Goal: Feedback & Contribution: Submit feedback/report problem

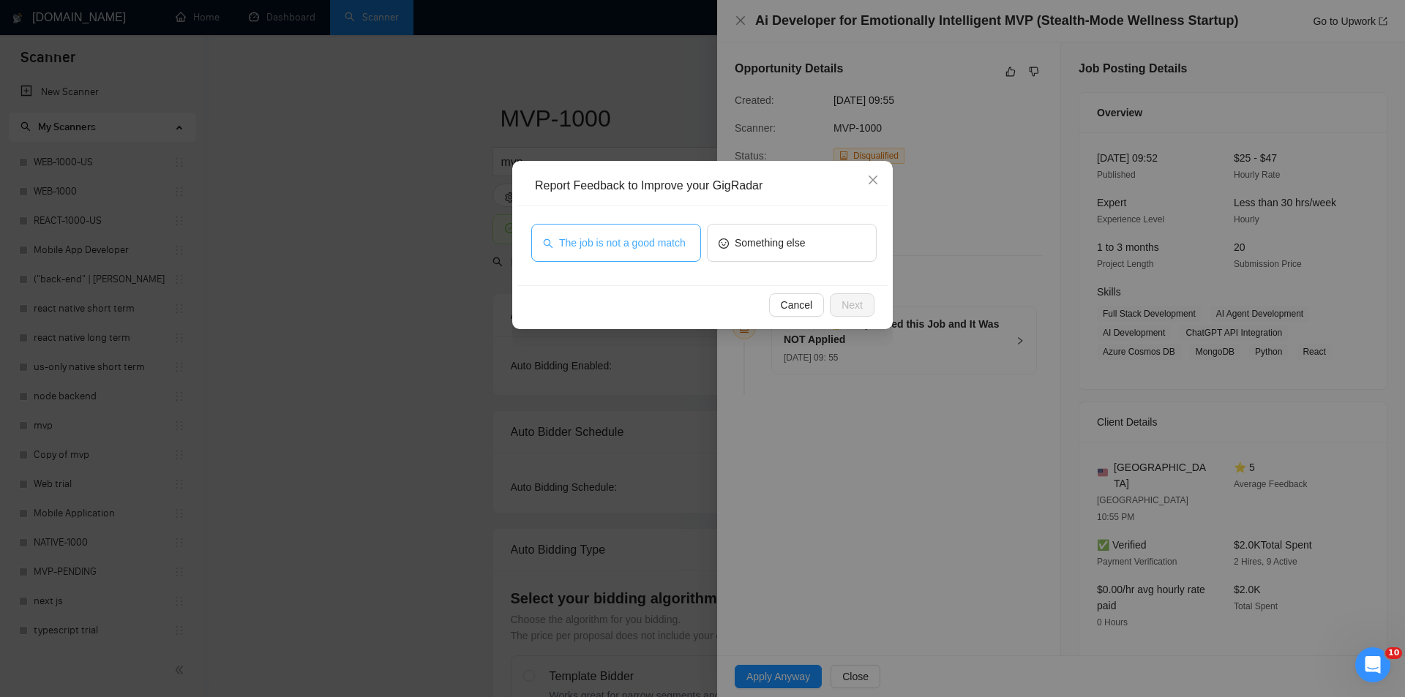
drag, startPoint x: 650, startPoint y: 240, endPoint x: 789, endPoint y: 280, distance: 144.0
click at [650, 241] on span "The job is not a good match" at bounding box center [622, 243] width 127 height 16
click at [845, 303] on span "Next" at bounding box center [851, 305] width 21 height 16
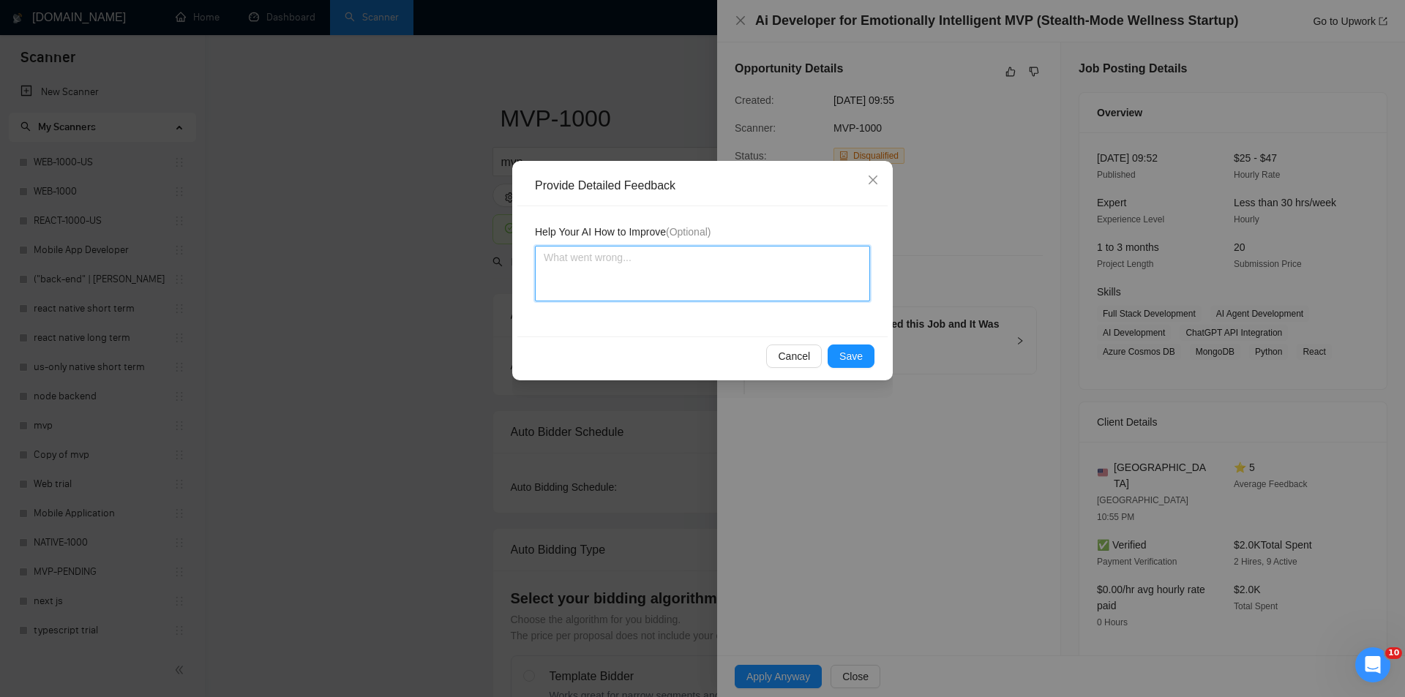
click at [740, 273] on textarea at bounding box center [702, 274] width 335 height 56
paste textarea "Not a fit — this project has been disqualified for other reasons. Example: "The…"
type textarea "Not a fit — this project has been disqualified for other reasons. Example: "The…"
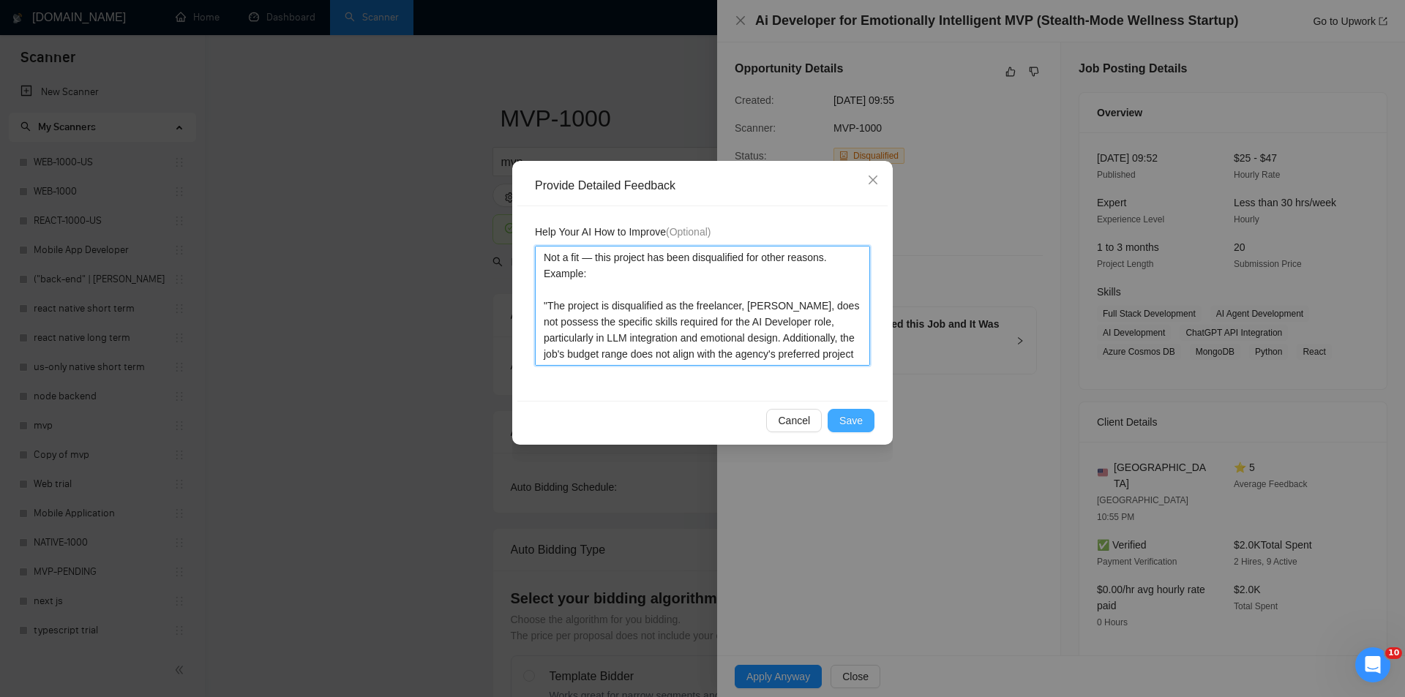
type textarea "Not a fit — this project has been disqualified for other reasons. Example: "The…"
click at [857, 416] on span "Save" at bounding box center [850, 421] width 23 height 16
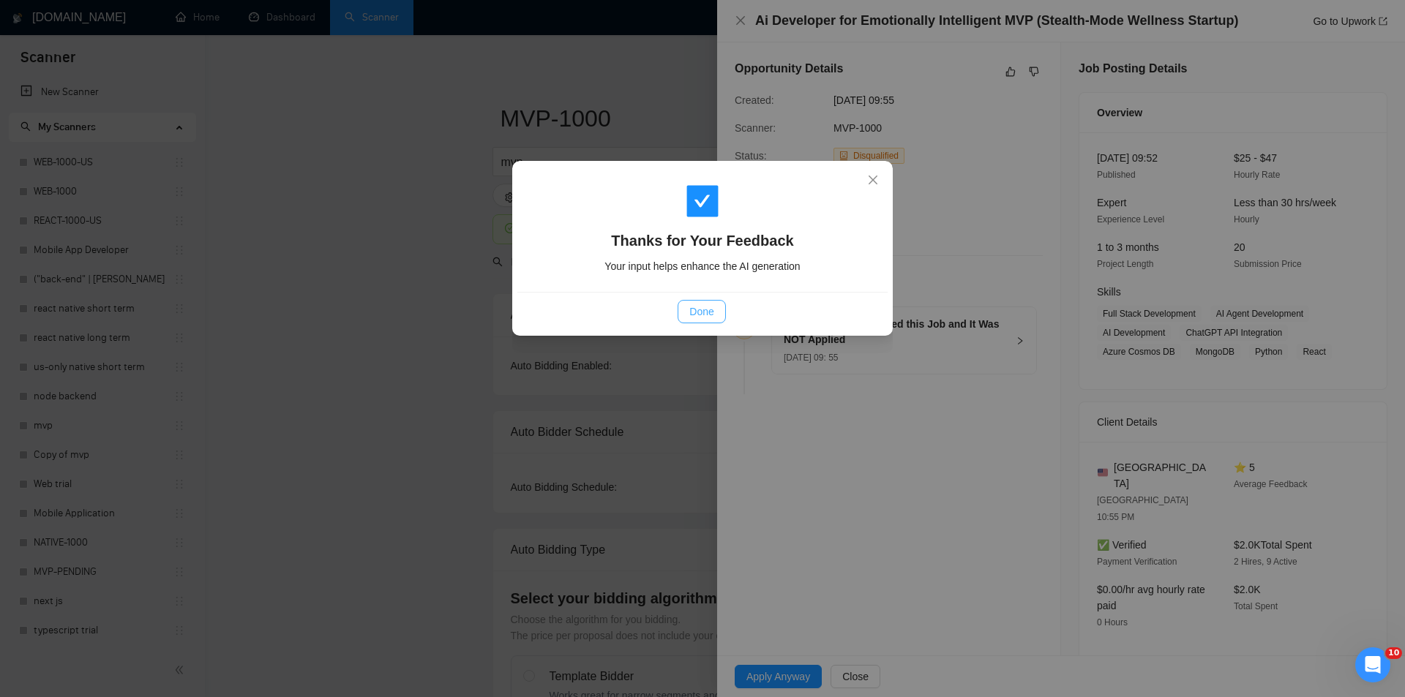
click at [711, 314] on span "Done" at bounding box center [701, 312] width 24 height 16
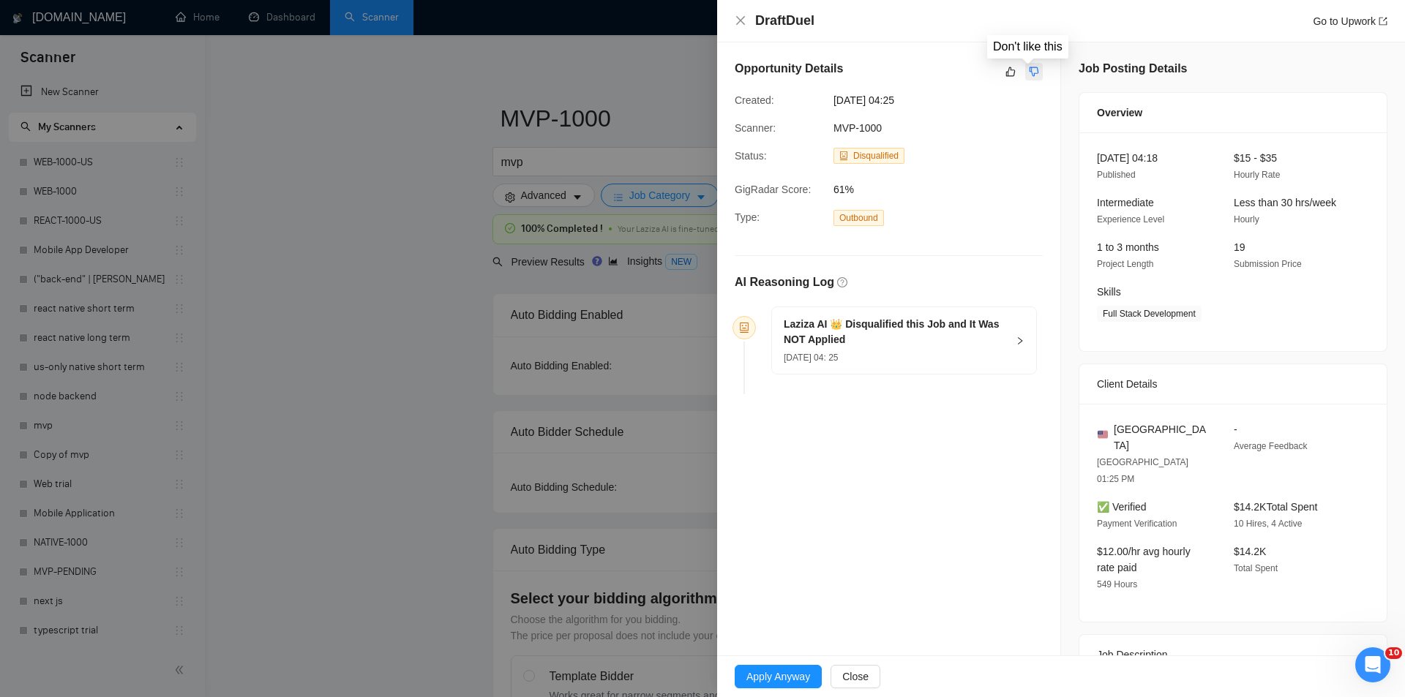
click at [1029, 75] on icon "dislike" at bounding box center [1034, 72] width 10 height 12
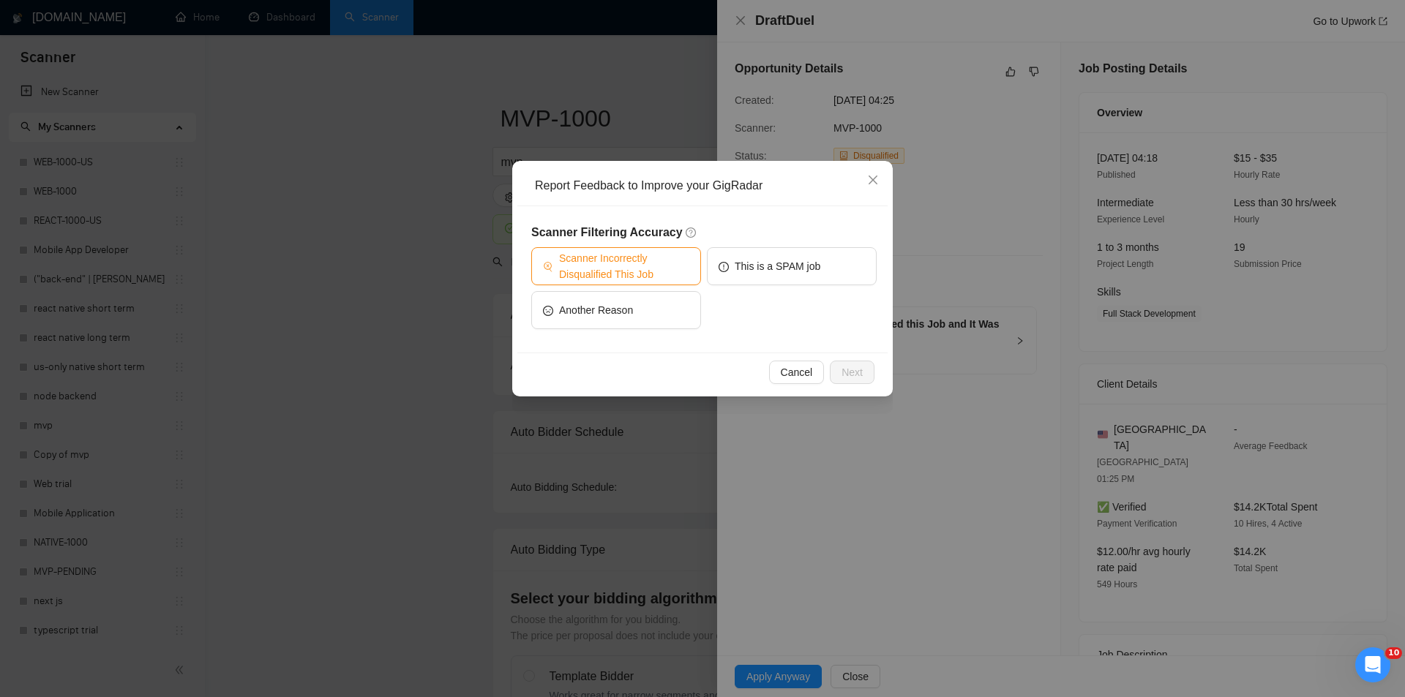
click at [625, 270] on span "Scanner Incorrectly Disqualified This Job" at bounding box center [624, 266] width 130 height 32
click at [851, 366] on span "Next" at bounding box center [851, 372] width 21 height 16
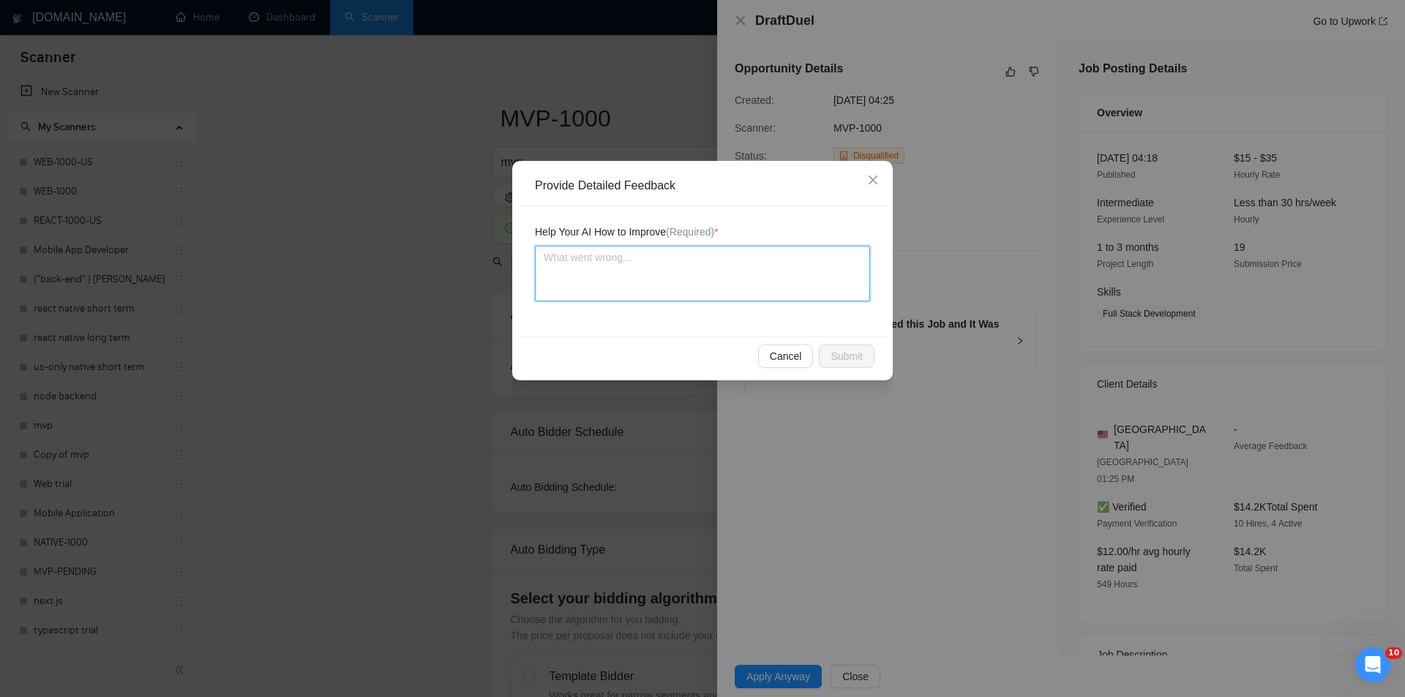
click at [686, 260] on textarea at bounding box center [702, 274] width 335 height 56
paste textarea "Good fit — the project is greenfield (no existing code), welcomes agencies, use…"
type textarea "Good fit — the project is greenfield (no existing code), welcomes agencies, use…"
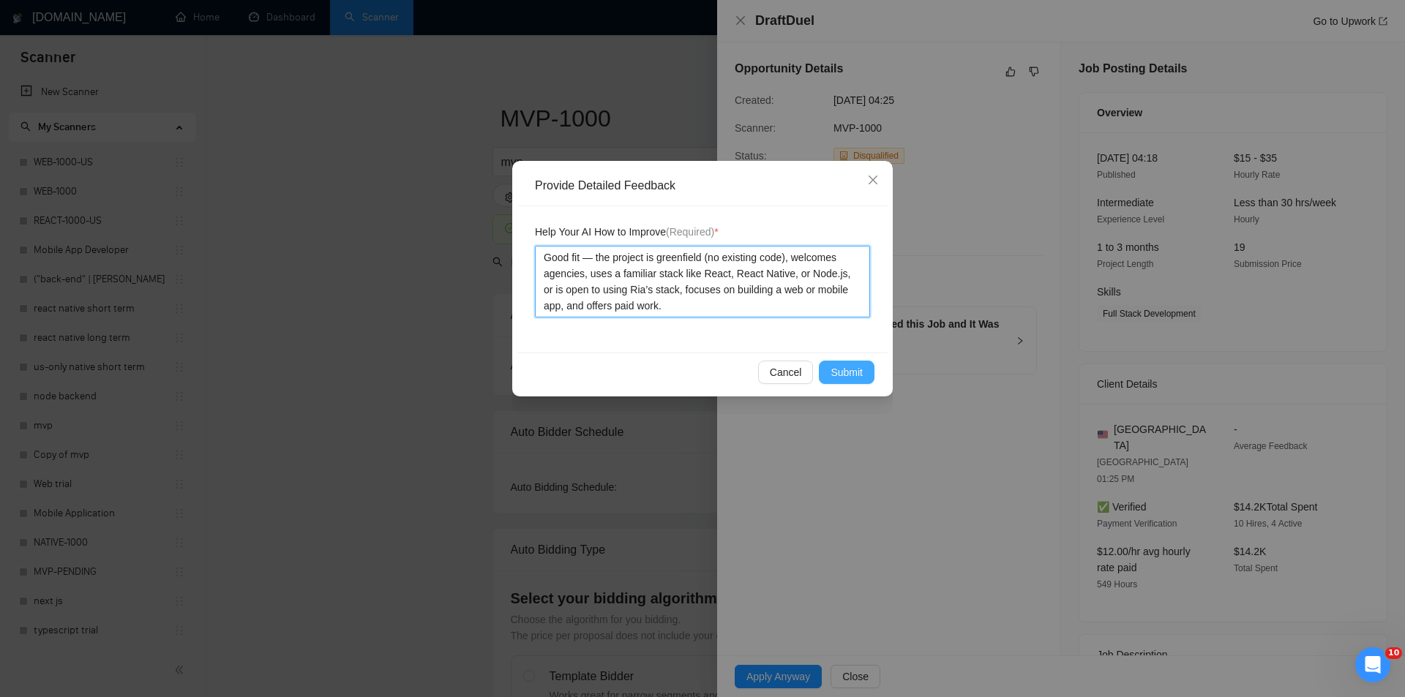
type textarea "Good fit — the project is greenfield (no existing code), welcomes agencies, use…"
click at [843, 372] on span "Submit" at bounding box center [846, 372] width 32 height 16
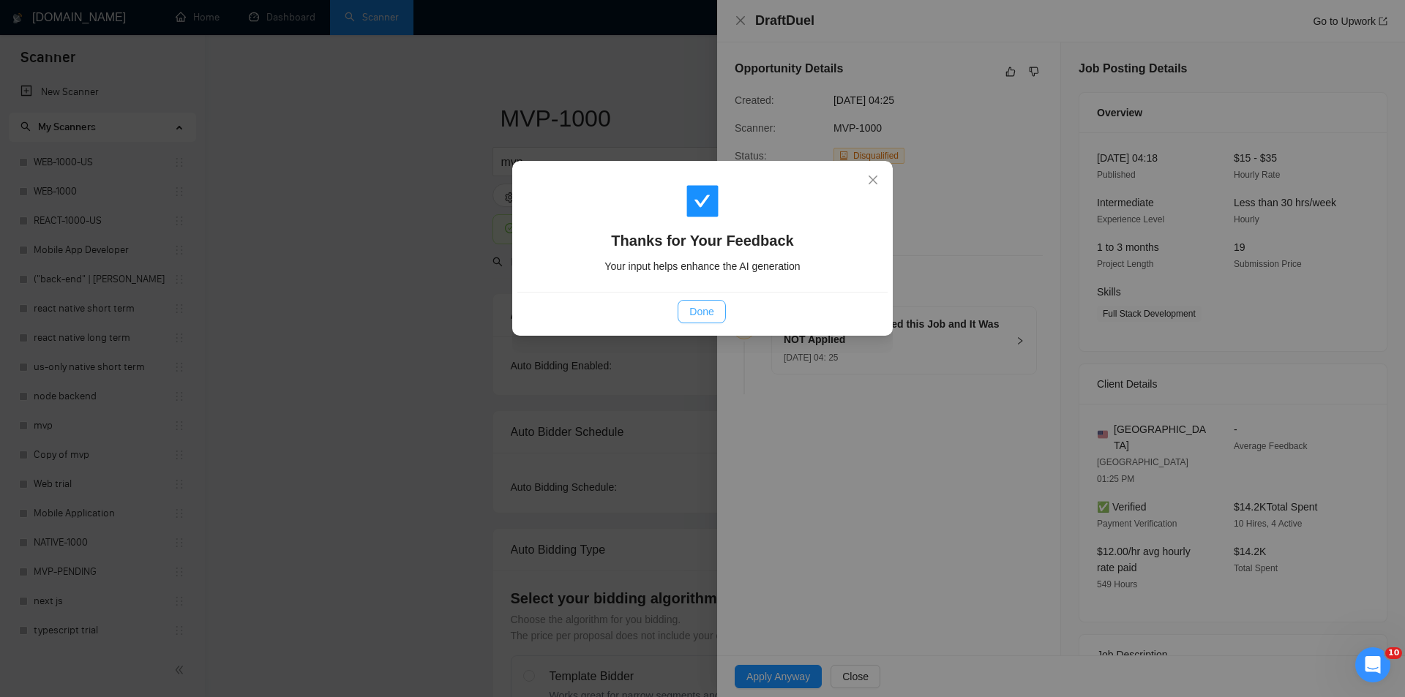
click at [713, 312] on span "Done" at bounding box center [701, 312] width 24 height 16
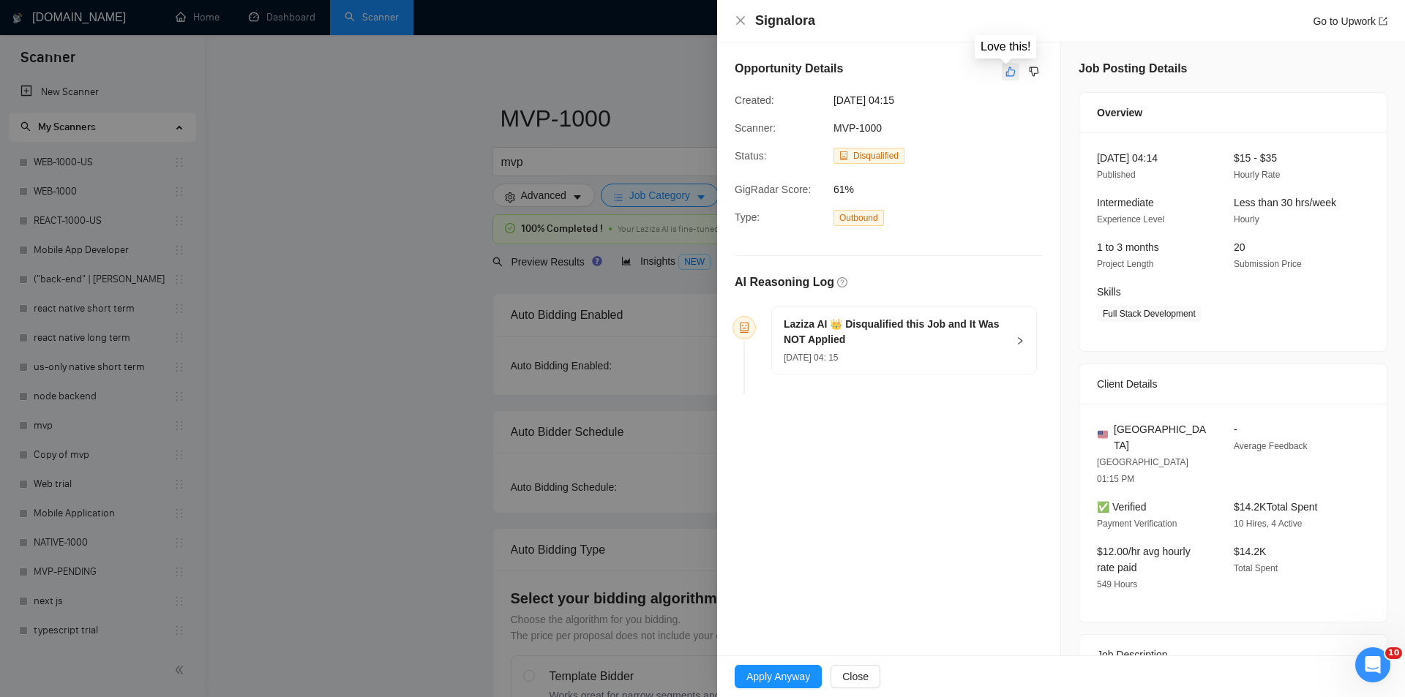
click at [1006, 79] on button "button" at bounding box center [1010, 72] width 18 height 18
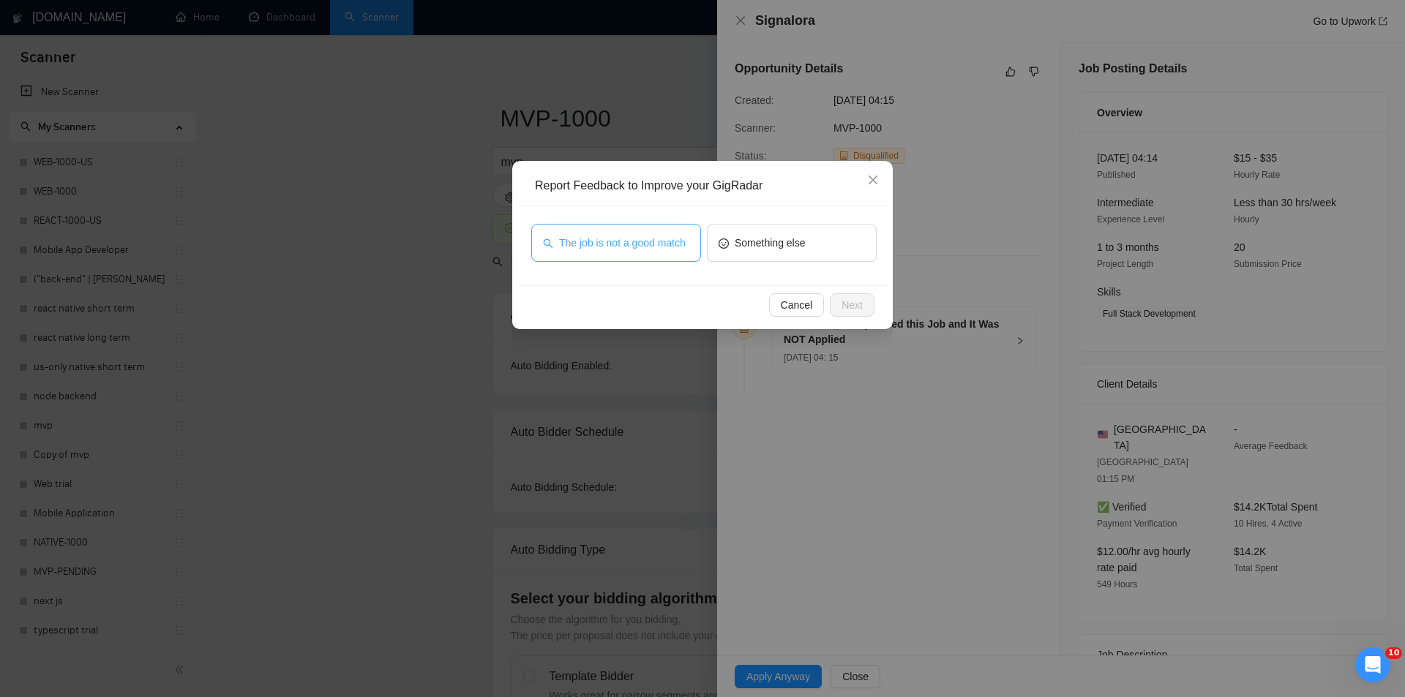
click at [598, 236] on span "The job is not a good match" at bounding box center [622, 243] width 127 height 16
click at [860, 302] on span "Next" at bounding box center [851, 305] width 21 height 16
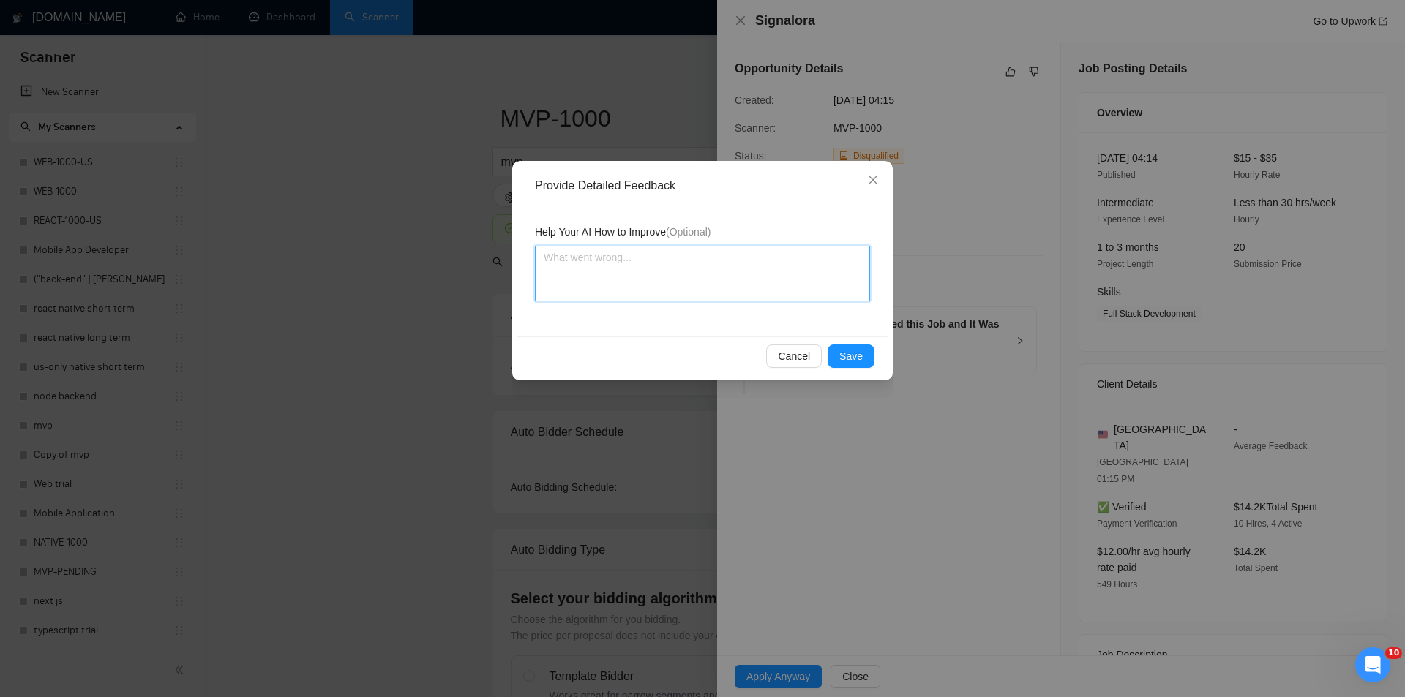
click at [772, 255] on textarea at bounding box center [702, 274] width 335 height 56
paste textarea "Not a fit — this project has been disqualified for other reasons. Example: "The…"
type textarea "Not a fit — this project has been disqualified for other reasons. Example: "The…"
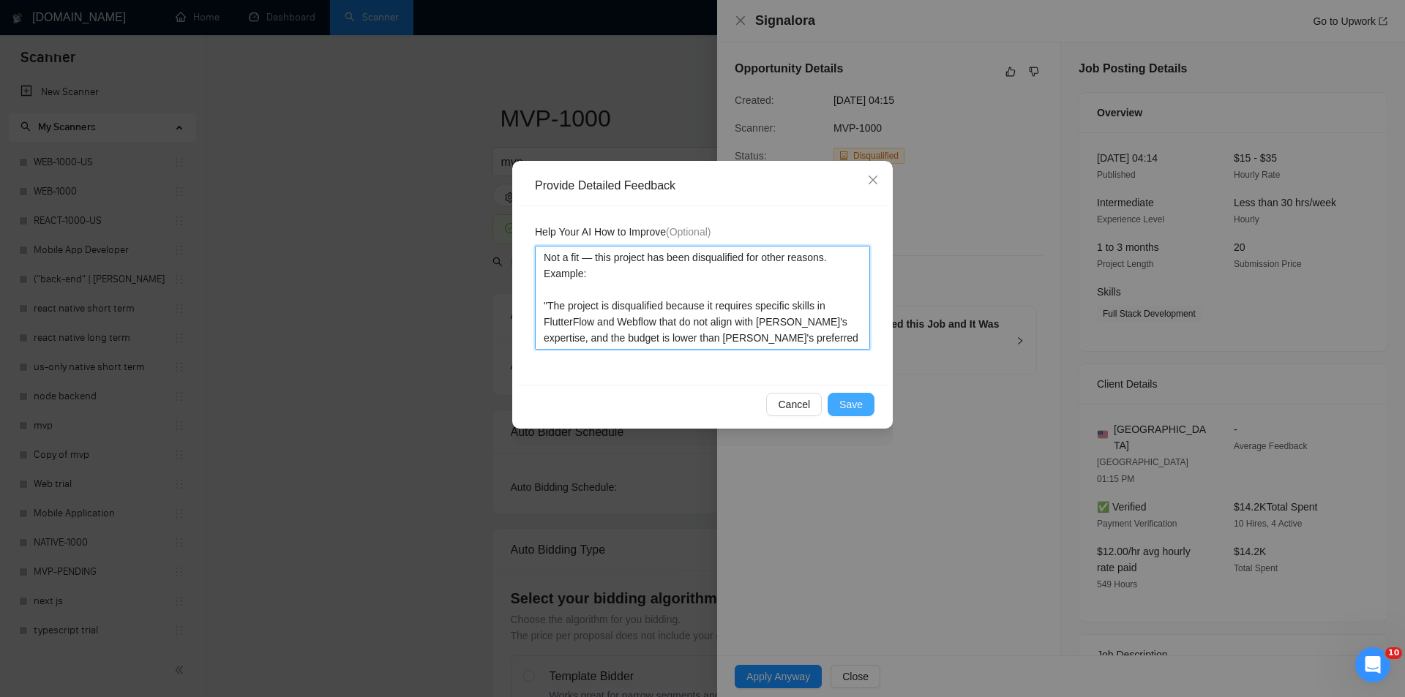
type textarea "Not a fit — this project has been disqualified for other reasons. Example: "The…"
drag, startPoint x: 857, startPoint y: 398, endPoint x: 787, endPoint y: 338, distance: 92.4
click at [854, 397] on span "Save" at bounding box center [850, 404] width 23 height 16
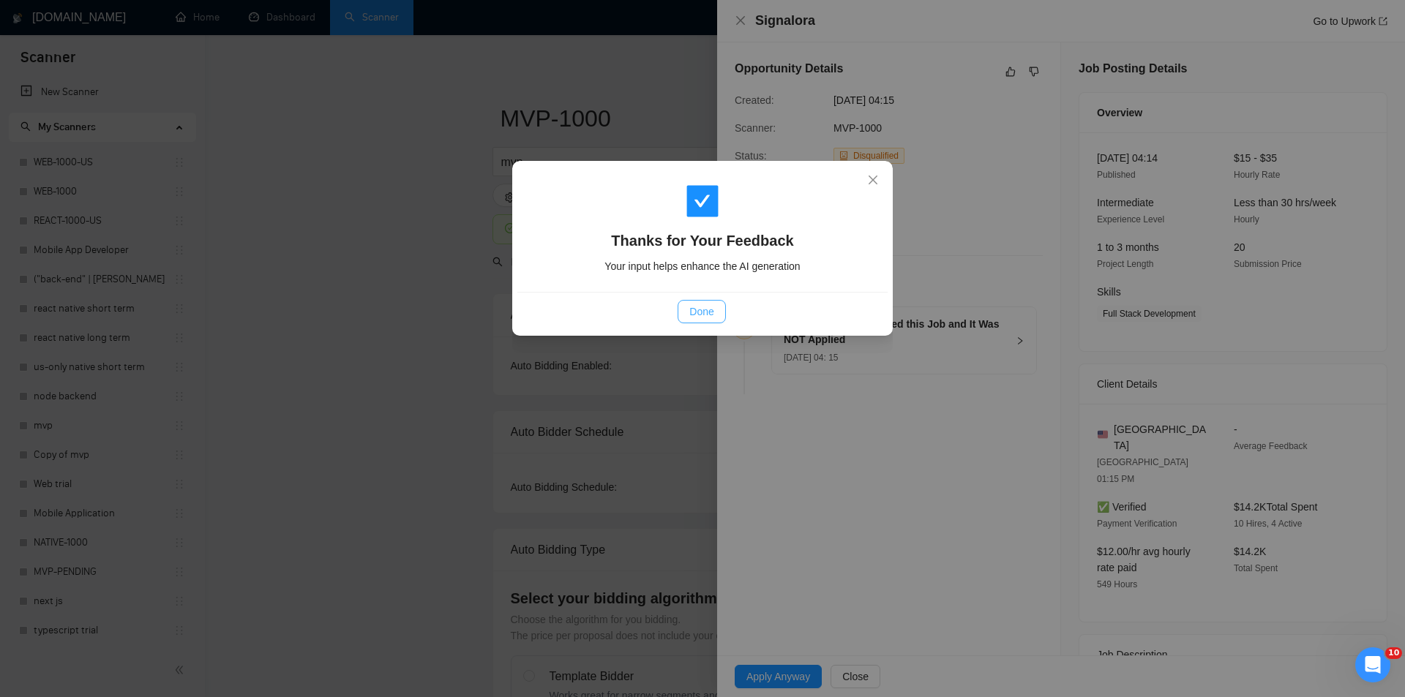
click at [707, 312] on span "Done" at bounding box center [701, 312] width 24 height 16
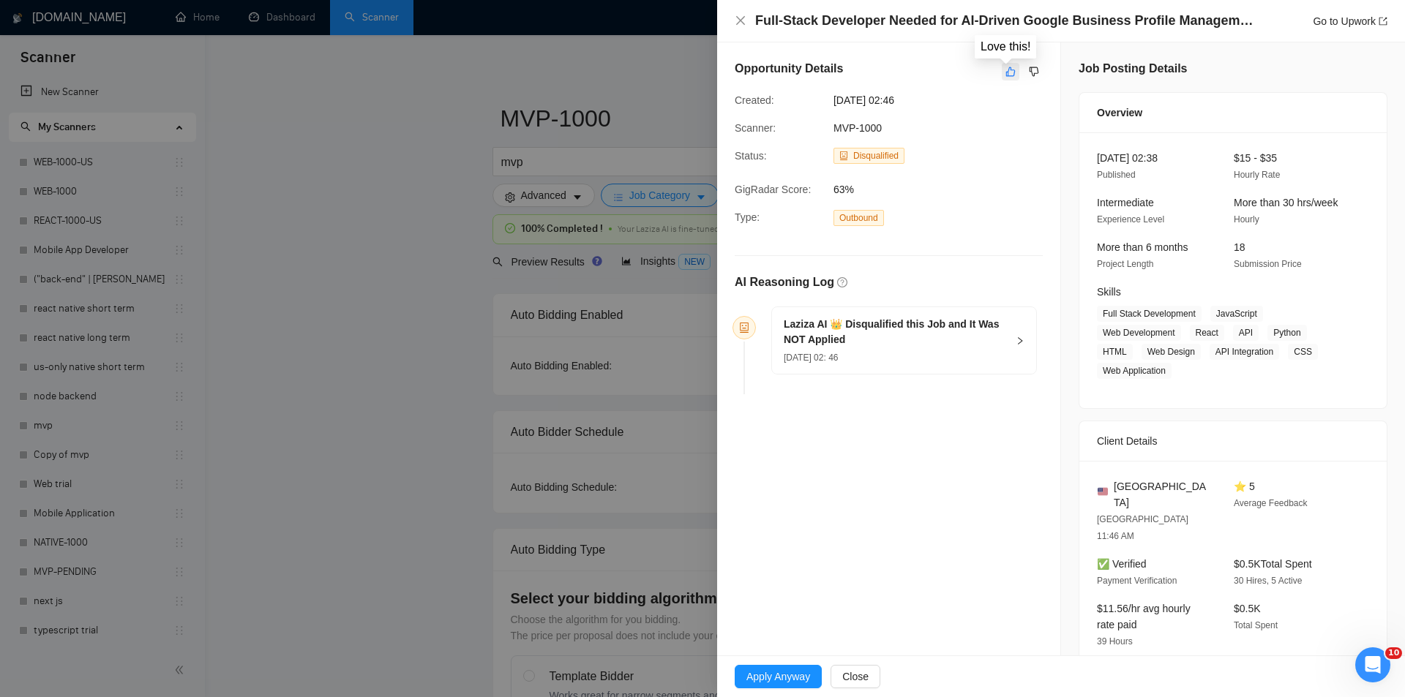
click at [1006, 69] on icon "like" at bounding box center [1010, 72] width 10 height 12
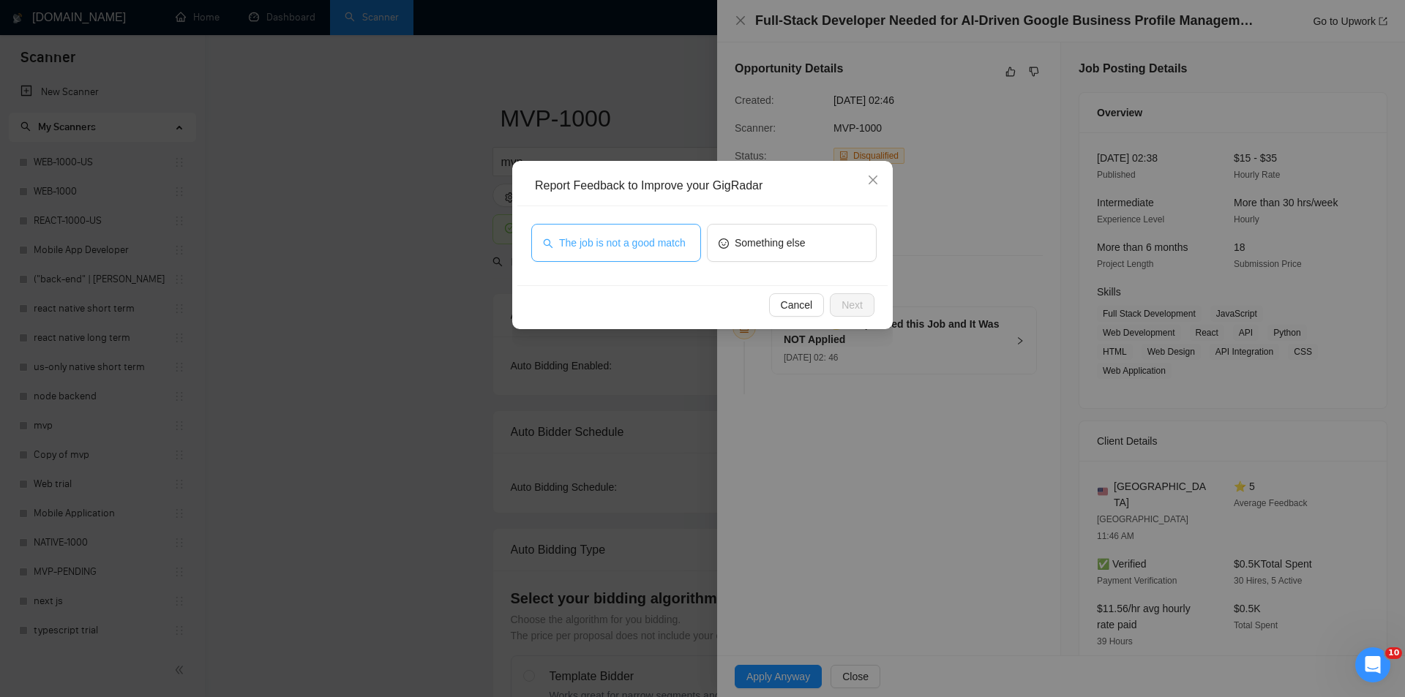
click at [631, 241] on span "The job is not a good match" at bounding box center [622, 243] width 127 height 16
click at [844, 311] on span "Next" at bounding box center [851, 305] width 21 height 16
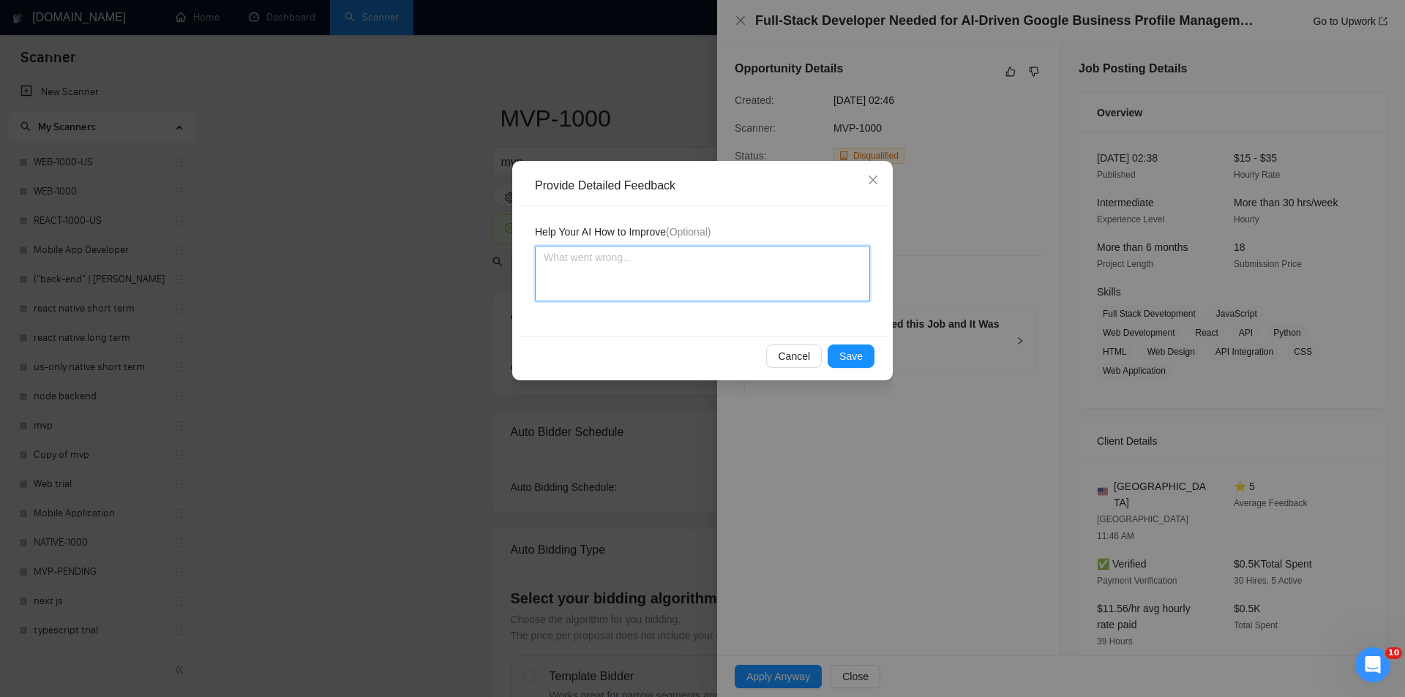
click at [755, 266] on textarea at bounding box center [702, 274] width 335 height 56
paste textarea "Not a fit — this project has been disqualified for other reasons. Example: "The…"
type textarea "Not a fit — this project has been disqualified for other reasons. Example: "The…"
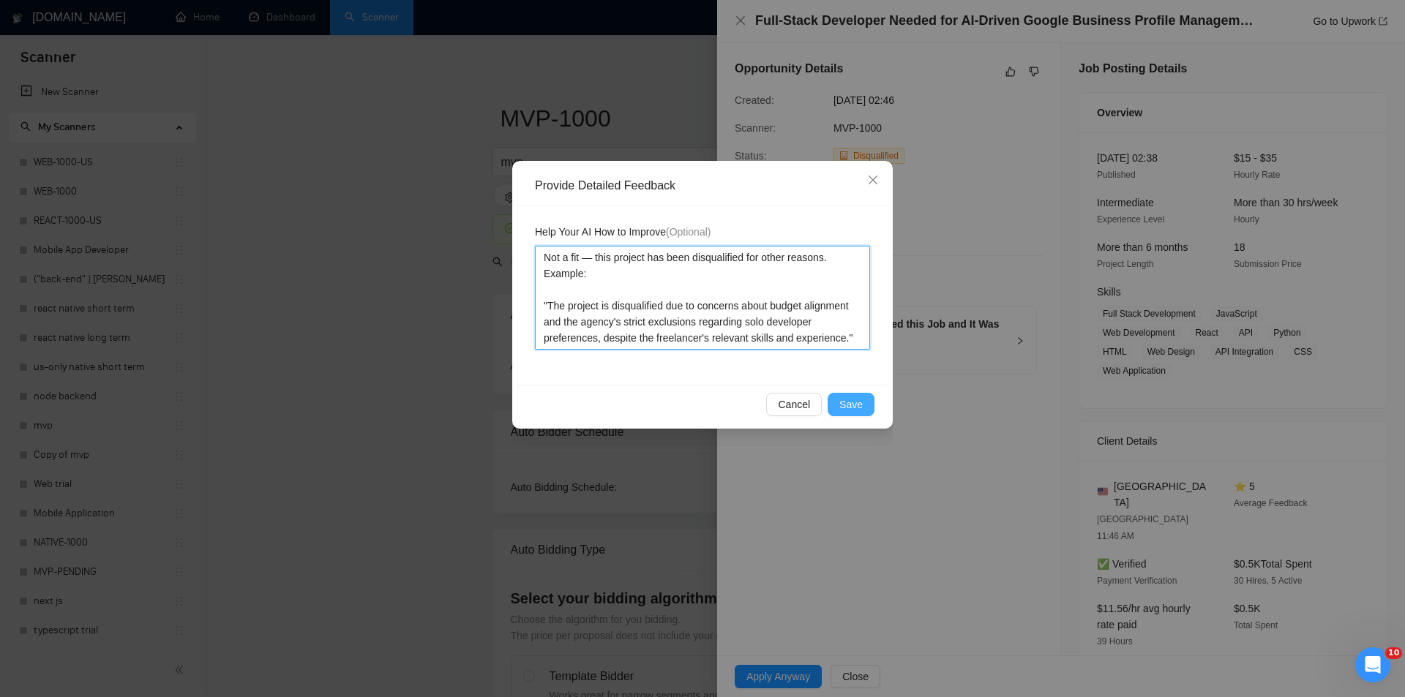
type textarea "Not a fit — this project has been disqualified for other reasons. Example: "The…"
click at [850, 408] on span "Save" at bounding box center [850, 404] width 23 height 16
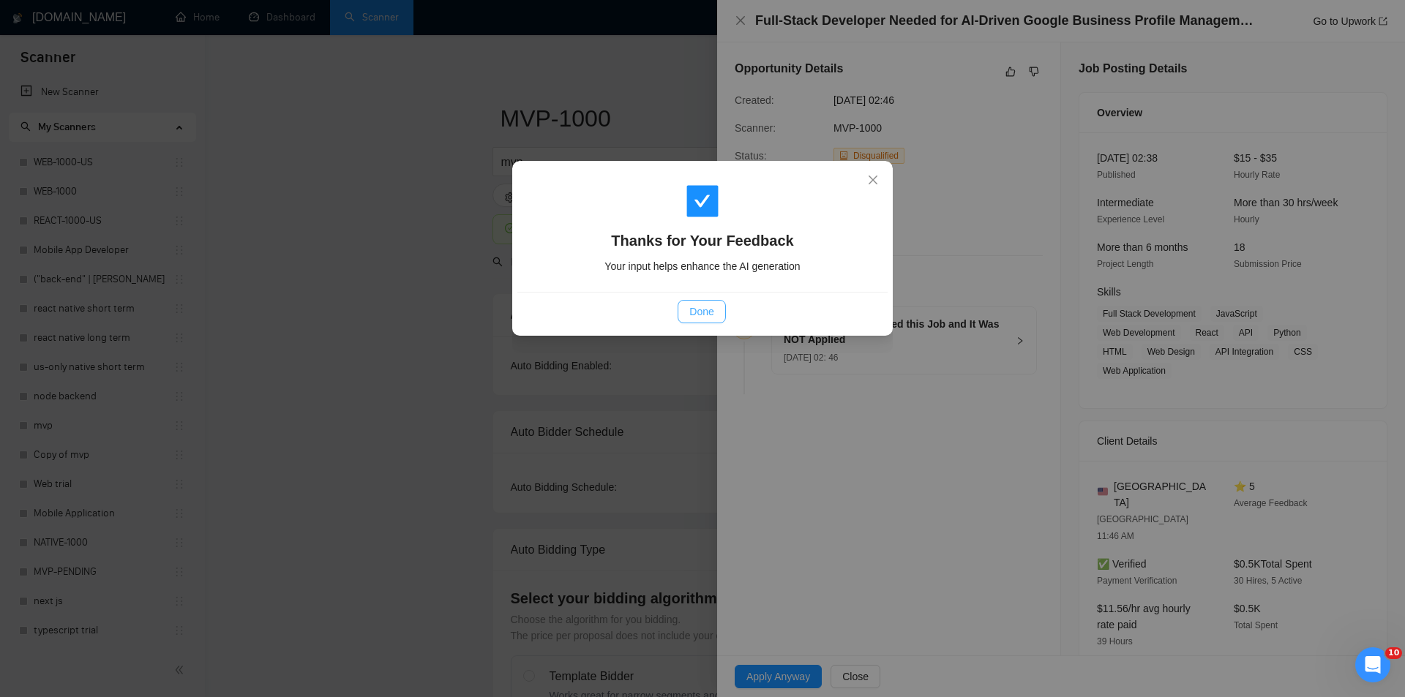
drag, startPoint x: 710, startPoint y: 305, endPoint x: 713, endPoint y: 275, distance: 30.1
click at [710, 305] on span "Done" at bounding box center [701, 312] width 24 height 16
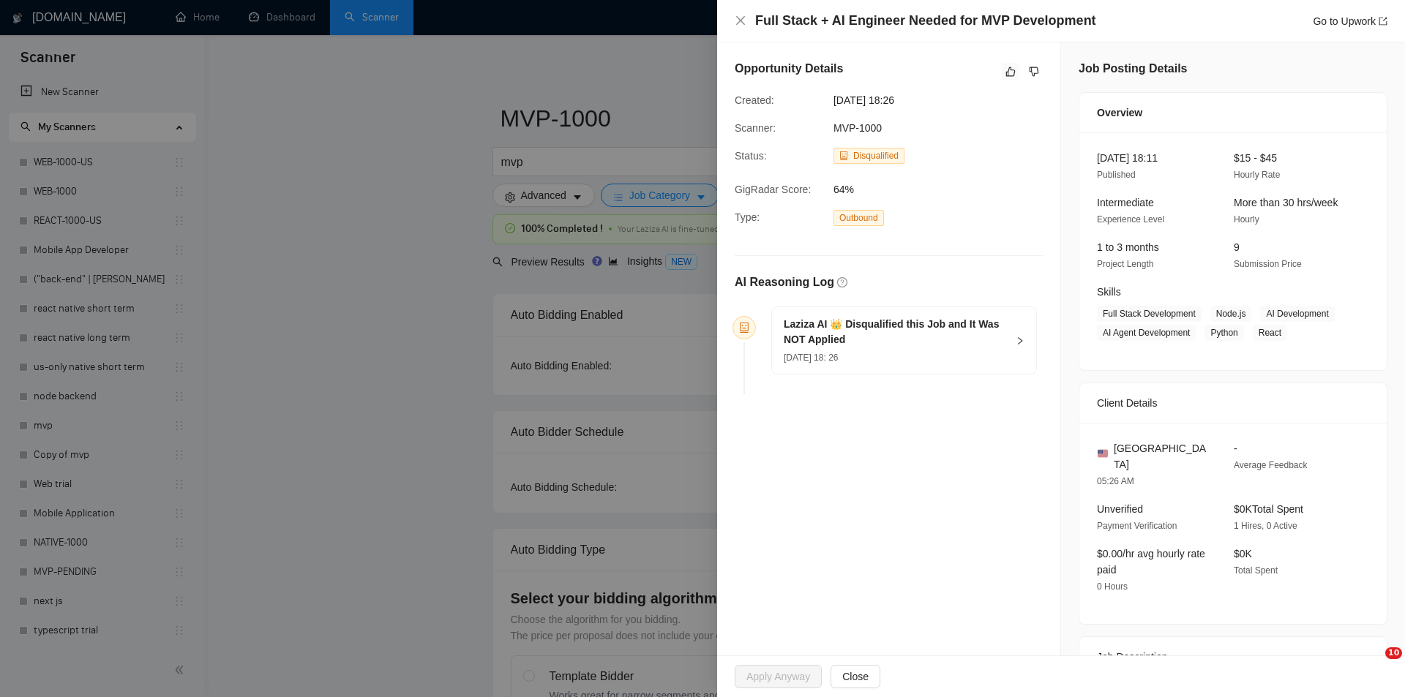
click at [1005, 75] on icon "like" at bounding box center [1010, 72] width 10 height 12
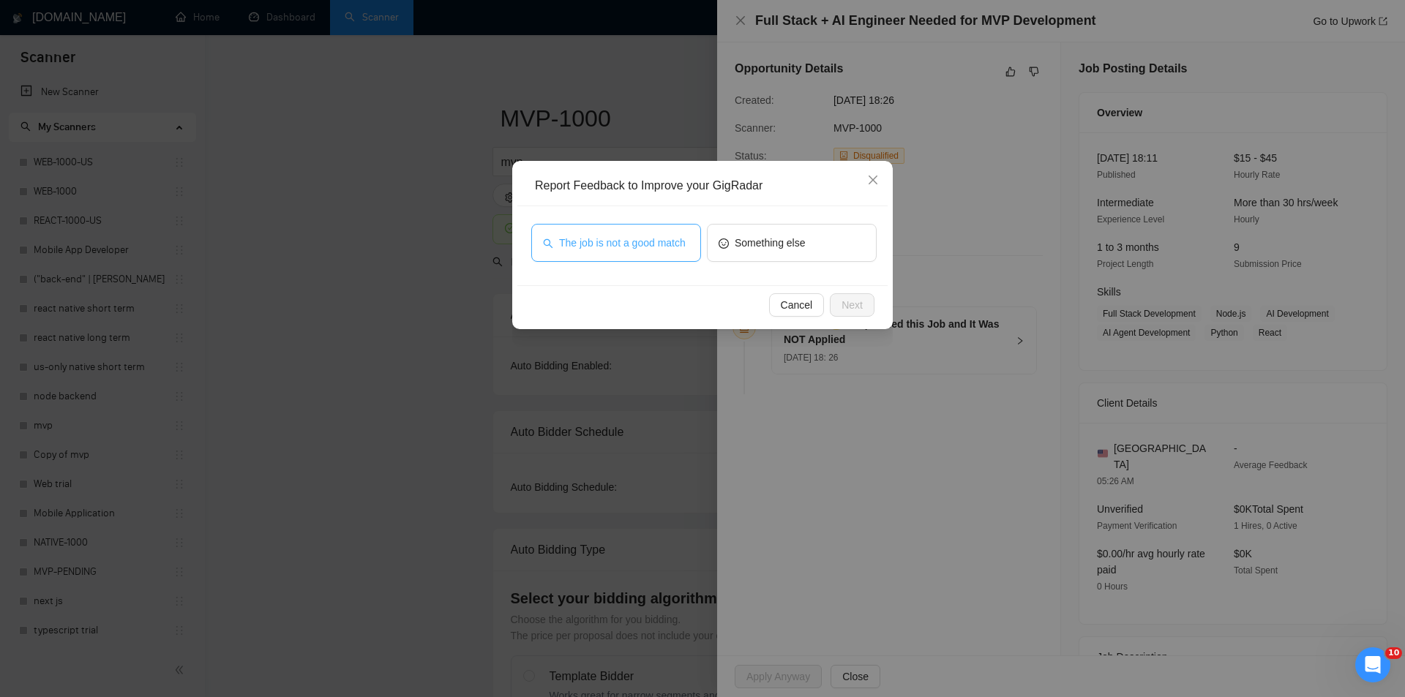
click at [617, 245] on span "The job is not a good match" at bounding box center [622, 243] width 127 height 16
click at [842, 309] on span "Next" at bounding box center [851, 305] width 21 height 16
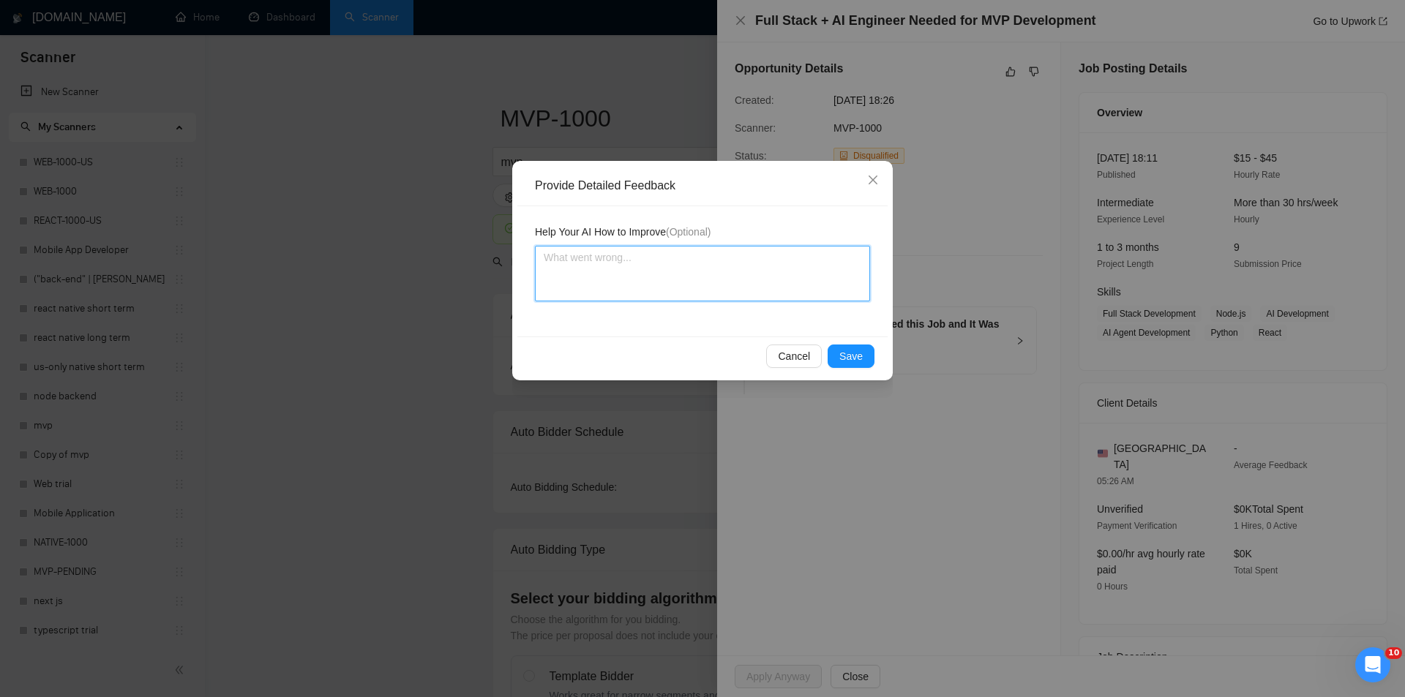
click at [733, 271] on textarea at bounding box center [702, 274] width 335 height 56
paste textarea "Not a fit — this project has been disqualified for other reasons. Example: "The…"
type textarea "Not a fit — this project has been disqualified for other reasons. Example: "The…"
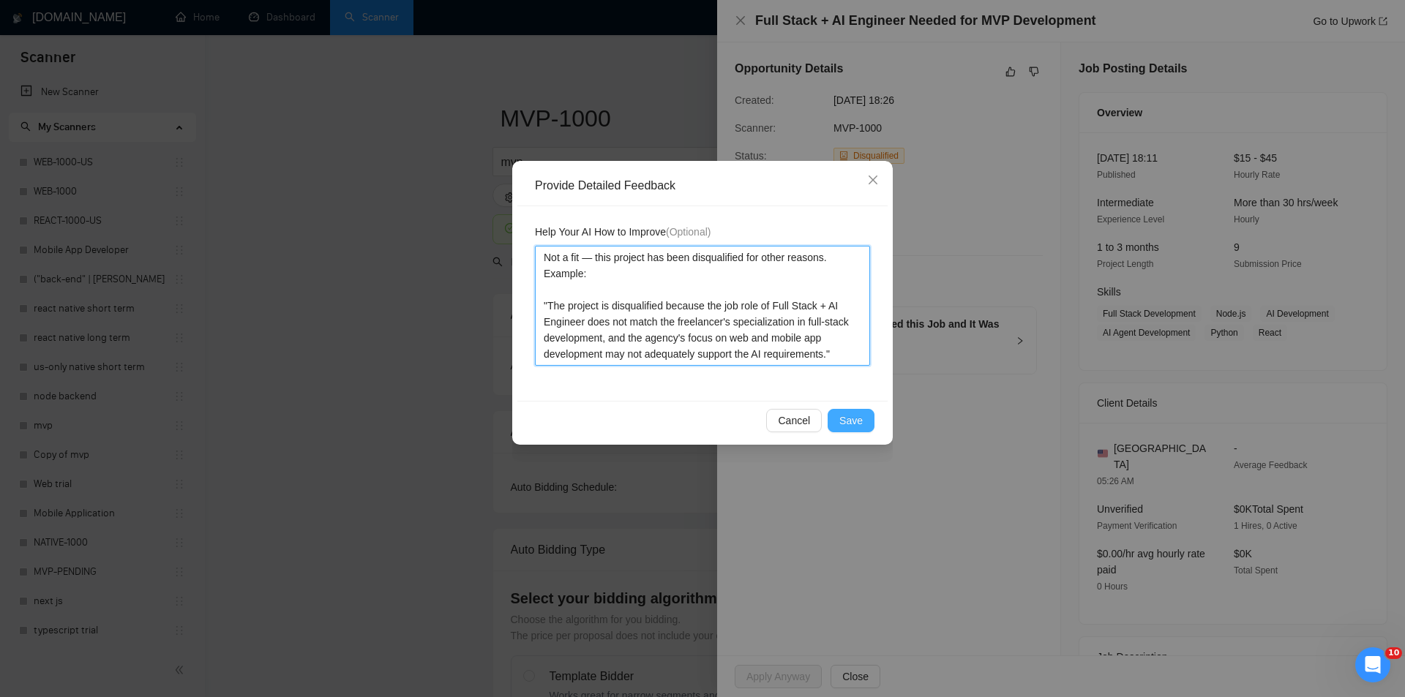
type textarea "Not a fit — this project has been disqualified for other reasons. Example: "The…"
click at [858, 416] on span "Save" at bounding box center [850, 421] width 23 height 16
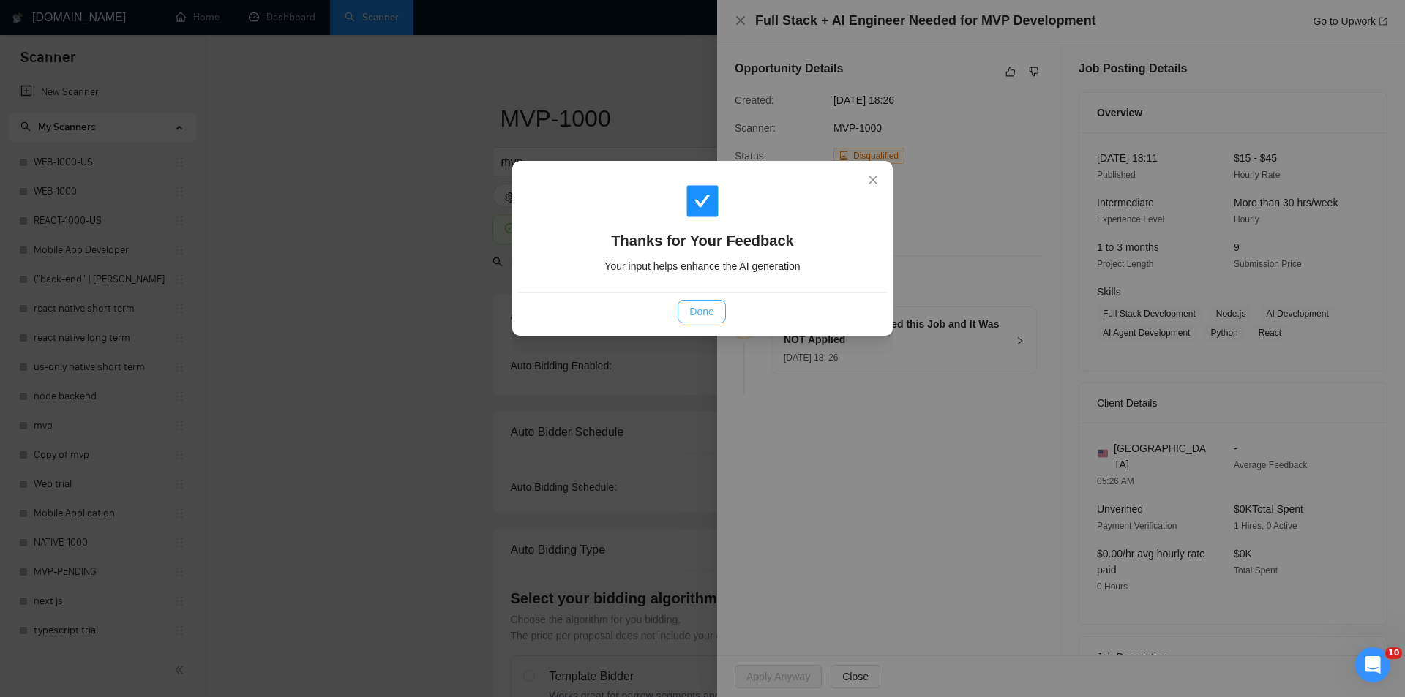
click at [709, 311] on span "Done" at bounding box center [701, 312] width 24 height 16
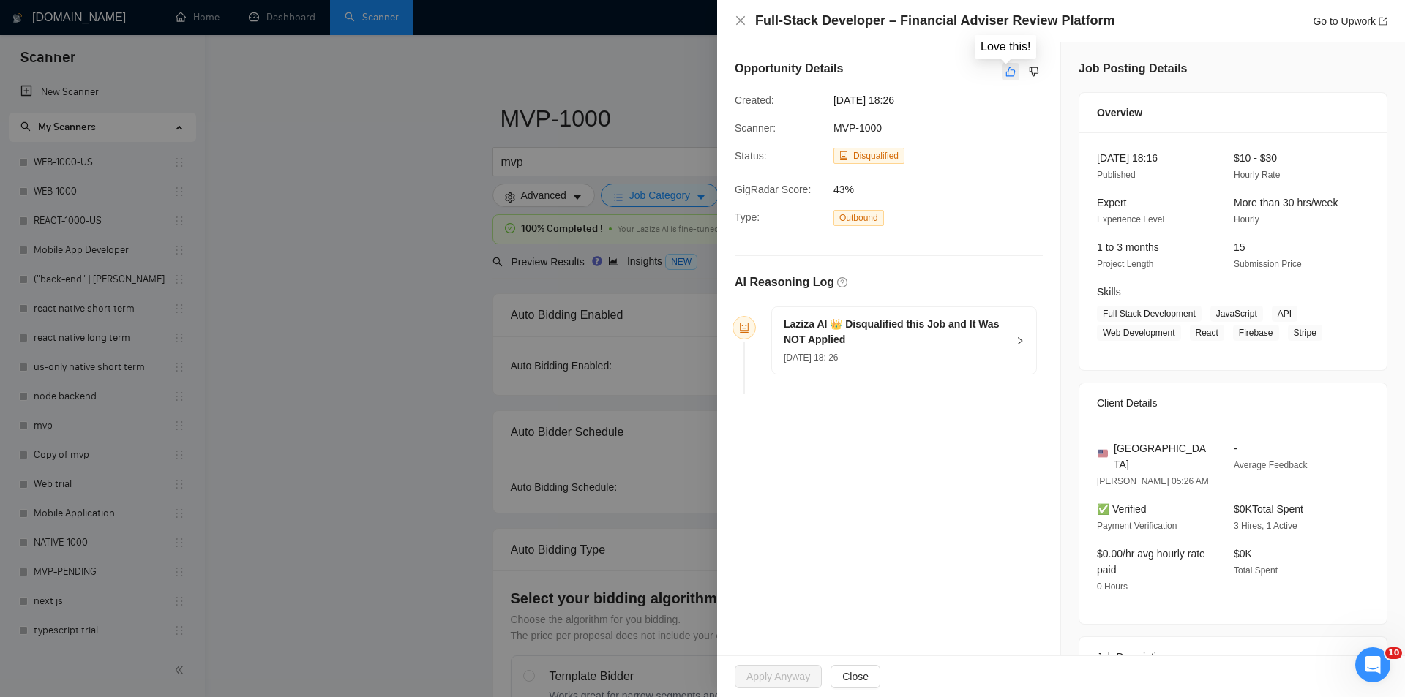
click at [1005, 74] on icon "like" at bounding box center [1010, 72] width 10 height 12
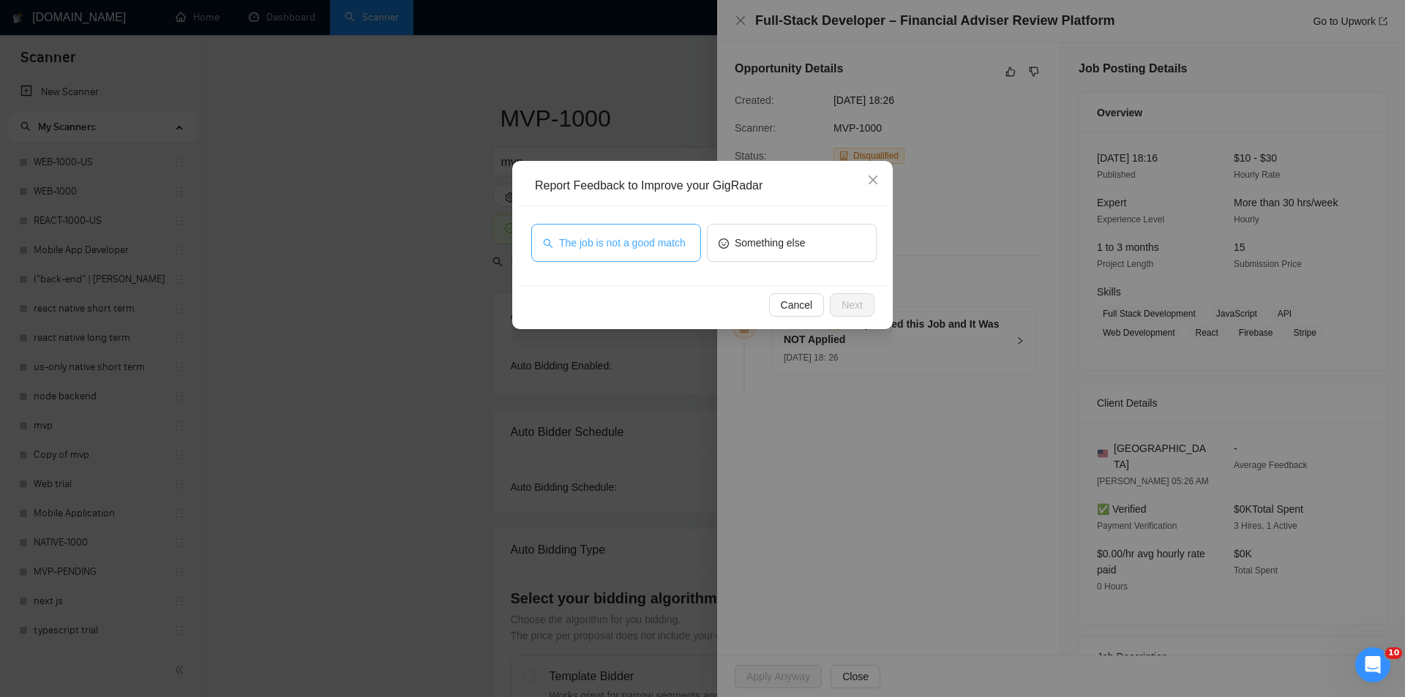
click at [639, 236] on span "The job is not a good match" at bounding box center [622, 243] width 127 height 16
drag, startPoint x: 851, startPoint y: 303, endPoint x: 829, endPoint y: 301, distance: 22.0
click at [849, 304] on span "Next" at bounding box center [851, 305] width 21 height 16
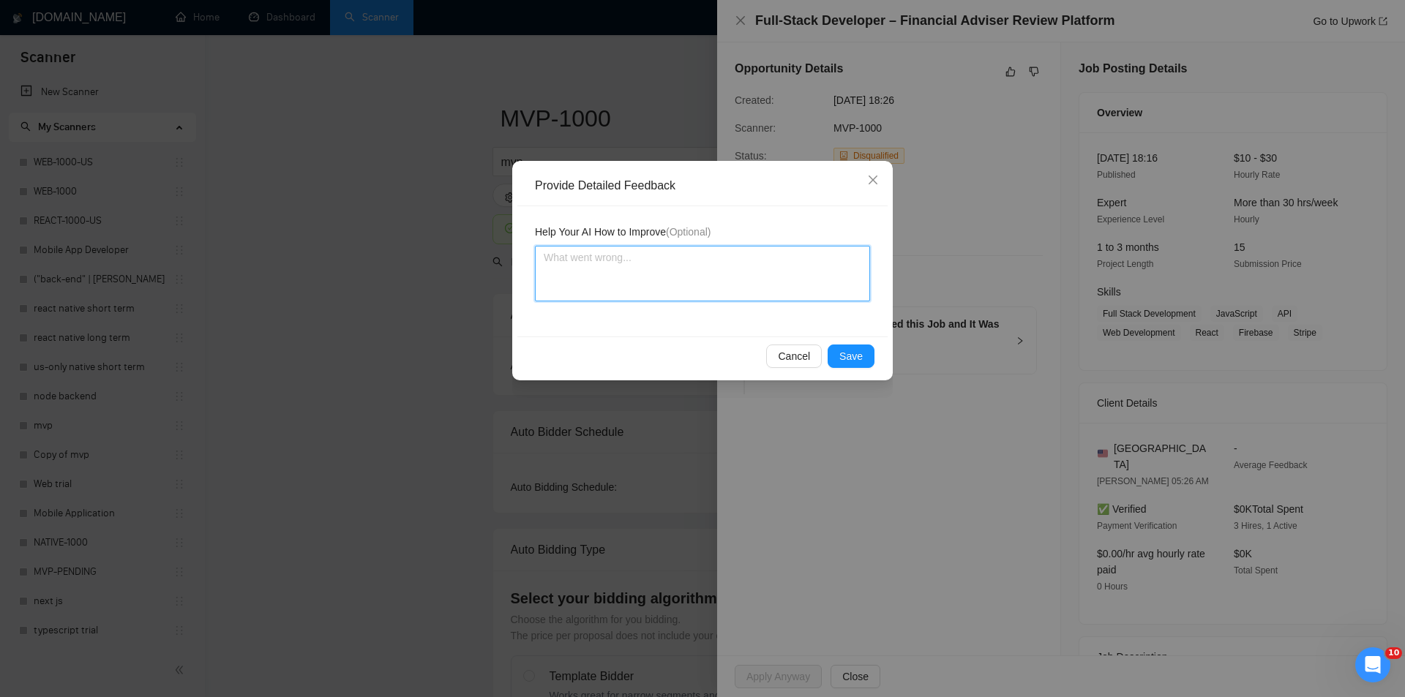
click at [707, 263] on textarea at bounding box center [702, 274] width 335 height 56
paste textarea "Not a fit — this project has been disqualified for other reasons. Example: "The…"
type textarea "Not a fit — this project has been disqualified for other reasons. Example: "The…"
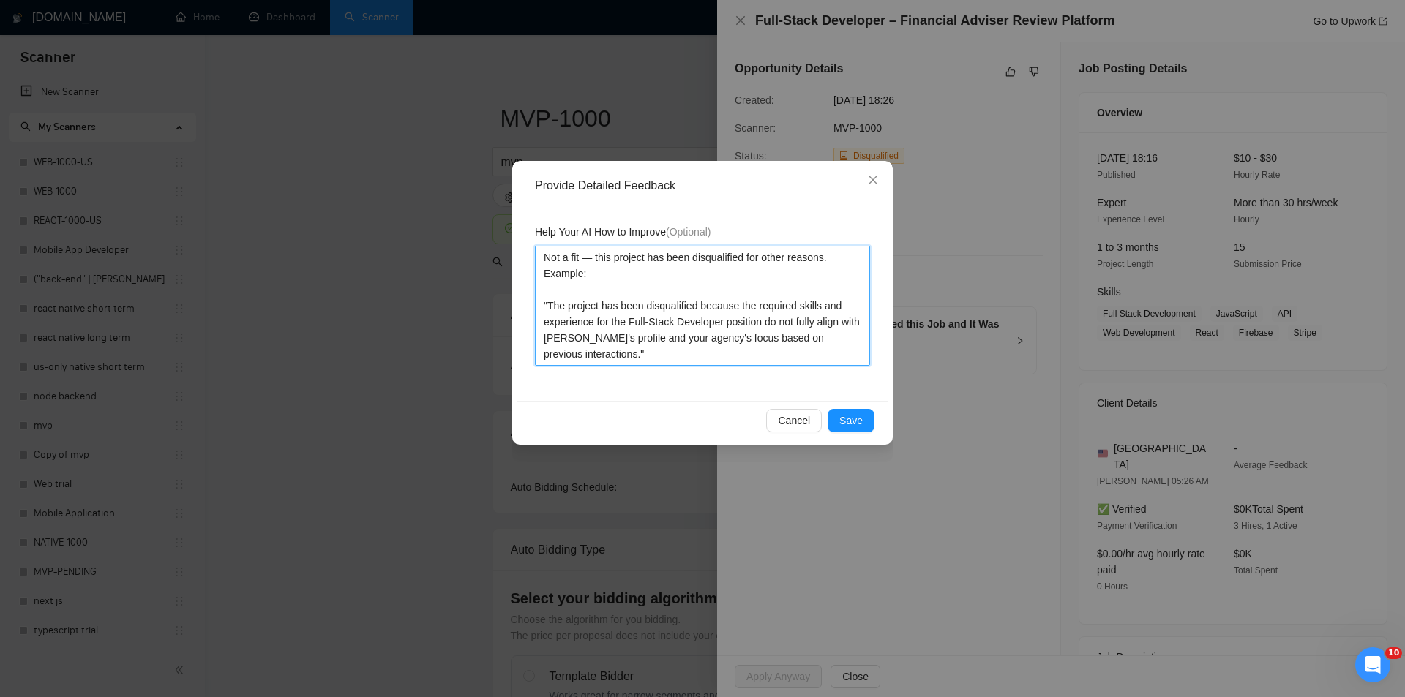
type textarea "Not a fit — this project has been disqualified for other reasons. Example: "The…"
click at [857, 416] on span "Save" at bounding box center [850, 421] width 23 height 16
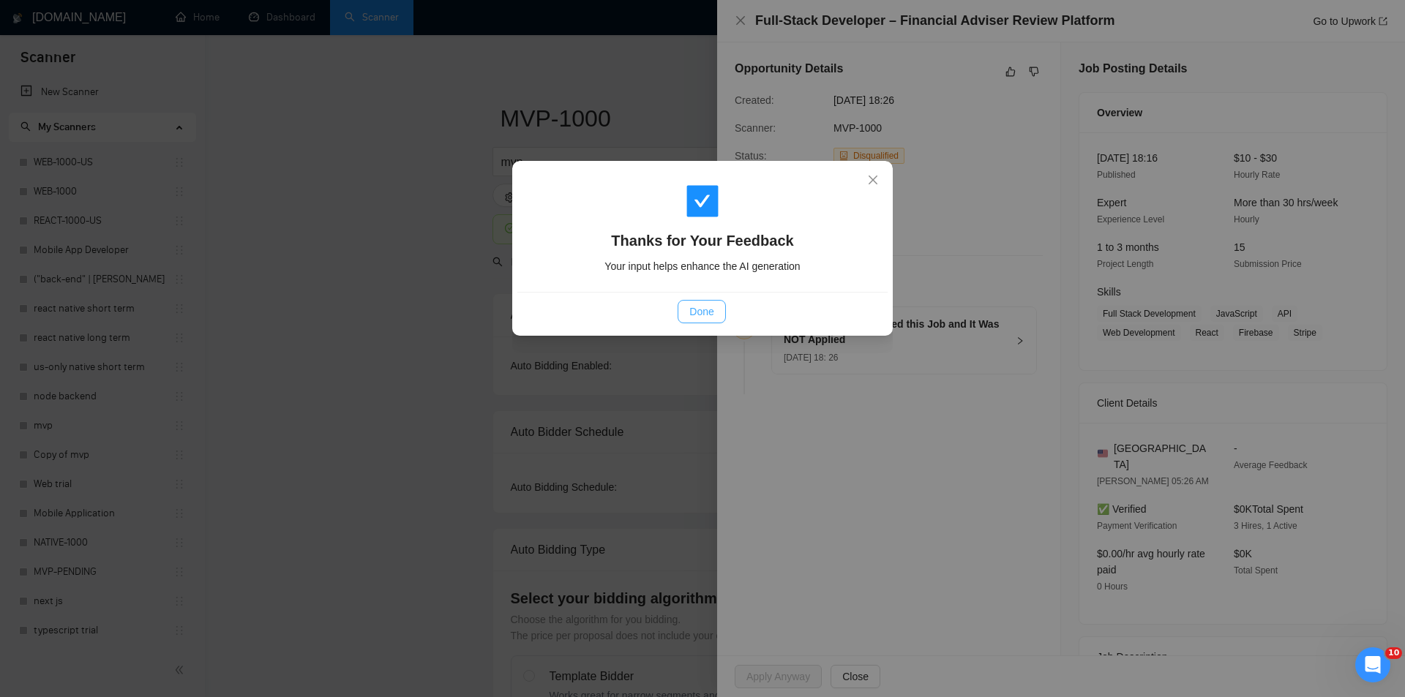
click at [715, 312] on button "Done" at bounding box center [701, 311] width 48 height 23
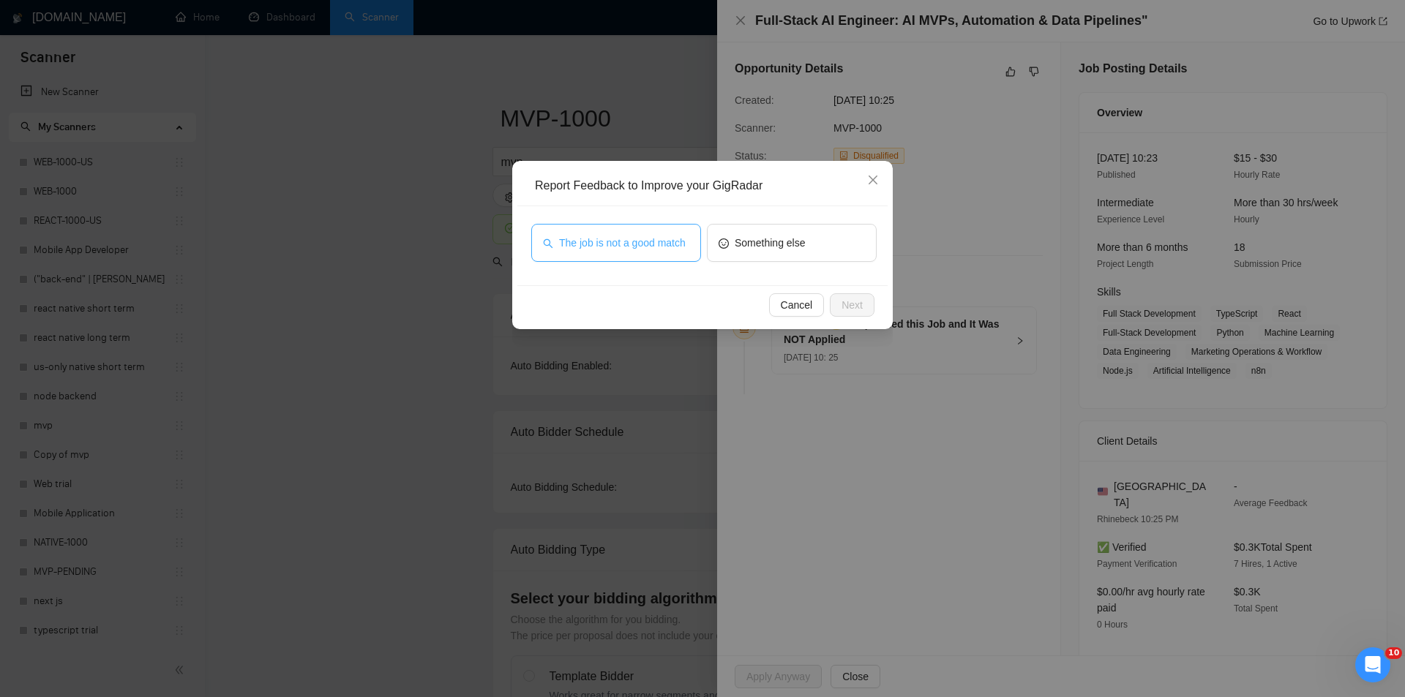
click at [645, 239] on span "The job is not a good match" at bounding box center [622, 243] width 127 height 16
click at [862, 301] on span "Next" at bounding box center [851, 305] width 21 height 16
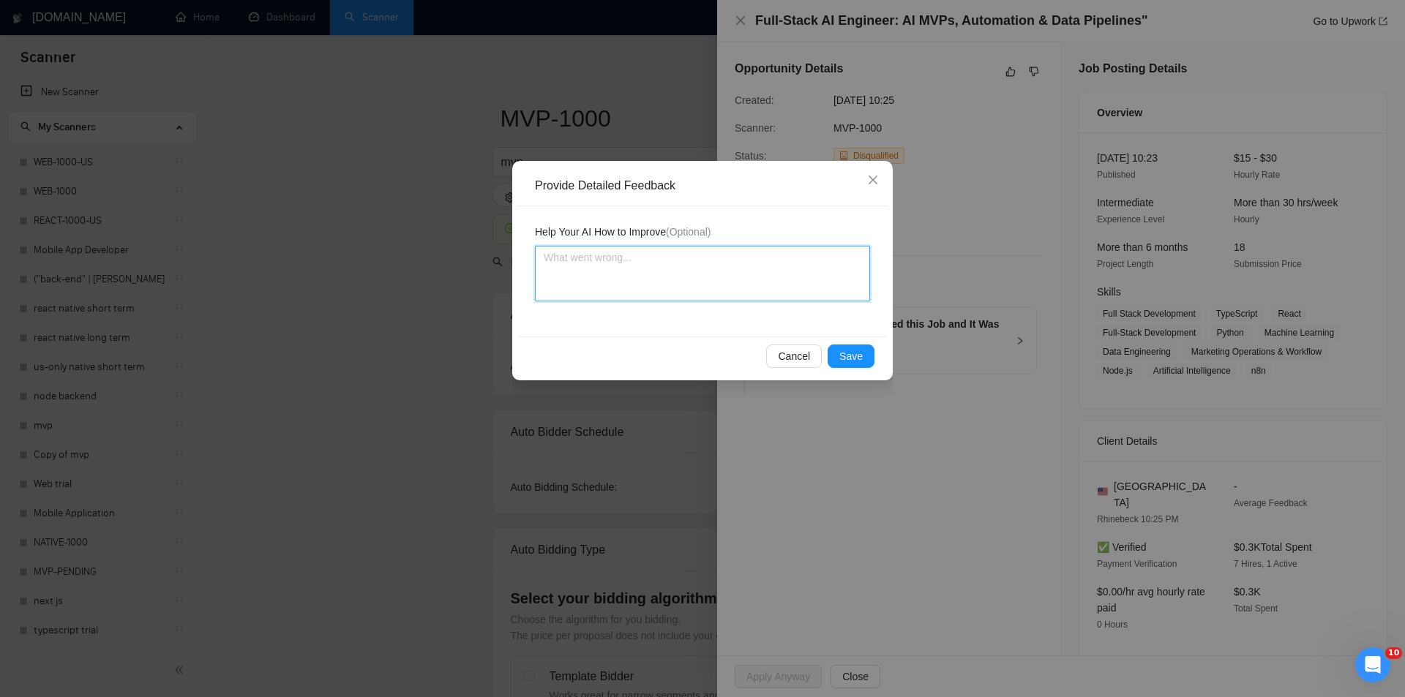
click at [752, 273] on textarea at bounding box center [702, 274] width 335 height 56
paste textarea "Not a fit — this project has been disqualified for other reasons. Example: "The…"
type textarea "Not a fit — this project has been disqualified for other reasons. Example: "The…"
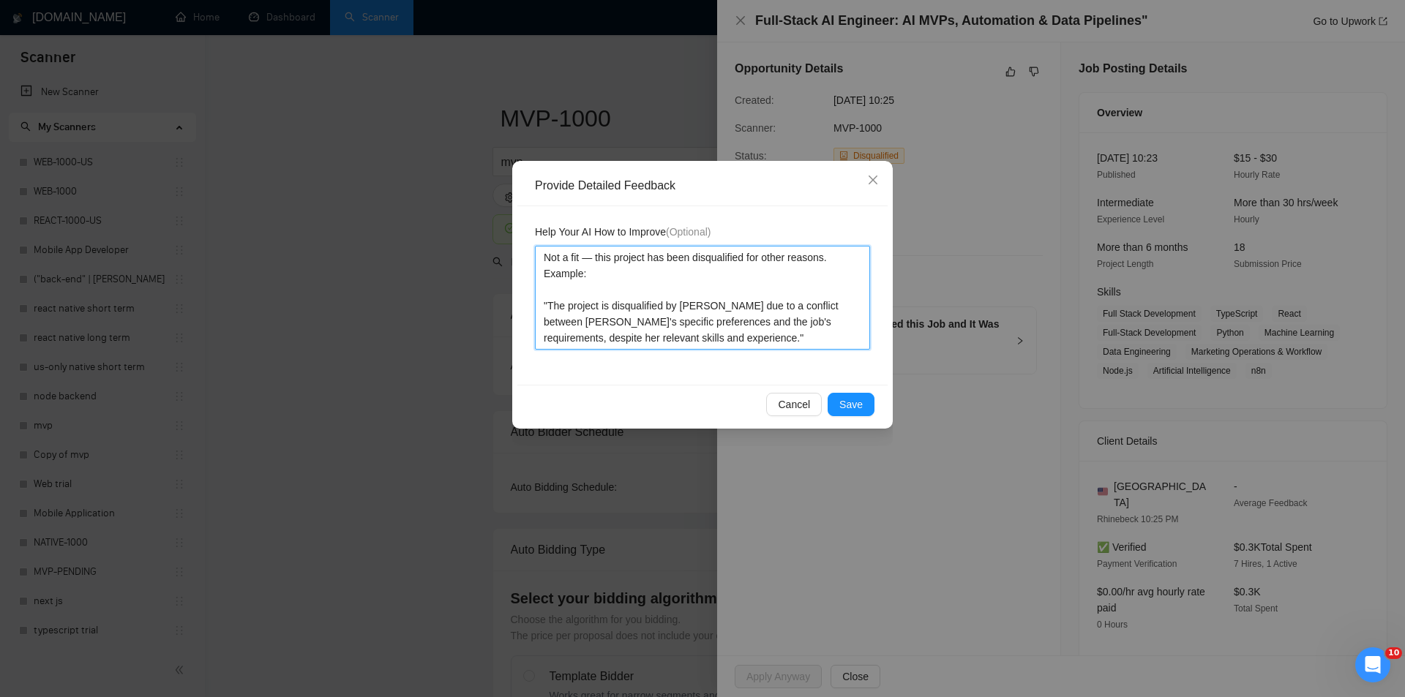
type textarea "Not a fit — this project has been disqualified for other reasons. Example: "The…"
click at [868, 401] on button "Save" at bounding box center [850, 404] width 47 height 23
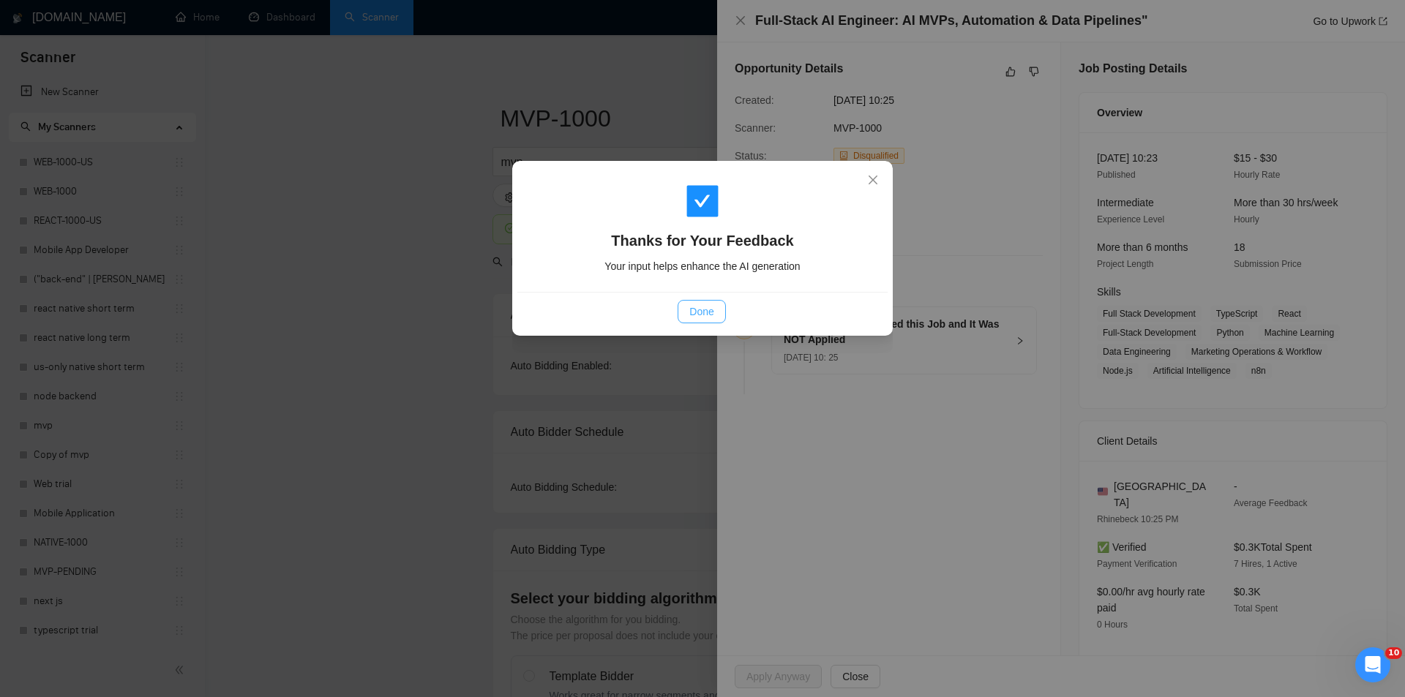
click at [718, 309] on button "Done" at bounding box center [701, 311] width 48 height 23
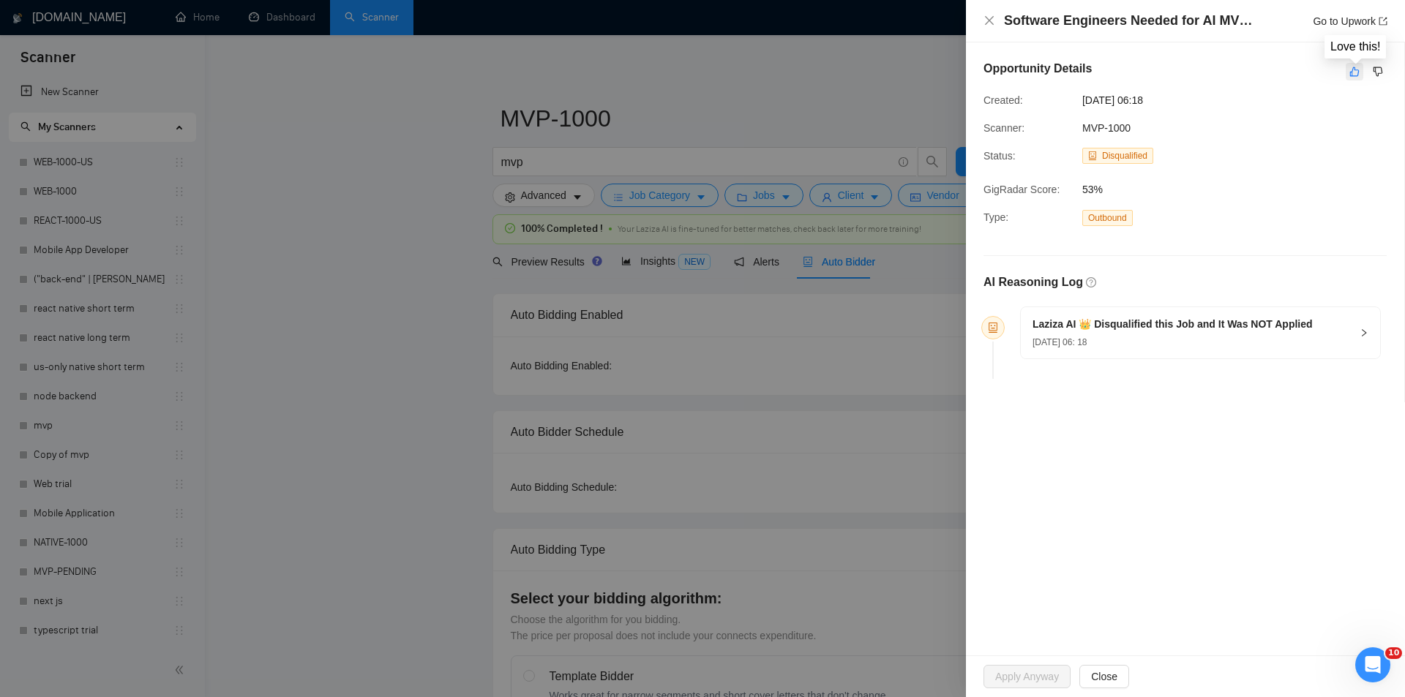
click at [1353, 73] on icon "like" at bounding box center [1354, 72] width 10 height 12
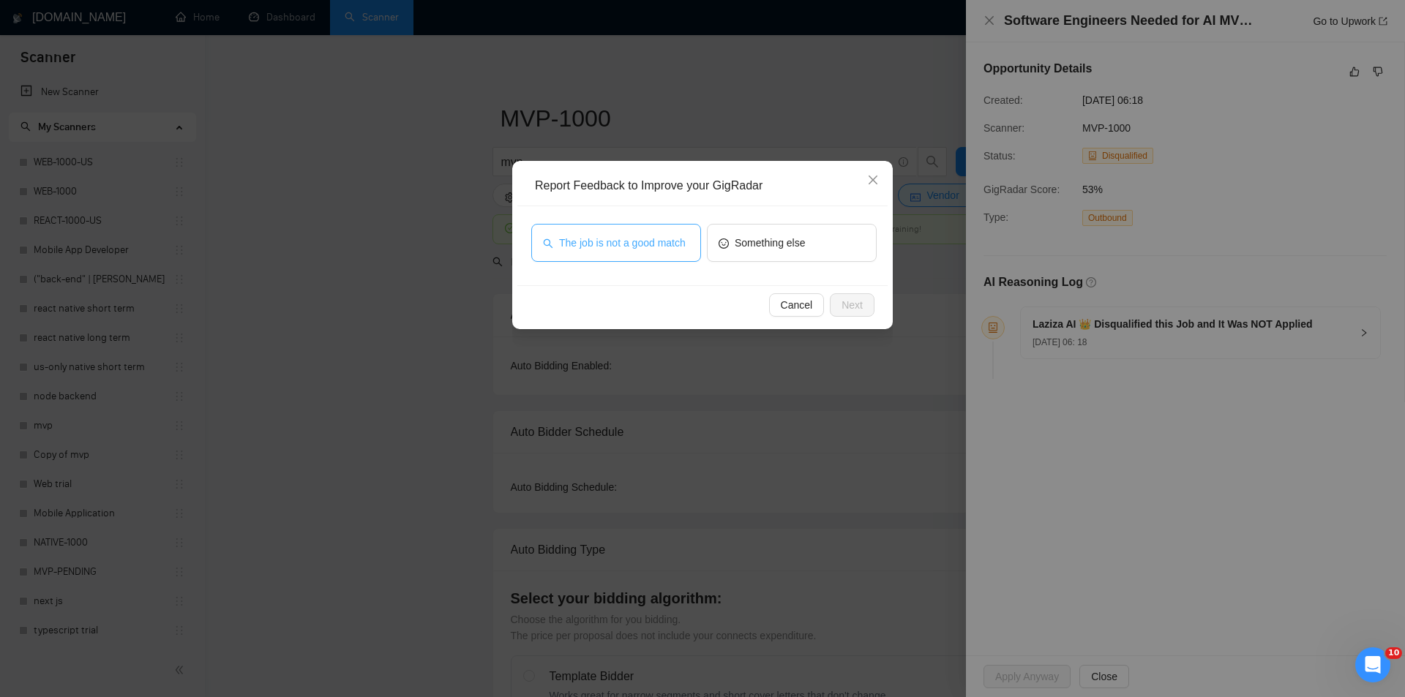
click at [647, 240] on span "The job is not a good match" at bounding box center [622, 243] width 127 height 16
click at [852, 307] on span "Next" at bounding box center [851, 305] width 21 height 16
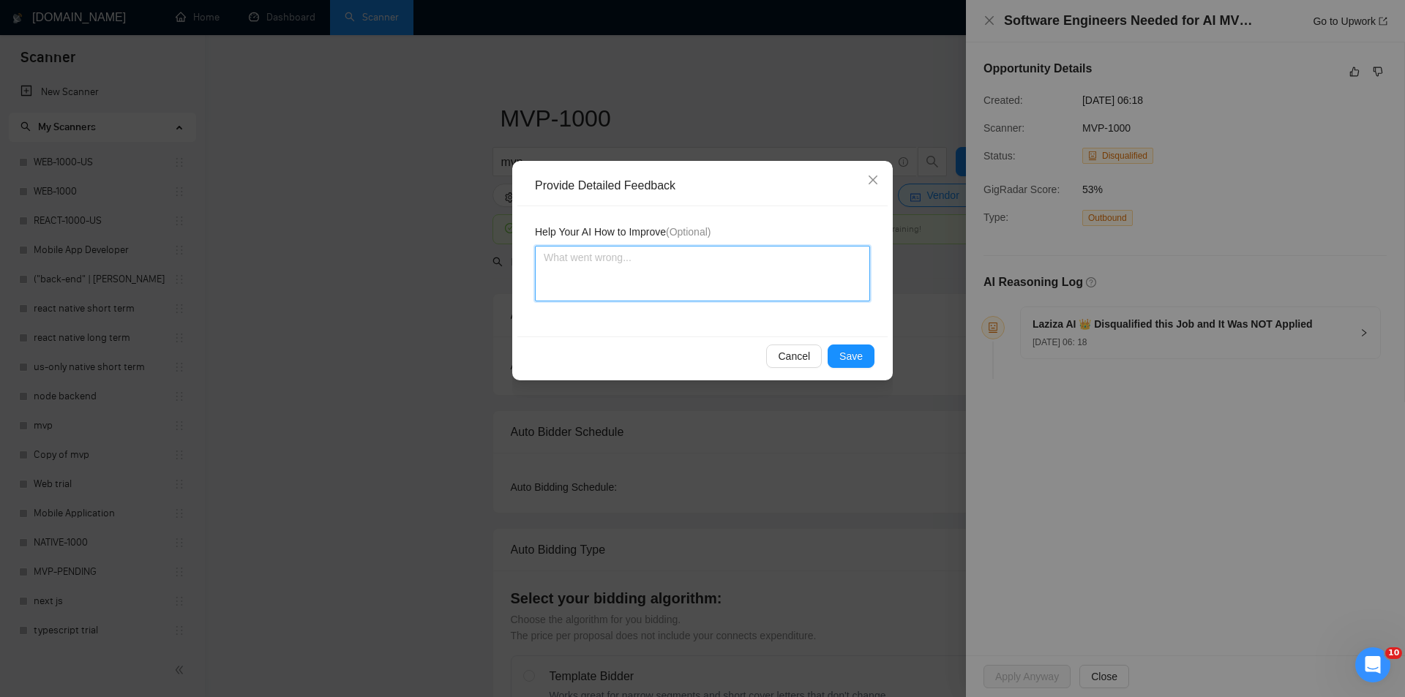
click at [763, 276] on textarea at bounding box center [702, 274] width 335 height 56
paste textarea "Not a fit — this project has been disqualified for other reasons. Example: "The…"
type textarea "Not a fit — this project has been disqualified for other reasons. Example: "The…"
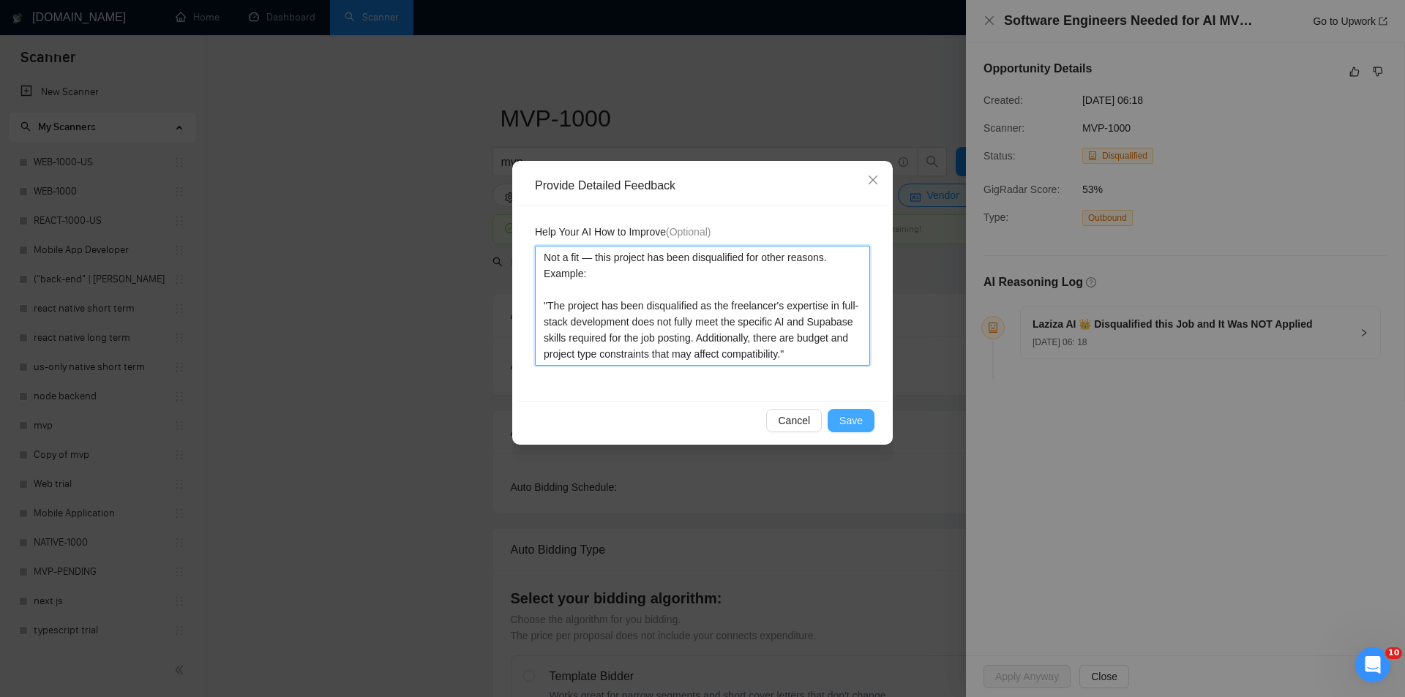
type textarea "Not a fit — this project has been disqualified for other reasons. Example: "The…"
click at [854, 426] on span "Save" at bounding box center [850, 421] width 23 height 16
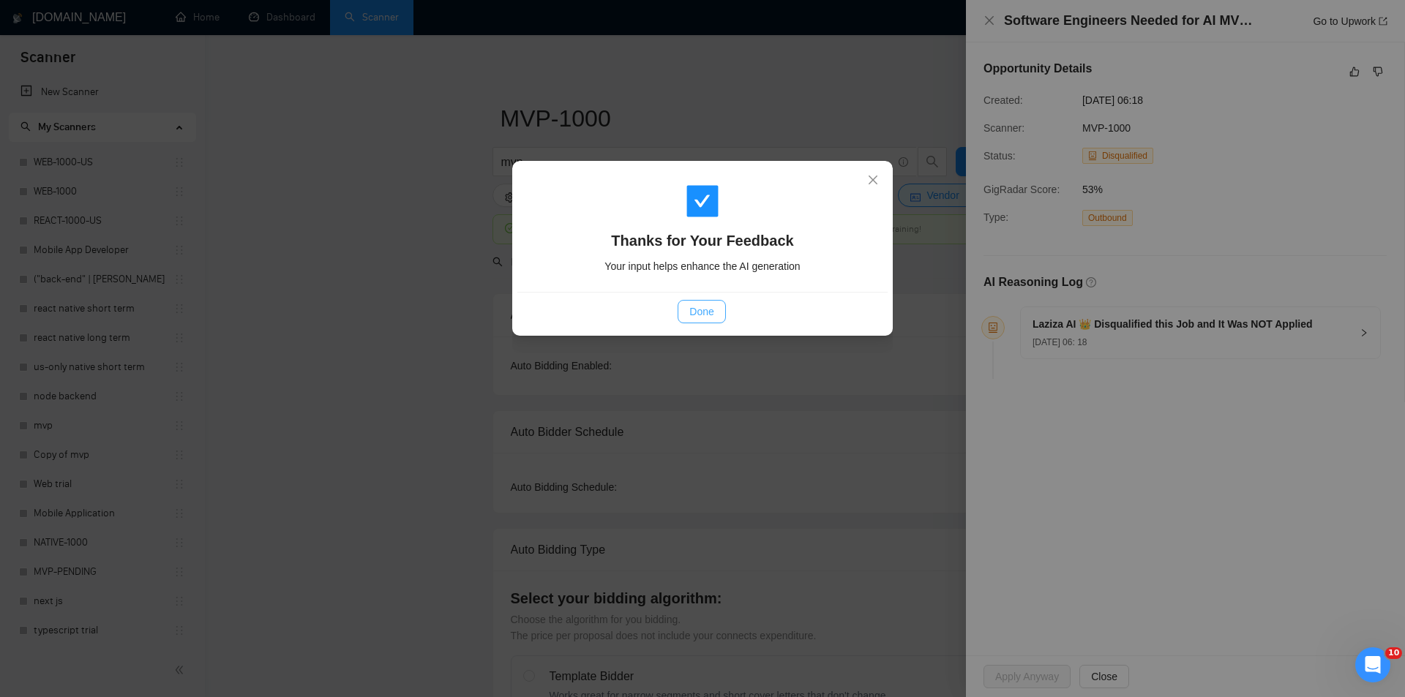
click at [696, 309] on span "Done" at bounding box center [701, 312] width 24 height 16
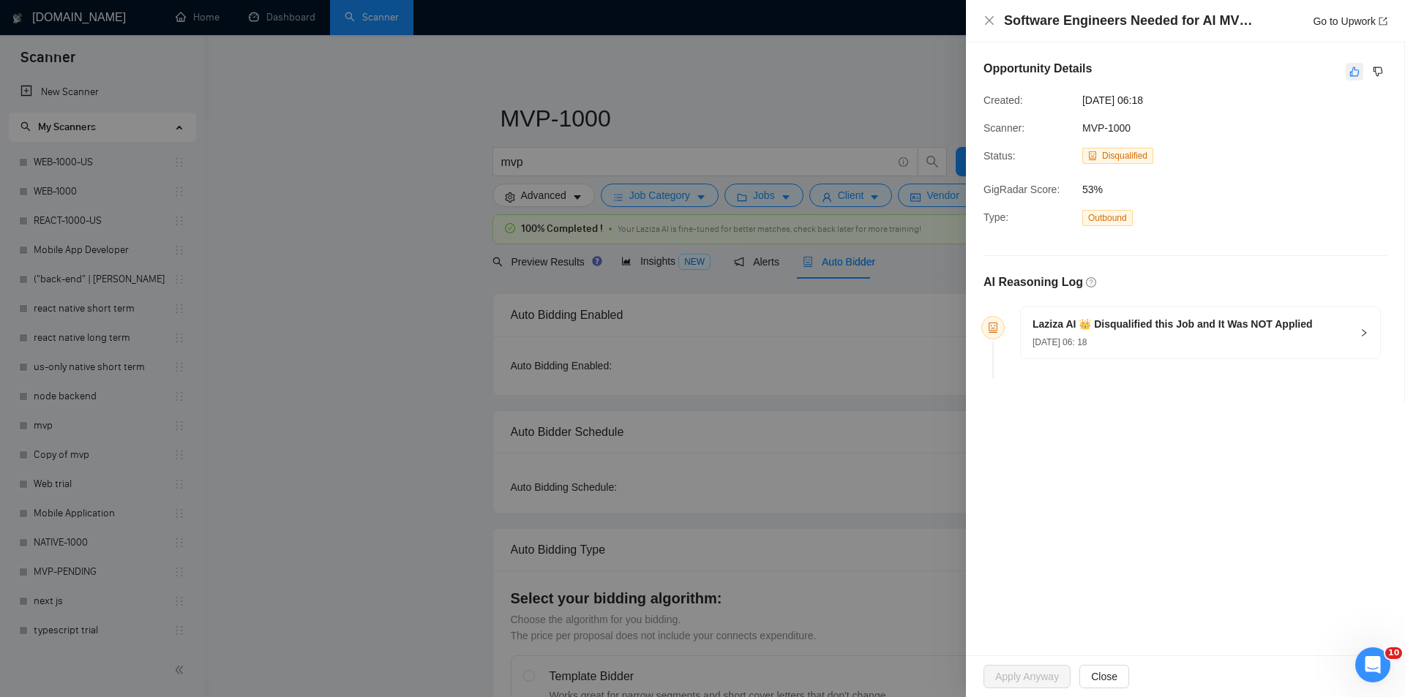
click at [1354, 73] on icon "like" at bounding box center [1354, 72] width 10 height 12
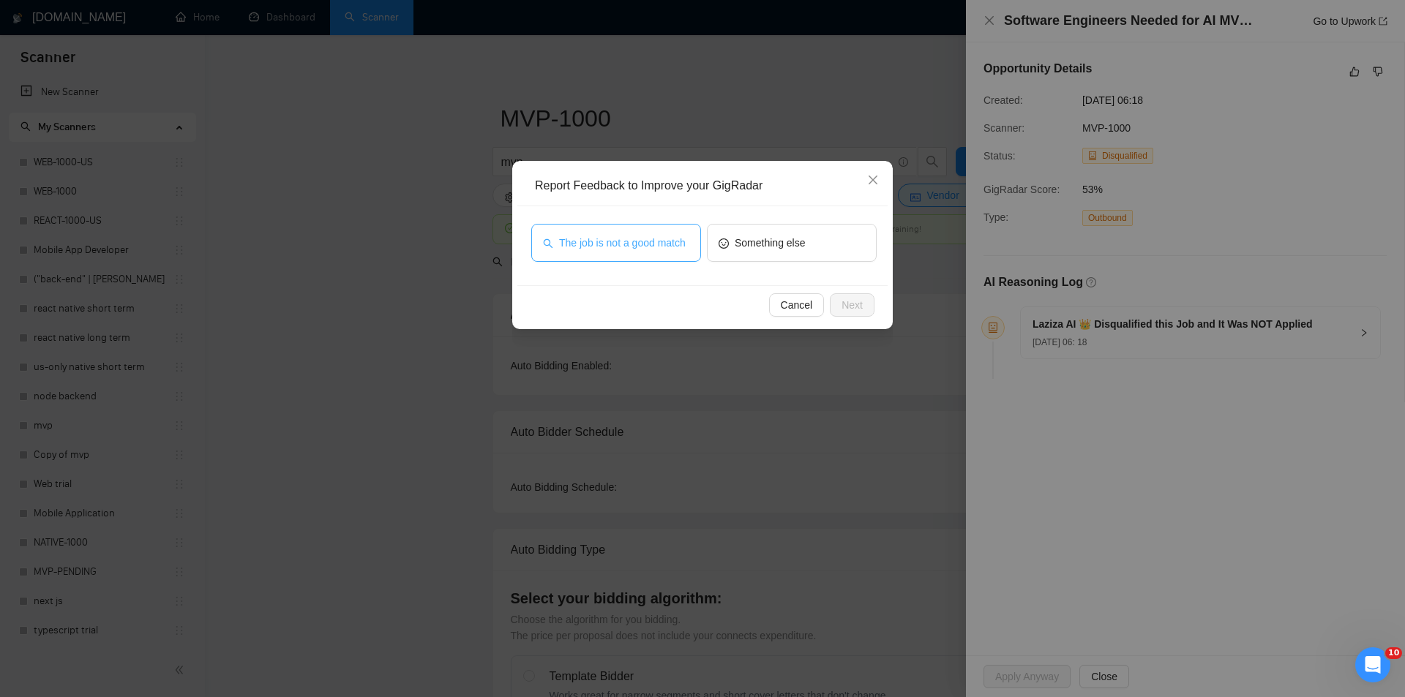
click at [631, 238] on span "The job is not a good match" at bounding box center [622, 243] width 127 height 16
click at [834, 308] on button "Next" at bounding box center [852, 304] width 45 height 23
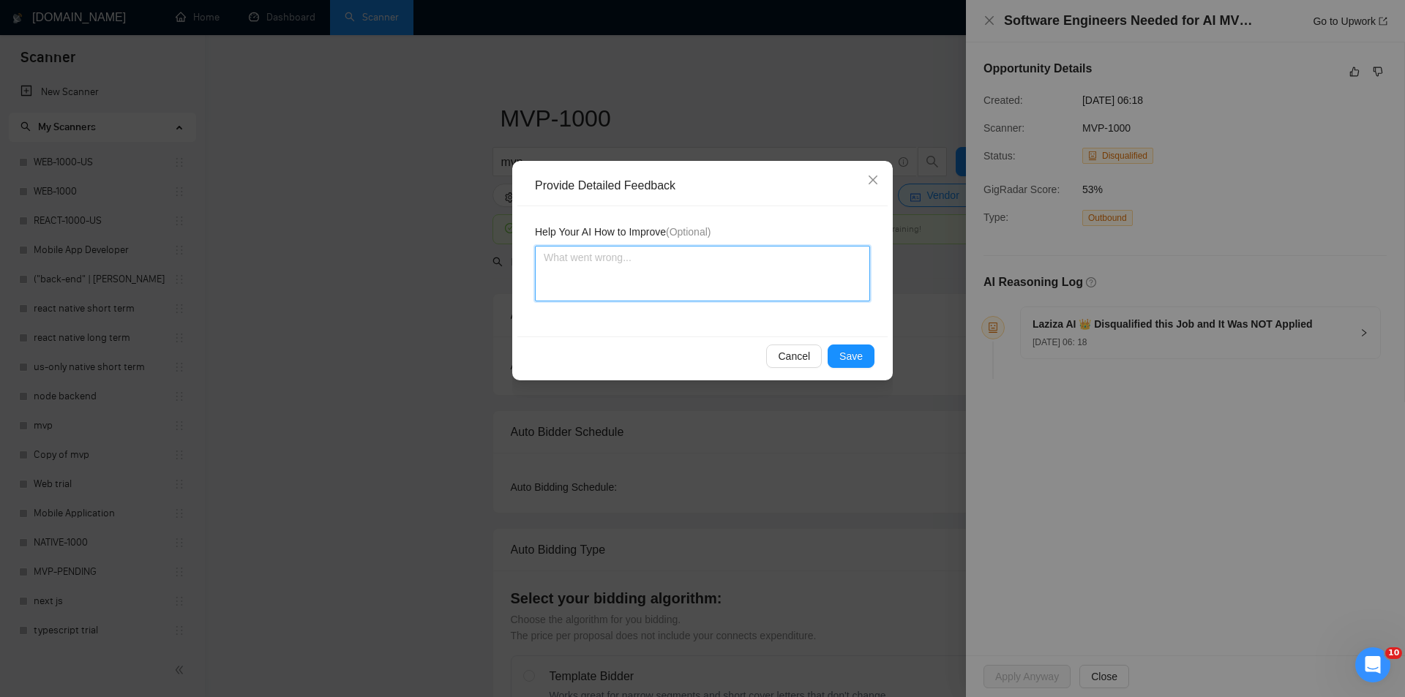
click at [748, 286] on textarea at bounding box center [702, 274] width 335 height 56
paste textarea "Not a fit — this project has been disqualified for other reasons. Example: "The…"
type textarea "Not a fit — this project has been disqualified for other reasons. Example: "The…"
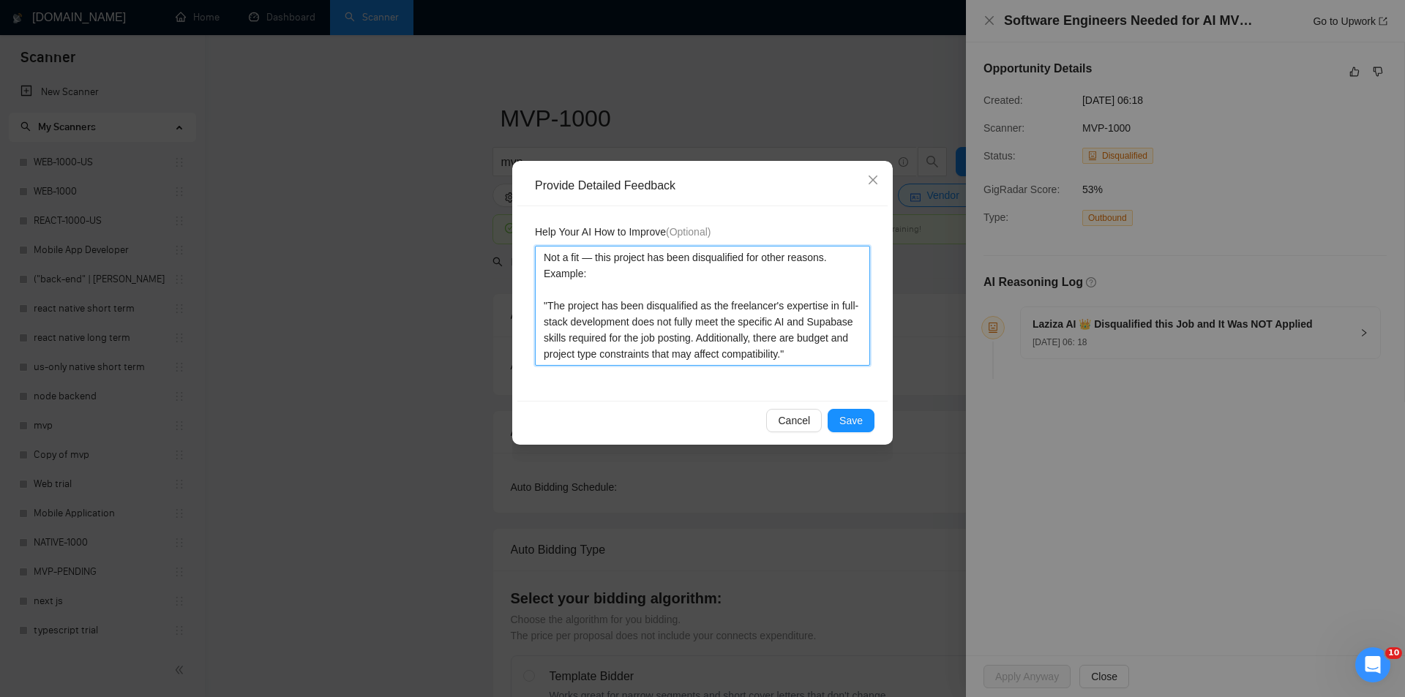
type textarea "Not a fit — this project has been disqualified for other reasons. Example: "The…"
click at [860, 425] on span "Save" at bounding box center [850, 421] width 23 height 16
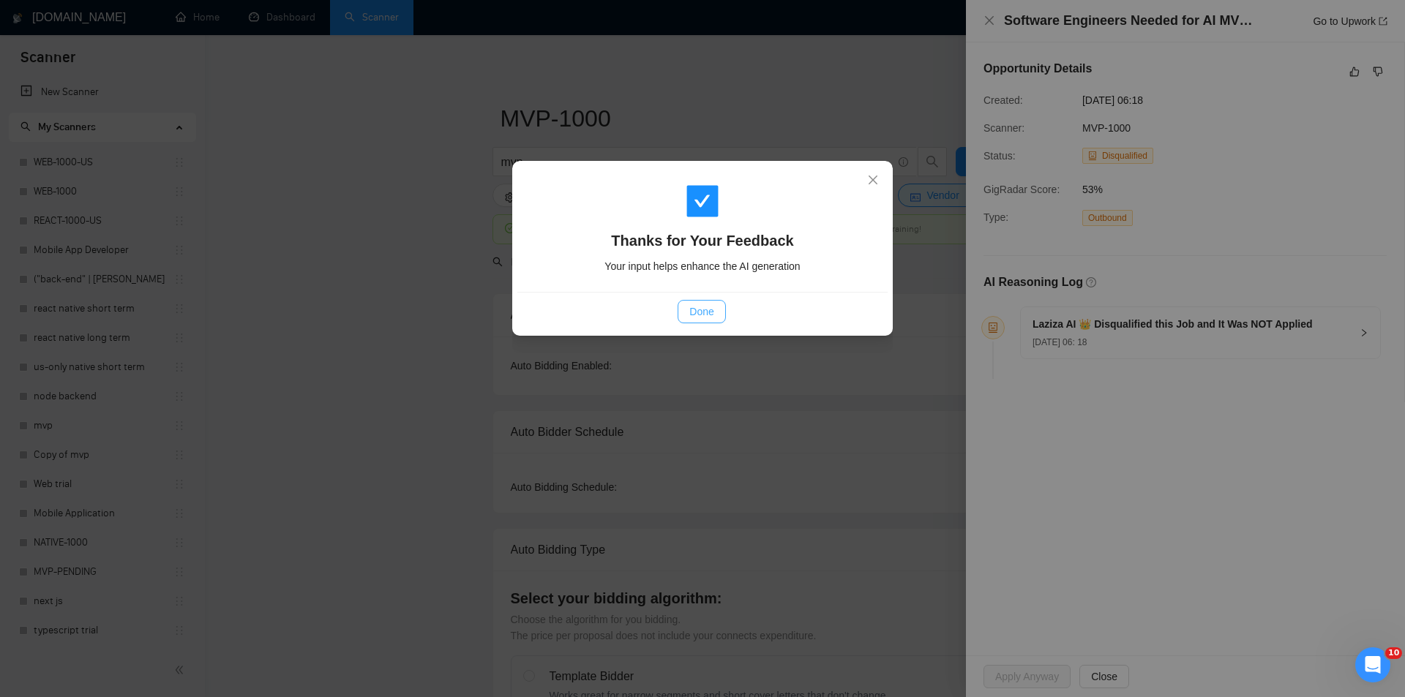
click at [711, 315] on span "Done" at bounding box center [701, 312] width 24 height 16
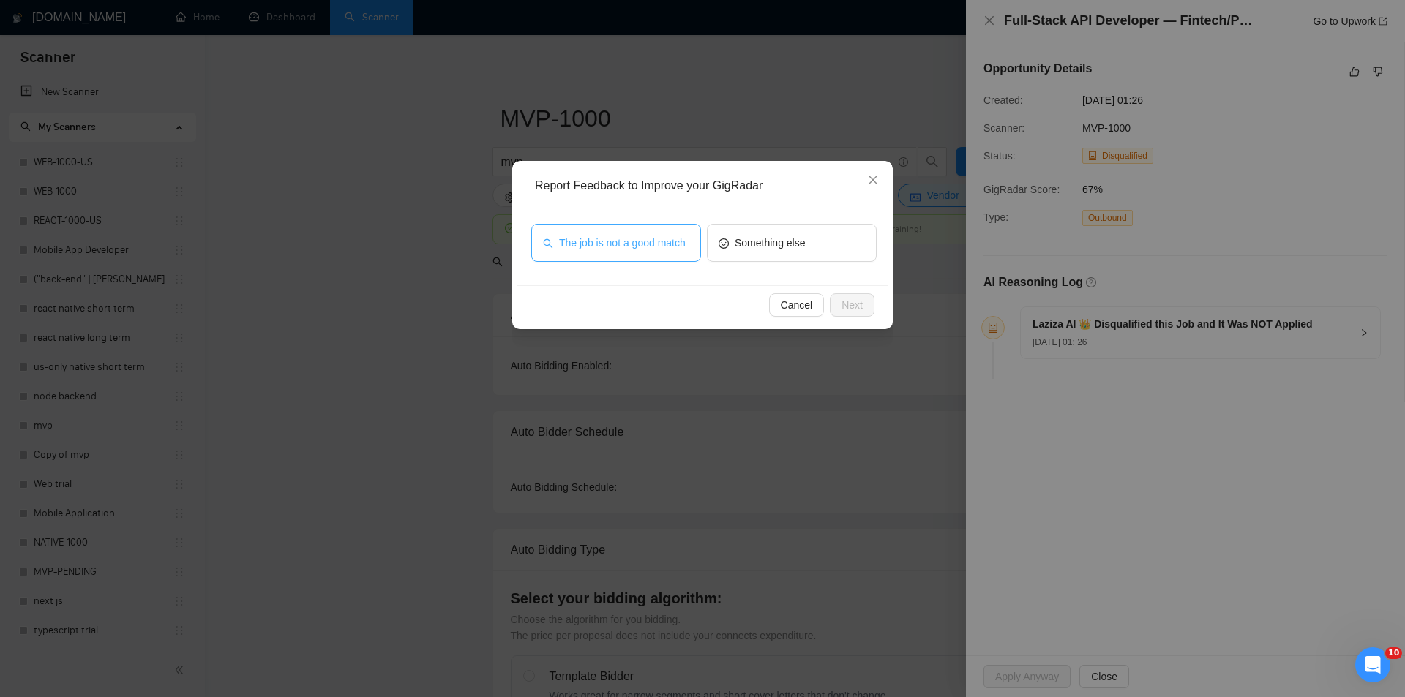
click at [613, 236] on span "The job is not a good match" at bounding box center [622, 243] width 127 height 16
click at [856, 301] on span "Next" at bounding box center [851, 305] width 21 height 16
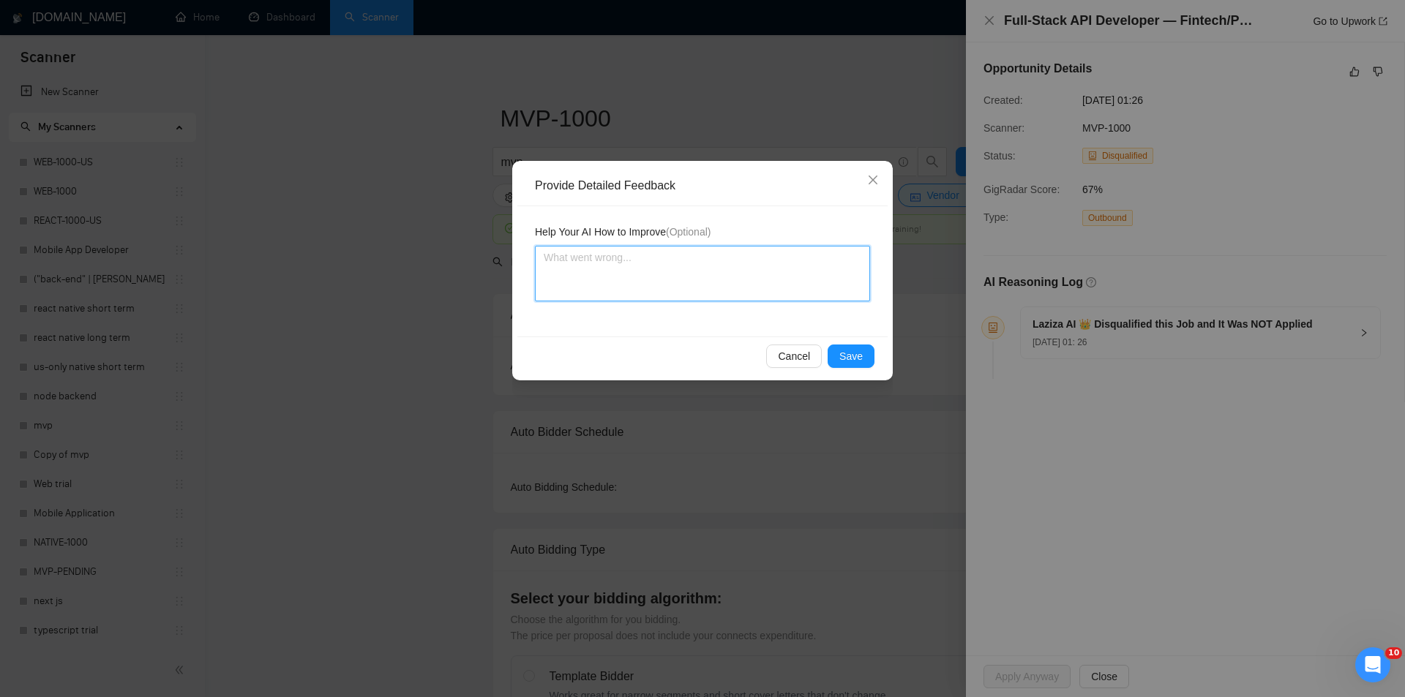
click at [709, 257] on textarea at bounding box center [702, 274] width 335 height 56
paste textarea "Not a fit — this project has been disqualified for other reasons. Example: "The…"
type textarea "Not a fit — this project has been disqualified for other reasons. Example: "The…"
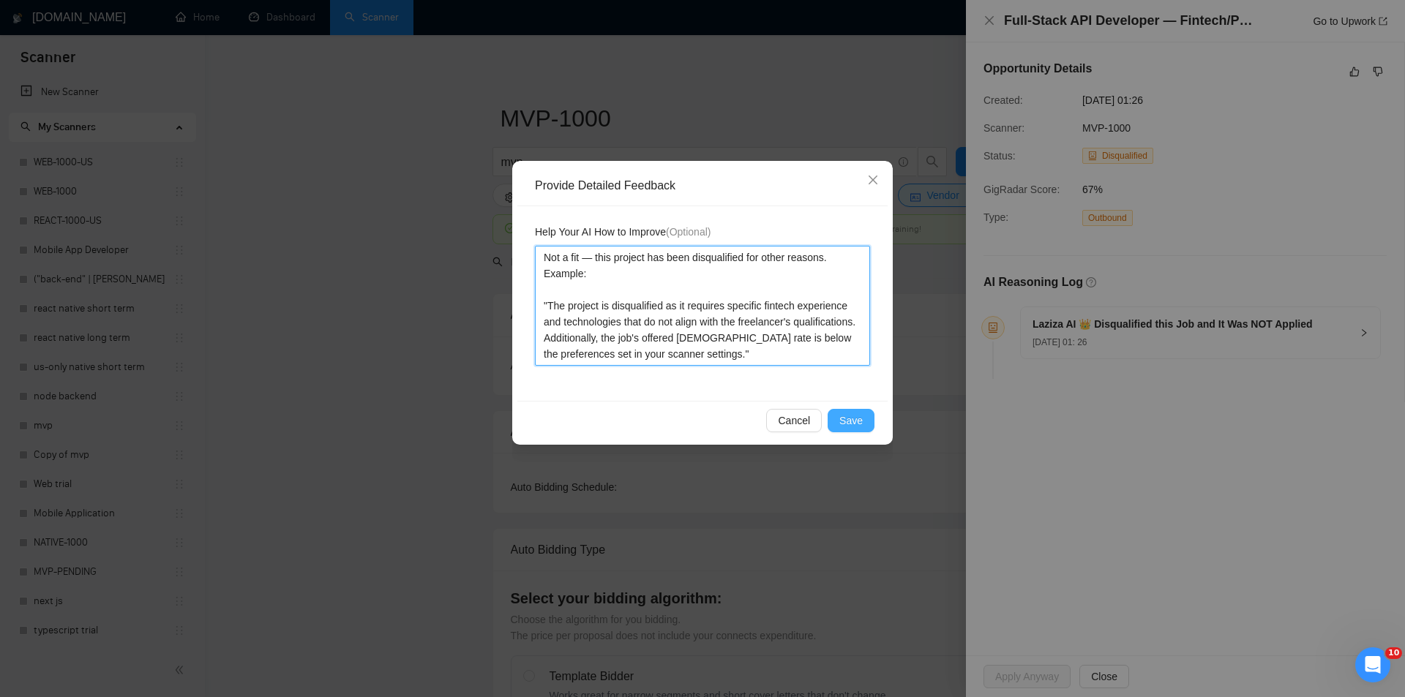
type textarea "Not a fit — this project has been disqualified for other reasons. Example: "The…"
click at [860, 421] on span "Save" at bounding box center [850, 421] width 23 height 16
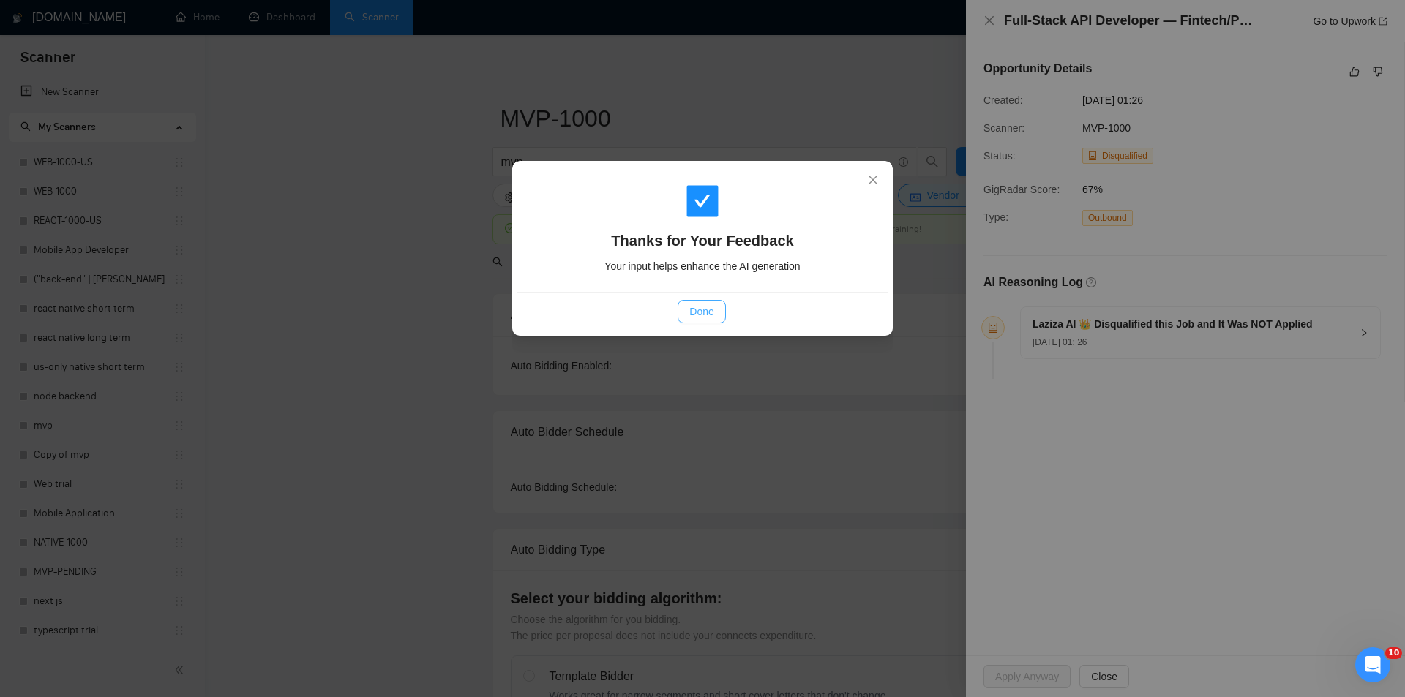
click at [699, 323] on button "Done" at bounding box center [701, 311] width 48 height 23
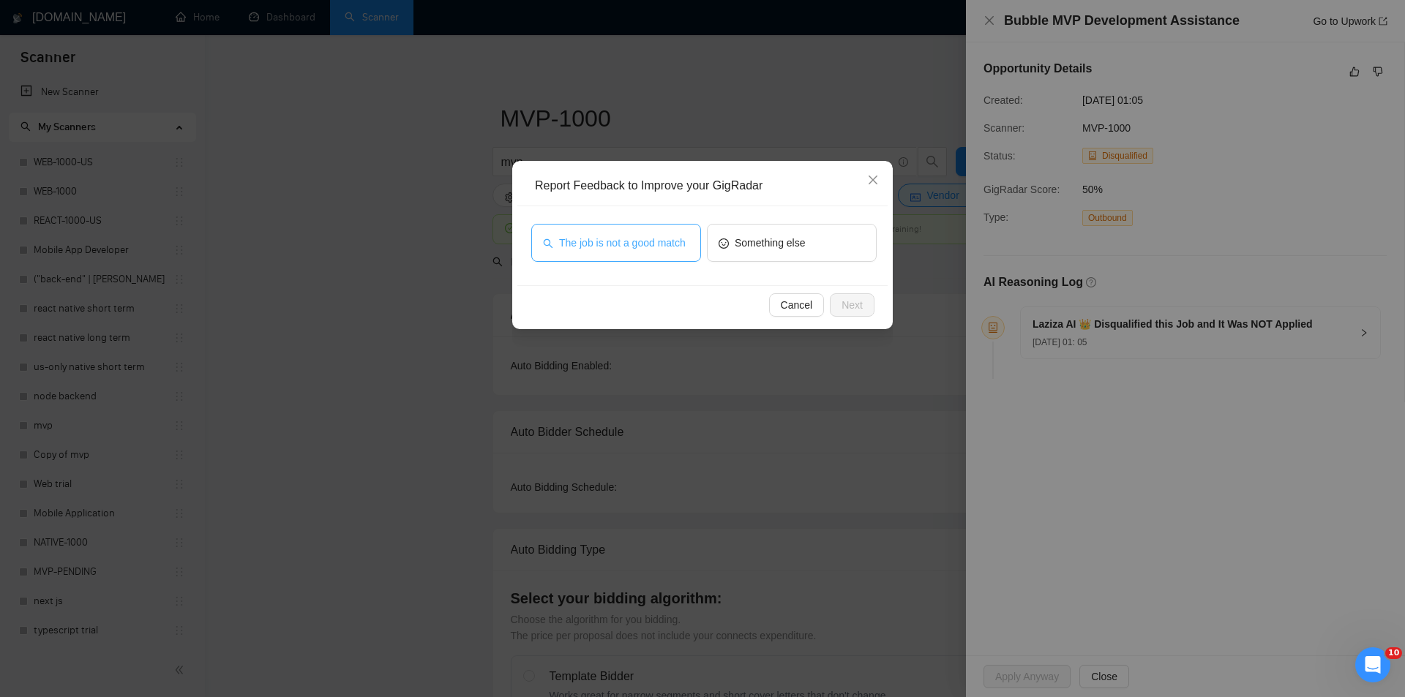
click at [626, 244] on span "The job is not a good match" at bounding box center [622, 243] width 127 height 16
click at [871, 306] on button "Next" at bounding box center [852, 304] width 45 height 23
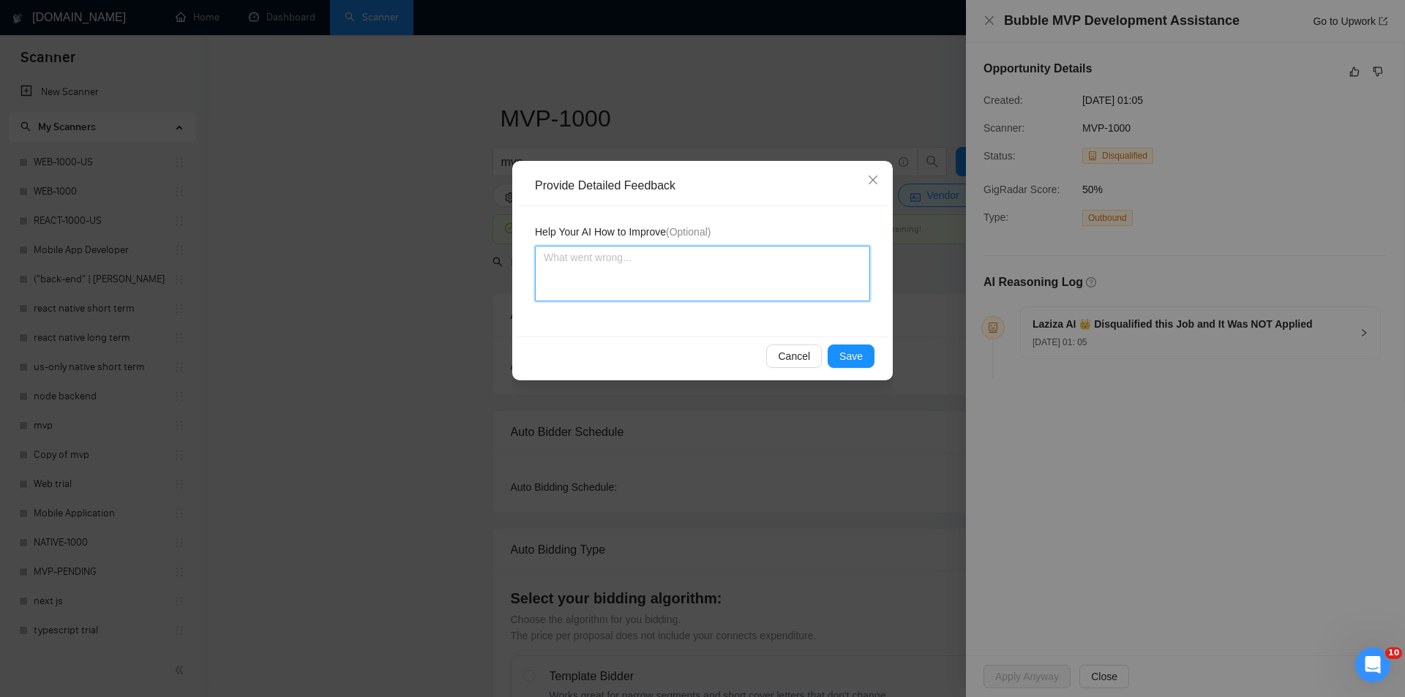
click at [664, 251] on textarea at bounding box center [702, 274] width 335 height 56
paste textarea "Not a fit — this project has been disqualified for other reasons. Example: "The…"
type textarea "Not a fit — this project has been disqualified for other reasons. Example: "The…"
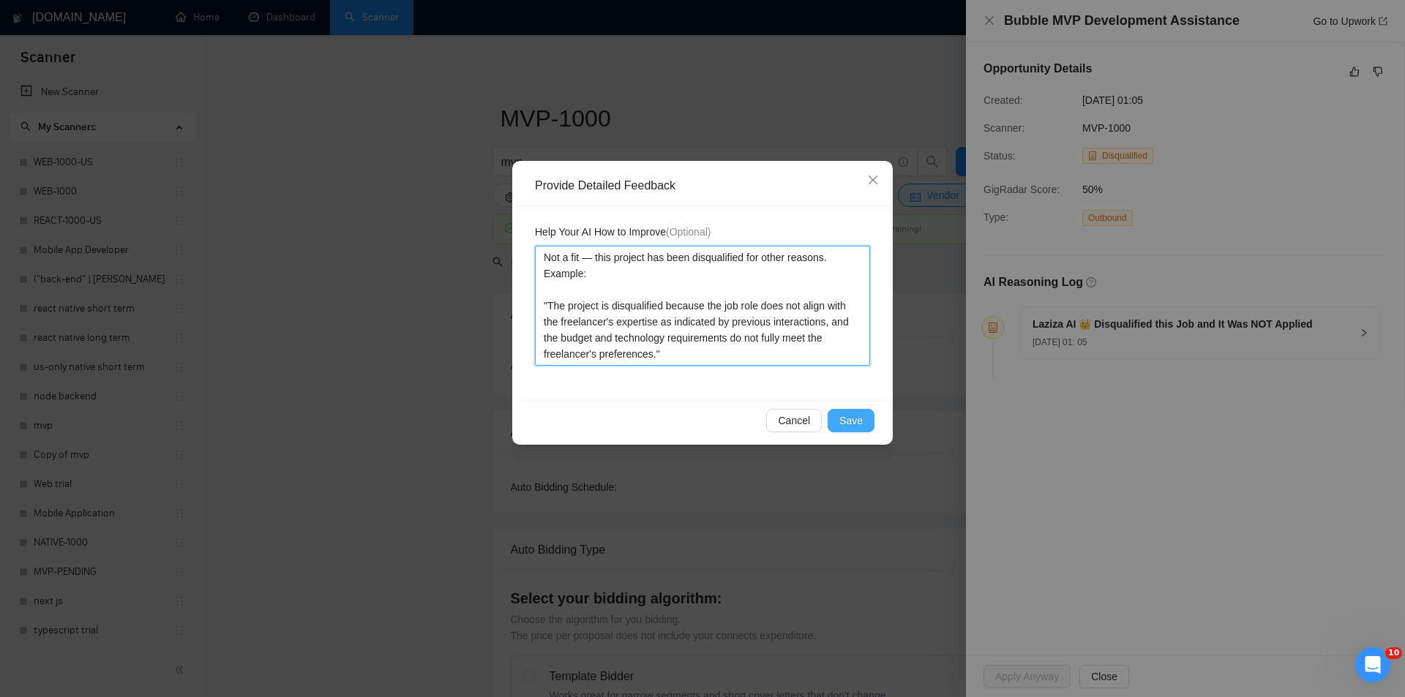
type textarea "Not a fit — this project has been disqualified for other reasons. Example: "The…"
drag, startPoint x: 857, startPoint y: 412, endPoint x: 803, endPoint y: 383, distance: 61.5
click at [857, 412] on button "Save" at bounding box center [850, 420] width 47 height 23
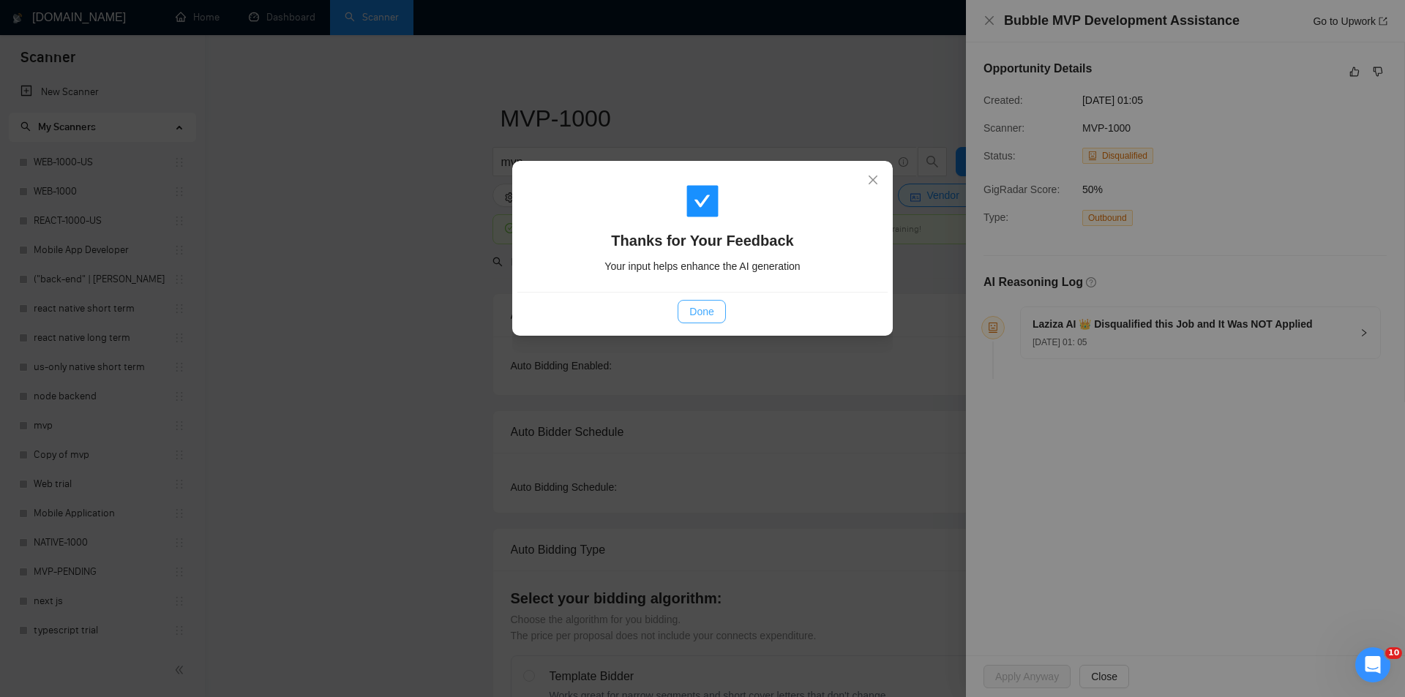
click at [689, 317] on button "Done" at bounding box center [701, 311] width 48 height 23
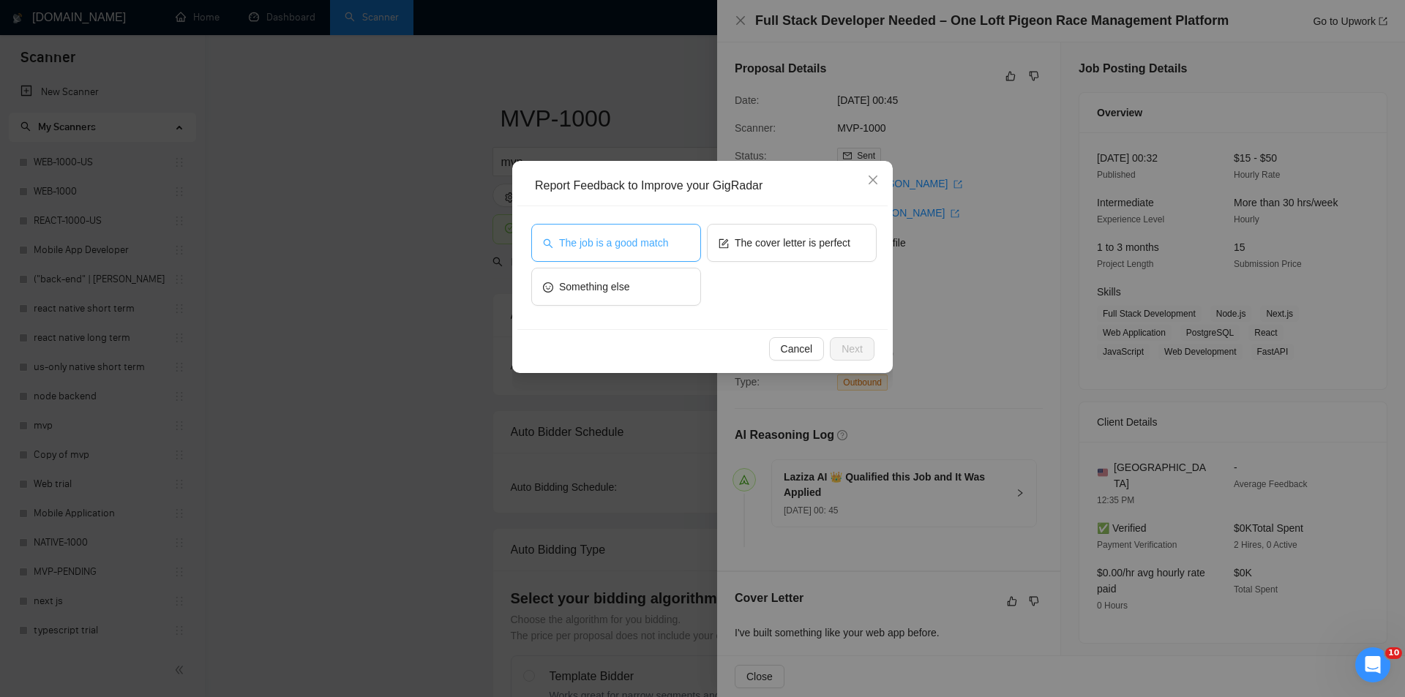
click at [630, 244] on span "The job is a good match" at bounding box center [613, 243] width 109 height 16
click at [852, 351] on span "Next" at bounding box center [851, 349] width 21 height 16
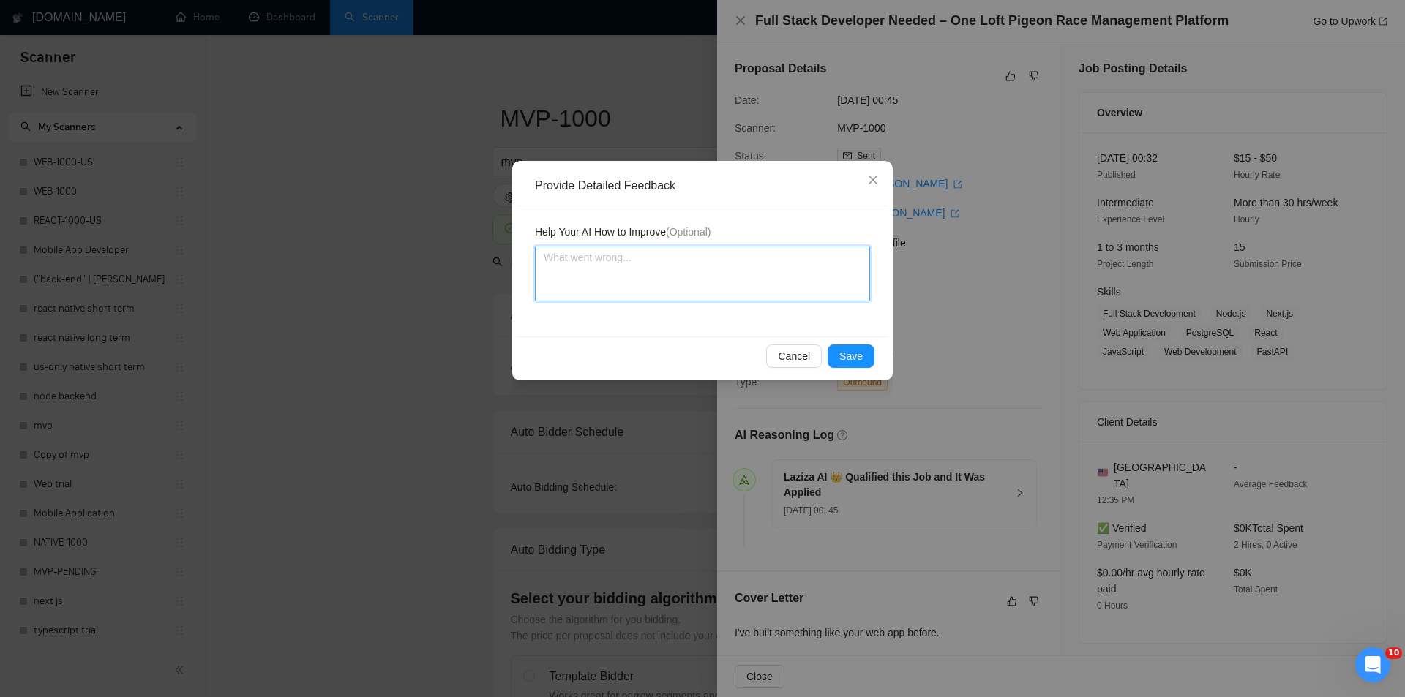
click at [732, 289] on textarea at bounding box center [702, 274] width 335 height 56
paste textarea "Good fit — the project is greenfield (no existing code), welcomes agencies, use…"
type textarea "Good fit — the project is greenfield (no existing code), welcomes agencies, use…"
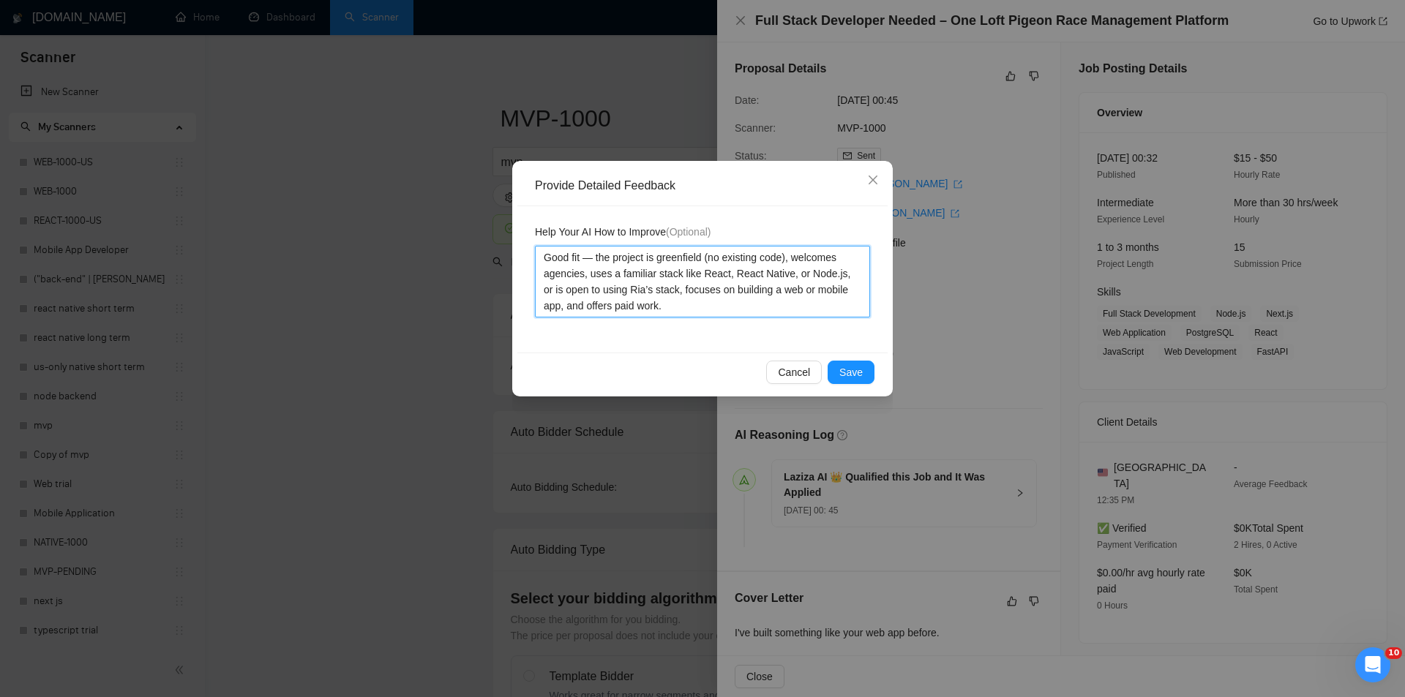
type textarea "Good fit — the project is greenfield (no existing code), welcomes agencies, use…"
click at [843, 360] on div "Cancel Save" at bounding box center [702, 372] width 370 height 39
click at [843, 370] on span "Save" at bounding box center [850, 372] width 23 height 16
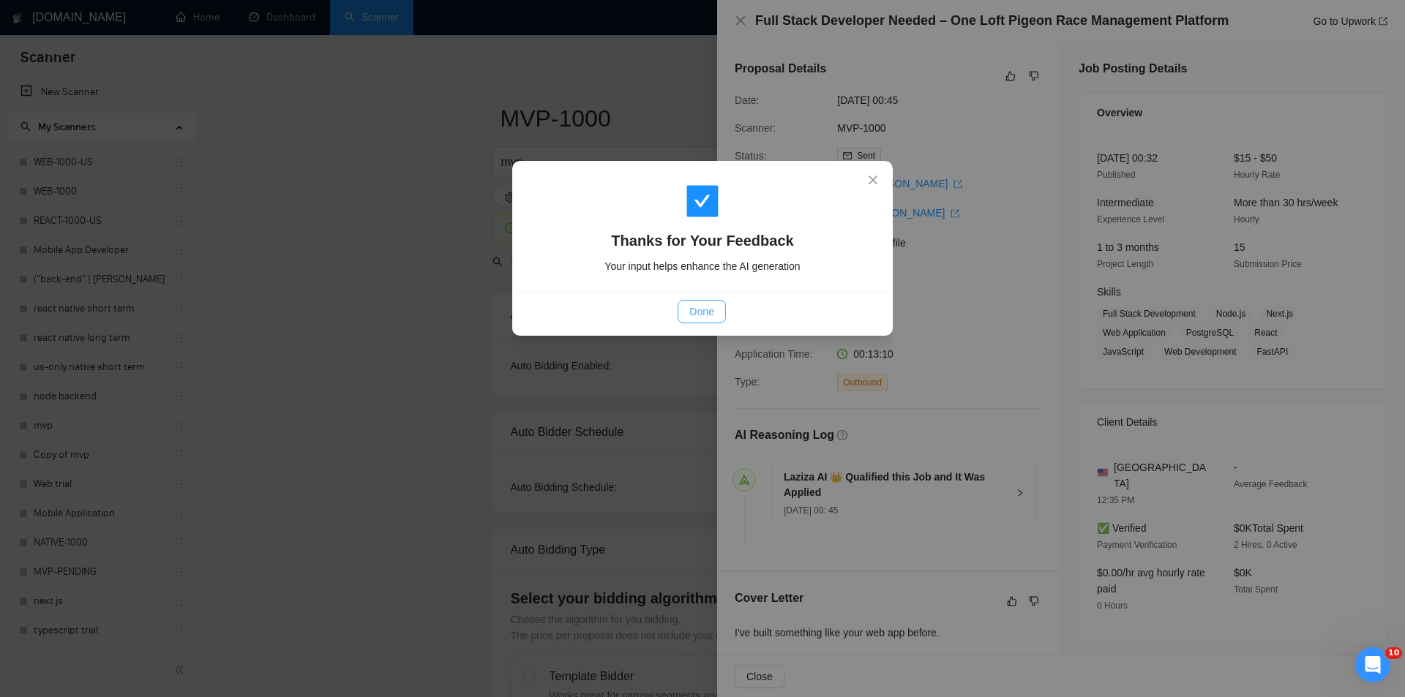
click at [711, 308] on span "Done" at bounding box center [701, 312] width 24 height 16
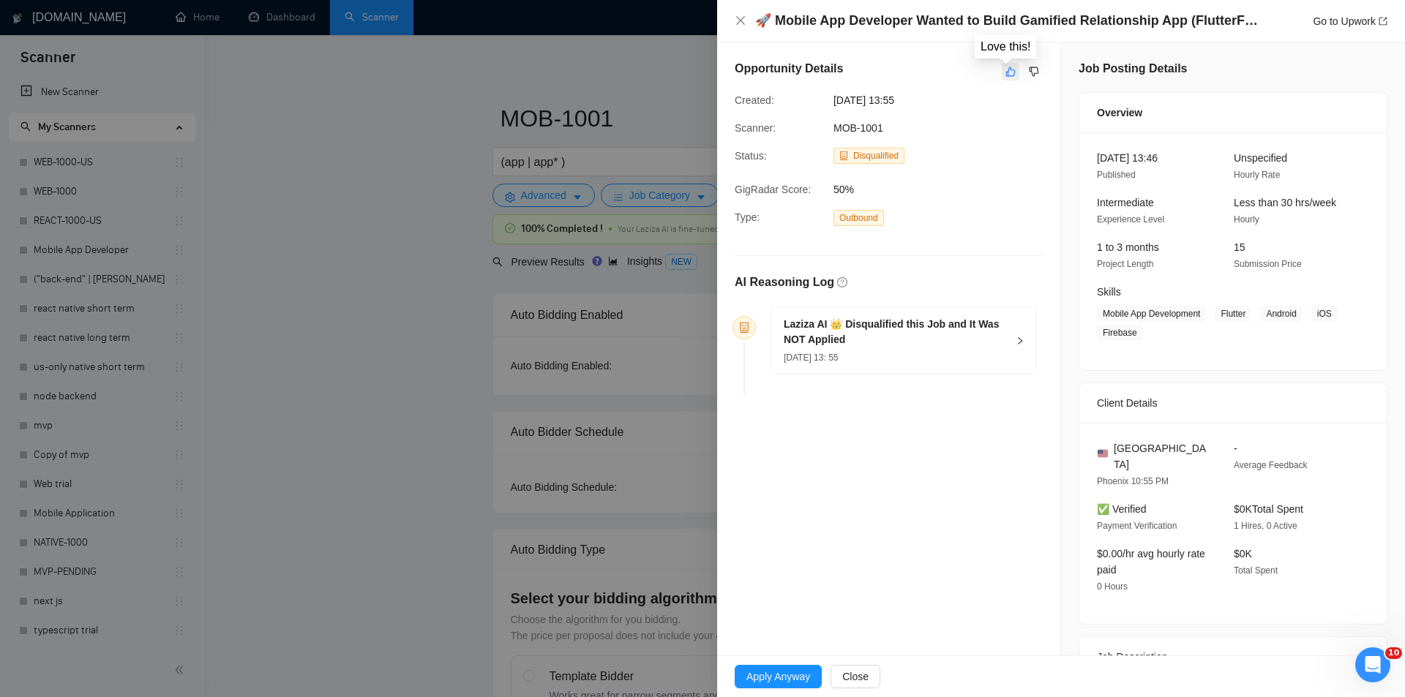
click at [1005, 71] on icon "like" at bounding box center [1010, 72] width 10 height 12
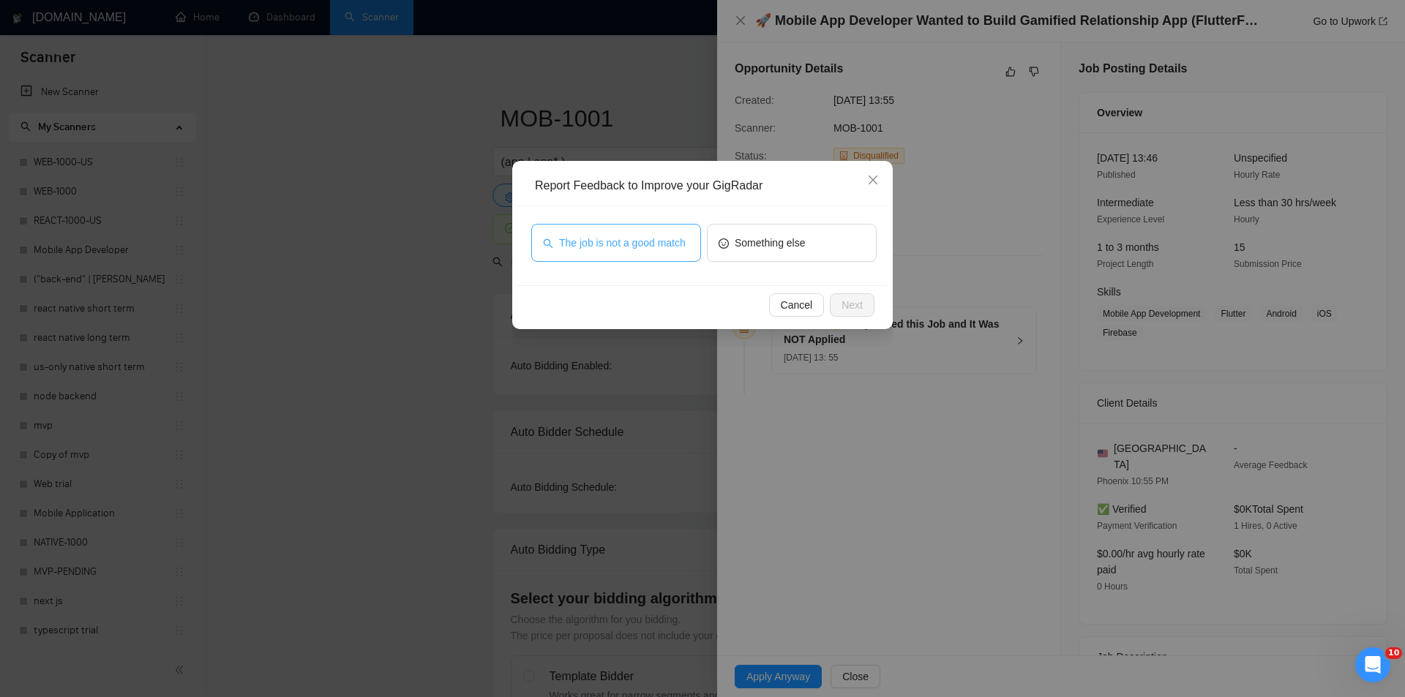
click at [583, 241] on span "The job is not a good match" at bounding box center [622, 243] width 127 height 16
click at [868, 306] on button "Next" at bounding box center [852, 304] width 45 height 23
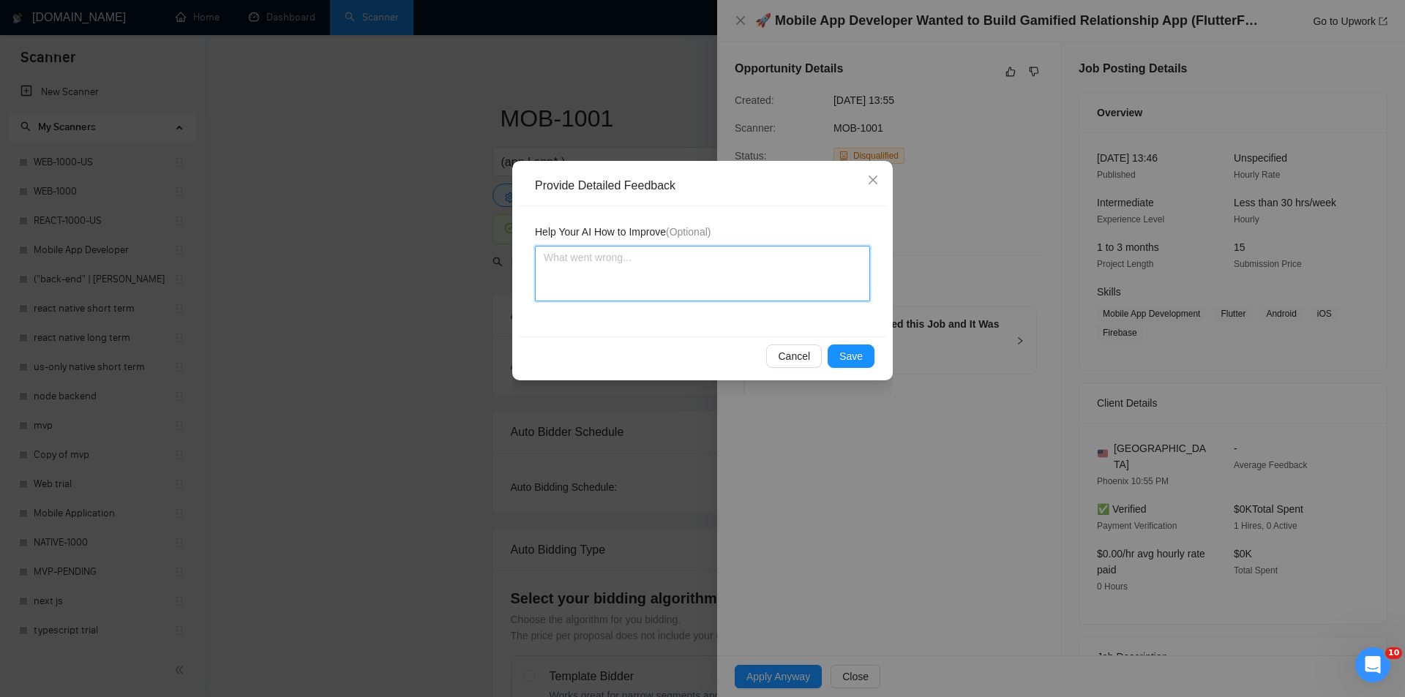
click at [694, 248] on textarea at bounding box center [702, 274] width 335 height 56
paste textarea "Not a fit — this project has been disqualified for other reasons. Example: "The…"
type textarea "Not a fit — this project has been disqualified for other reasons. Example: "The…"
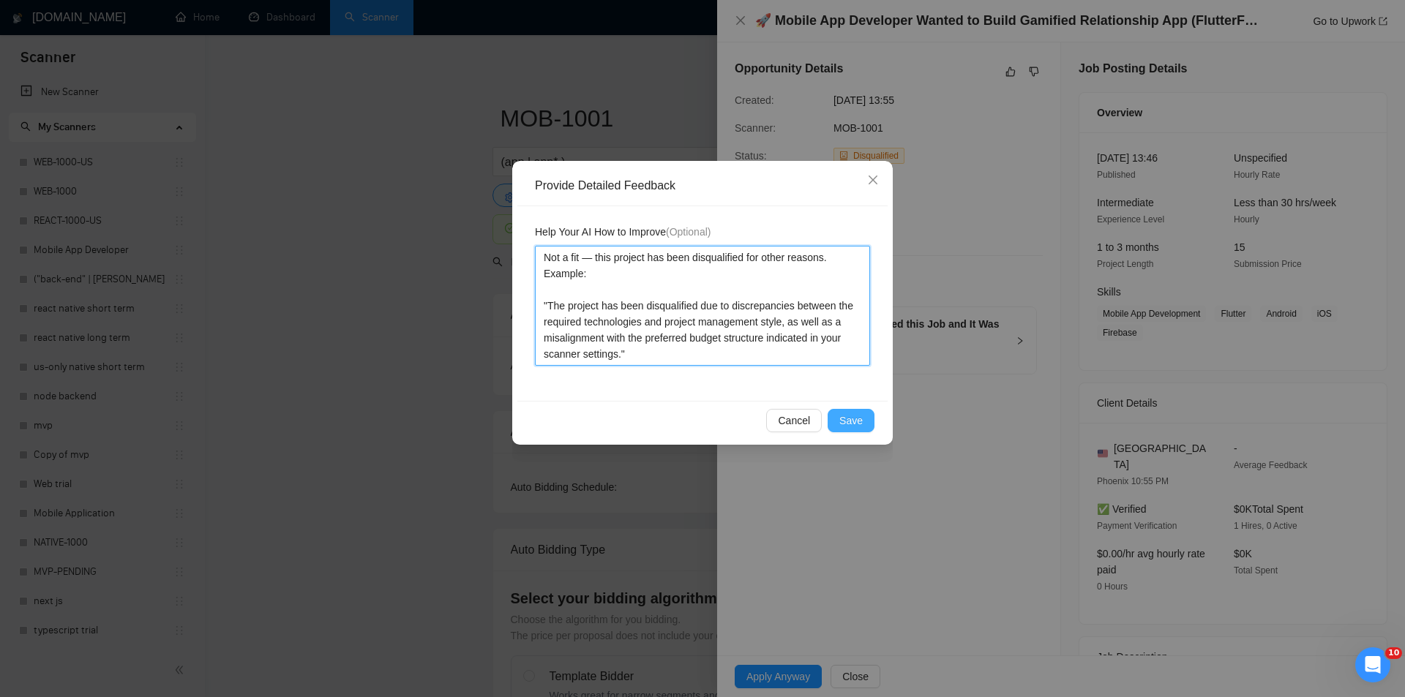
type textarea "Not a fit — this project has been disqualified for other reasons. Example: "The…"
click at [849, 421] on span "Save" at bounding box center [850, 421] width 23 height 16
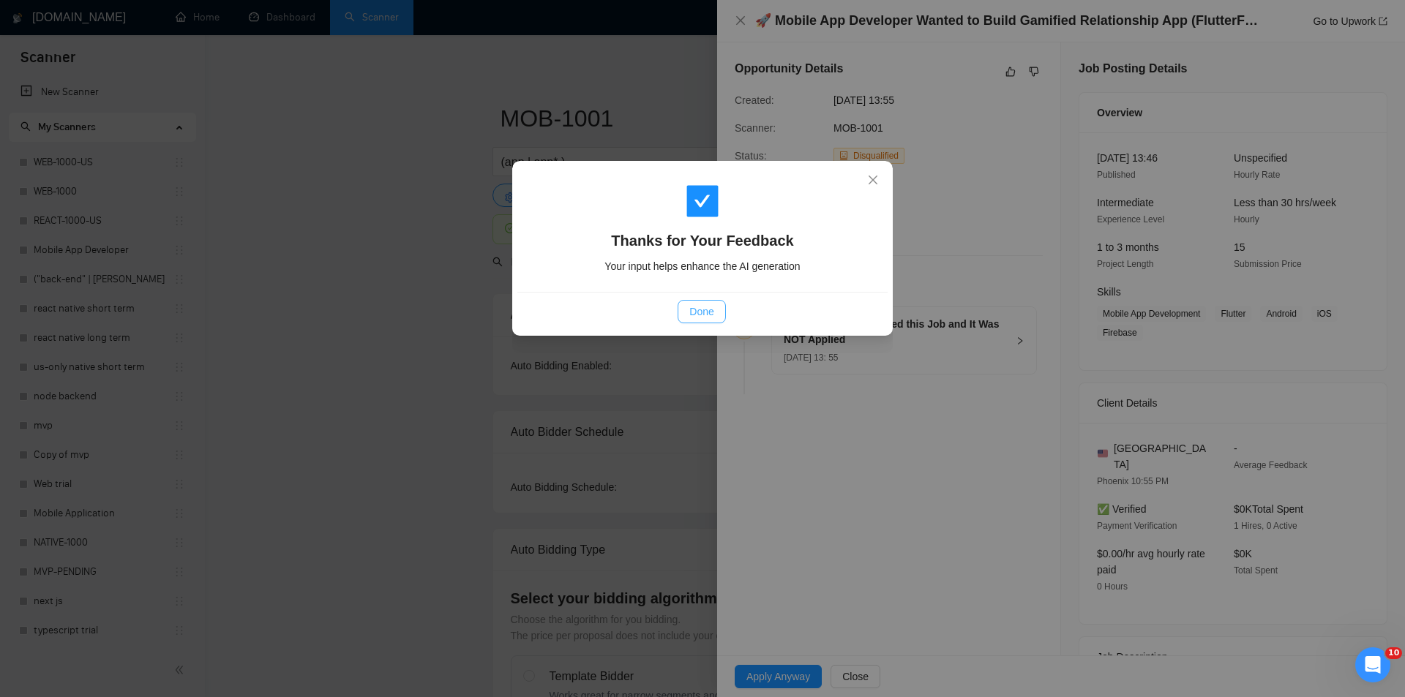
click at [705, 315] on span "Done" at bounding box center [701, 312] width 24 height 16
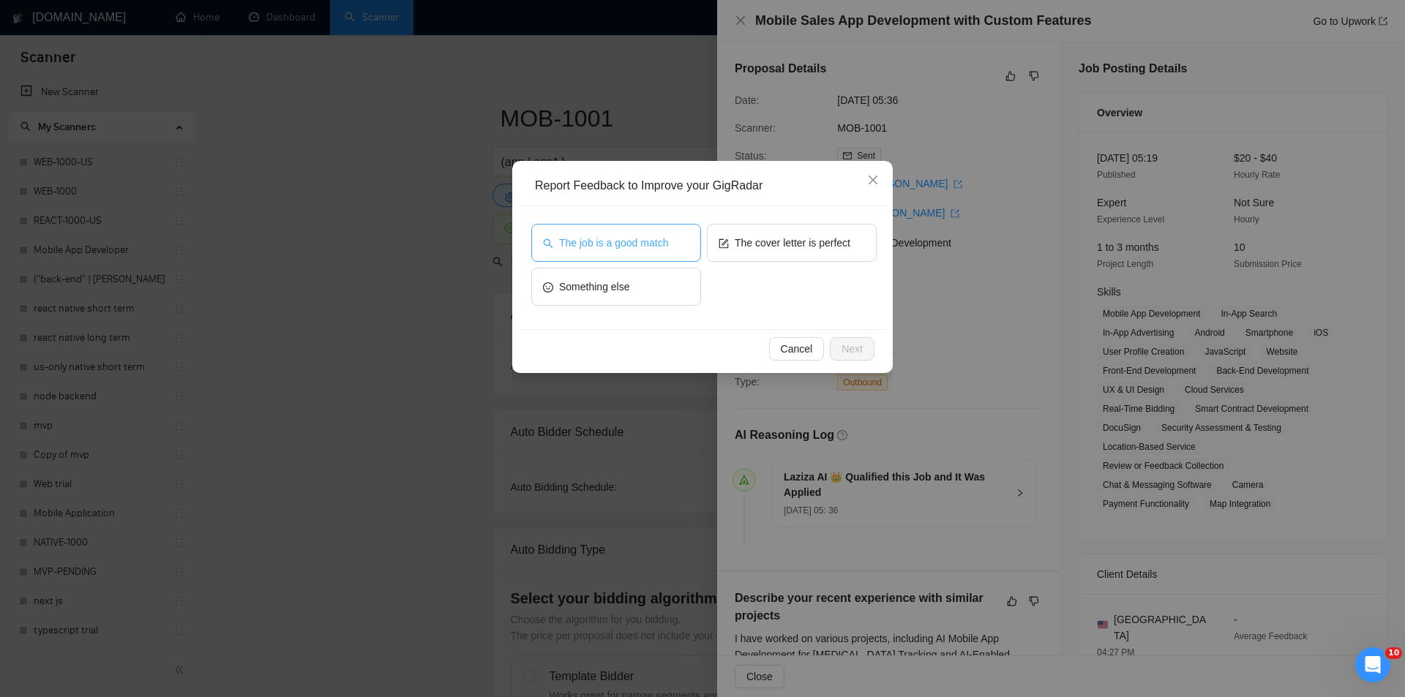
click at [600, 241] on span "The job is a good match" at bounding box center [613, 243] width 109 height 16
click at [849, 340] on button "Next" at bounding box center [852, 348] width 45 height 23
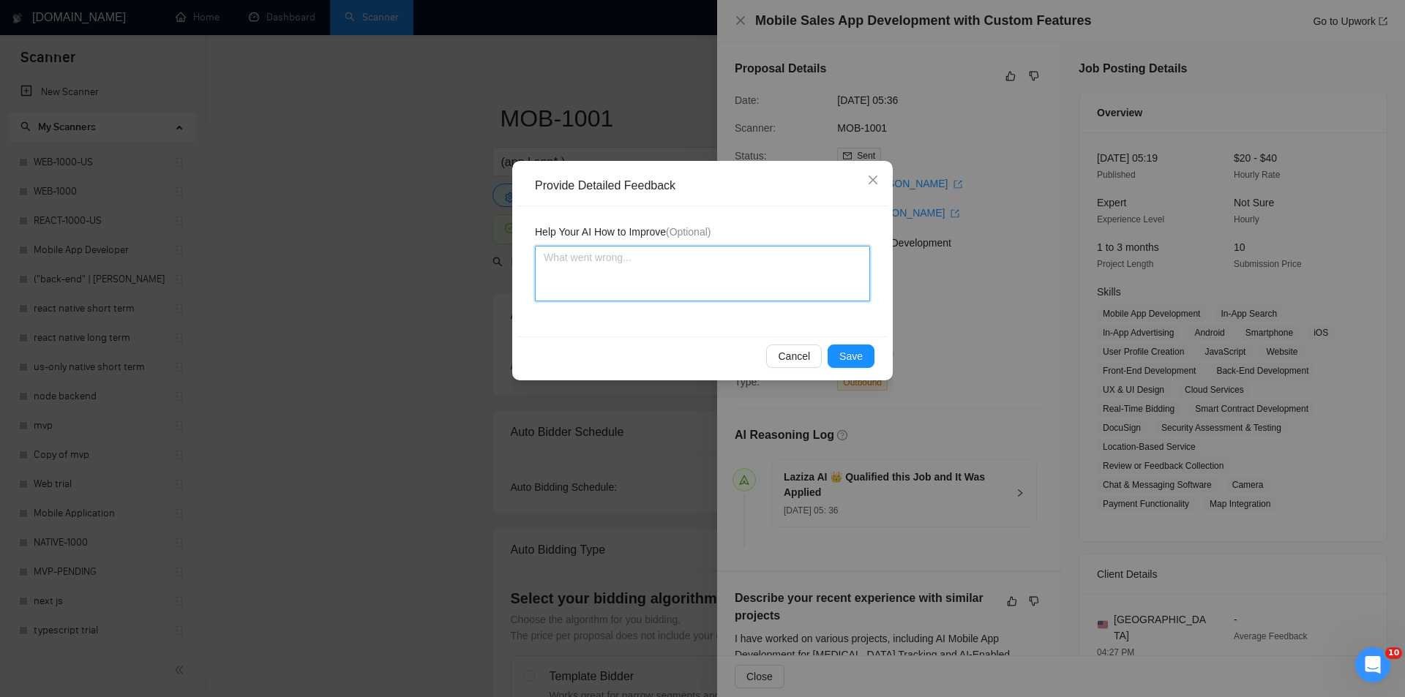
click at [794, 287] on textarea at bounding box center [702, 274] width 335 height 56
paste textarea "Good fit — the project is greenfield (no existing code), welcomes agencies, use…"
type textarea "Good fit — the project is greenfield (no existing code), welcomes agencies, use…"
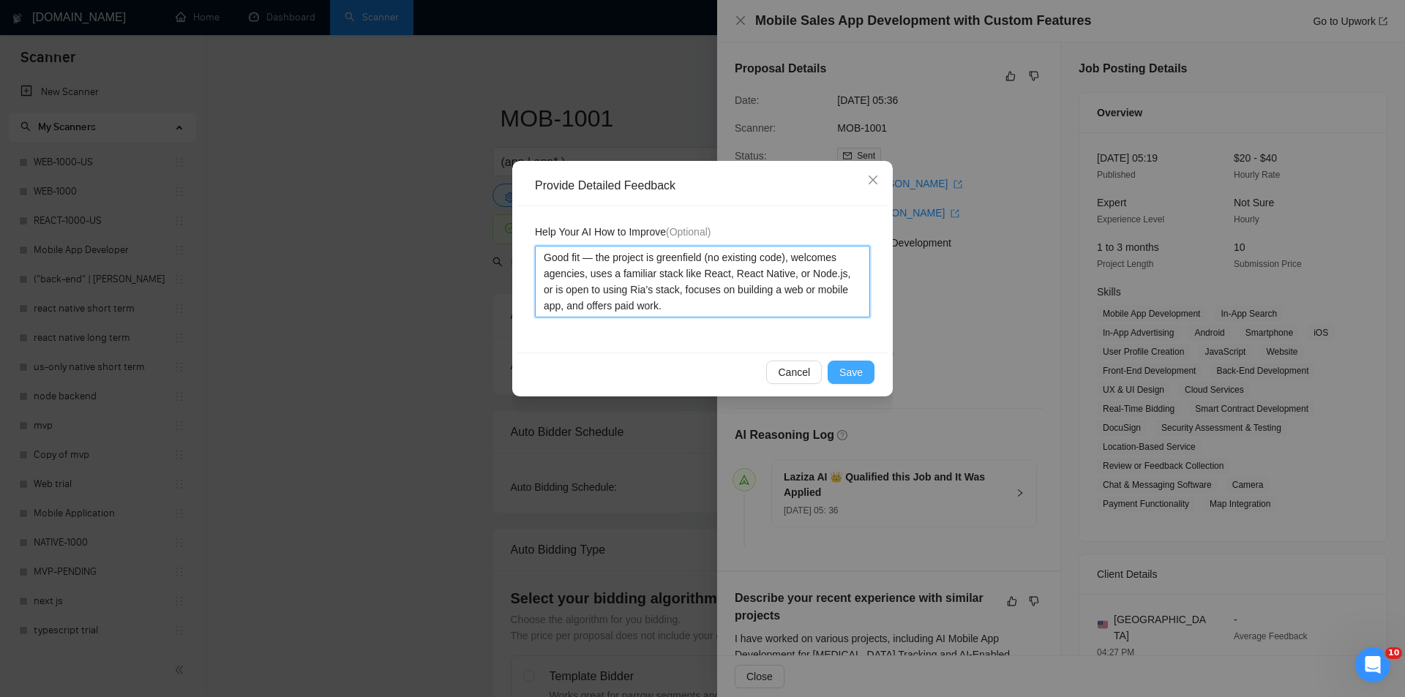
type textarea "Good fit — the project is greenfield (no existing code), welcomes agencies, use…"
click at [864, 369] on button "Save" at bounding box center [850, 372] width 47 height 23
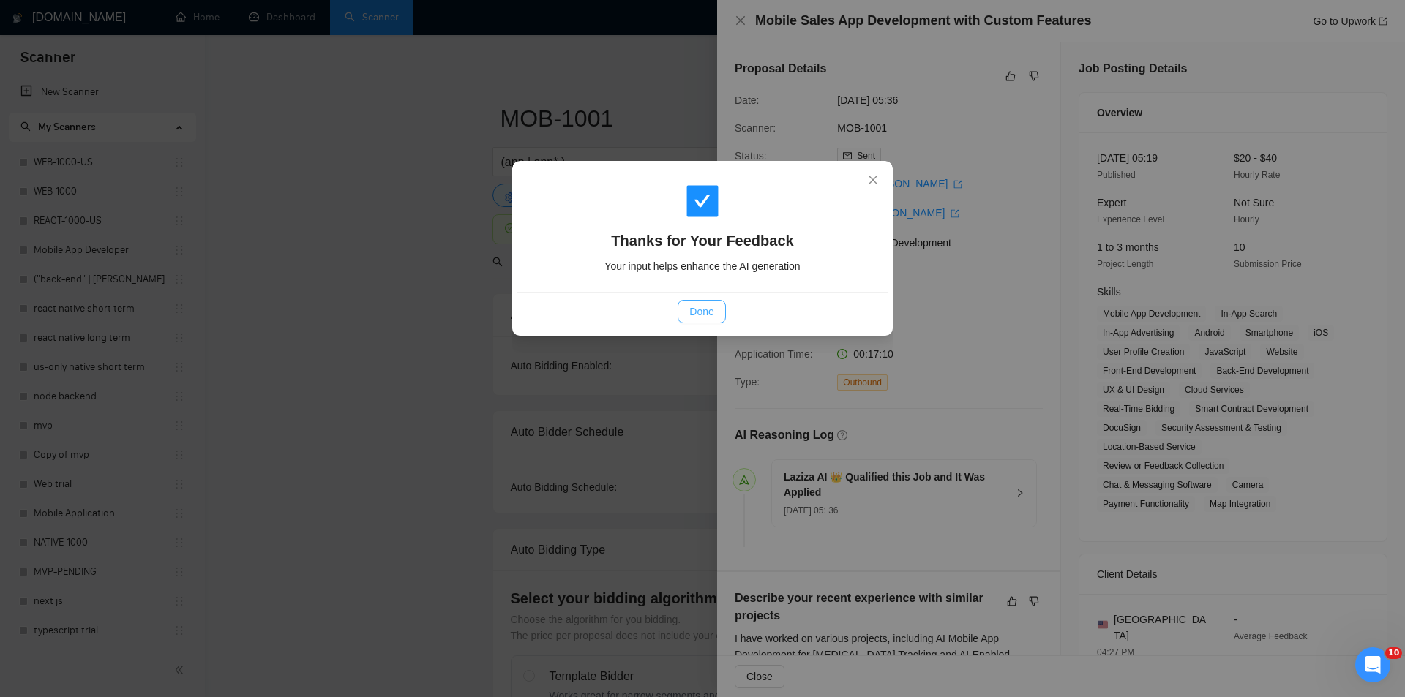
click at [699, 309] on span "Done" at bounding box center [701, 312] width 24 height 16
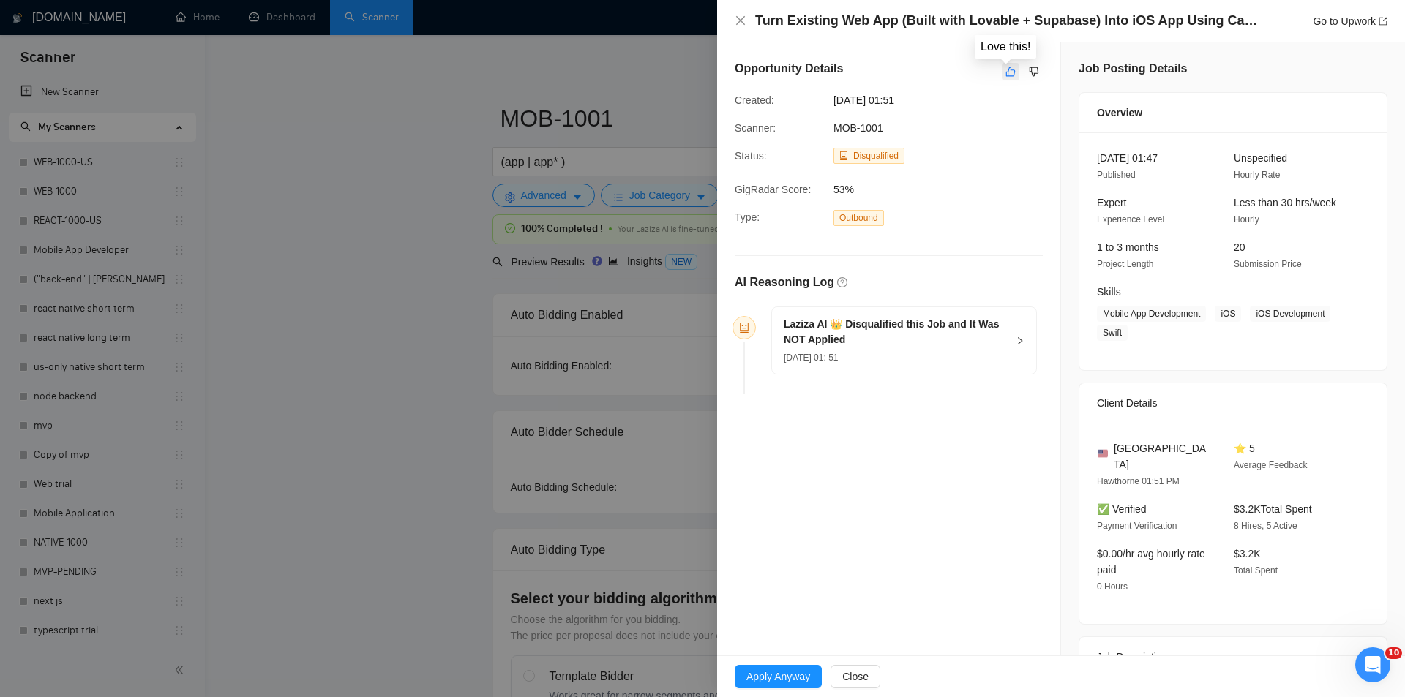
click at [1001, 74] on button "button" at bounding box center [1010, 72] width 18 height 18
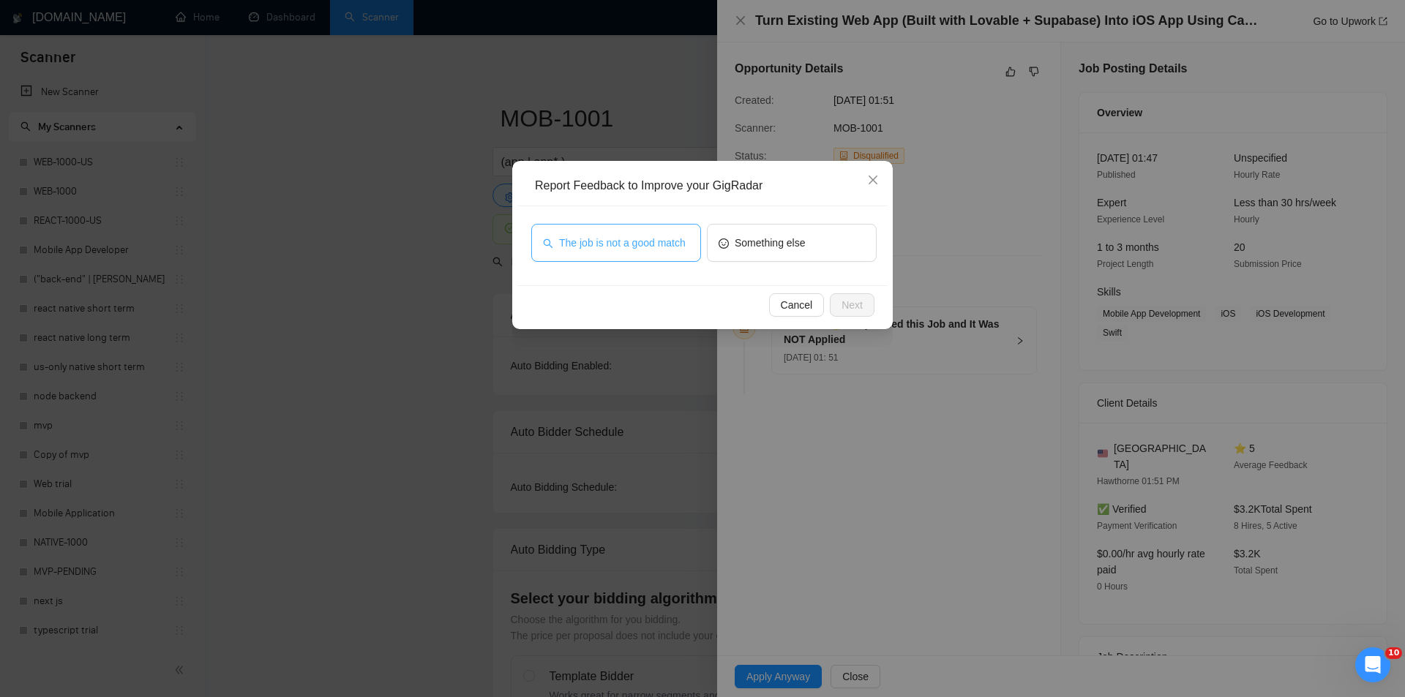
click at [639, 238] on span "The job is not a good match" at bounding box center [622, 243] width 127 height 16
click at [859, 298] on span "Next" at bounding box center [851, 305] width 21 height 16
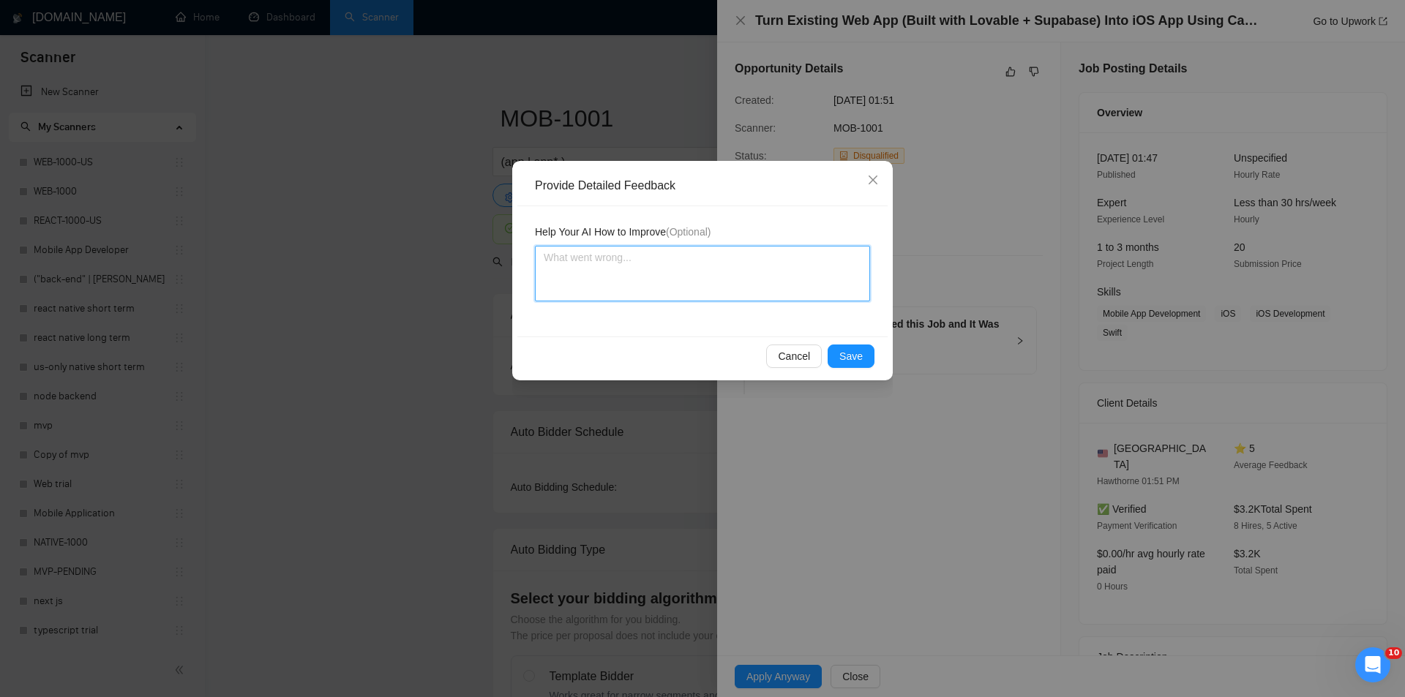
click at [750, 272] on textarea at bounding box center [702, 274] width 335 height 56
paste textarea "Not a fit — this project has been disqualified for other reasons. Example: "The…"
type textarea "Not a fit — this project has been disqualified for other reasons. Example: "The…"
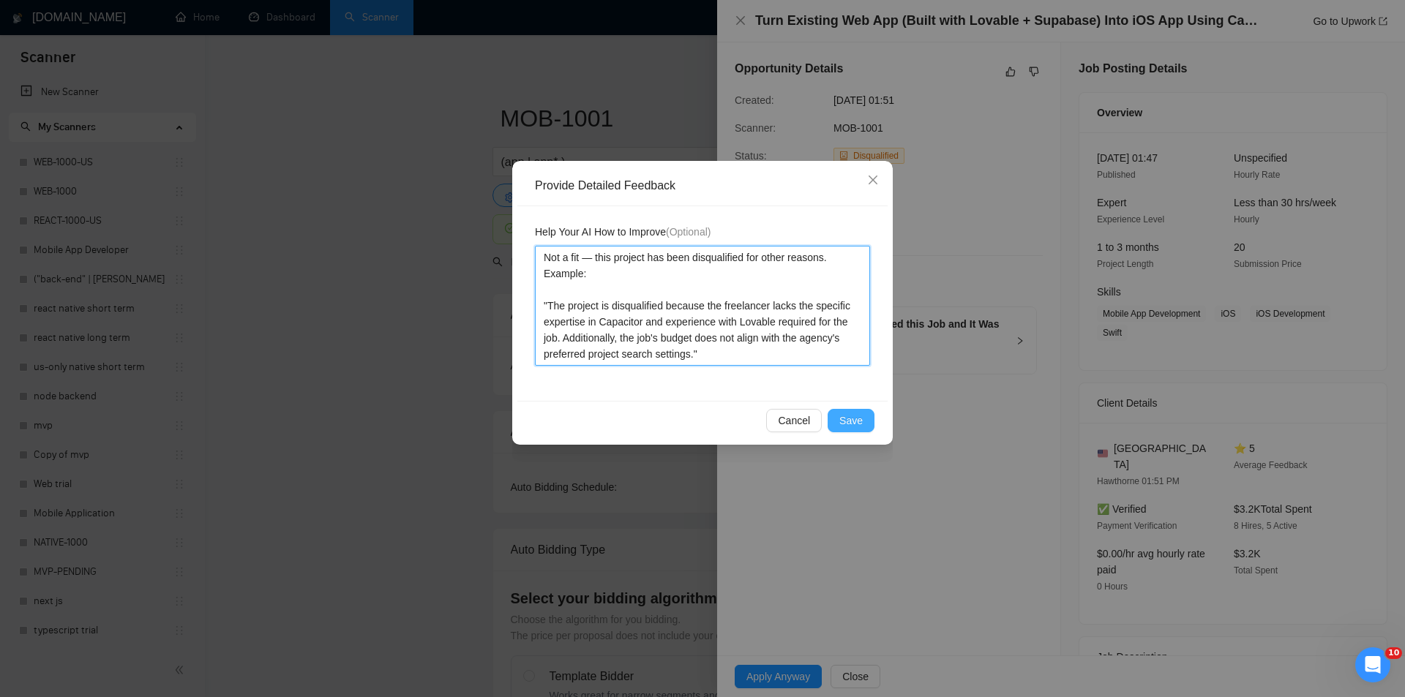
type textarea "Not a fit — this project has been disqualified for other reasons. Example: "The…"
click at [849, 420] on span "Save" at bounding box center [850, 421] width 23 height 16
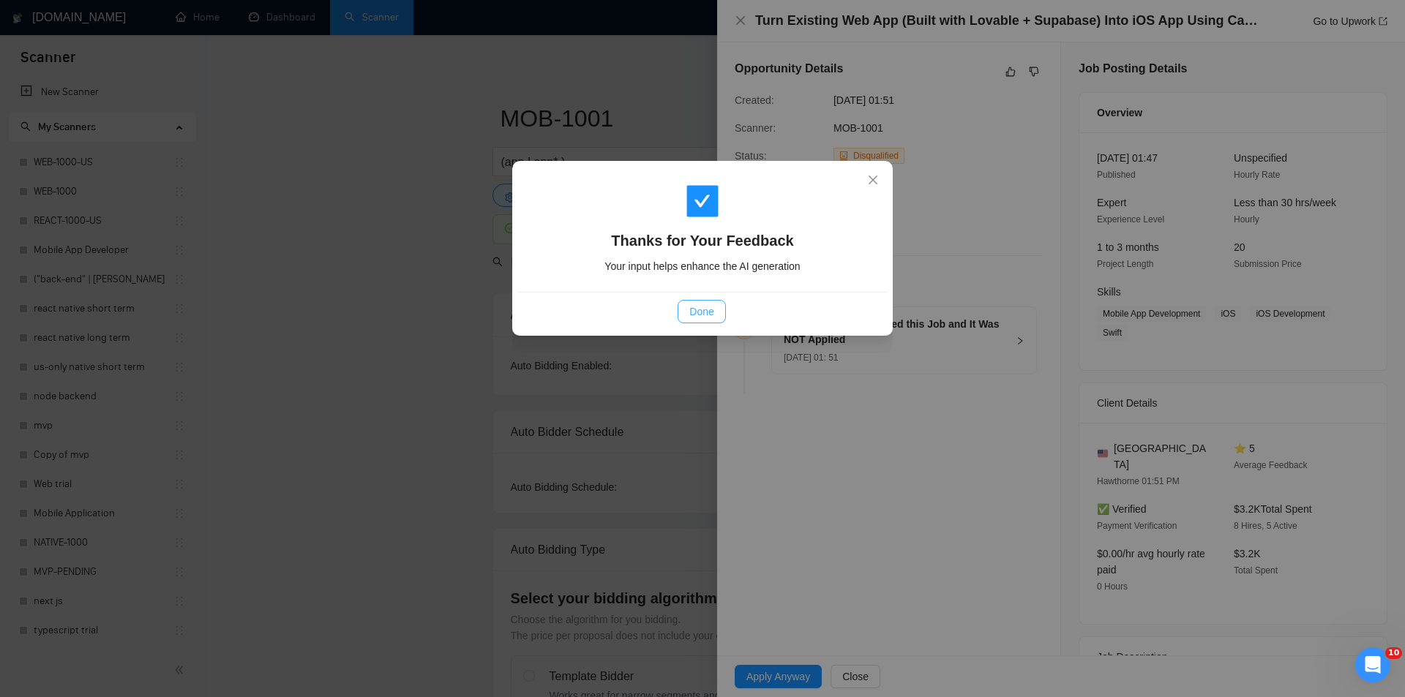
click at [711, 315] on span "Done" at bounding box center [701, 312] width 24 height 16
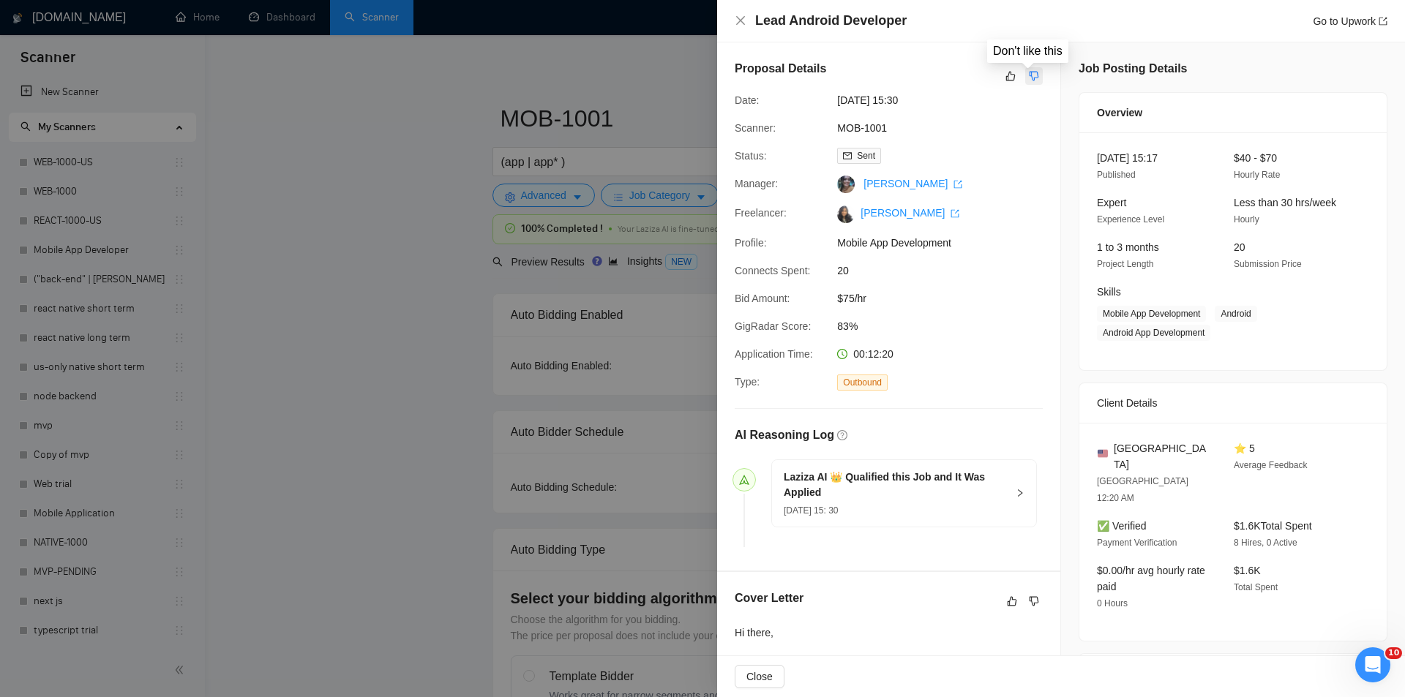
click at [1034, 71] on button "button" at bounding box center [1034, 76] width 18 height 18
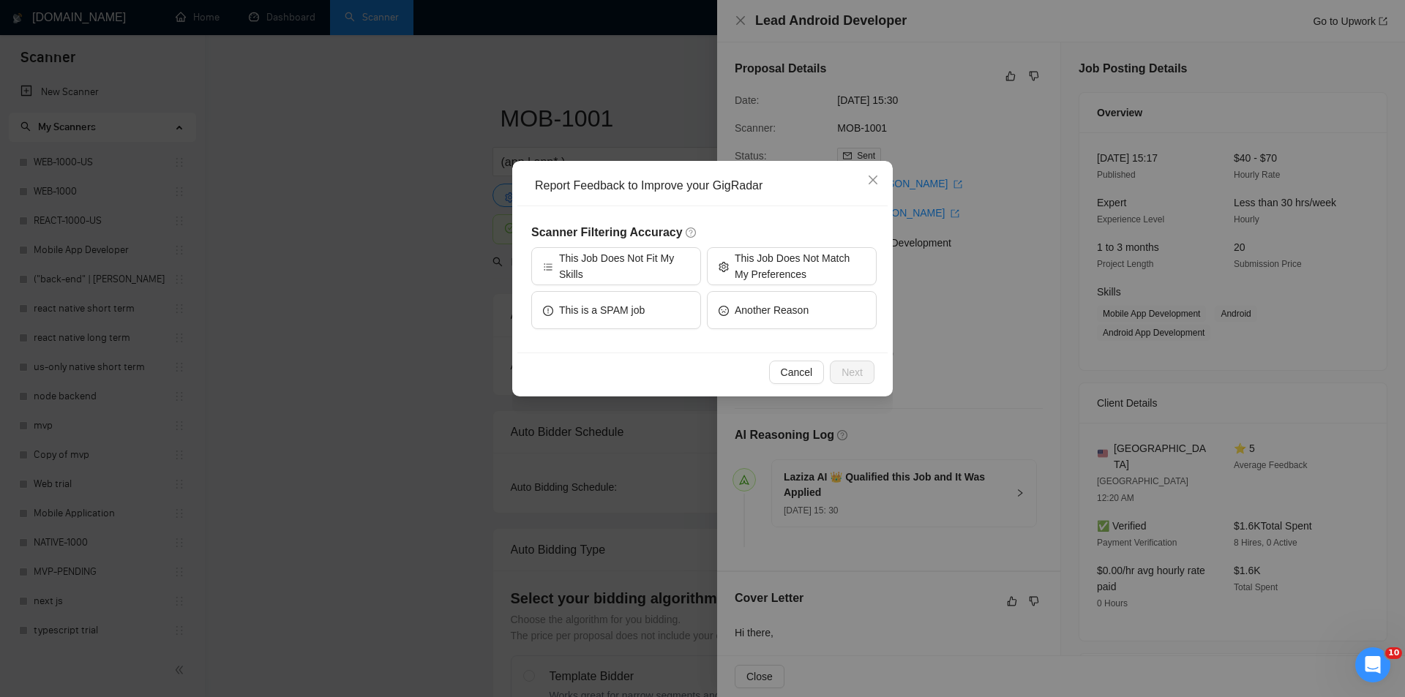
click at [803, 246] on div "Scanner Filtering Accuracy This Job Does Not Fit My Skills This Job Does Not Ma…" at bounding box center [703, 279] width 345 height 111
click at [808, 266] on span "This Job Does Not Match My Preferences" at bounding box center [799, 266] width 130 height 32
click at [859, 374] on span "Next" at bounding box center [851, 372] width 21 height 16
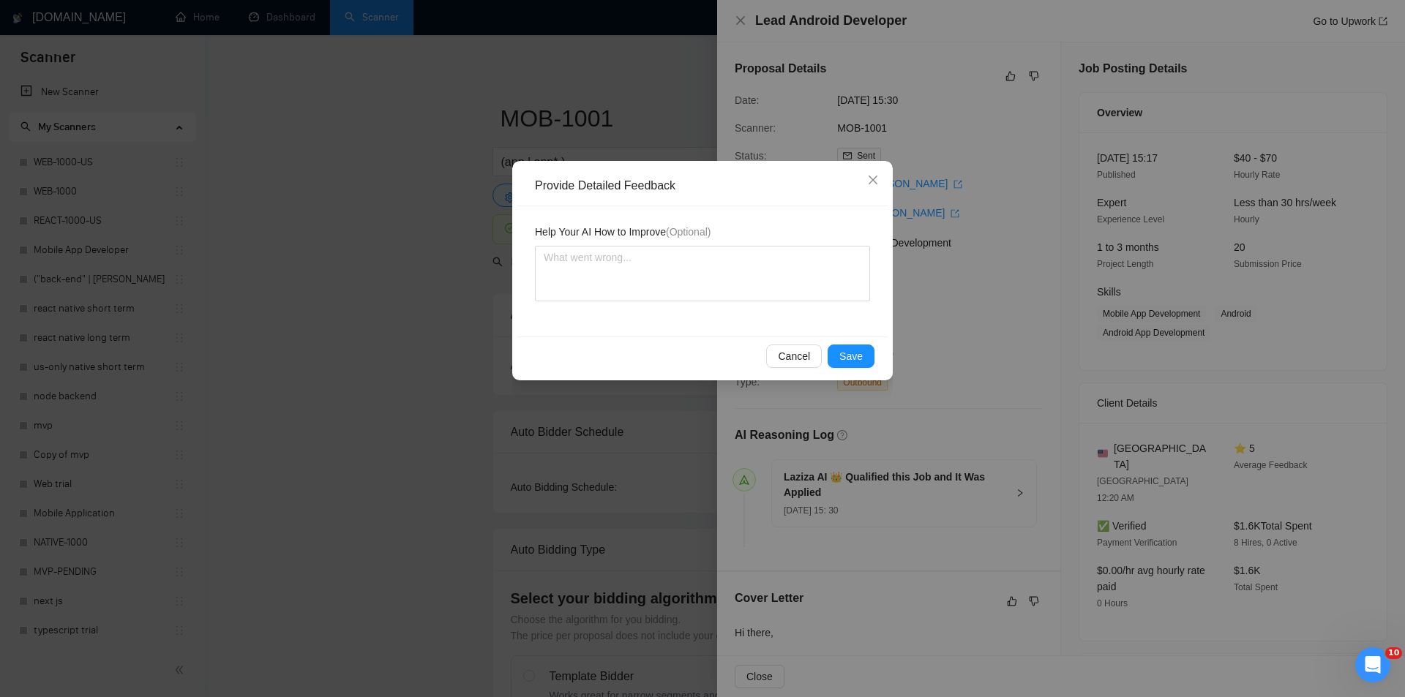
click at [784, 305] on div "Help Your AI How to Improve (Optional)" at bounding box center [702, 271] width 370 height 130
click at [781, 294] on textarea at bounding box center [702, 274] width 335 height 56
paste textarea "Not a fit — the description suggests an existing codebase, but Ria only works o…"
type textarea "Not a fit — the description suggests an existing codebase, but Ria only works o…"
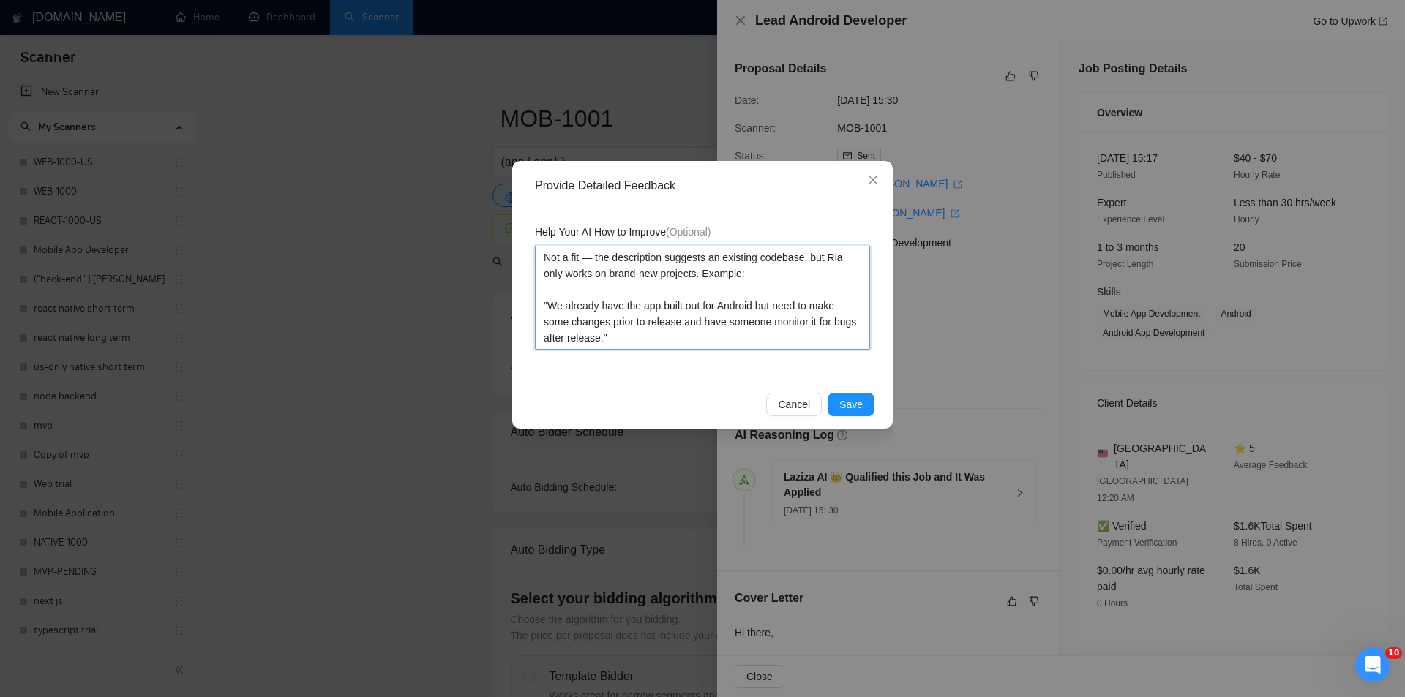
type textarea "Not a fit — the description suggests an existing codebase, but Ria only works o…"
click at [850, 401] on span "Save" at bounding box center [850, 404] width 23 height 16
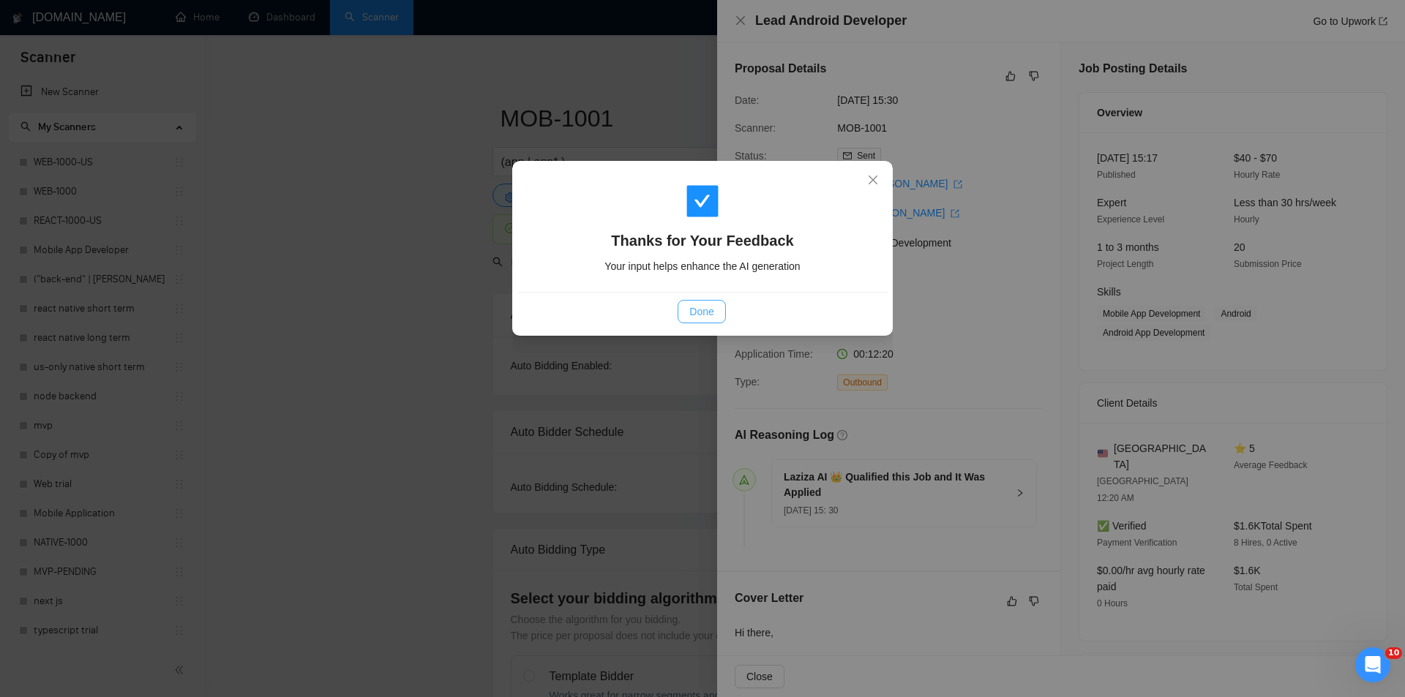
click at [704, 306] on span "Done" at bounding box center [701, 312] width 24 height 16
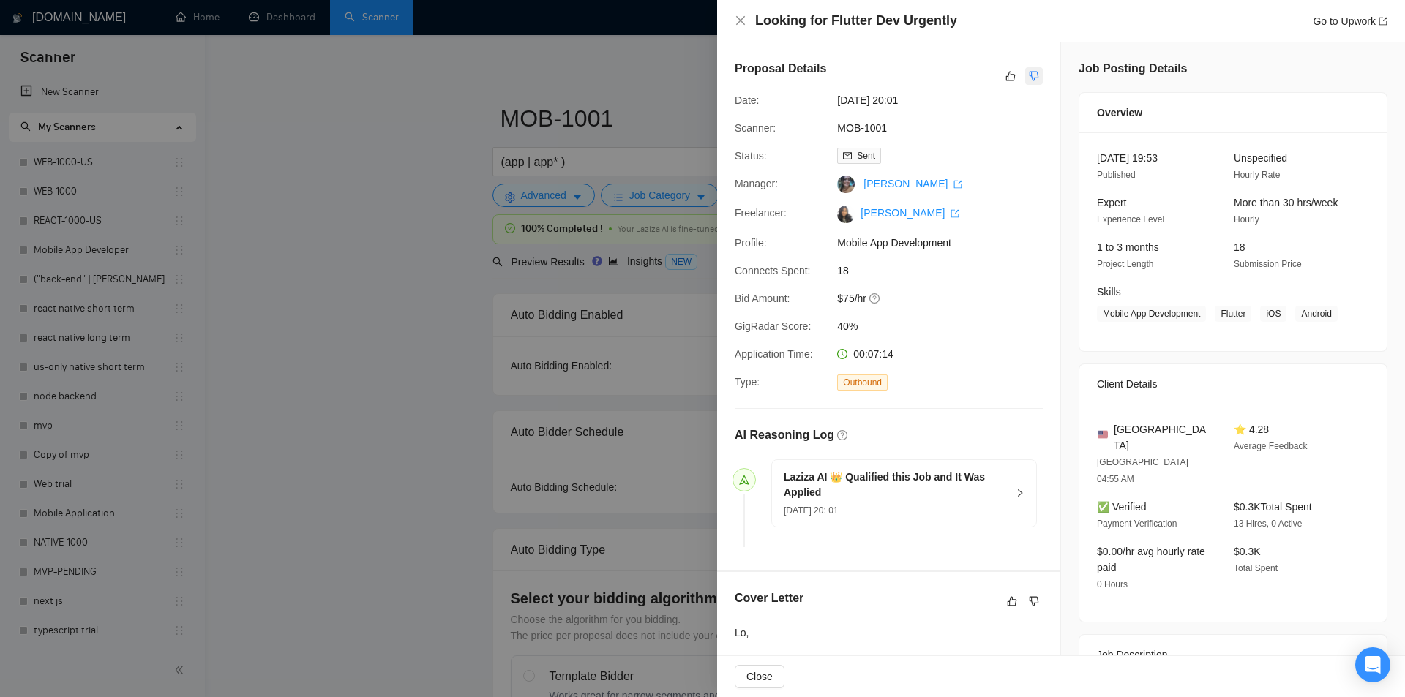
drag, startPoint x: 0, startPoint y: 0, endPoint x: 1031, endPoint y: 73, distance: 1033.3
click at [1031, 73] on icon "dislike" at bounding box center [1034, 76] width 10 height 12
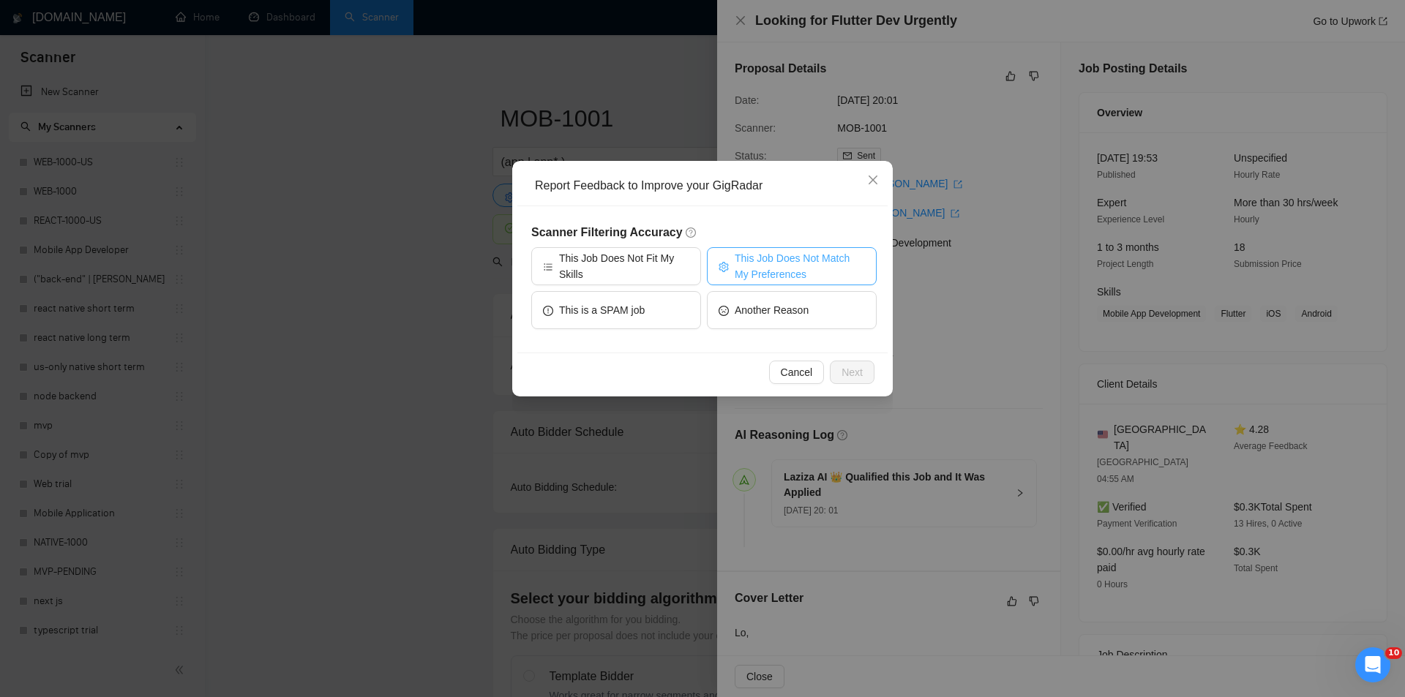
click at [809, 263] on span "This Job Does Not Match My Preferences" at bounding box center [799, 266] width 130 height 32
click at [845, 374] on span "Next" at bounding box center [851, 372] width 21 height 16
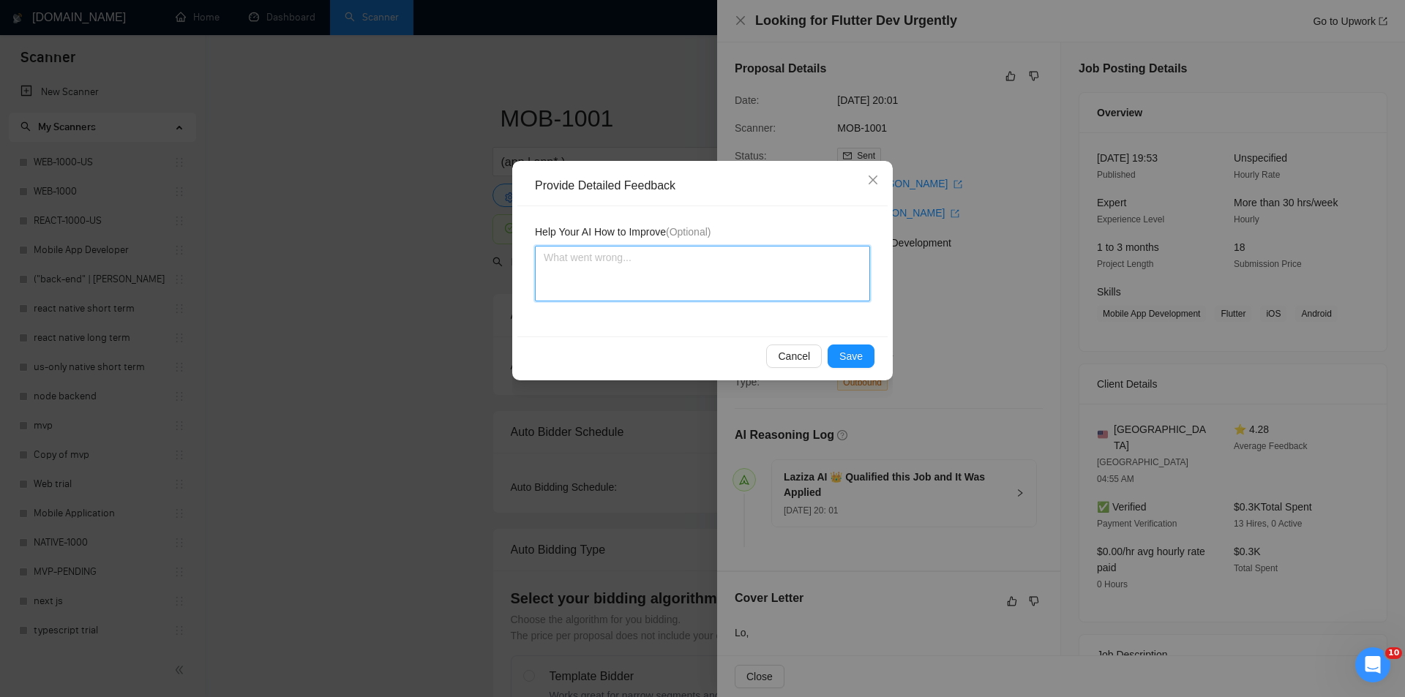
click at [697, 258] on textarea at bounding box center [702, 274] width 335 height 56
paste textarea "Not a fit — the stack mentioned isn't one Ria uses. She uses React, React Nativ…"
type textarea "Not a fit — the stack mentioned isn't one Ria uses. She uses React, React Nativ…"
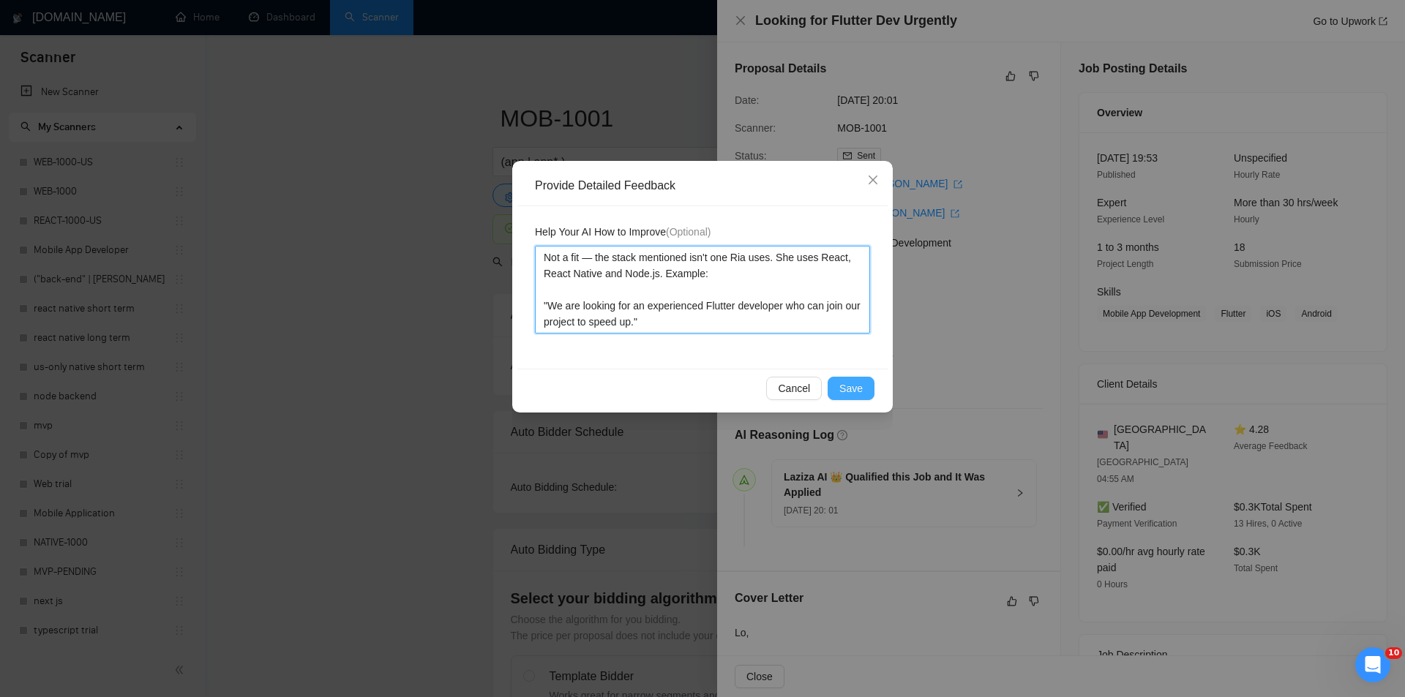
type textarea "Not a fit — the stack mentioned isn't one Ria uses. She uses React, React Nativ…"
click at [853, 394] on span "Save" at bounding box center [850, 388] width 23 height 16
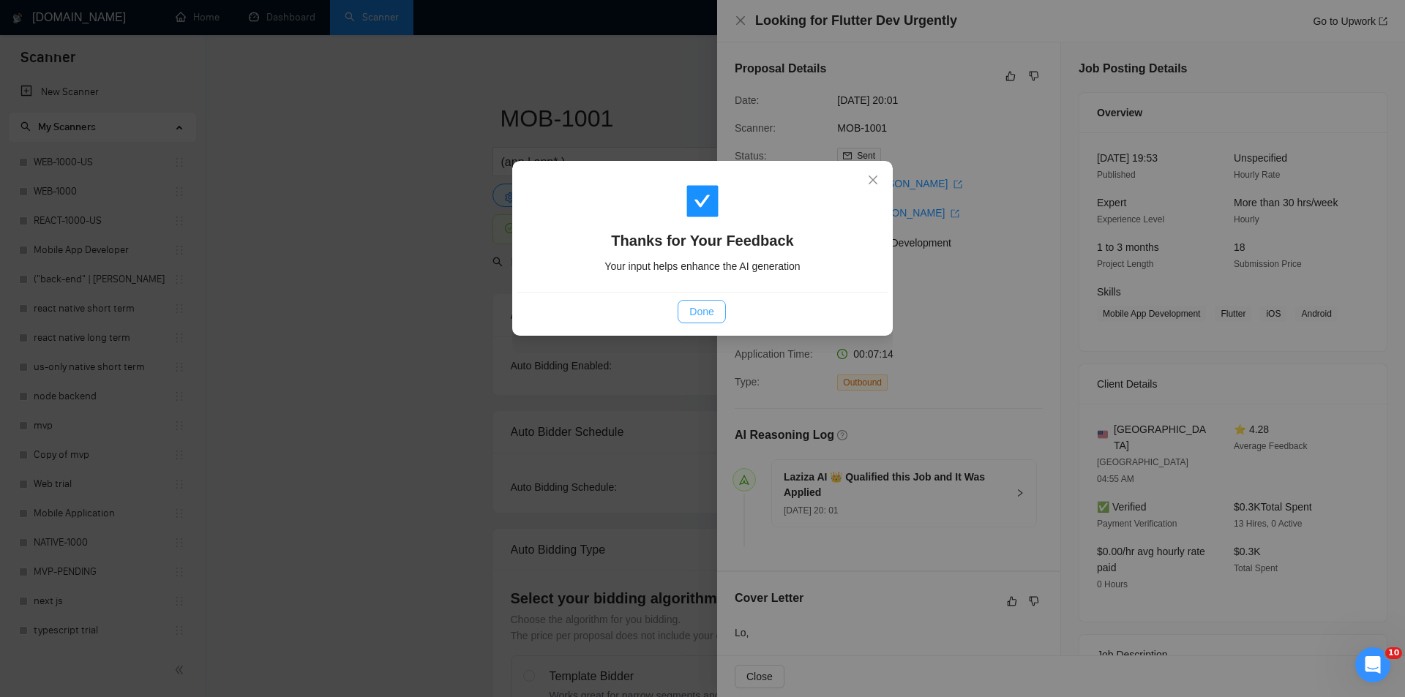
click at [721, 311] on button "Done" at bounding box center [701, 311] width 48 height 23
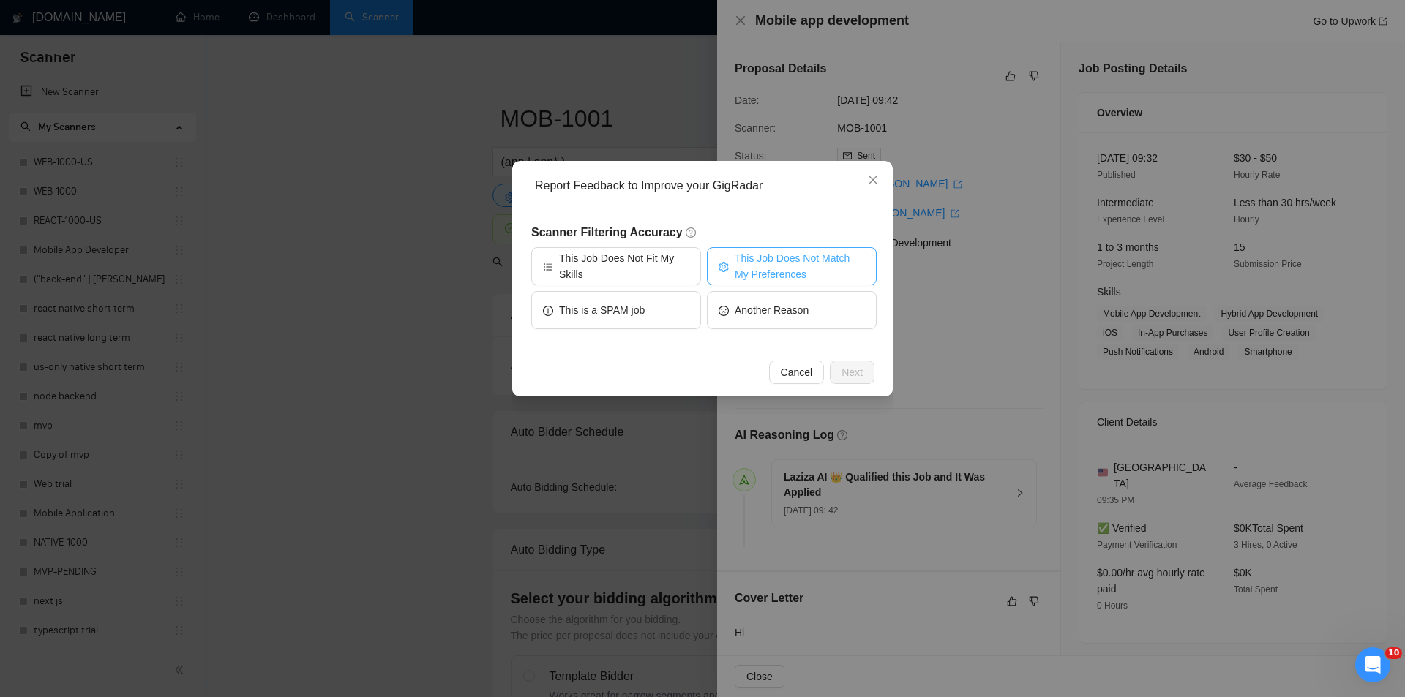
click at [825, 257] on span "This Job Does Not Match My Preferences" at bounding box center [799, 266] width 130 height 32
click at [871, 368] on button "Next" at bounding box center [852, 372] width 45 height 23
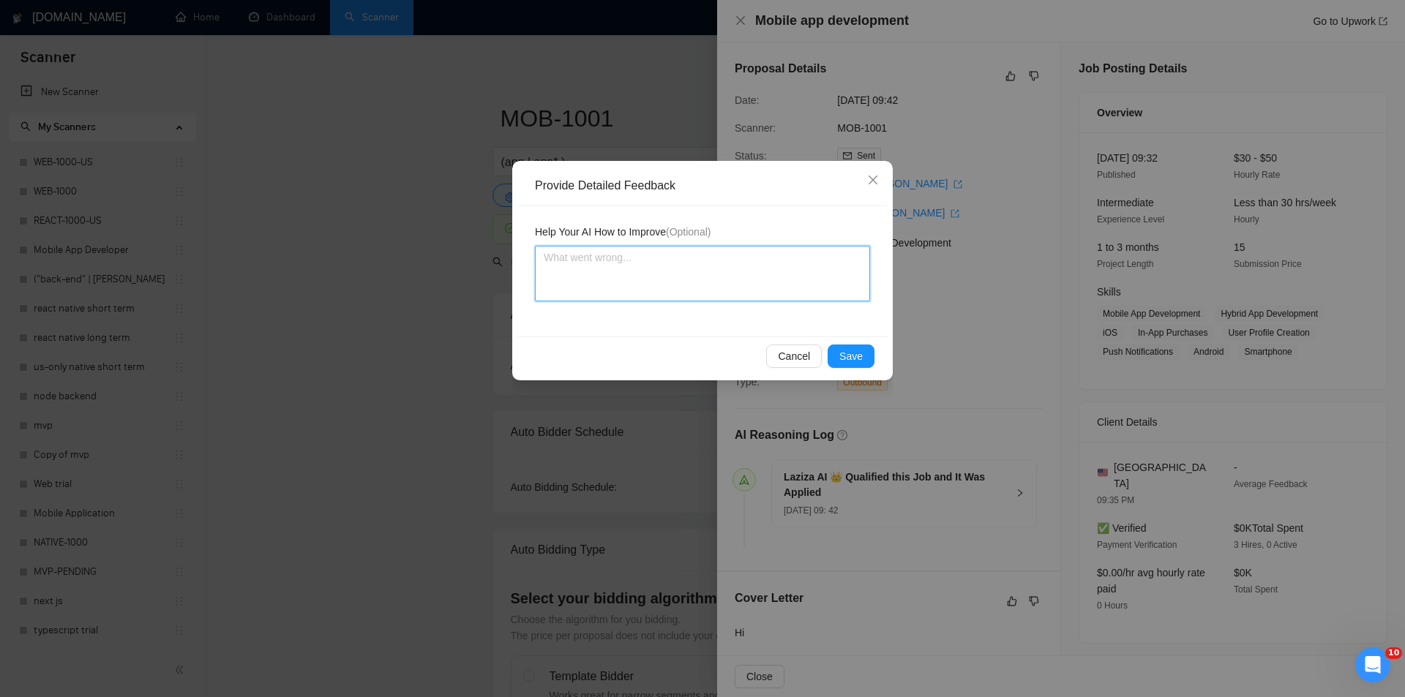
click at [738, 283] on textarea at bounding box center [702, 274] width 335 height 56
paste textarea "Not a fit — the stack mentioned isn't one Ria uses. She uses React, React Nativ…"
type textarea "Not a fit — the stack mentioned isn't one Ria uses. She uses React, React Nativ…"
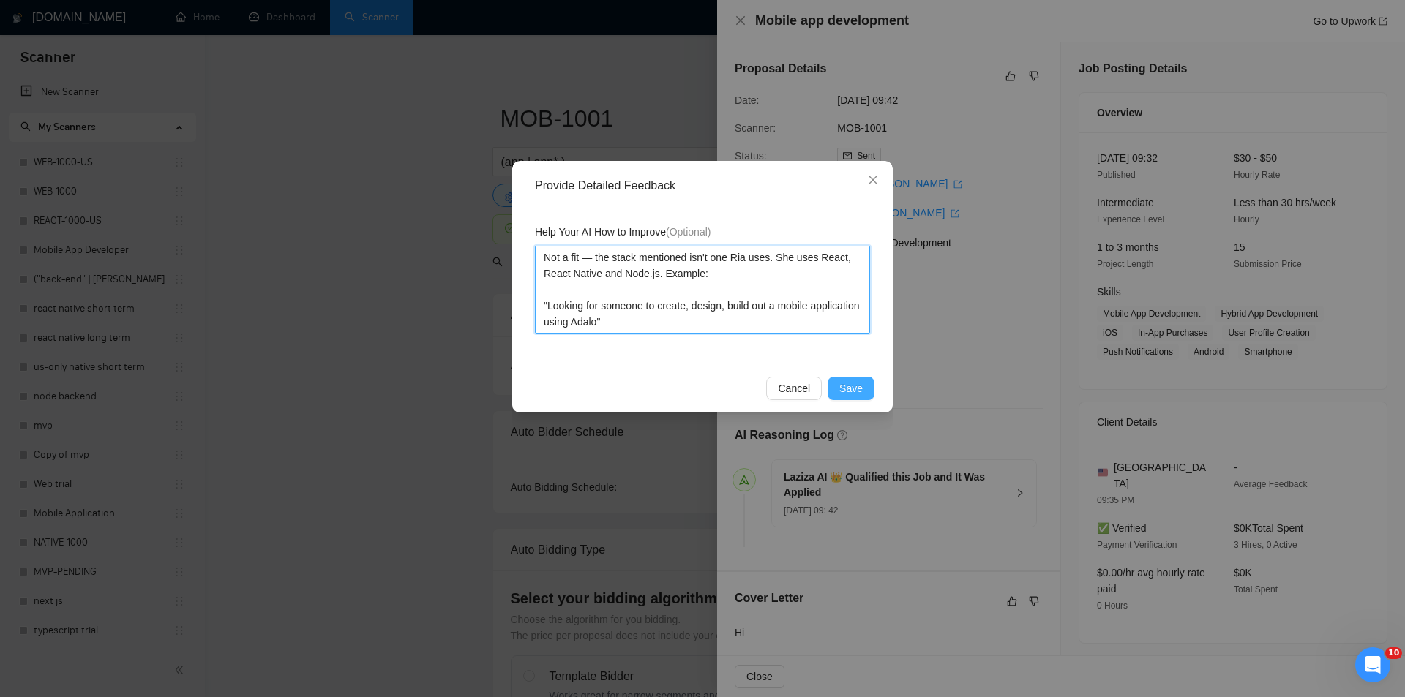
type textarea "Not a fit — the stack mentioned isn't one Ria uses. She uses React, React Nativ…"
click at [853, 384] on span "Save" at bounding box center [850, 388] width 23 height 16
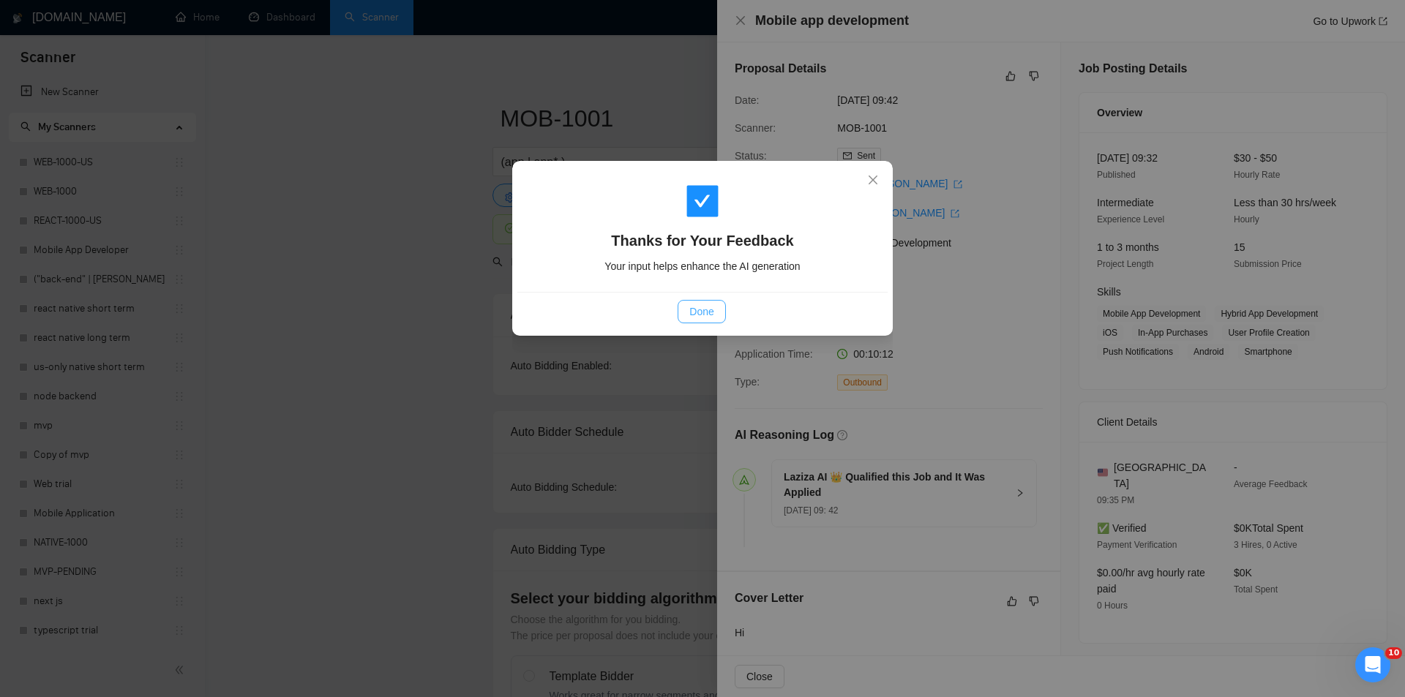
click at [706, 309] on span "Done" at bounding box center [701, 312] width 24 height 16
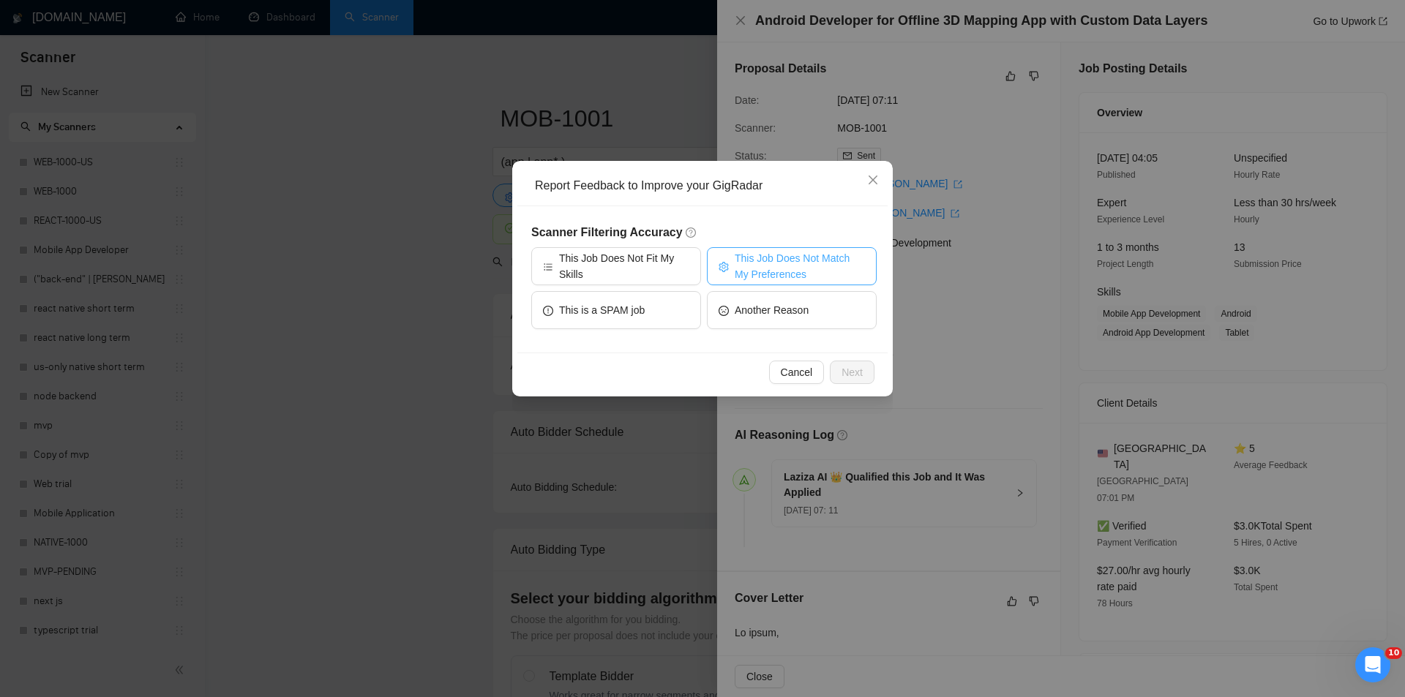
click at [819, 252] on span "This Job Does Not Match My Preferences" at bounding box center [799, 266] width 130 height 32
click at [852, 364] on button "Next" at bounding box center [852, 372] width 45 height 23
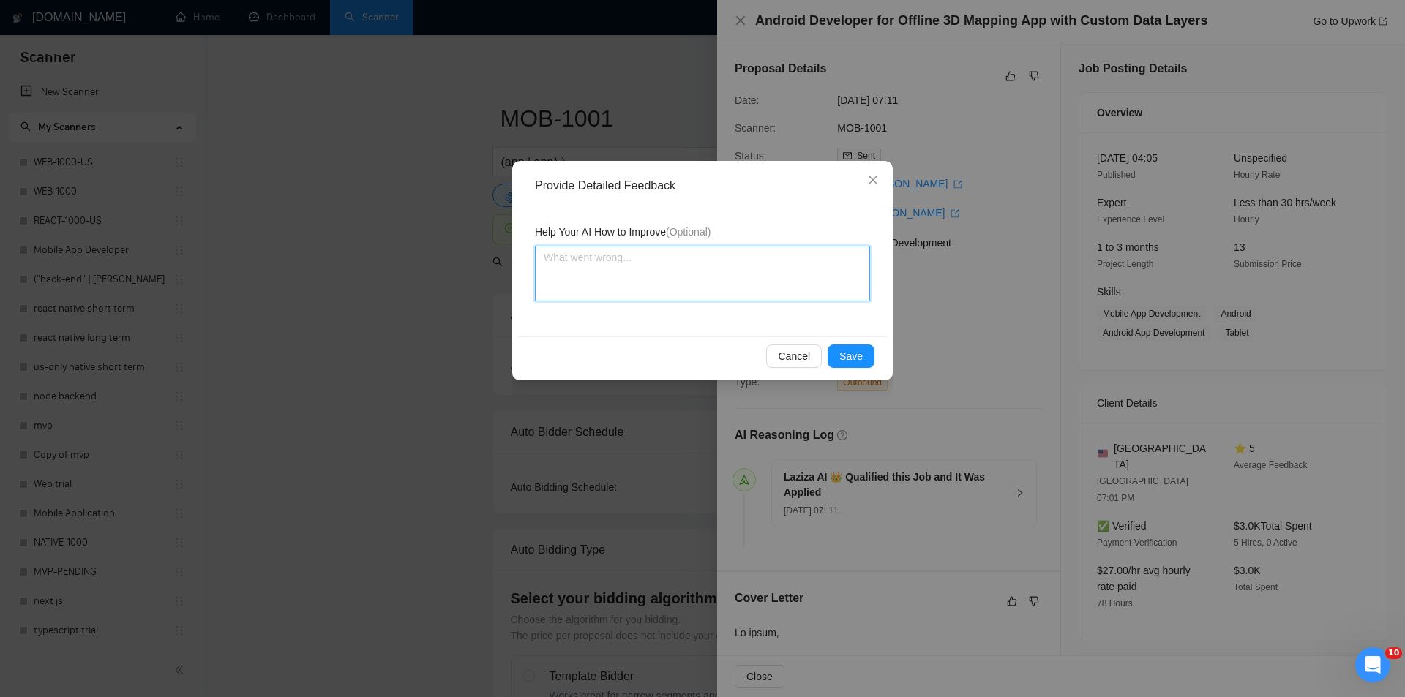
click at [757, 285] on textarea at bounding box center [702, 274] width 335 height 56
paste textarea "Not a fit — the project isn't for a web or mobile app, which is [PERSON_NAME]'s…"
type textarea "Not a fit — the project isn't for a web or mobile app, which is [PERSON_NAME]'s…"
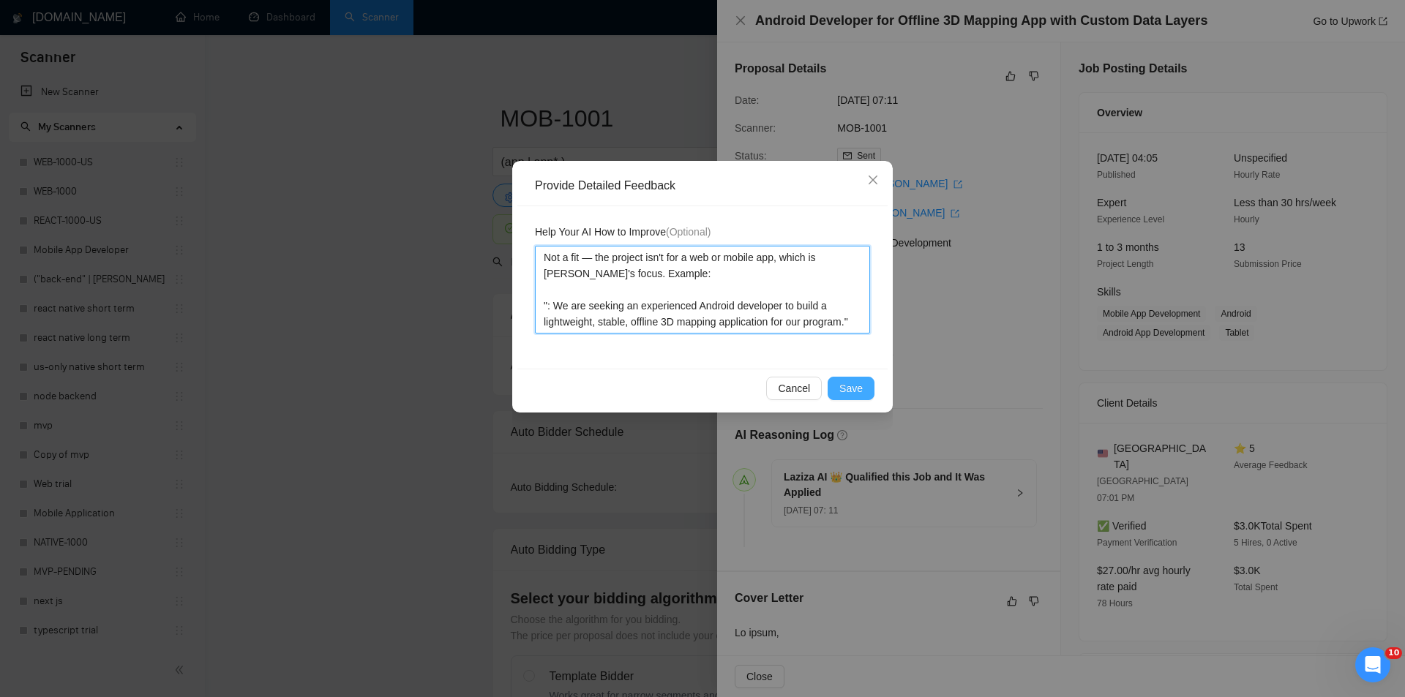
type textarea "Not a fit — the project isn't for a web or mobile app, which is [PERSON_NAME]'s…"
click at [846, 380] on span "Save" at bounding box center [850, 388] width 23 height 16
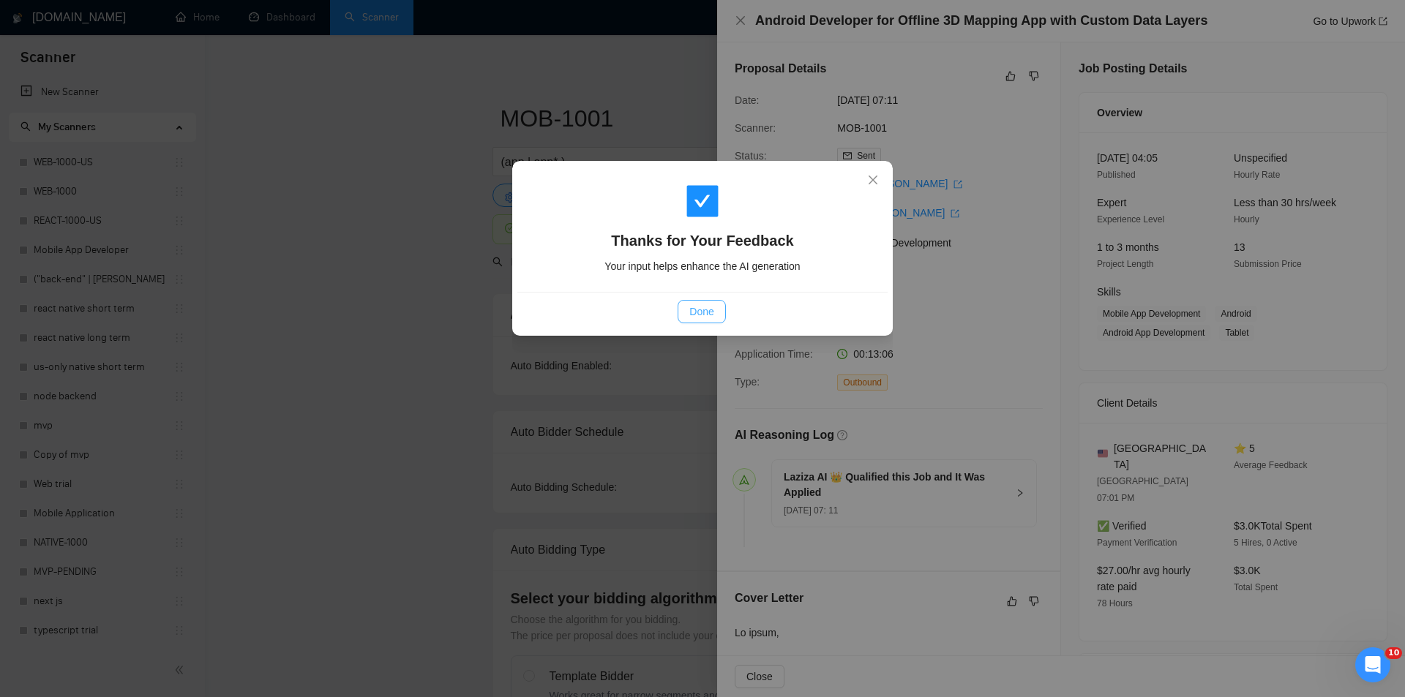
click at [691, 309] on span "Done" at bounding box center [701, 312] width 24 height 16
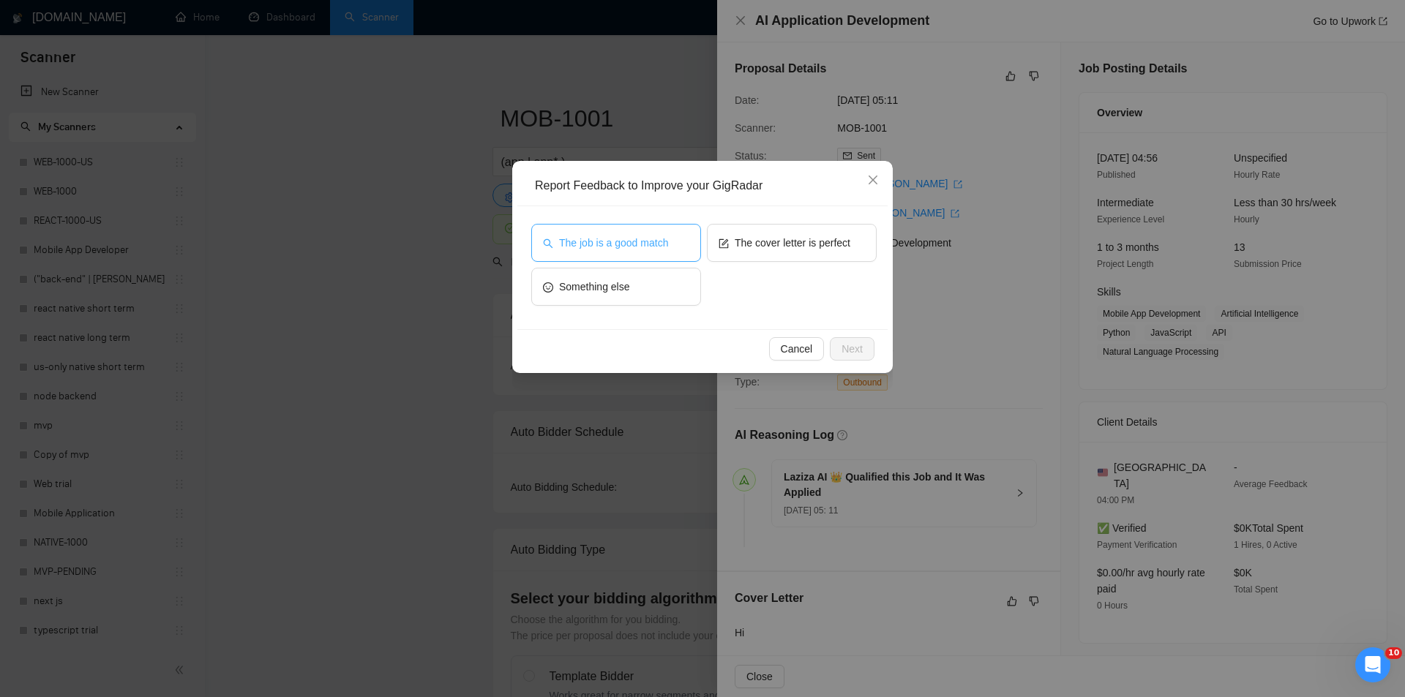
click at [638, 235] on span "The job is a good match" at bounding box center [613, 243] width 109 height 16
click at [838, 347] on button "Next" at bounding box center [852, 348] width 45 height 23
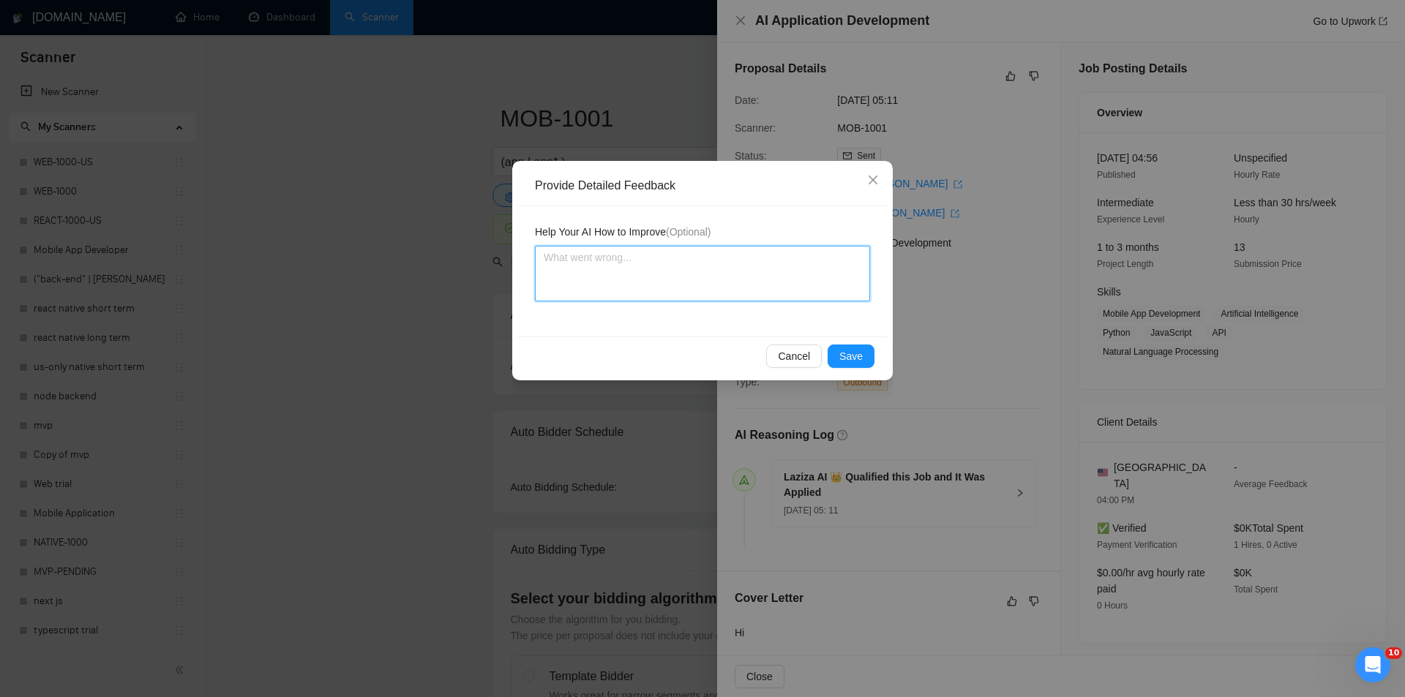
click at [687, 279] on textarea at bounding box center [702, 274] width 335 height 56
paste textarea "Good fit — the project is greenfield (no existing code), welcomes agencies, use…"
type textarea "Good fit — the project is greenfield (no existing code), welcomes agencies, use…"
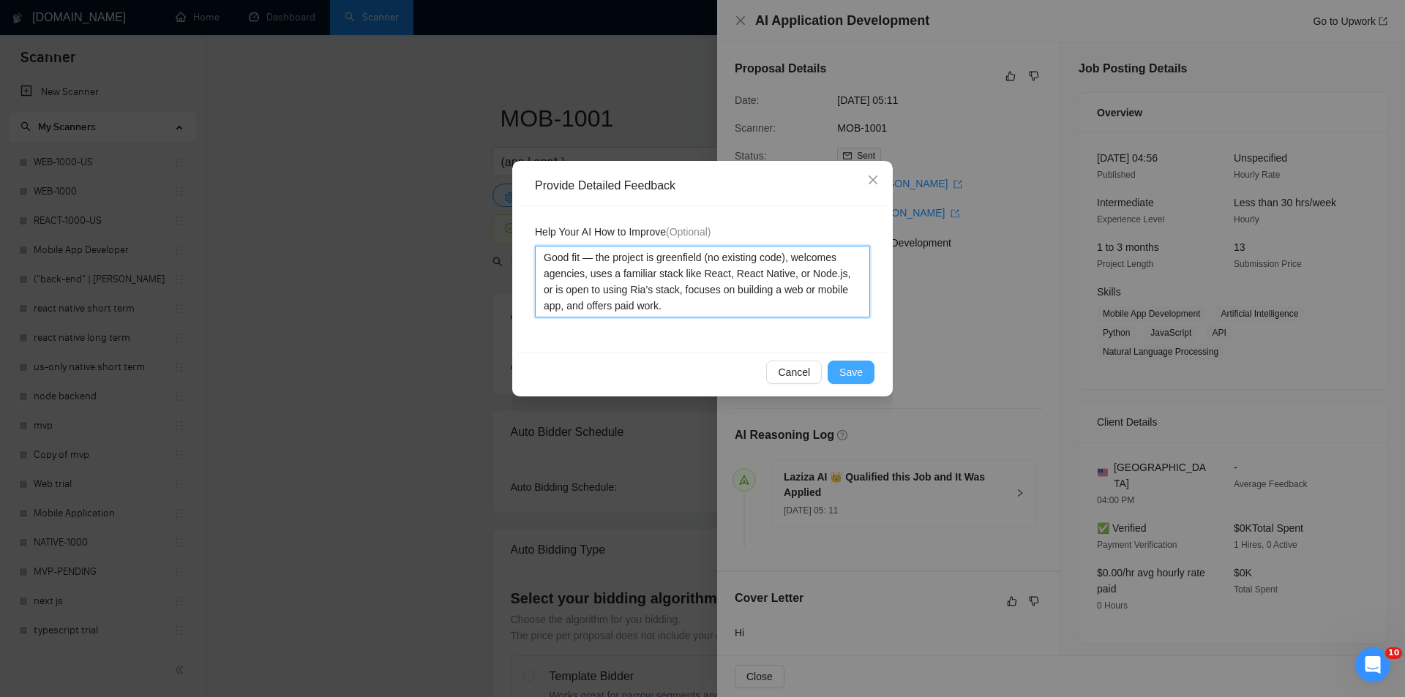
type textarea "Good fit — the project is greenfield (no existing code), welcomes agencies, use…"
click at [852, 364] on button "Save" at bounding box center [850, 372] width 47 height 23
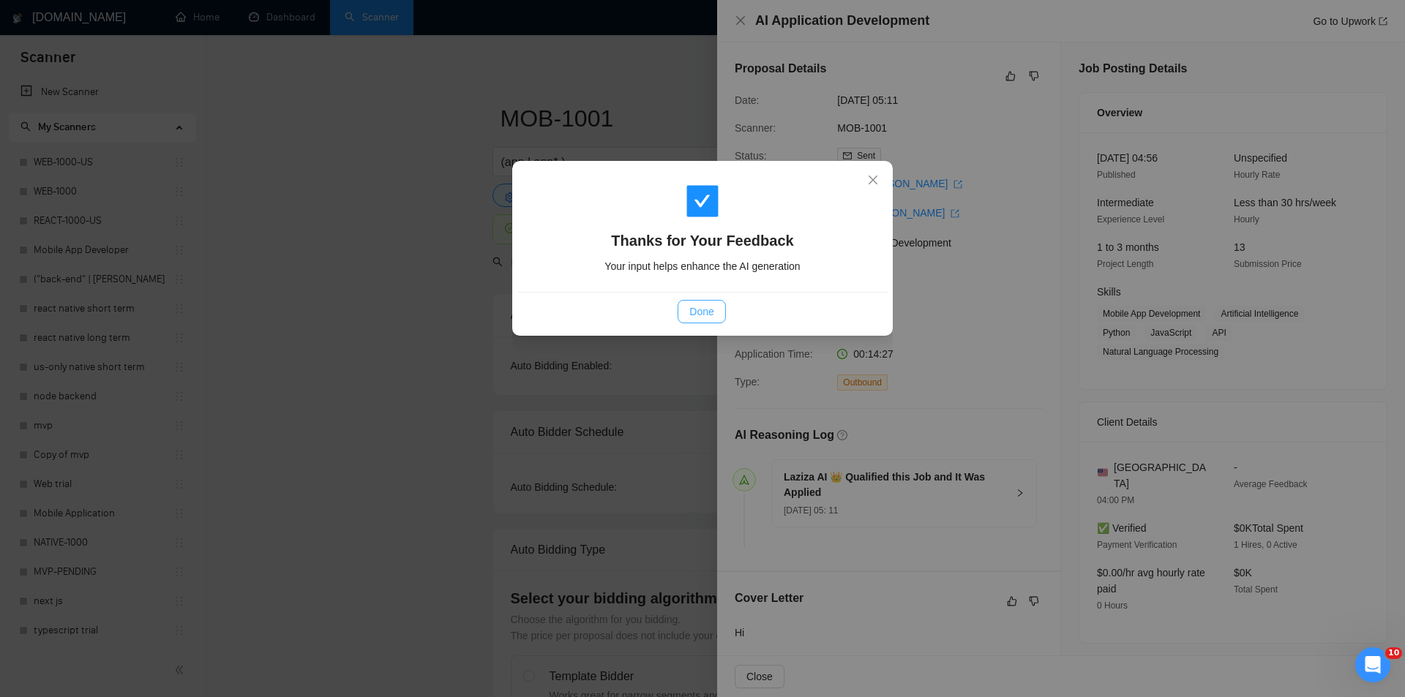
click at [705, 303] on button "Done" at bounding box center [701, 311] width 48 height 23
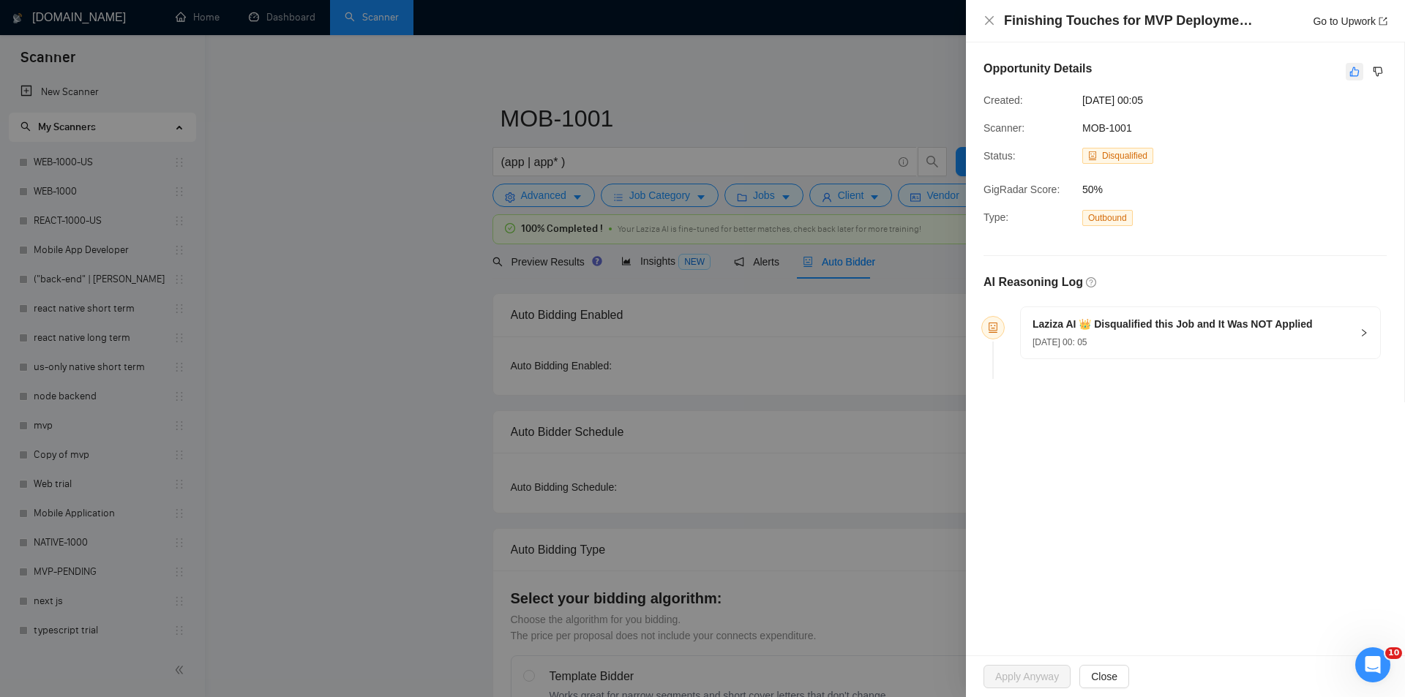
click at [1356, 79] on button "button" at bounding box center [1354, 72] width 18 height 18
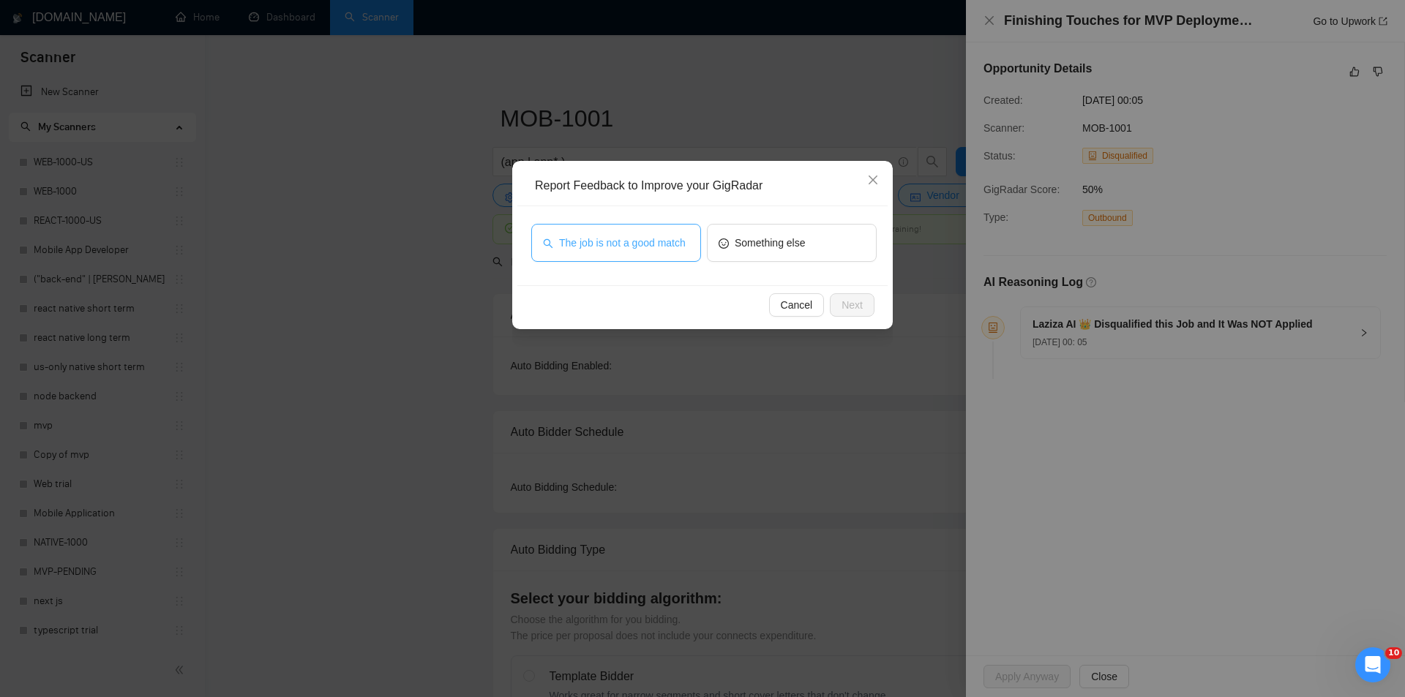
click at [672, 240] on span "The job is not a good match" at bounding box center [622, 243] width 127 height 16
click at [865, 308] on button "Next" at bounding box center [852, 304] width 45 height 23
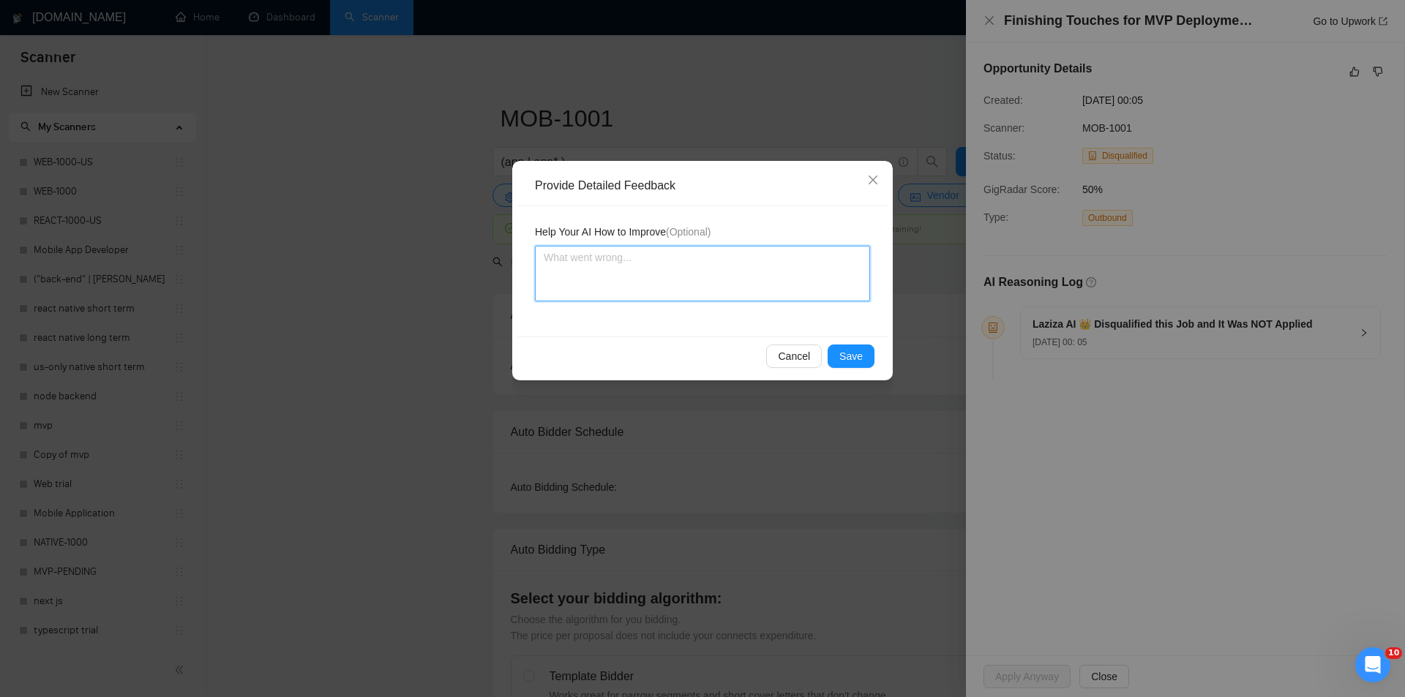
click at [699, 267] on textarea at bounding box center [702, 274] width 335 height 56
paste textarea "Not a fit — this project has been disqualified for other reasons. Example: "The…"
type textarea "Not a fit — this project has been disqualified for other reasons. Example: "The…"
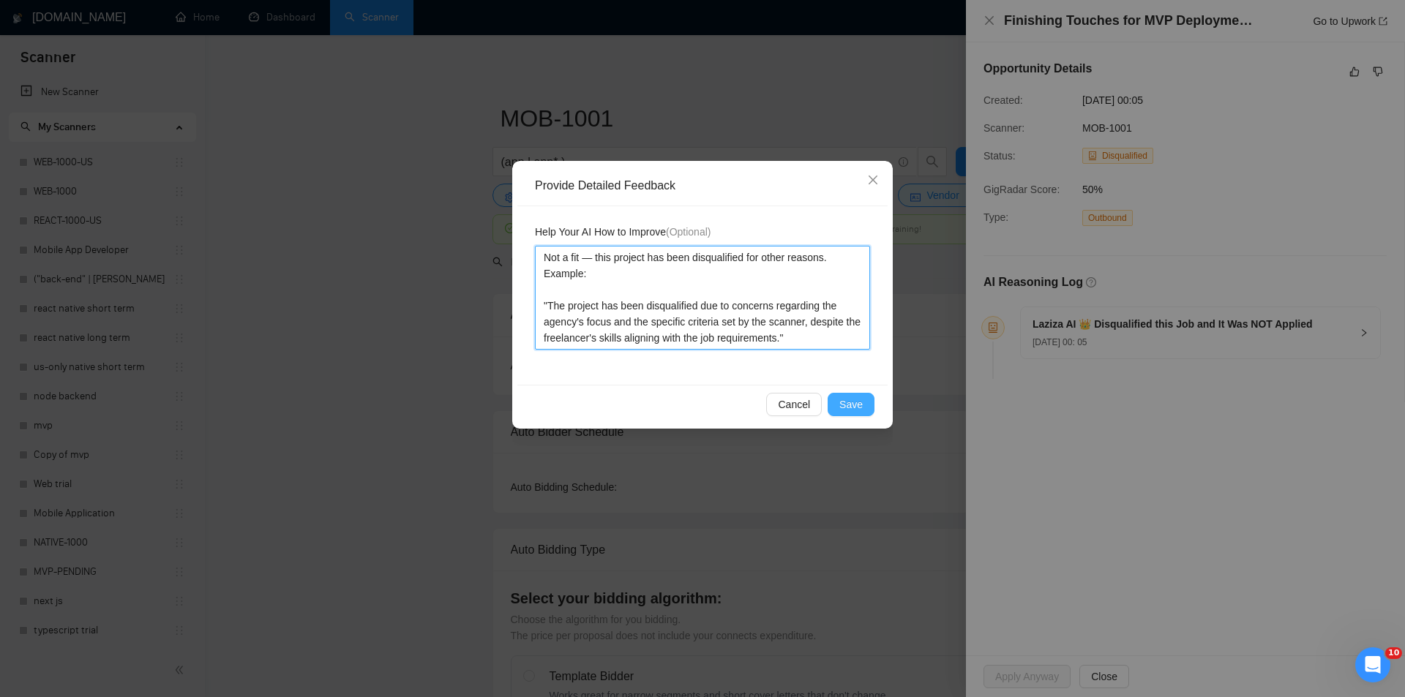
type textarea "Not a fit — this project has been disqualified for other reasons. Example: "The…"
drag, startPoint x: 846, startPoint y: 396, endPoint x: 814, endPoint y: 369, distance: 41.5
click at [844, 396] on span "Save" at bounding box center [850, 404] width 23 height 16
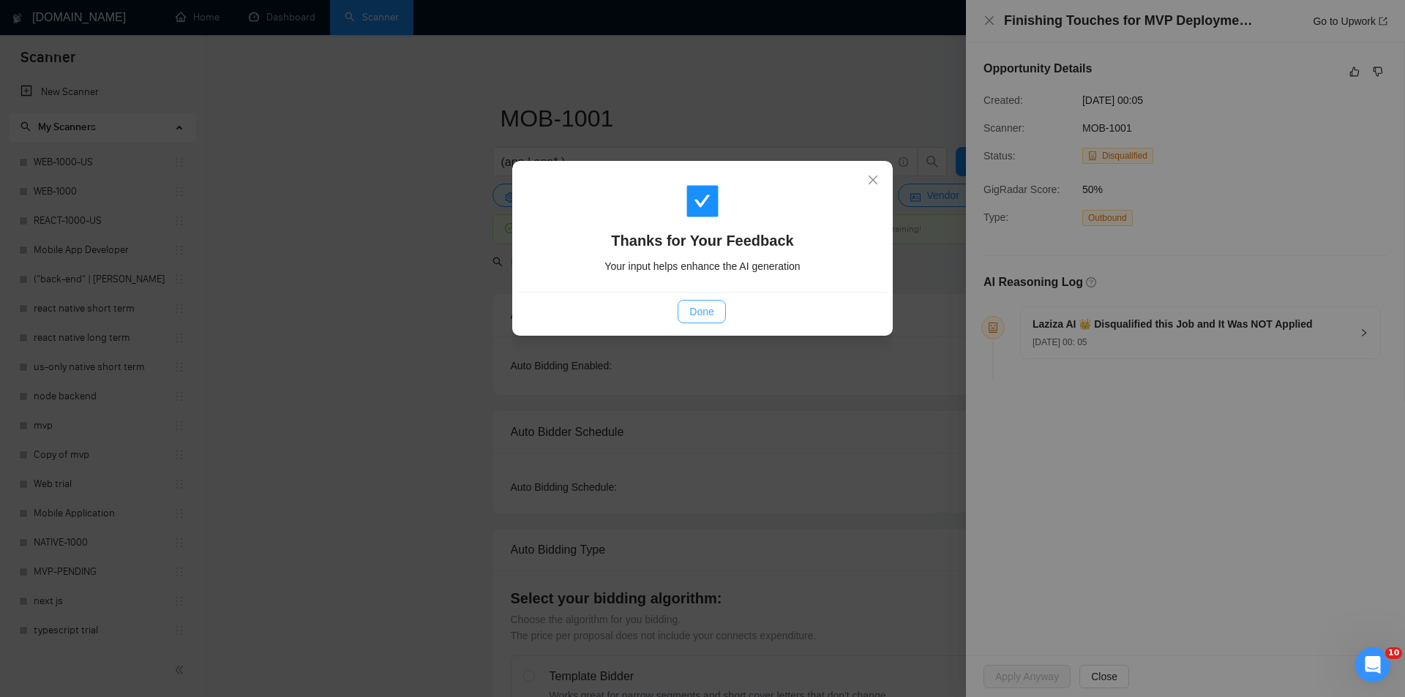
click at [713, 310] on span "Done" at bounding box center [701, 312] width 24 height 16
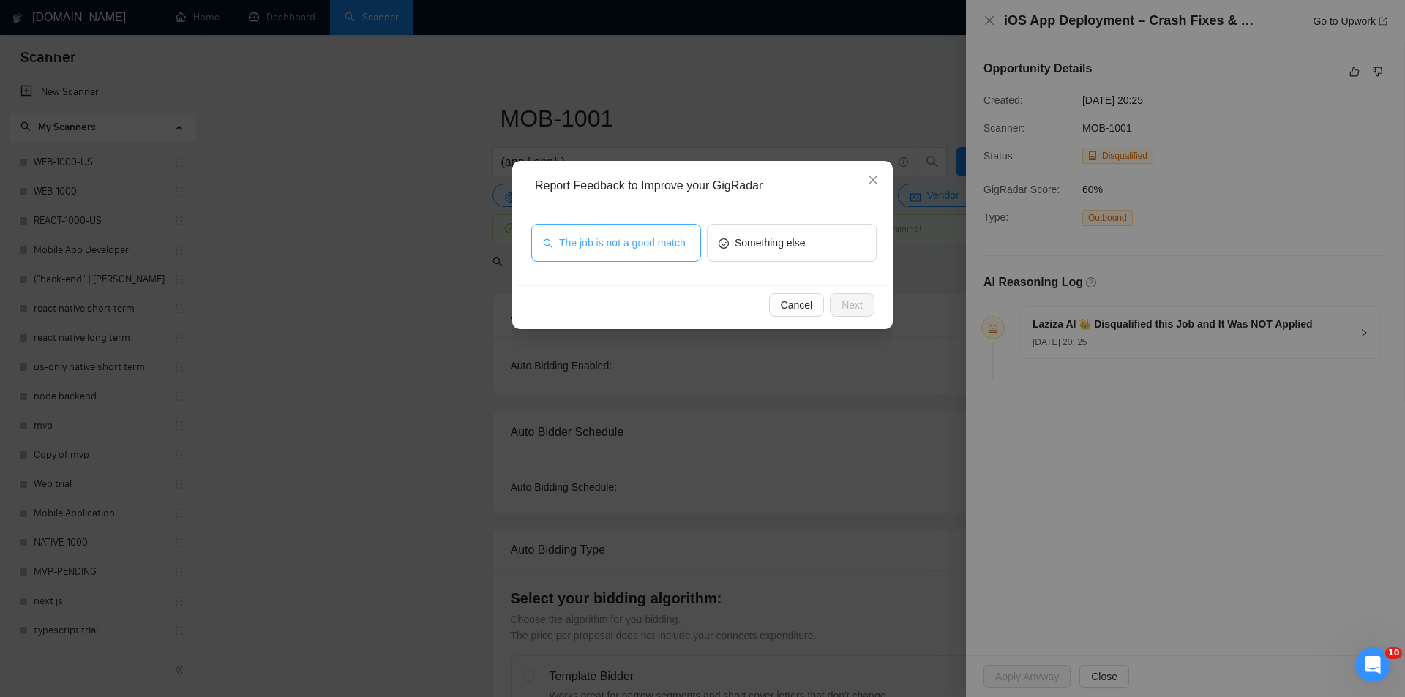
click at [681, 245] on span "The job is not a good match" at bounding box center [622, 243] width 127 height 16
drag, startPoint x: 865, startPoint y: 303, endPoint x: 850, endPoint y: 301, distance: 14.7
click at [865, 302] on button "Next" at bounding box center [852, 304] width 45 height 23
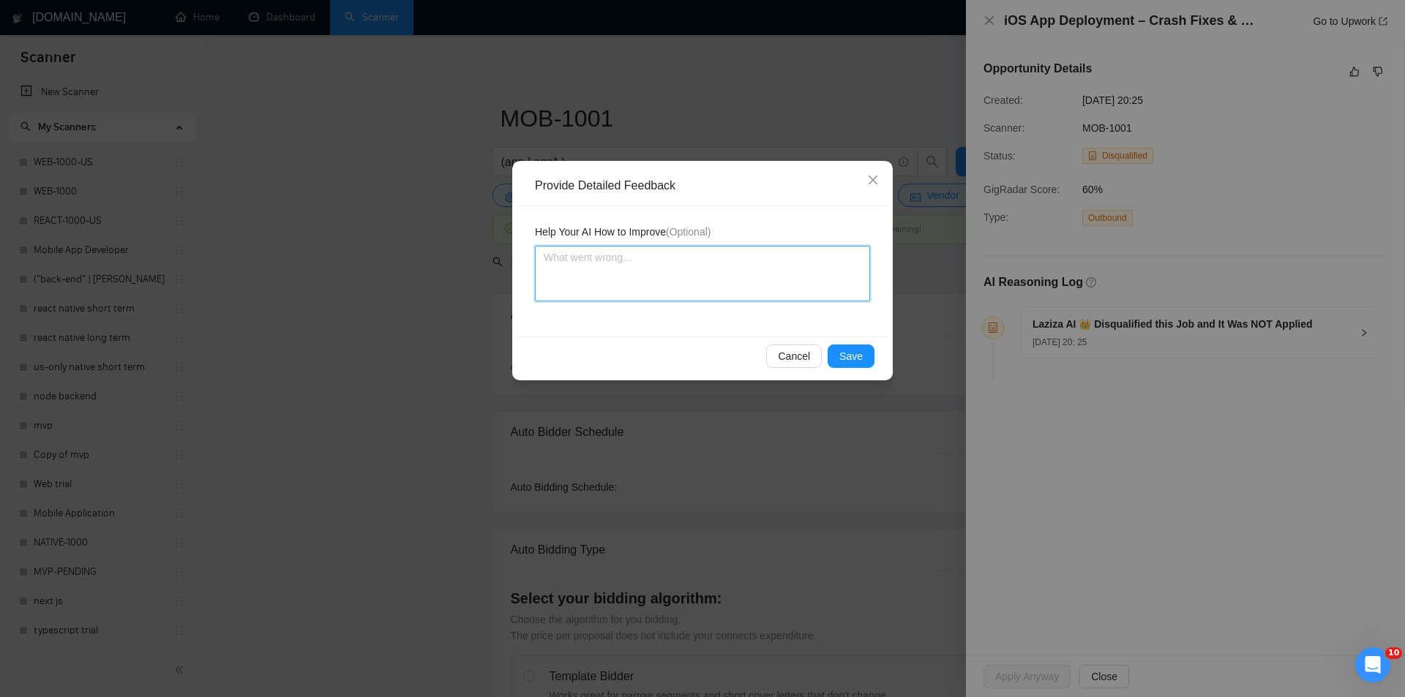
click at [744, 288] on textarea at bounding box center [702, 274] width 335 height 56
paste textarea "Not a fit — this project has been disqualified for other reasons. Example: "The…"
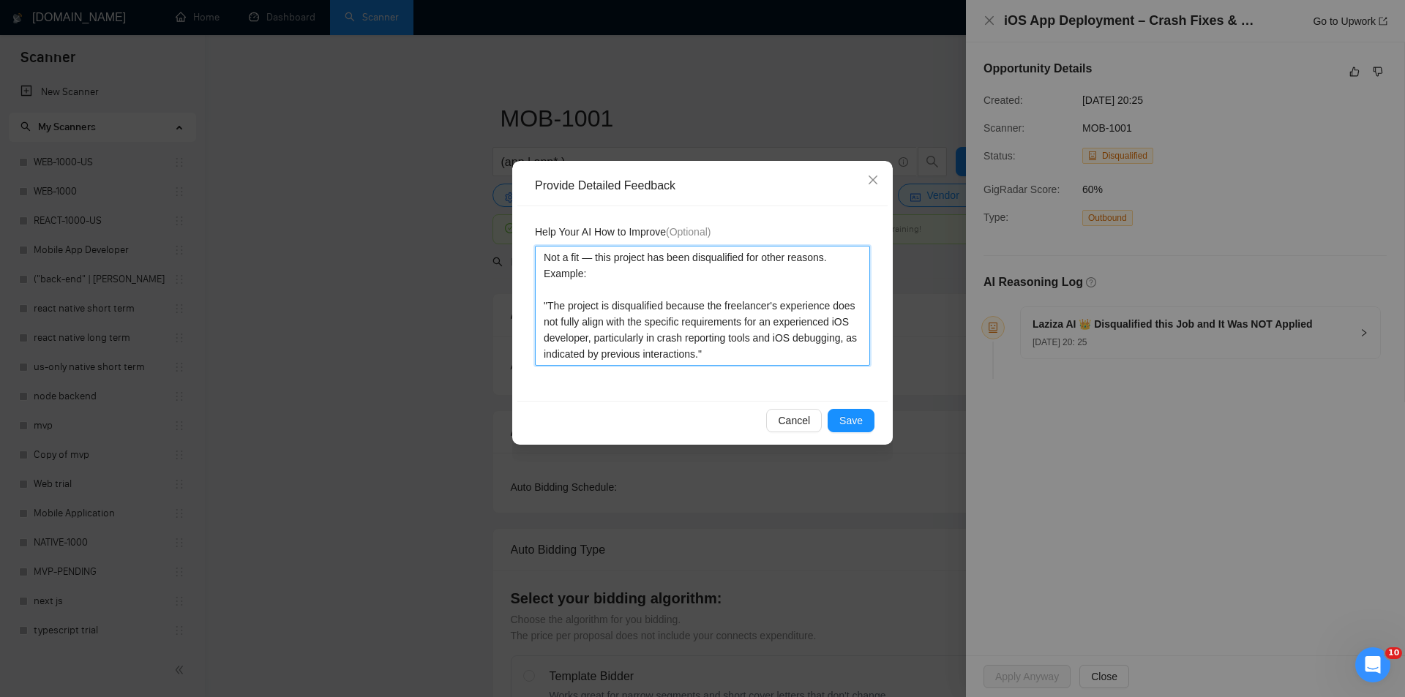
type textarea "Not a fit — this project has been disqualified for other reasons. Example: "The…"
click at [854, 421] on span "Save" at bounding box center [850, 421] width 23 height 16
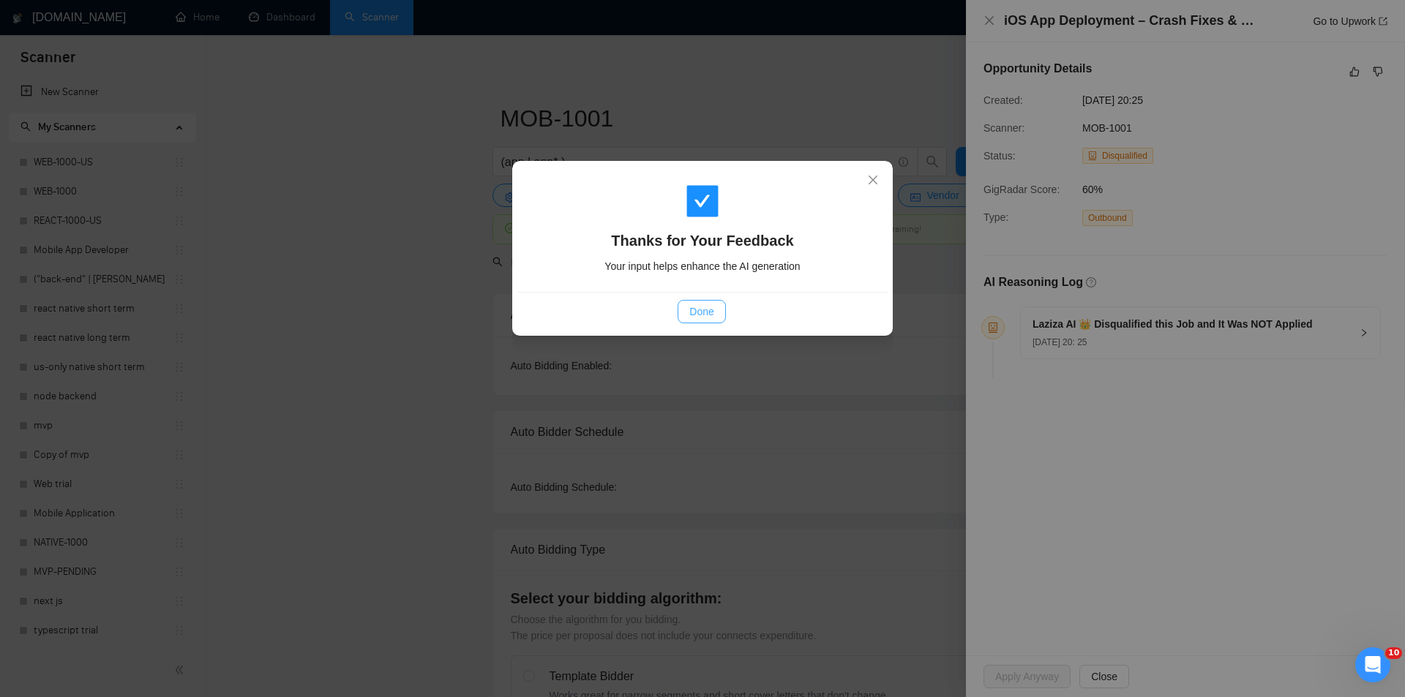
click at [706, 315] on span "Done" at bounding box center [701, 312] width 24 height 16
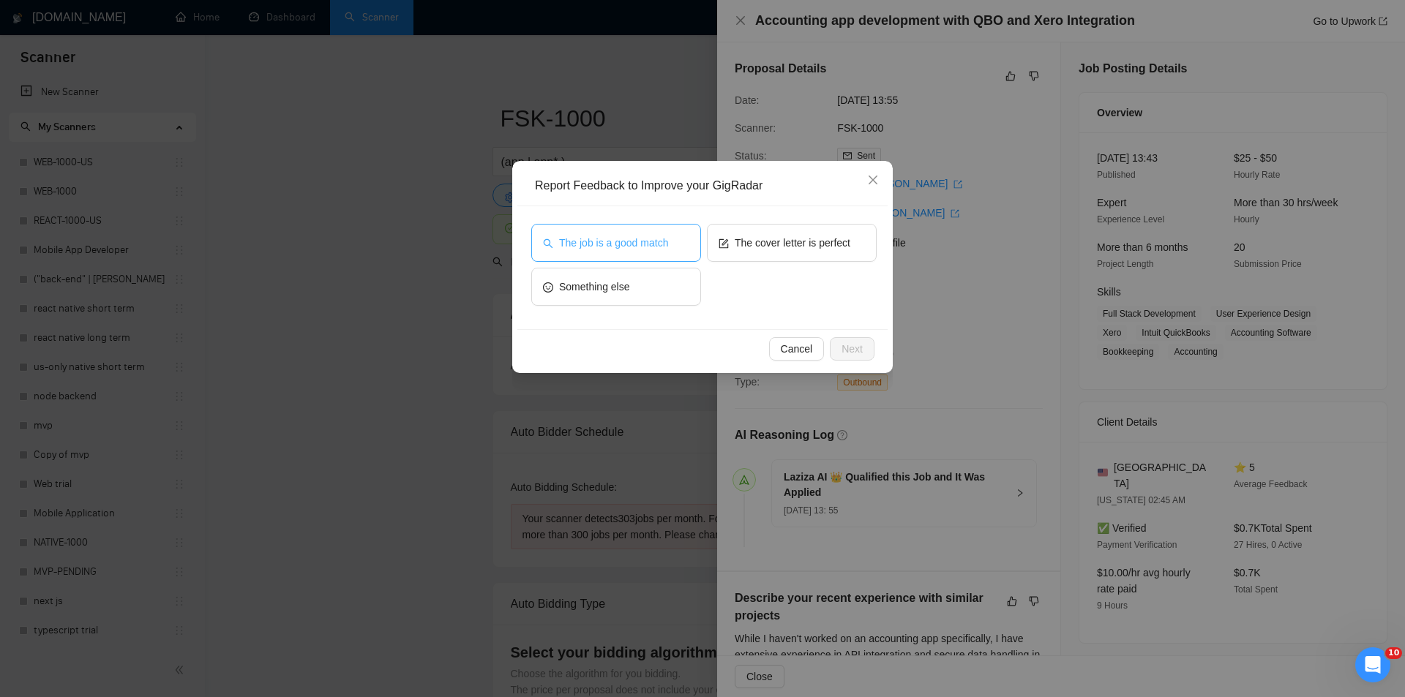
click at [597, 246] on span "The job is a good match" at bounding box center [613, 243] width 109 height 16
drag, startPoint x: 854, startPoint y: 346, endPoint x: 758, endPoint y: 305, distance: 104.2
click at [847, 344] on span "Next" at bounding box center [851, 349] width 21 height 16
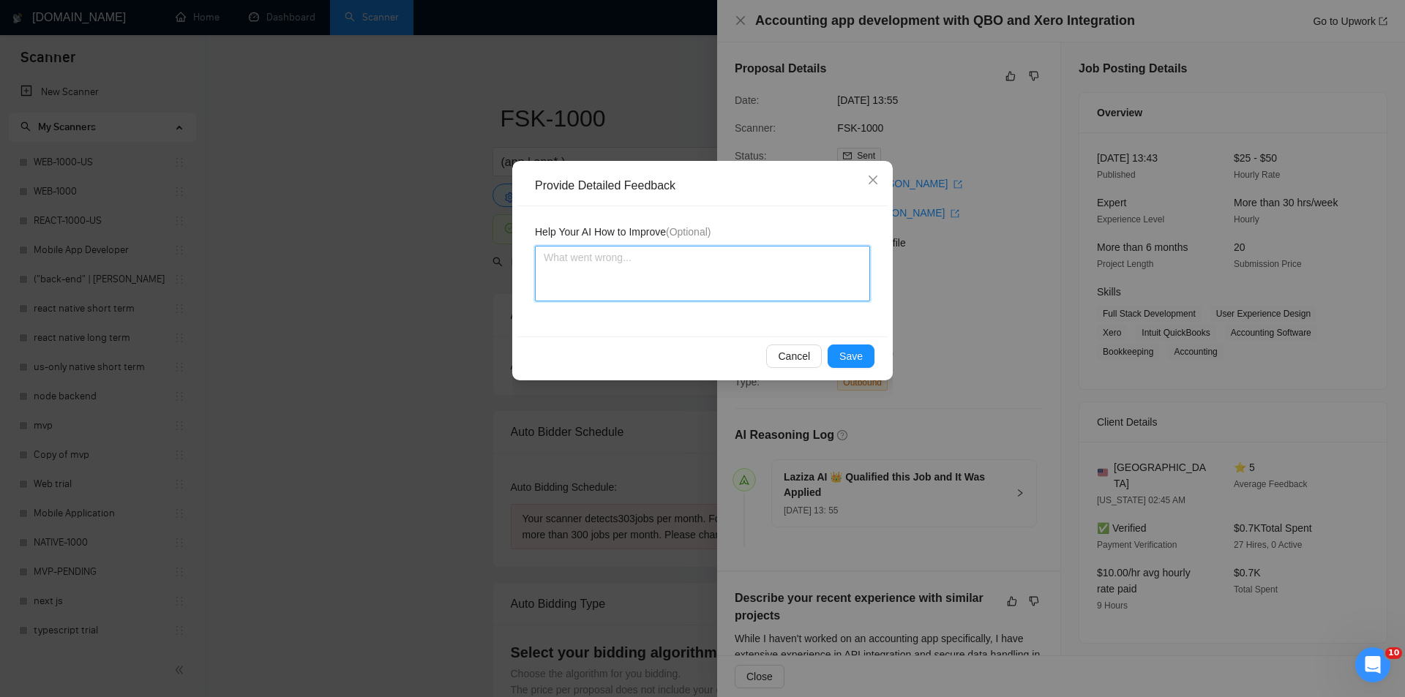
click at [680, 263] on textarea at bounding box center [702, 274] width 335 height 56
paste textarea "Good fit — the project is greenfield (no existing code), welcomes agencies, use…"
type textarea "Good fit — the project is greenfield (no existing code), welcomes agencies, use…"
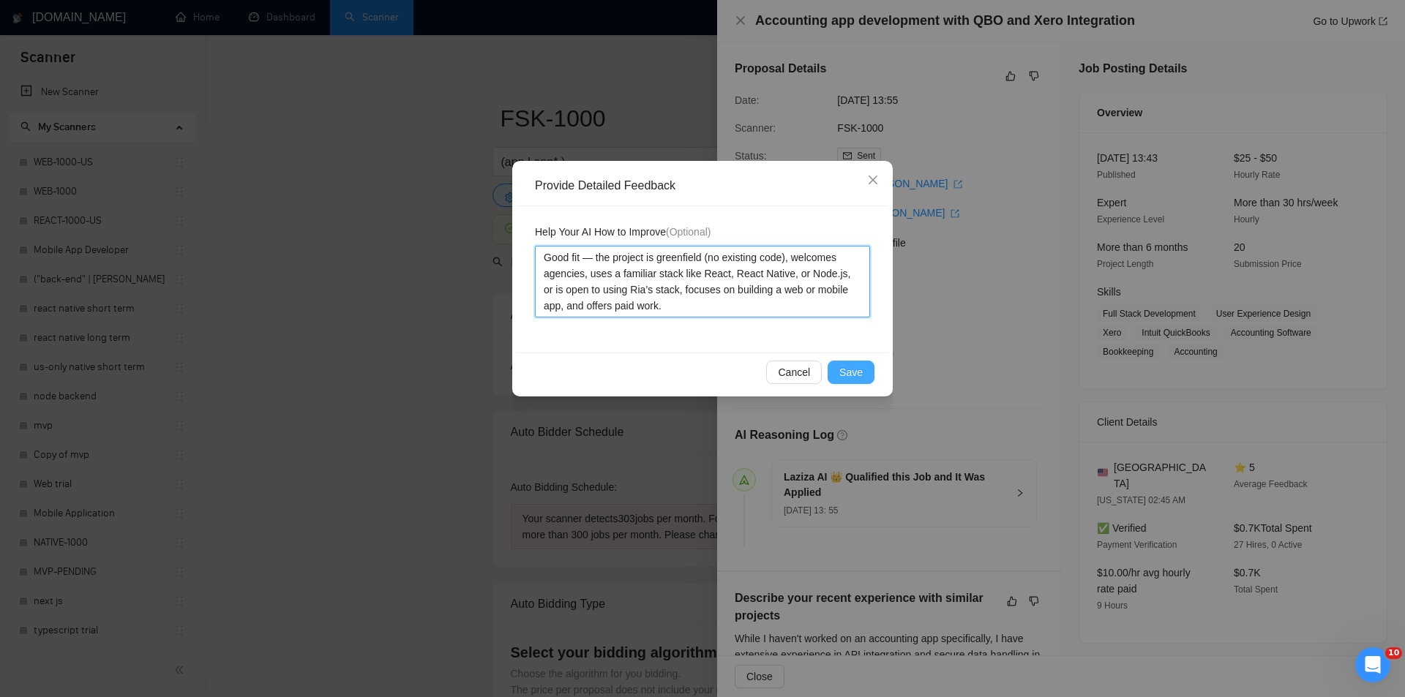
type textarea "Good fit — the project is greenfield (no existing code), welcomes agencies, use…"
click at [841, 368] on button "Save" at bounding box center [850, 372] width 47 height 23
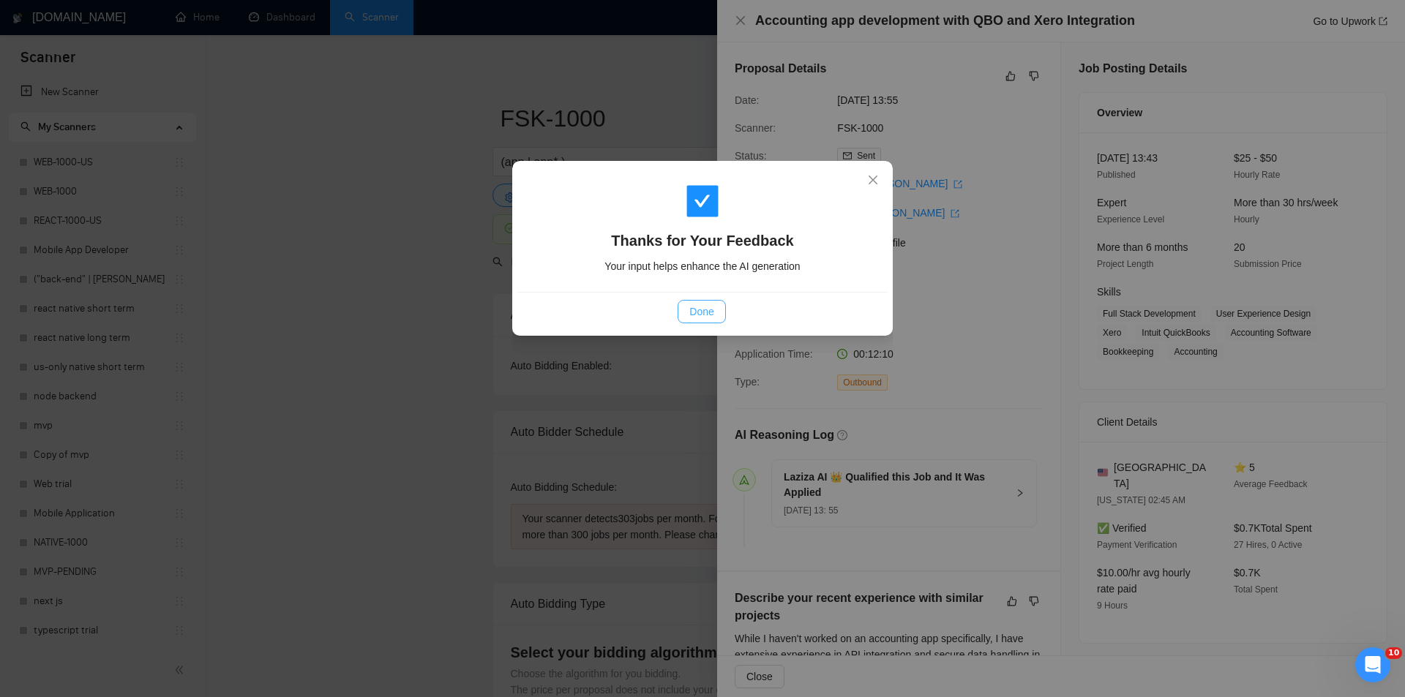
click at [710, 318] on span "Done" at bounding box center [701, 312] width 24 height 16
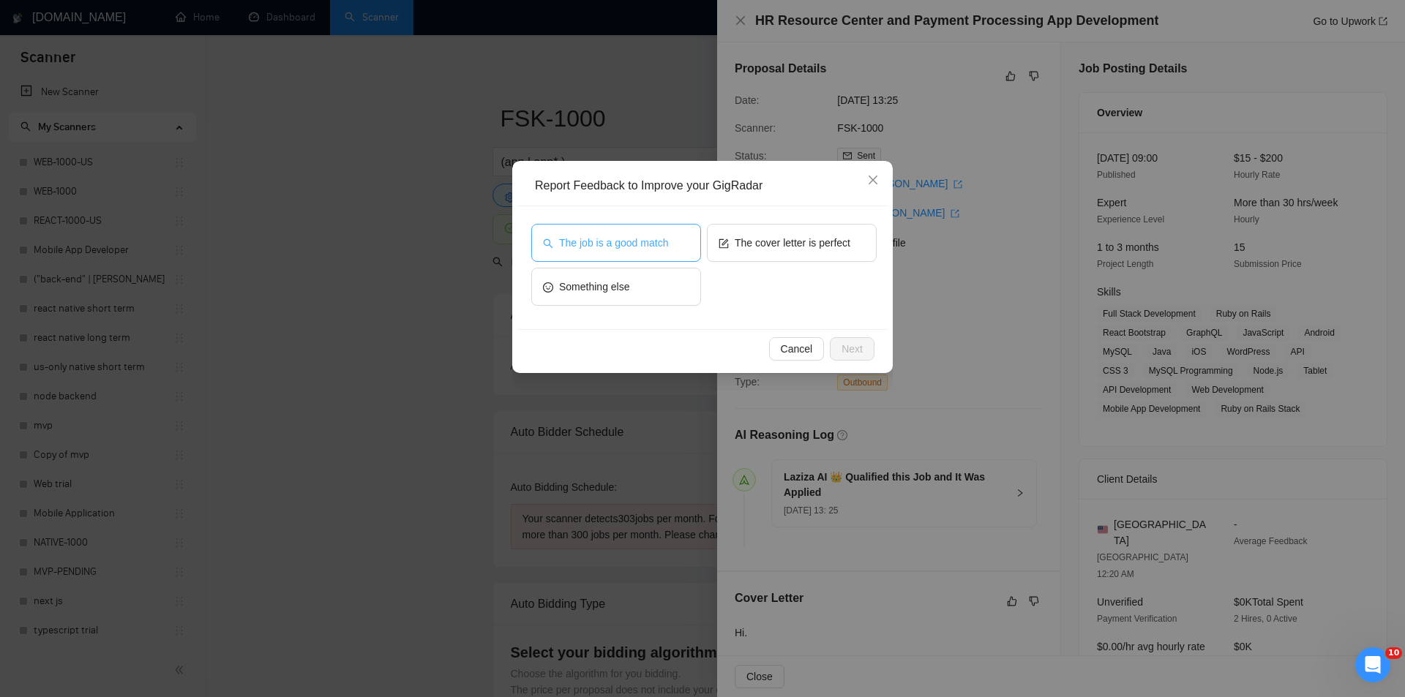
click at [675, 239] on button "The job is a good match" at bounding box center [616, 243] width 170 height 38
click at [848, 342] on span "Next" at bounding box center [851, 349] width 21 height 16
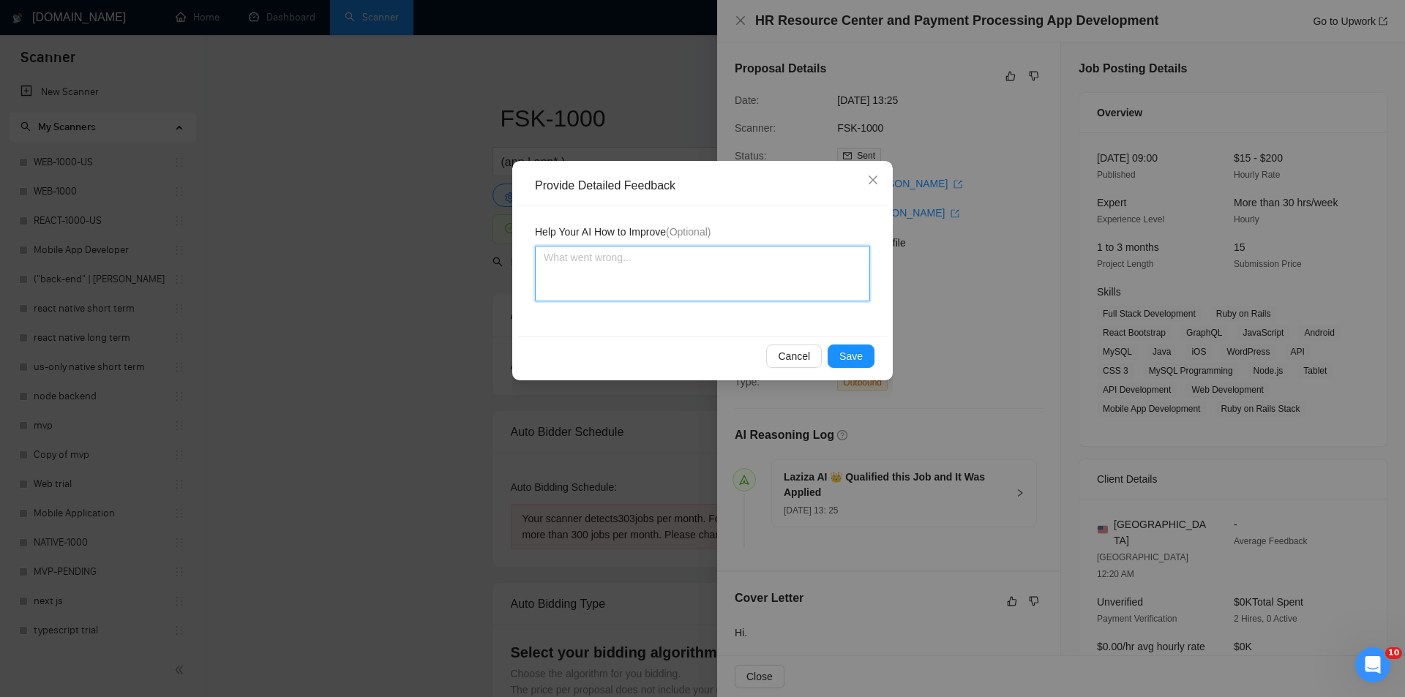
click at [770, 298] on textarea at bounding box center [702, 274] width 335 height 56
paste textarea "Good fit — the project is greenfield (no existing code), welcomes agencies, use…"
type textarea "Good fit — the project is greenfield (no existing code), welcomes agencies, use…"
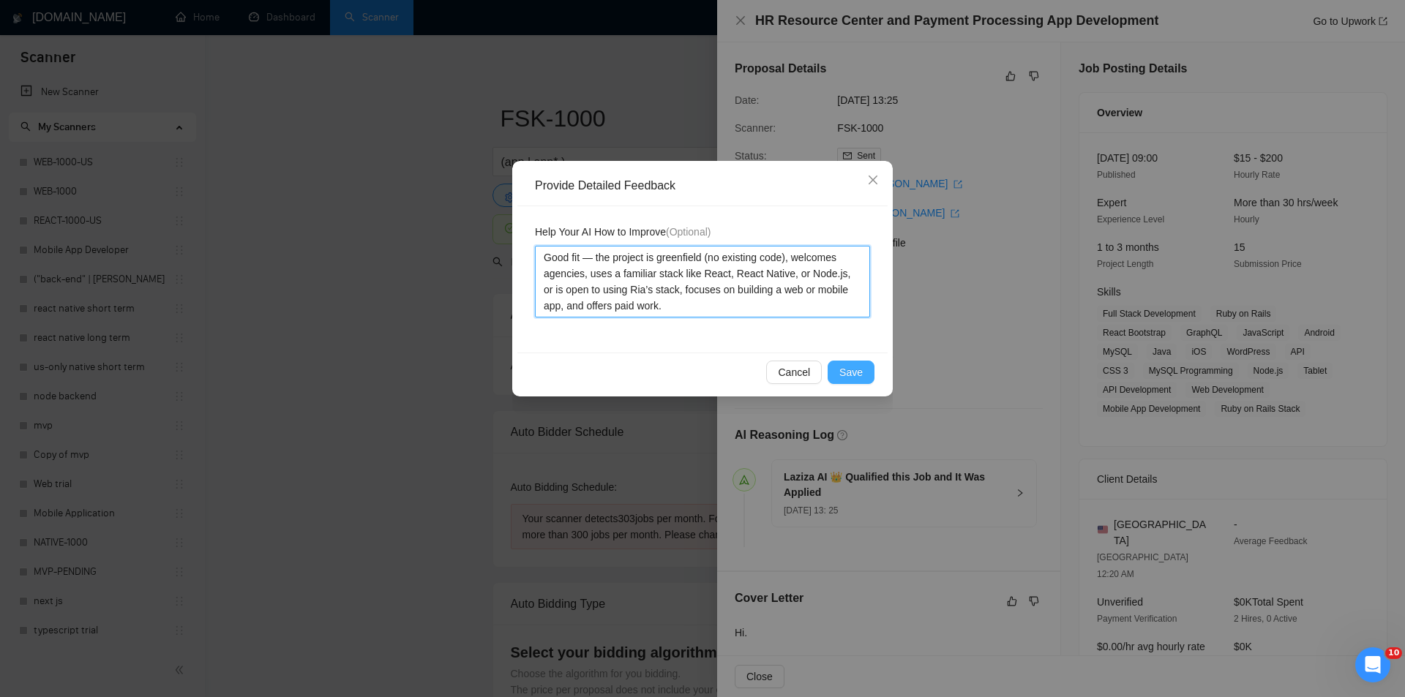
type textarea "Good fit — the project is greenfield (no existing code), welcomes agencies, use…"
click at [850, 364] on button "Save" at bounding box center [850, 372] width 47 height 23
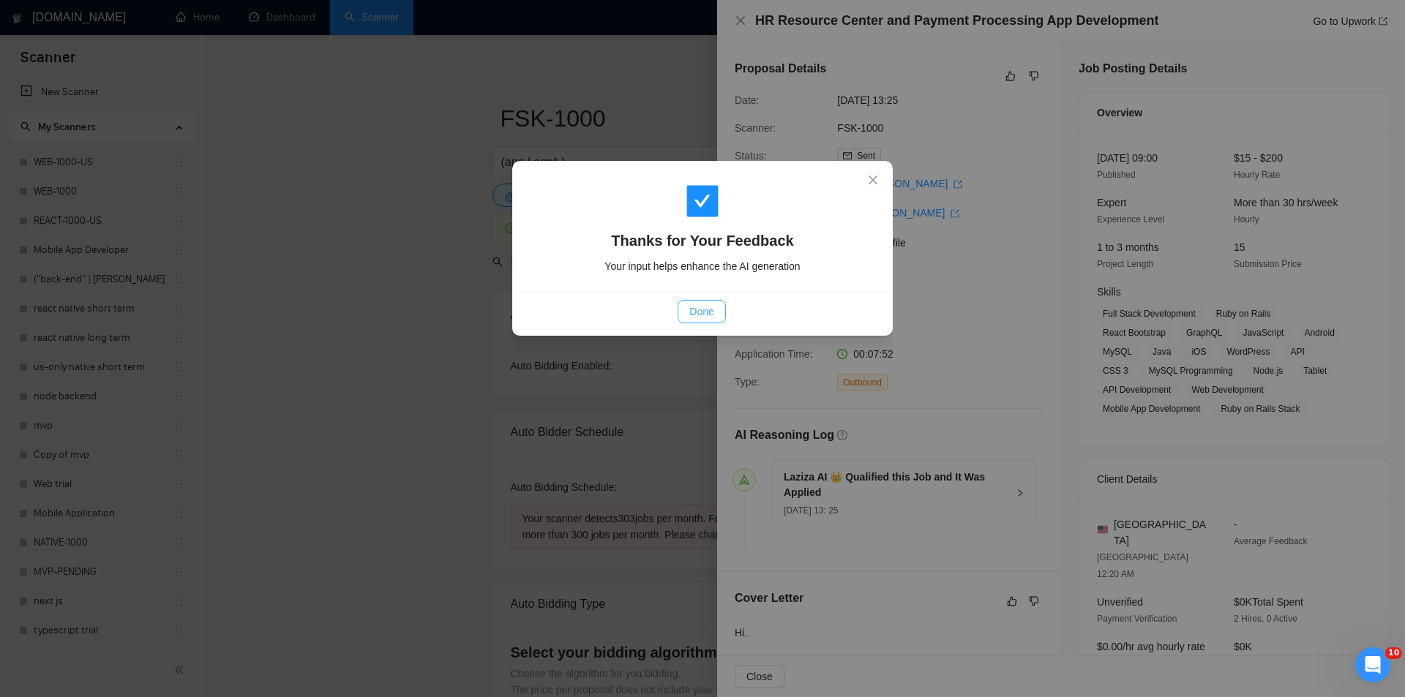
click at [715, 318] on button "Done" at bounding box center [701, 311] width 48 height 23
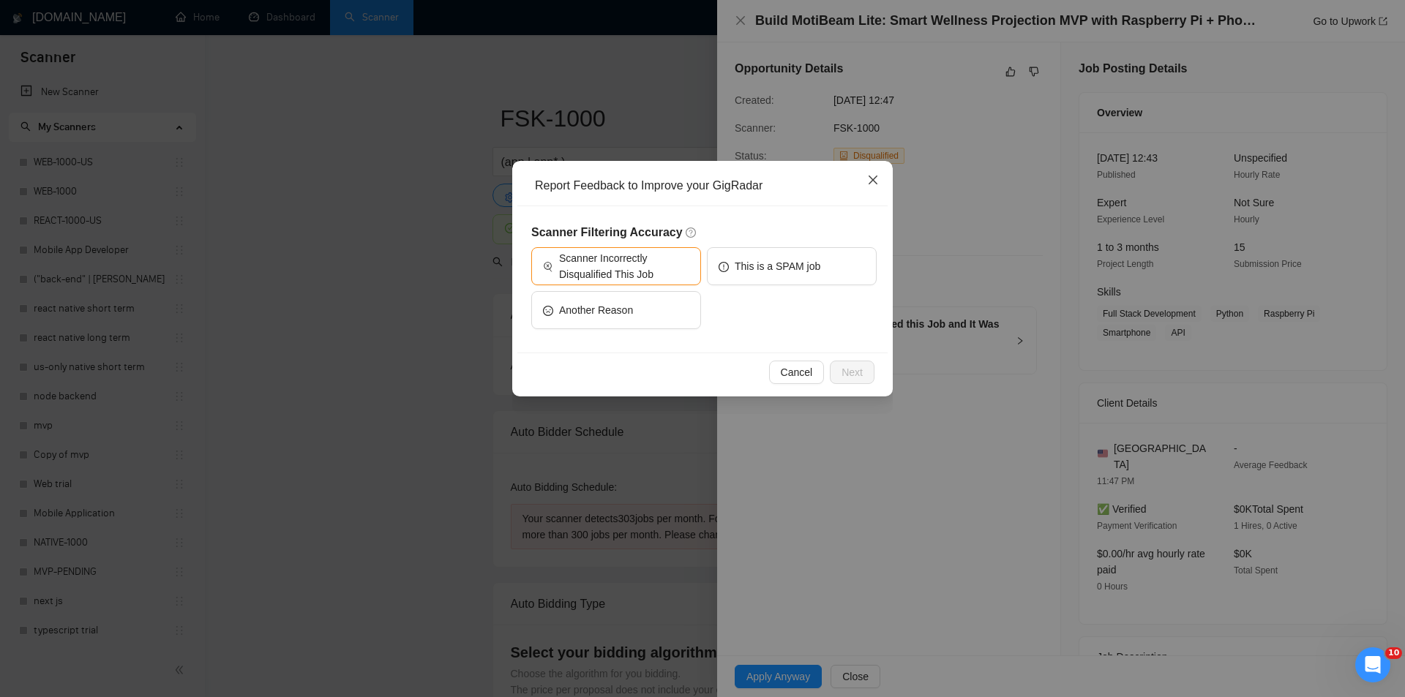
click at [871, 180] on icon "close" at bounding box center [872, 180] width 9 height 9
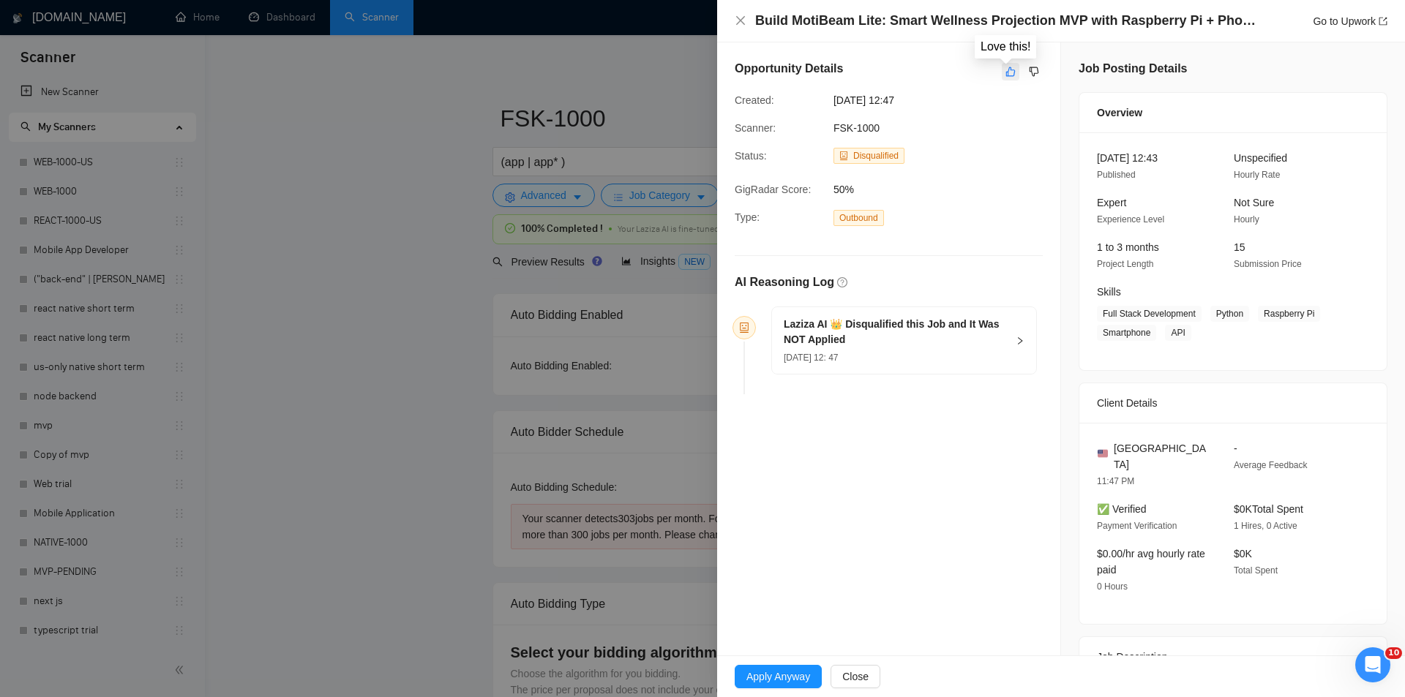
click at [1006, 66] on icon "like" at bounding box center [1010, 72] width 10 height 12
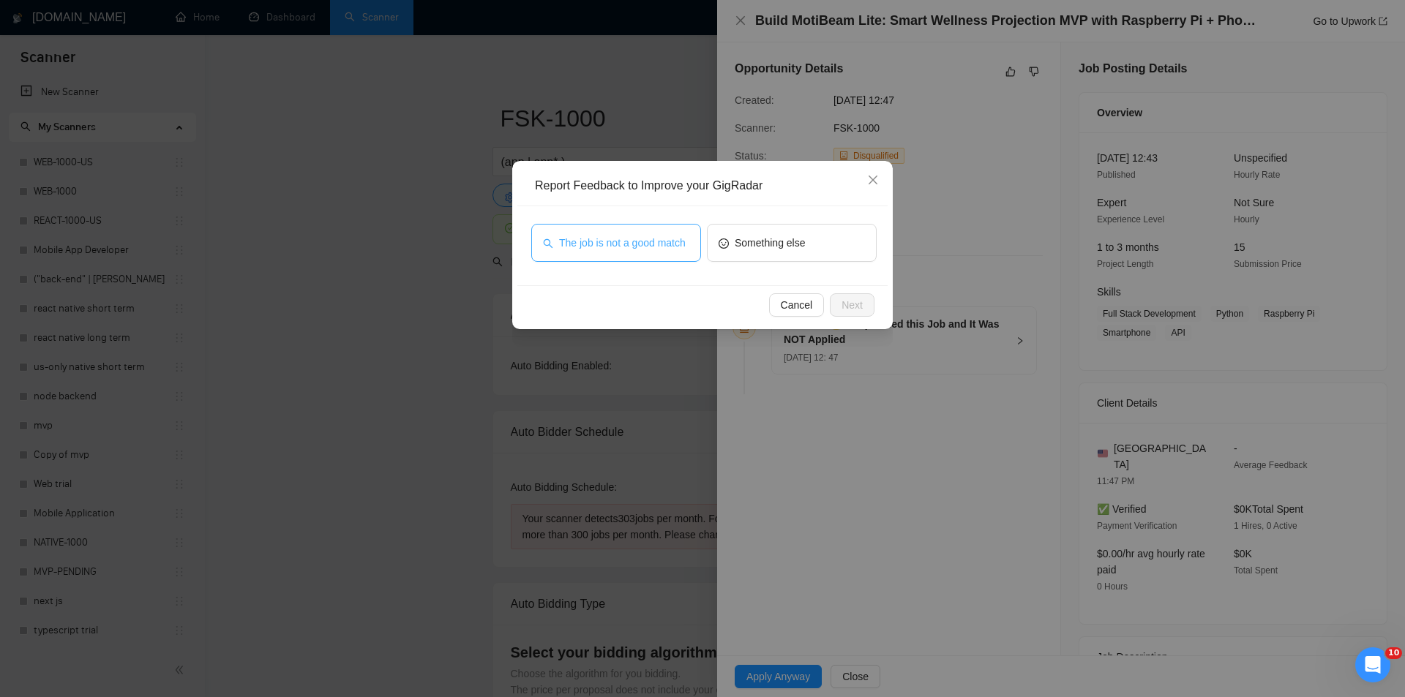
click at [658, 243] on span "The job is not a good match" at bounding box center [622, 243] width 127 height 16
click at [841, 304] on span "Next" at bounding box center [851, 305] width 21 height 16
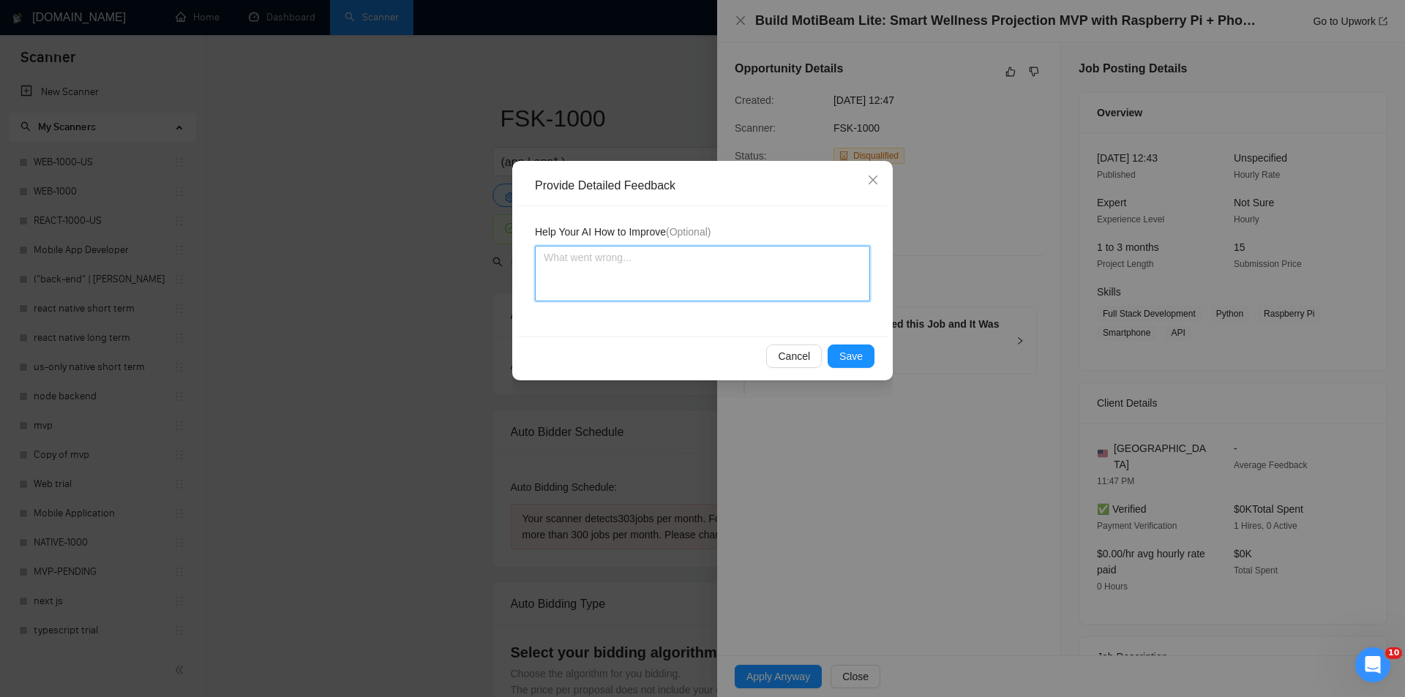
click at [749, 262] on textarea at bounding box center [702, 274] width 335 height 56
paste textarea "Not a fit — this project has been disqualified for other reasons. Example: "The…"
type textarea "Not a fit — this project has been disqualified for other reasons. Example: "The…"
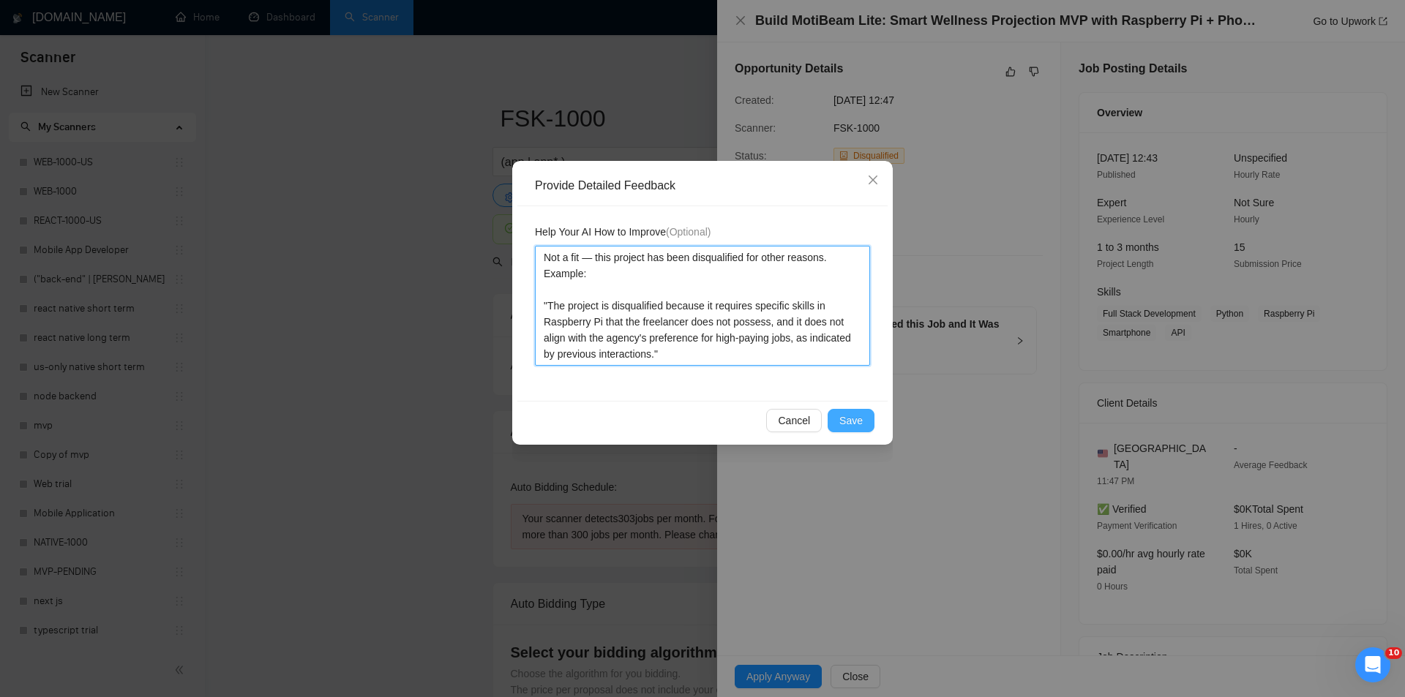
type textarea "Not a fit — this project has been disqualified for other reasons. Example: "The…"
click at [847, 415] on span "Save" at bounding box center [850, 421] width 23 height 16
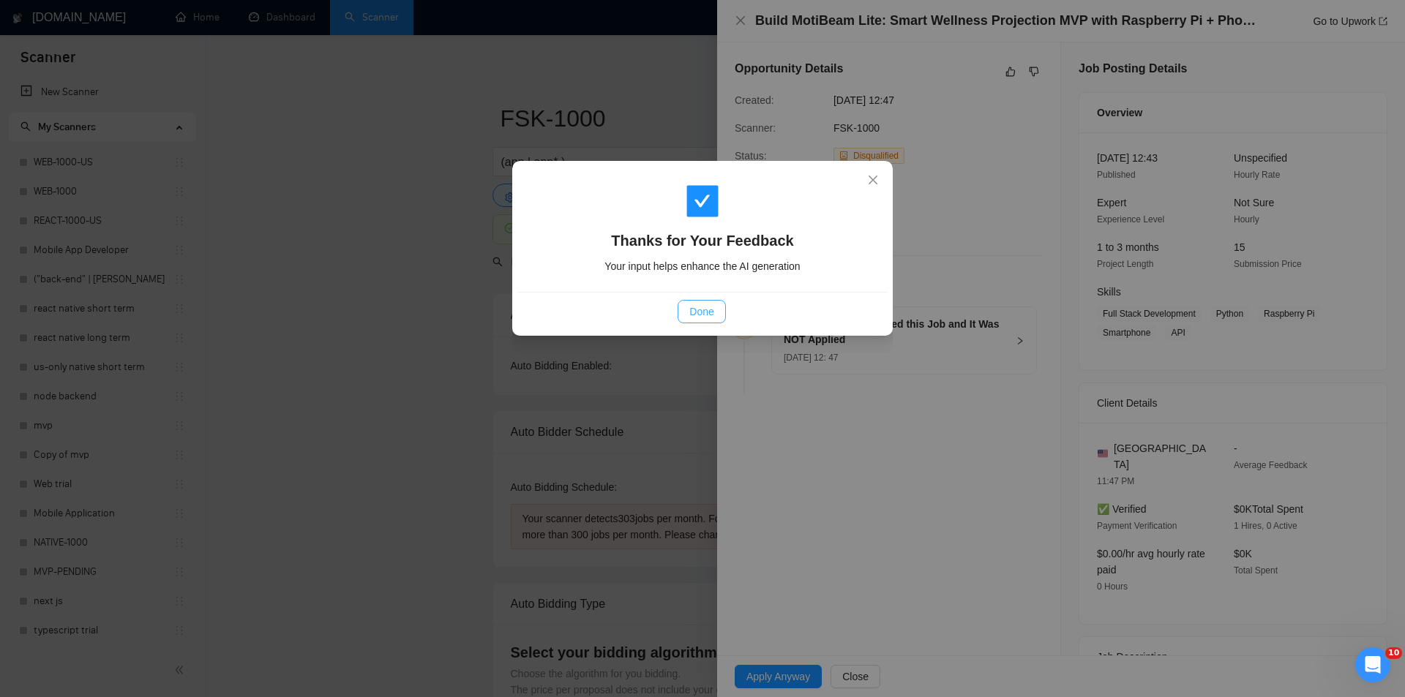
click at [714, 312] on button "Done" at bounding box center [701, 311] width 48 height 23
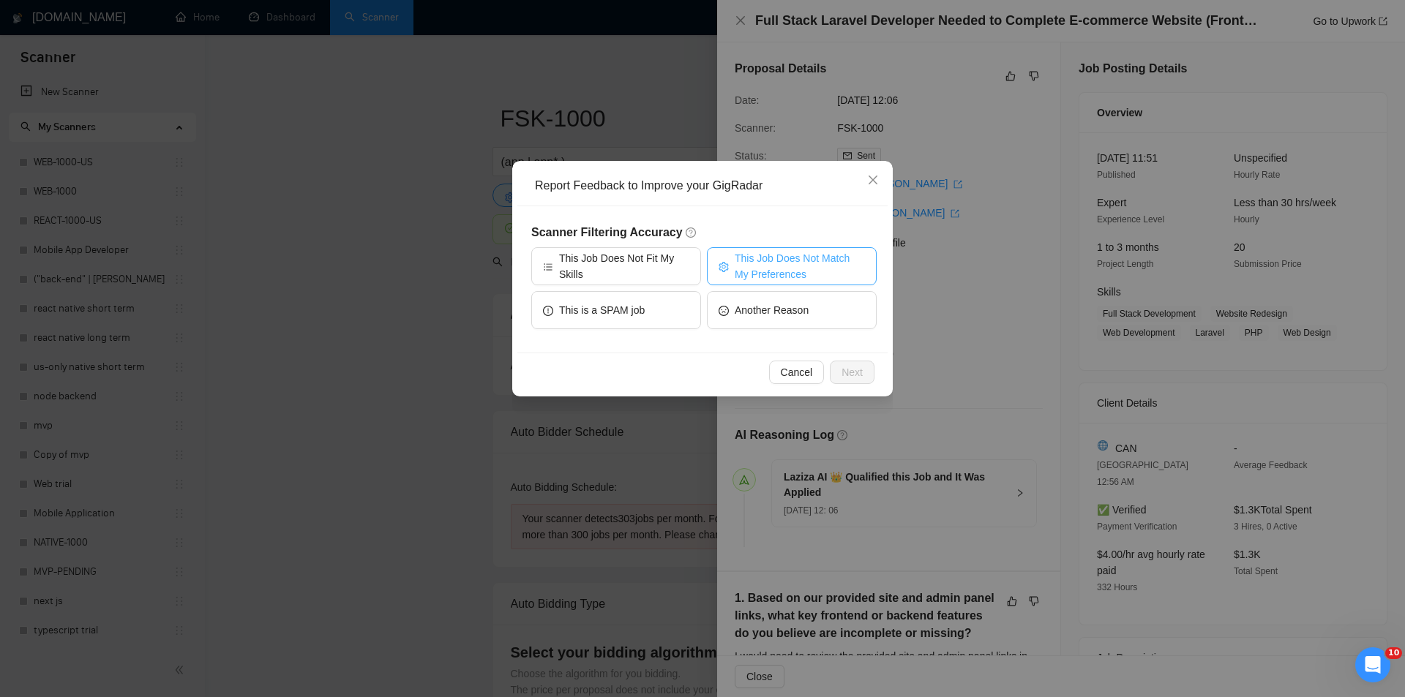
click at [806, 251] on span "This Job Does Not Match My Preferences" at bounding box center [799, 266] width 130 height 32
click at [858, 367] on span "Next" at bounding box center [851, 372] width 21 height 16
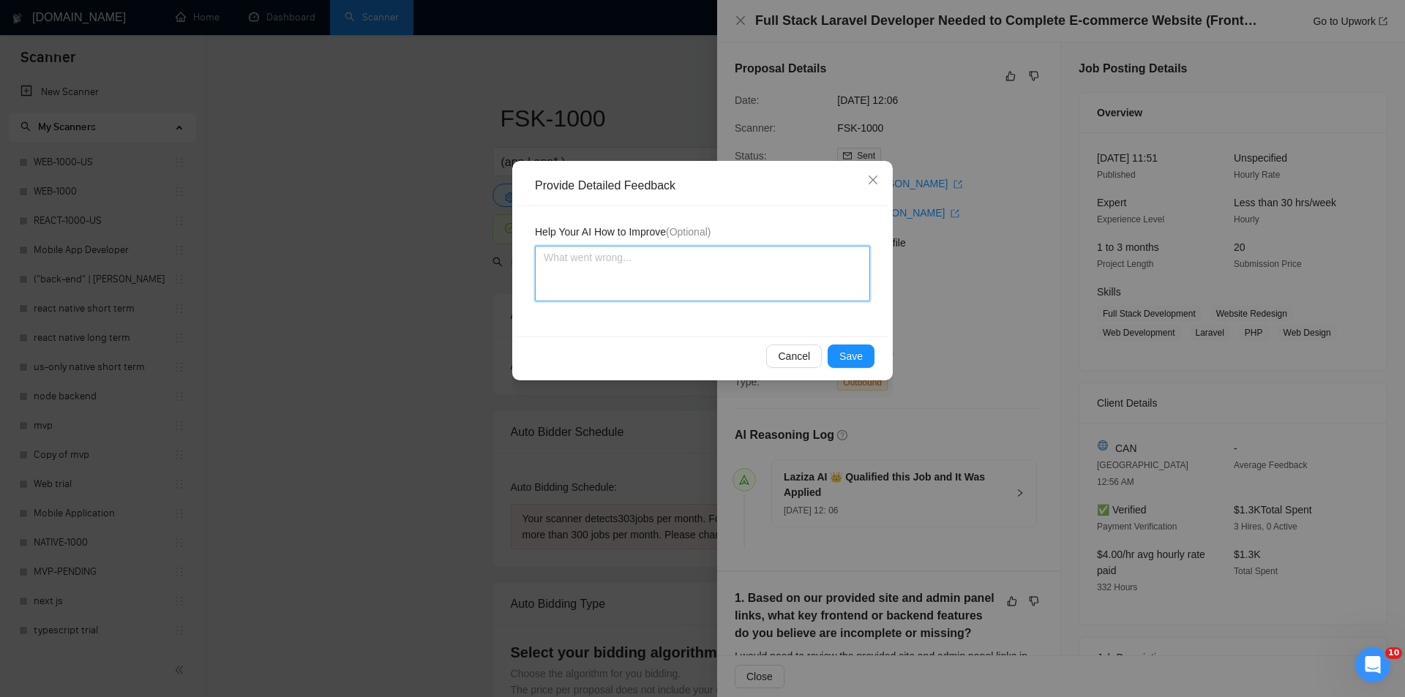
click at [720, 301] on textarea at bounding box center [702, 274] width 335 height 56
paste textarea "Not a fit — the project isn't for a web or mobile app, which is Ria's focus. Ex…"
type textarea "Not a fit — the project isn't for a web or mobile app, which is Ria's focus. Ex…"
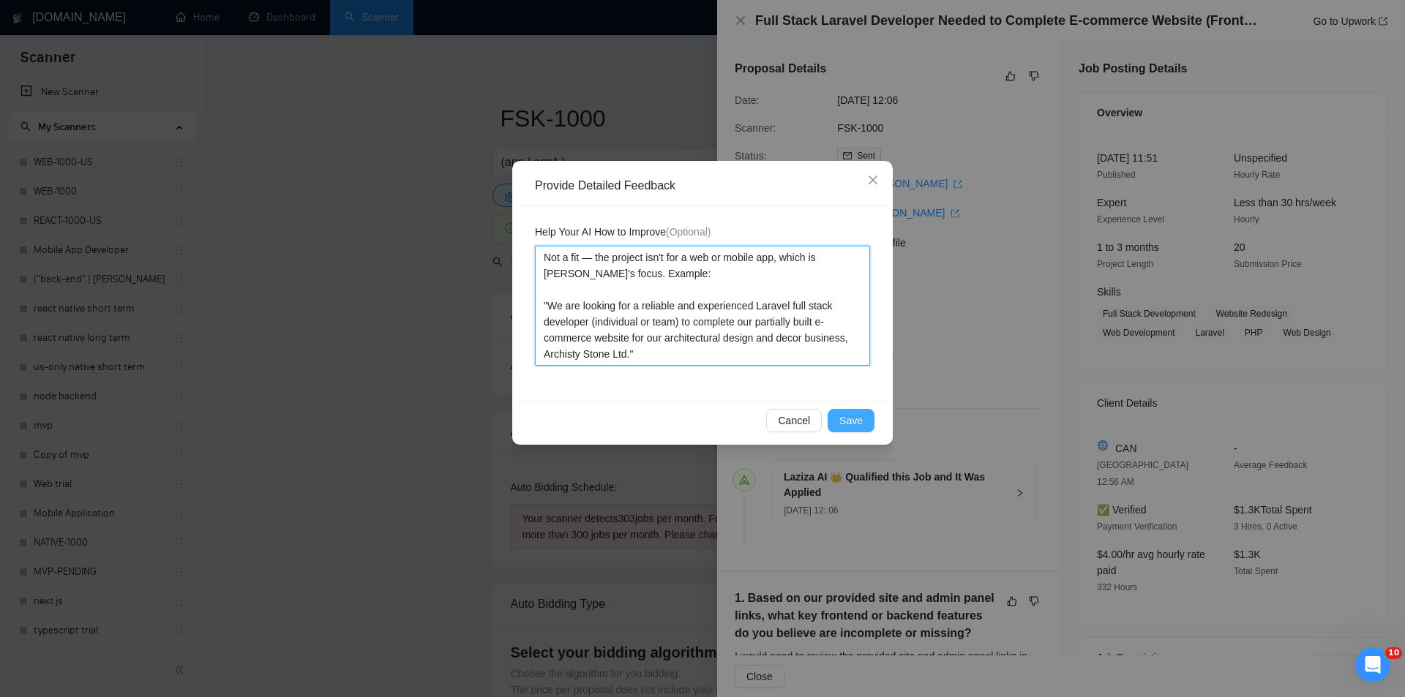
type textarea "Not a fit — the project isn't for a web or mobile app, which is Ria's focus. Ex…"
click at [868, 418] on button "Save" at bounding box center [850, 420] width 47 height 23
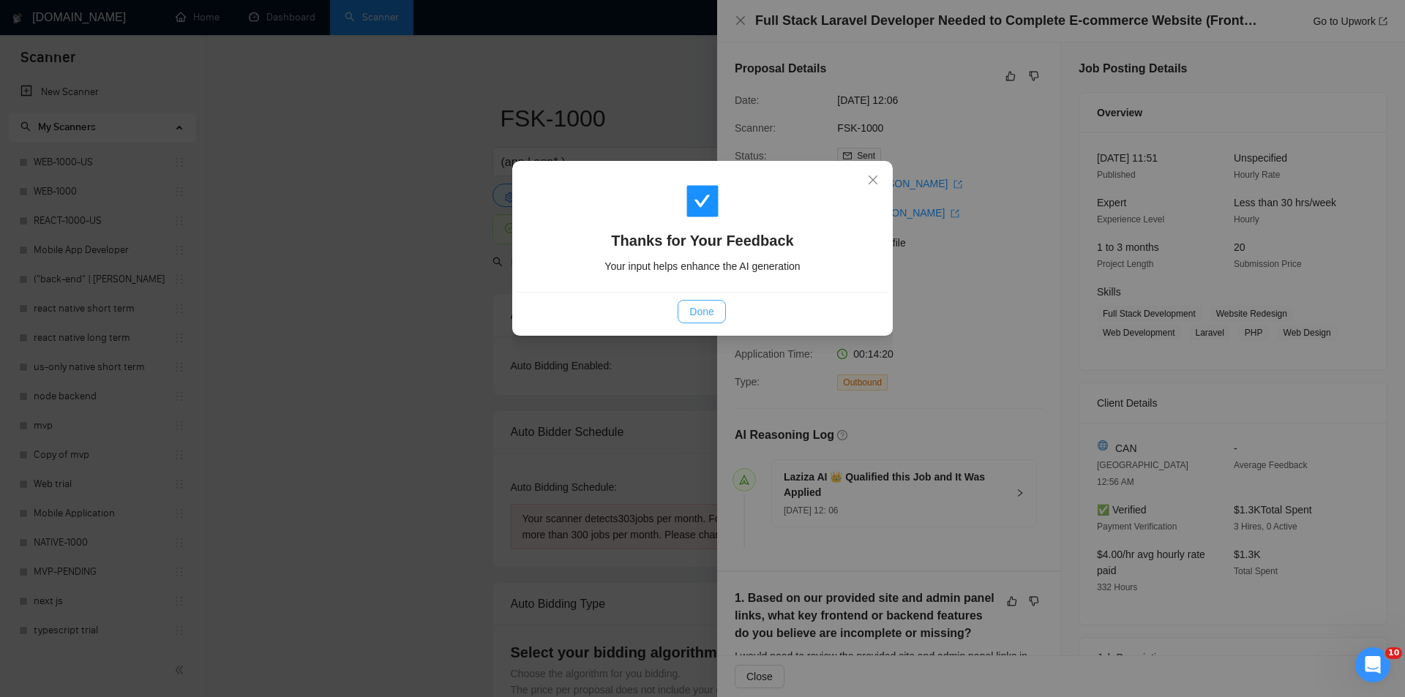
click at [709, 313] on span "Done" at bounding box center [701, 312] width 24 height 16
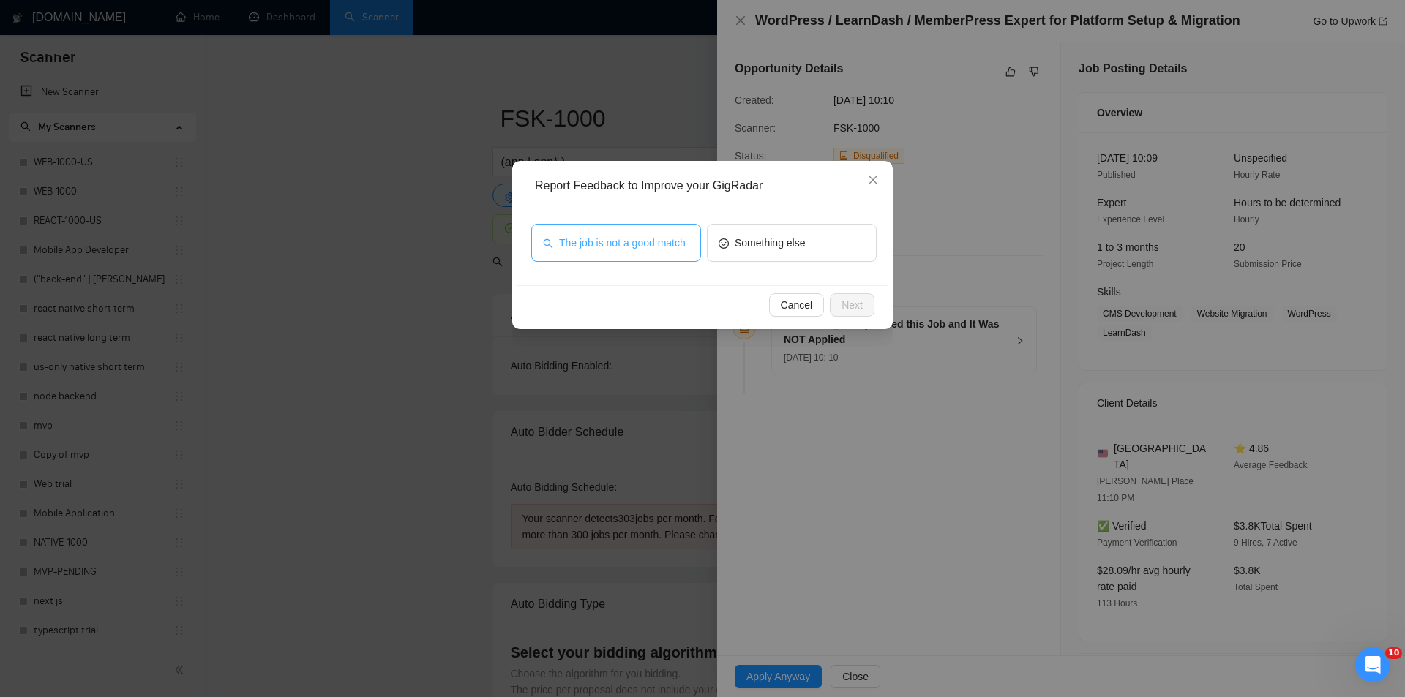
click at [671, 243] on span "The job is not a good match" at bounding box center [622, 243] width 127 height 16
click at [849, 307] on span "Next" at bounding box center [851, 305] width 21 height 16
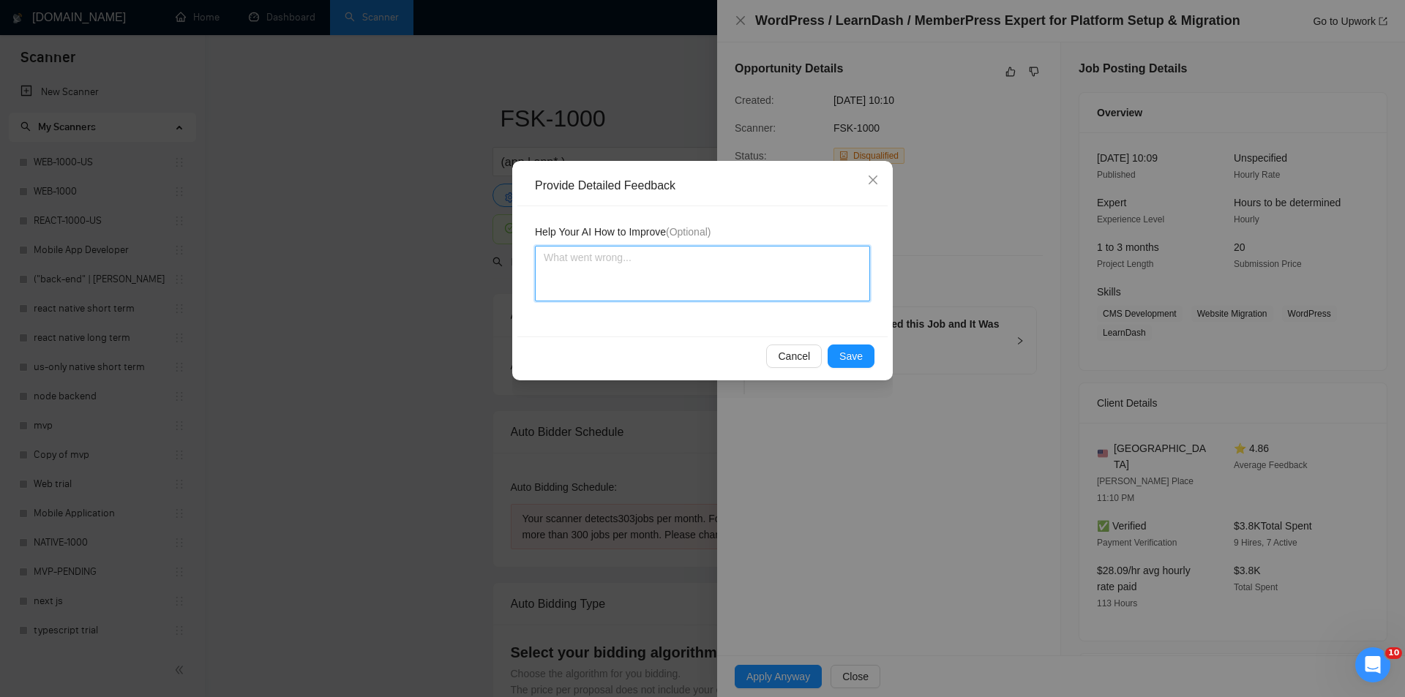
click at [774, 277] on textarea at bounding box center [702, 274] width 335 height 56
paste textarea "Not a fit — this project has been disqualified for other reasons. Example: "The…"
type textarea "Not a fit — this project has been disqualified for other reasons. Example: "The…"
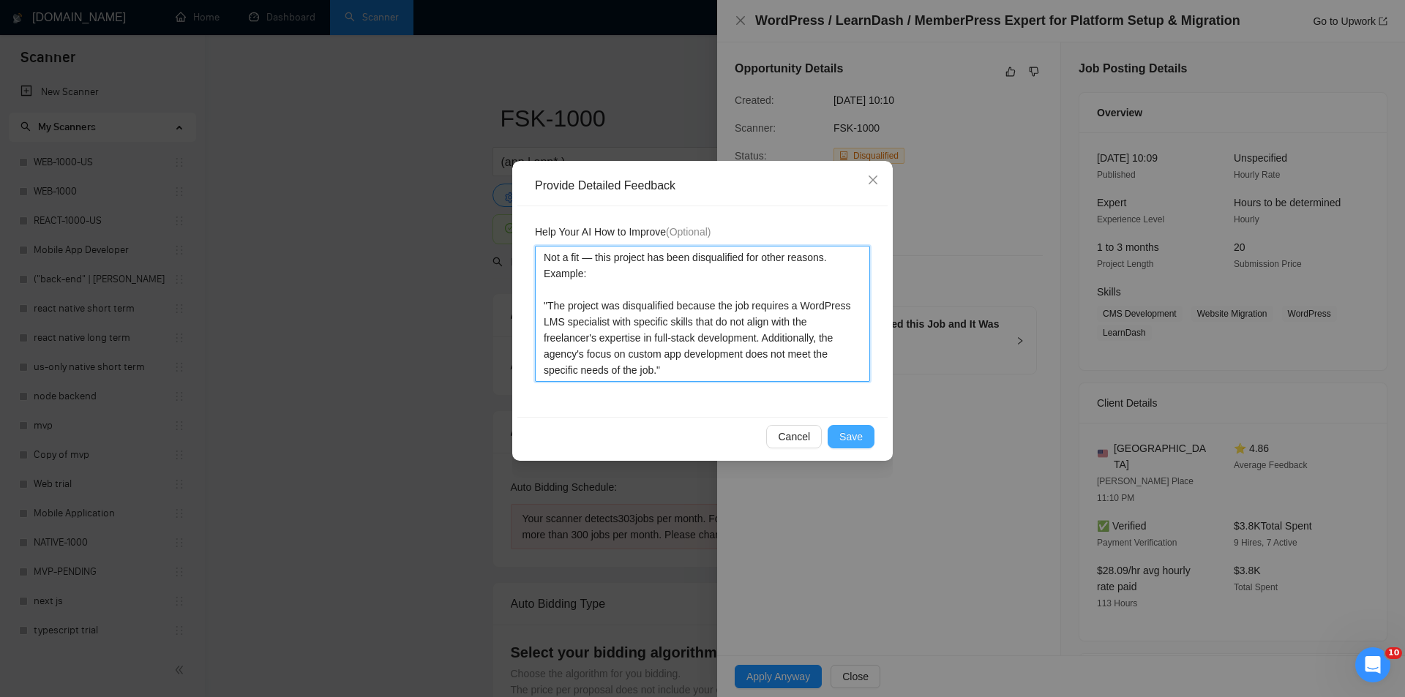
type textarea "Not a fit — this project has been disqualified for other reasons. Example: "The…"
drag, startPoint x: 849, startPoint y: 435, endPoint x: 772, endPoint y: 399, distance: 85.1
click at [847, 435] on span "Save" at bounding box center [850, 437] width 23 height 16
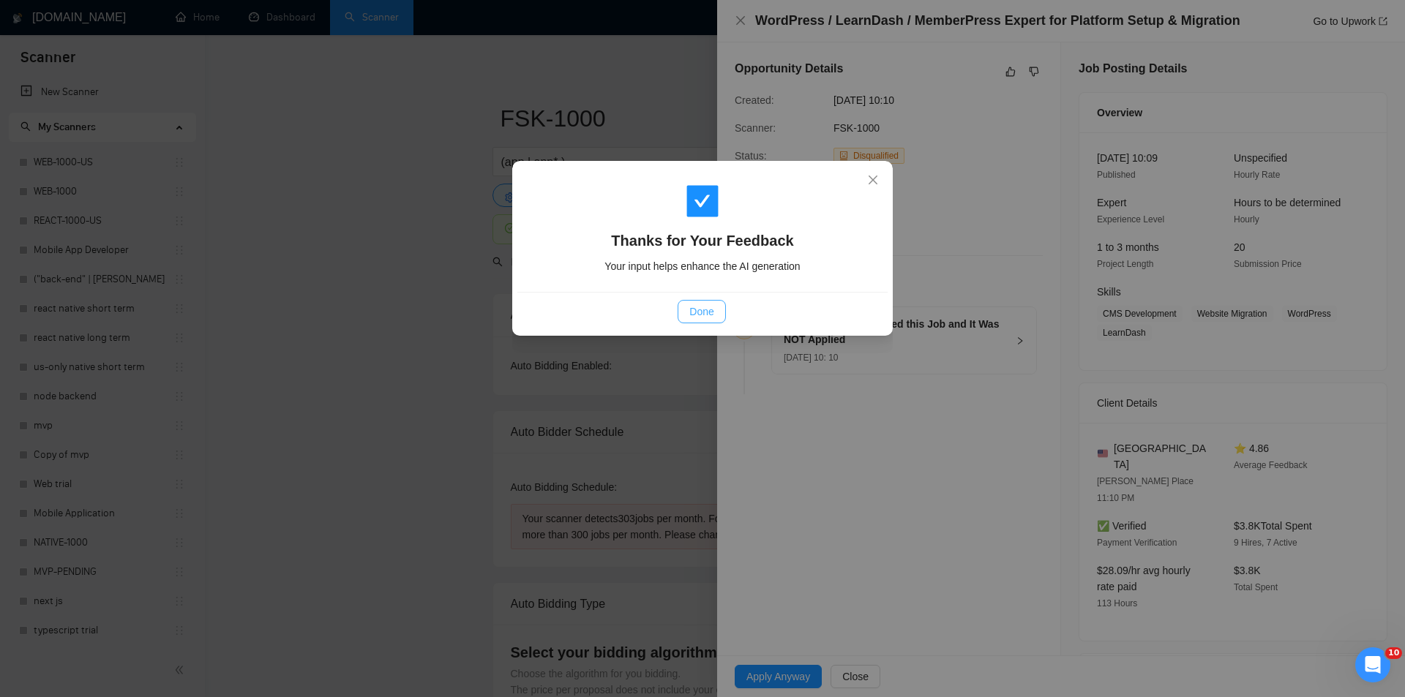
click at [704, 312] on span "Done" at bounding box center [701, 312] width 24 height 16
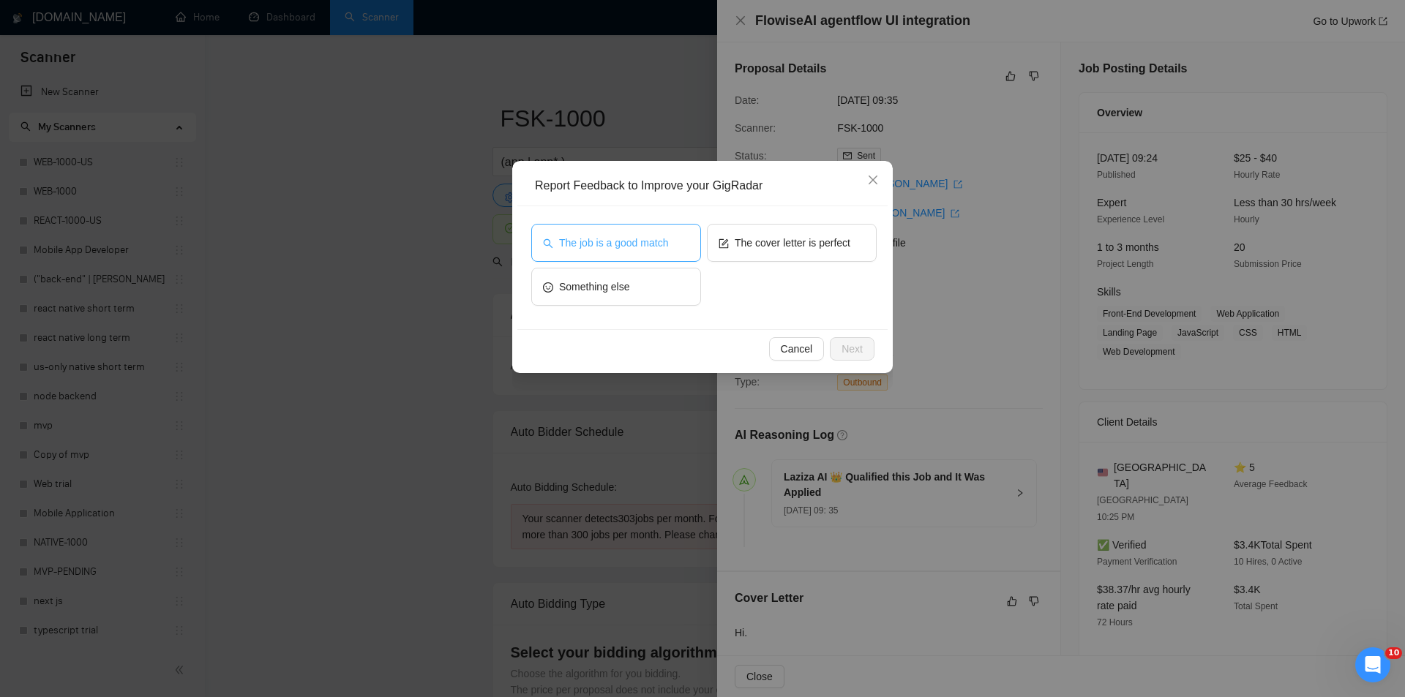
click at [621, 241] on span "The job is a good match" at bounding box center [613, 243] width 109 height 16
click at [839, 346] on button "Next" at bounding box center [852, 348] width 45 height 23
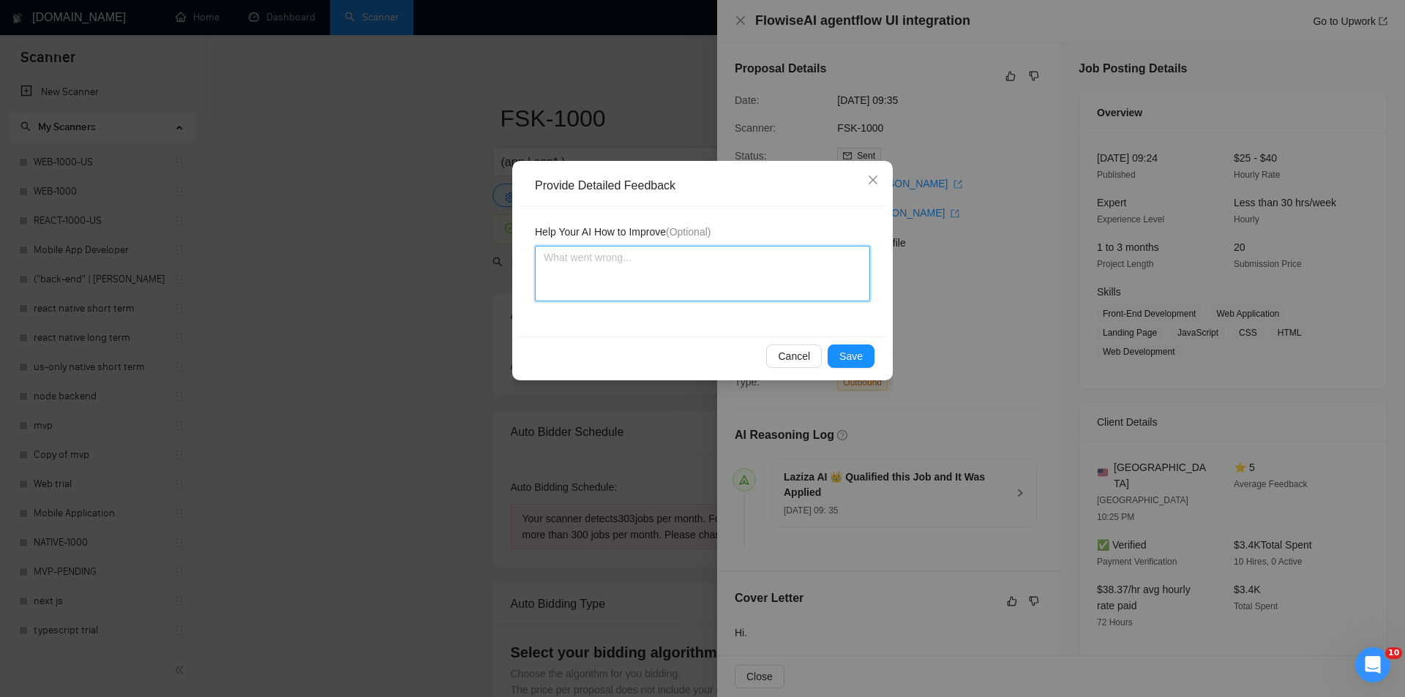
click at [710, 287] on textarea at bounding box center [702, 274] width 335 height 56
paste textarea "Not a fit — the job asks for unpaid work, offers equity, or has a small budget,…"
type textarea "Not a fit — the job asks for unpaid work, offers equity, or has a small budget,…"
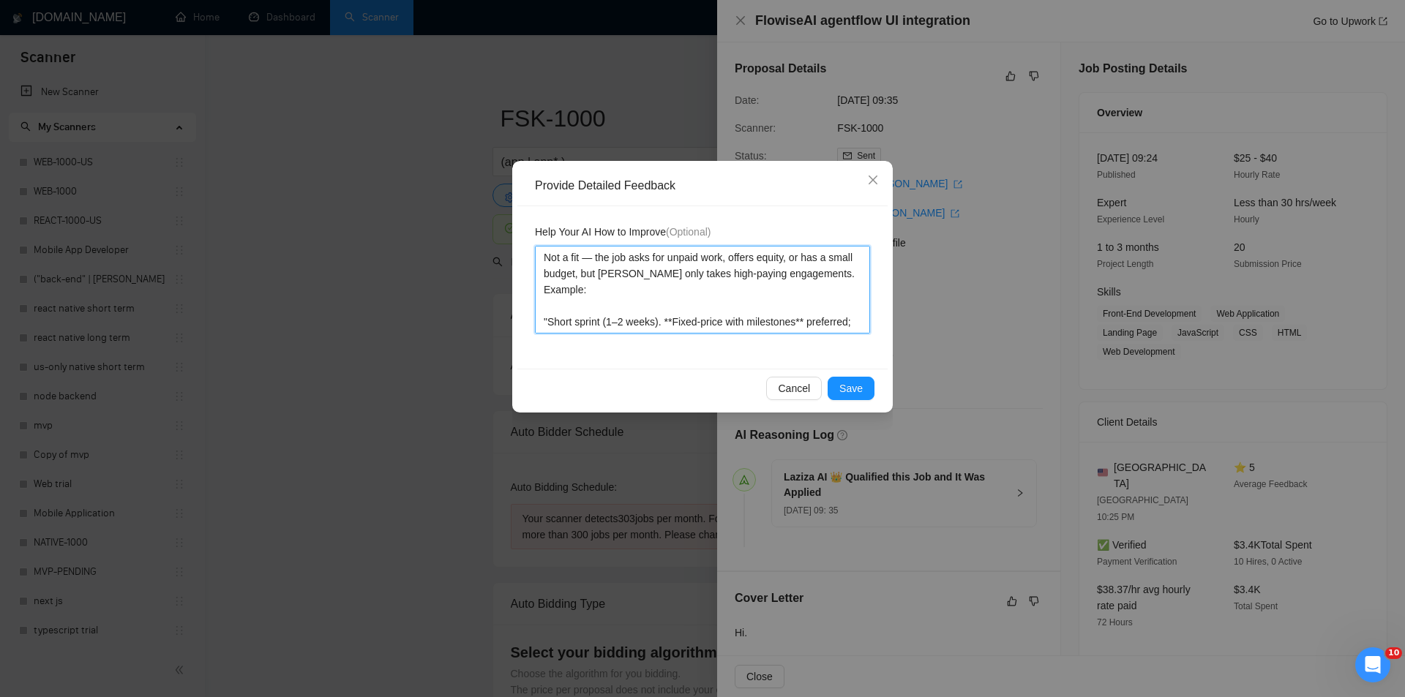
type textarea "Not a fit — the job asks for unpaid work, offers equity, or has a small budget,…"
click at [871, 176] on icon "close" at bounding box center [873, 180] width 12 height 12
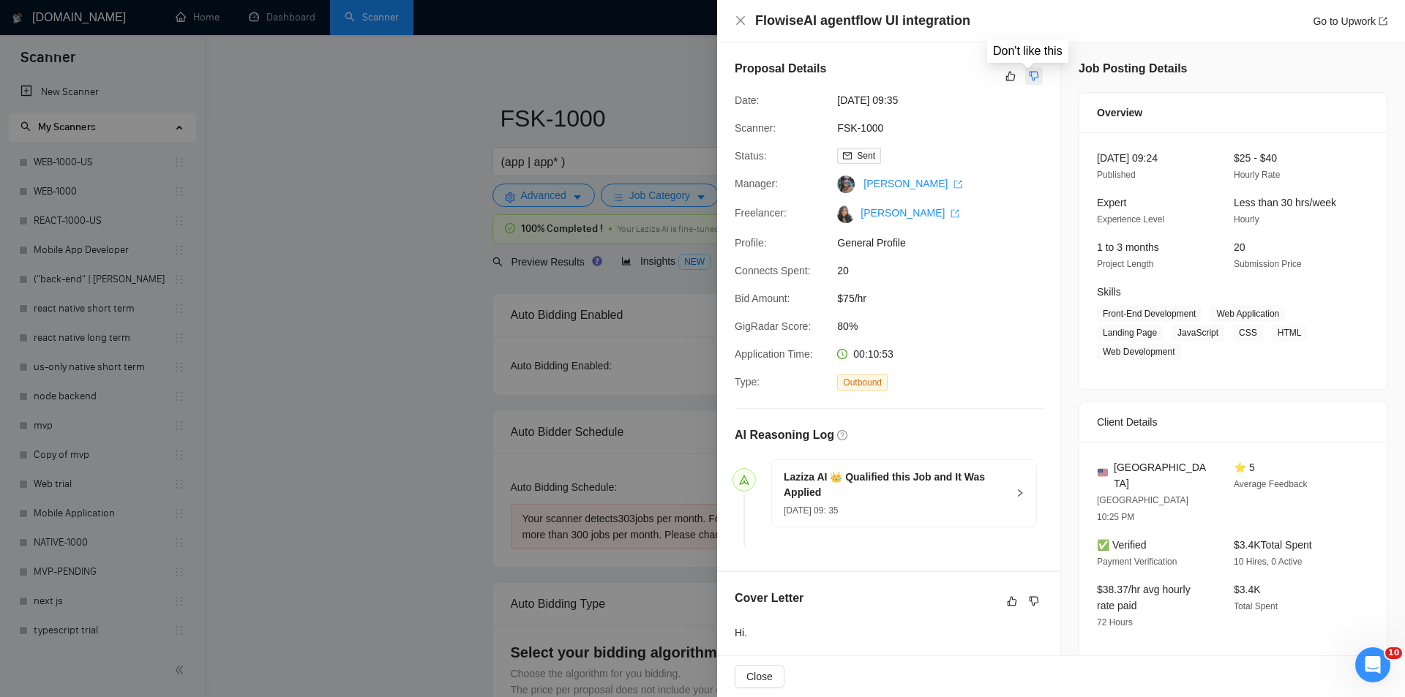
click at [1029, 75] on icon "dislike" at bounding box center [1034, 76] width 10 height 12
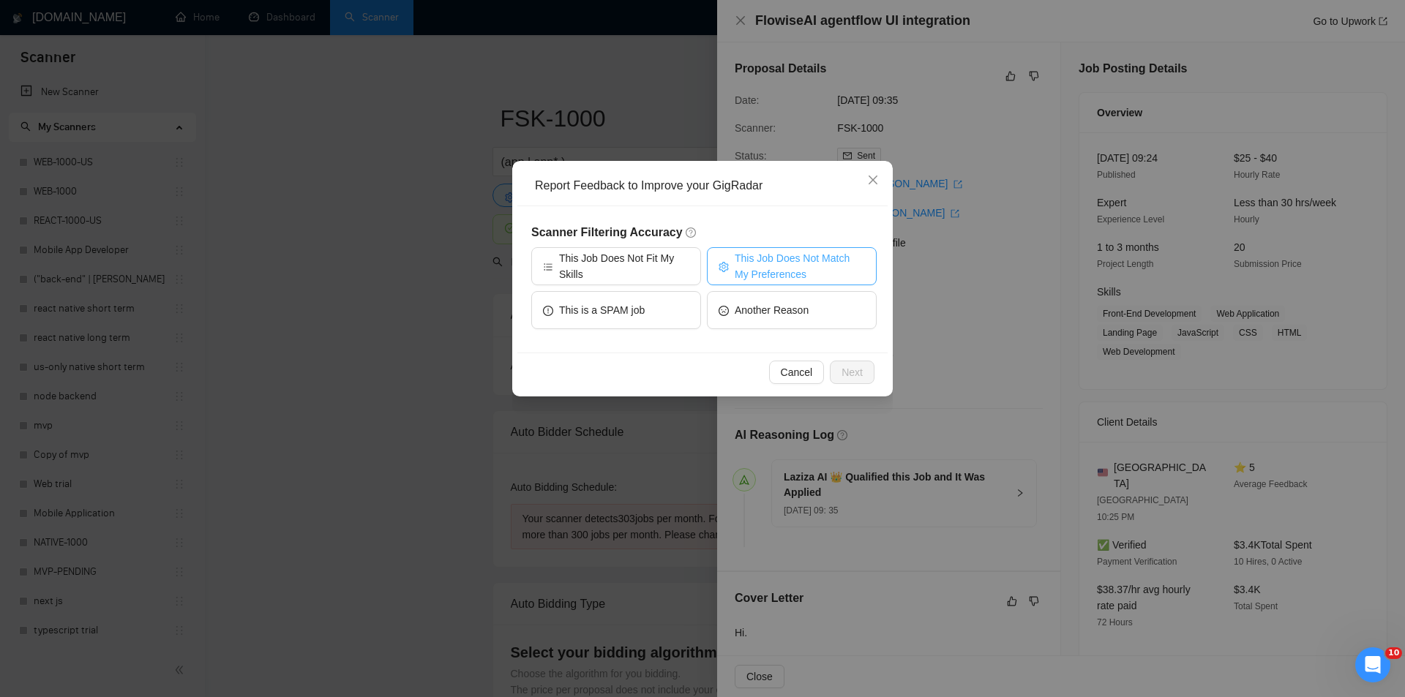
click at [746, 251] on span "This Job Does Not Match My Preferences" at bounding box center [799, 266] width 130 height 32
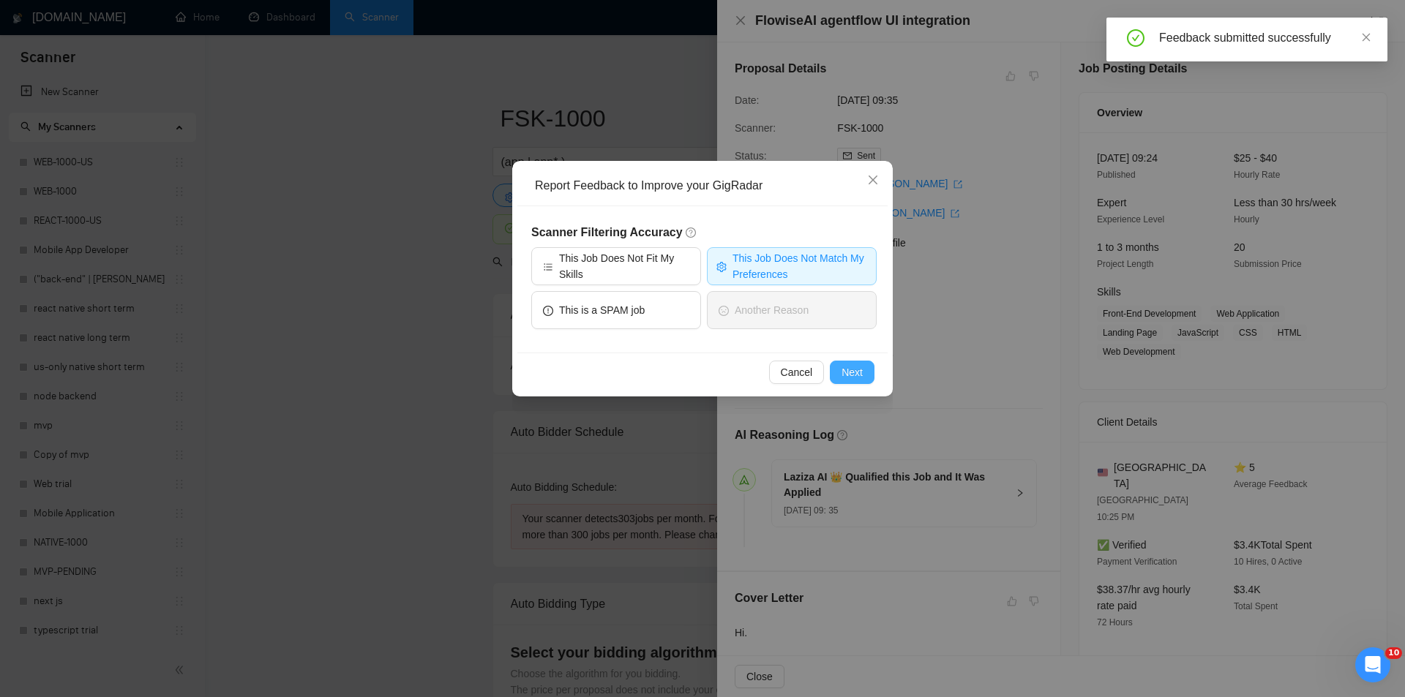
click at [845, 369] on span "Next" at bounding box center [851, 372] width 21 height 16
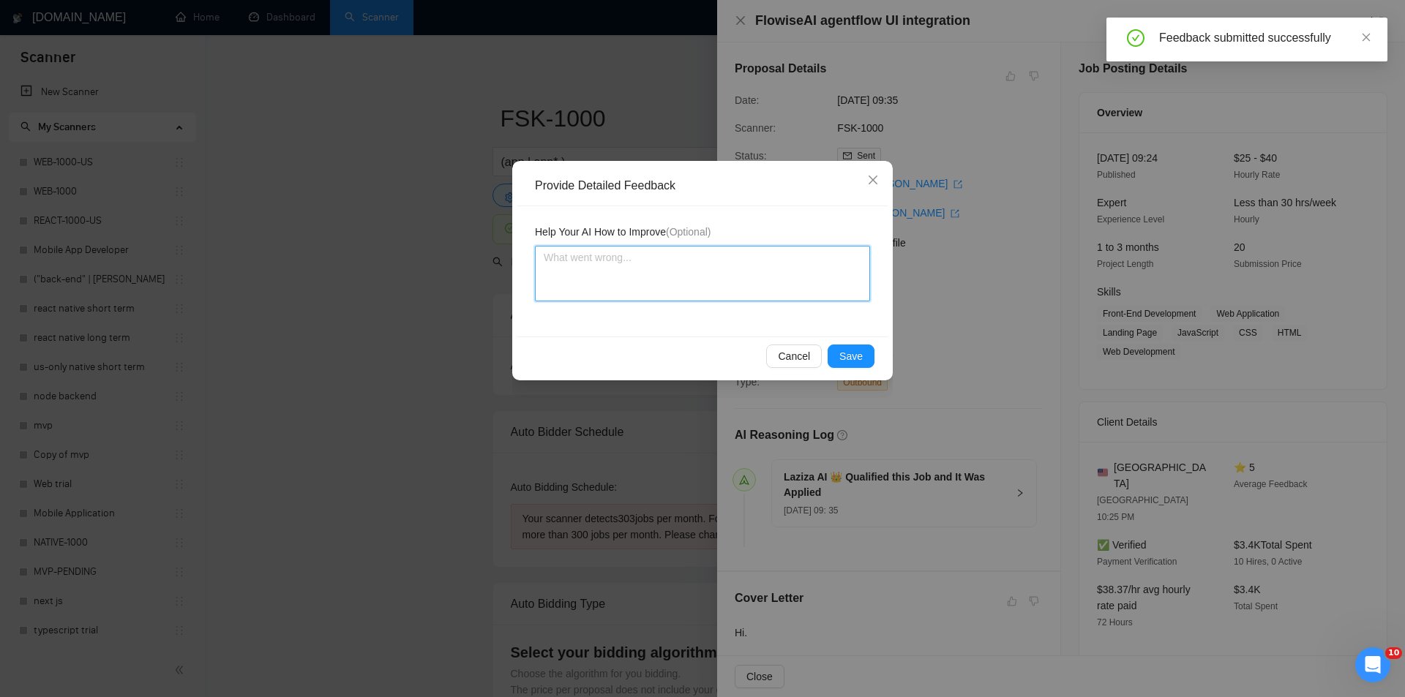
click at [764, 282] on textarea at bounding box center [702, 274] width 335 height 56
paste textarea "Not a fit — the job asks for unpaid work, offers equity, or has a small budget,…"
type textarea "Not a fit — the job asks for unpaid work, offers equity, or has a small budget,…"
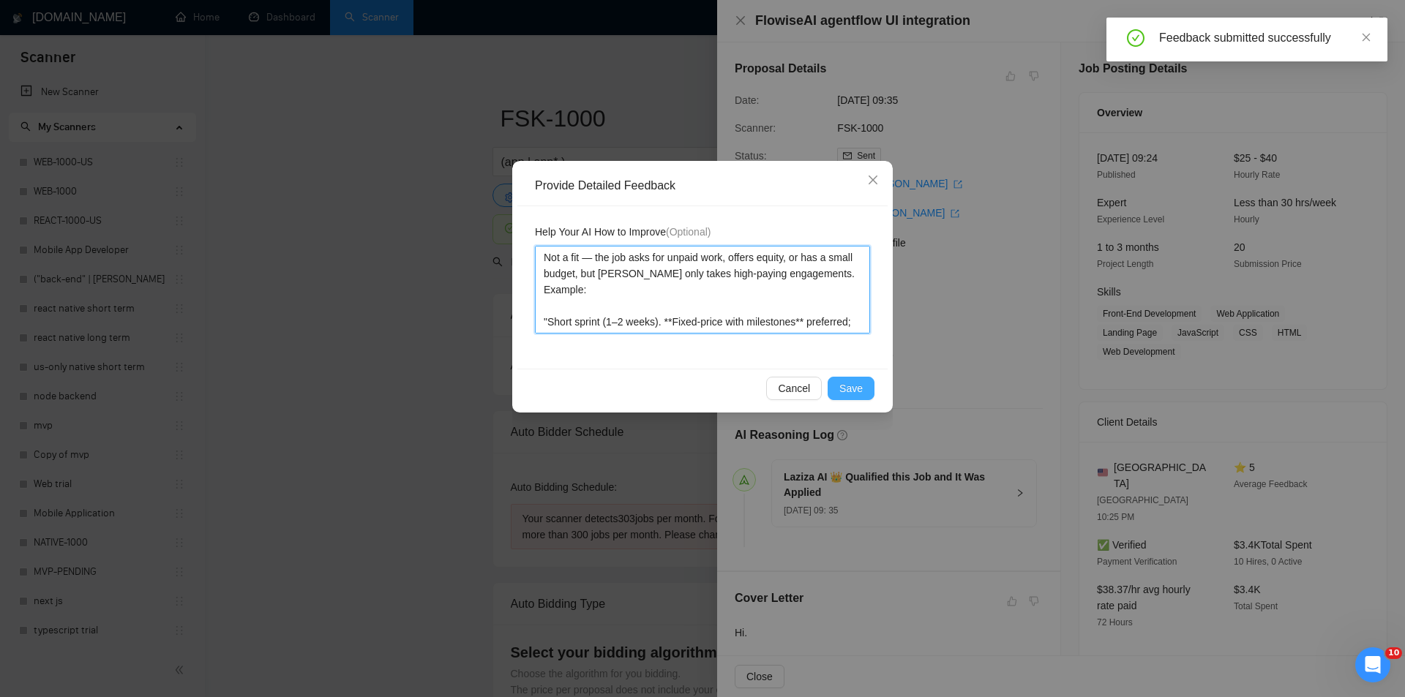
type textarea "Not a fit — the job asks for unpaid work, offers equity, or has a small budget,…"
click at [845, 386] on span "Save" at bounding box center [850, 388] width 23 height 16
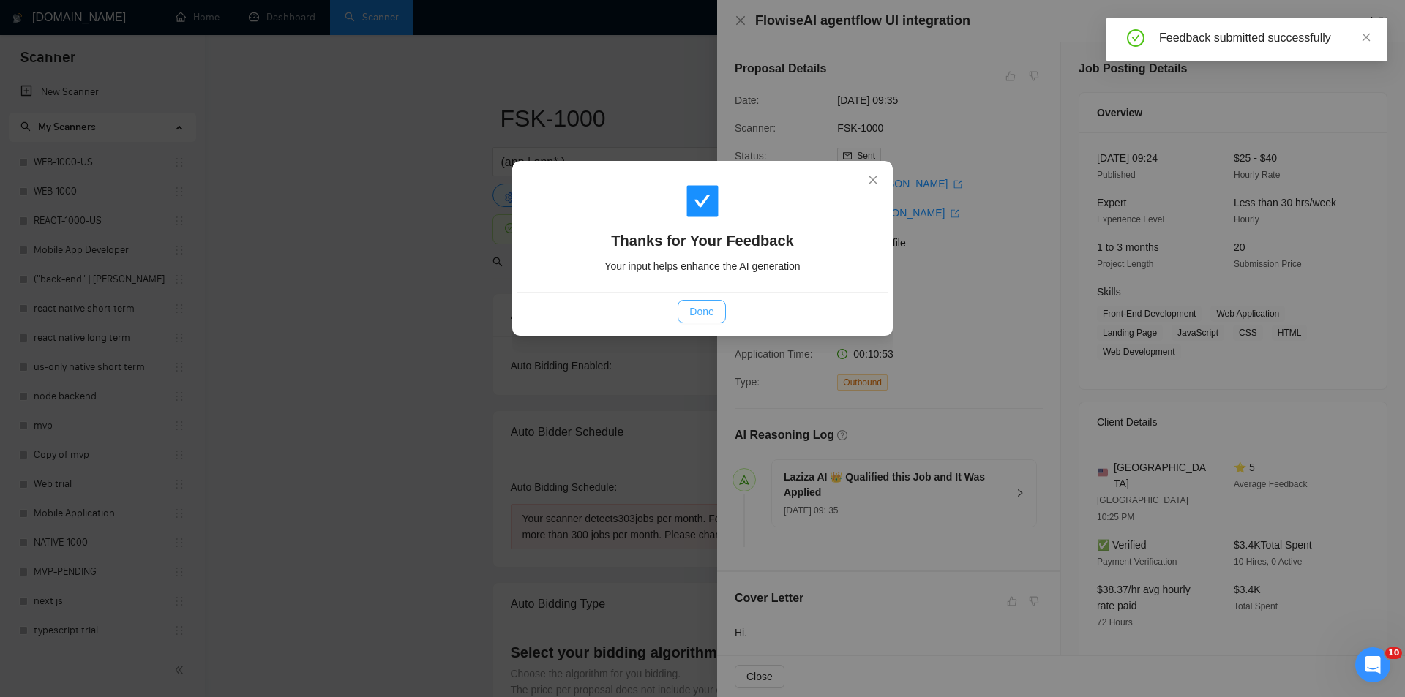
drag, startPoint x: 696, startPoint y: 320, endPoint x: 698, endPoint y: 293, distance: 26.4
click at [696, 320] on button "Done" at bounding box center [701, 311] width 48 height 23
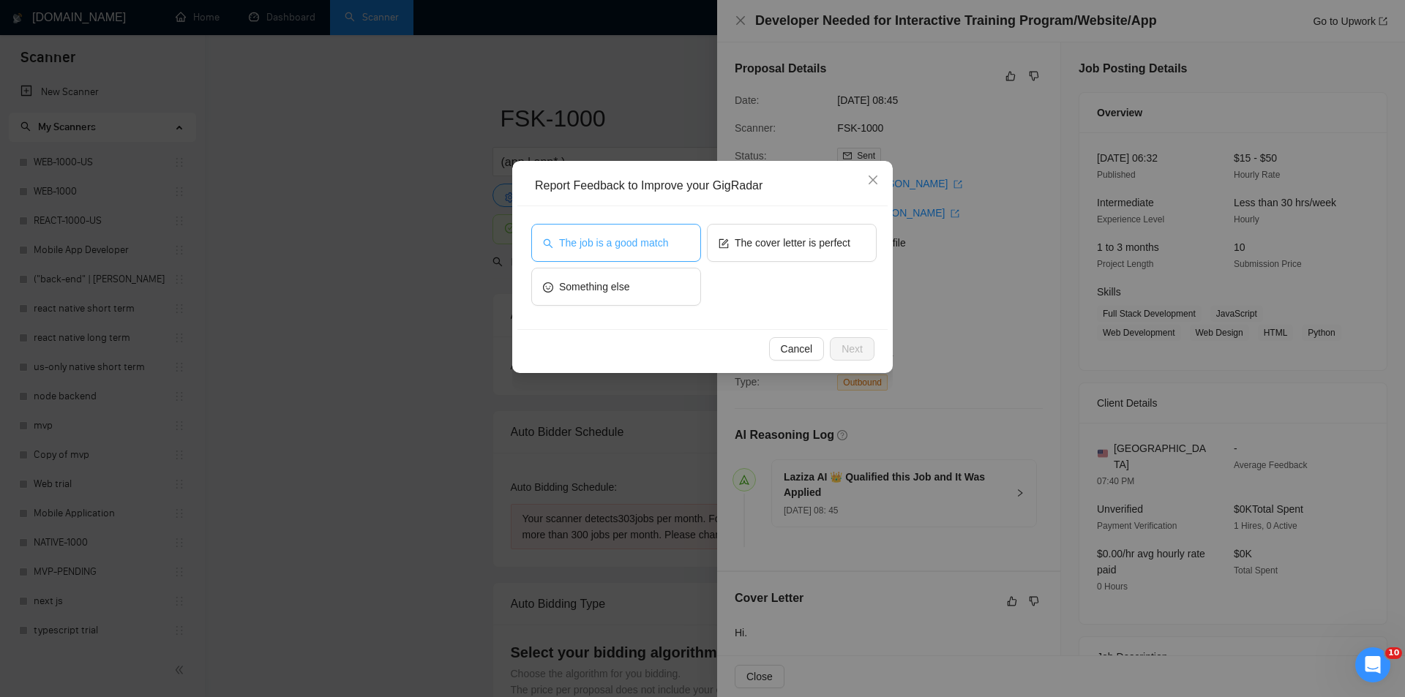
click at [669, 243] on button "The job is a good match" at bounding box center [616, 243] width 170 height 38
click at [863, 350] on button "Next" at bounding box center [852, 348] width 45 height 23
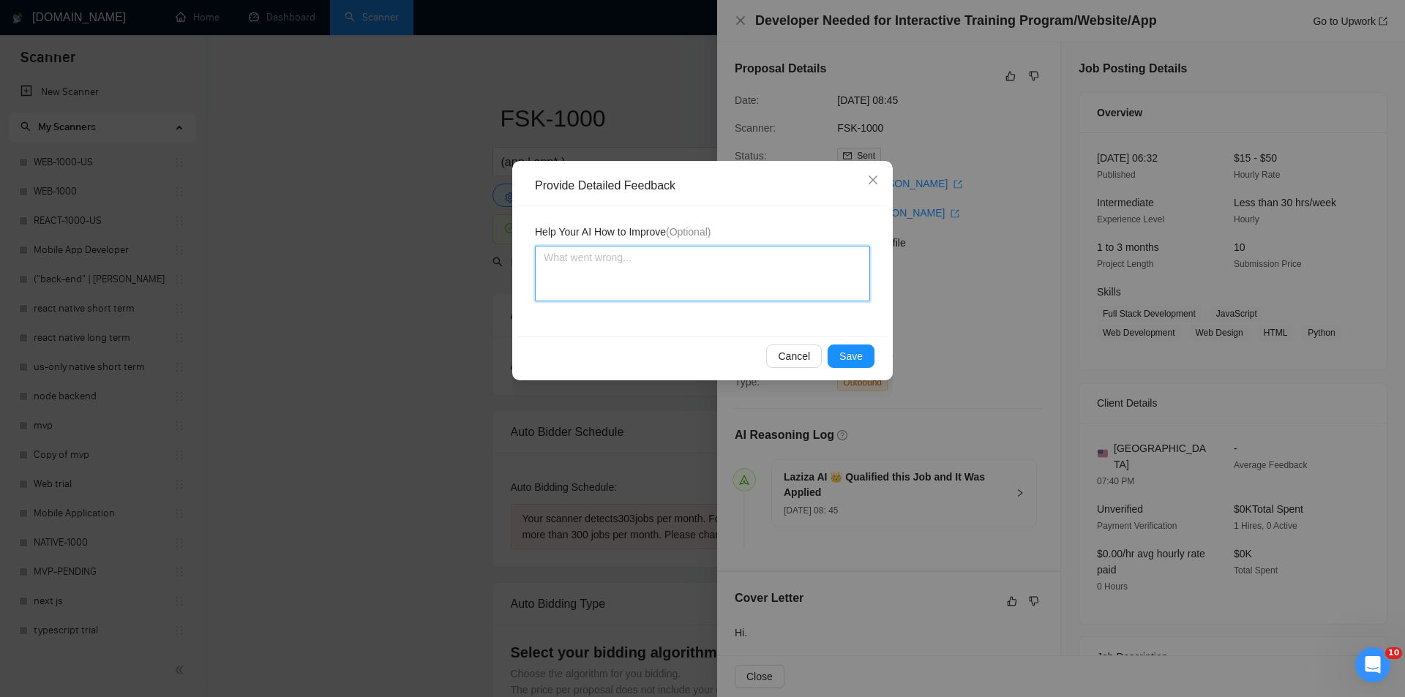
click at [739, 287] on textarea at bounding box center [702, 274] width 335 height 56
paste textarea "Good fit — the project is greenfield (no existing code), welcomes agencies, use…"
type textarea "Good fit — the project is greenfield (no existing code), welcomes agencies, use…"
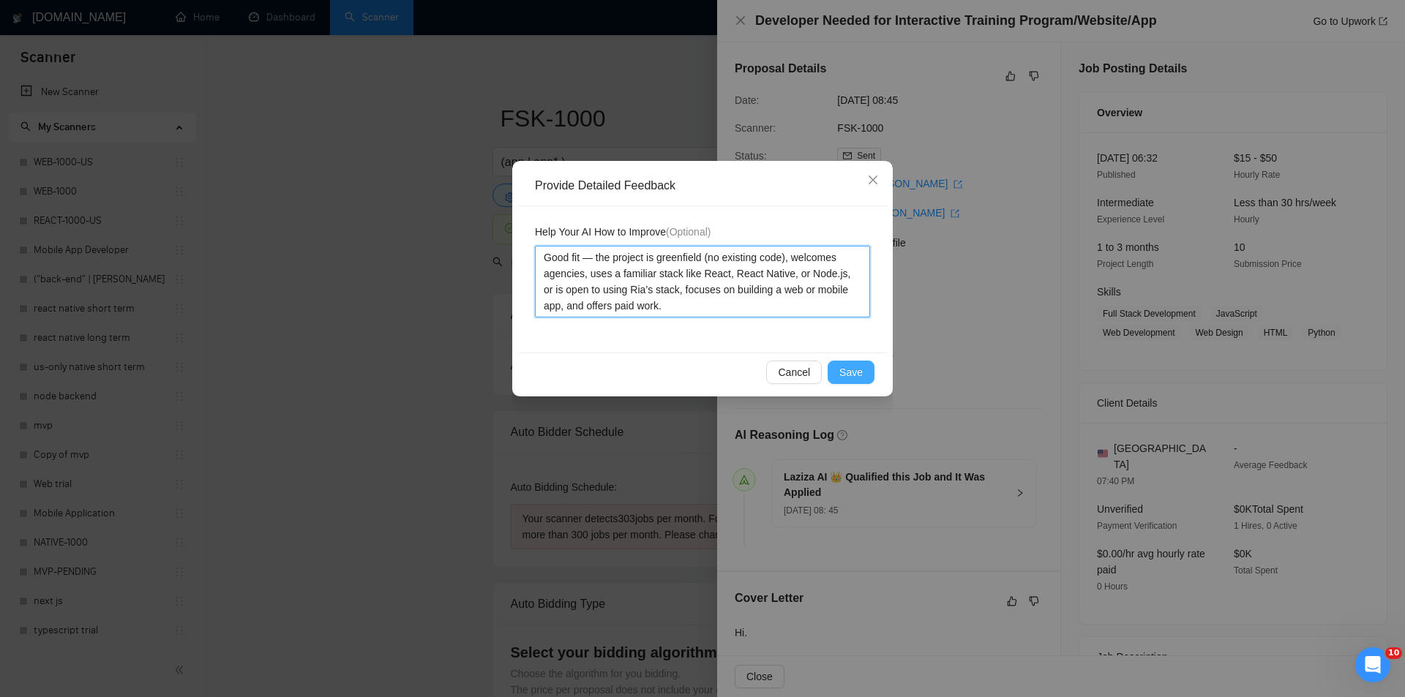
type textarea "Good fit — the project is greenfield (no existing code), welcomes agencies, use…"
click at [857, 370] on span "Save" at bounding box center [850, 372] width 23 height 16
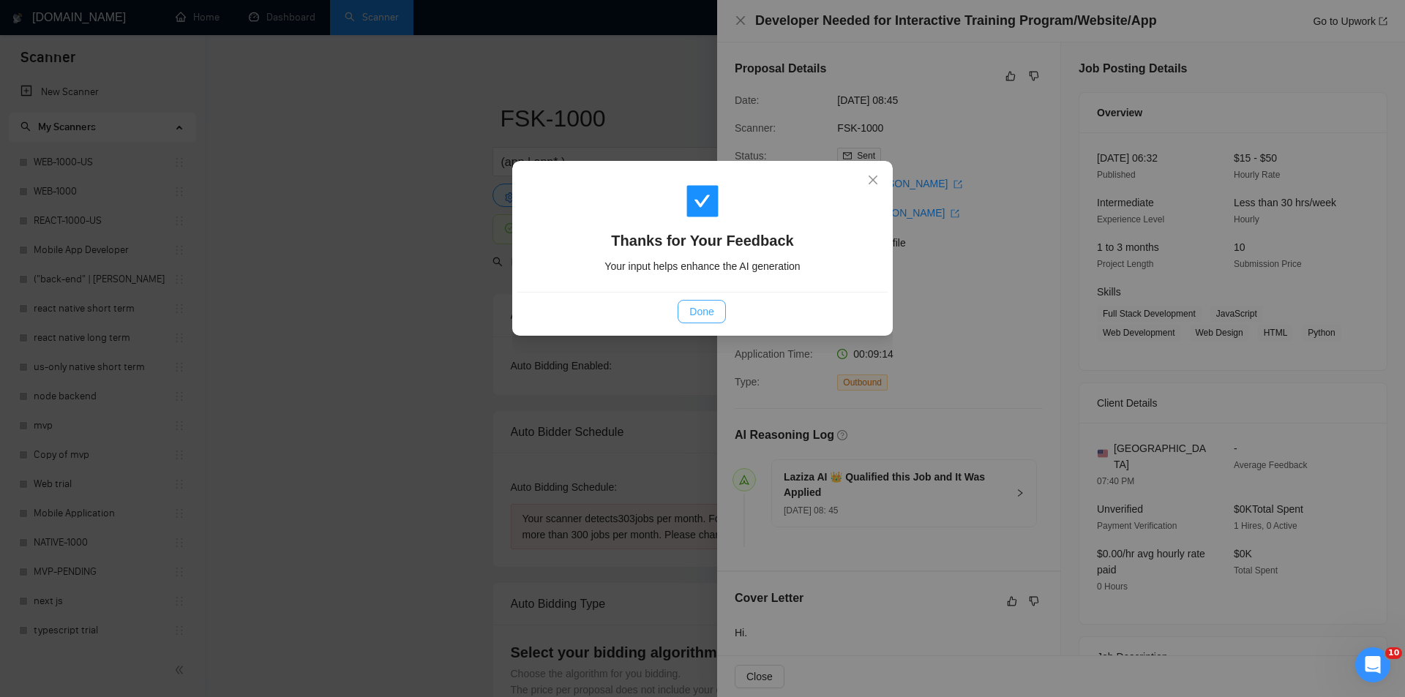
click at [706, 312] on span "Done" at bounding box center [701, 312] width 24 height 16
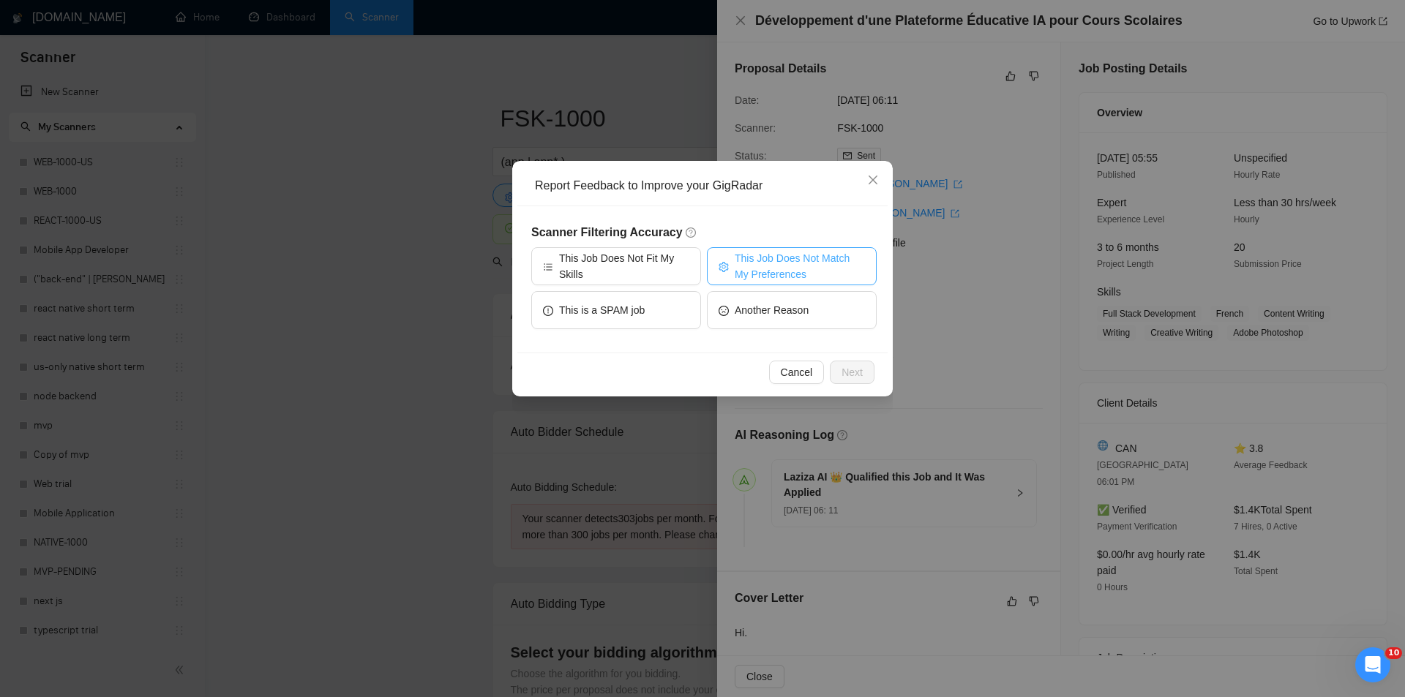
click at [811, 261] on span "This Job Does Not Match My Preferences" at bounding box center [799, 266] width 130 height 32
drag, startPoint x: 869, startPoint y: 377, endPoint x: 857, endPoint y: 371, distance: 13.1
click at [869, 377] on button "Next" at bounding box center [852, 372] width 45 height 23
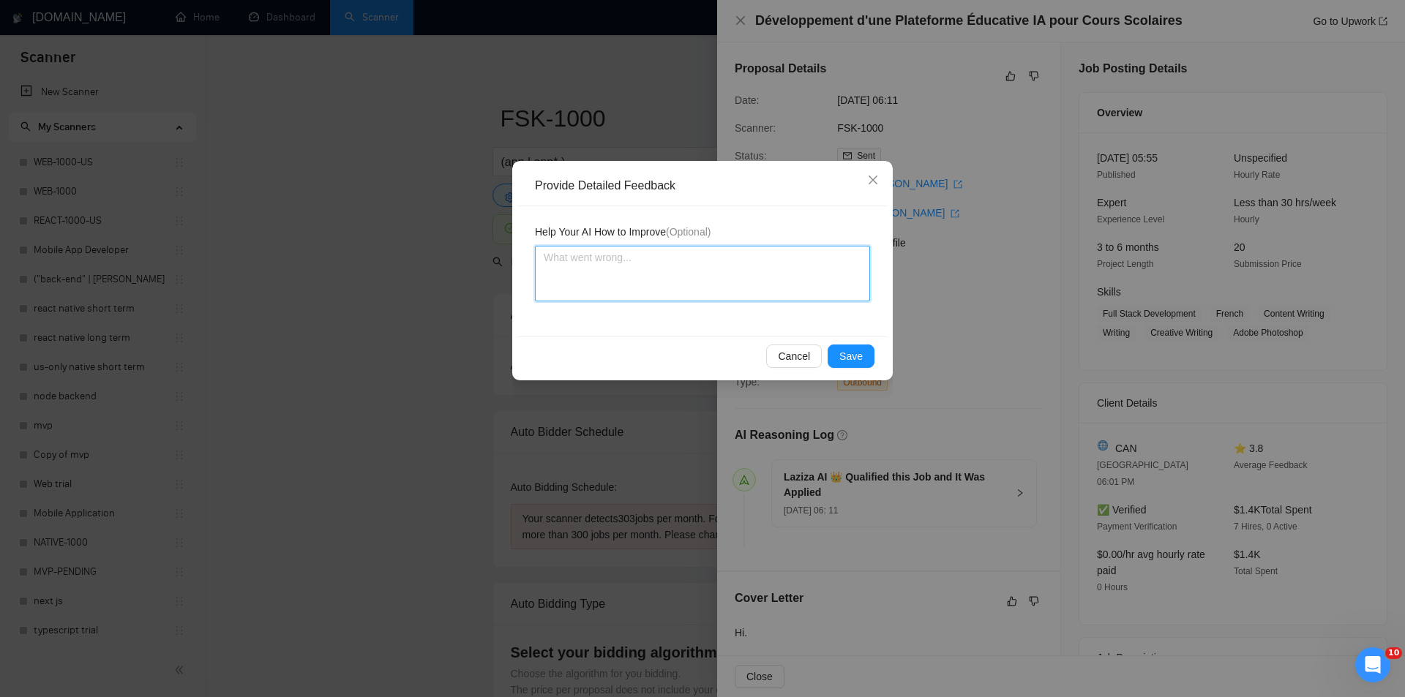
click at [772, 290] on textarea at bounding box center [702, 274] width 335 height 56
paste textarea "Not a fit — the project isn't for a web or mobile app, which is [PERSON_NAME]'s…"
type textarea "Not a fit — the project isn't for a web or mobile app, which is [PERSON_NAME]'s…"
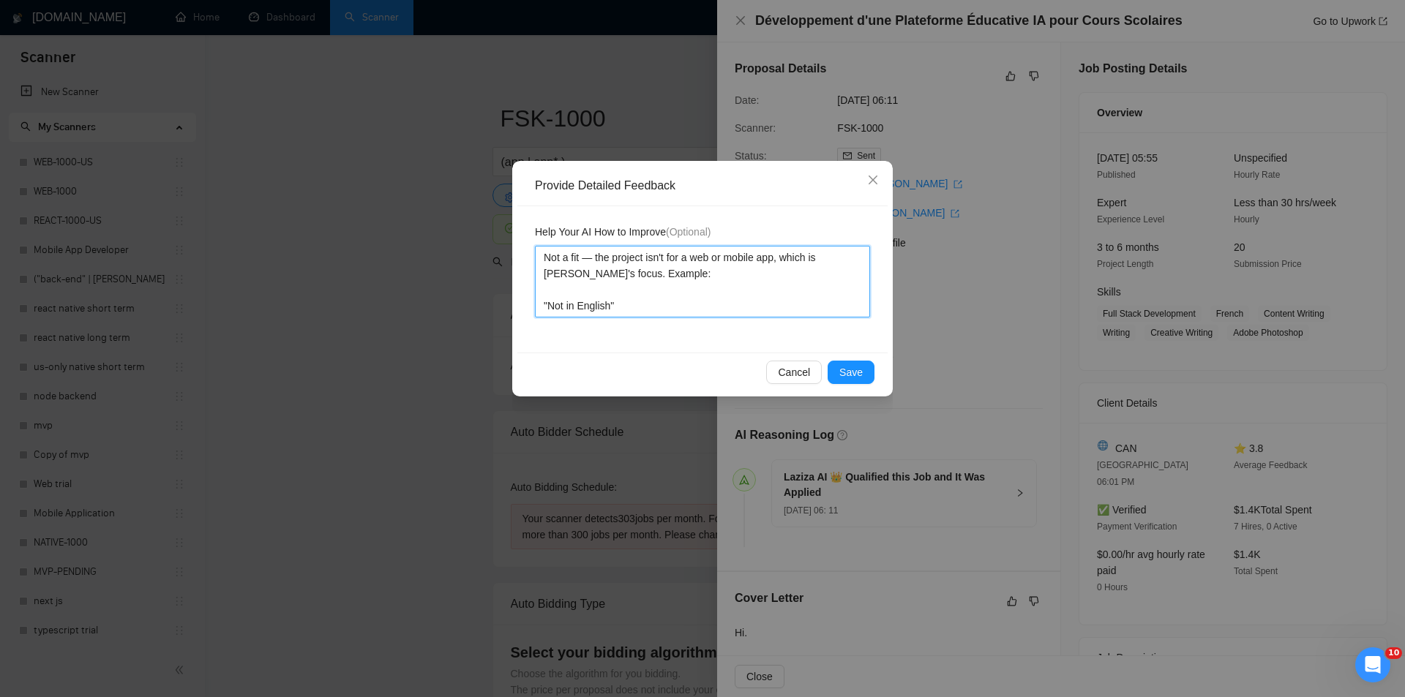
type textarea "Not a fit — the project isn't for a web or mobile app, which is [PERSON_NAME]'s…"
click at [849, 372] on span "Save" at bounding box center [850, 372] width 23 height 16
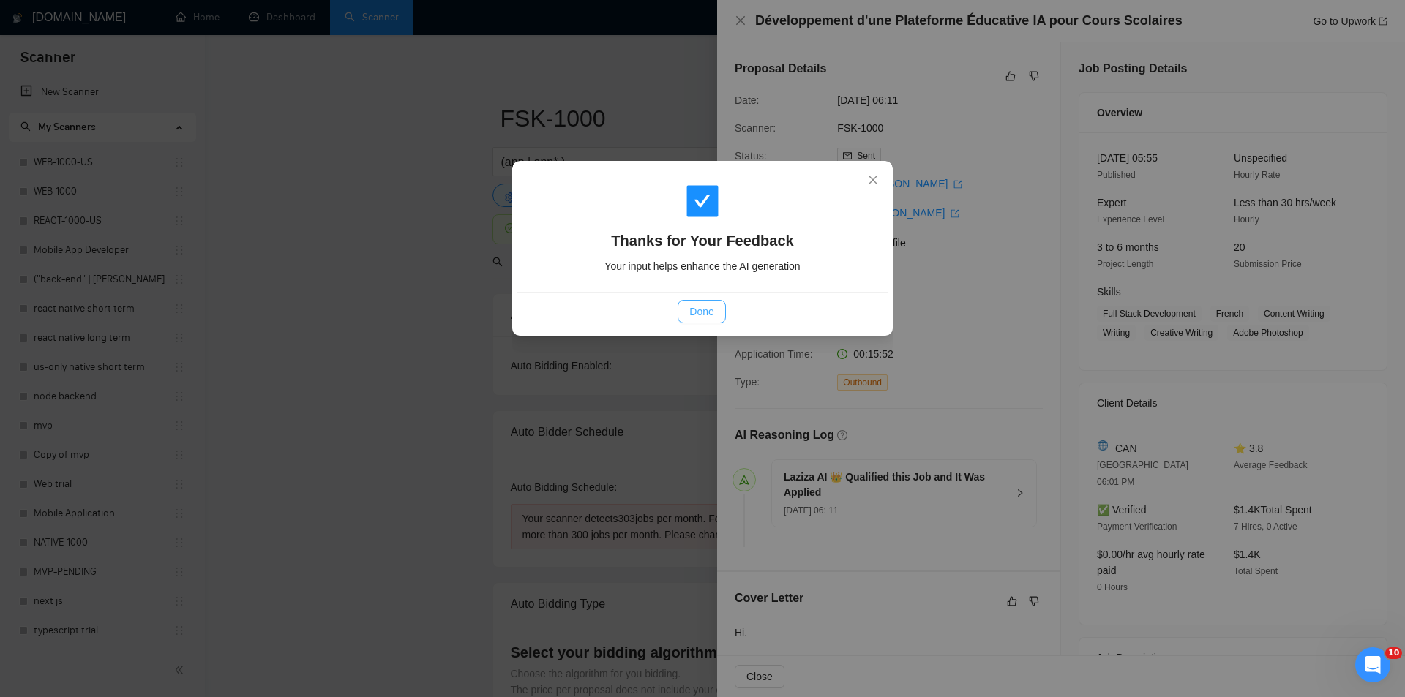
click at [717, 309] on button "Done" at bounding box center [701, 311] width 48 height 23
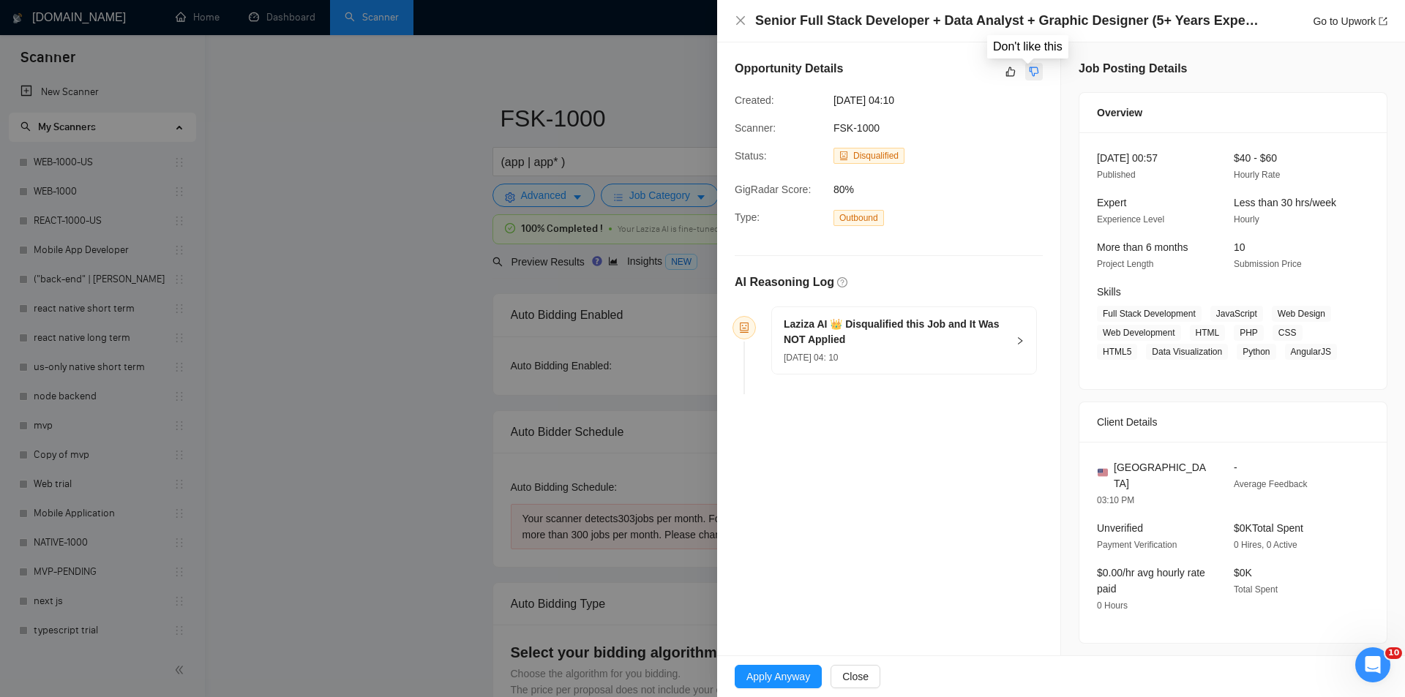
click at [1029, 69] on icon "dislike" at bounding box center [1034, 72] width 10 height 12
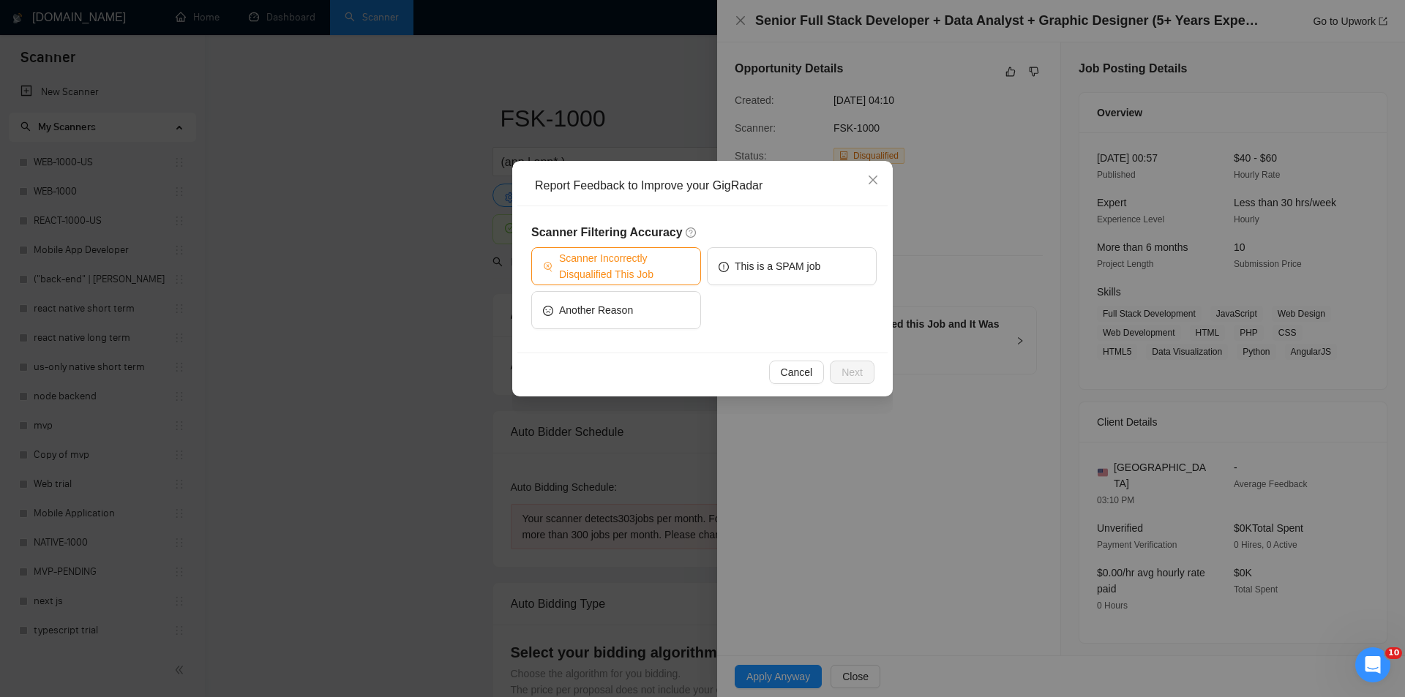
click at [665, 260] on span "Scanner Incorrectly Disqualified This Job" at bounding box center [624, 266] width 130 height 32
drag, startPoint x: 857, startPoint y: 375, endPoint x: 739, endPoint y: 304, distance: 137.5
click at [852, 376] on span "Next" at bounding box center [851, 372] width 21 height 16
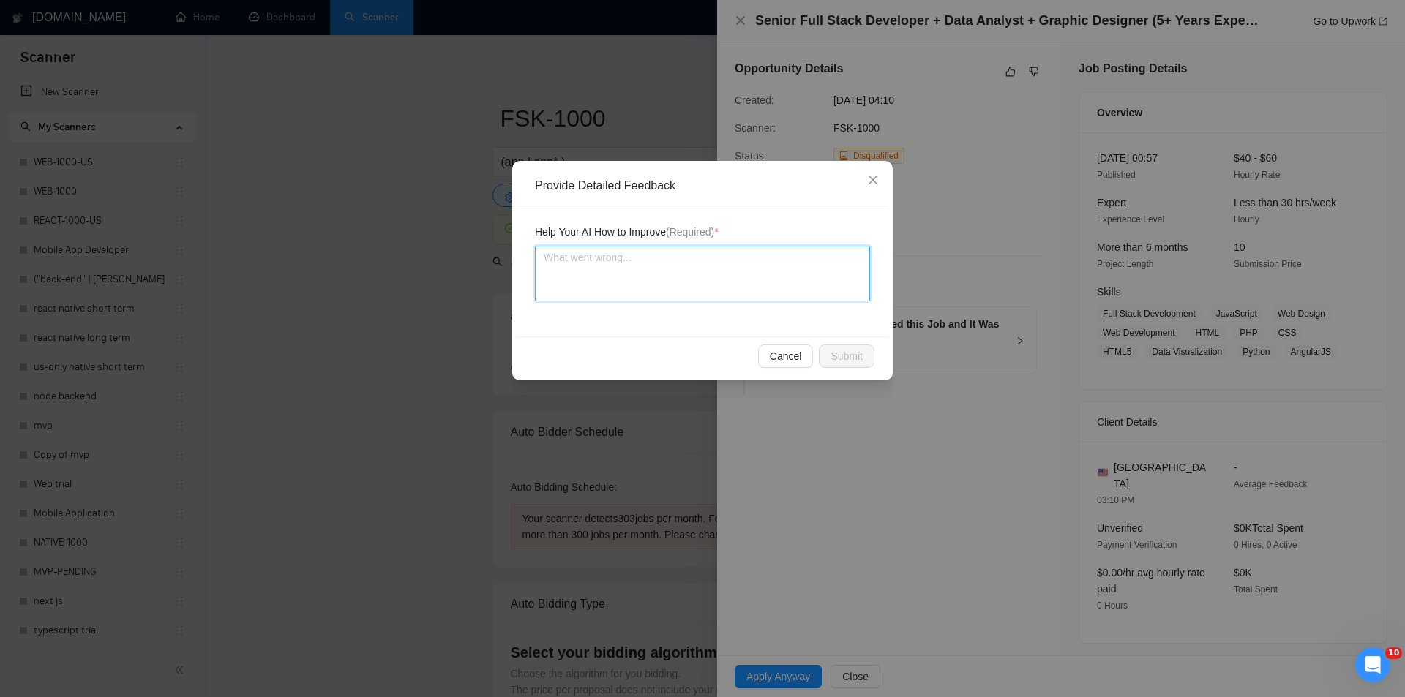
click at [687, 275] on textarea at bounding box center [702, 274] width 335 height 56
paste textarea "Good fit — the project is greenfield (no existing code), welcomes agencies, use…"
type textarea "Good fit — the project is greenfield (no existing code), welcomes agencies, use…"
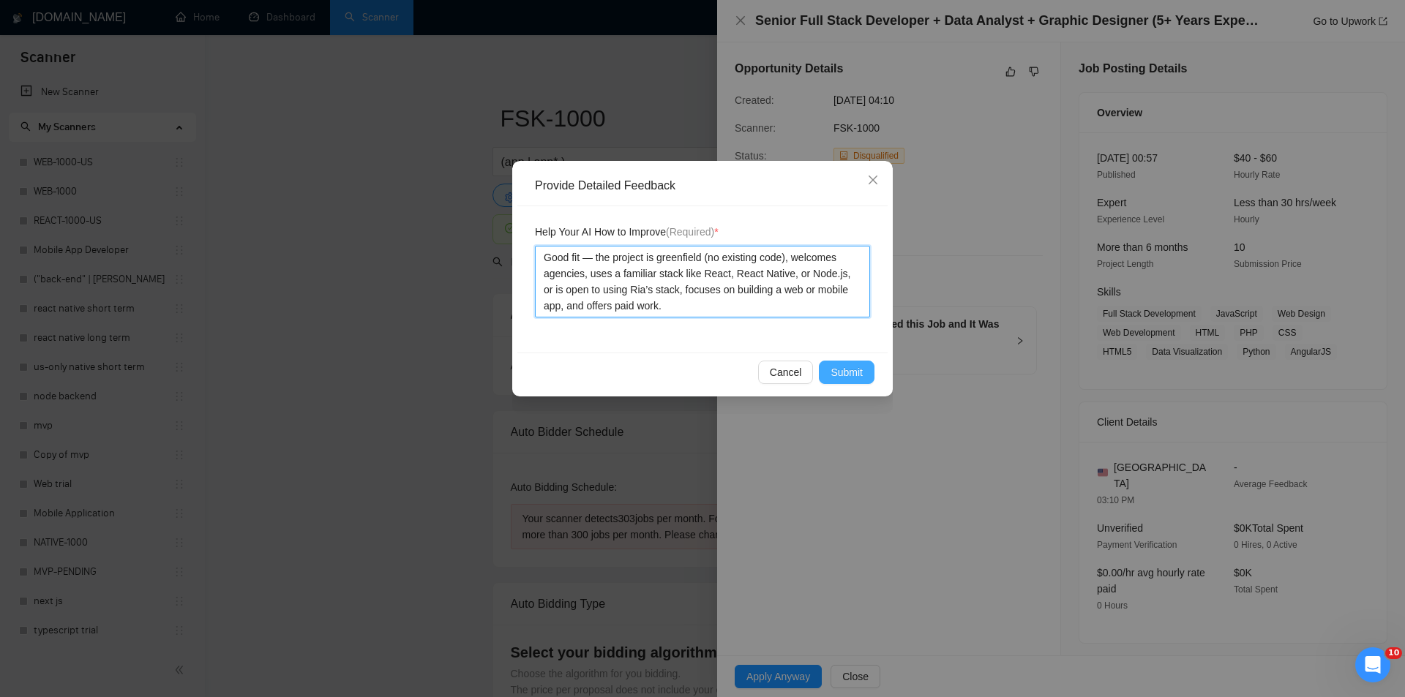
type textarea "Good fit — the project is greenfield (no existing code), welcomes agencies, use…"
click at [860, 374] on span "Submit" at bounding box center [846, 372] width 32 height 16
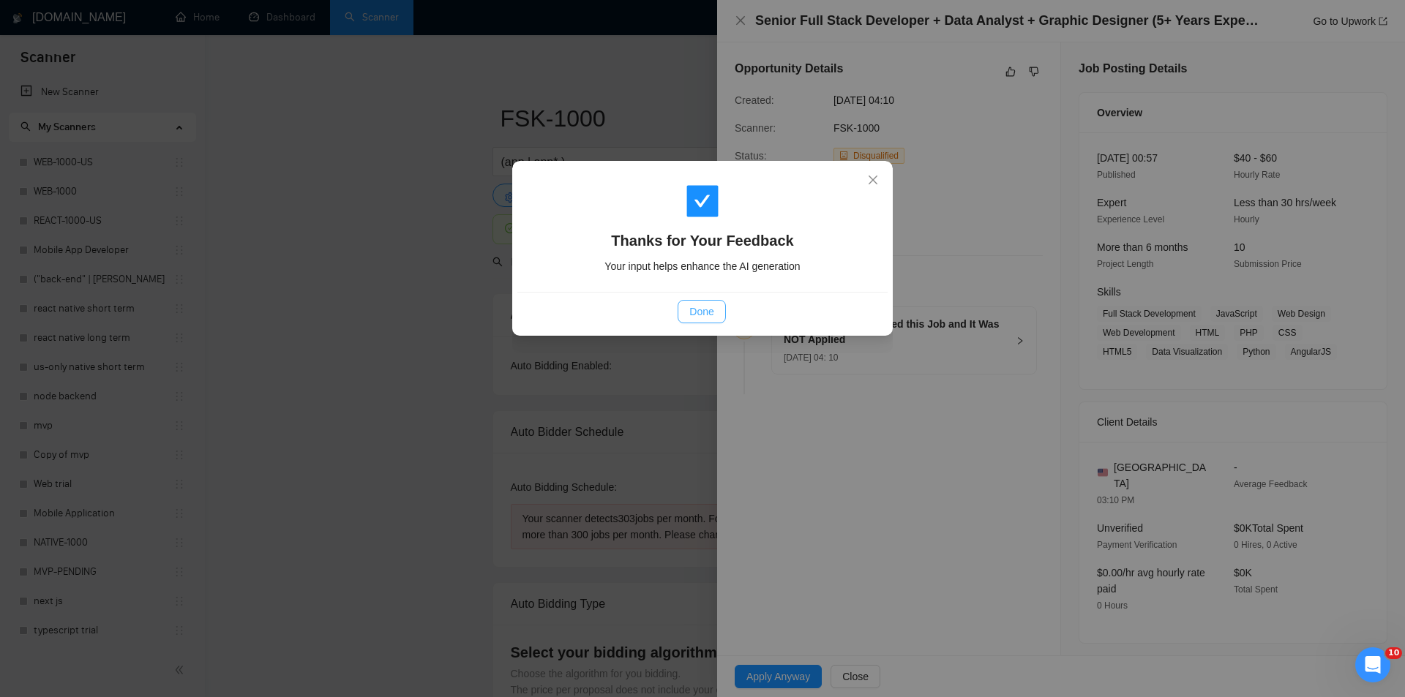
click at [704, 312] on span "Done" at bounding box center [701, 312] width 24 height 16
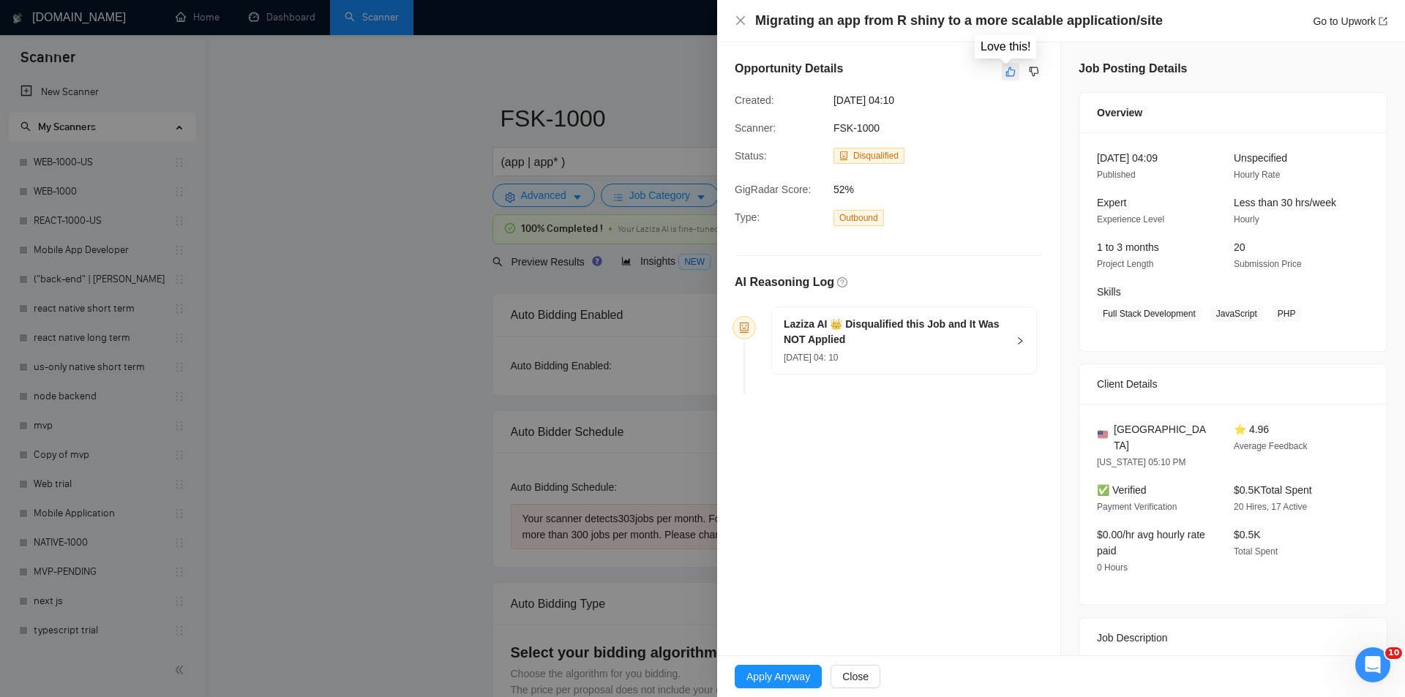
click at [1007, 66] on icon "like" at bounding box center [1010, 72] width 10 height 12
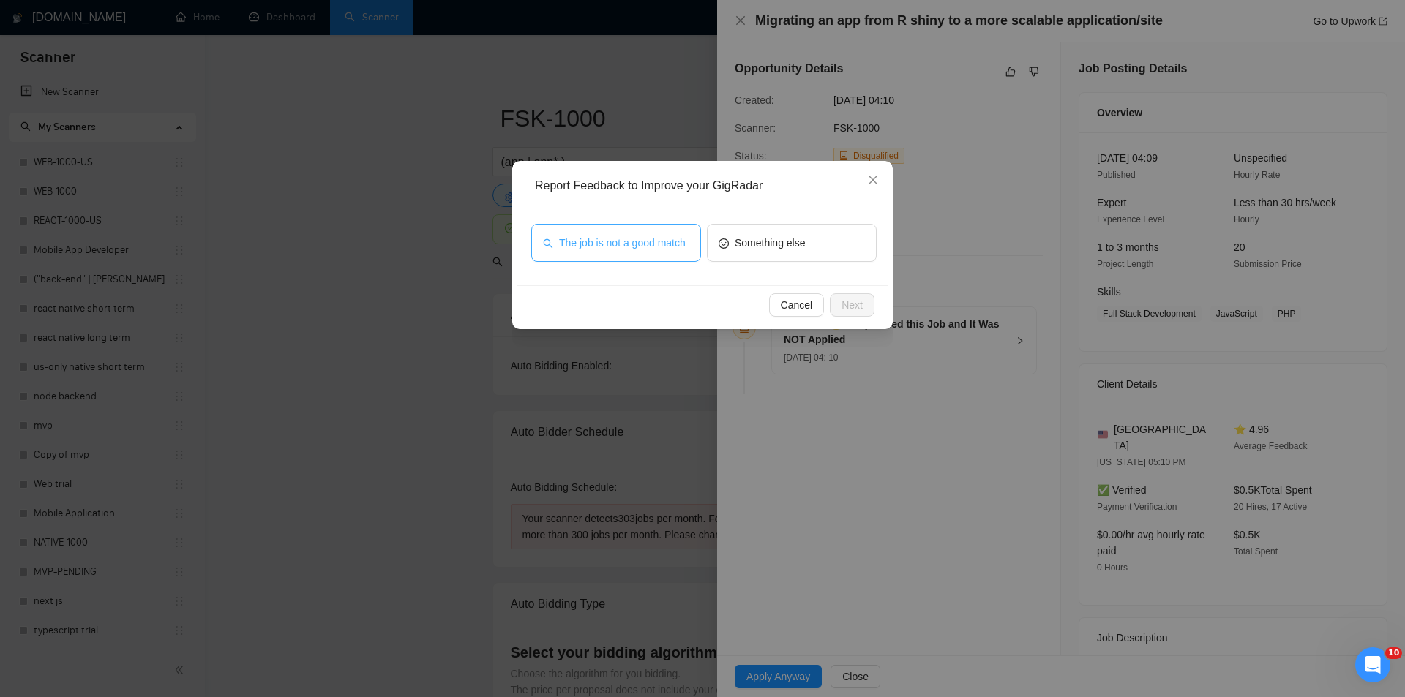
click at [625, 240] on span "The job is not a good match" at bounding box center [622, 243] width 127 height 16
click at [865, 314] on button "Next" at bounding box center [852, 304] width 45 height 23
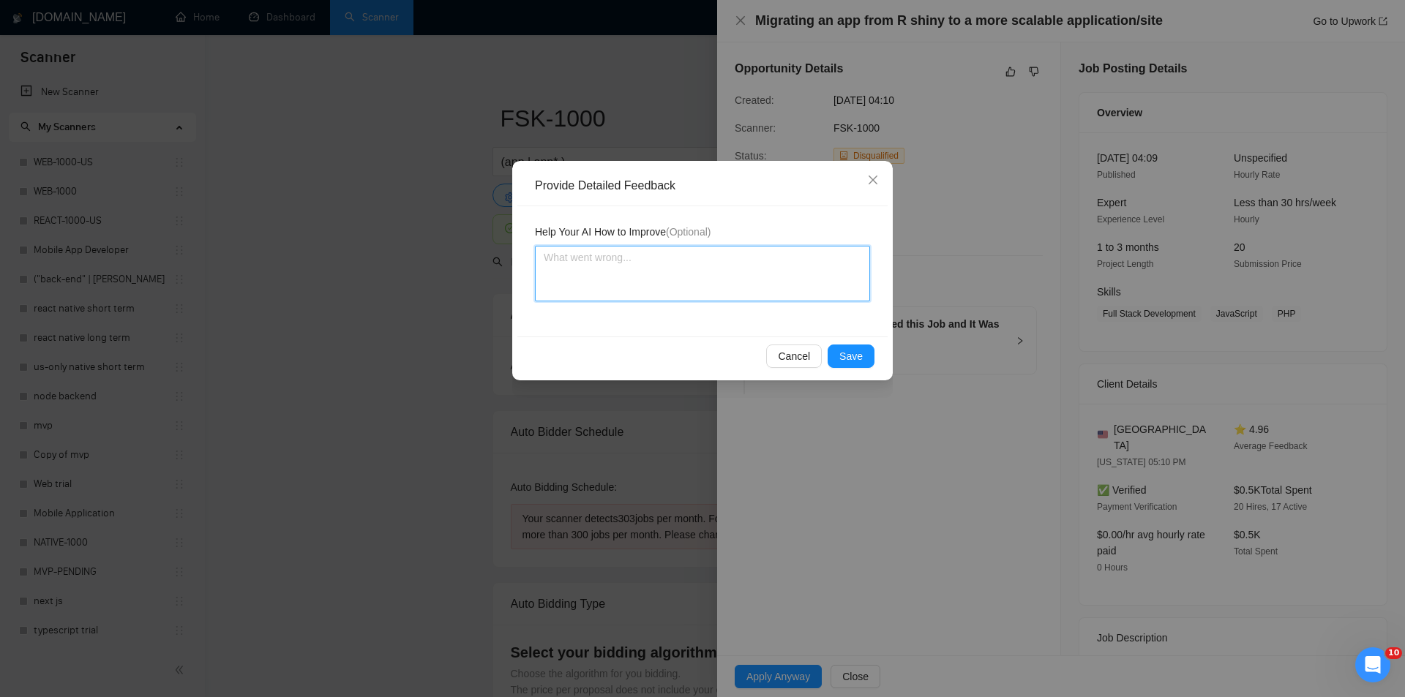
click at [761, 254] on textarea at bounding box center [702, 274] width 335 height 56
paste textarea "Not a fit — this project has been disqualified for other reasons. Example: "The…"
type textarea "Not a fit — this project has been disqualified for other reasons. Example: "The…"
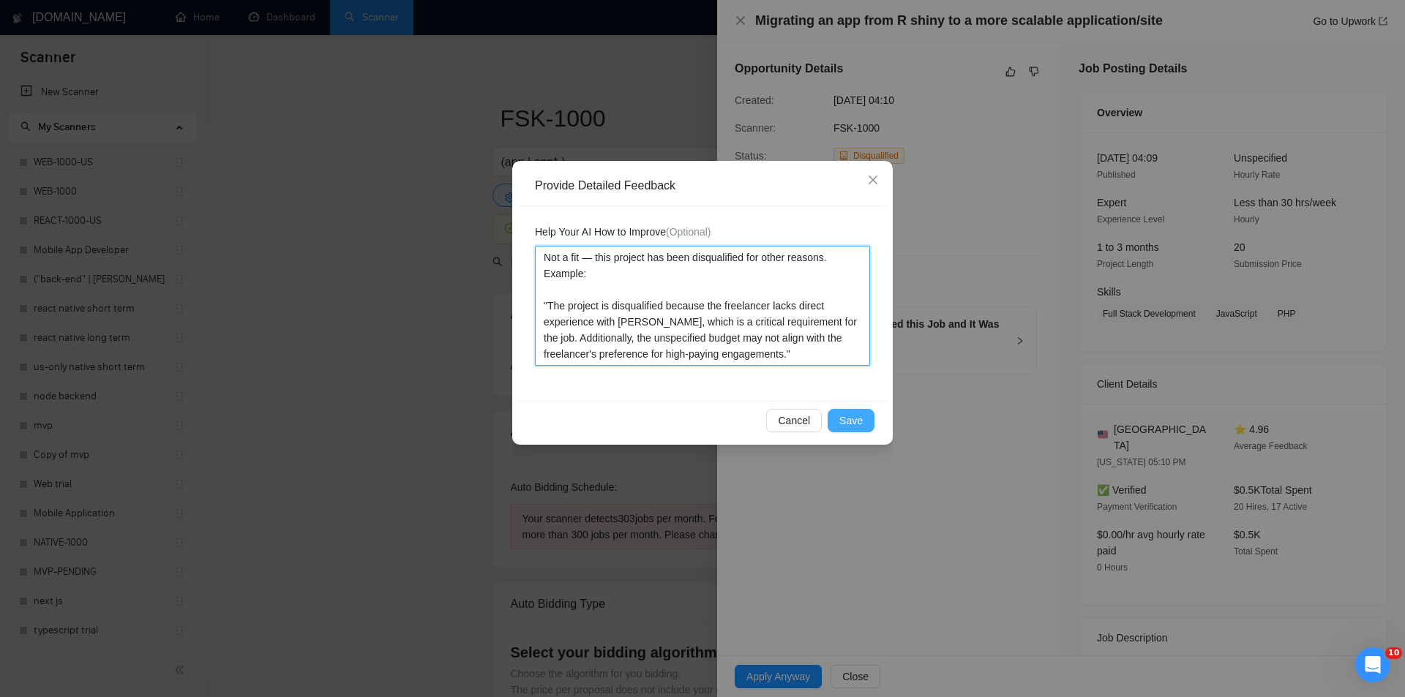
type textarea "Not a fit — this project has been disqualified for other reasons. Example: "The…"
drag, startPoint x: 856, startPoint y: 413, endPoint x: 803, endPoint y: 376, distance: 64.5
click at [855, 413] on span "Save" at bounding box center [850, 421] width 23 height 16
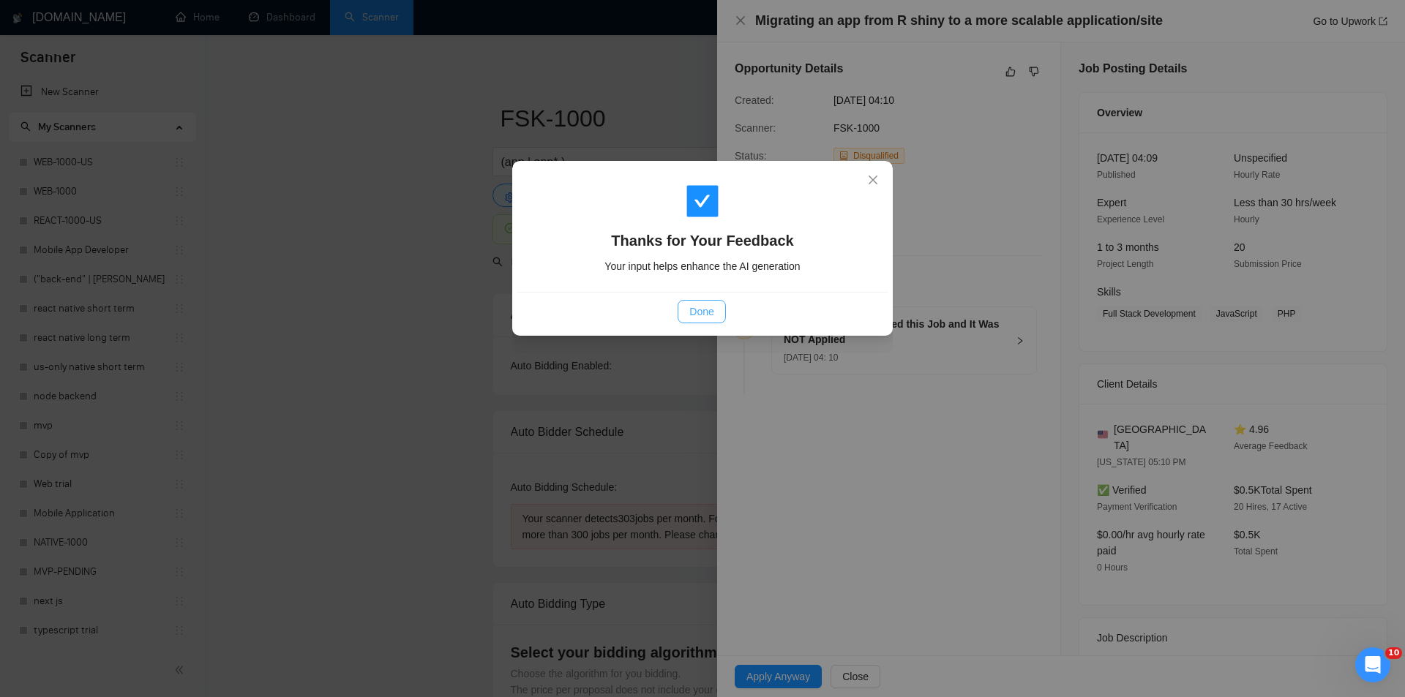
click at [711, 303] on button "Done" at bounding box center [701, 311] width 48 height 23
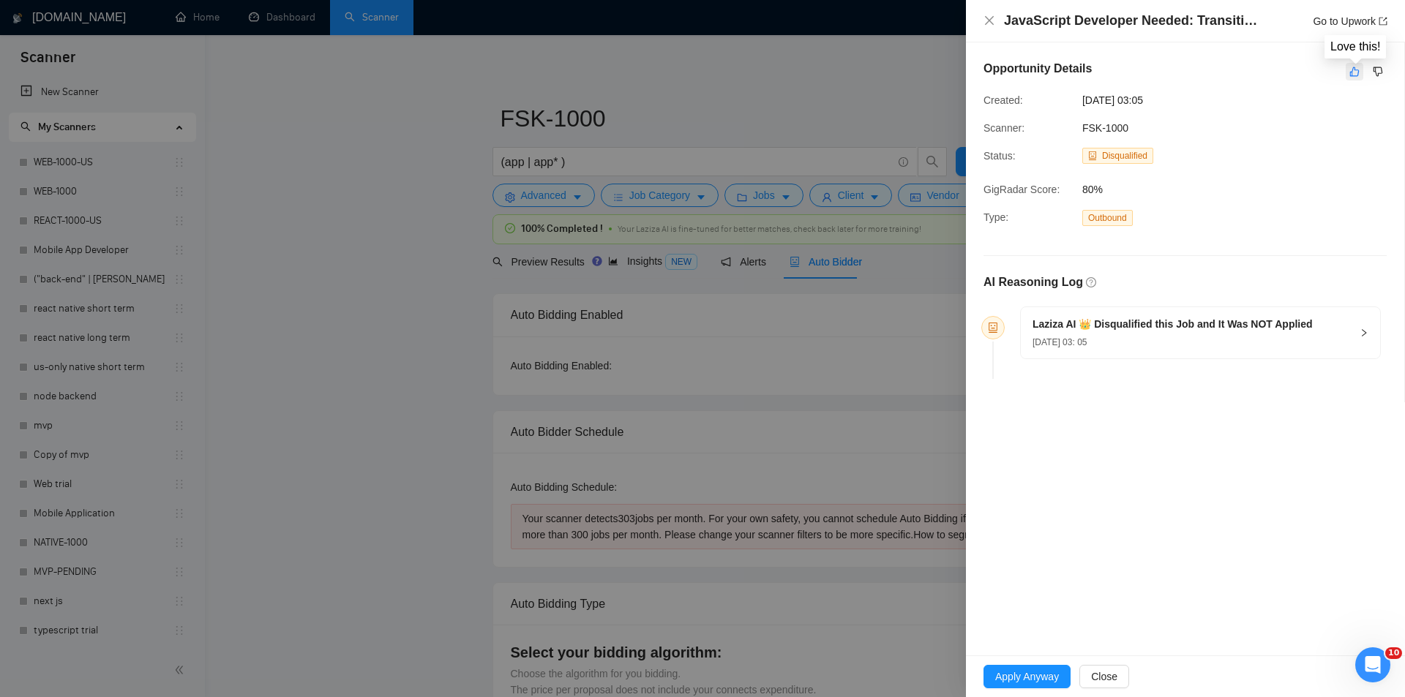
click at [1349, 78] on icon "like" at bounding box center [1354, 72] width 10 height 12
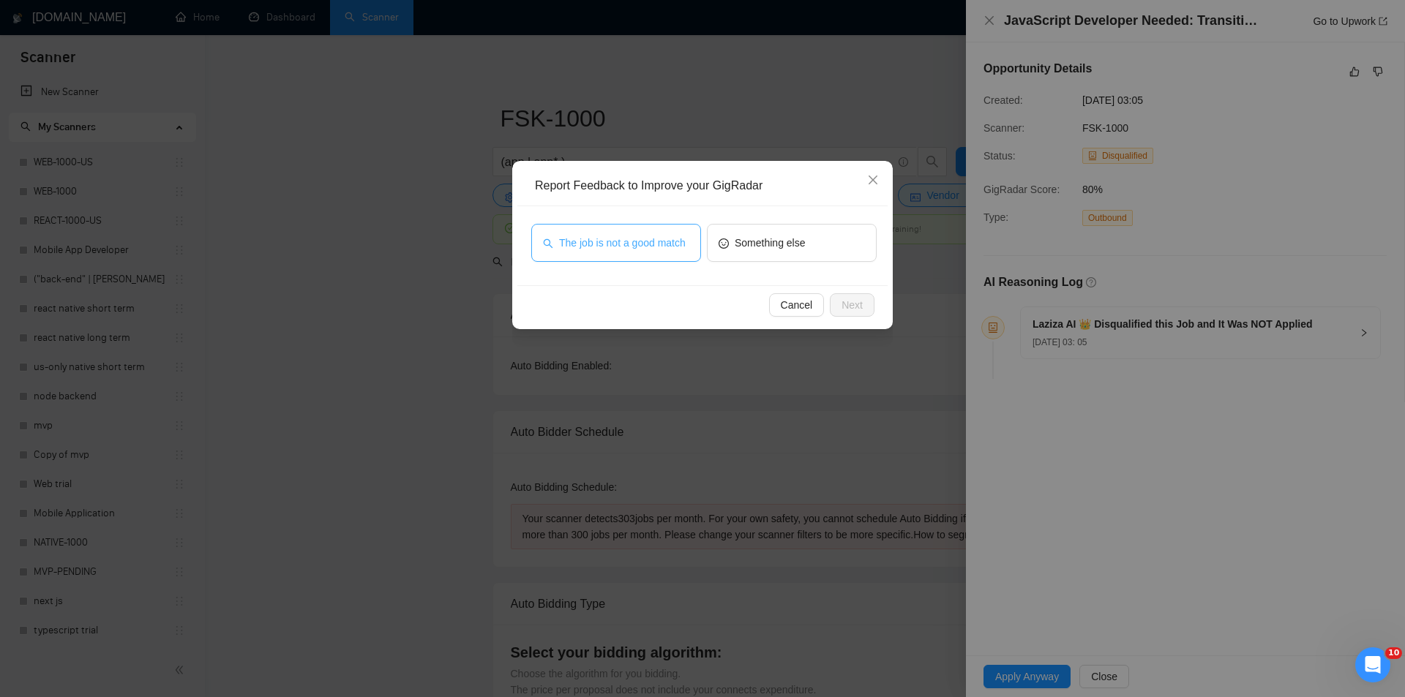
click at [647, 247] on span "The job is not a good match" at bounding box center [622, 243] width 127 height 16
click at [865, 307] on button "Next" at bounding box center [852, 304] width 45 height 23
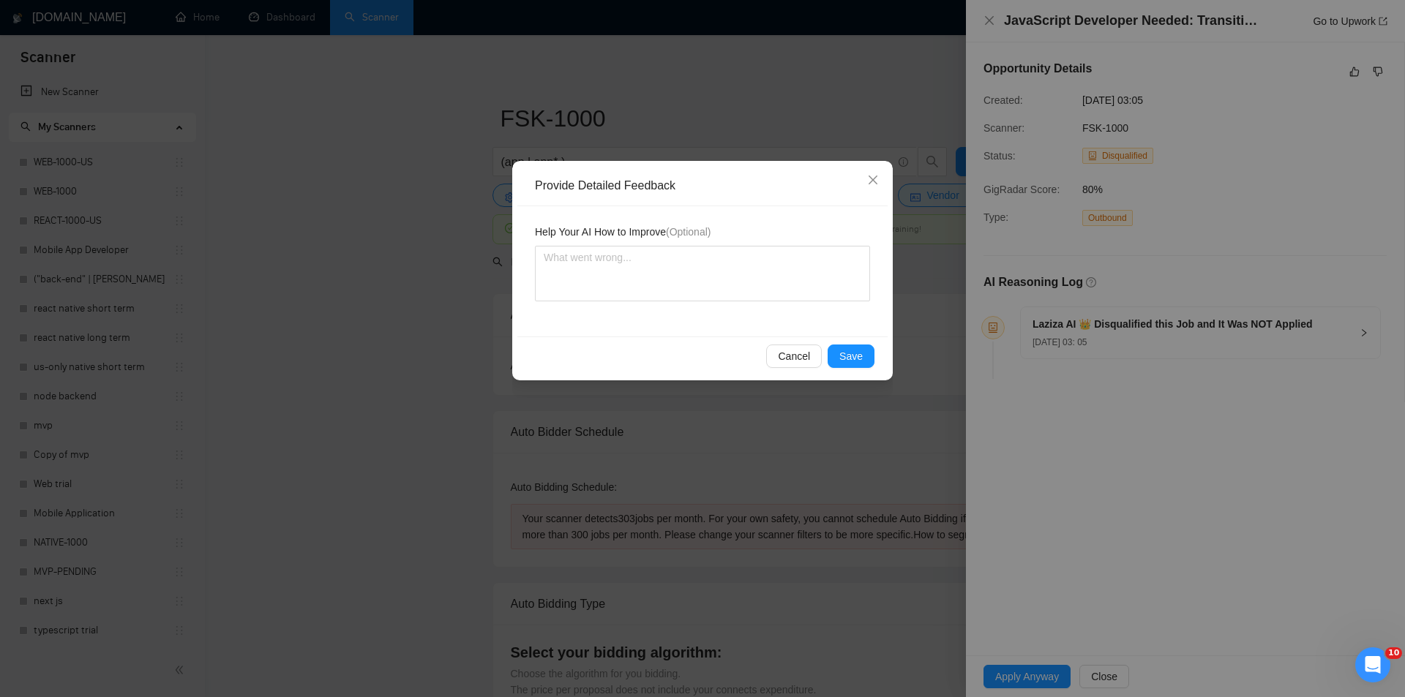
click at [693, 243] on div "Help Your AI How to Improve (Optional)" at bounding box center [702, 235] width 335 height 22
click at [702, 255] on textarea at bounding box center [702, 274] width 335 height 56
paste textarea "Not a fit — this project has been disqualified for other reasons. Example: "The…"
type textarea "Not a fit — this project has been disqualified for other reasons. Example: "The…"
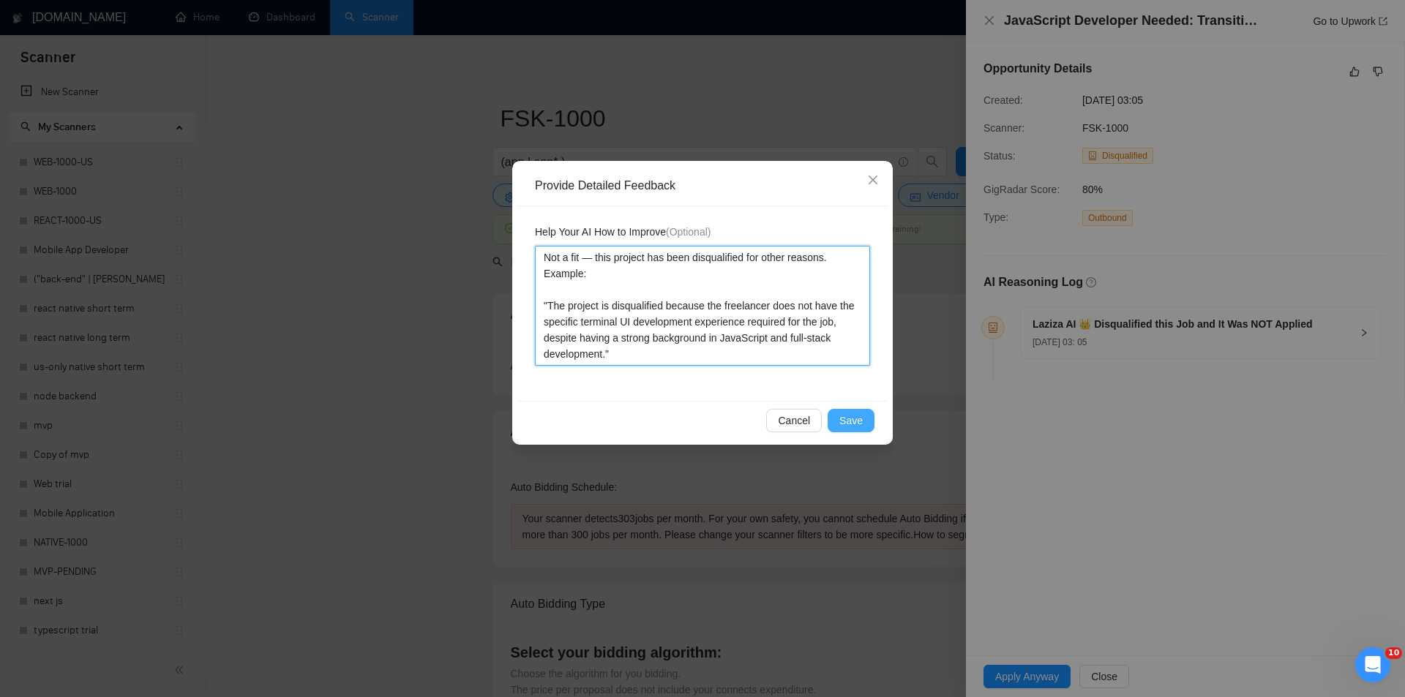
type textarea "Not a fit — this project has been disqualified for other reasons. Example: "The…"
click at [861, 431] on button "Save" at bounding box center [850, 420] width 47 height 23
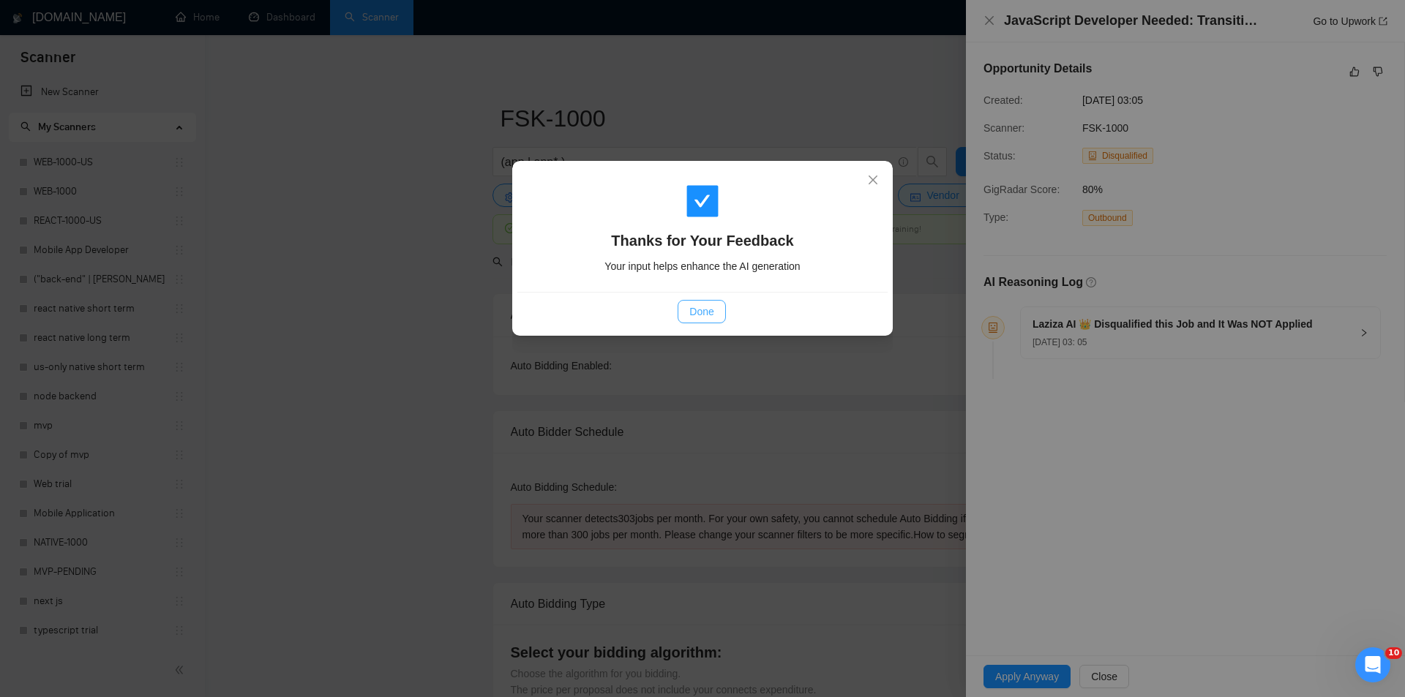
click at [690, 318] on span "Done" at bounding box center [701, 312] width 24 height 16
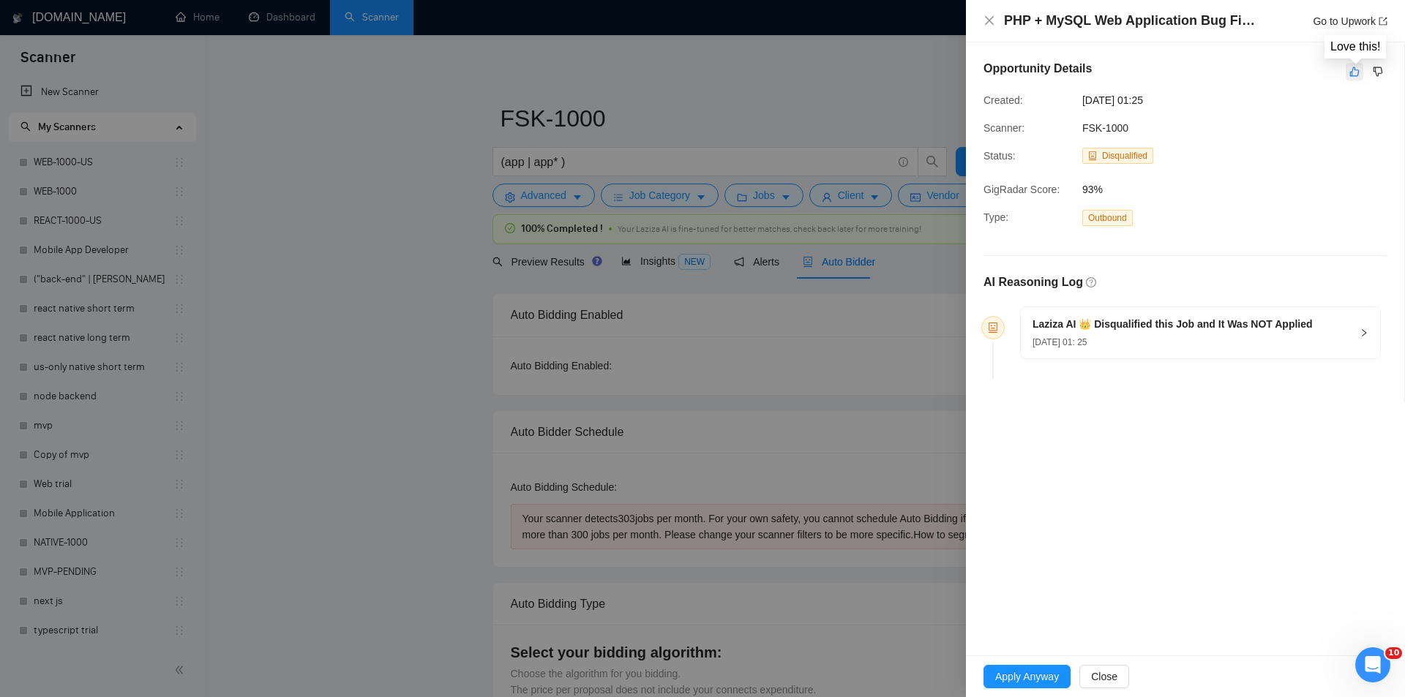
click at [1359, 70] on button "button" at bounding box center [1354, 72] width 18 height 18
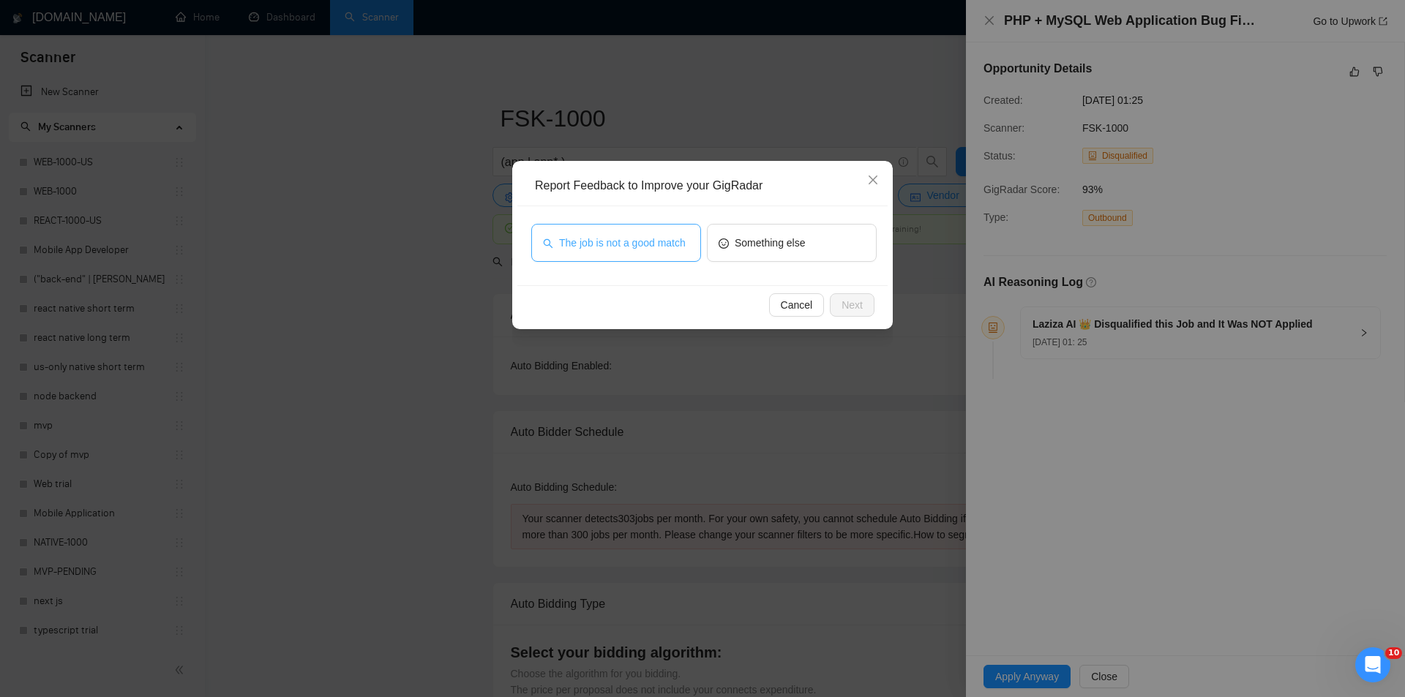
click at [602, 244] on span "The job is not a good match" at bounding box center [622, 243] width 127 height 16
click at [864, 306] on button "Next" at bounding box center [852, 304] width 45 height 23
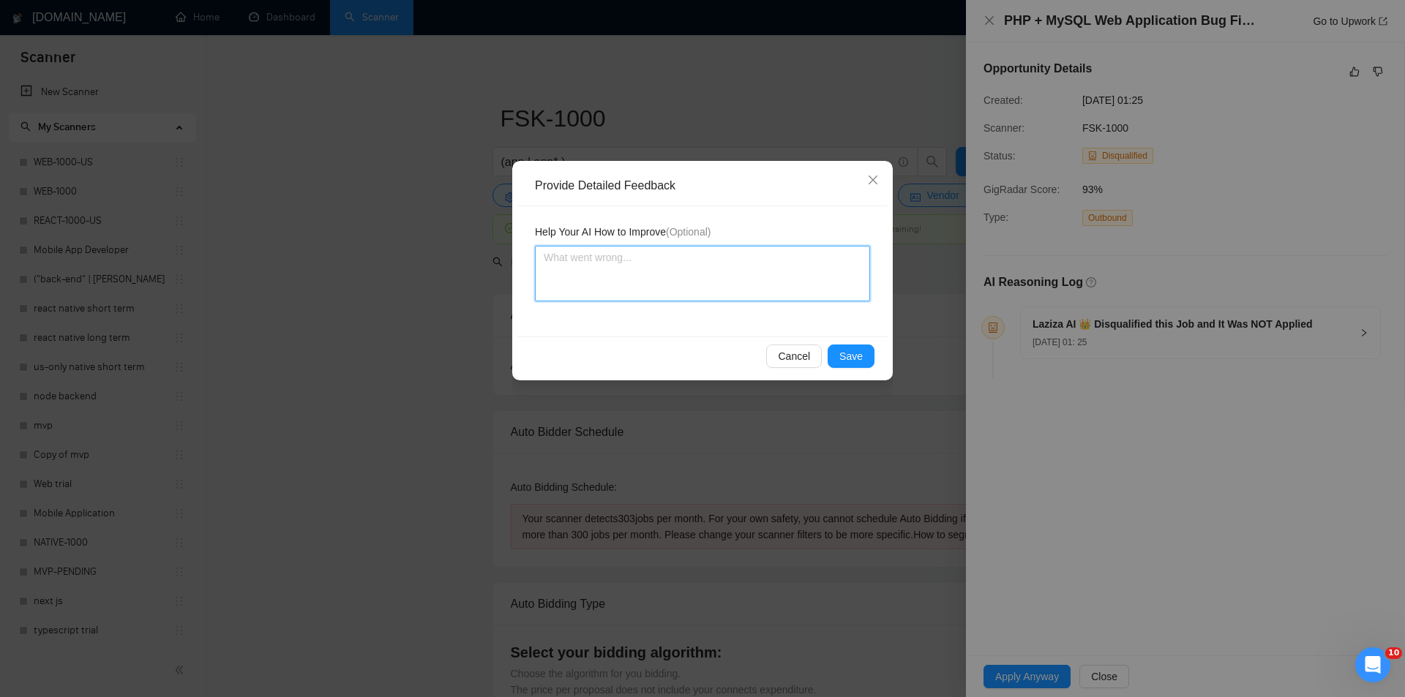
click at [747, 257] on textarea at bounding box center [702, 274] width 335 height 56
paste textarea "Not a fit — this project has been disqualified for other reasons. Example: "The…"
type textarea "Not a fit — this project has been disqualified for other reasons. Example: "The…"
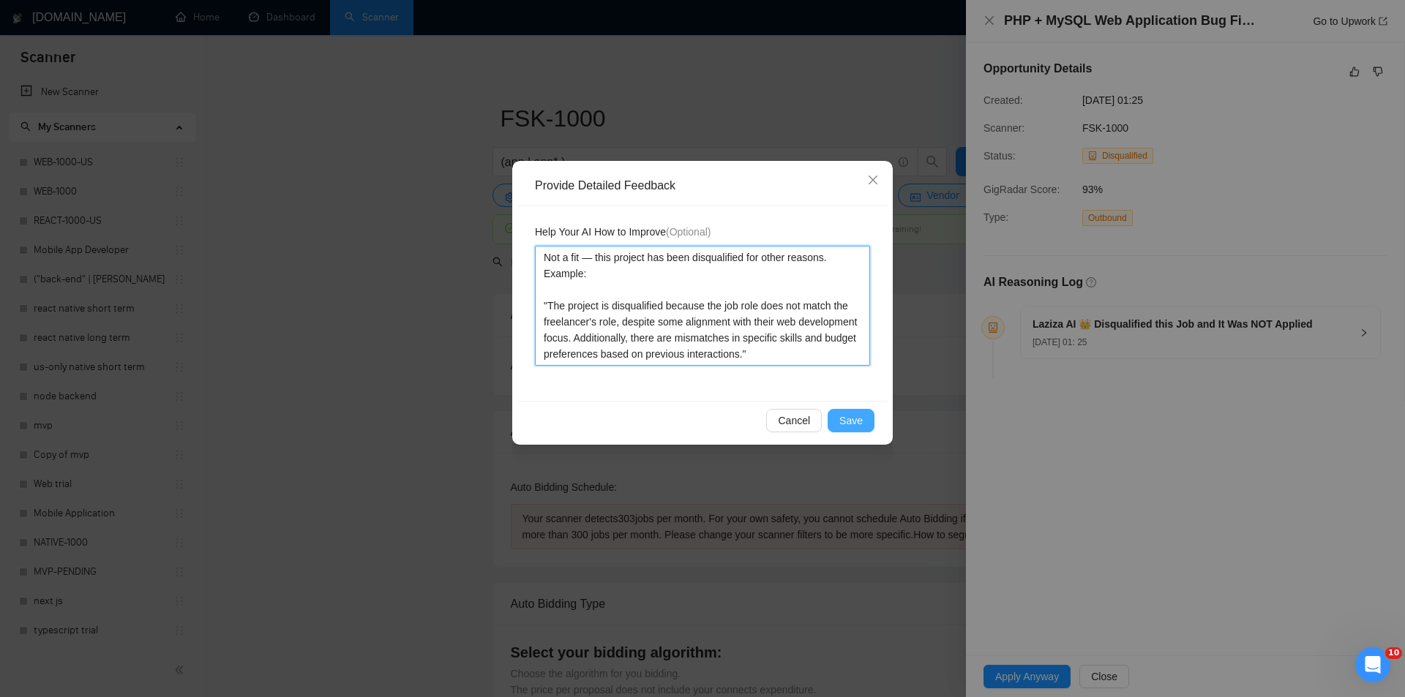
type textarea "Not a fit — this project has been disqualified for other reasons. Example: "The…"
click at [841, 418] on button "Save" at bounding box center [850, 420] width 47 height 23
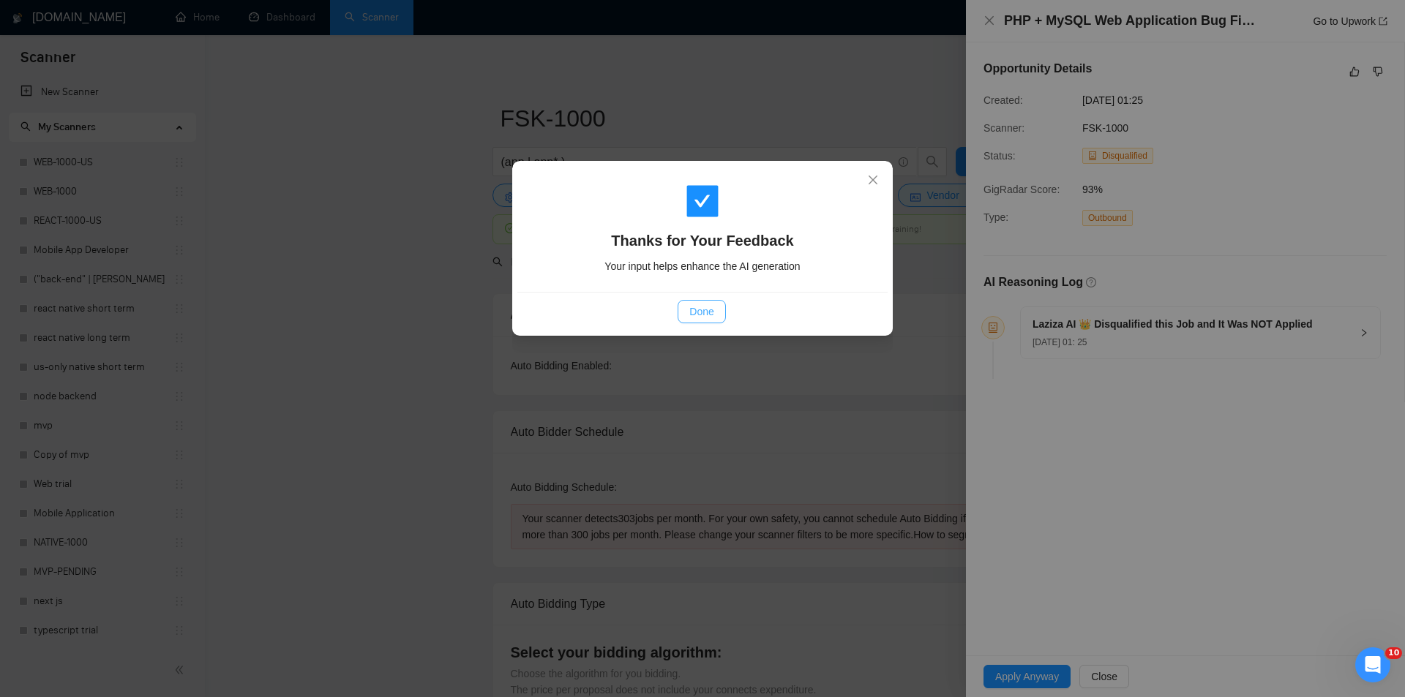
click at [711, 319] on span "Done" at bounding box center [701, 312] width 24 height 16
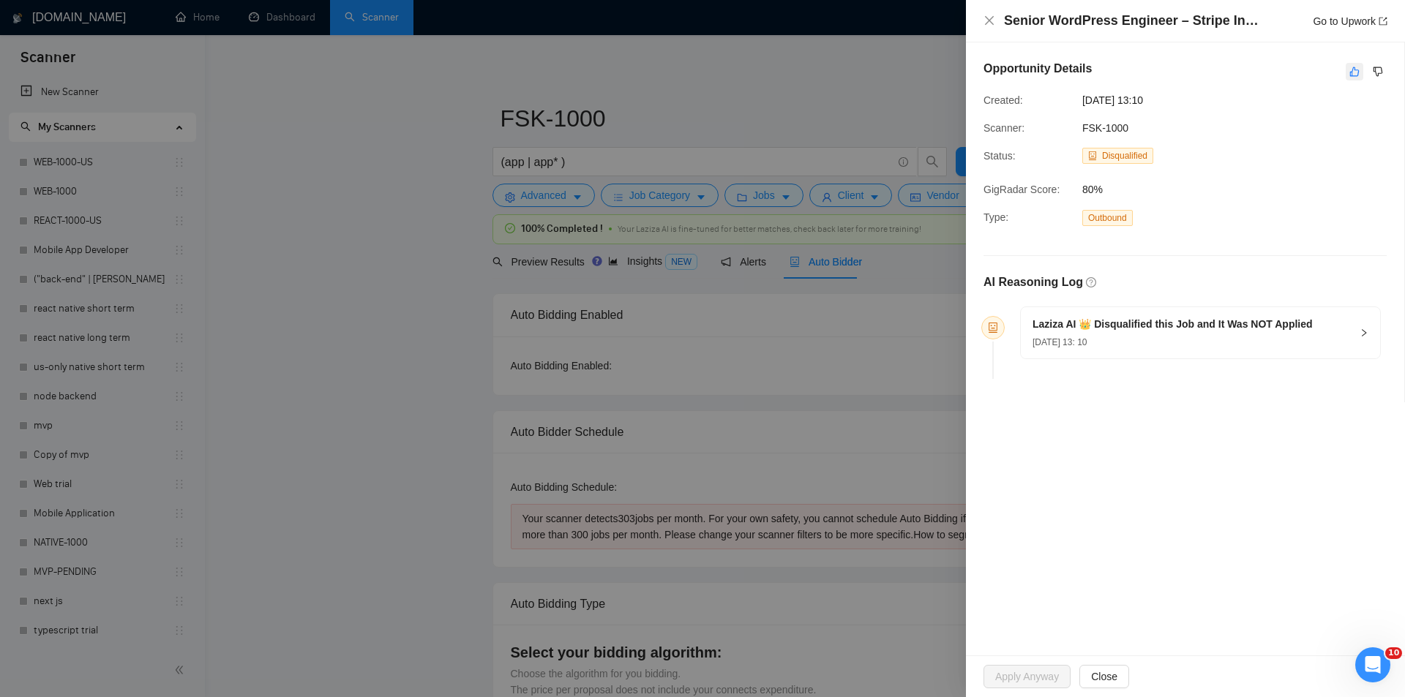
click at [1350, 72] on icon "like" at bounding box center [1354, 72] width 10 height 12
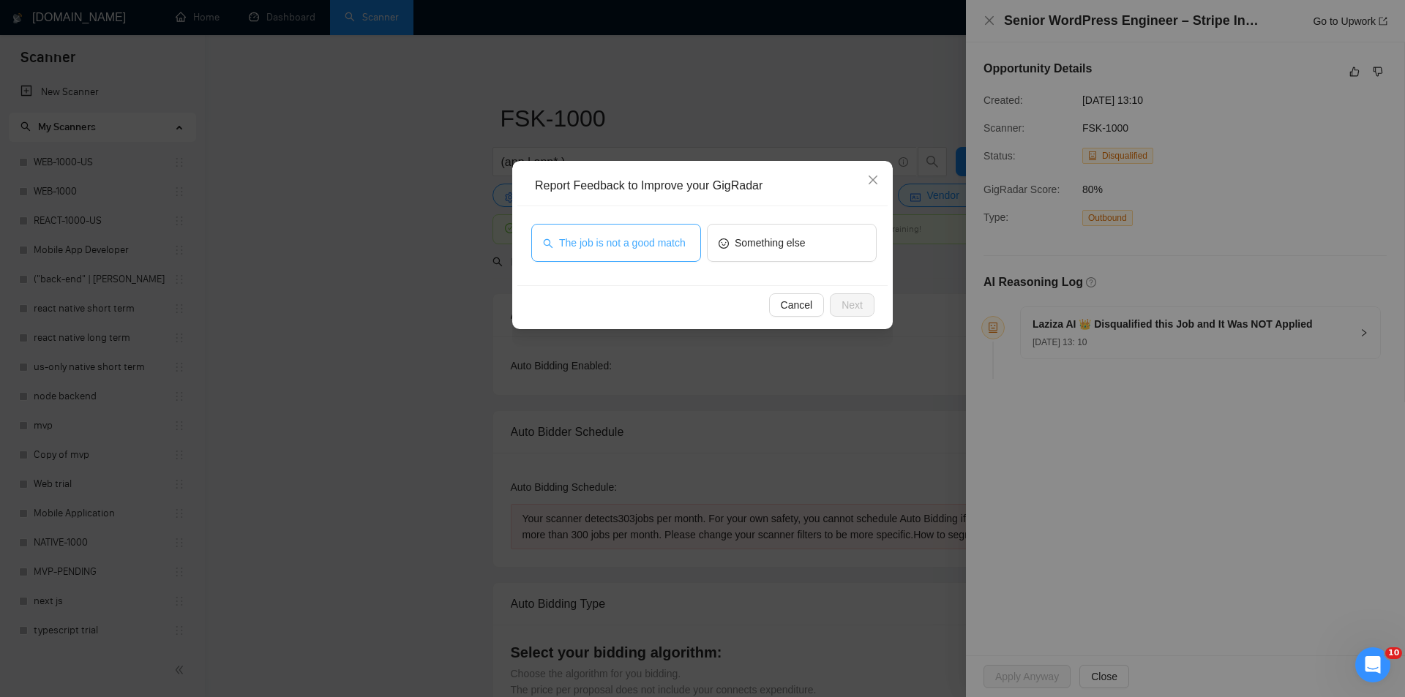
click at [636, 238] on span "The job is not a good match" at bounding box center [622, 243] width 127 height 16
click at [865, 307] on button "Next" at bounding box center [852, 304] width 45 height 23
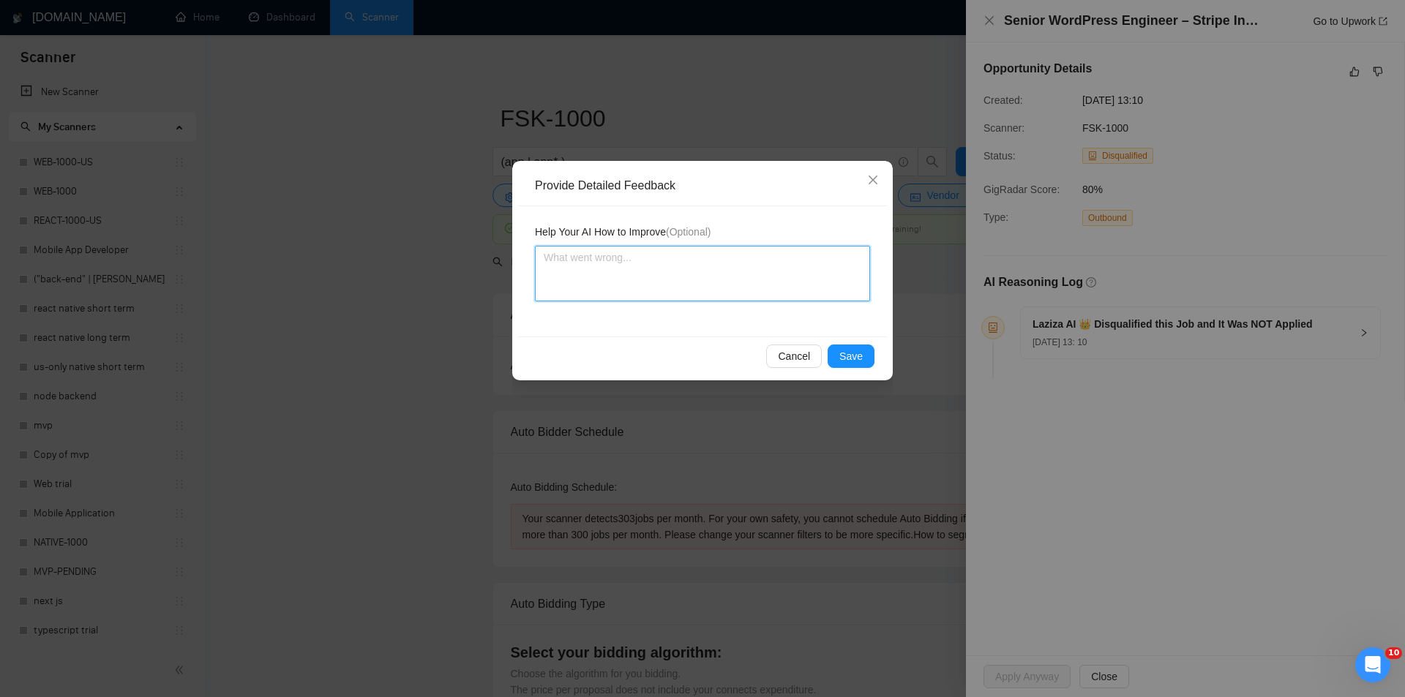
click at [751, 274] on textarea at bounding box center [702, 274] width 335 height 56
paste textarea "Not a fit — this project has been disqualified for other reasons. Example: "The…"
type textarea "Not a fit — this project has been disqualified for other reasons. Example: "The…"
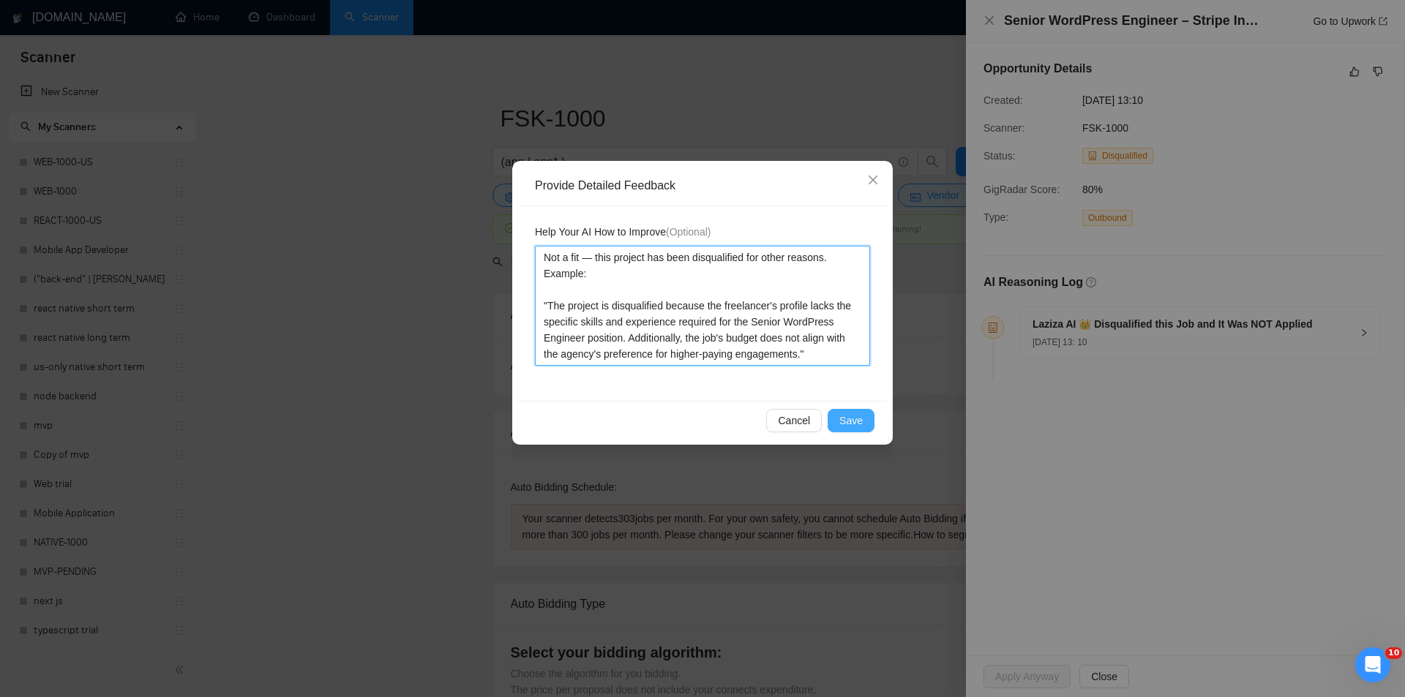
type textarea "Not a fit — this project has been disqualified for other reasons. Example: "The…"
click at [862, 412] on button "Save" at bounding box center [850, 420] width 47 height 23
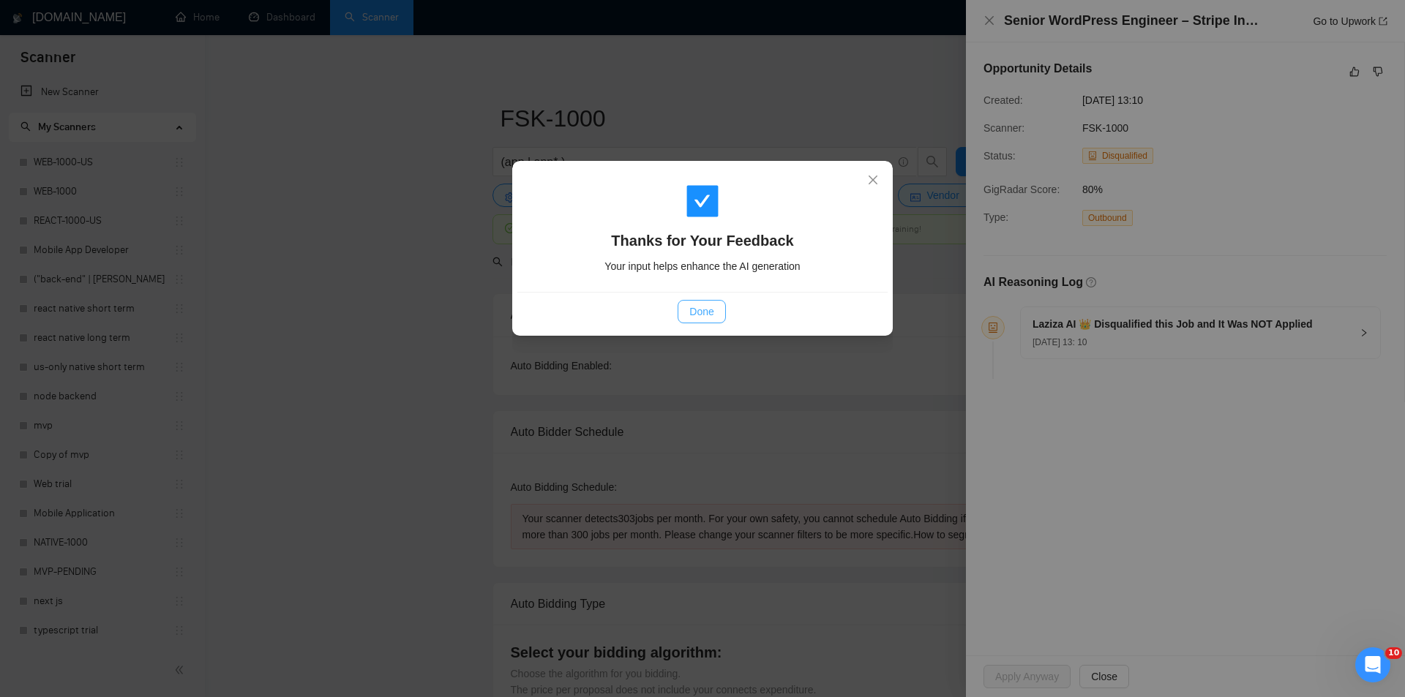
click at [699, 311] on span "Done" at bounding box center [701, 312] width 24 height 16
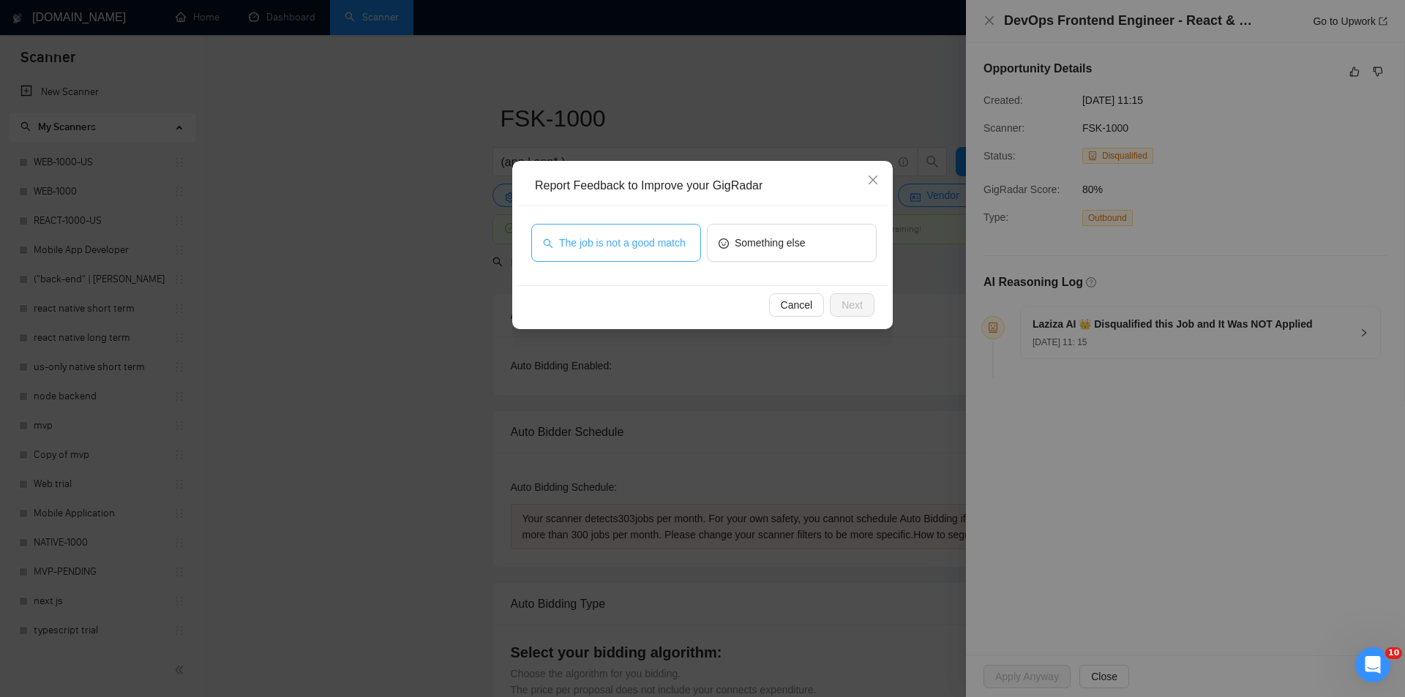
click at [646, 238] on span "The job is not a good match" at bounding box center [622, 243] width 127 height 16
click at [846, 297] on span "Next" at bounding box center [851, 305] width 21 height 16
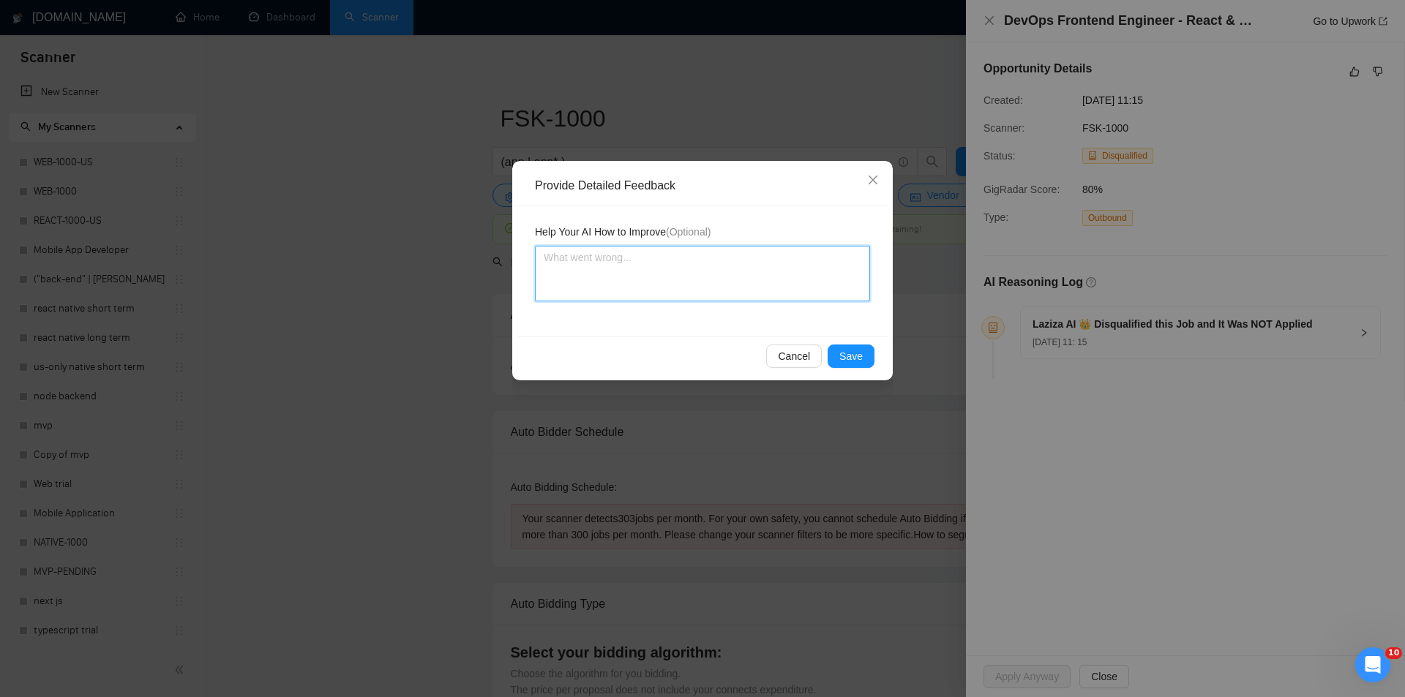
click at [662, 269] on textarea at bounding box center [702, 274] width 335 height 56
paste textarea "Not a fit — this project has been disqualified for other reasons. Example: "The…"
type textarea "Not a fit — this project has been disqualified for other reasons. Example: "The…"
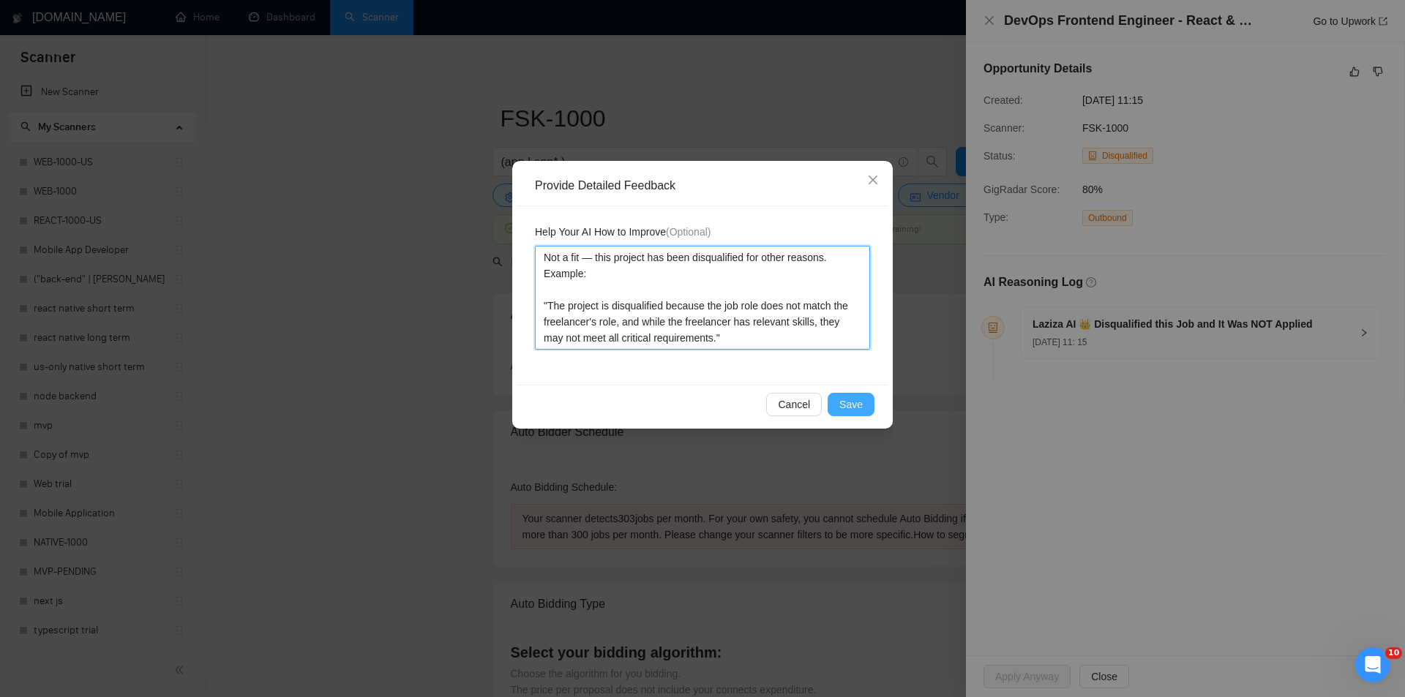
type textarea "Not a fit — this project has been disqualified for other reasons. Example: "The…"
click at [843, 405] on span "Save" at bounding box center [850, 404] width 23 height 16
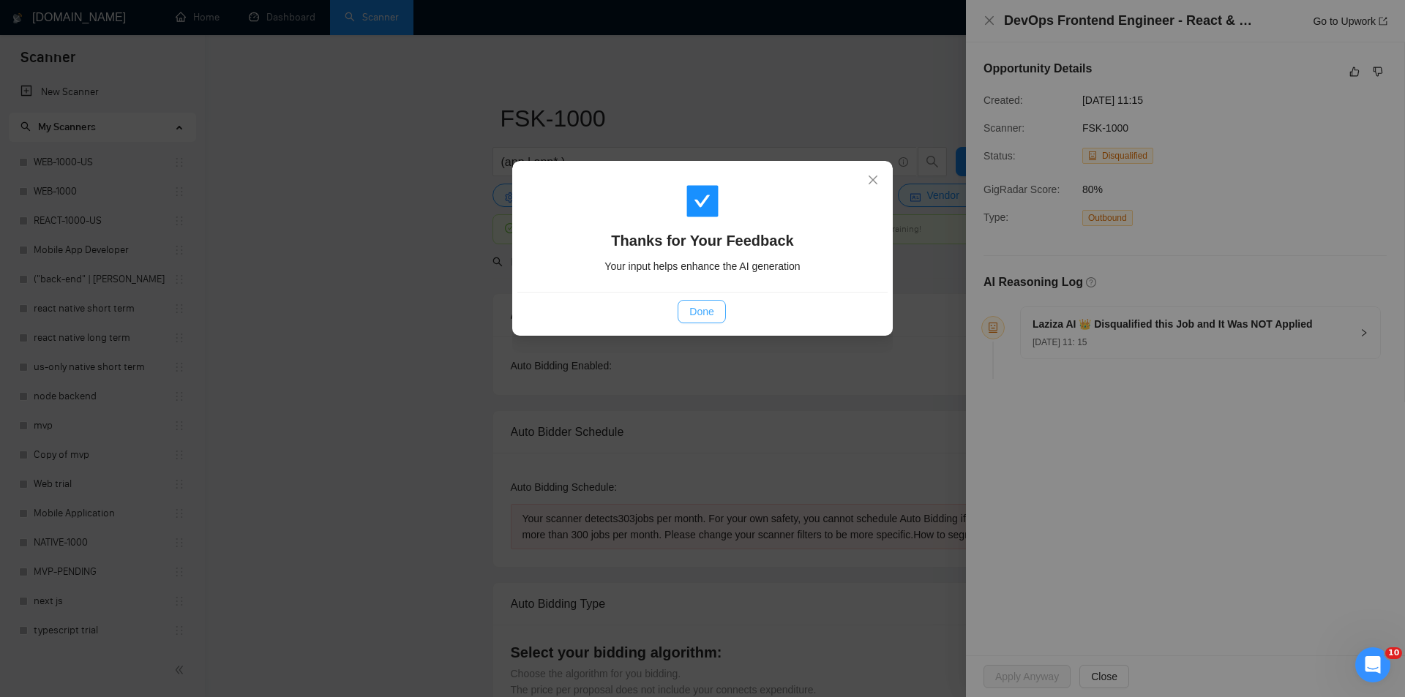
click at [705, 308] on span "Done" at bounding box center [701, 312] width 24 height 16
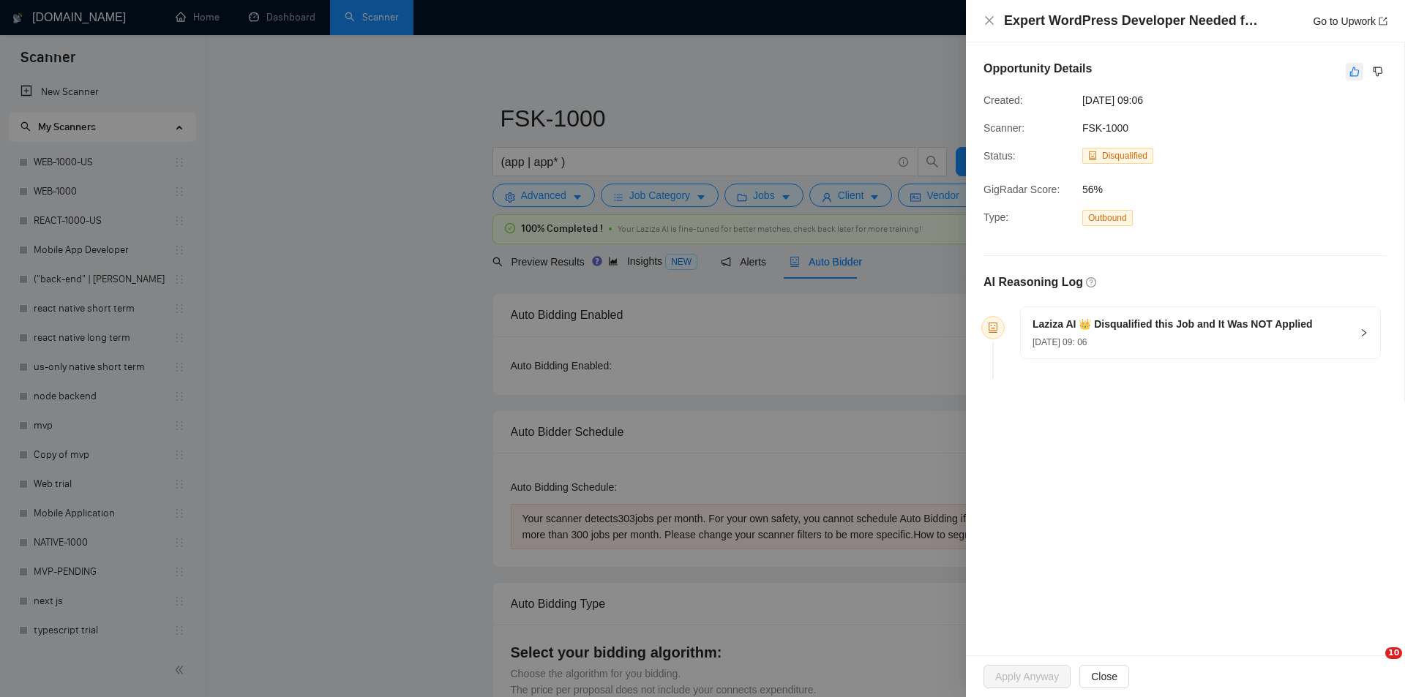
click at [1351, 71] on icon "like" at bounding box center [1354, 72] width 10 height 12
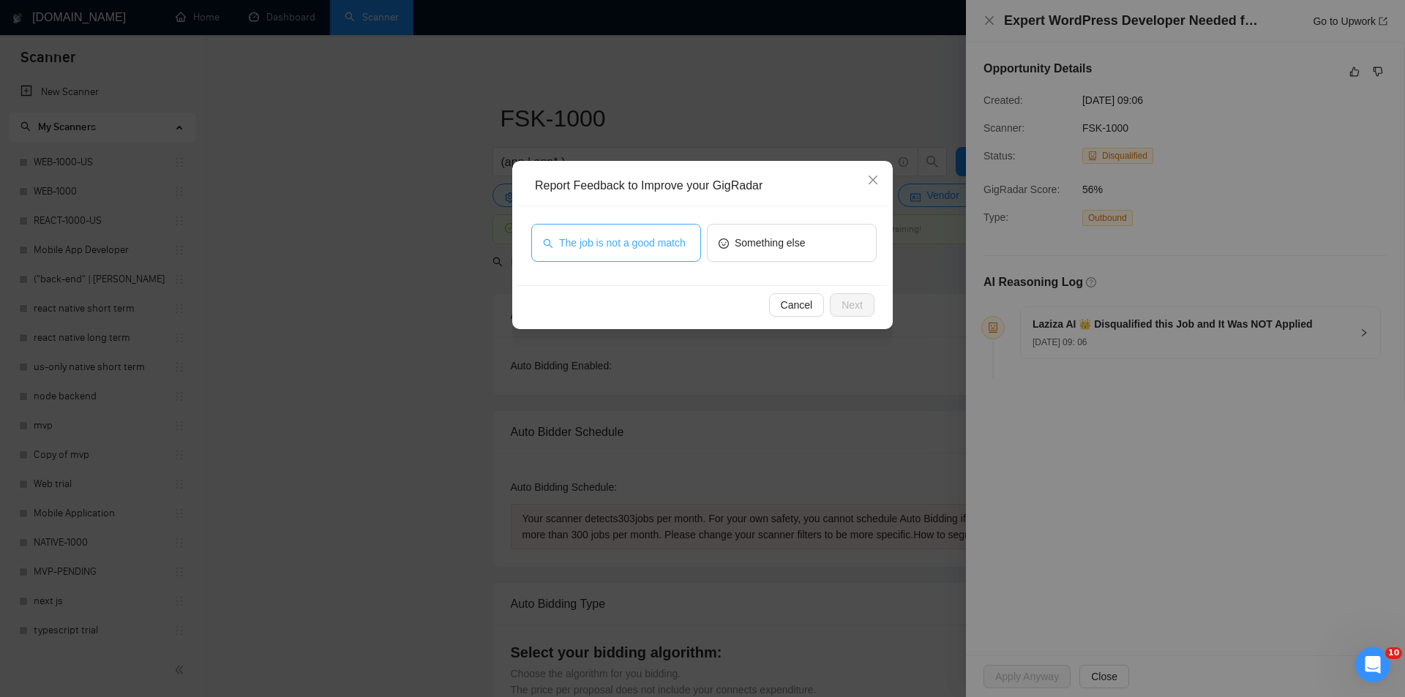
click at [666, 239] on span "The job is not a good match" at bounding box center [622, 243] width 127 height 16
click at [861, 303] on span "Next" at bounding box center [851, 305] width 21 height 16
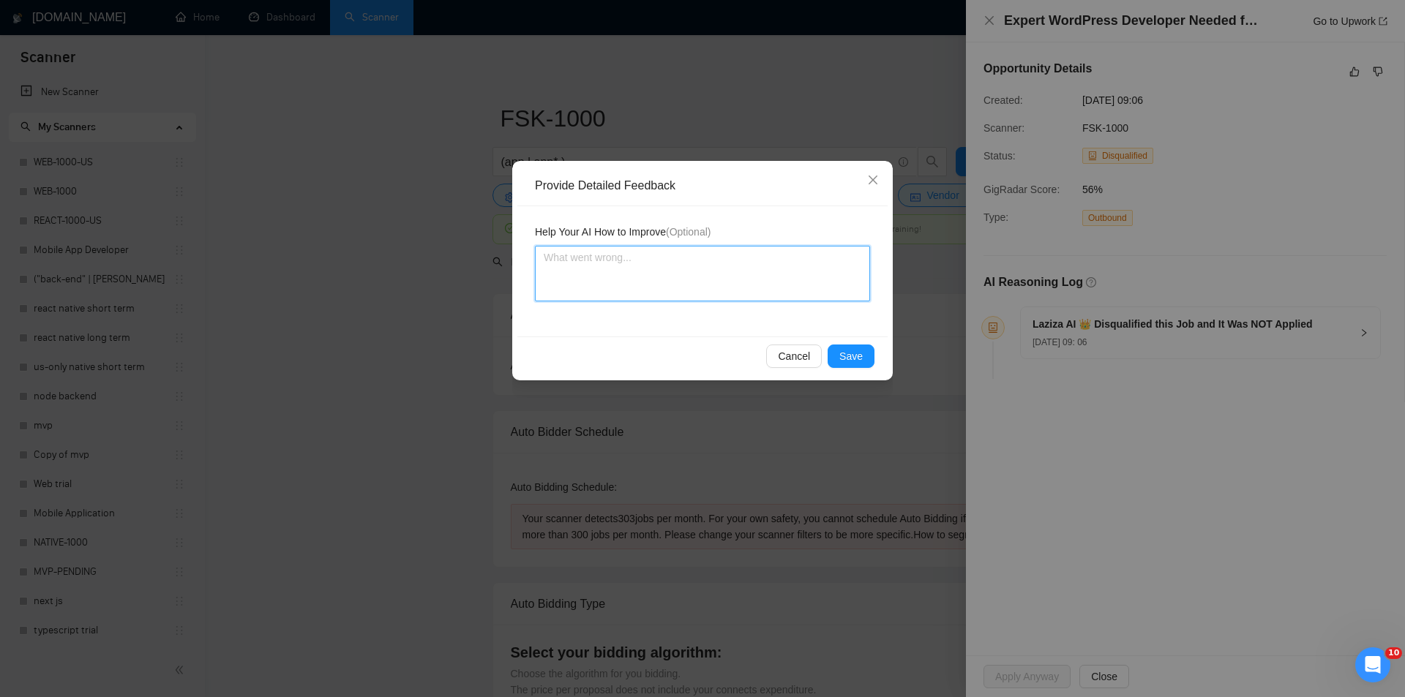
click at [792, 259] on textarea at bounding box center [702, 274] width 335 height 56
paste textarea "Not a fit — this project has been disqualified for other reasons. Example: "The…"
type textarea "Not a fit — this project has been disqualified for other reasons. Example: "The…"
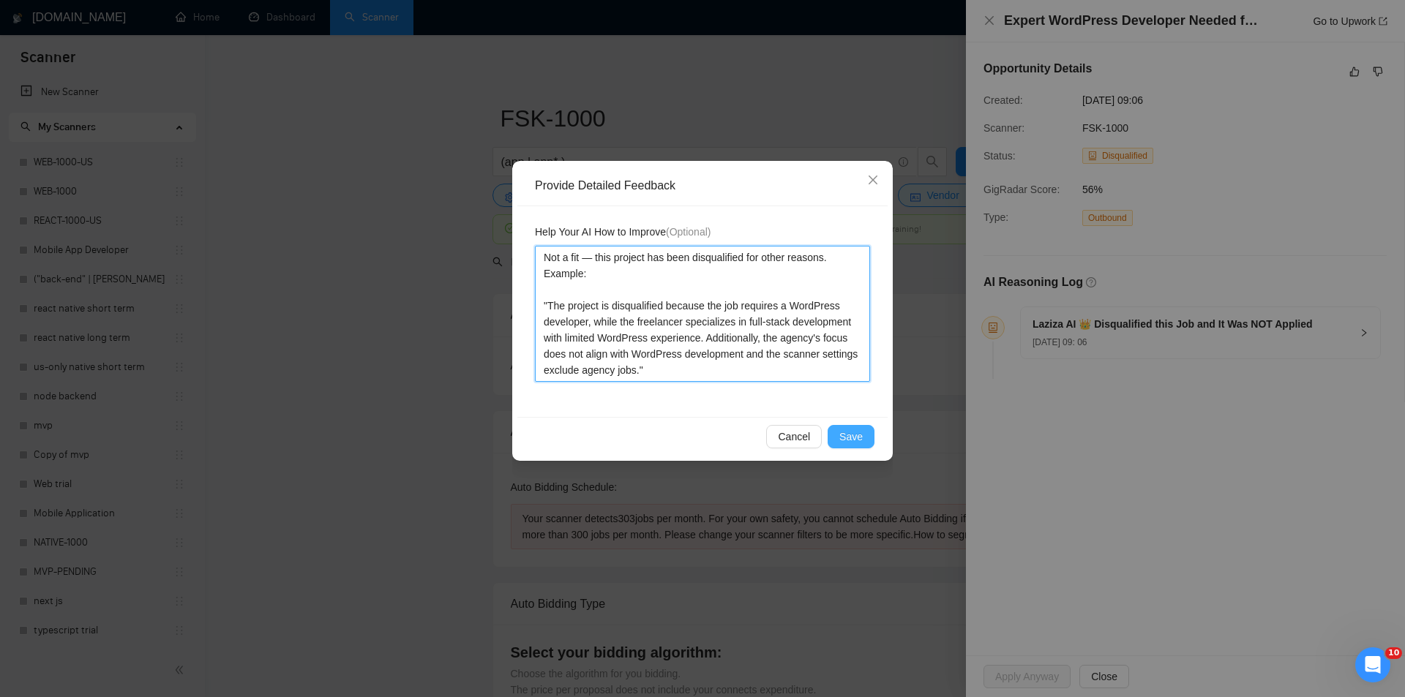
type textarea "Not a fit — this project has been disqualified for other reasons. Example: "The…"
click at [851, 431] on span "Save" at bounding box center [850, 437] width 23 height 16
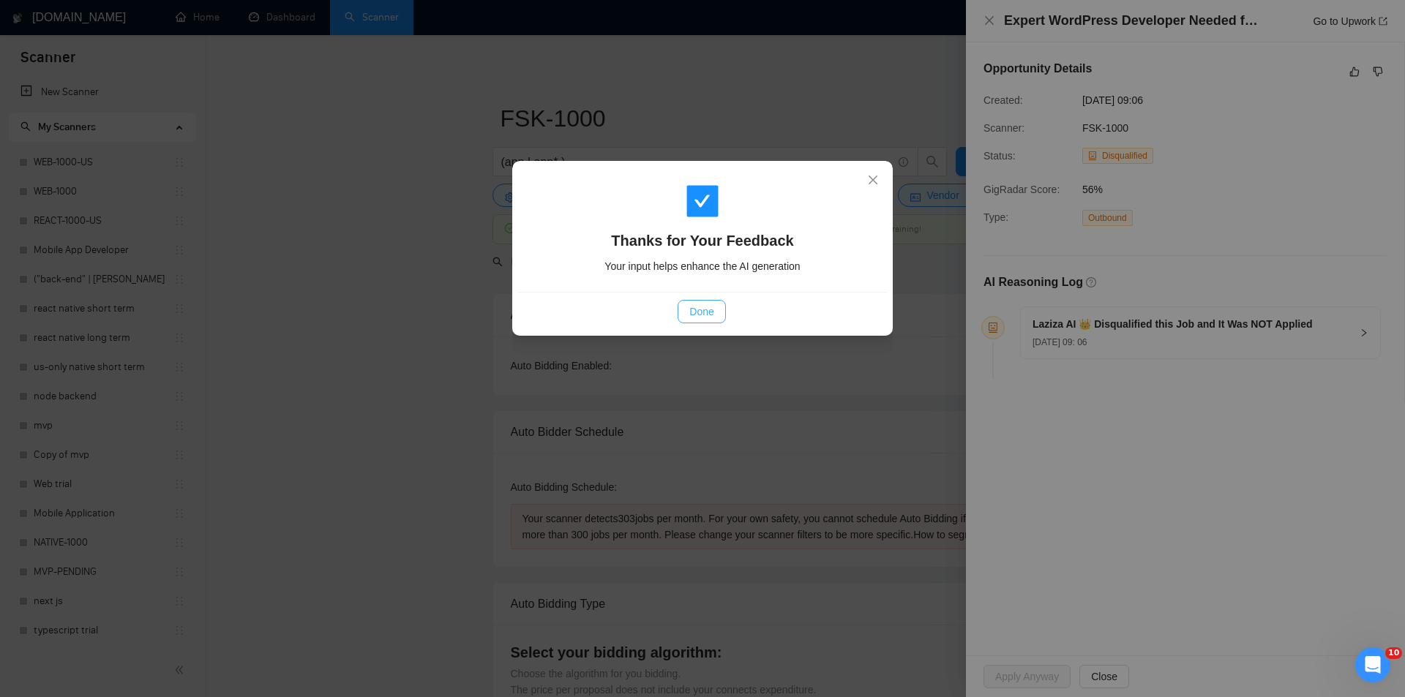
click at [695, 311] on span "Done" at bounding box center [701, 312] width 24 height 16
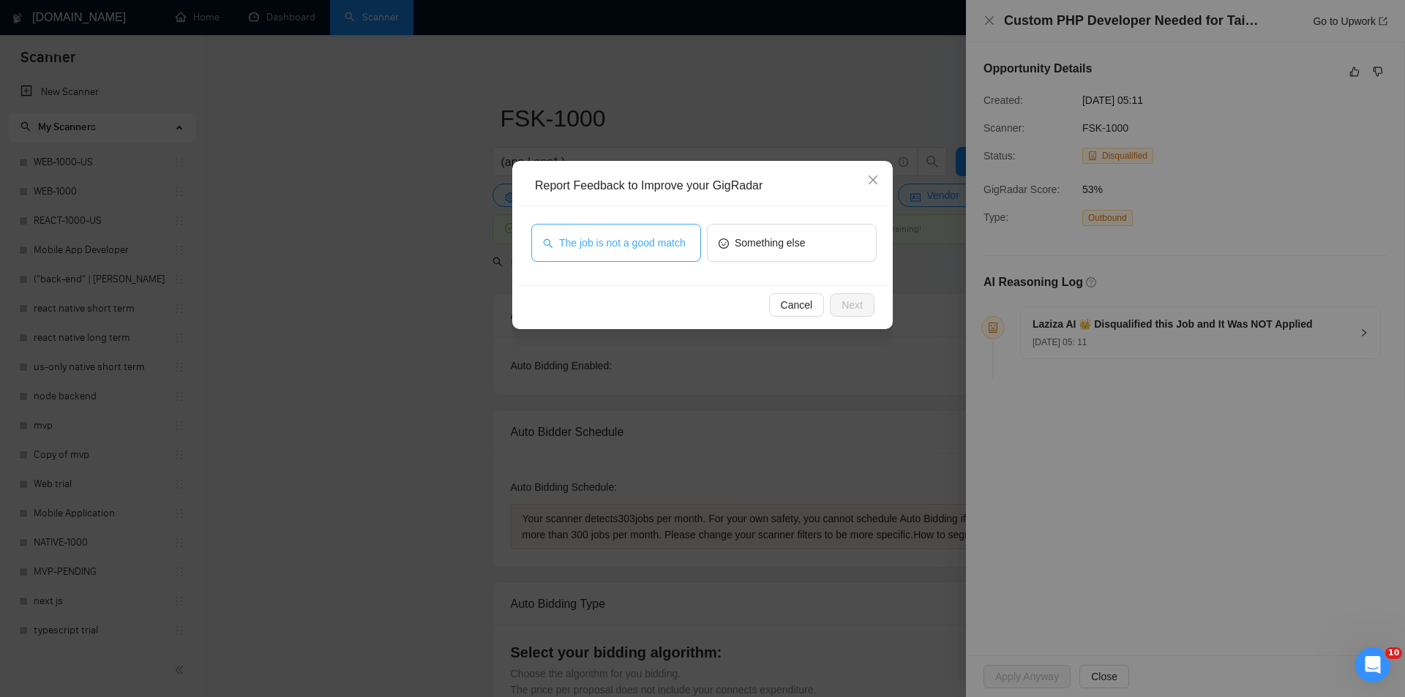
click at [611, 236] on span "The job is not a good match" at bounding box center [622, 243] width 127 height 16
click at [869, 299] on button "Next" at bounding box center [852, 304] width 45 height 23
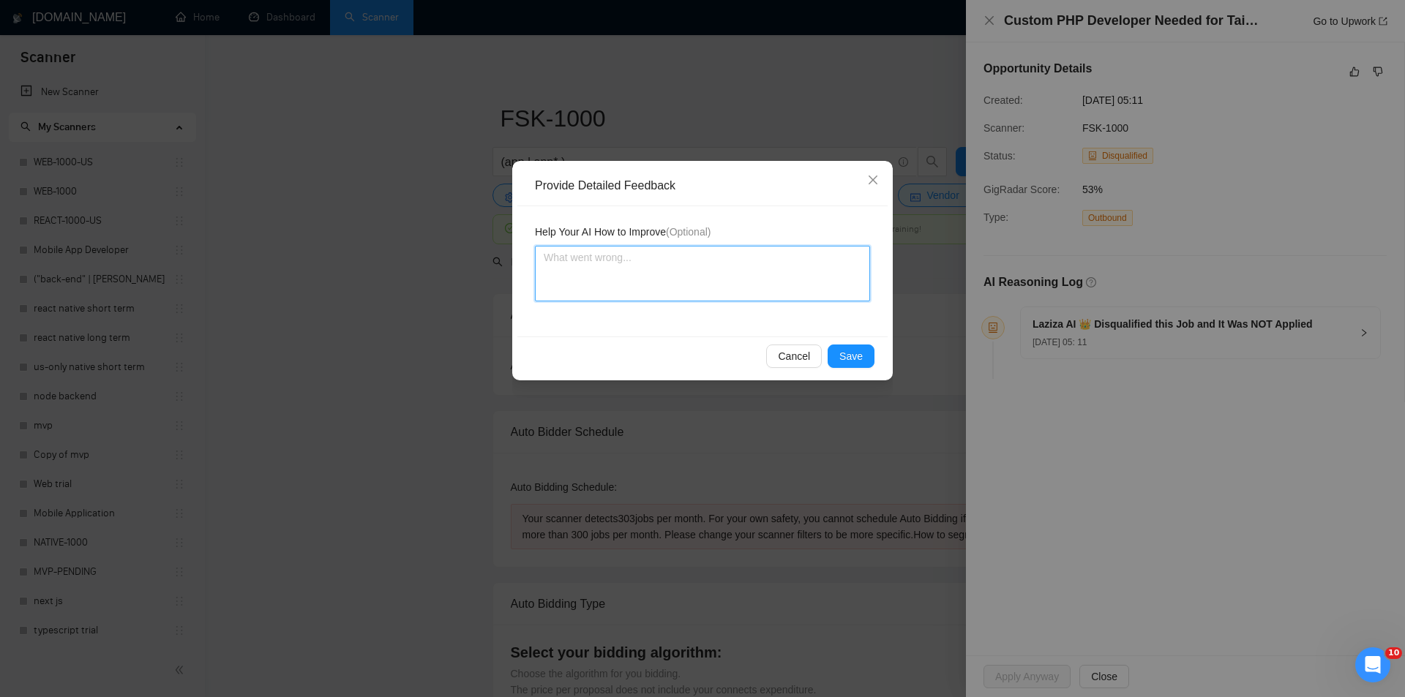
click at [805, 270] on textarea at bounding box center [702, 274] width 335 height 56
paste textarea "Not a fit — this project has been disqualified for other reasons. Example: "The…"
type textarea "Not a fit — this project has been disqualified for other reasons. Example: "The…"
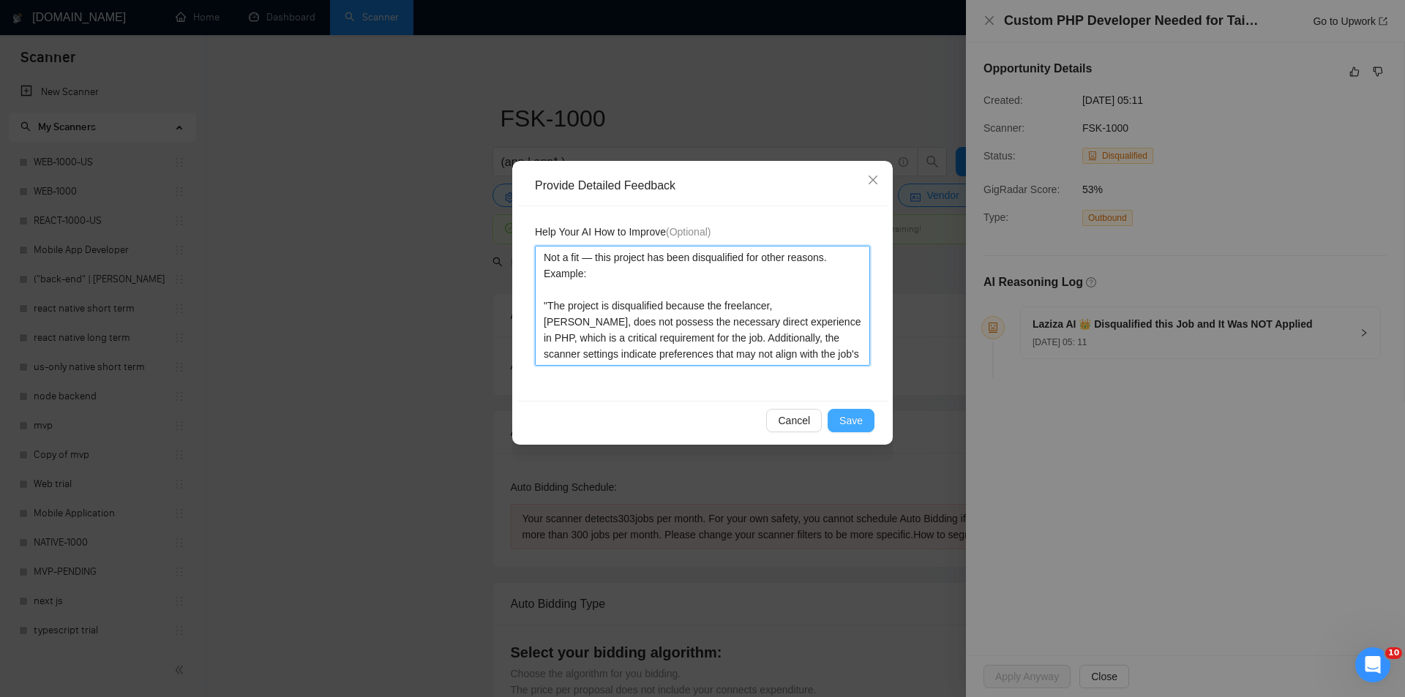
type textarea "Not a fit — this project has been disqualified for other reasons. Example: "The…"
click at [863, 411] on button "Save" at bounding box center [850, 420] width 47 height 23
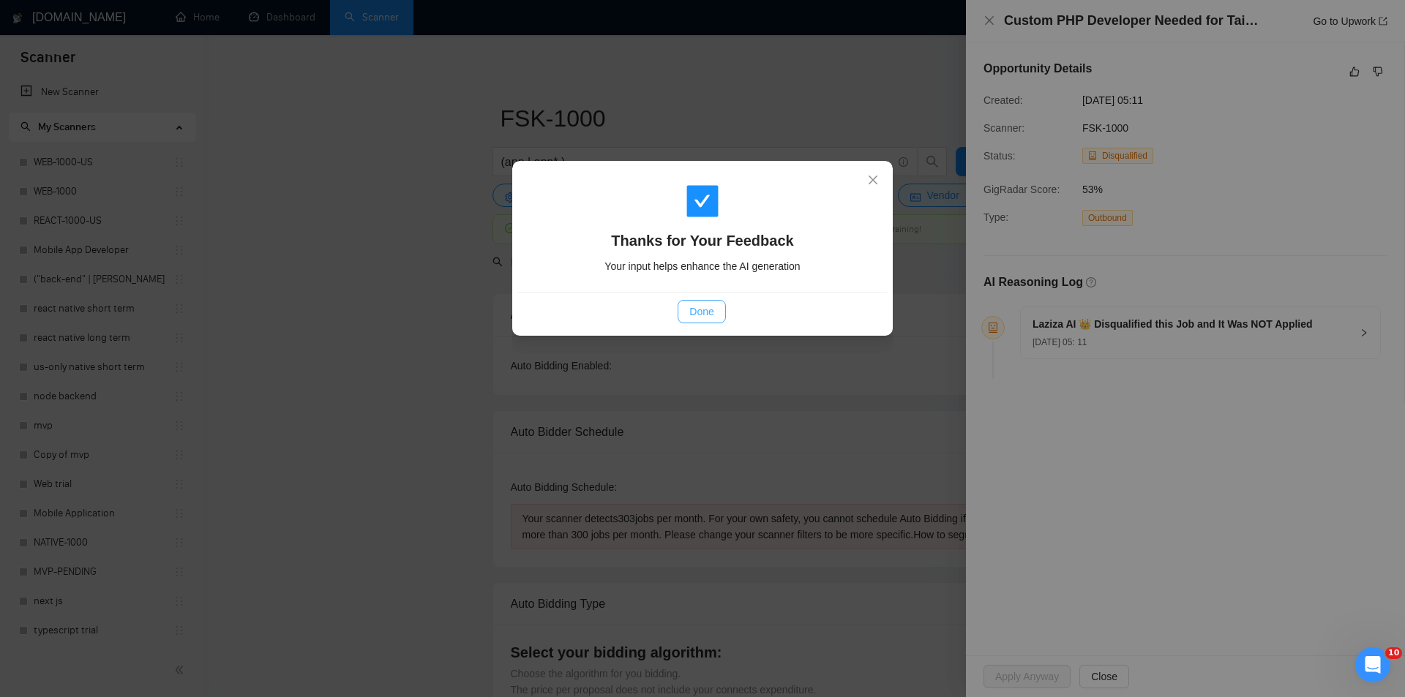
click at [703, 307] on span "Done" at bounding box center [701, 312] width 24 height 16
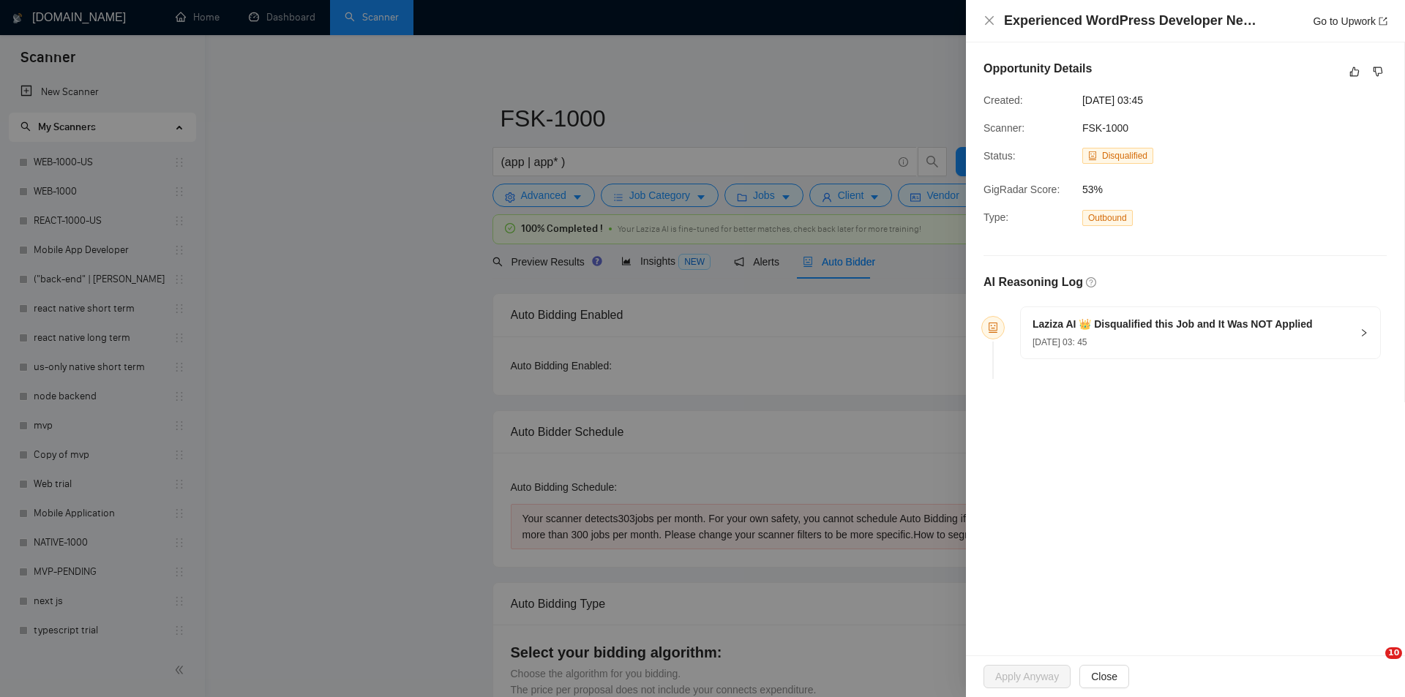
click at [1359, 78] on button "button" at bounding box center [1354, 72] width 18 height 18
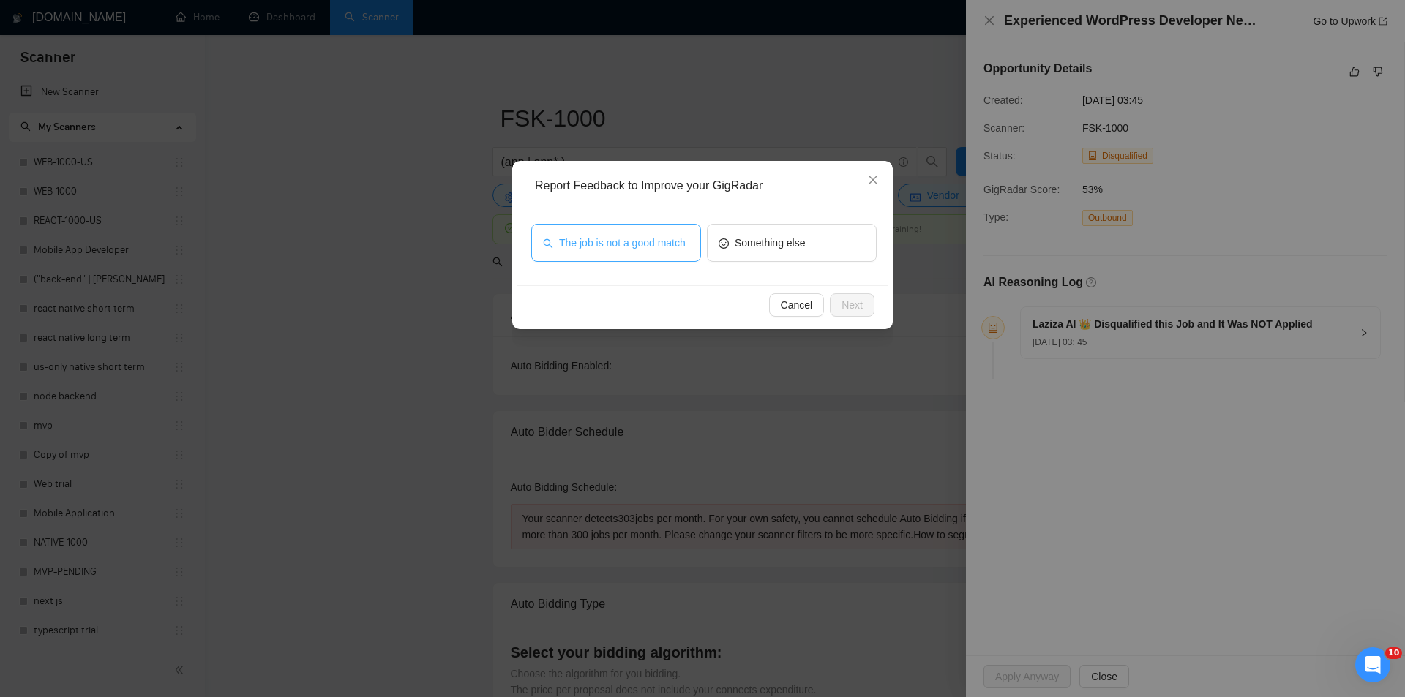
click at [642, 251] on button "The job is not a good match" at bounding box center [616, 243] width 170 height 38
click at [862, 306] on button "Next" at bounding box center [852, 304] width 45 height 23
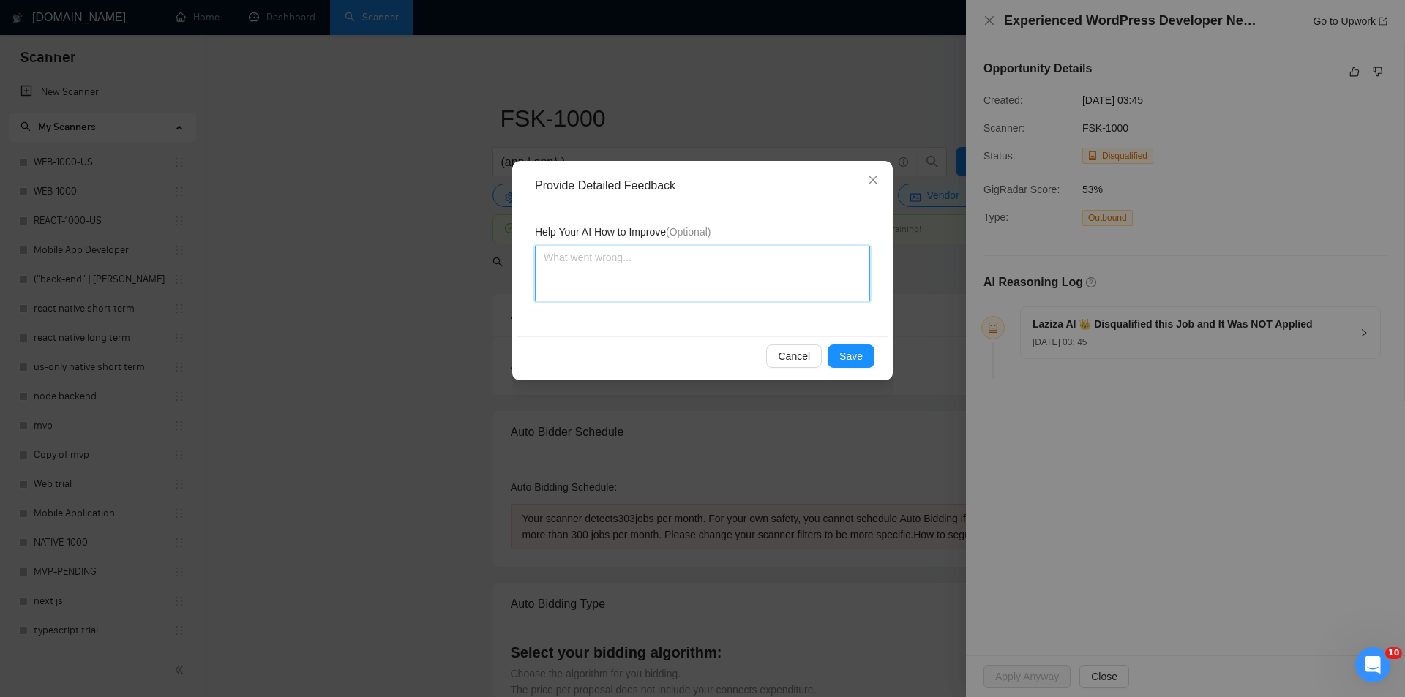
click at [729, 268] on textarea at bounding box center [702, 274] width 335 height 56
paste textarea "Not a fit — this project has been disqualified for other reasons. Example: "The…"
type textarea "Not a fit — this project has been disqualified for other reasons. Example: "The…"
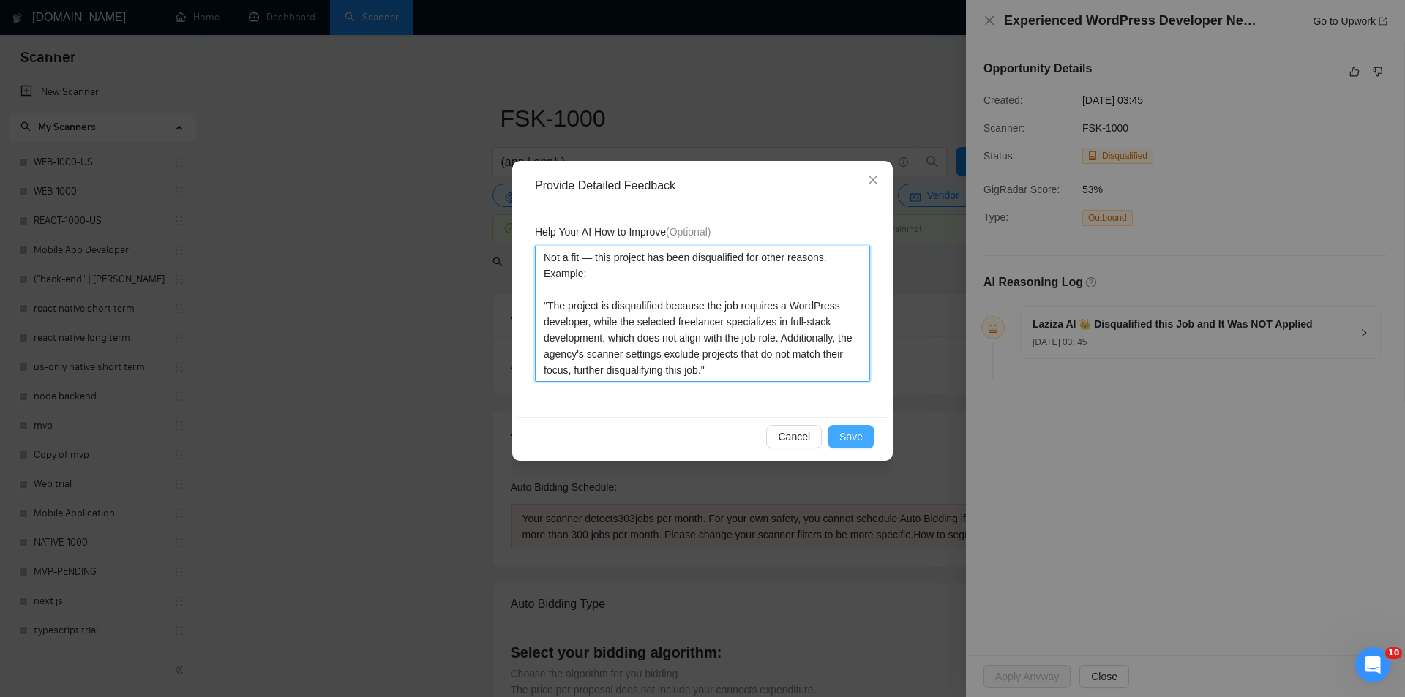
type textarea "Not a fit — this project has been disqualified for other reasons. Example: "The…"
click at [858, 429] on span "Save" at bounding box center [850, 437] width 23 height 16
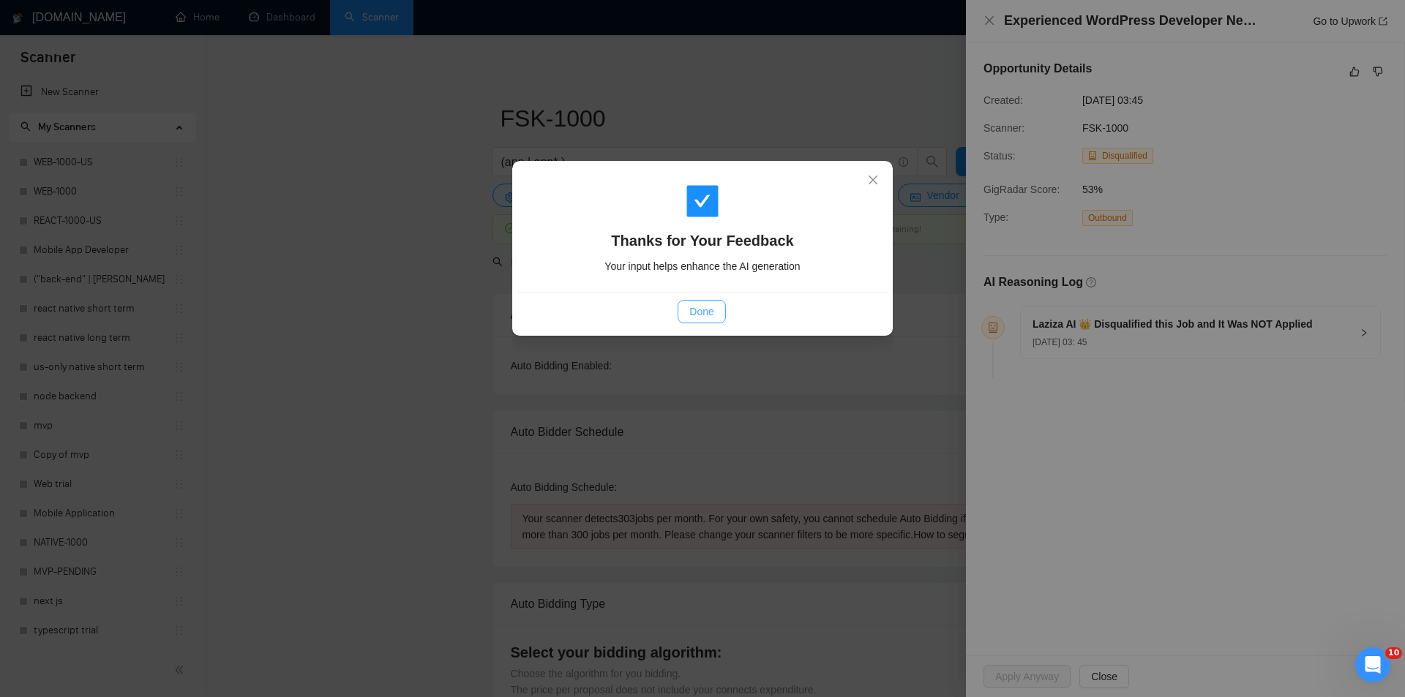
click at [716, 317] on button "Done" at bounding box center [701, 311] width 48 height 23
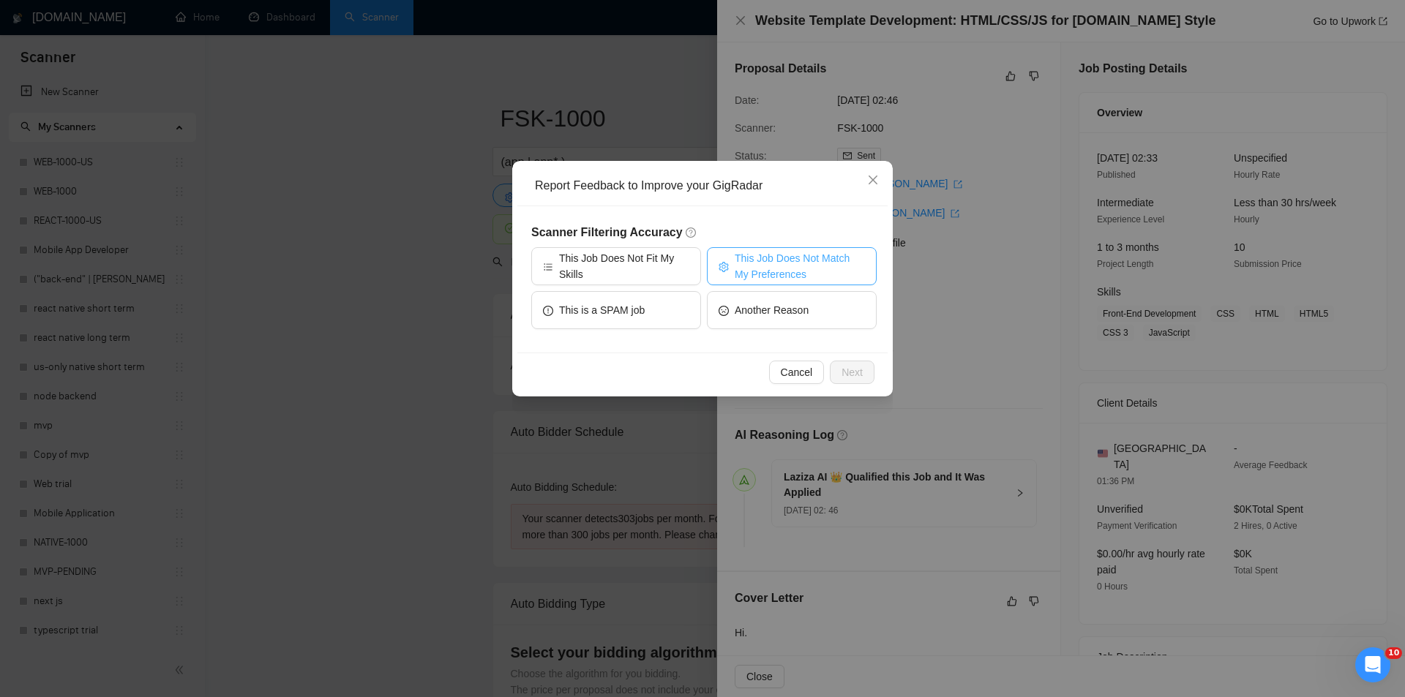
click at [772, 252] on span "This Job Does Not Match My Preferences" at bounding box center [799, 266] width 130 height 32
drag, startPoint x: 852, startPoint y: 371, endPoint x: 826, endPoint y: 308, distance: 68.2
click at [850, 369] on span "Next" at bounding box center [851, 372] width 21 height 16
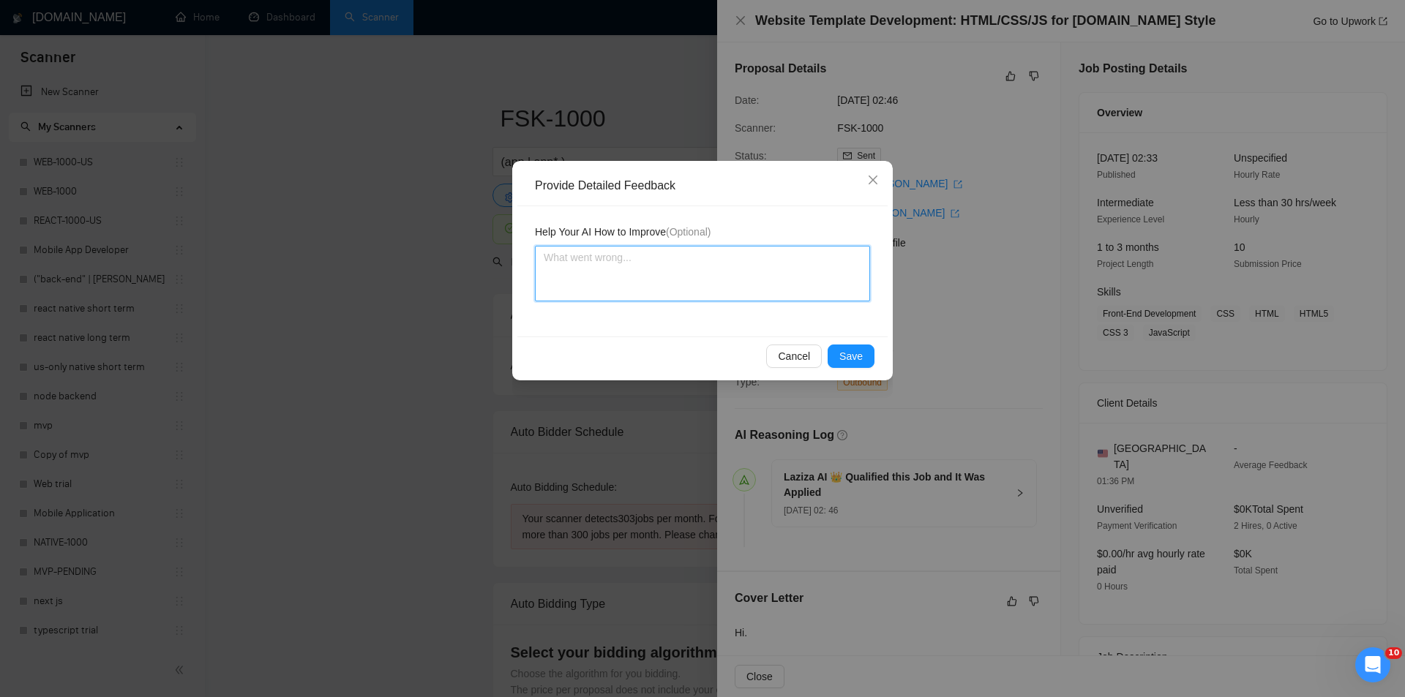
click at [811, 268] on textarea at bounding box center [702, 274] width 335 height 56
paste textarea "Not a fit — the project isn't for a web or mobile app, which is [PERSON_NAME]'s…"
type textarea "Not a fit — the project isn't for a web or mobile app, which is [PERSON_NAME]'s…"
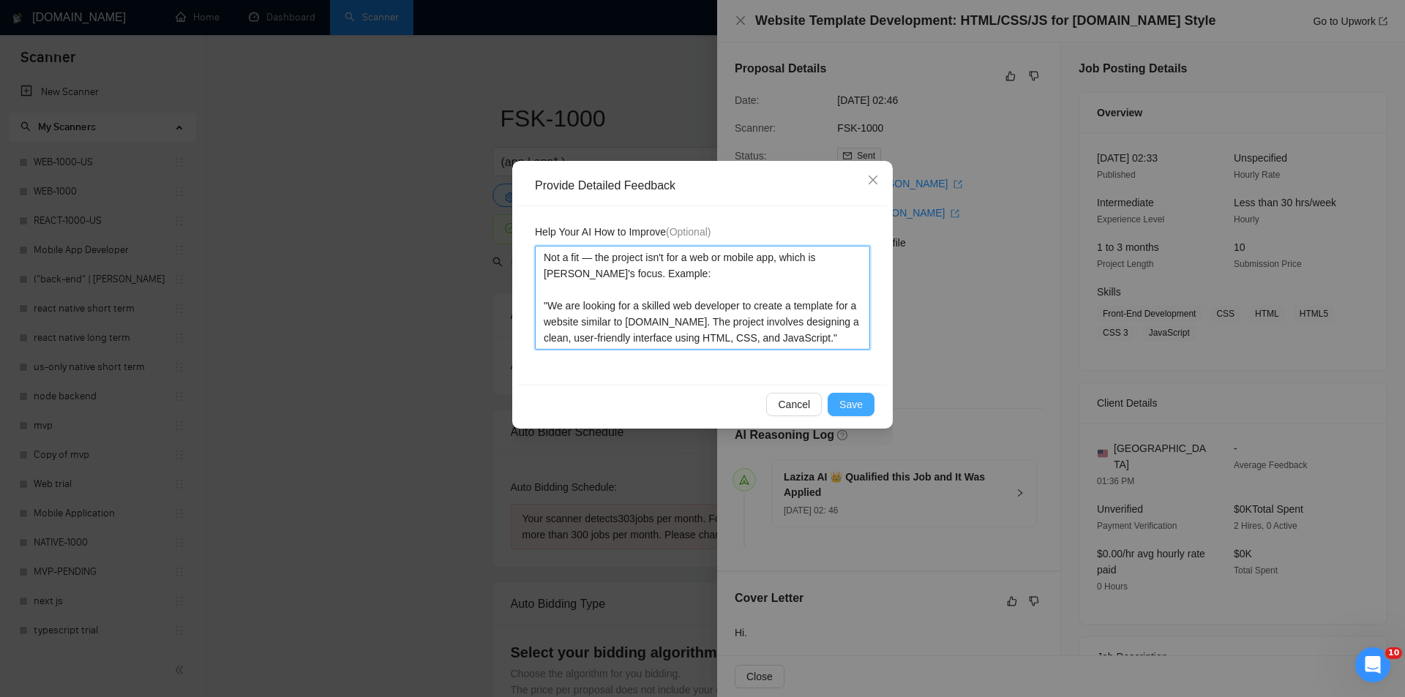
type textarea "Not a fit — the project isn't for a web or mobile app, which is [PERSON_NAME]'s…"
click at [846, 403] on span "Save" at bounding box center [850, 404] width 23 height 16
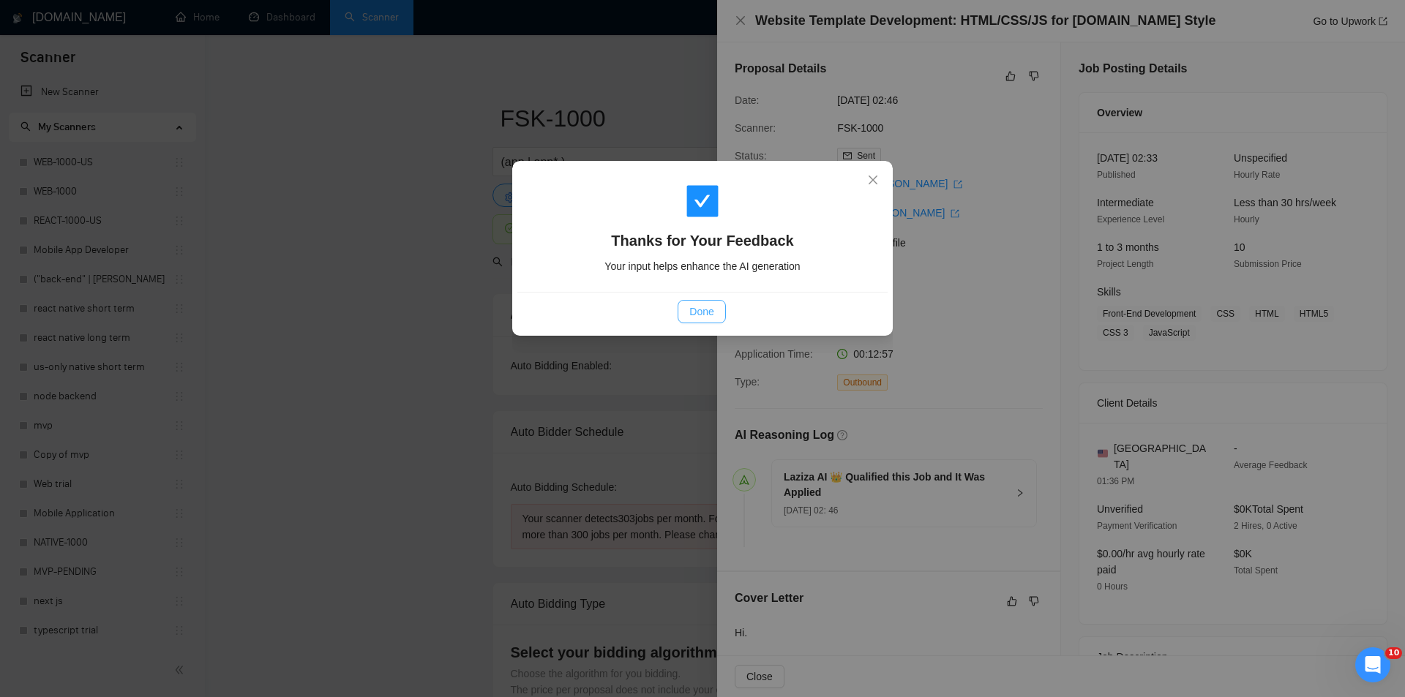
click at [703, 315] on span "Done" at bounding box center [701, 312] width 24 height 16
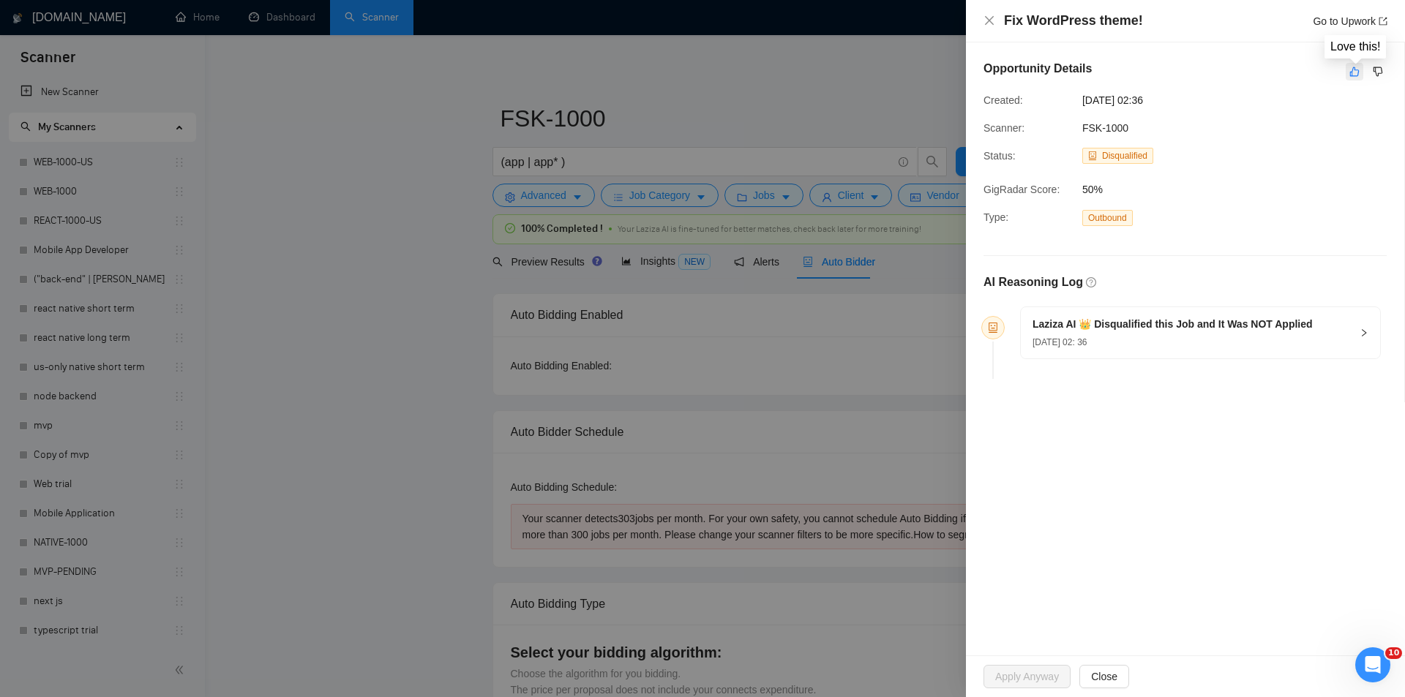
click at [1356, 76] on icon "like" at bounding box center [1355, 72] width 10 height 10
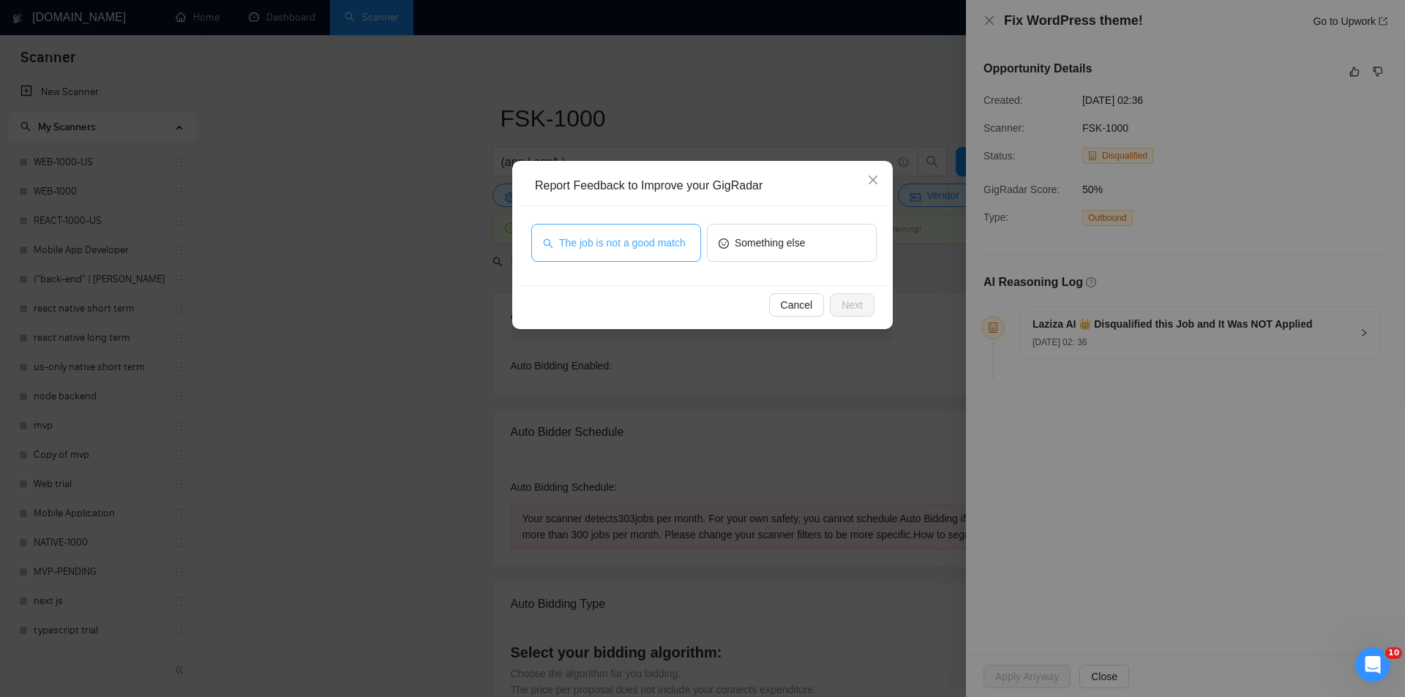
click at [595, 234] on button "The job is not a good match" at bounding box center [616, 243] width 170 height 38
click at [849, 307] on span "Next" at bounding box center [851, 305] width 21 height 16
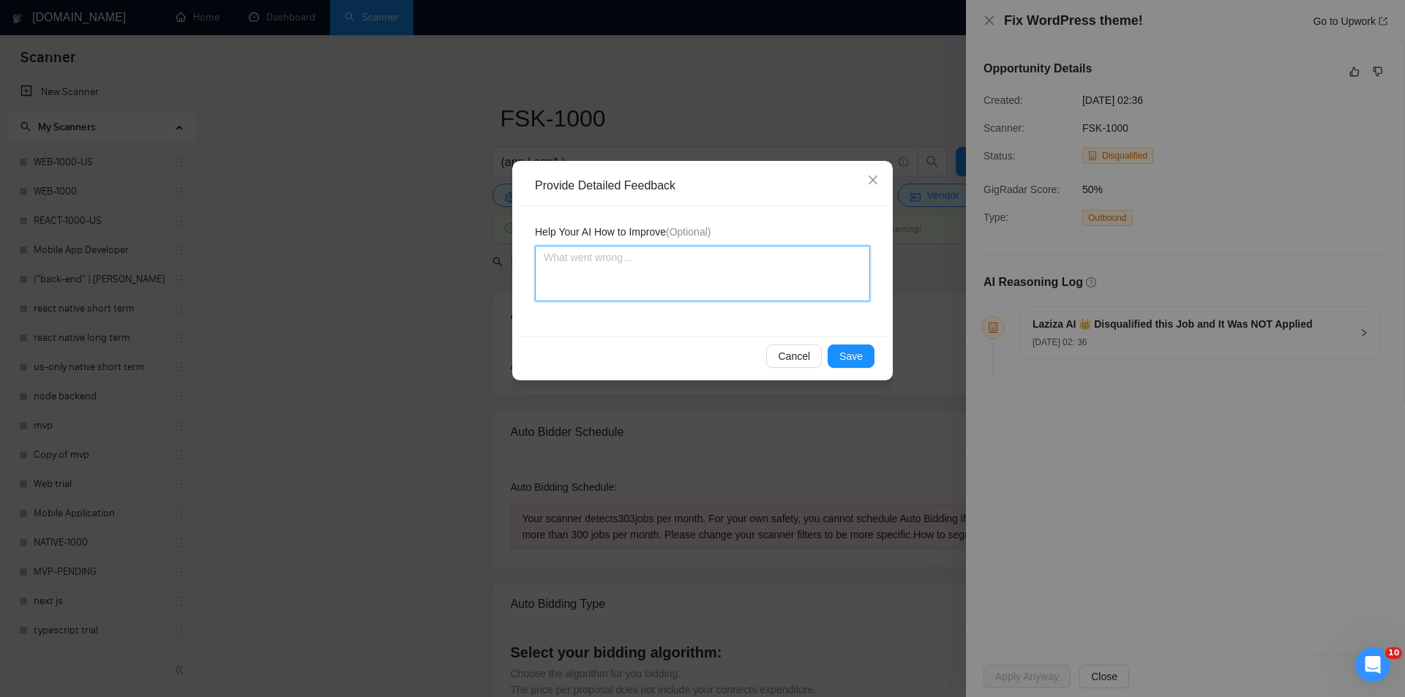
click at [677, 268] on textarea at bounding box center [702, 274] width 335 height 56
paste textarea "Not a fit — this project has been disqualified for other reasons. Example: "Rea…"
type textarea "Not a fit — this project has been disqualified for other reasons. Example: "Rea…"
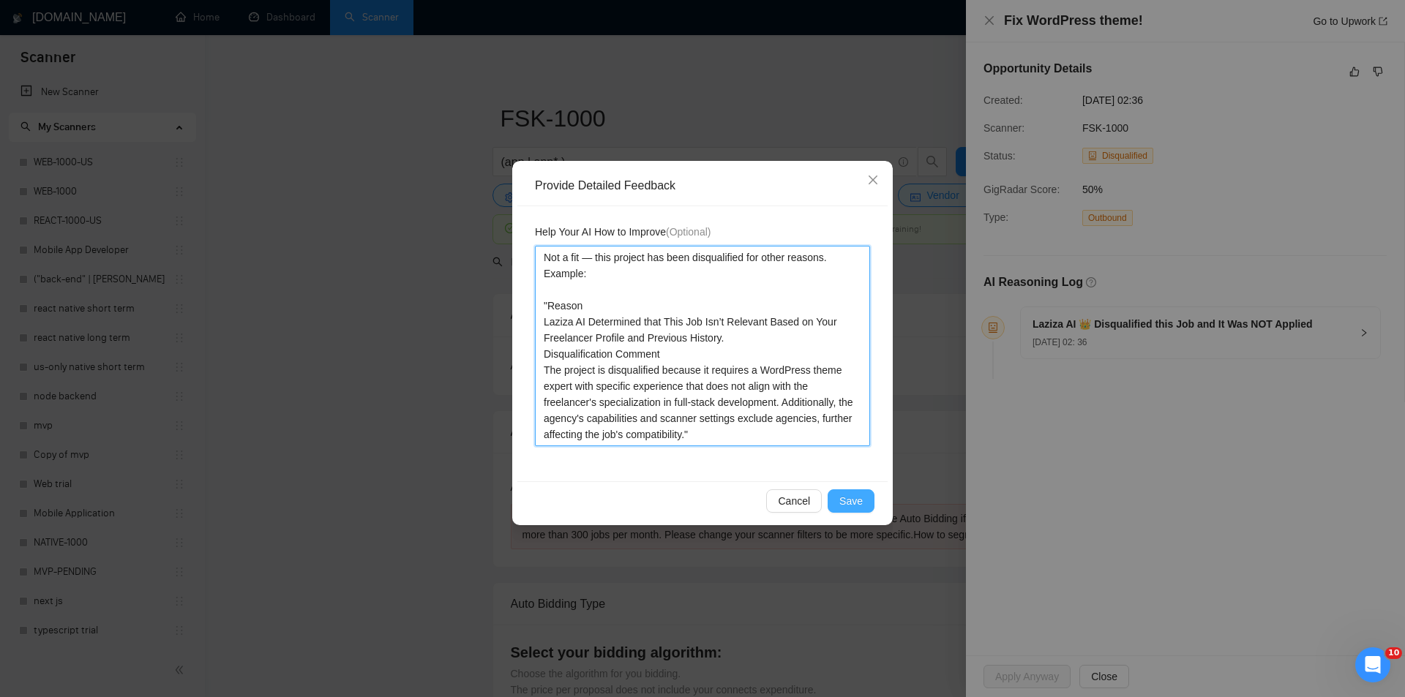
type textarea "Not a fit — this project has been disqualified for other reasons. Example: "Rea…"
click at [862, 507] on span "Save" at bounding box center [850, 501] width 23 height 16
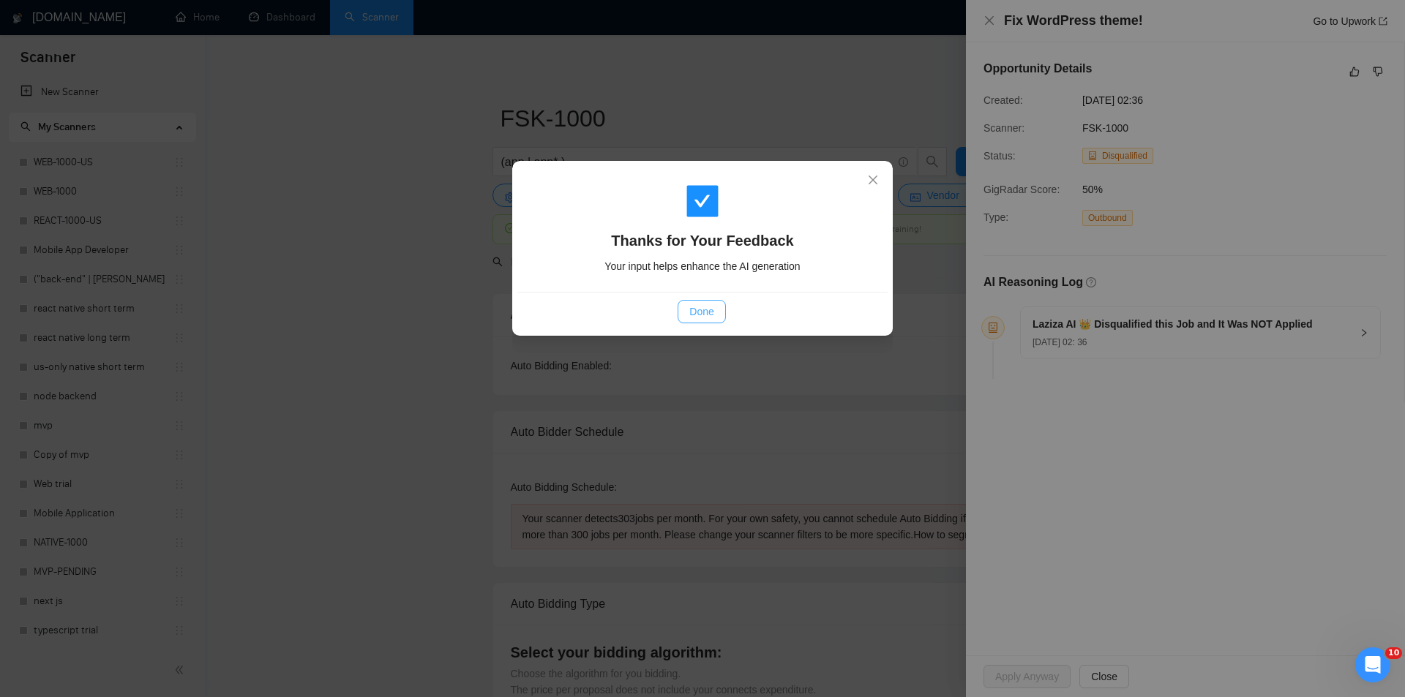
click at [694, 316] on span "Done" at bounding box center [701, 312] width 24 height 16
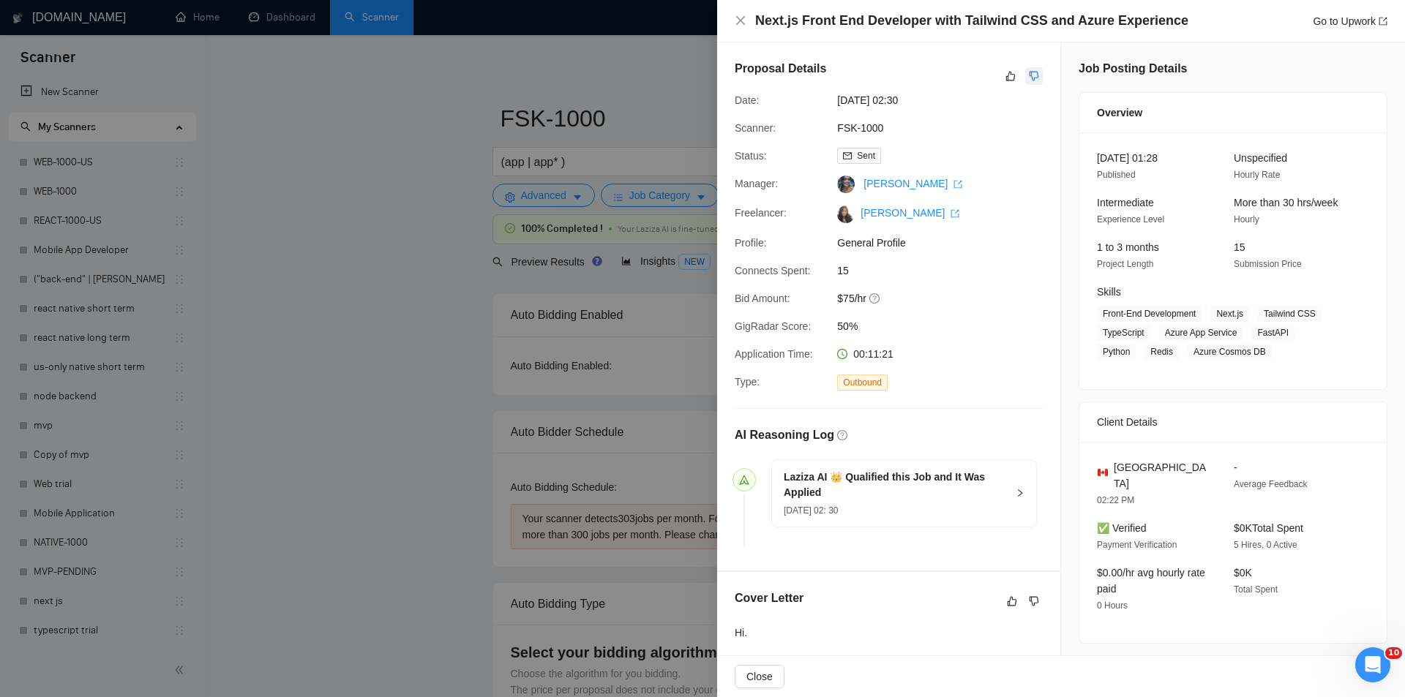
click at [1034, 66] on div "Proposal Details" at bounding box center [888, 76] width 308 height 32
click at [1029, 78] on icon "dislike" at bounding box center [1034, 77] width 10 height 10
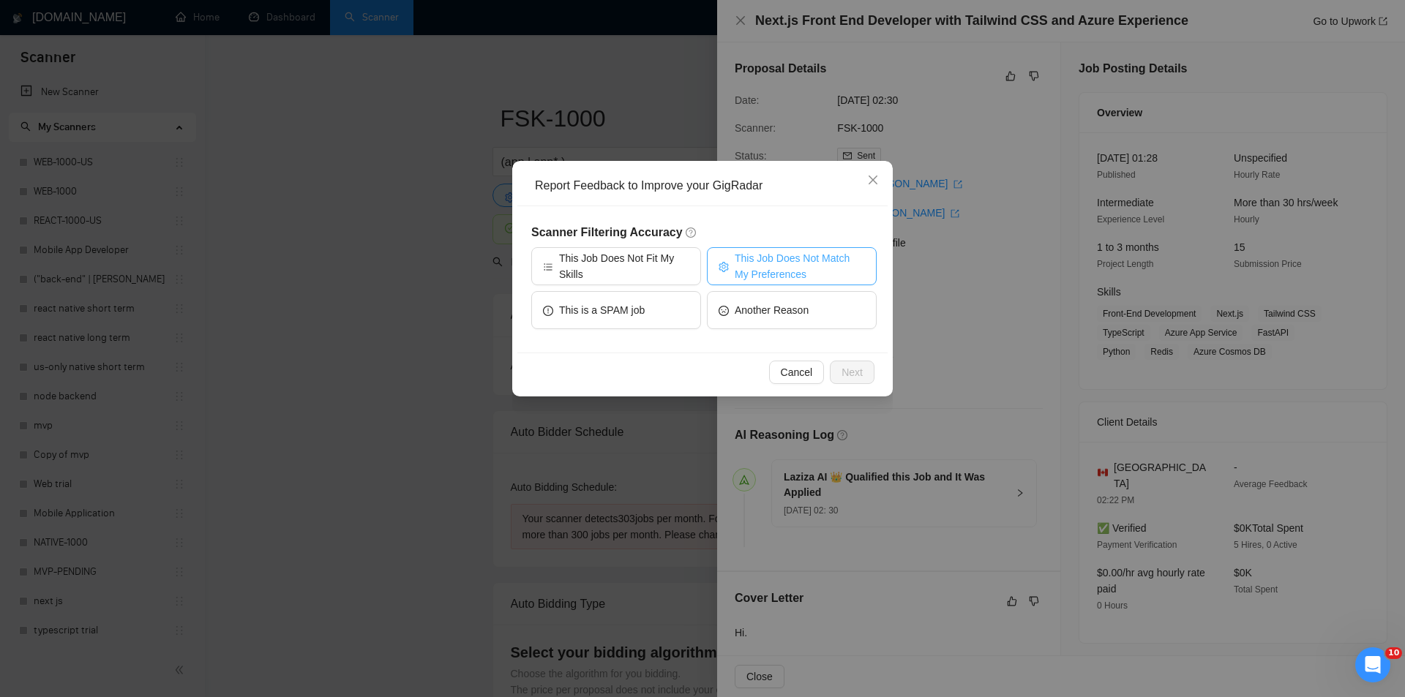
click at [769, 256] on span "This Job Does Not Match My Preferences" at bounding box center [799, 266] width 130 height 32
click at [853, 369] on span "Next" at bounding box center [851, 372] width 21 height 16
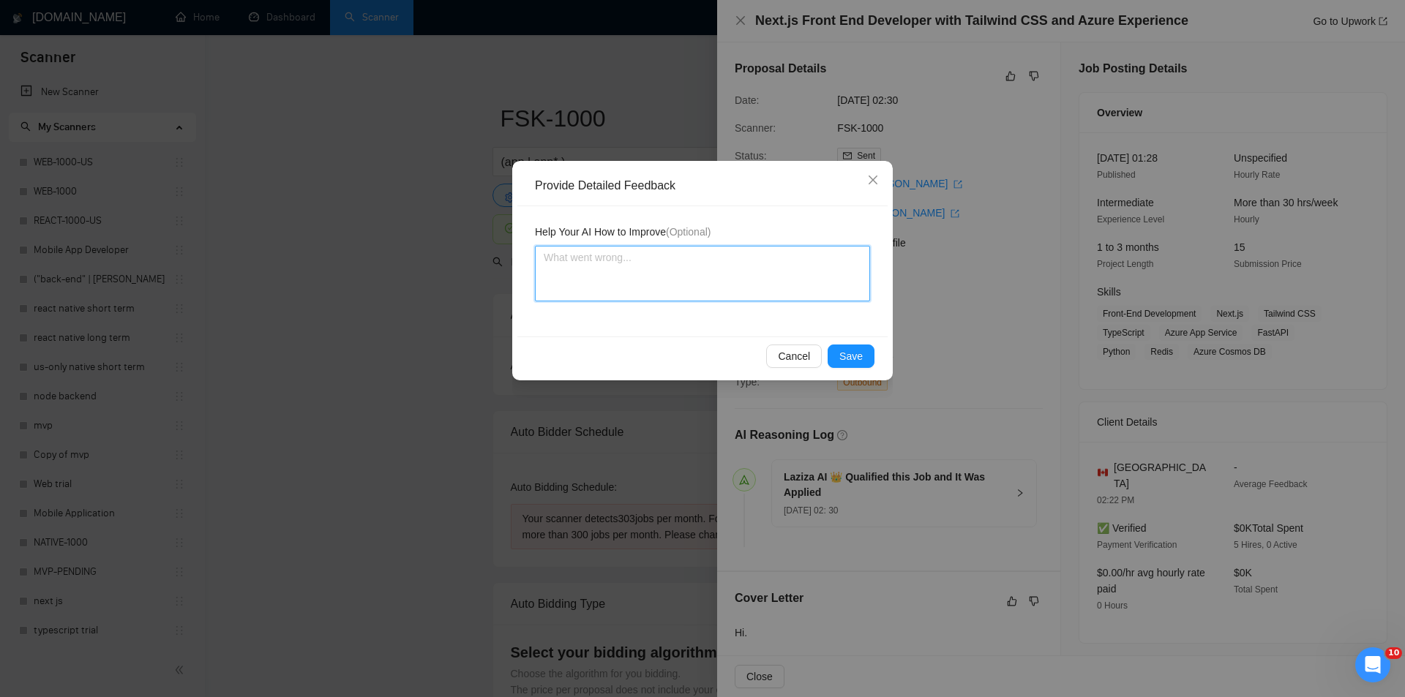
click at [666, 278] on textarea at bounding box center [702, 274] width 335 height 56
paste textarea "Not a fit — the description suggests an existing codebase, but Ria only works o…"
type textarea "Not a fit — the description suggests an existing codebase, but Ria only works o…"
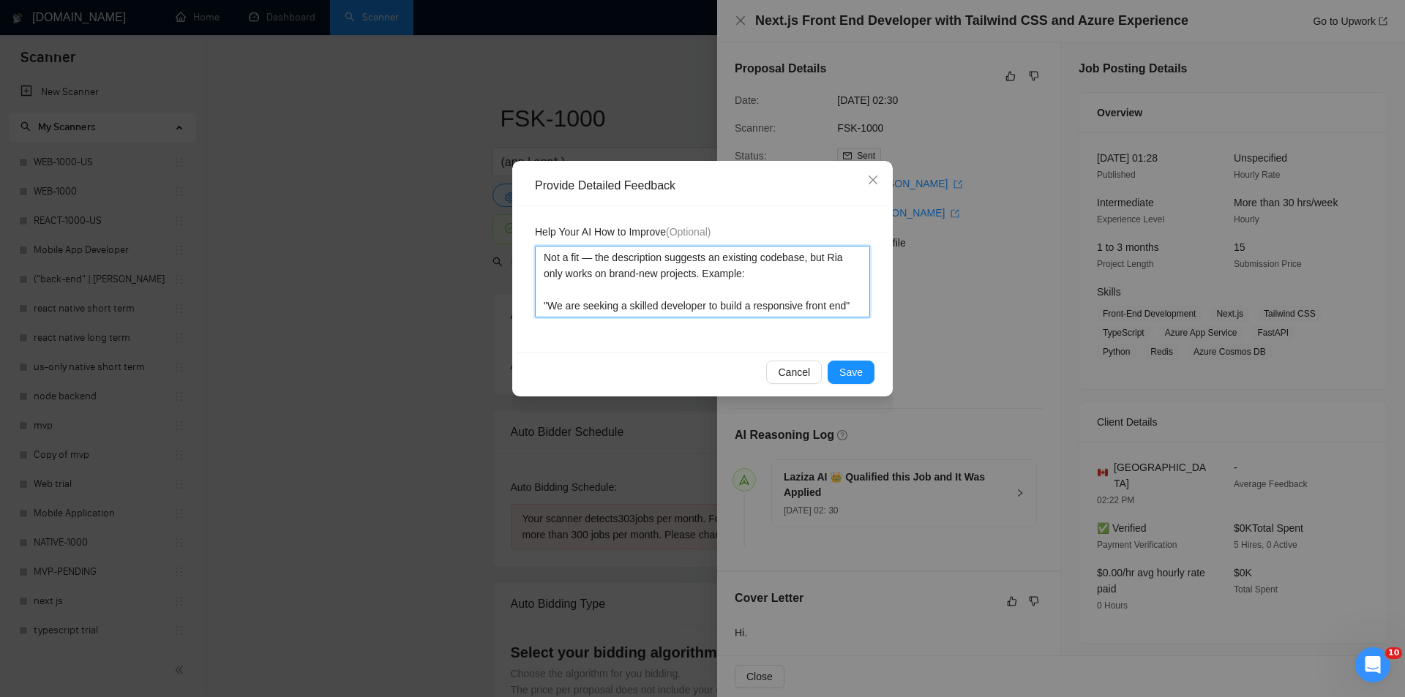
type textarea "Not a fit — the description suggests an existing codebase, but Ria only works o…"
click at [857, 377] on span "Save" at bounding box center [850, 372] width 23 height 16
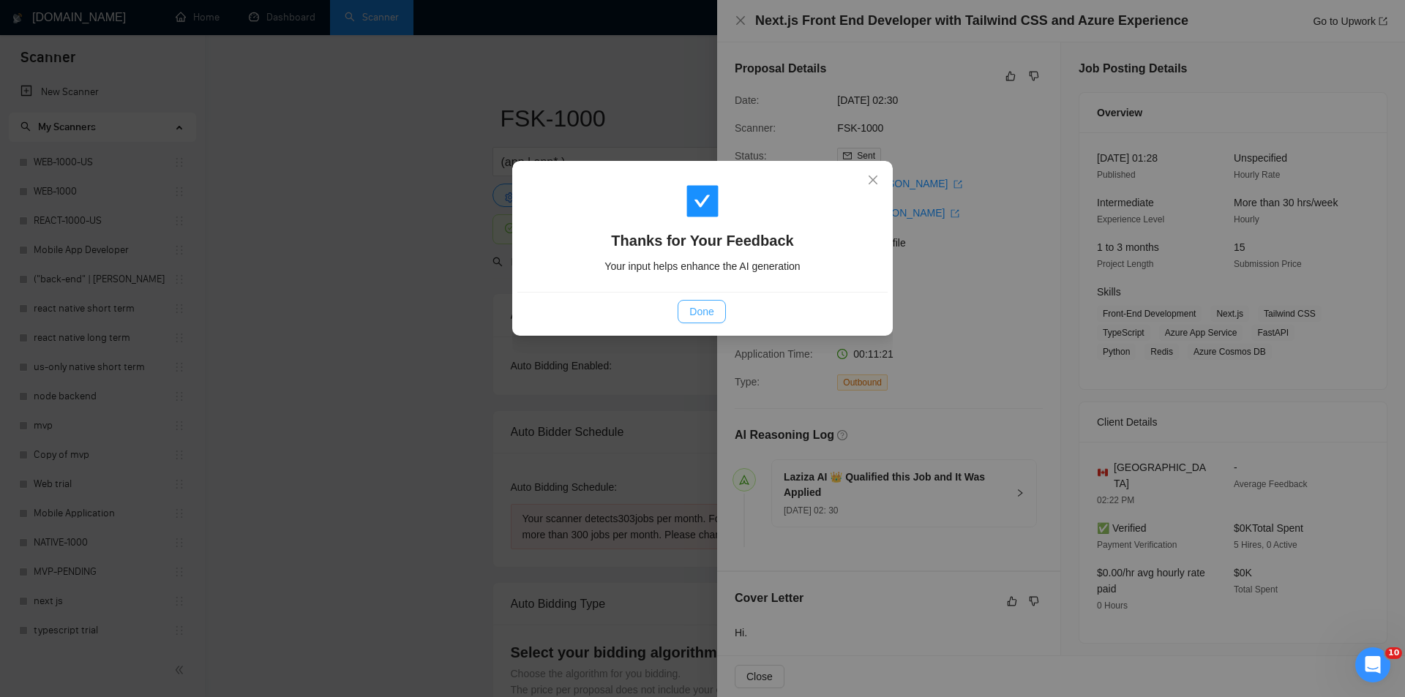
click at [699, 309] on span "Done" at bounding box center [701, 312] width 24 height 16
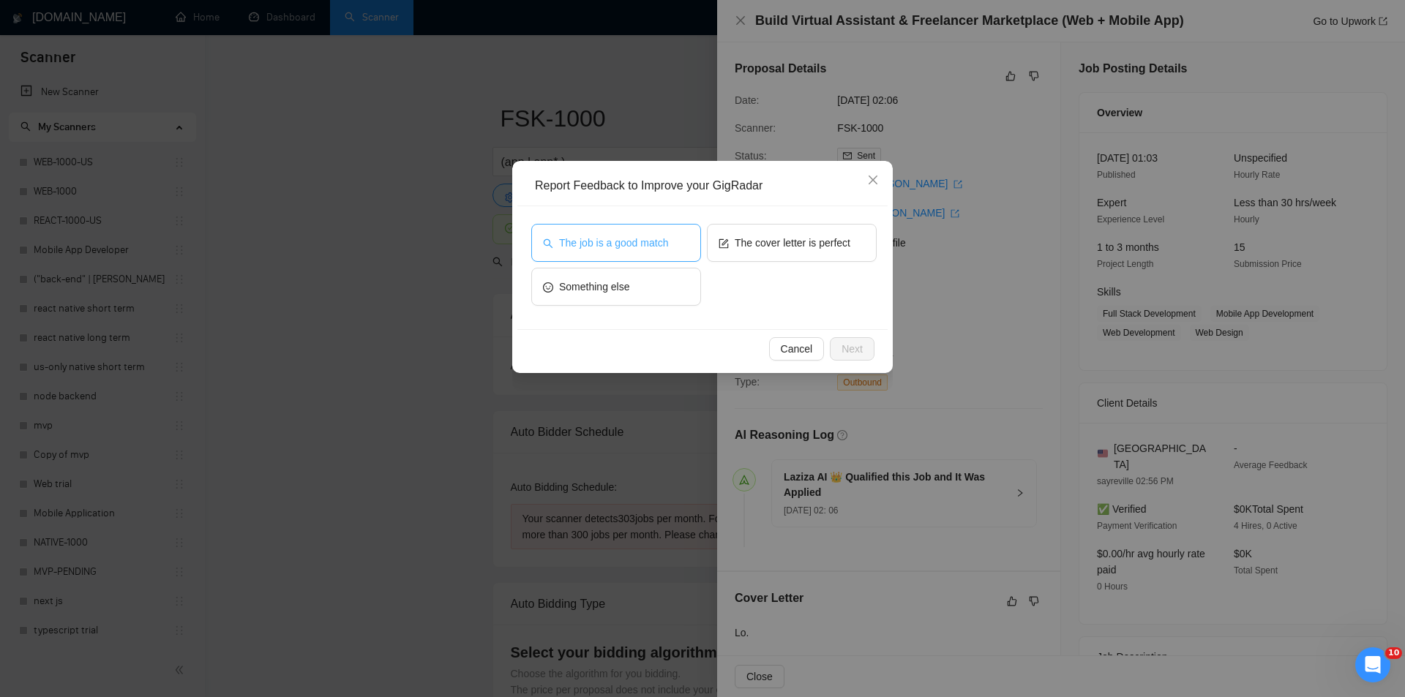
click at [661, 251] on button "The job is a good match" at bounding box center [616, 243] width 170 height 38
click at [844, 346] on span "Next" at bounding box center [851, 349] width 21 height 16
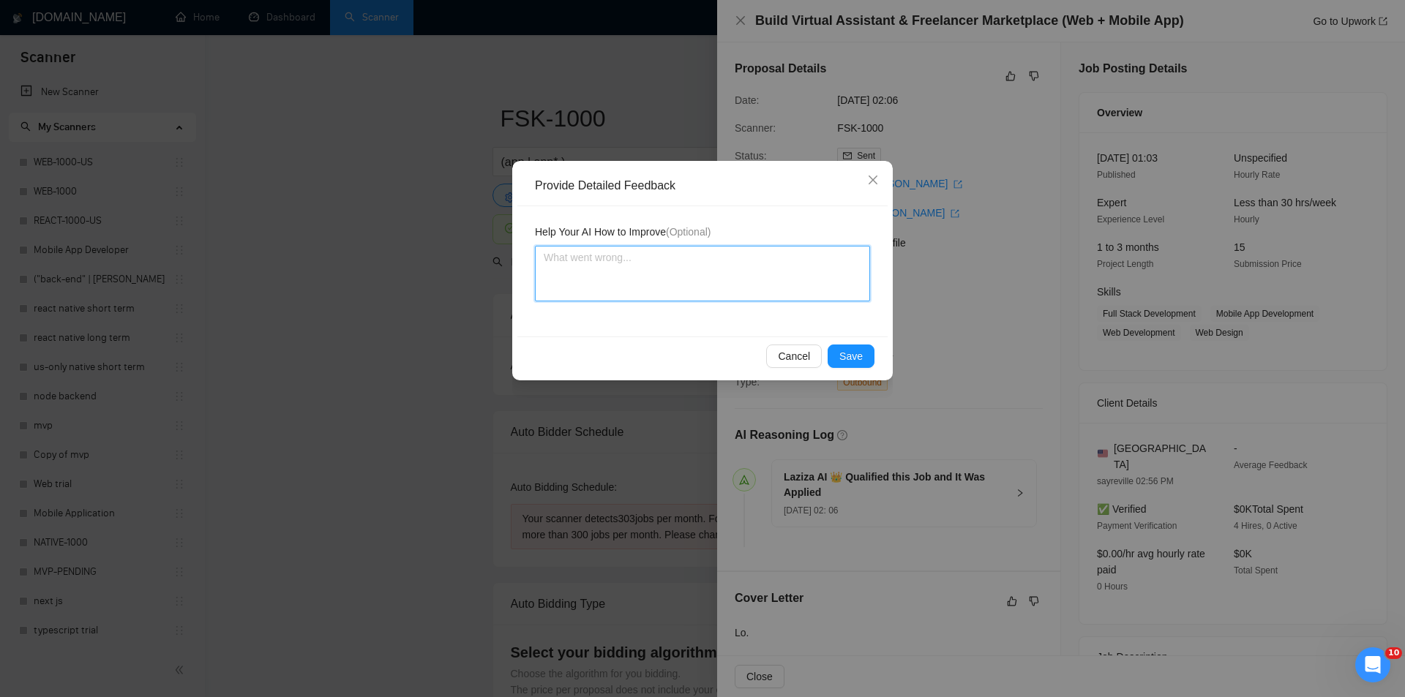
click at [712, 263] on textarea at bounding box center [702, 274] width 335 height 56
paste textarea "Good fit — the project is greenfield (no existing code), welcomes agencies, use…"
type textarea "Good fit — the project is greenfield (no existing code), welcomes agencies, use…"
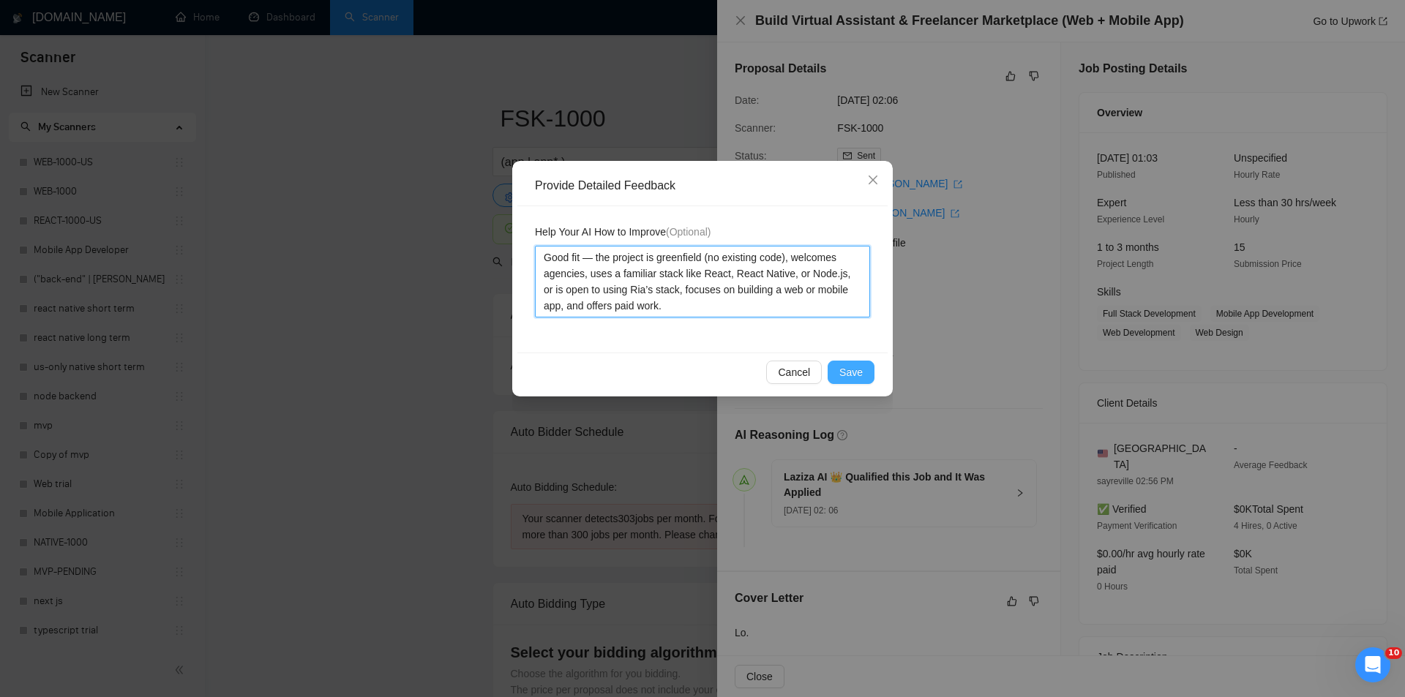
type textarea "Good fit — the project is greenfield (no existing code), welcomes agencies, use…"
click at [842, 375] on span "Save" at bounding box center [850, 372] width 23 height 16
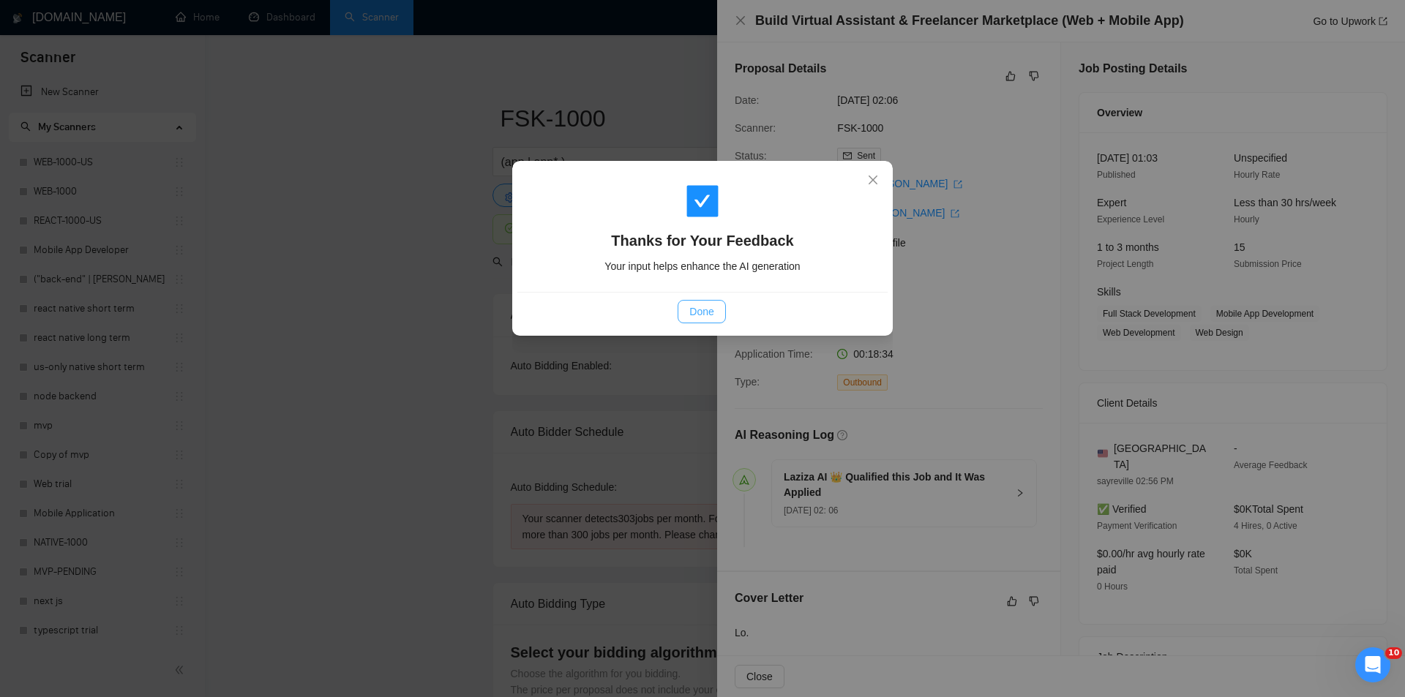
click at [686, 313] on button "Done" at bounding box center [701, 311] width 48 height 23
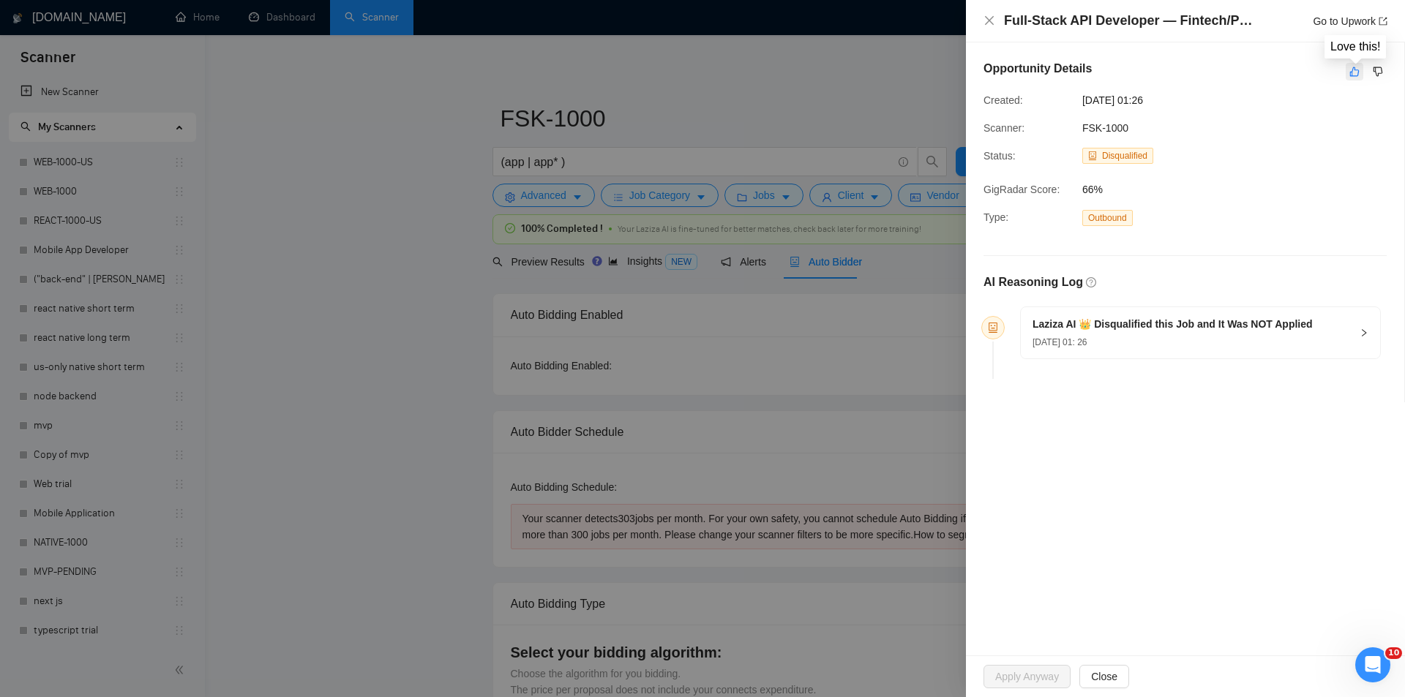
click at [1349, 74] on icon "like" at bounding box center [1354, 72] width 10 height 12
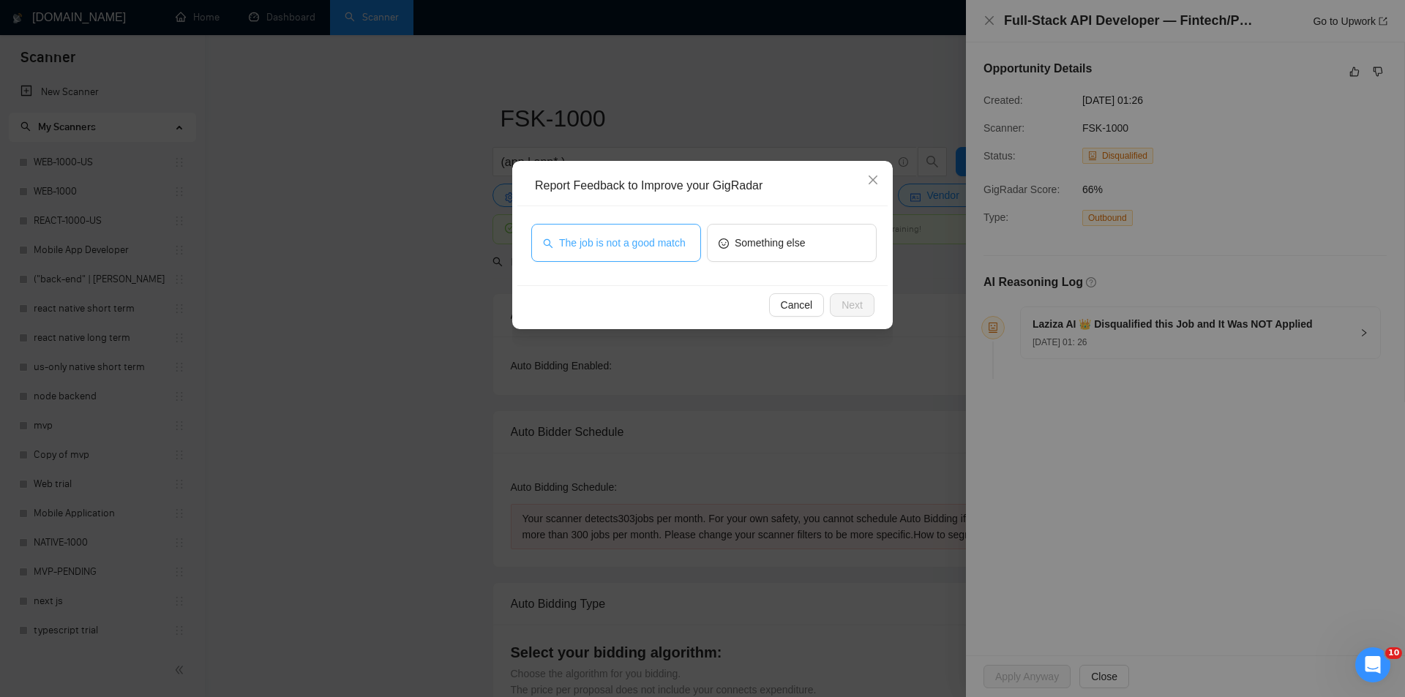
drag, startPoint x: 620, startPoint y: 247, endPoint x: 727, endPoint y: 279, distance: 112.5
click at [620, 247] on span "The job is not a good match" at bounding box center [622, 243] width 127 height 16
click at [850, 309] on span "Next" at bounding box center [851, 305] width 21 height 16
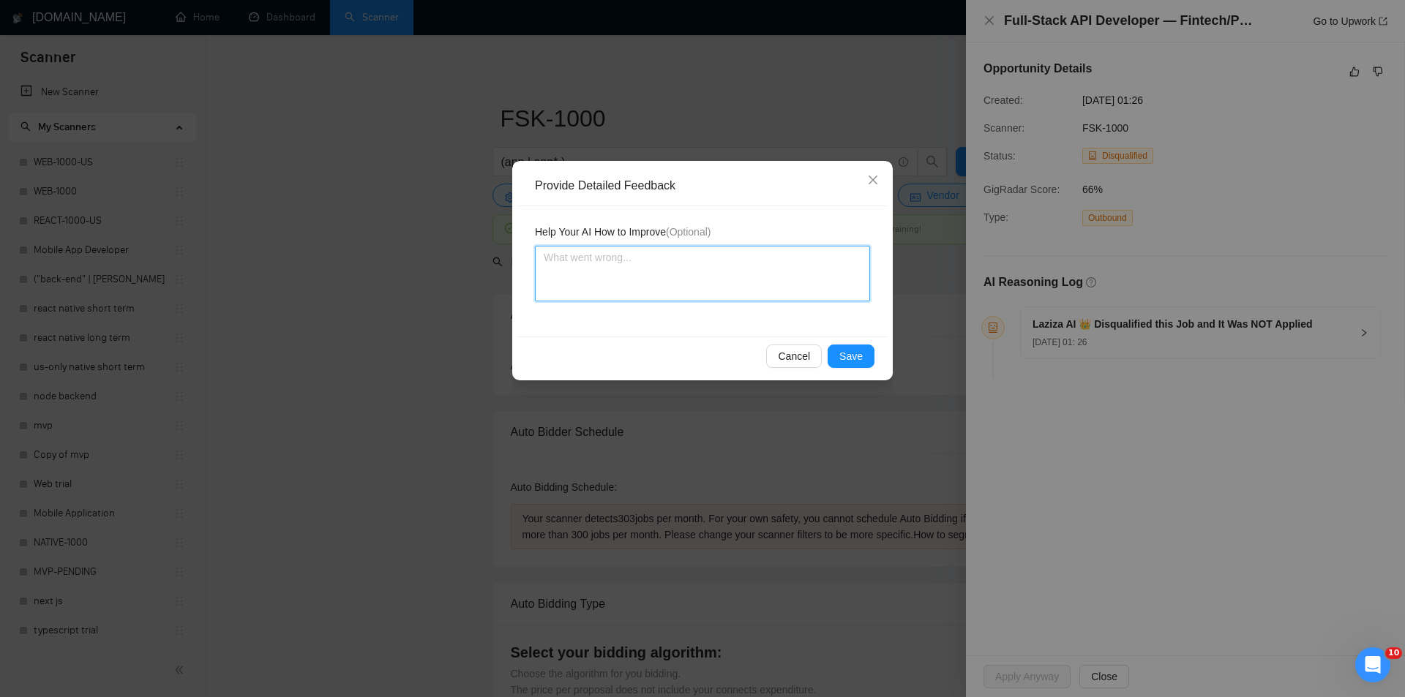
click at [714, 274] on textarea at bounding box center [702, 274] width 335 height 56
paste textarea "Not a fit — this project has been disqualified for other reasons. Example: "The…"
type textarea "Not a fit — this project has been disqualified for other reasons. Example: "The…"
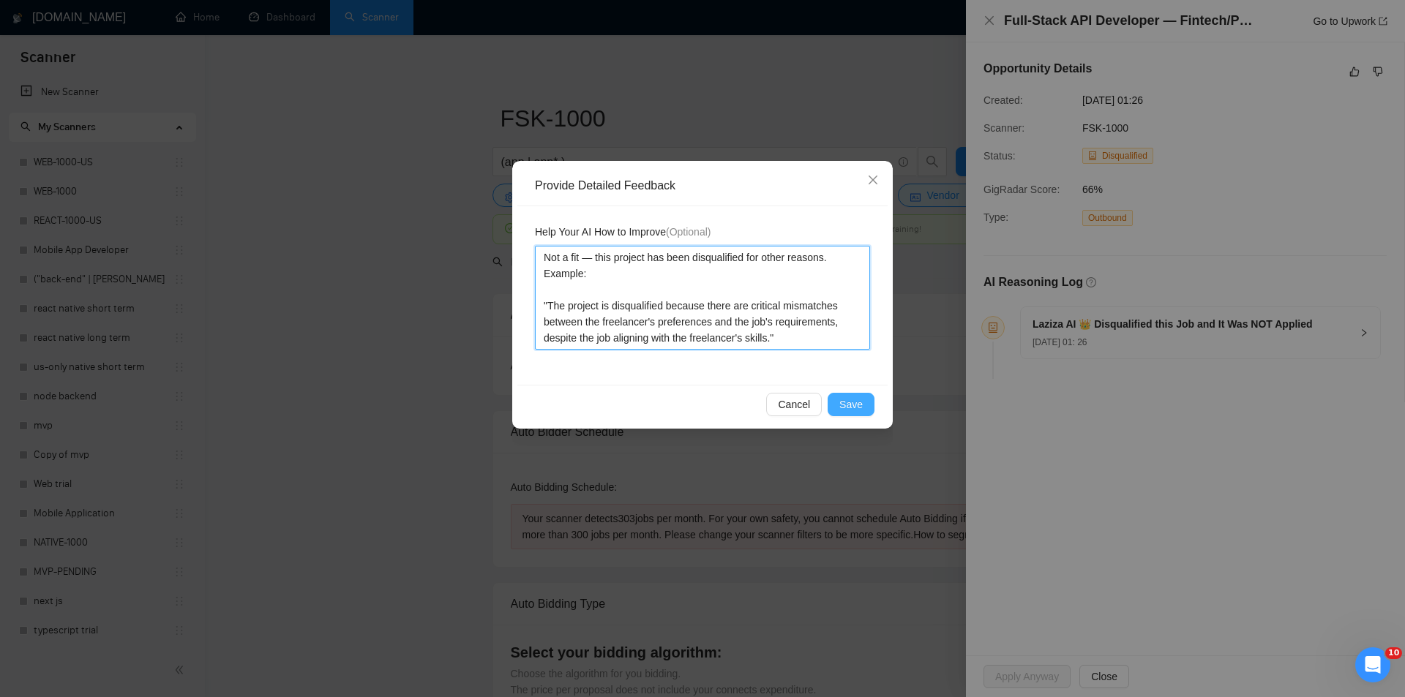
type textarea "Not a fit — this project has been disqualified for other reasons. Example: "The…"
click at [849, 403] on span "Save" at bounding box center [850, 404] width 23 height 16
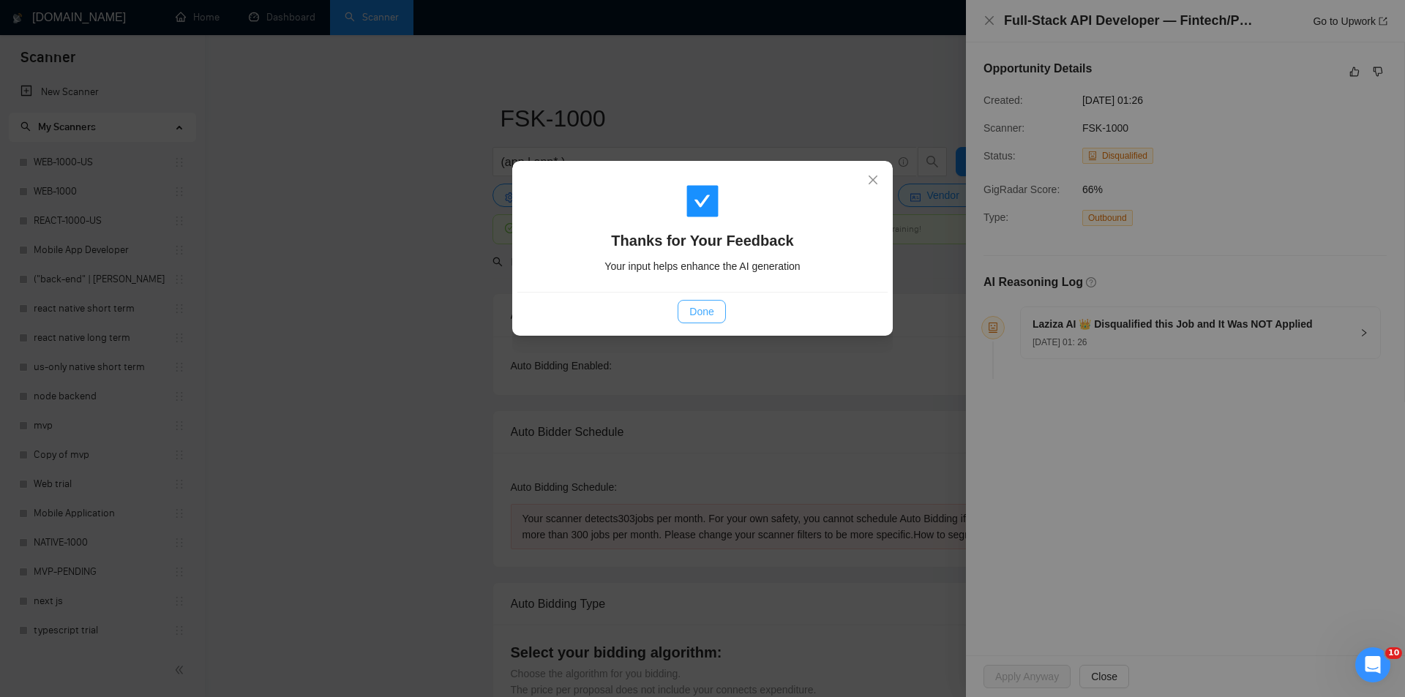
click at [695, 317] on span "Done" at bounding box center [701, 312] width 24 height 16
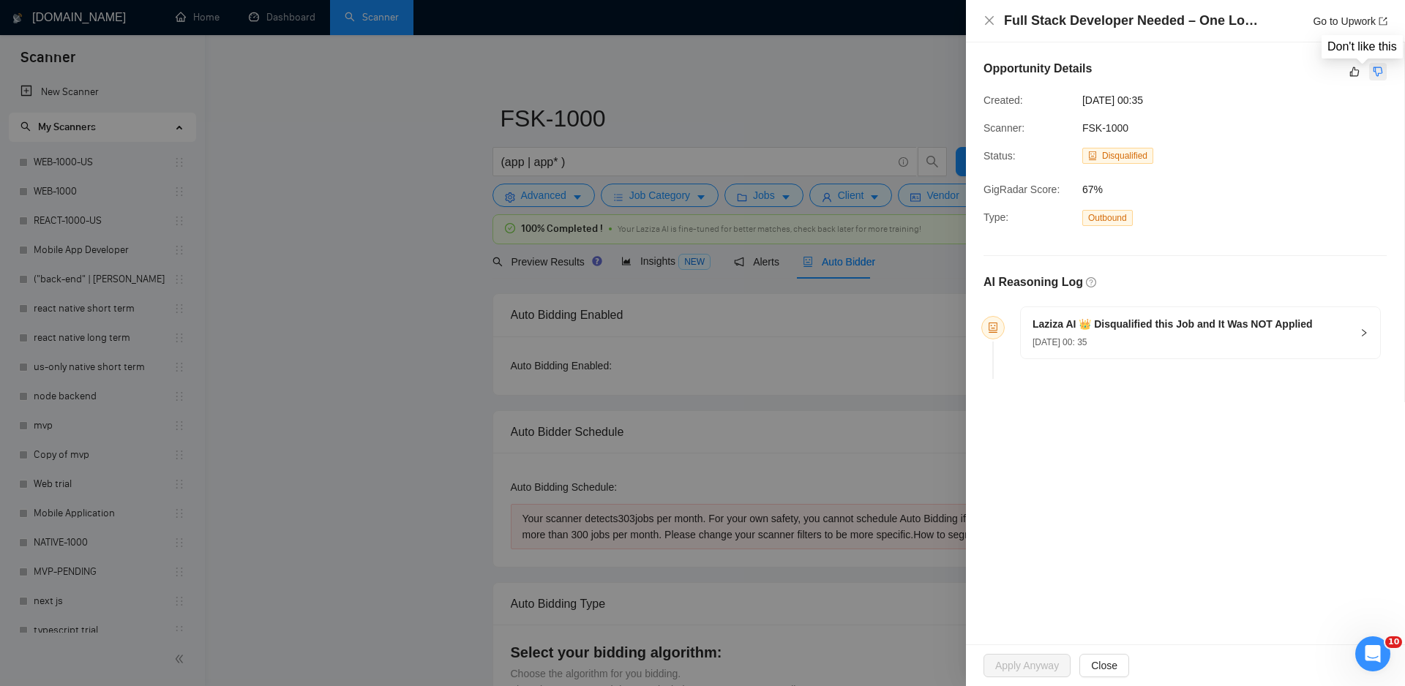
click at [1380, 69] on icon "dislike" at bounding box center [1377, 72] width 10 height 12
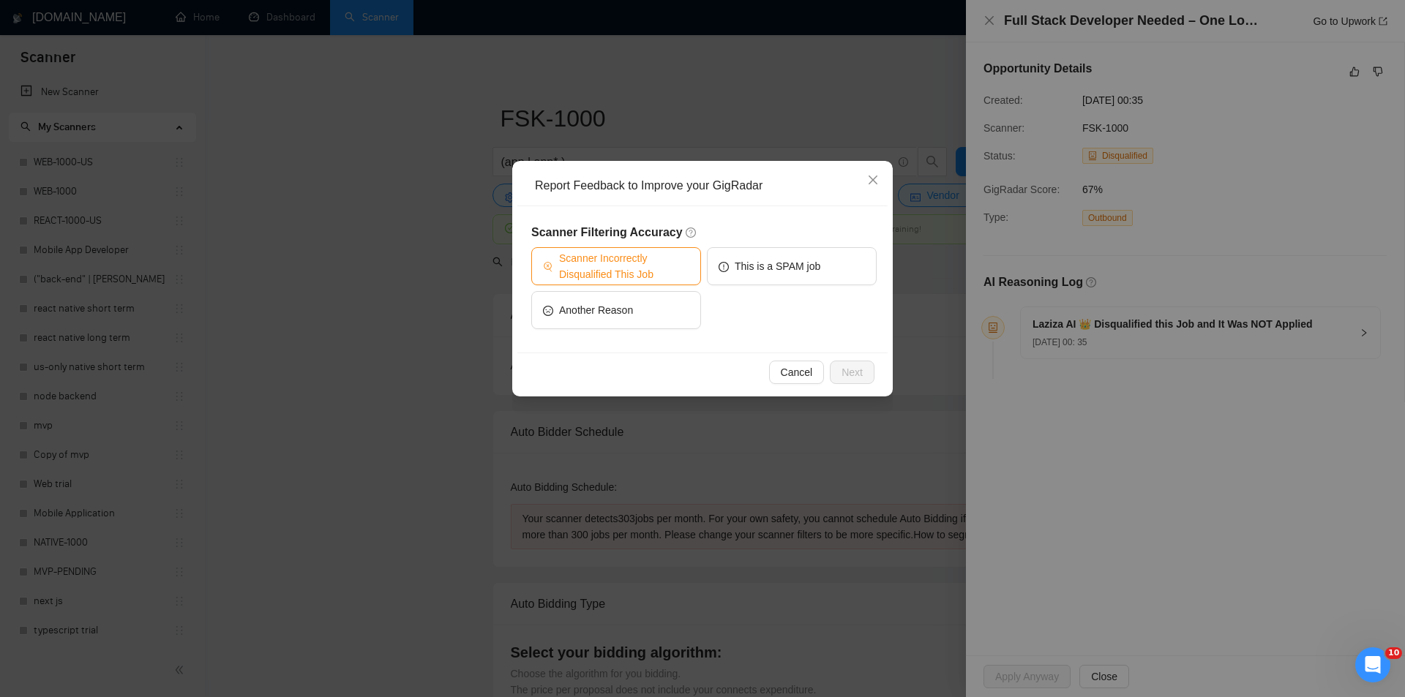
click at [655, 268] on span "Scanner Incorrectly Disqualified This Job" at bounding box center [624, 266] width 130 height 32
click at [866, 367] on button "Next" at bounding box center [852, 372] width 45 height 23
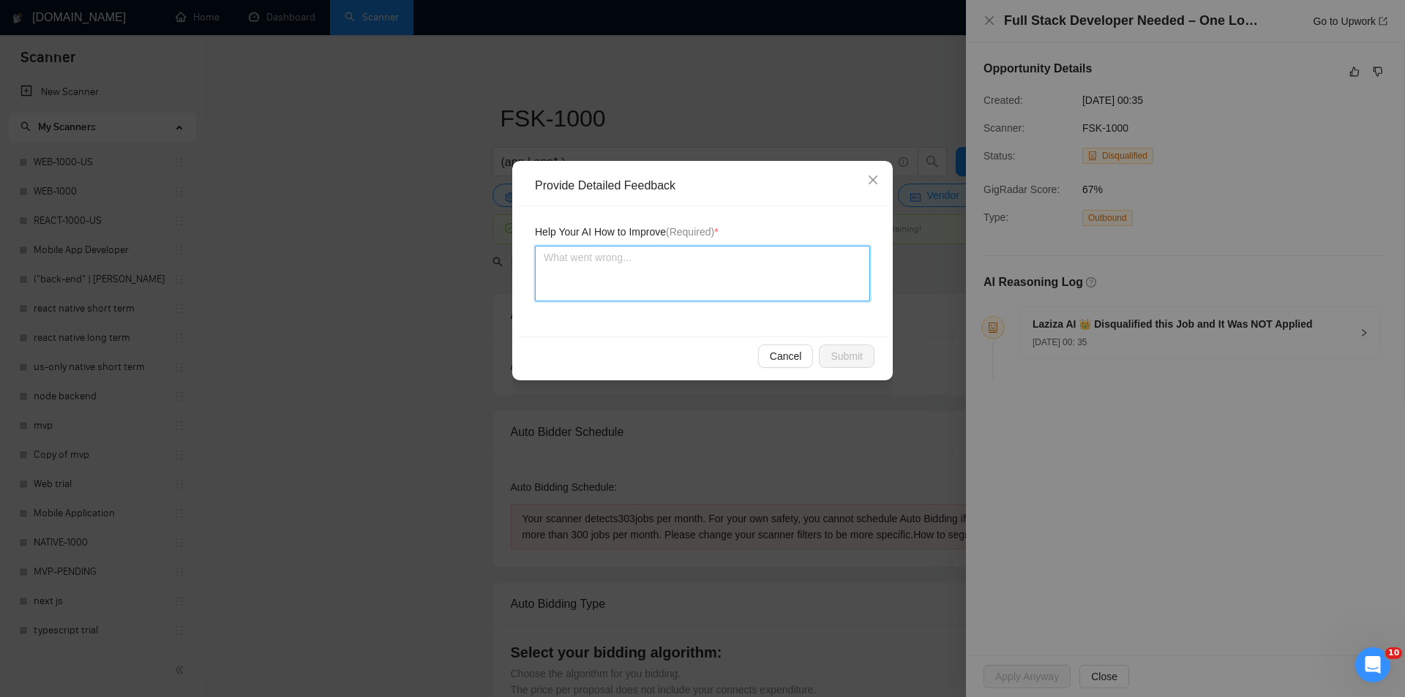
click at [691, 275] on textarea at bounding box center [702, 274] width 335 height 56
paste textarea "Good fit — the project is greenfield (no existing code), welcomes agencies, use…"
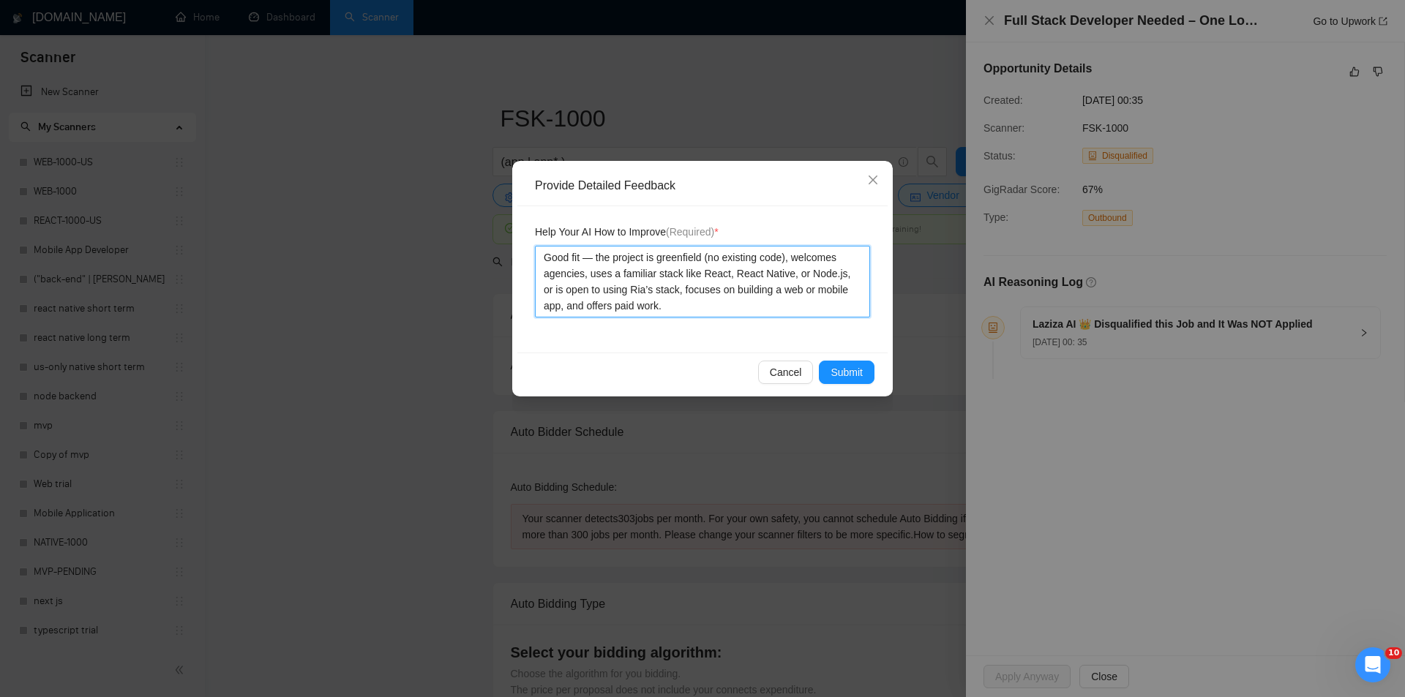
type textarea "Good fit — the project is greenfield (no existing code), welcomes agencies, use…"
click at [833, 366] on span "Submit" at bounding box center [846, 372] width 32 height 16
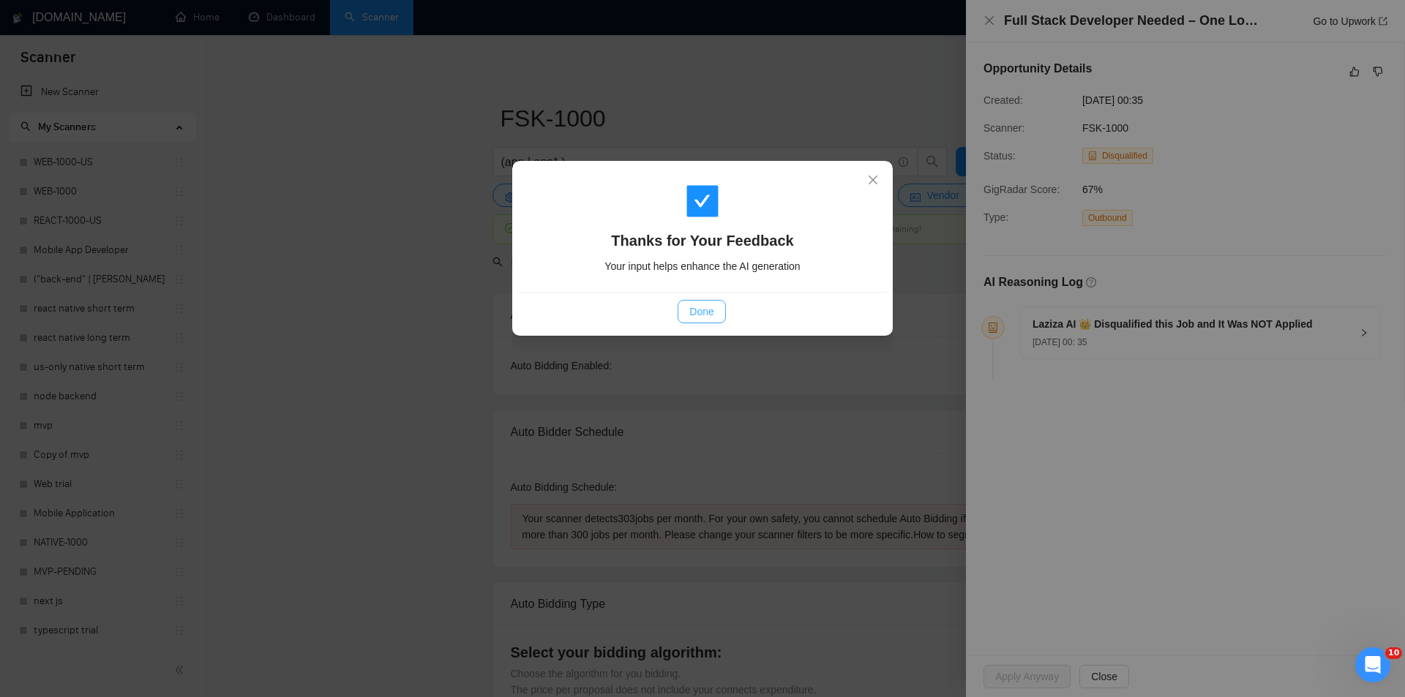
click at [703, 314] on span "Done" at bounding box center [701, 312] width 24 height 16
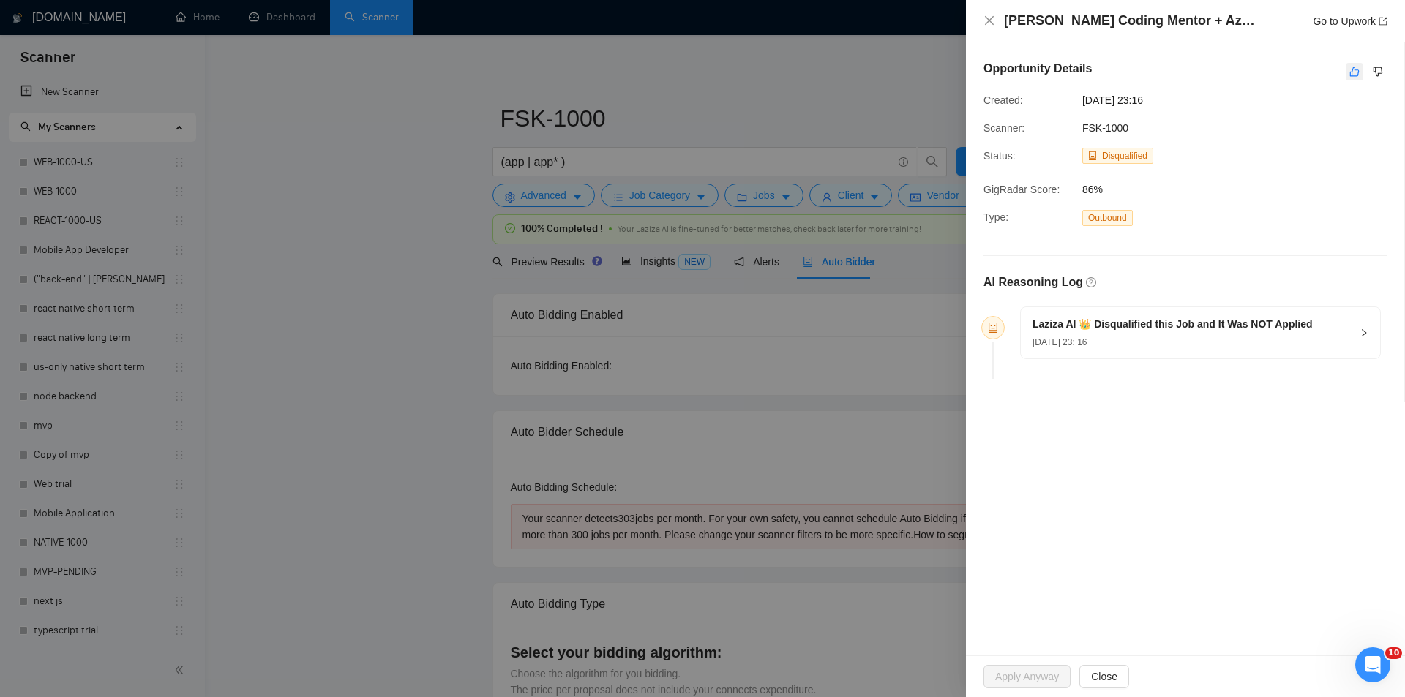
click at [1357, 68] on icon "like" at bounding box center [1354, 72] width 10 height 12
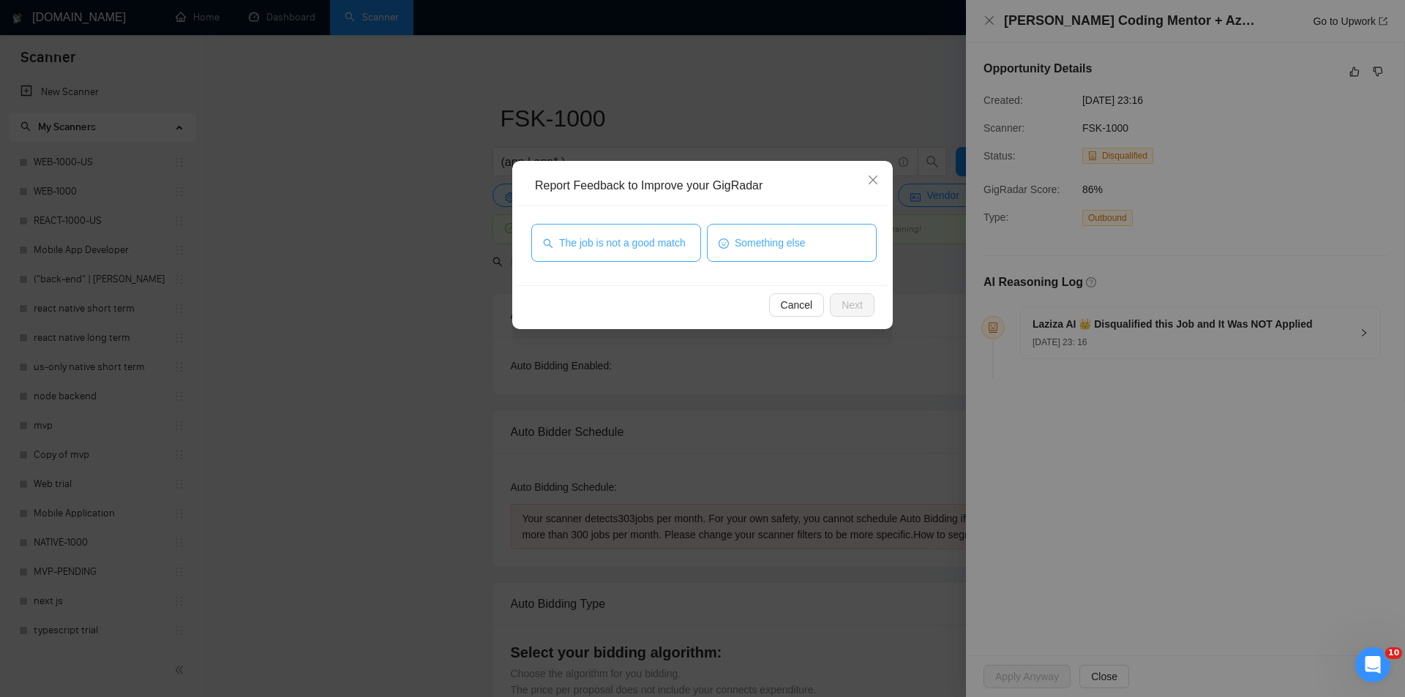
drag, startPoint x: 580, startPoint y: 245, endPoint x: 732, endPoint y: 261, distance: 153.0
click at [580, 244] on span "The job is not a good match" at bounding box center [622, 243] width 127 height 16
drag, startPoint x: 860, startPoint y: 304, endPoint x: 847, endPoint y: 304, distance: 13.2
click at [860, 305] on span "Next" at bounding box center [851, 305] width 21 height 16
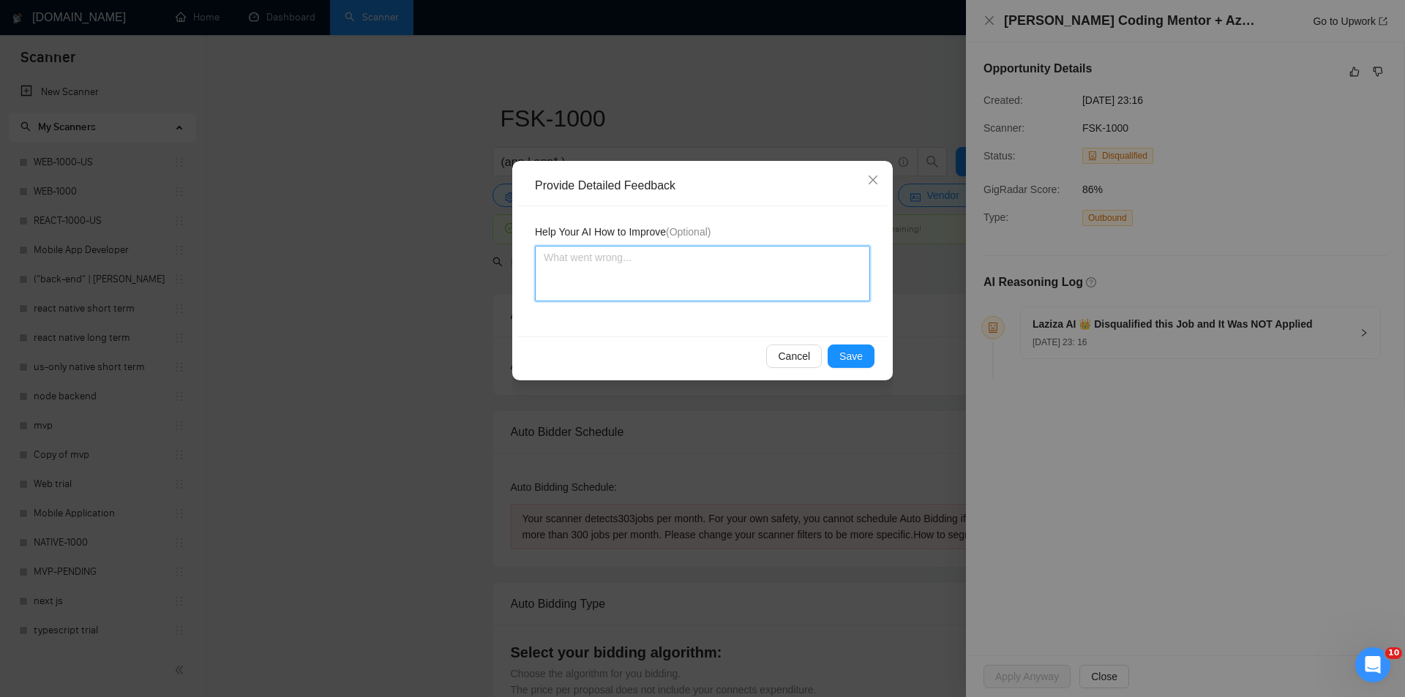
click at [640, 266] on textarea at bounding box center [702, 274] width 335 height 56
paste textarea "Not a fit — this project has been disqualified for other reasons. Example: "The…"
type textarea "Not a fit — this project has been disqualified for other reasons. Example: "The…"
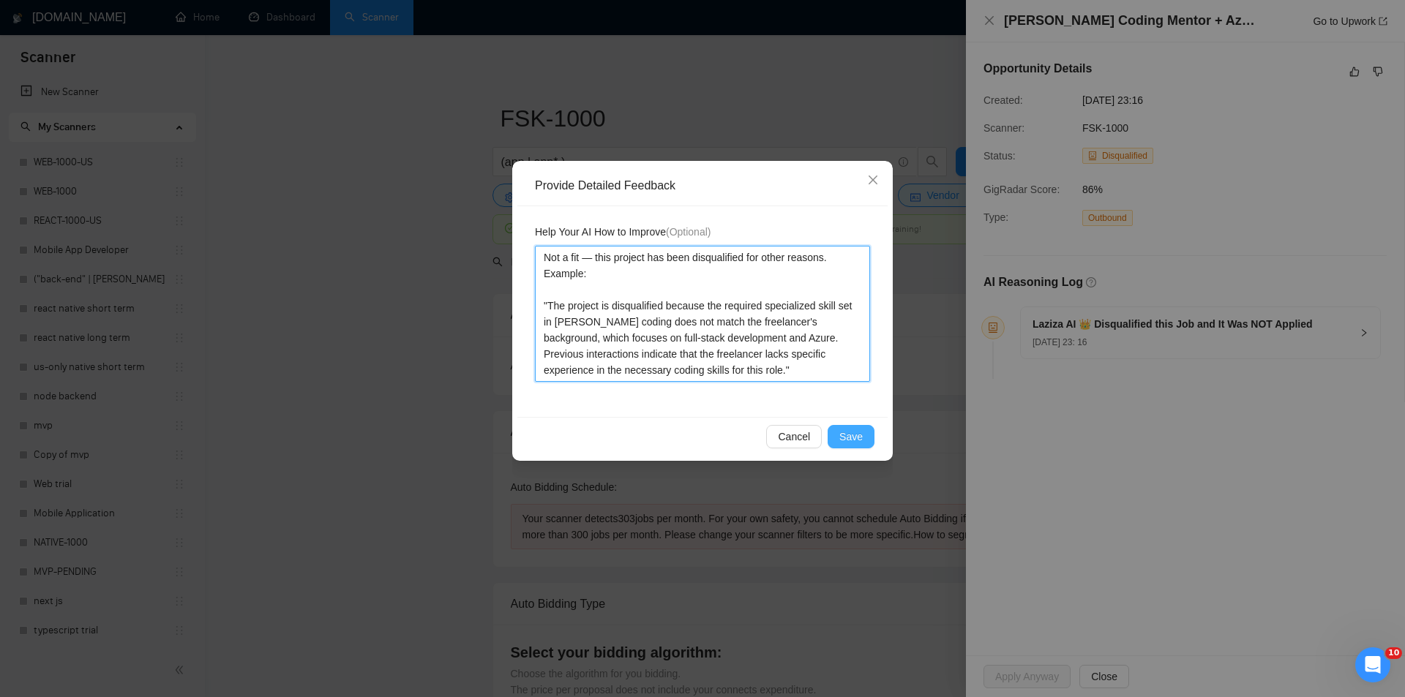
type textarea "Not a fit — this project has been disqualified for other reasons. Example: "The…"
drag, startPoint x: 857, startPoint y: 437, endPoint x: 771, endPoint y: 386, distance: 100.0
click at [857, 437] on span "Save" at bounding box center [850, 437] width 23 height 16
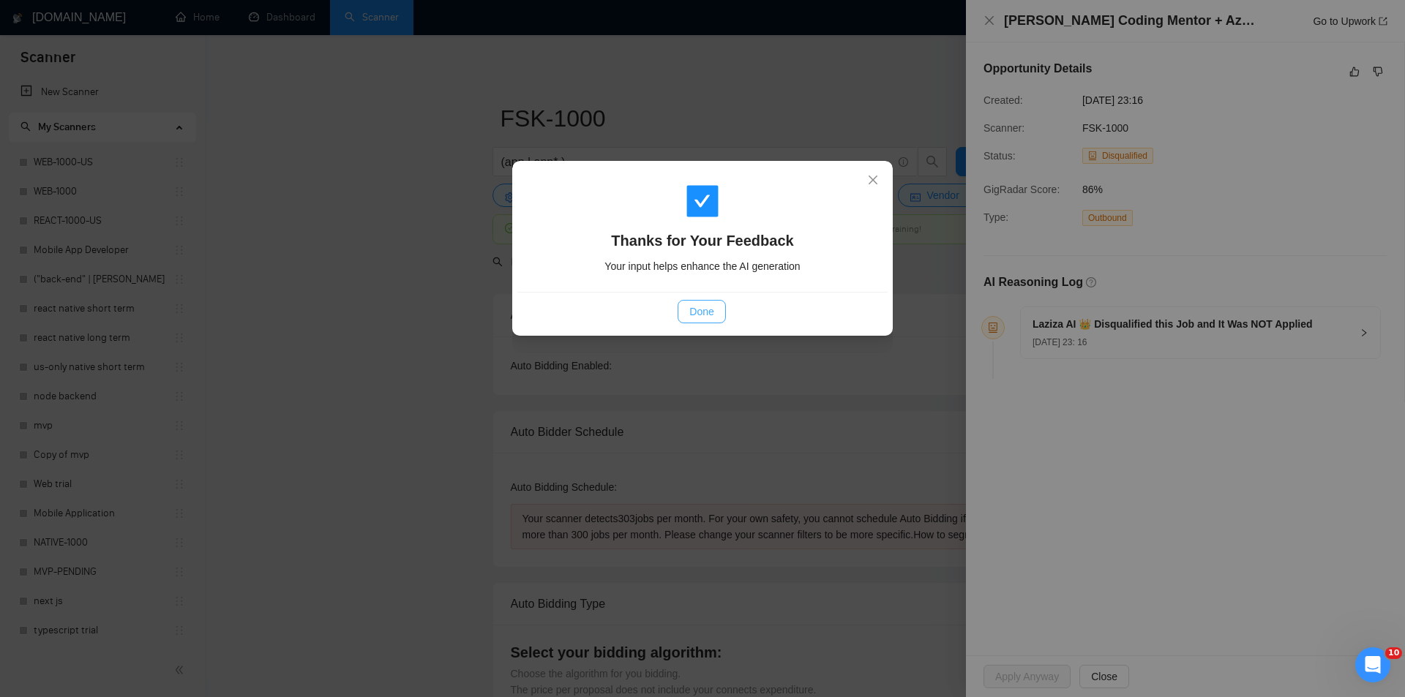
click at [702, 312] on span "Done" at bounding box center [701, 312] width 24 height 16
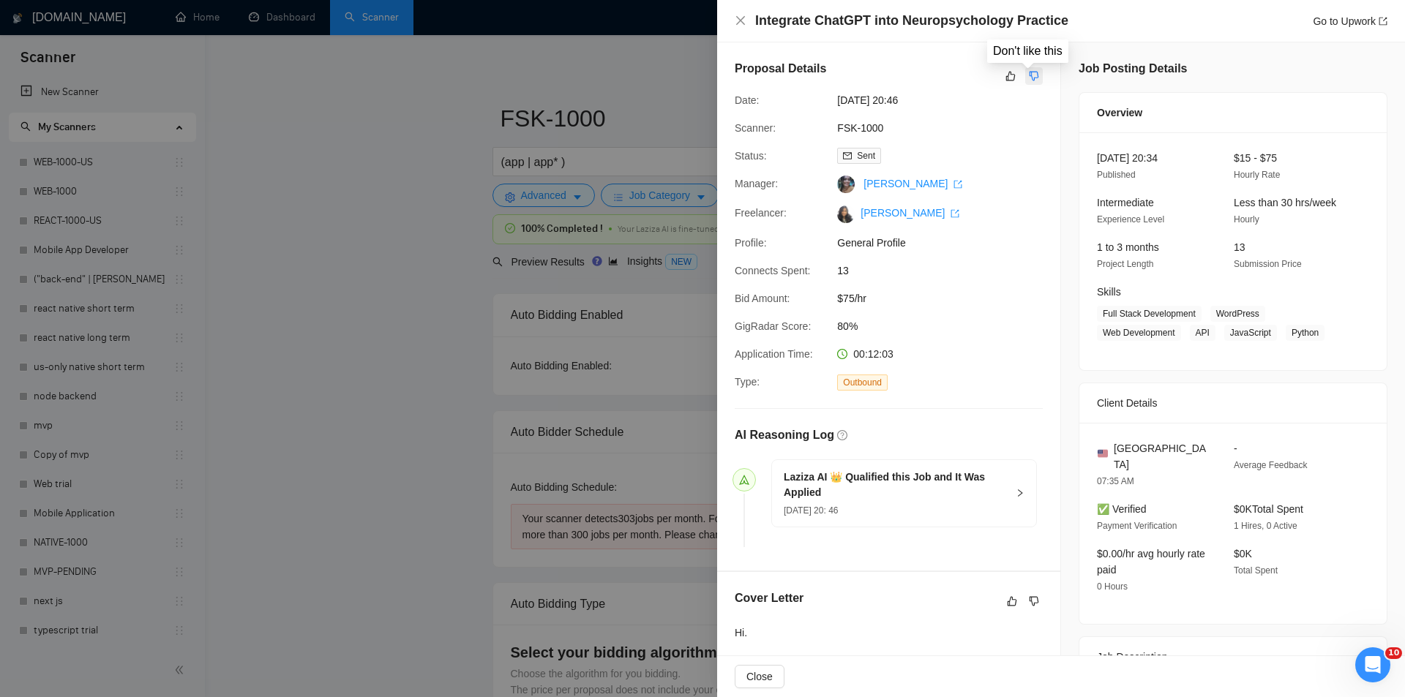
click at [1029, 81] on icon "dislike" at bounding box center [1034, 76] width 10 height 12
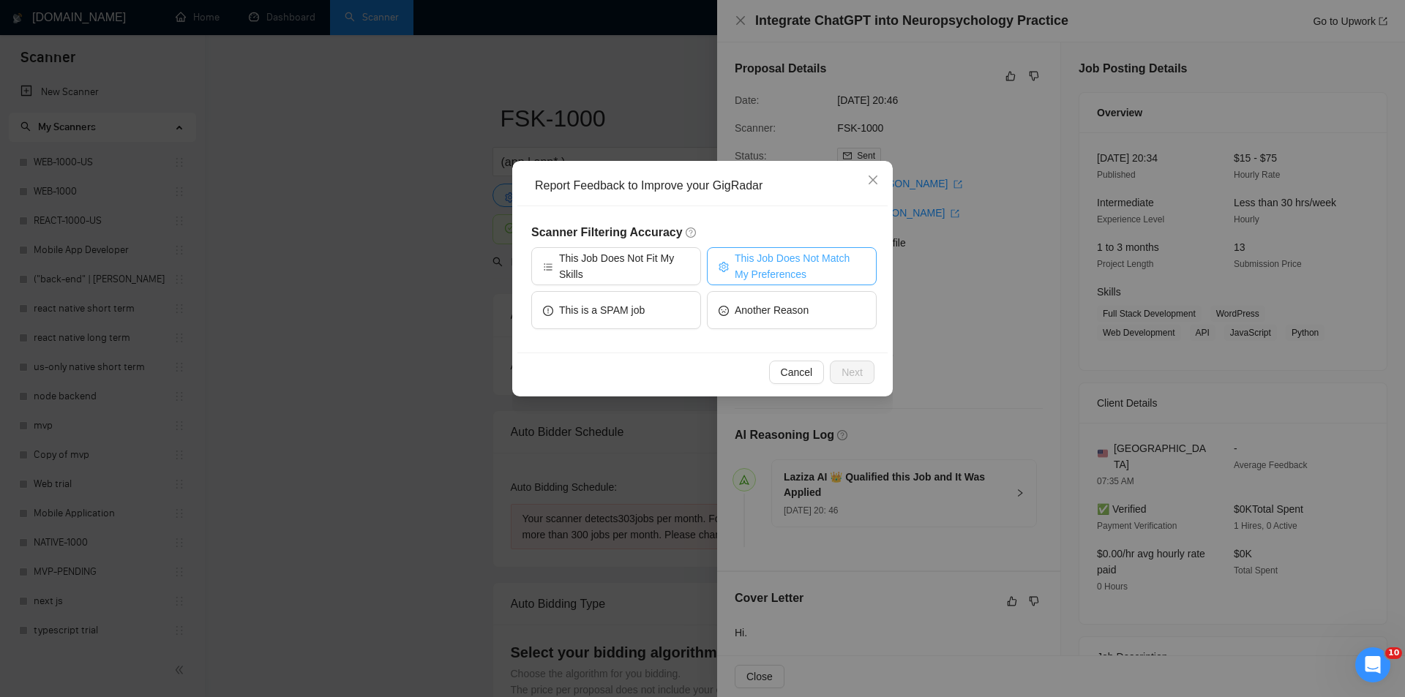
click at [751, 266] on span "This Job Does Not Match My Preferences" at bounding box center [799, 266] width 130 height 32
click at [835, 366] on button "Next" at bounding box center [852, 372] width 45 height 23
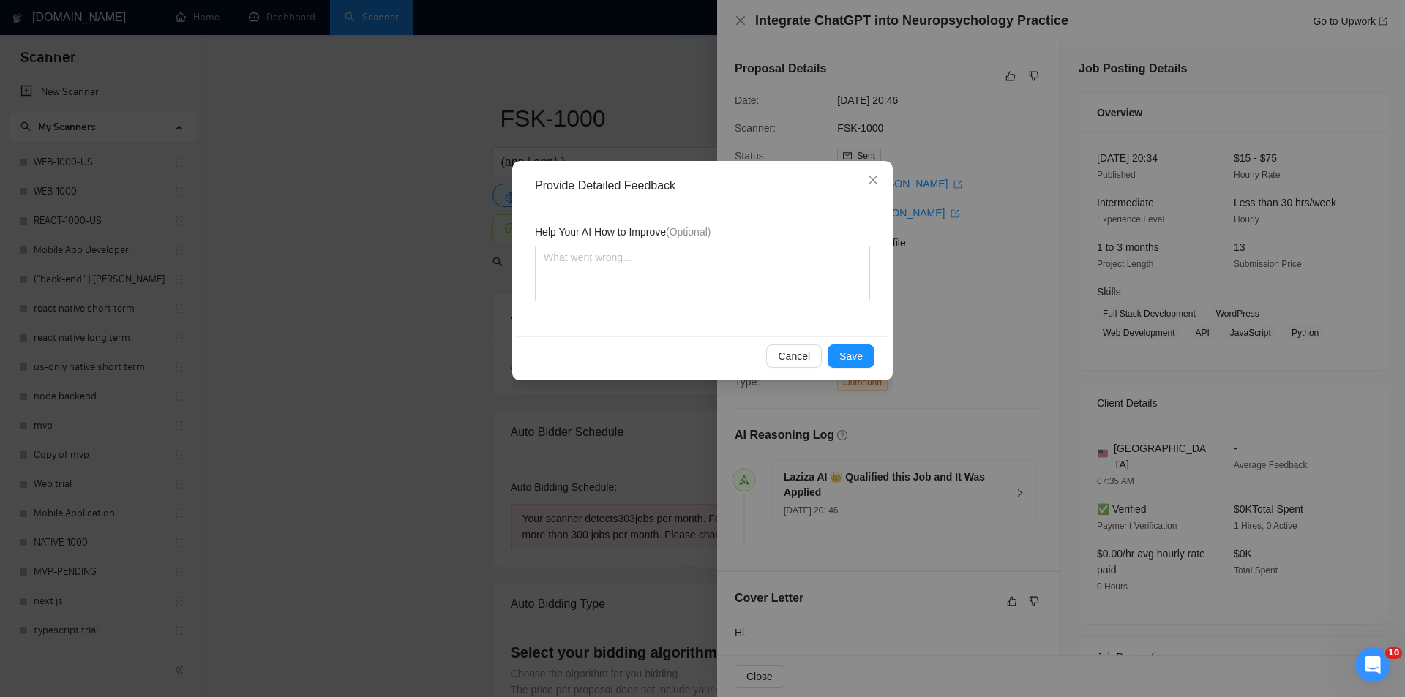
click at [665, 306] on div "Help Your AI How to Improve (Optional)" at bounding box center [702, 271] width 370 height 130
click at [658, 281] on textarea at bounding box center [702, 274] width 335 height 56
paste textarea "Not a fit — the project isn't for a web or mobile app, which is Ria's focus. Ex…"
type textarea "Not a fit — the project isn't for a web or mobile app, which is Ria's focus. Ex…"
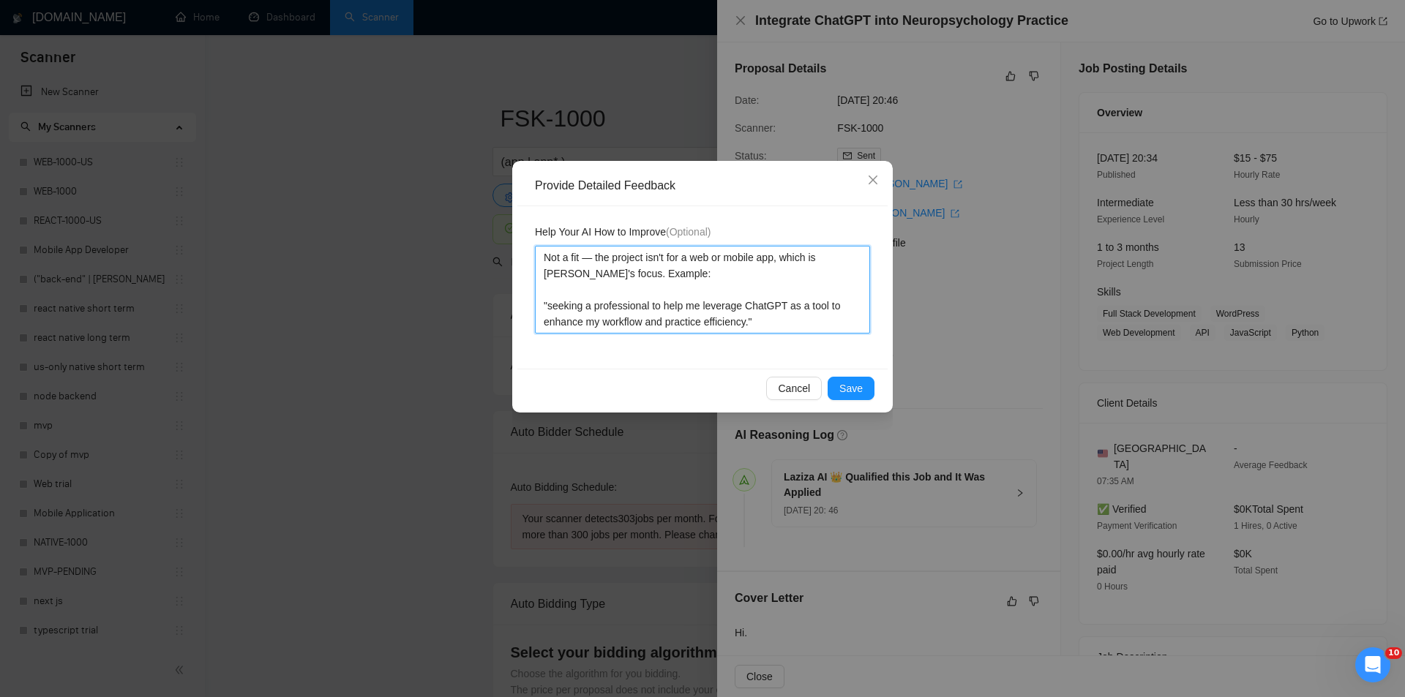
type textarea "Not a fit — the project isn't for a web or mobile app, which is Ria's focus. Ex…"
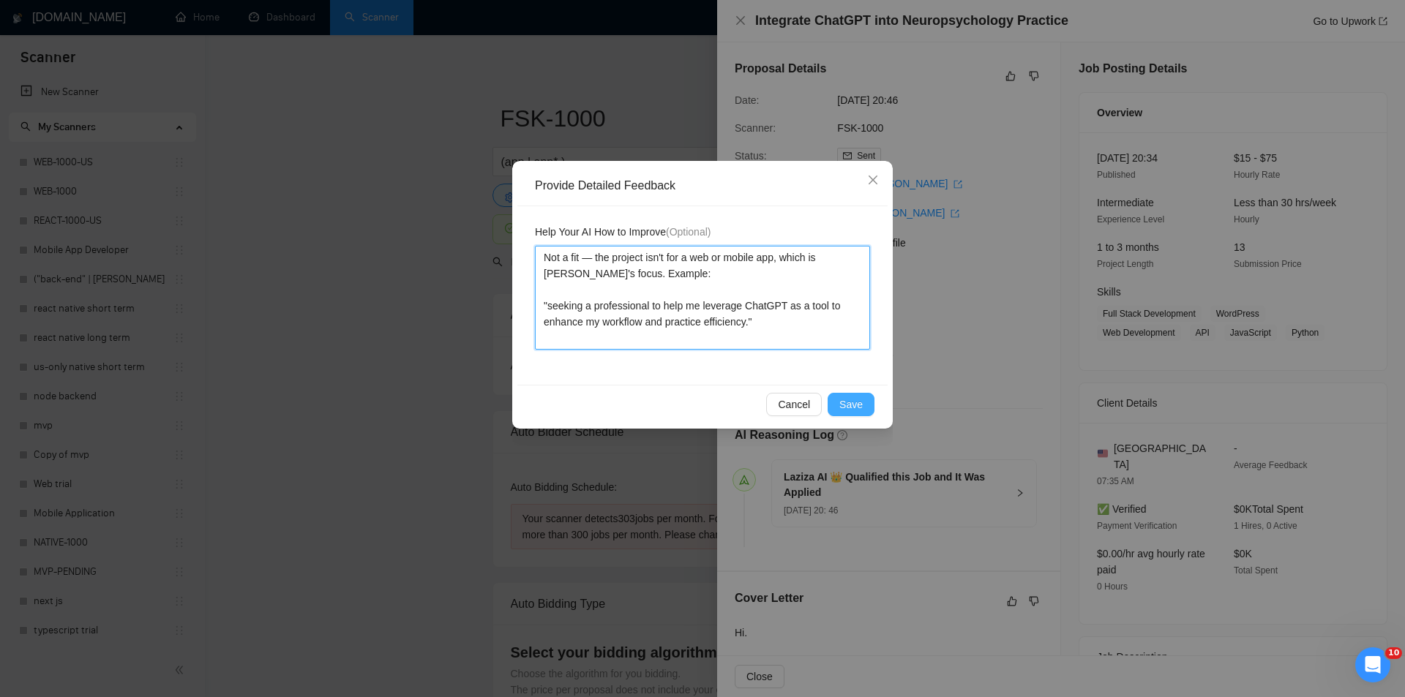
type textarea "Not a fit — the project isn't for a web or mobile app, which is Ria's focus. Ex…"
click at [862, 402] on button "Save" at bounding box center [850, 404] width 47 height 23
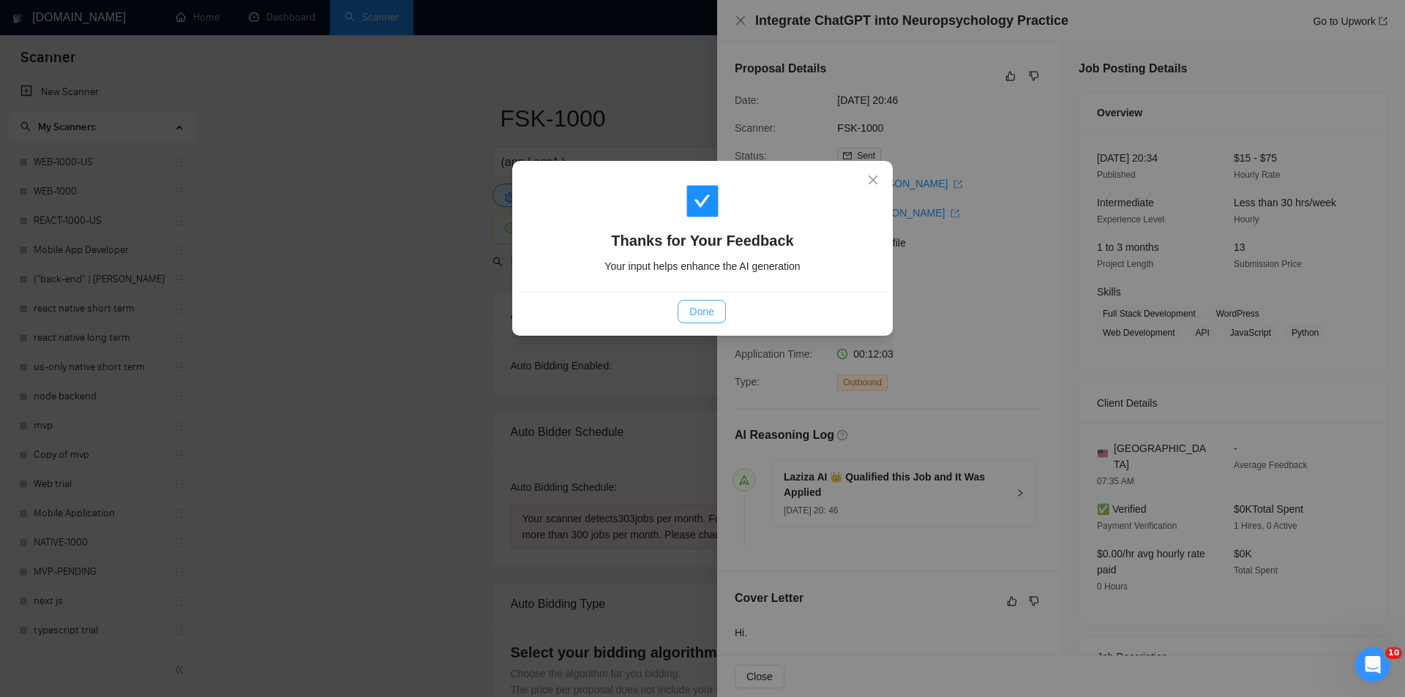
click at [709, 316] on span "Done" at bounding box center [701, 312] width 24 height 16
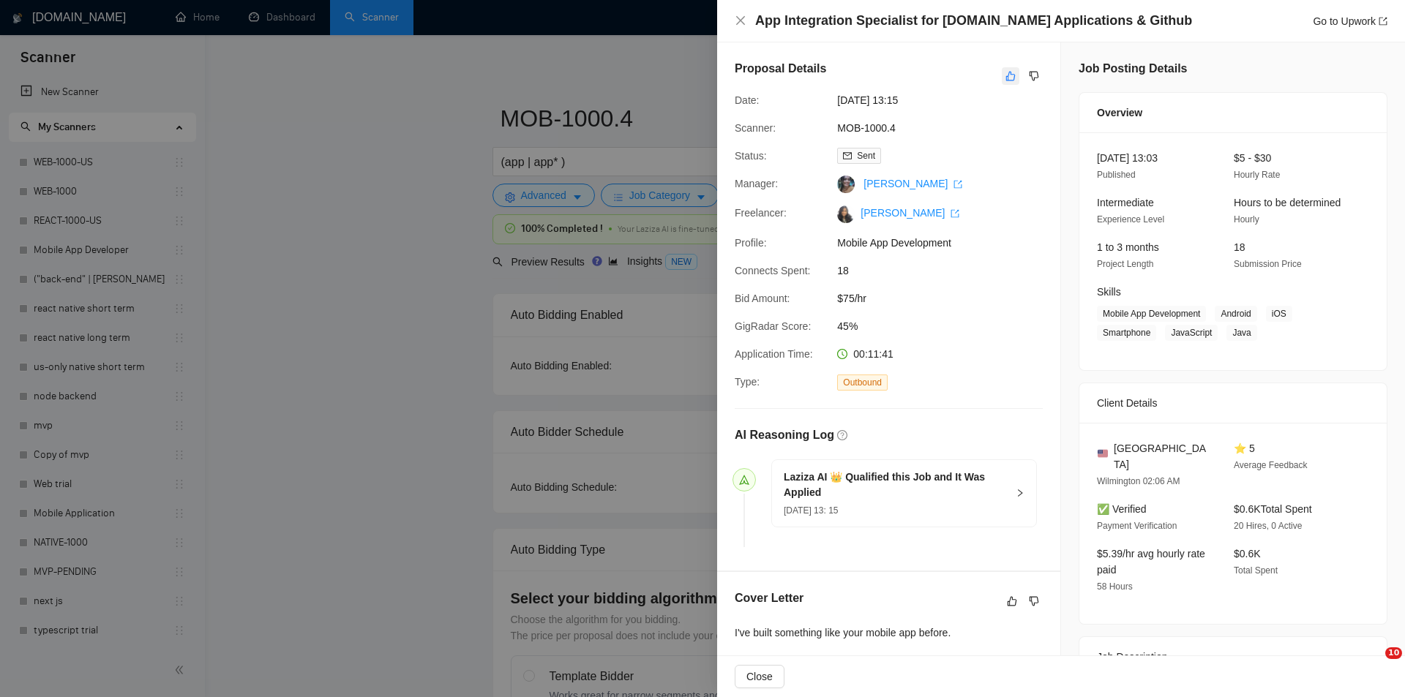
click at [1004, 83] on button "button" at bounding box center [1010, 76] width 18 height 18
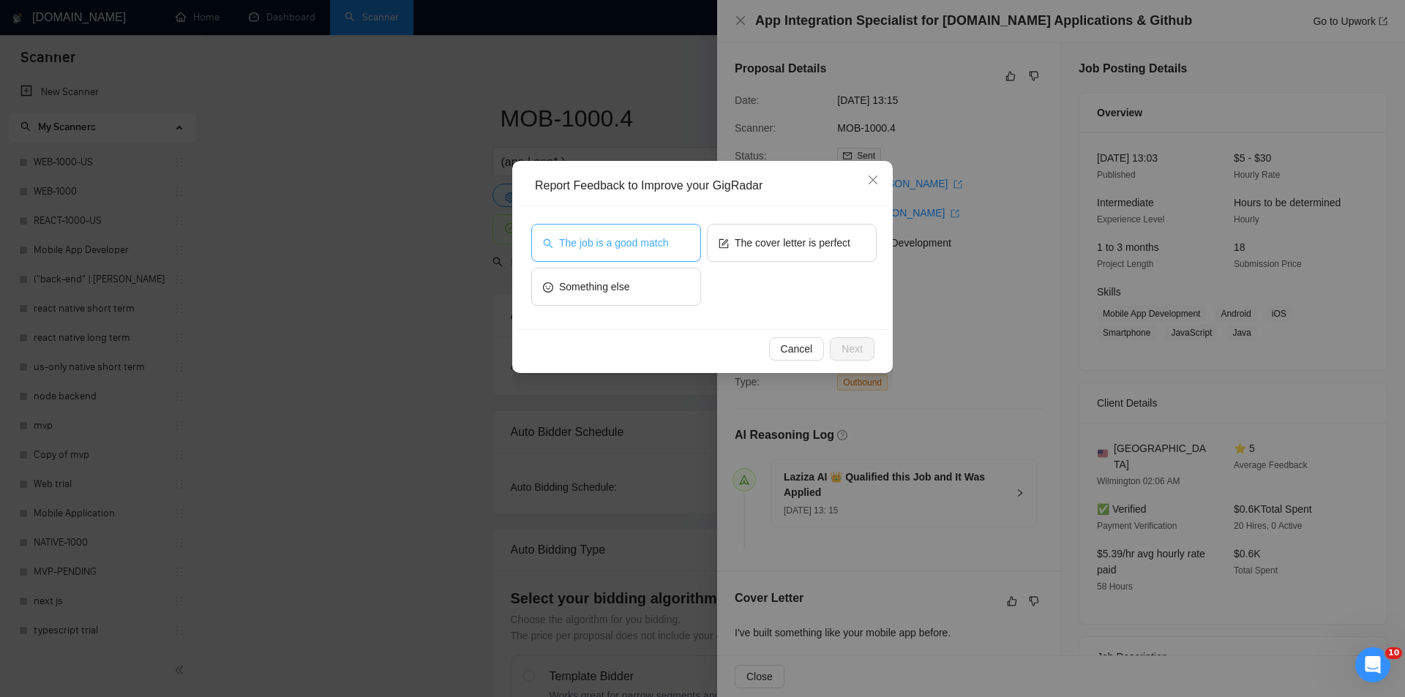
click at [593, 244] on span "The job is a good match" at bounding box center [613, 243] width 109 height 16
drag, startPoint x: 850, startPoint y: 353, endPoint x: 707, endPoint y: 304, distance: 150.8
click at [849, 353] on span "Next" at bounding box center [851, 349] width 21 height 16
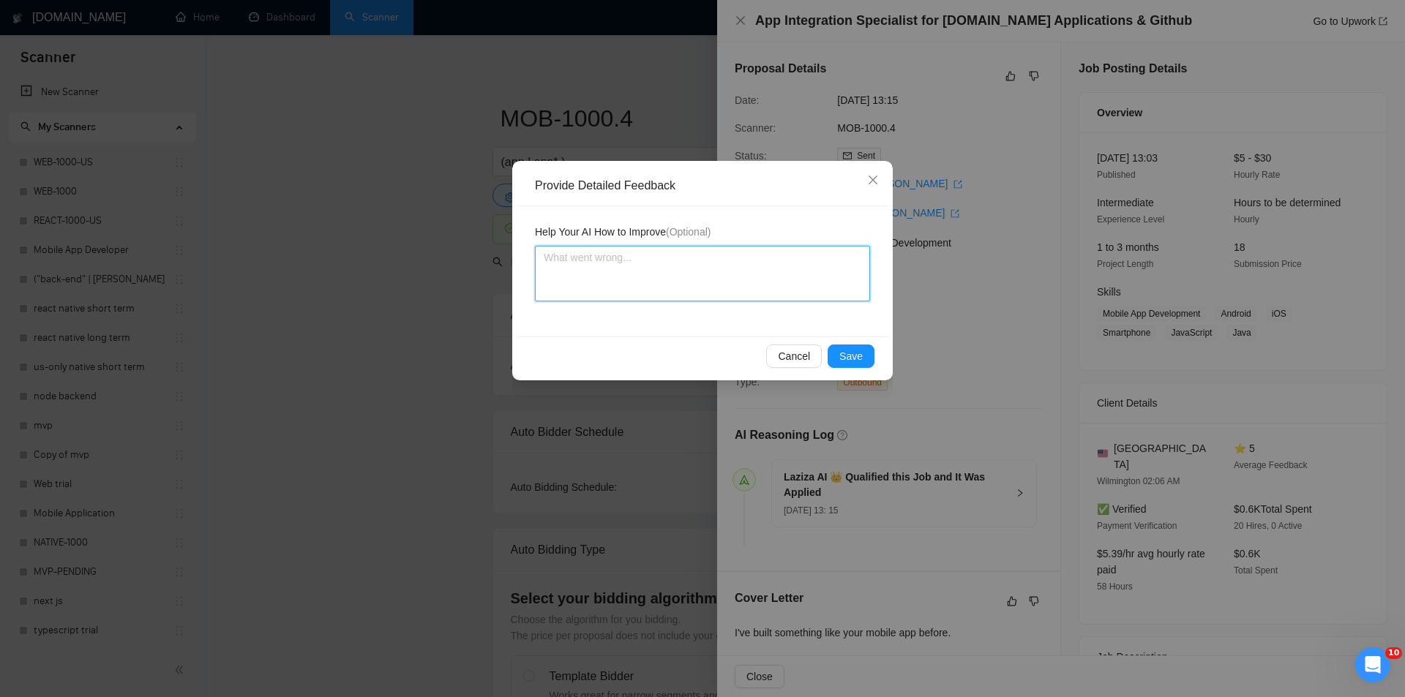
click at [643, 278] on textarea at bounding box center [702, 274] width 335 height 56
paste textarea "Good fit — the project is greenfield (no existing code), welcomes agencies, use…"
type textarea "Good fit — the project is greenfield (no existing code), welcomes agencies, use…"
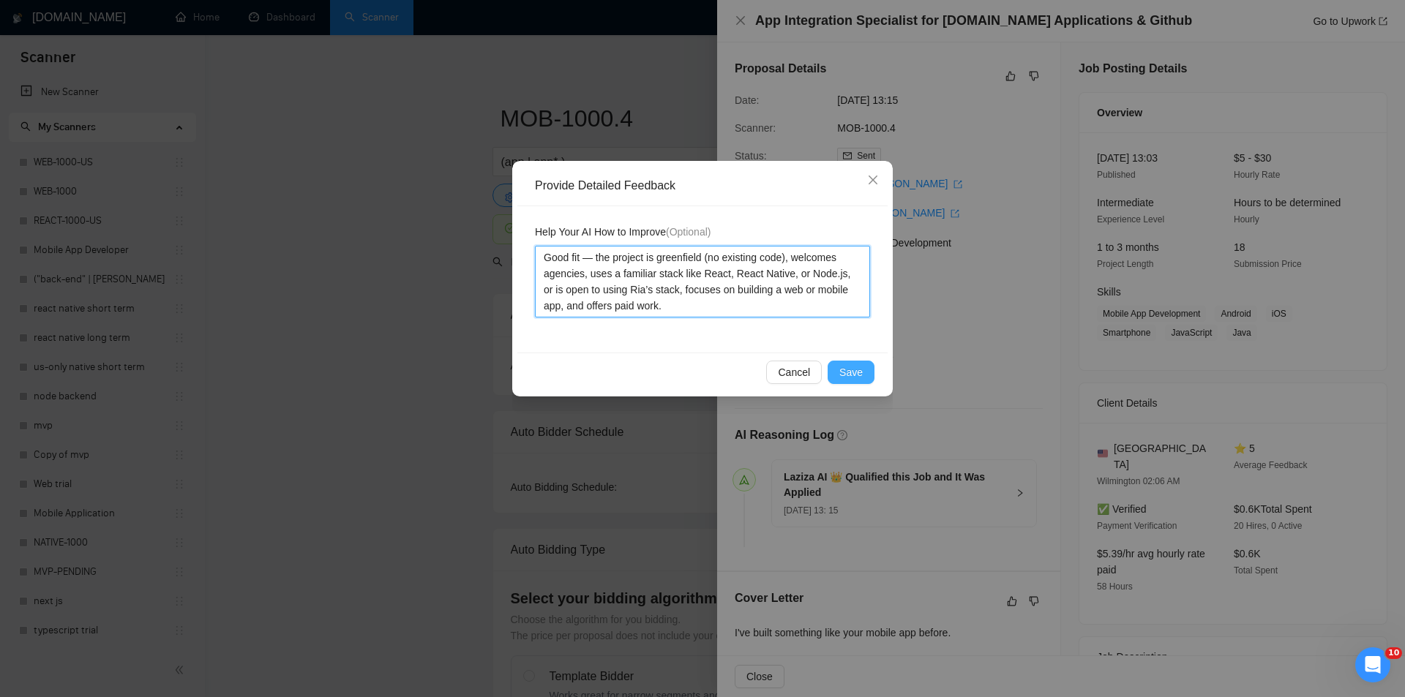
type textarea "Good fit — the project is greenfield (no existing code), welcomes agencies, use…"
click at [848, 371] on span "Save" at bounding box center [850, 372] width 23 height 16
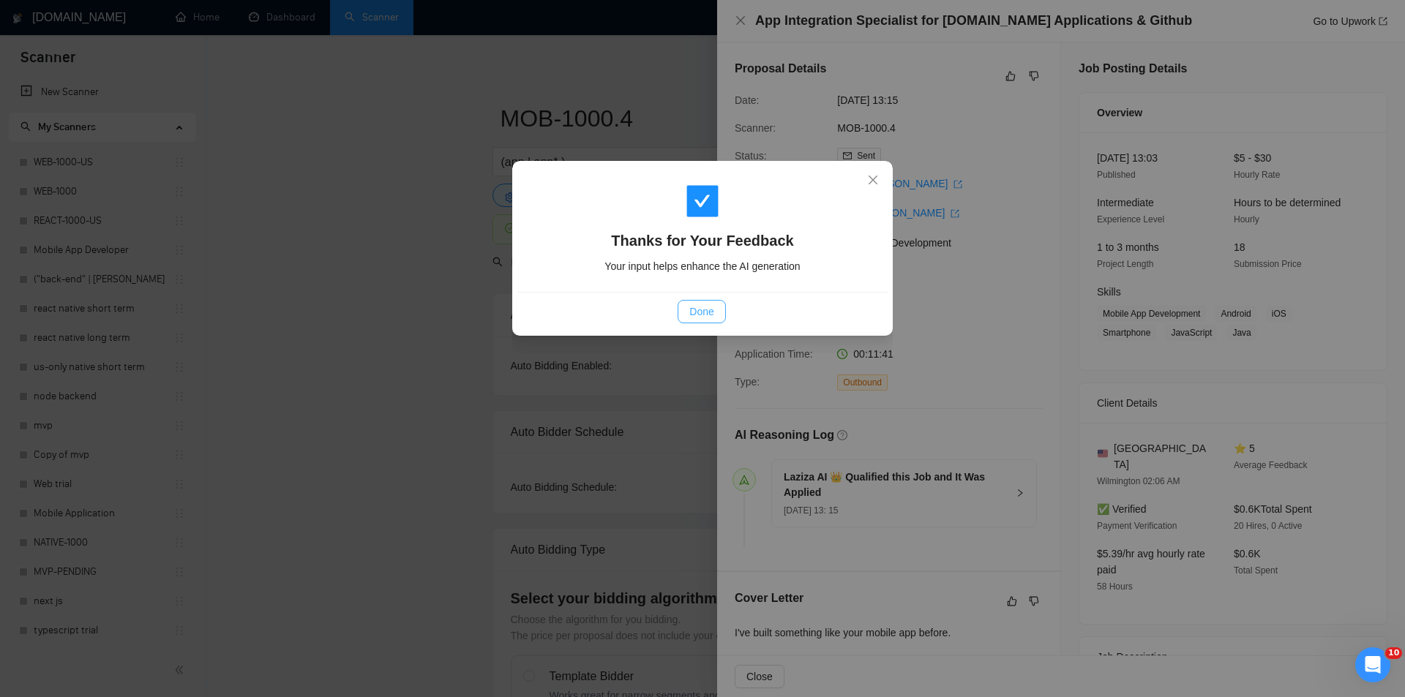
click at [696, 315] on span "Done" at bounding box center [701, 312] width 24 height 16
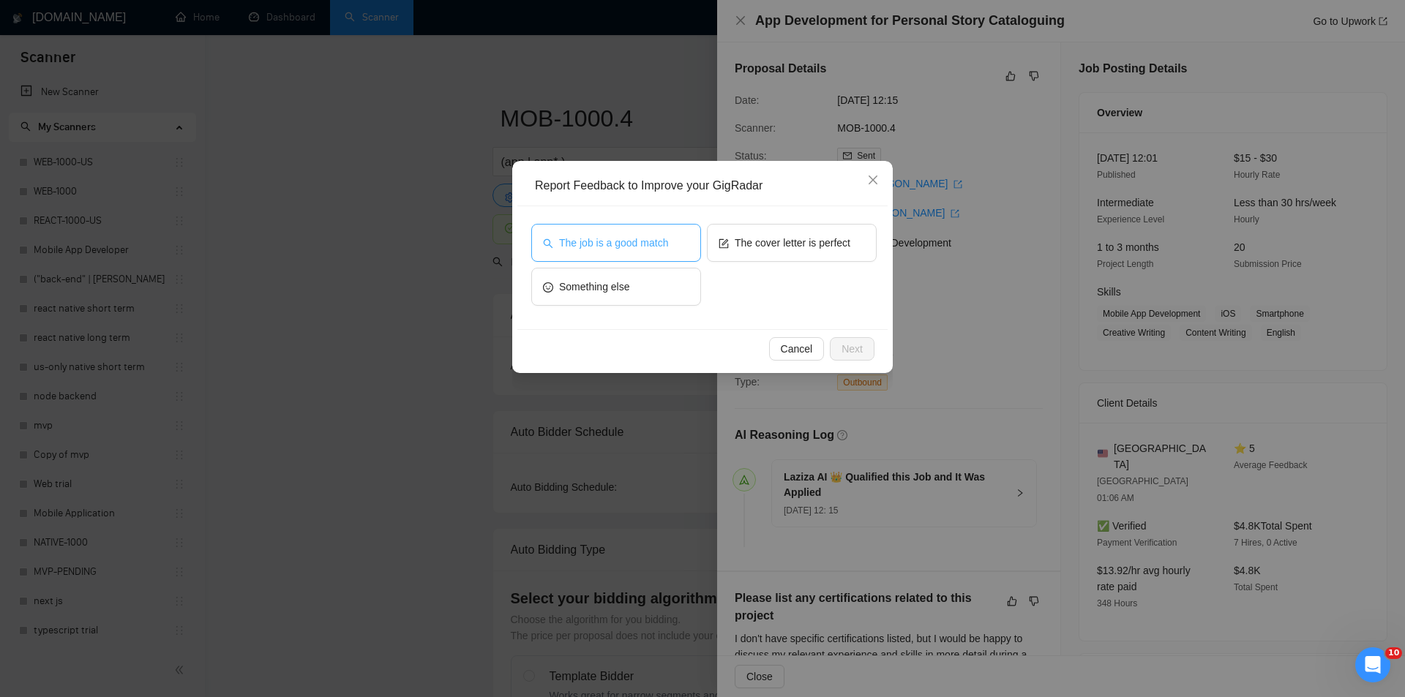
click at [634, 230] on button "The job is a good match" at bounding box center [616, 243] width 170 height 38
click at [854, 345] on span "Next" at bounding box center [851, 349] width 21 height 16
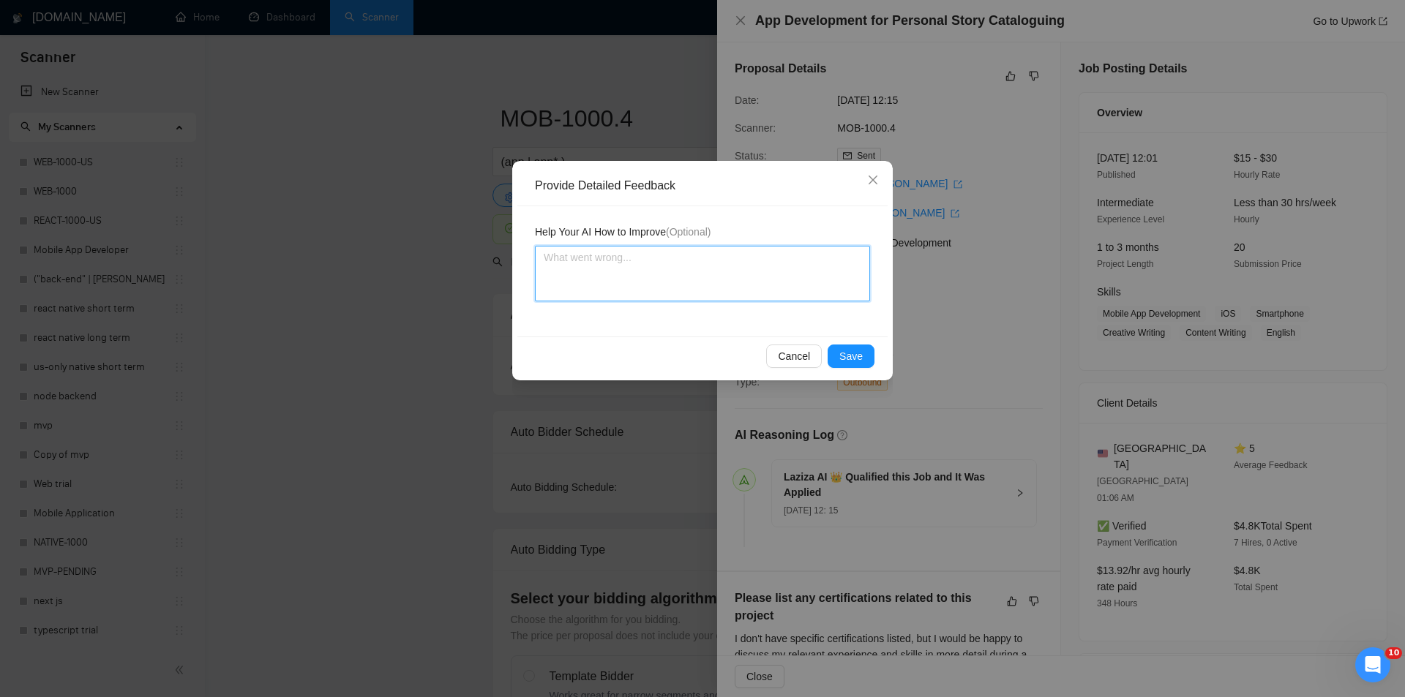
click at [683, 277] on textarea at bounding box center [702, 274] width 335 height 56
paste textarea "Good fit — the project is greenfield (no existing code), welcomes agencies, use…"
type textarea "Good fit — the project is greenfield (no existing code), welcomes agencies, use…"
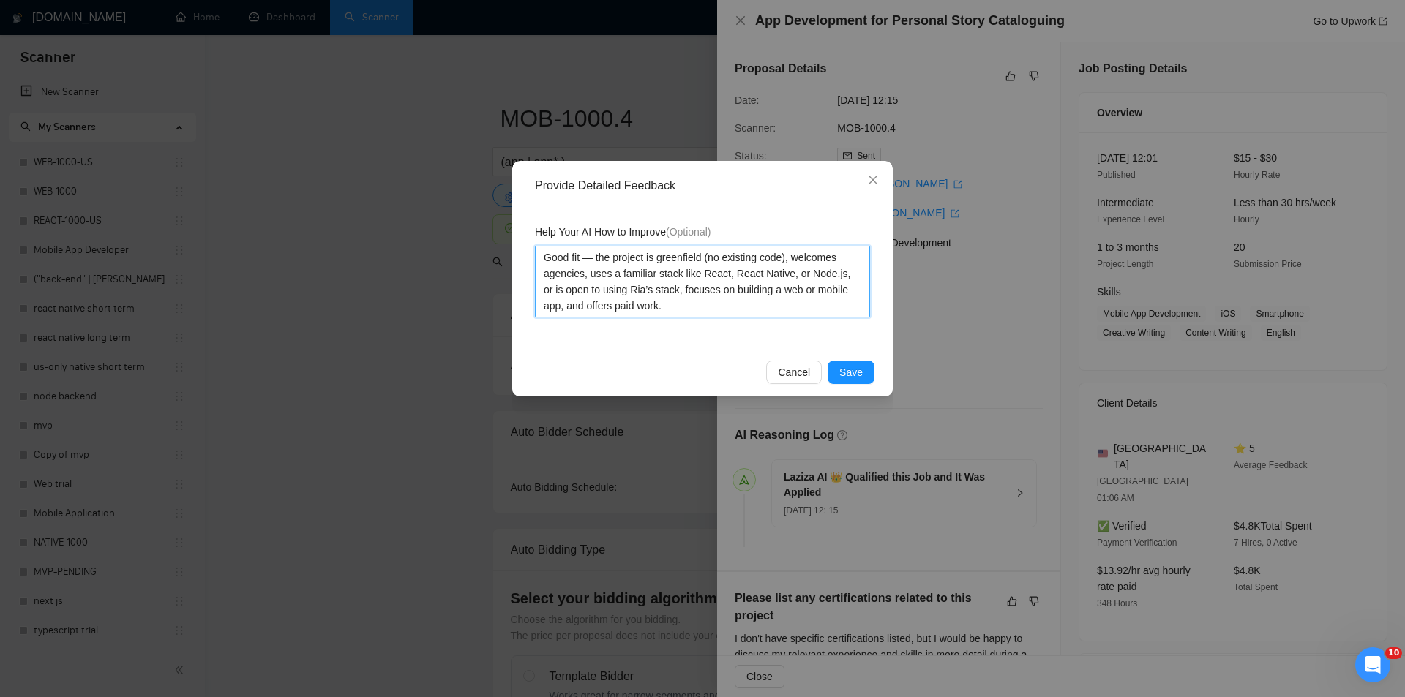
type textarea "Good fit — the project is greenfield (no existing code), welcomes agencies, use…"
click at [862, 377] on button "Save" at bounding box center [850, 372] width 47 height 23
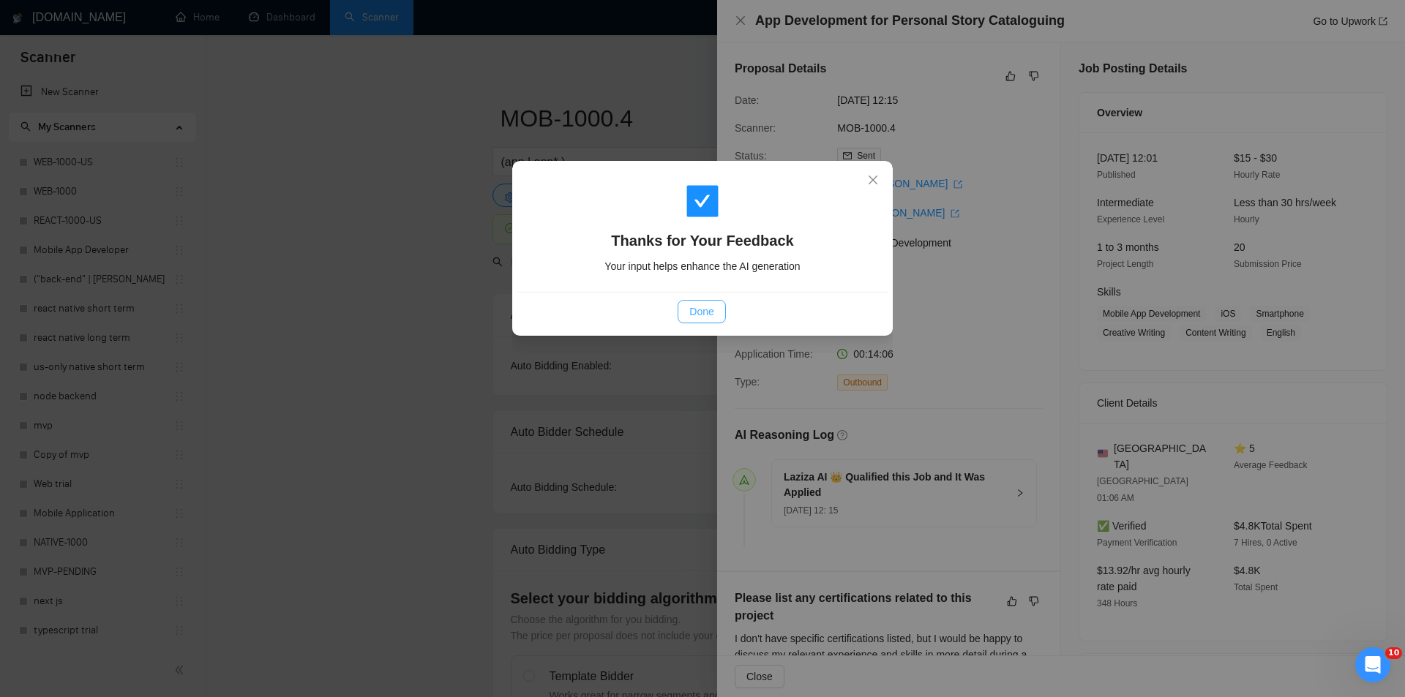
click at [710, 317] on span "Done" at bounding box center [701, 312] width 24 height 16
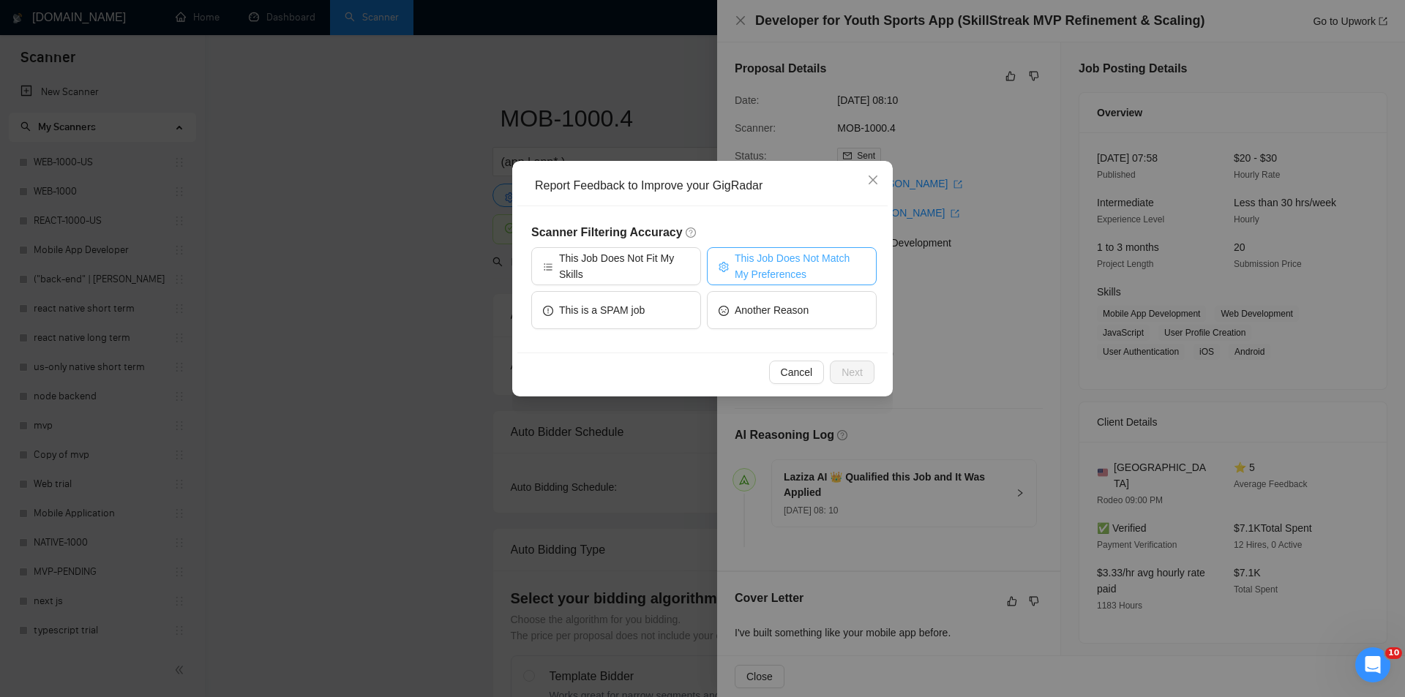
click at [817, 265] on span "This Job Does Not Match My Preferences" at bounding box center [799, 266] width 130 height 32
drag, startPoint x: 847, startPoint y: 376, endPoint x: 802, endPoint y: 349, distance: 52.2
click at [846, 375] on span "Next" at bounding box center [851, 372] width 21 height 16
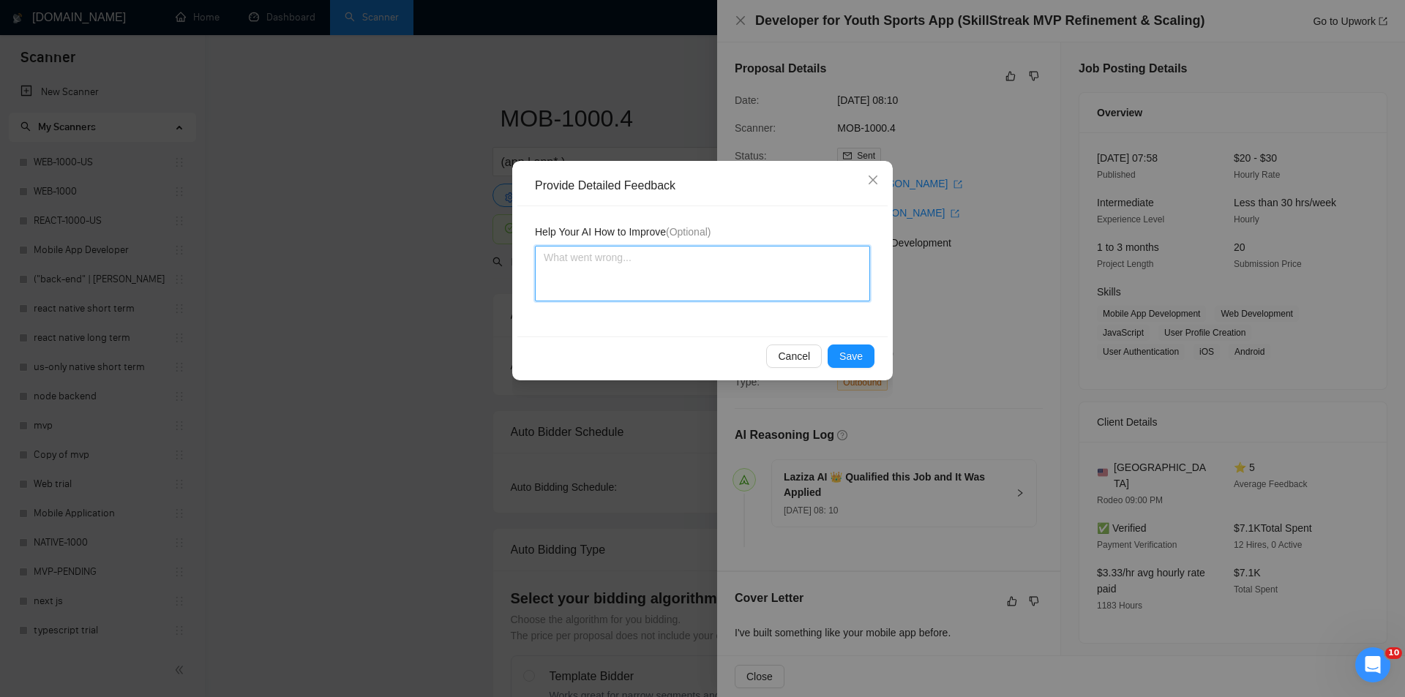
click at [715, 274] on textarea at bounding box center [702, 274] width 335 height 56
paste textarea "Not a fit — the description suggests an existing codebase, but Ria only works o…"
type textarea "Not a fit — the description suggests an existing codebase, but Ria only works o…"
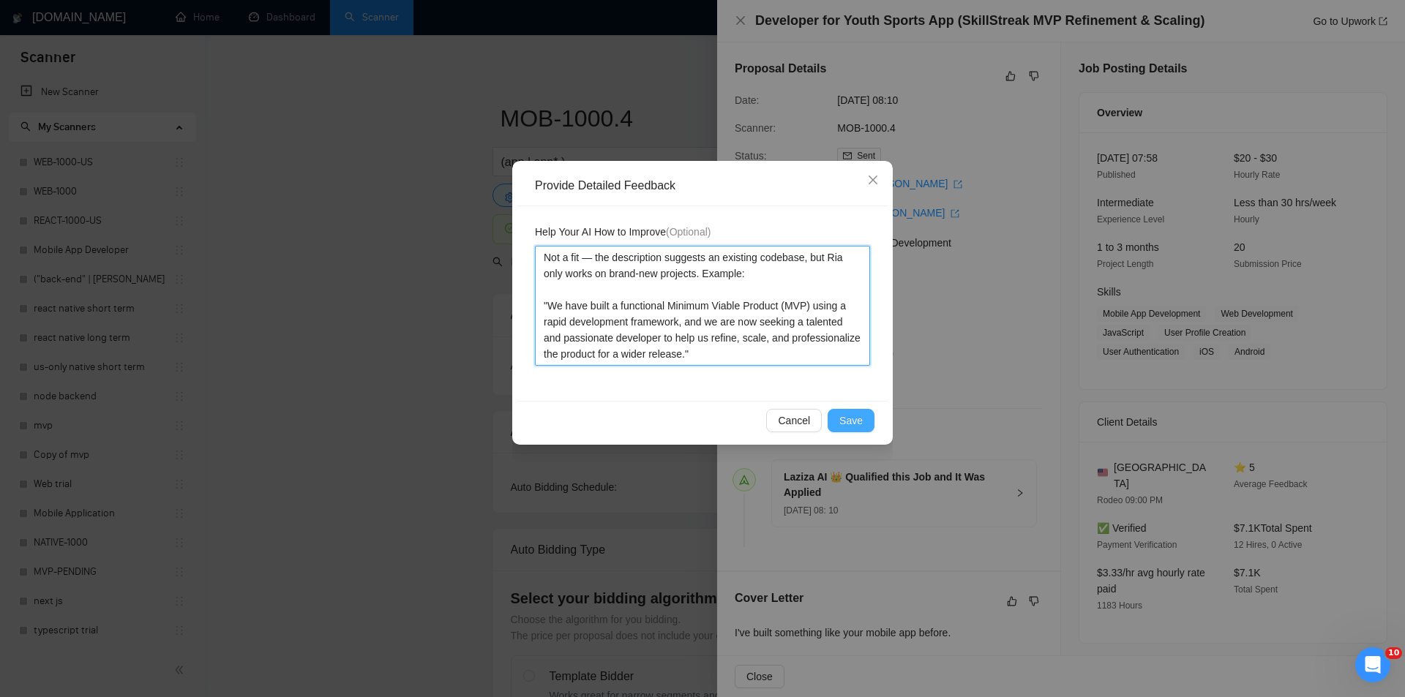
type textarea "Not a fit — the description suggests an existing codebase, but Ria only works o…"
click at [849, 422] on span "Save" at bounding box center [850, 421] width 23 height 16
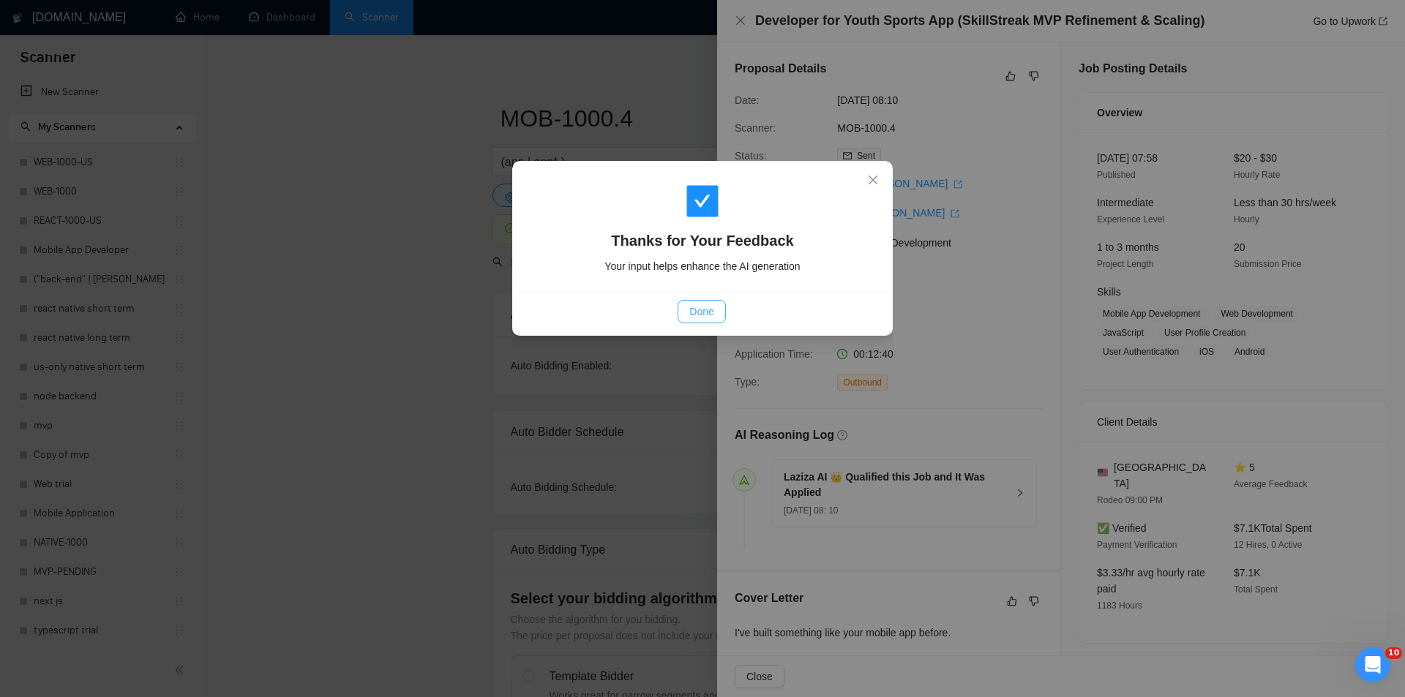
click at [704, 315] on span "Done" at bounding box center [701, 312] width 24 height 16
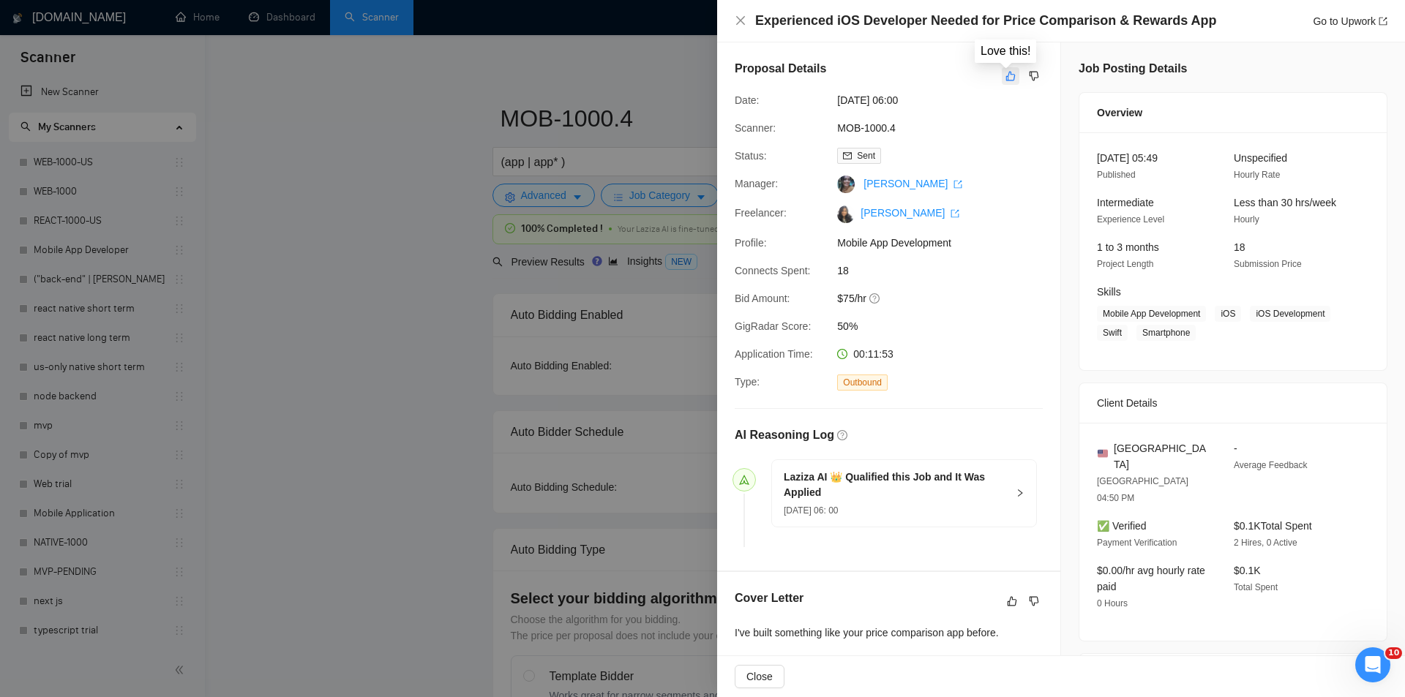
click at [1005, 78] on icon "like" at bounding box center [1010, 76] width 10 height 12
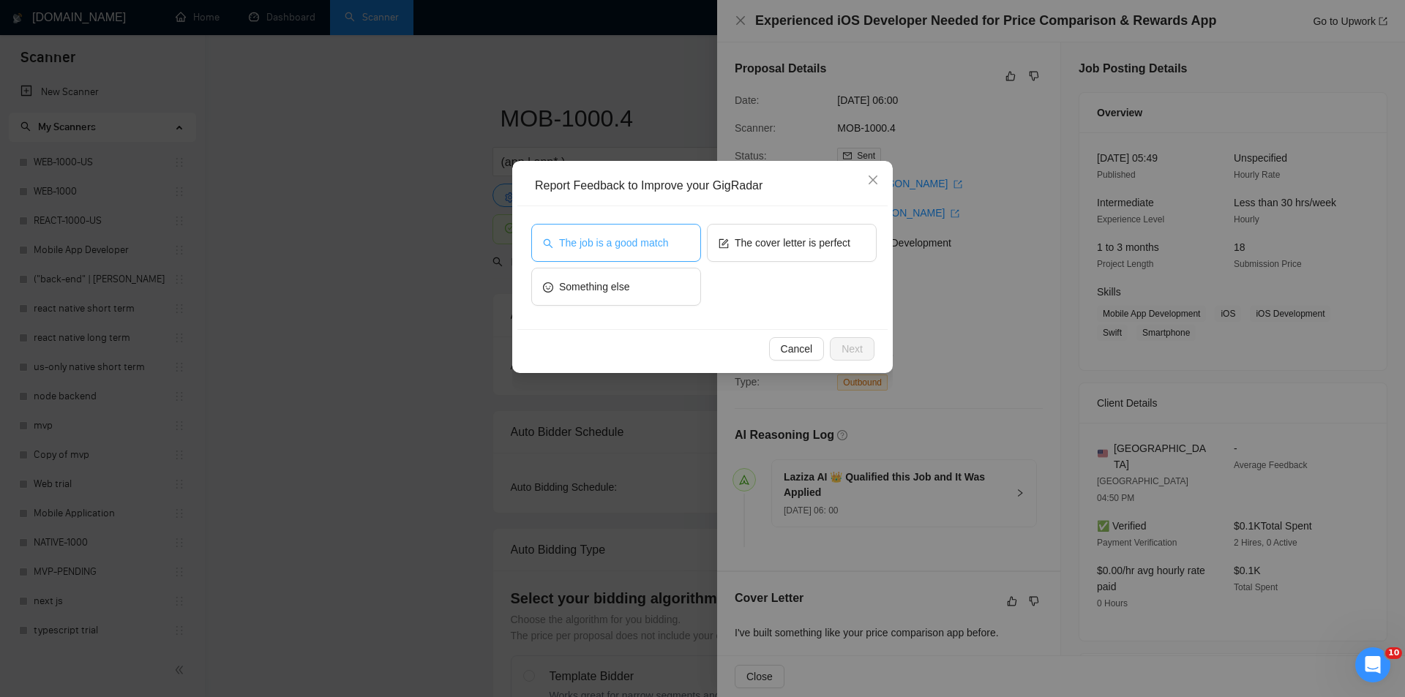
click at [661, 244] on span "The job is a good match" at bounding box center [613, 243] width 109 height 16
drag, startPoint x: 849, startPoint y: 342, endPoint x: 736, endPoint y: 304, distance: 119.1
click at [846, 342] on span "Next" at bounding box center [851, 349] width 21 height 16
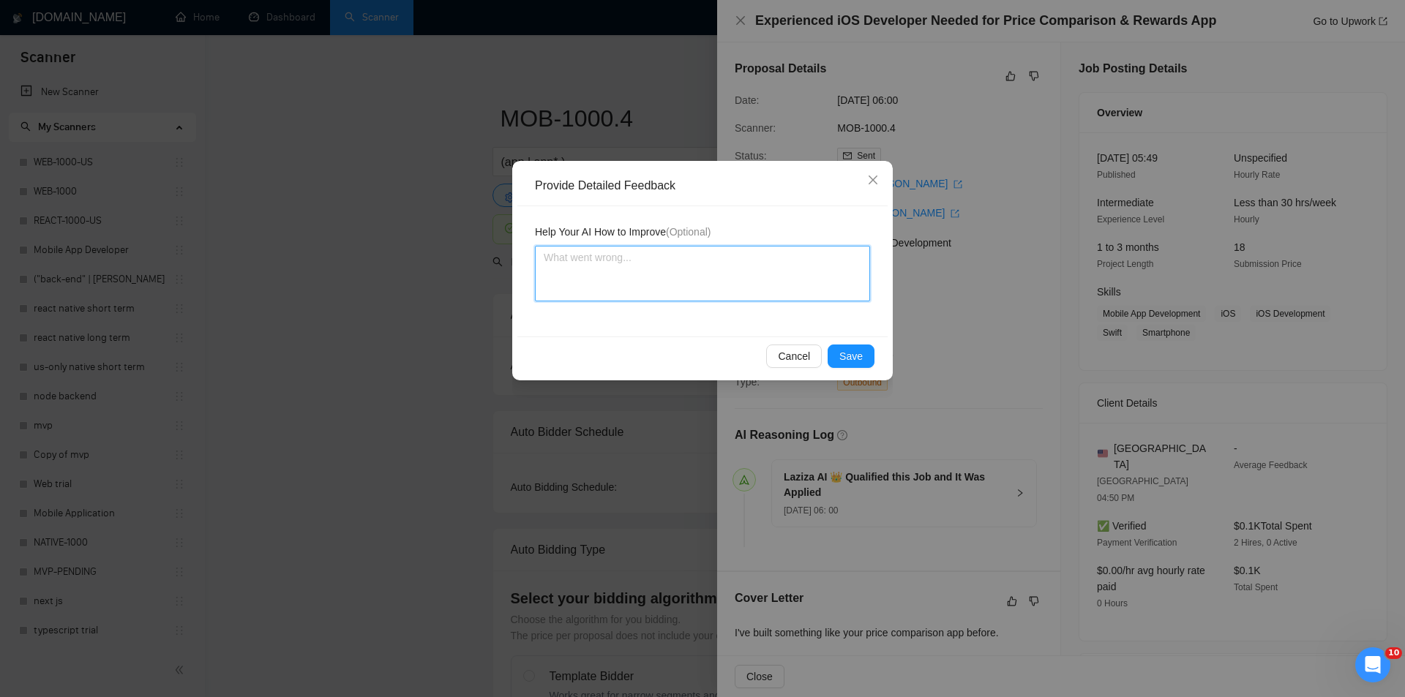
click at [687, 286] on textarea at bounding box center [702, 274] width 335 height 56
paste textarea "Good fit — the project is greenfield (no existing code), welcomes agencies, use…"
type textarea "Good fit — the project is greenfield (no existing code), welcomes agencies, use…"
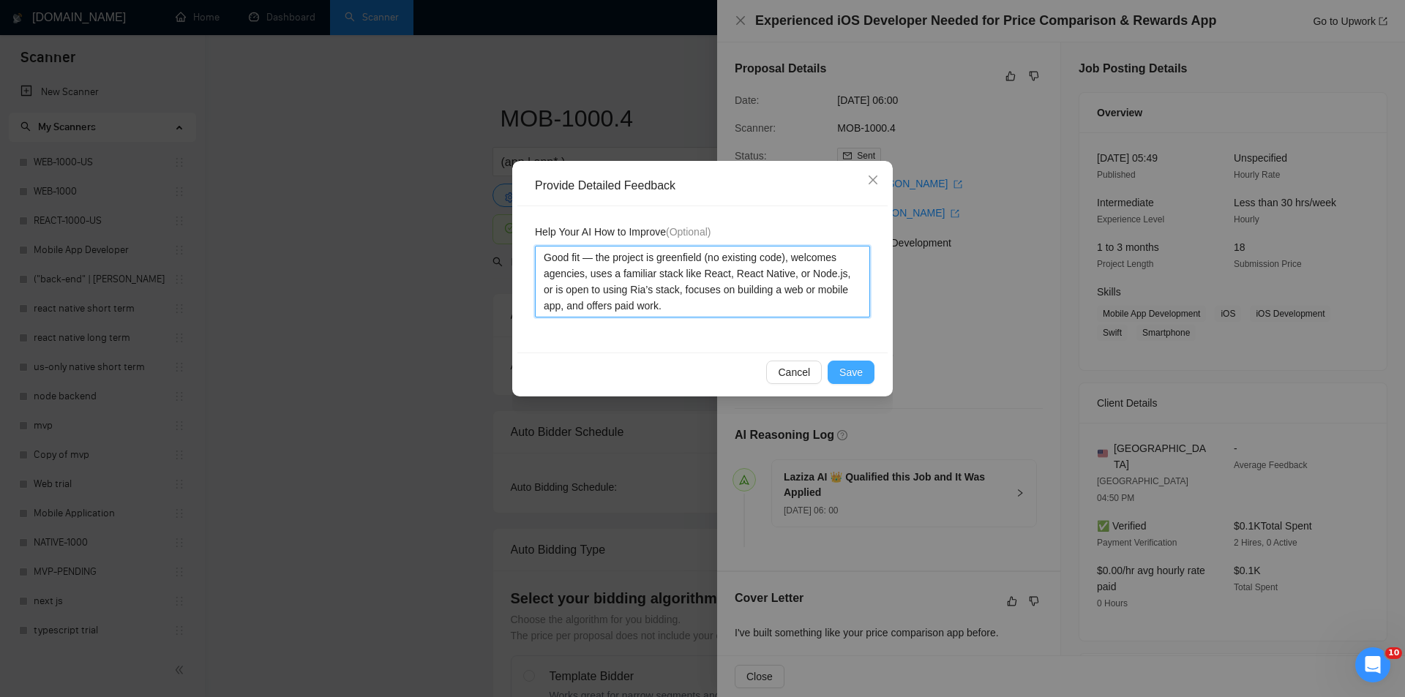
type textarea "Good fit — the project is greenfield (no existing code), welcomes agencies, use…"
click at [847, 371] on span "Save" at bounding box center [850, 372] width 23 height 16
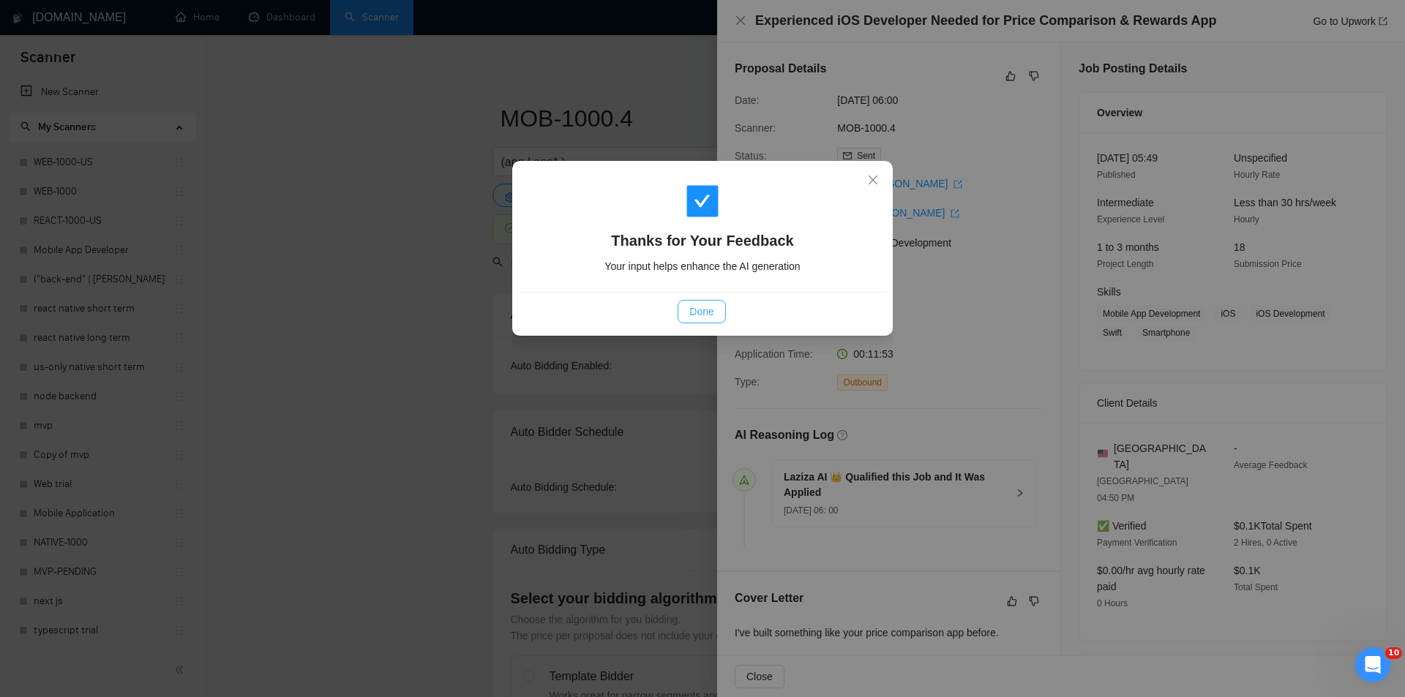
drag, startPoint x: 698, startPoint y: 313, endPoint x: 685, endPoint y: 279, distance: 36.1
click at [699, 313] on span "Done" at bounding box center [701, 312] width 24 height 16
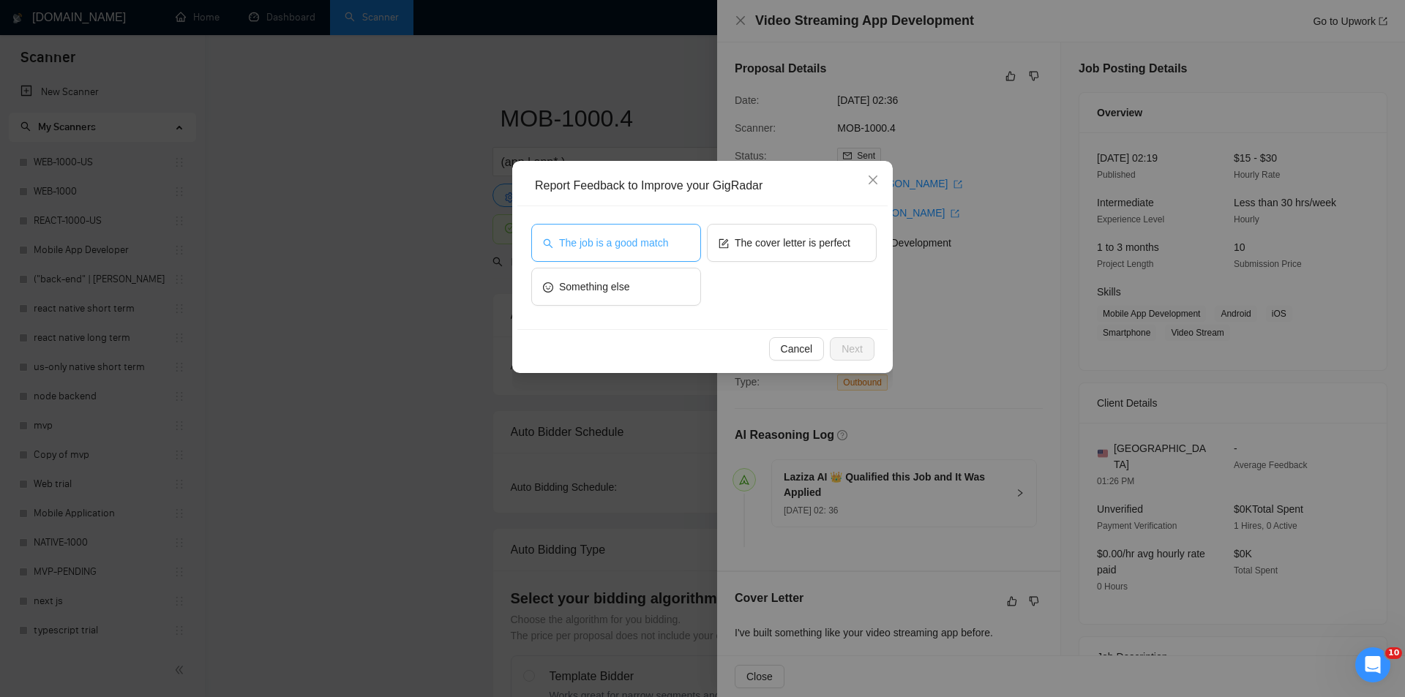
click at [628, 245] on span "The job is a good match" at bounding box center [613, 243] width 109 height 16
click at [863, 348] on button "Next" at bounding box center [852, 348] width 45 height 23
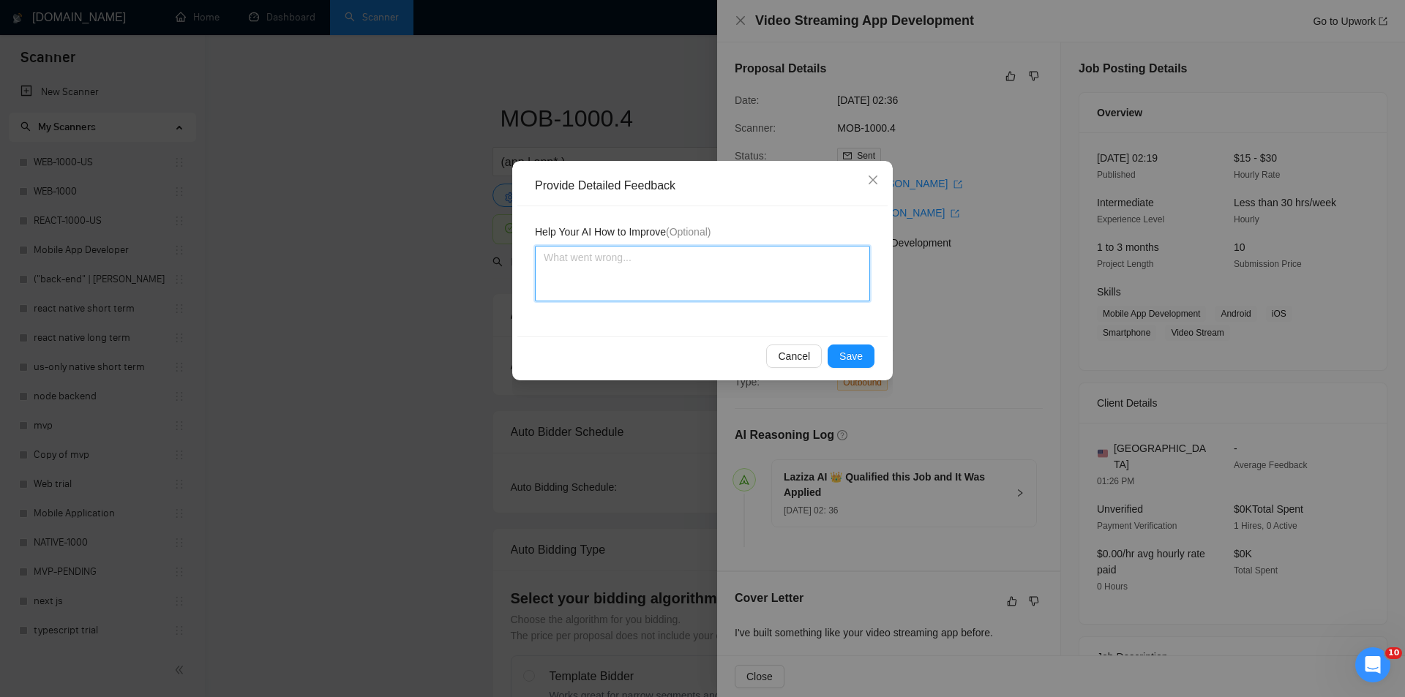
click at [703, 278] on textarea at bounding box center [702, 274] width 335 height 56
paste textarea "Good fit — the project is greenfield (no existing code), welcomes agencies, use…"
type textarea "Good fit — the project is greenfield (no existing code), welcomes agencies, use…"
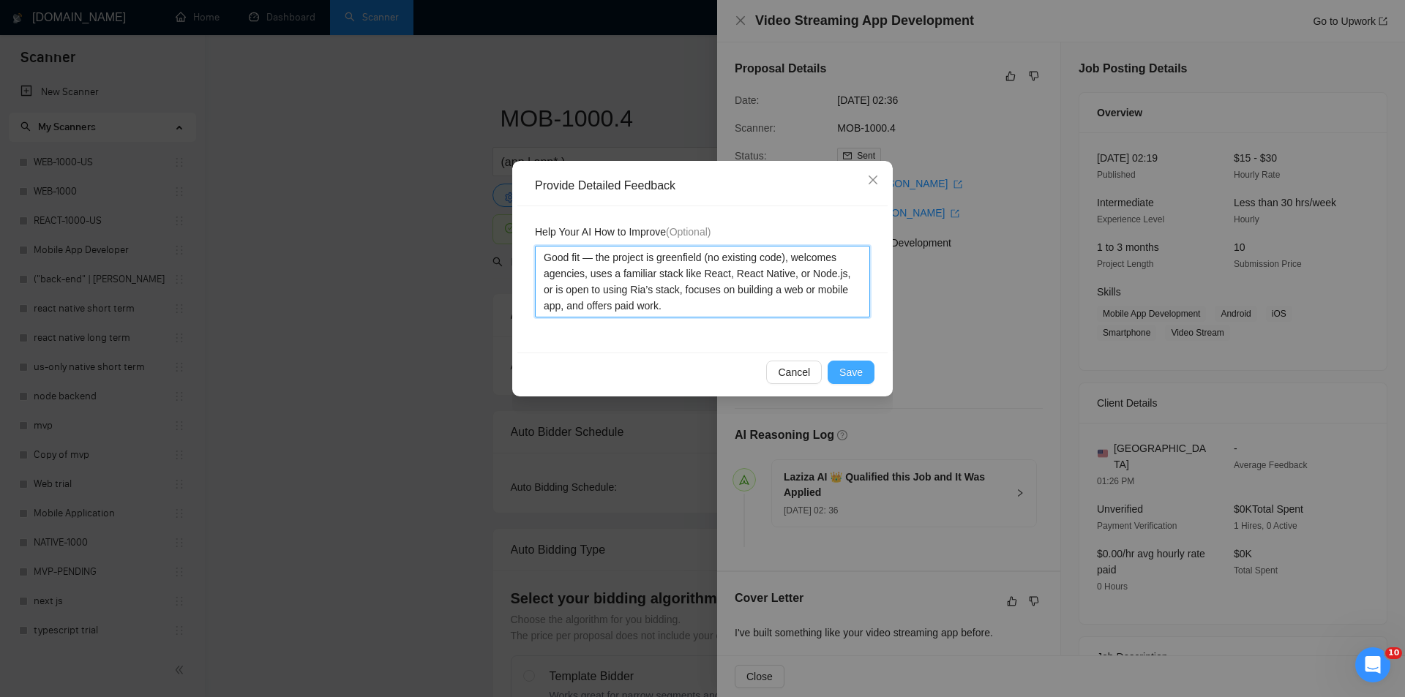
type textarea "Good fit — the project is greenfield (no existing code), welcomes agencies, use…"
drag, startPoint x: 852, startPoint y: 365, endPoint x: 789, endPoint y: 348, distance: 65.1
click at [851, 365] on span "Save" at bounding box center [850, 372] width 23 height 16
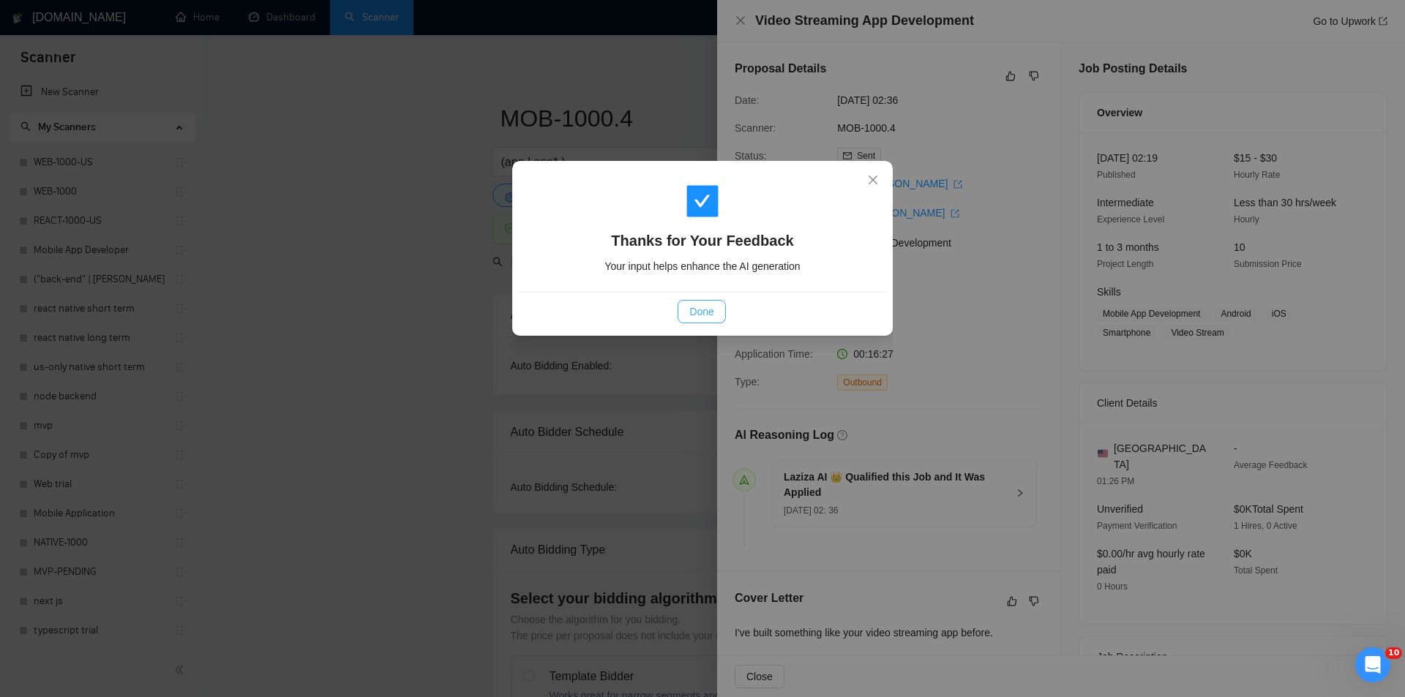
click at [717, 323] on button "Done" at bounding box center [701, 311] width 48 height 23
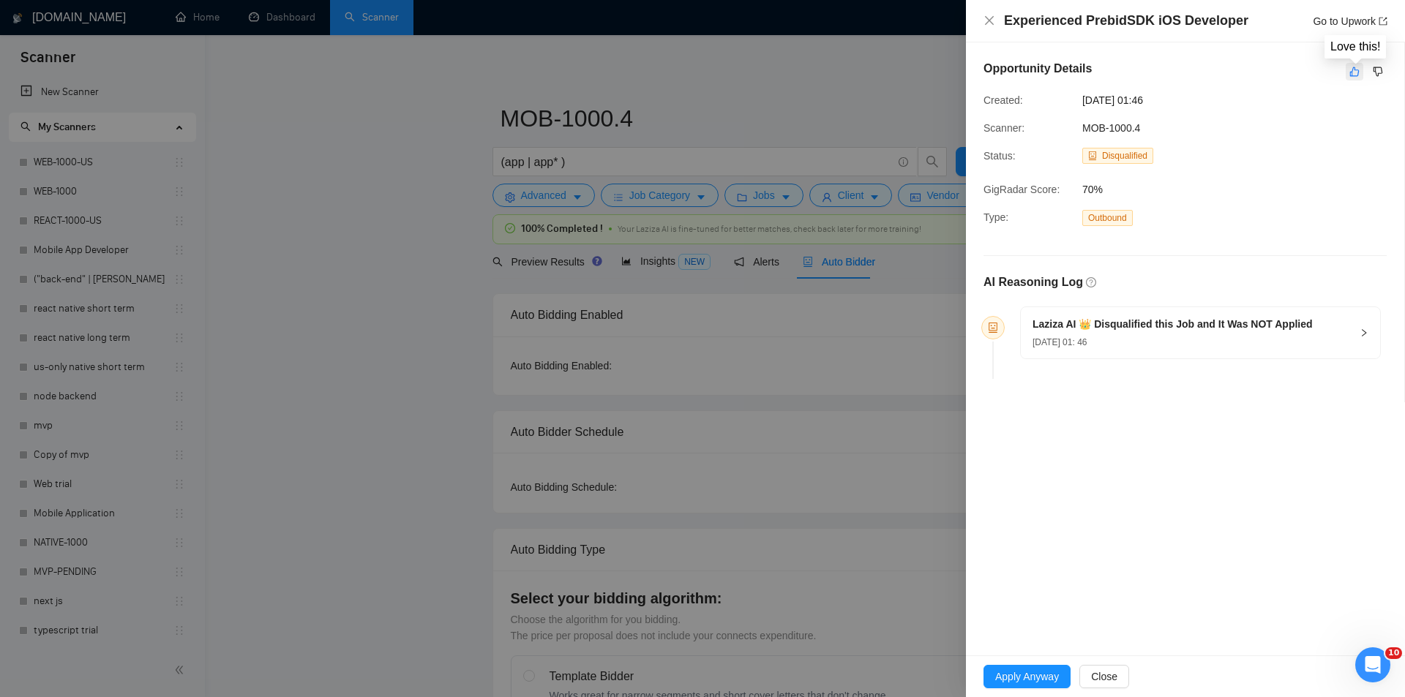
click at [1356, 71] on icon "like" at bounding box center [1354, 72] width 10 height 12
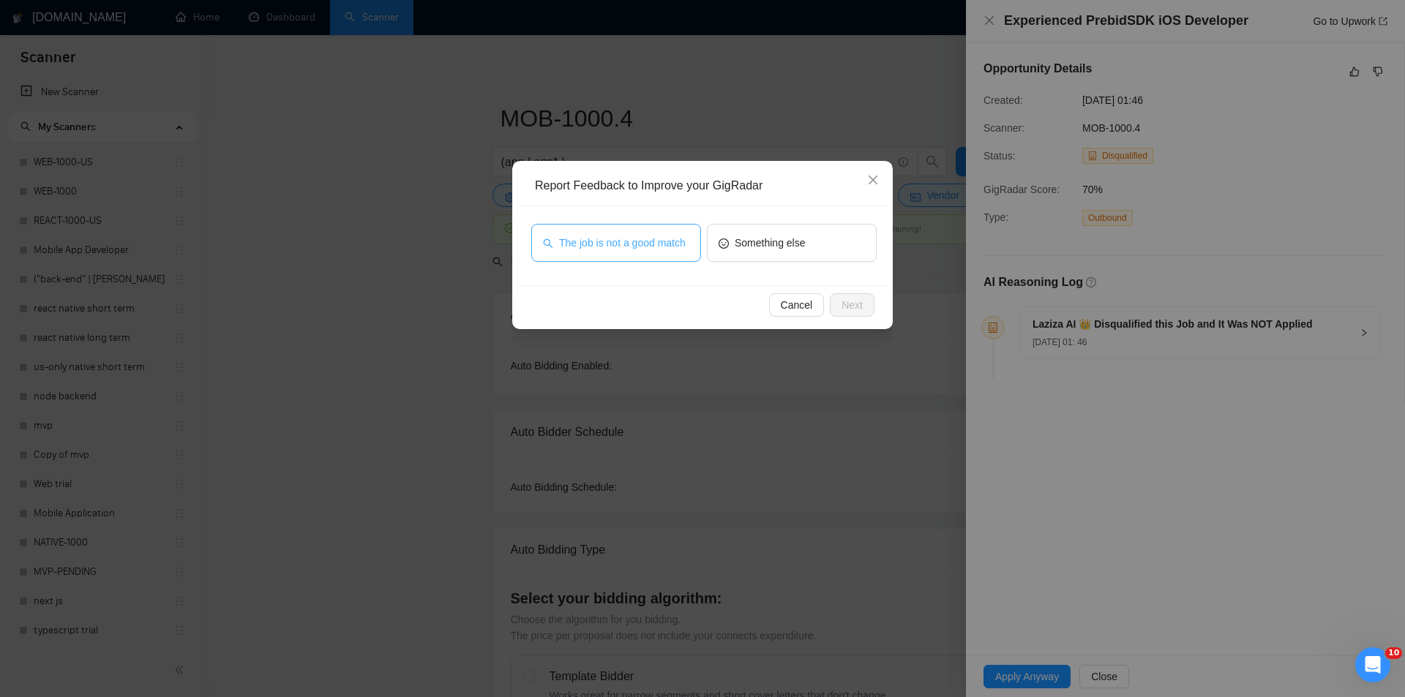
click at [661, 242] on span "The job is not a good match" at bounding box center [622, 243] width 127 height 16
click at [849, 299] on span "Next" at bounding box center [851, 305] width 21 height 16
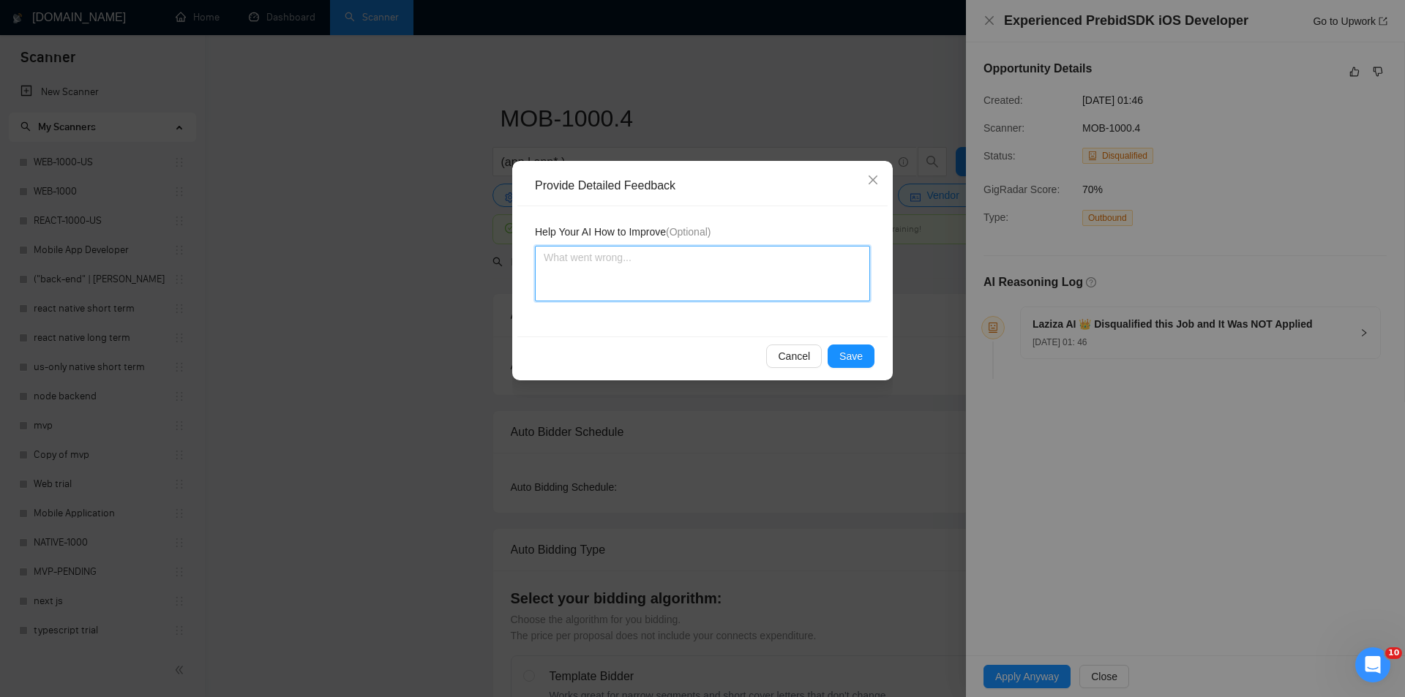
click at [722, 264] on textarea at bounding box center [702, 274] width 335 height 56
paste textarea "Not a fit — this project has been disqualified for other reasons. Example: "The…"
type textarea "Not a fit — this project has been disqualified for other reasons. Example: "The…"
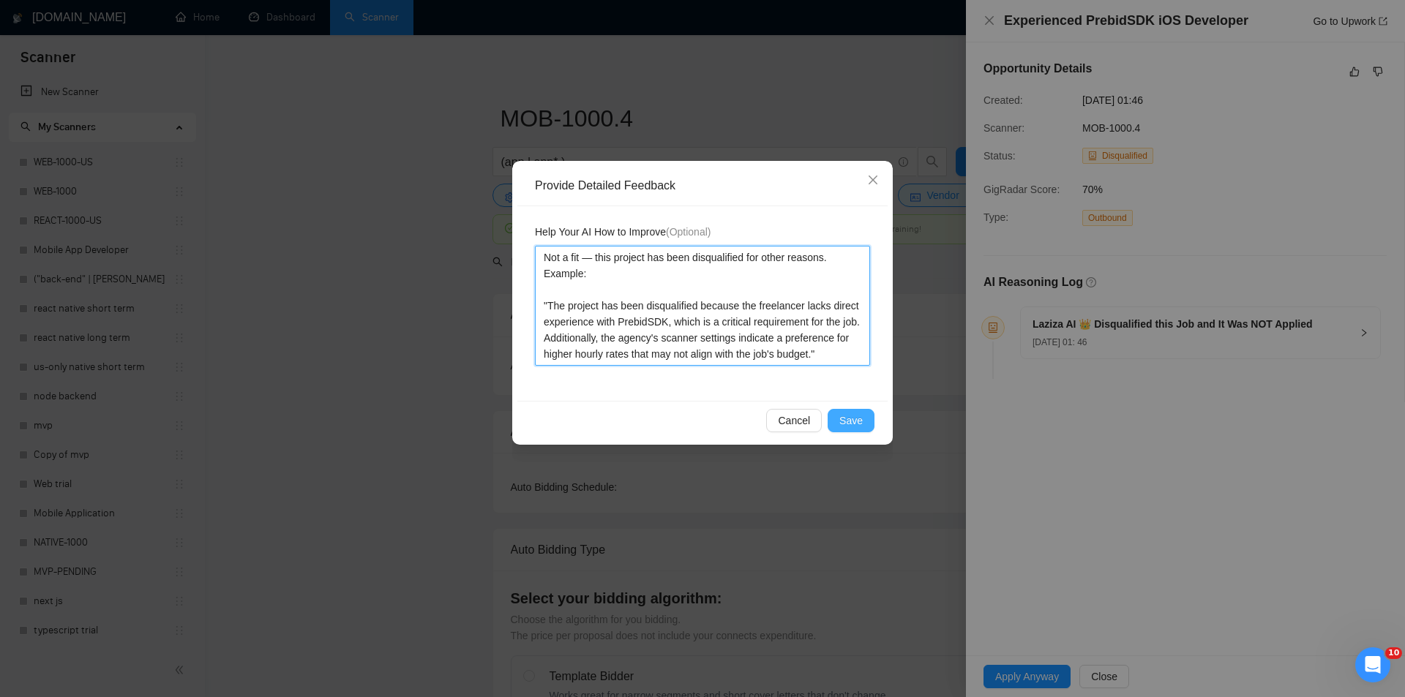
type textarea "Not a fit — this project has been disqualified for other reasons. Example: "The…"
click at [855, 423] on span "Save" at bounding box center [850, 421] width 23 height 16
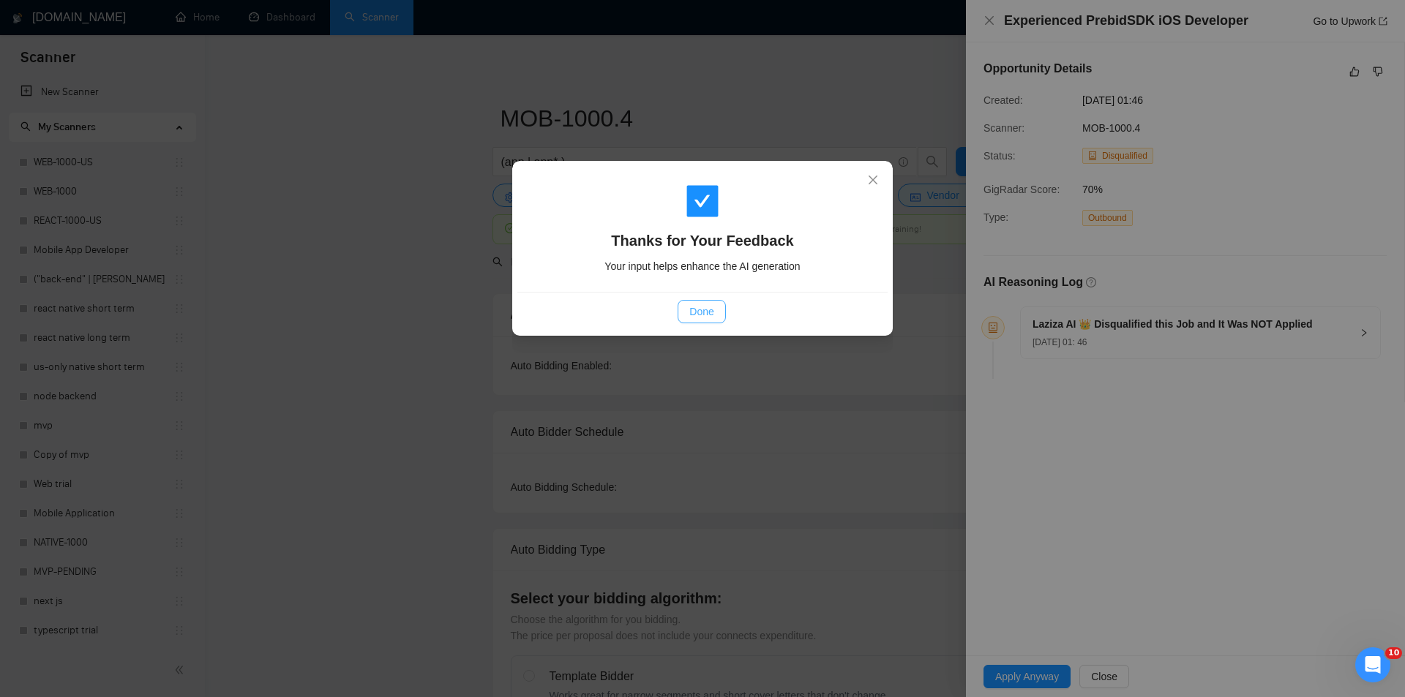
click at [706, 315] on span "Done" at bounding box center [701, 312] width 24 height 16
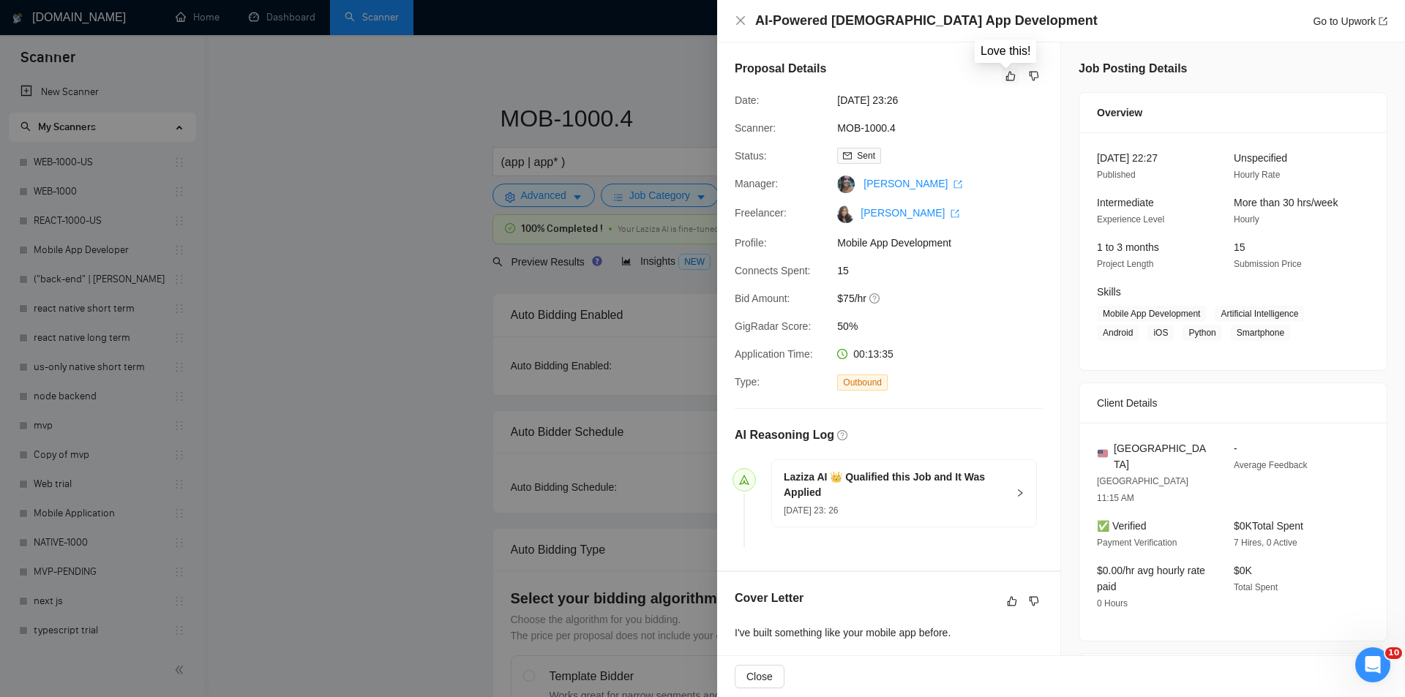
click at [1005, 79] on icon "like" at bounding box center [1010, 76] width 10 height 12
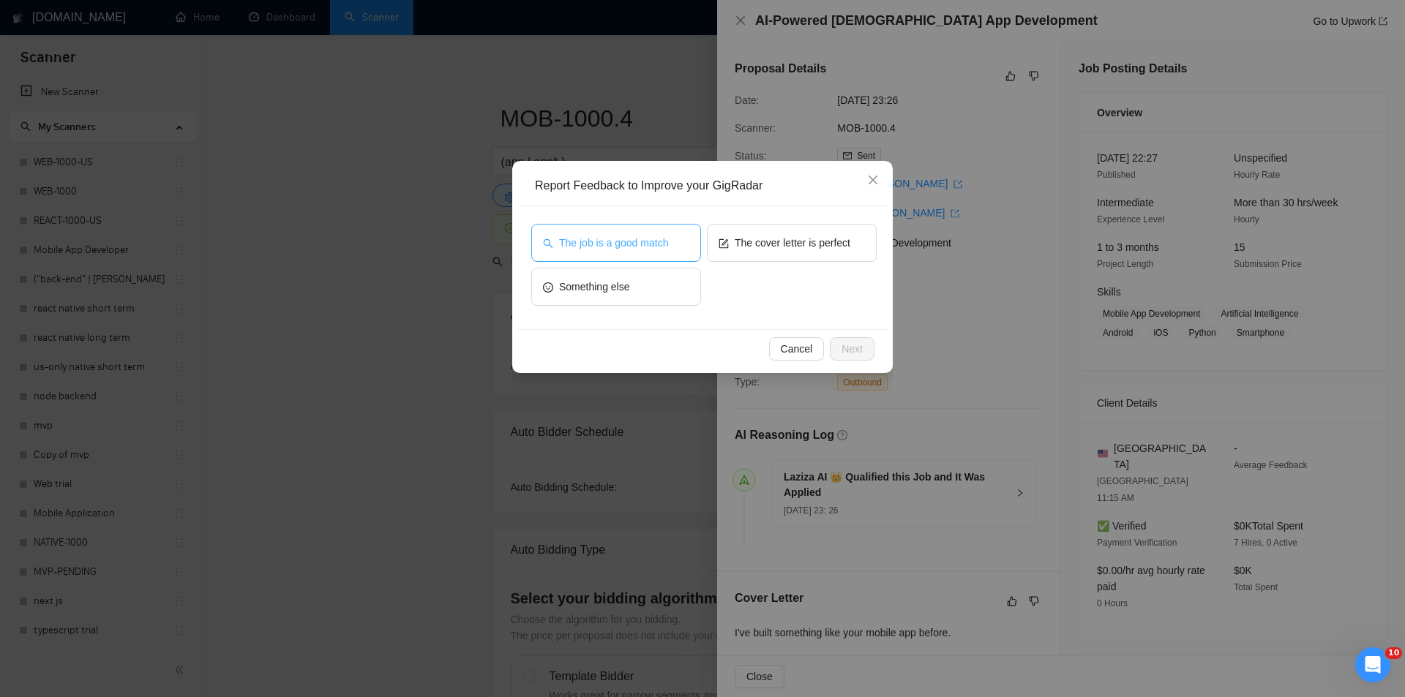
click at [607, 240] on span "The job is a good match" at bounding box center [613, 243] width 109 height 16
click at [846, 346] on span "Next" at bounding box center [851, 349] width 21 height 16
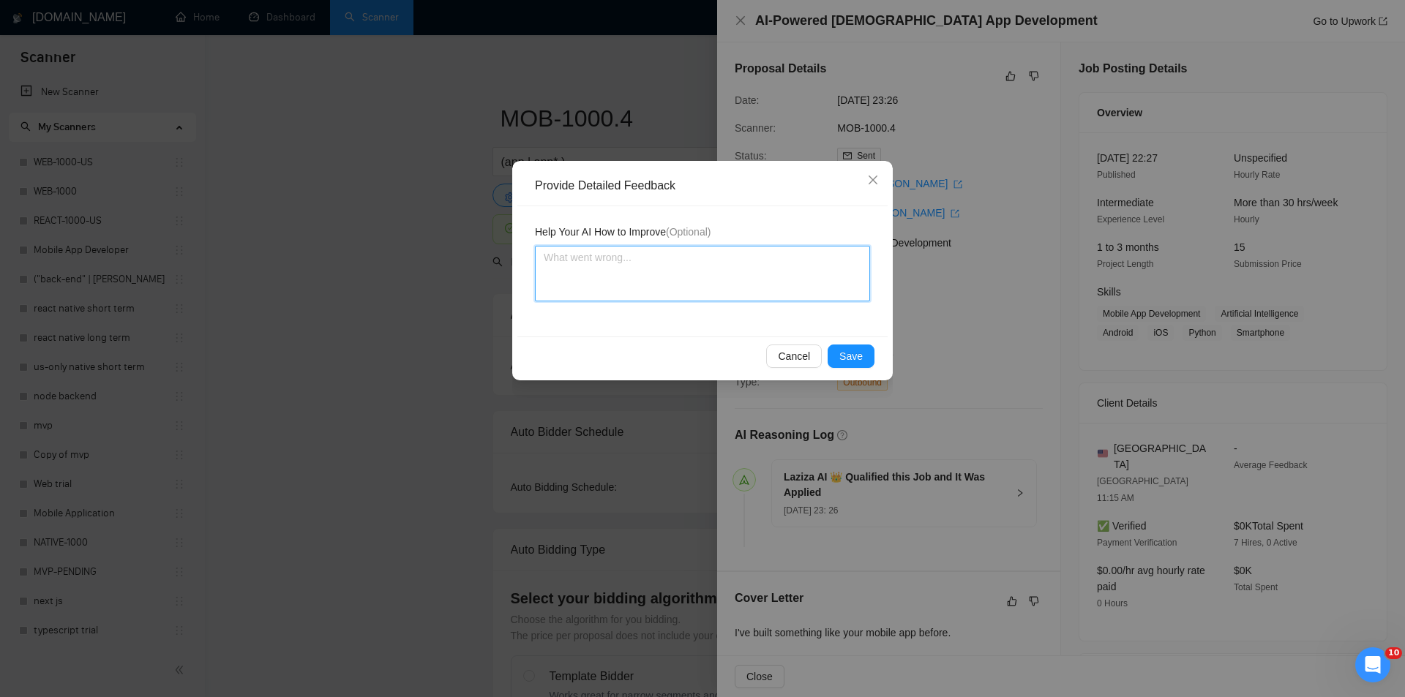
click at [721, 283] on textarea at bounding box center [702, 274] width 335 height 56
paste textarea "Good fit — the project is greenfield (no existing code), welcomes agencies, use…"
type textarea "Good fit — the project is greenfield (no existing code), welcomes agencies, use…"
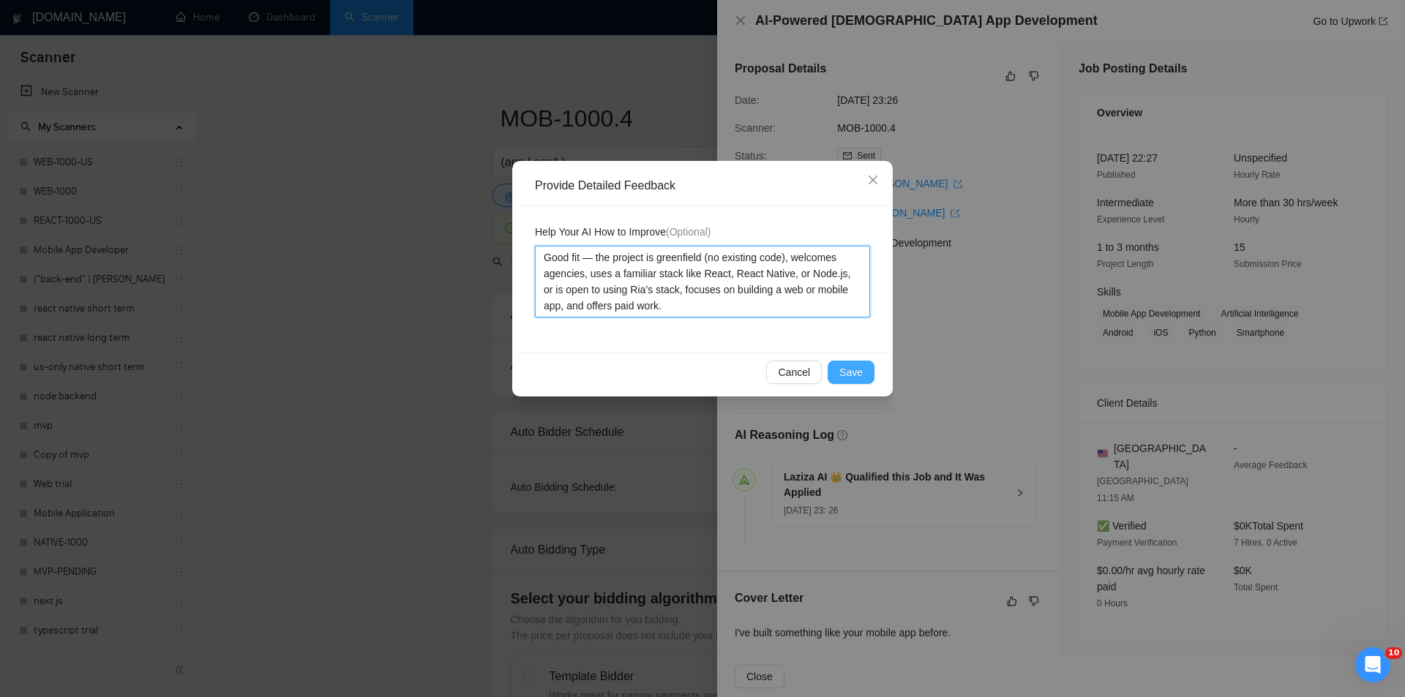
type textarea "Good fit — the project is greenfield (no existing code), welcomes agencies, use…"
click at [852, 371] on span "Save" at bounding box center [850, 372] width 23 height 16
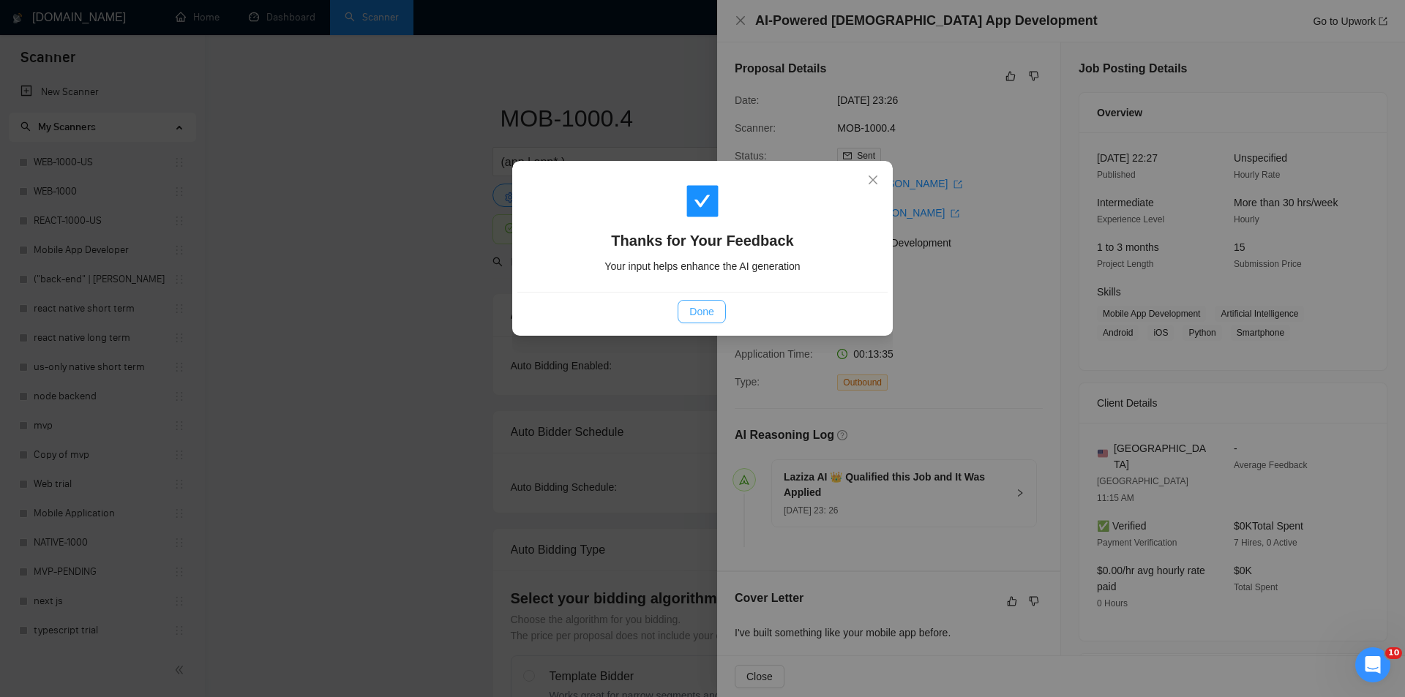
click at [698, 309] on span "Done" at bounding box center [701, 312] width 24 height 16
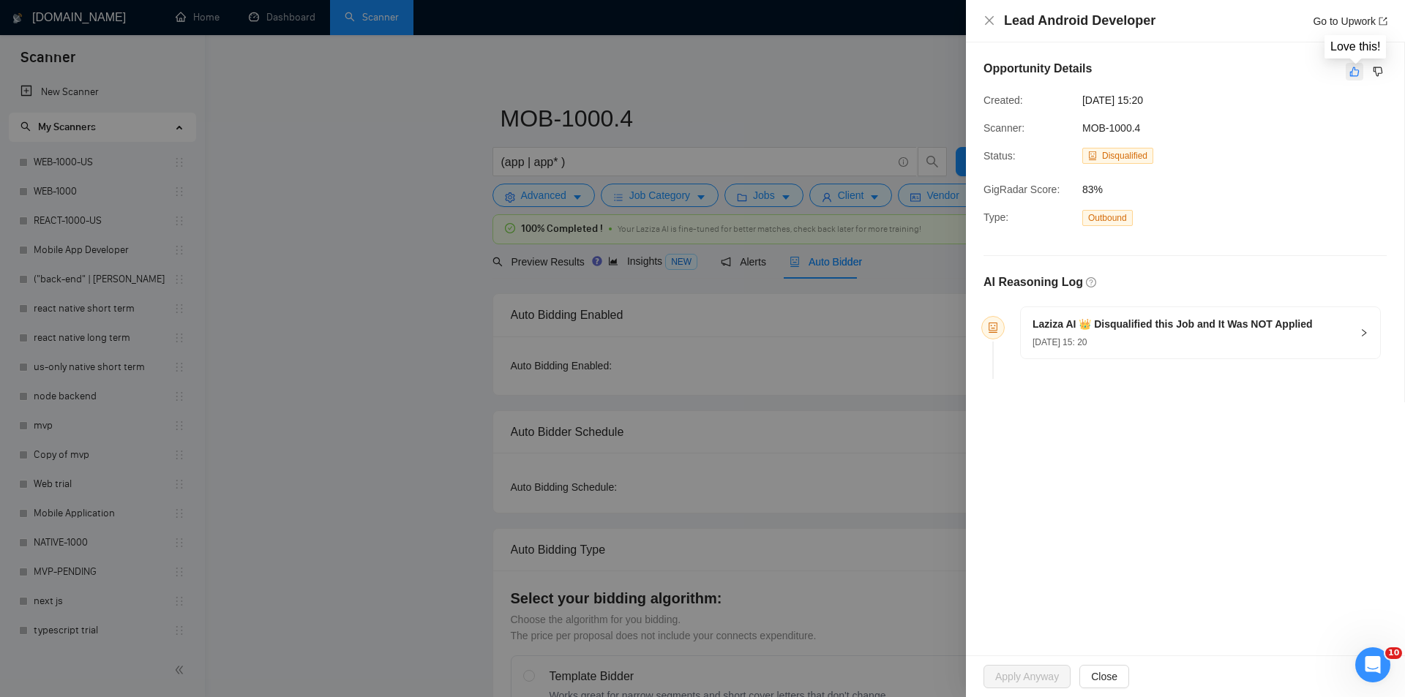
click at [1353, 70] on icon "like" at bounding box center [1354, 72] width 10 height 12
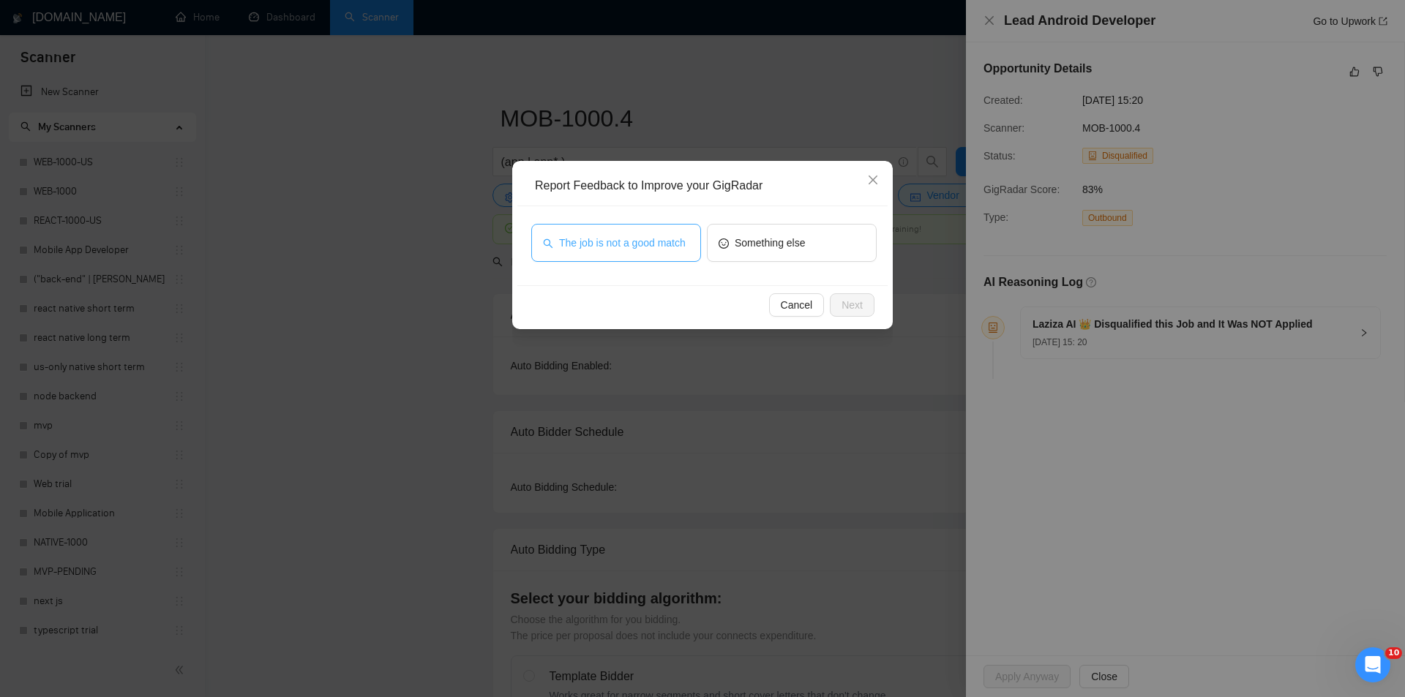
click at [660, 240] on span "The job is not a good match" at bounding box center [622, 243] width 127 height 16
click at [856, 308] on span "Next" at bounding box center [851, 305] width 21 height 16
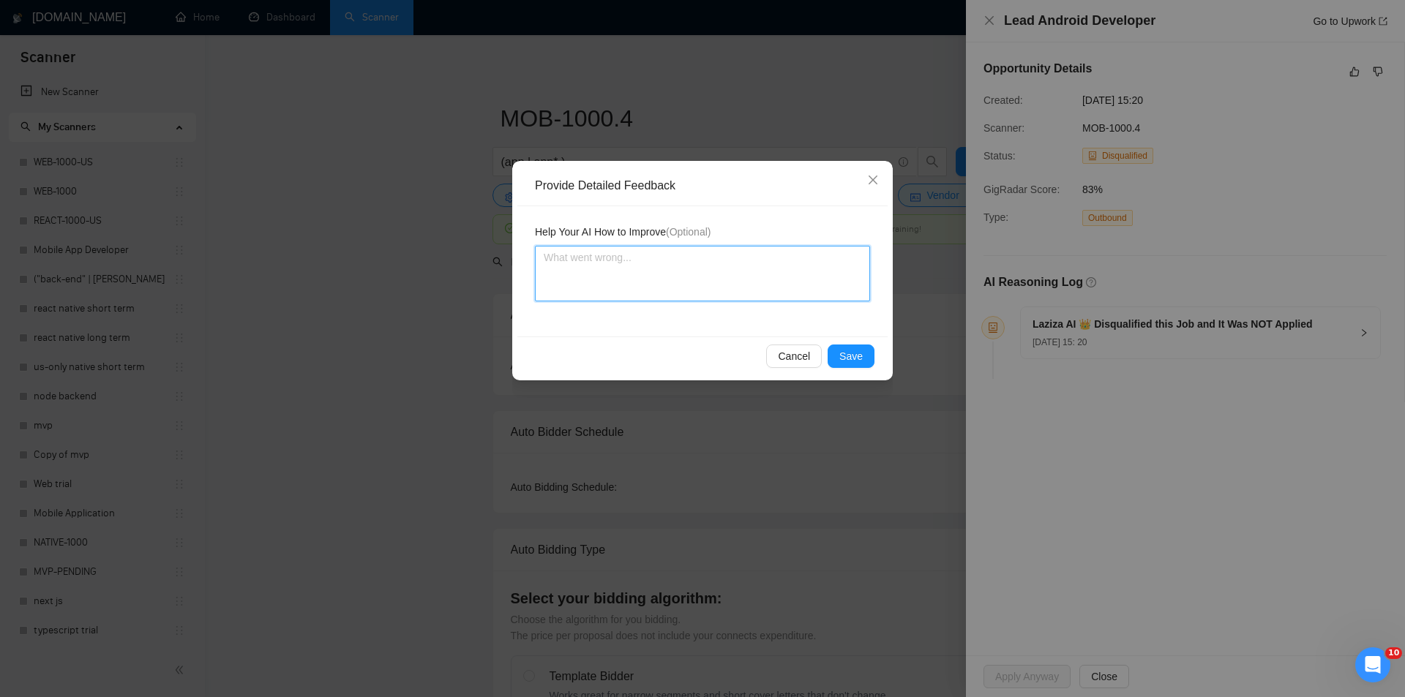
click at [707, 257] on textarea at bounding box center [702, 274] width 335 height 56
paste textarea "Not a fit — this project has been disqualified for other reasons. Example: "The…"
type textarea "Not a fit — this project has been disqualified for other reasons. Example: "The…"
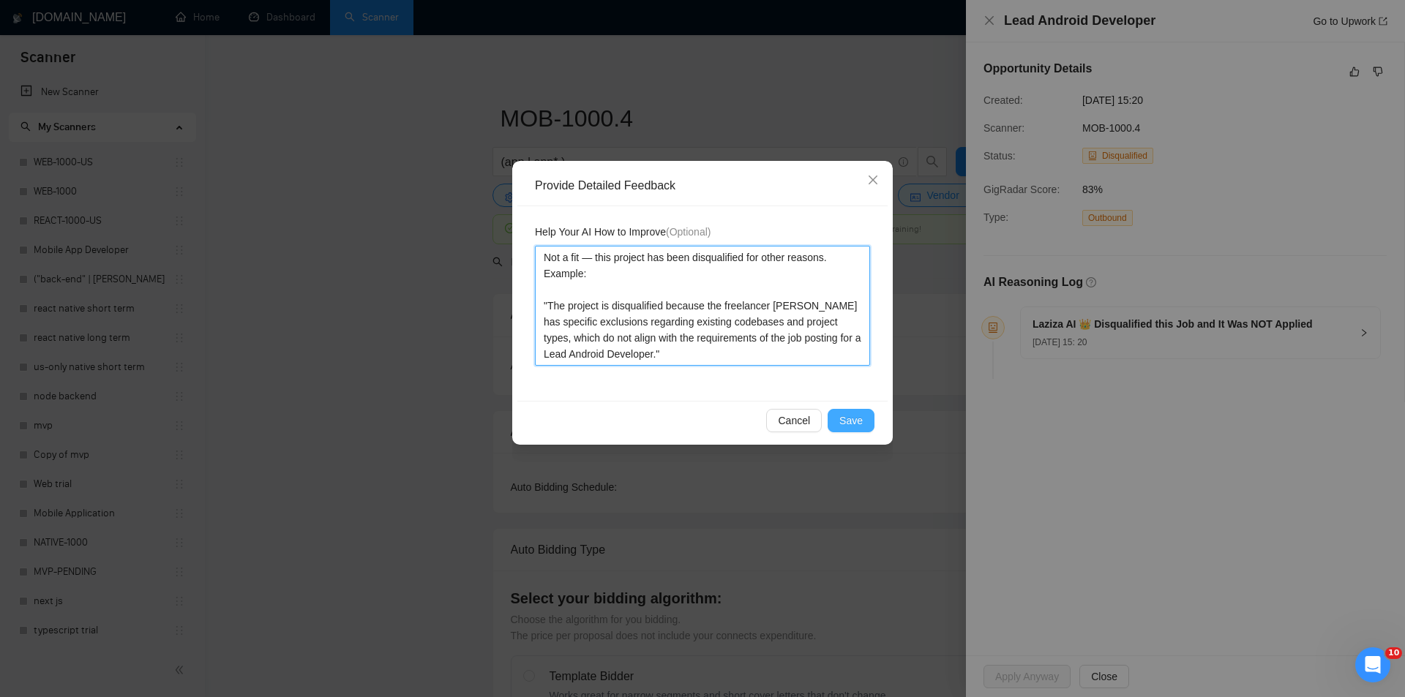
type textarea "Not a fit — this project has been disqualified for other reasons. Example: "The…"
drag, startPoint x: 859, startPoint y: 421, endPoint x: 685, endPoint y: 353, distance: 186.7
click at [857, 421] on span "Save" at bounding box center [850, 421] width 23 height 16
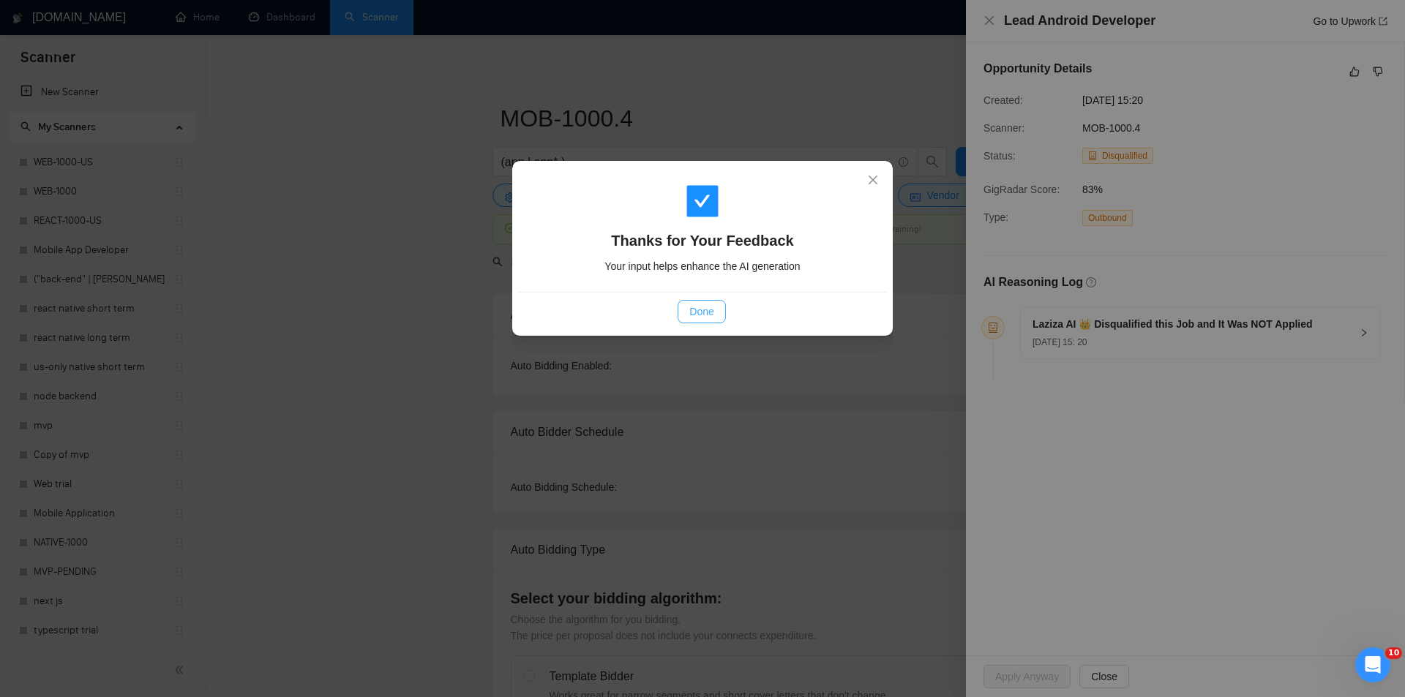
click at [700, 312] on span "Done" at bounding box center [701, 312] width 24 height 16
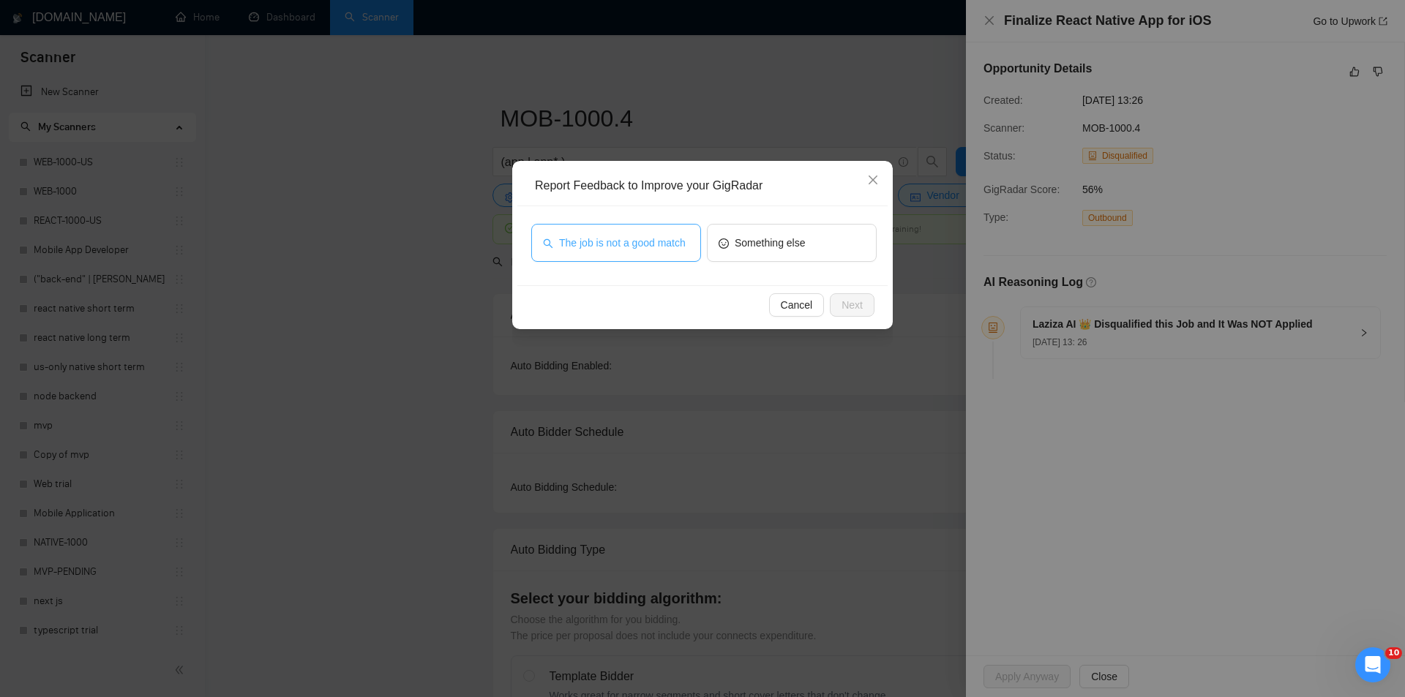
click at [667, 244] on span "The job is not a good match" at bounding box center [622, 243] width 127 height 16
click at [867, 310] on button "Next" at bounding box center [852, 304] width 45 height 23
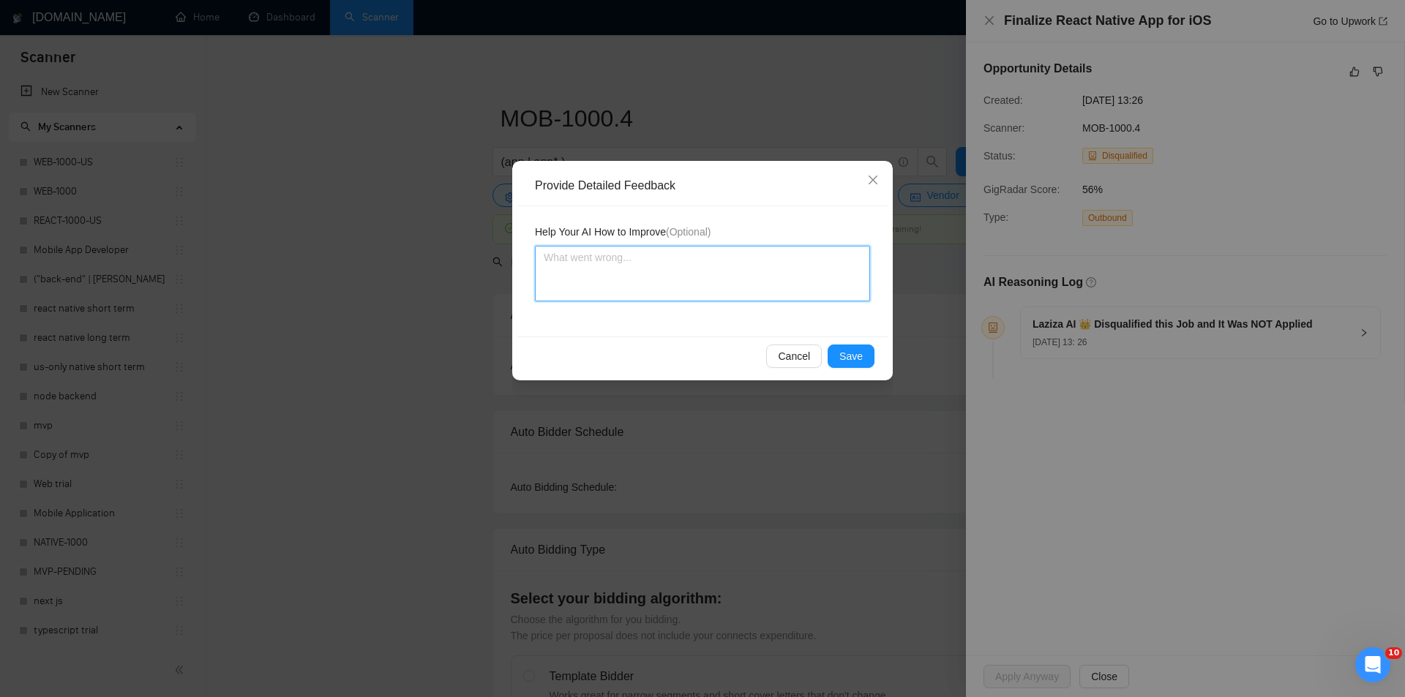
click at [751, 280] on textarea at bounding box center [702, 274] width 335 height 56
paste textarea "Not a fit — this project has been disqualified for other reasons. Example: "The…"
type textarea "Not a fit — this project has been disqualified for other reasons. Example: "The…"
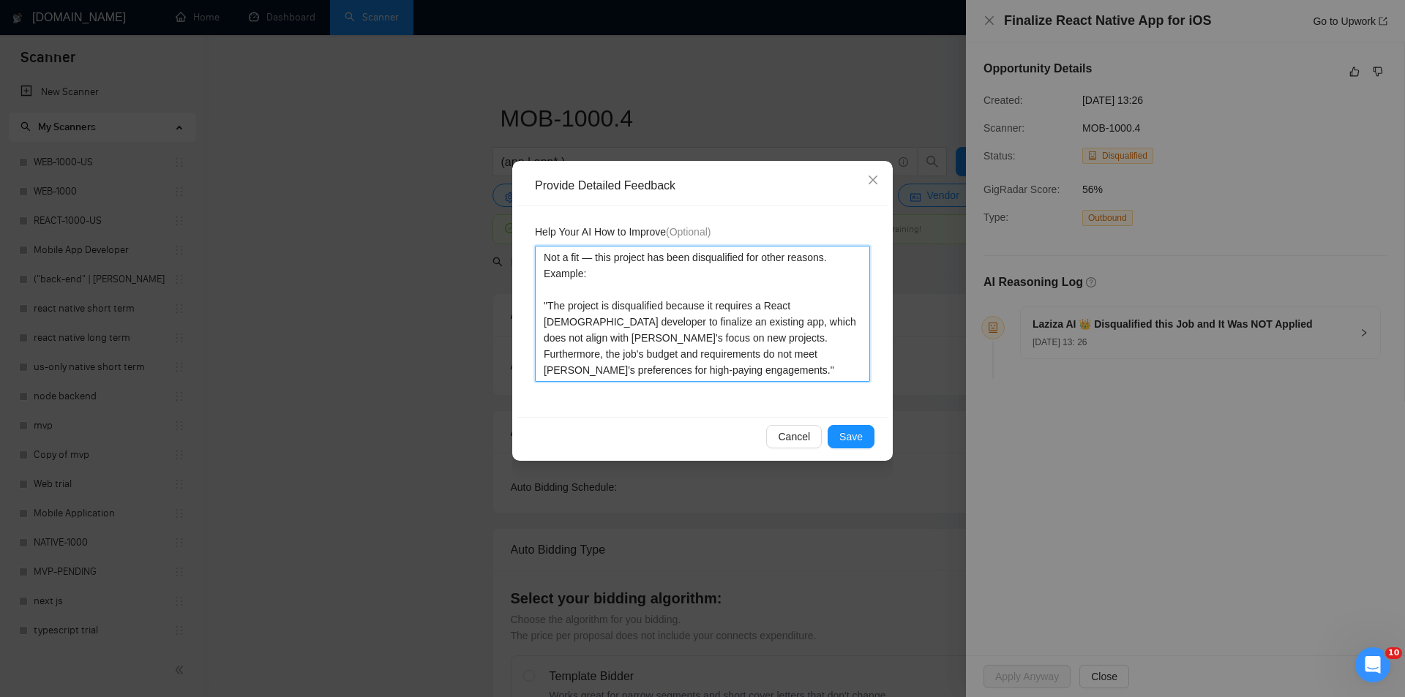
type textarea "Not a fit — this project has been disqualified for other reasons. Example: "The…"
click at [863, 430] on button "Save" at bounding box center [850, 436] width 47 height 23
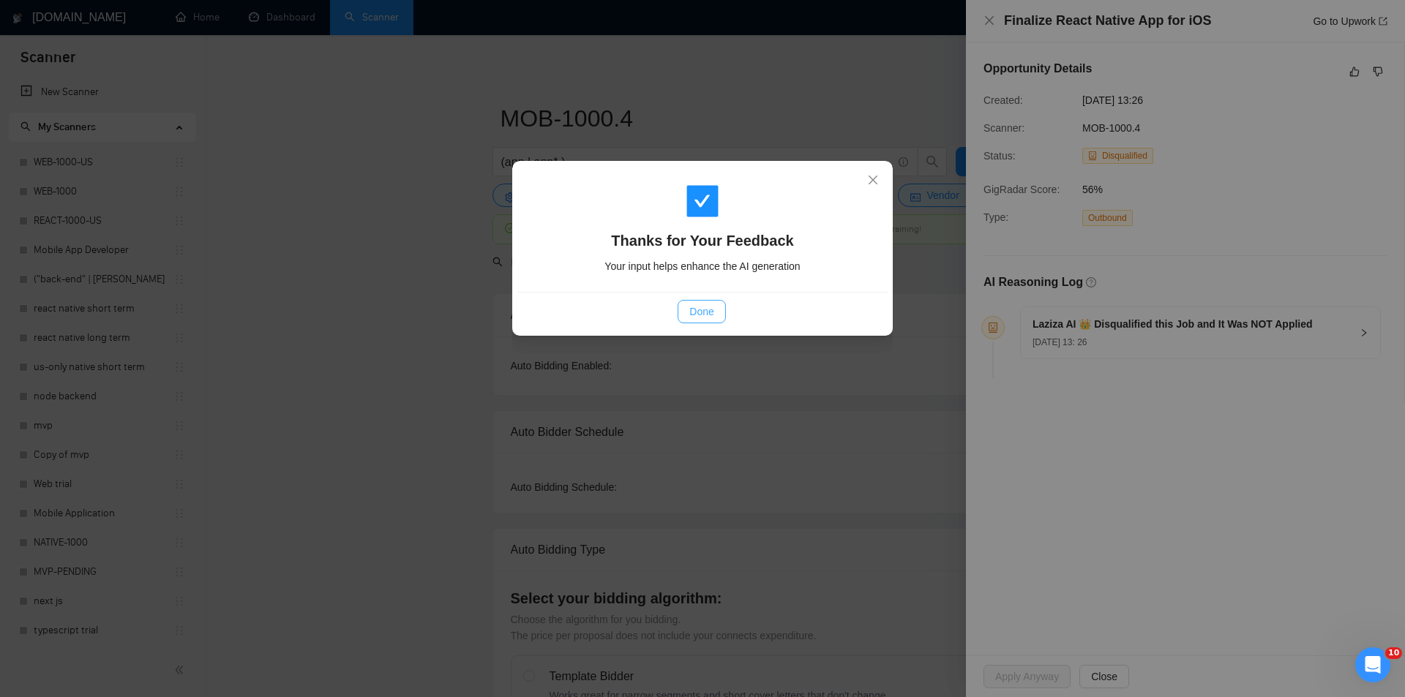
drag, startPoint x: 703, startPoint y: 309, endPoint x: 595, endPoint y: 74, distance: 258.6
click at [703, 308] on span "Done" at bounding box center [701, 312] width 24 height 16
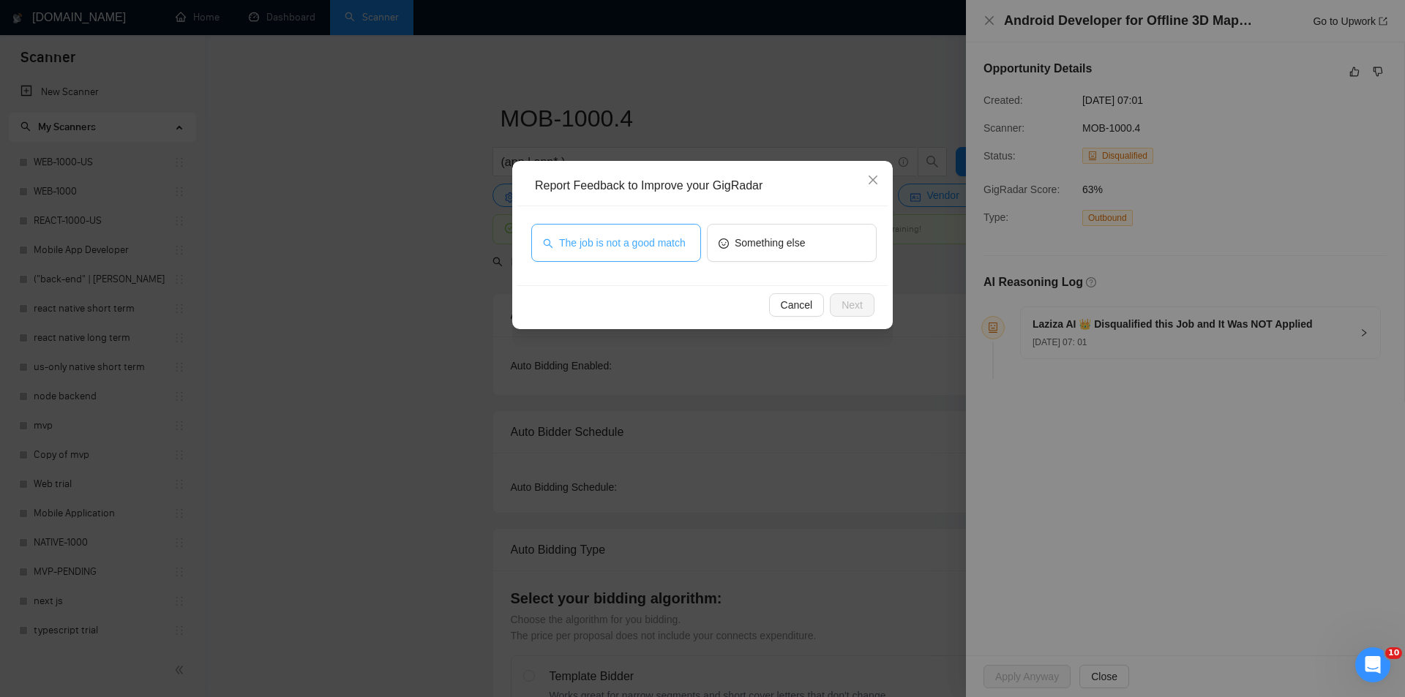
click at [685, 241] on span "The job is not a good match" at bounding box center [622, 243] width 127 height 16
click at [865, 298] on button "Next" at bounding box center [852, 304] width 45 height 23
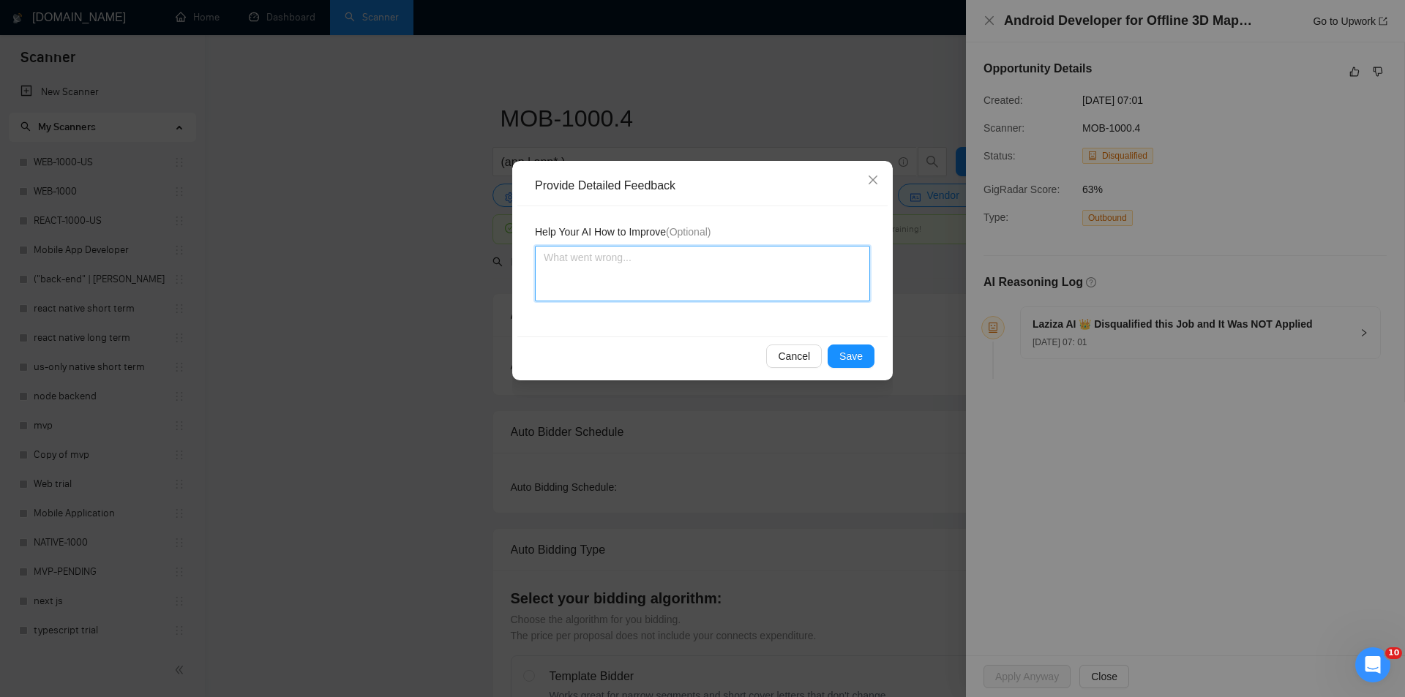
click at [737, 278] on textarea at bounding box center [702, 274] width 335 height 56
paste textarea "Not a fit — this project has been disqualified for other reasons. Example: "Laz…"
type textarea "Not a fit — this project has been disqualified for other reasons. Example: "Laz…"
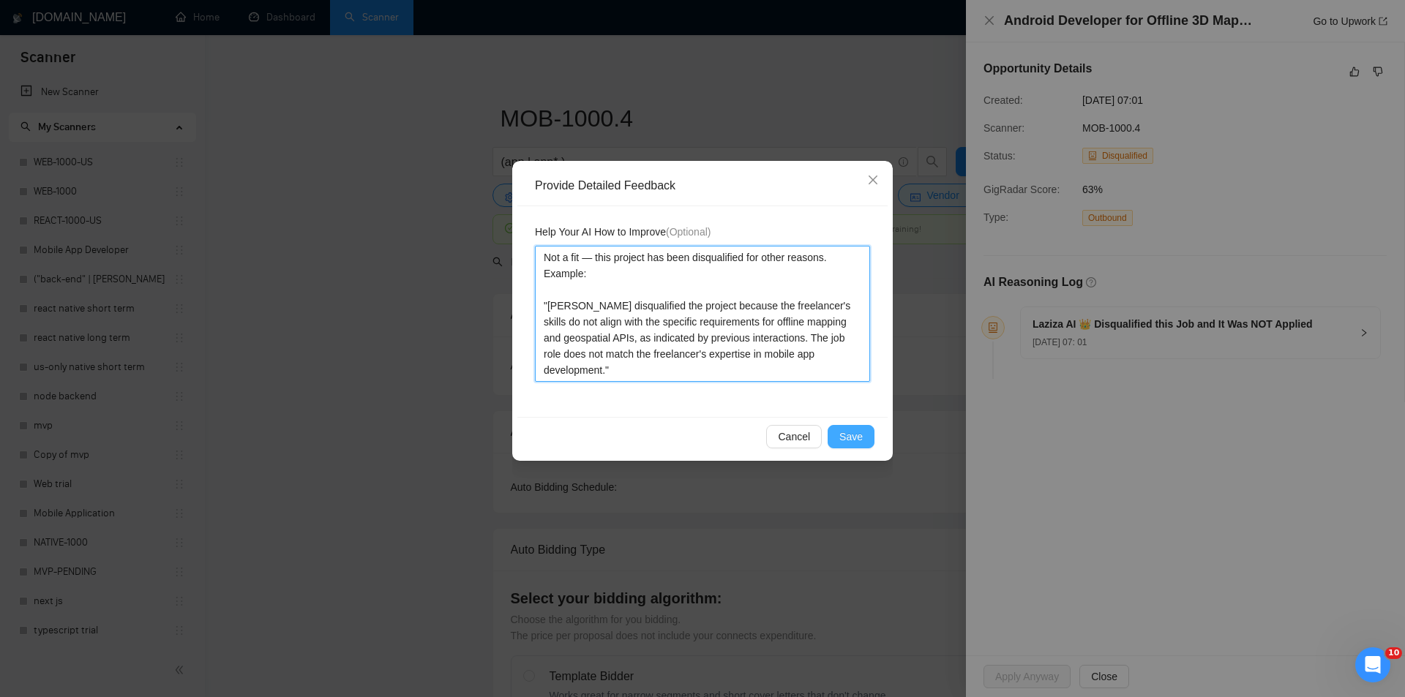
type textarea "Not a fit — this project has been disqualified for other reasons. Example: "Laz…"
click at [859, 434] on span "Save" at bounding box center [850, 437] width 23 height 16
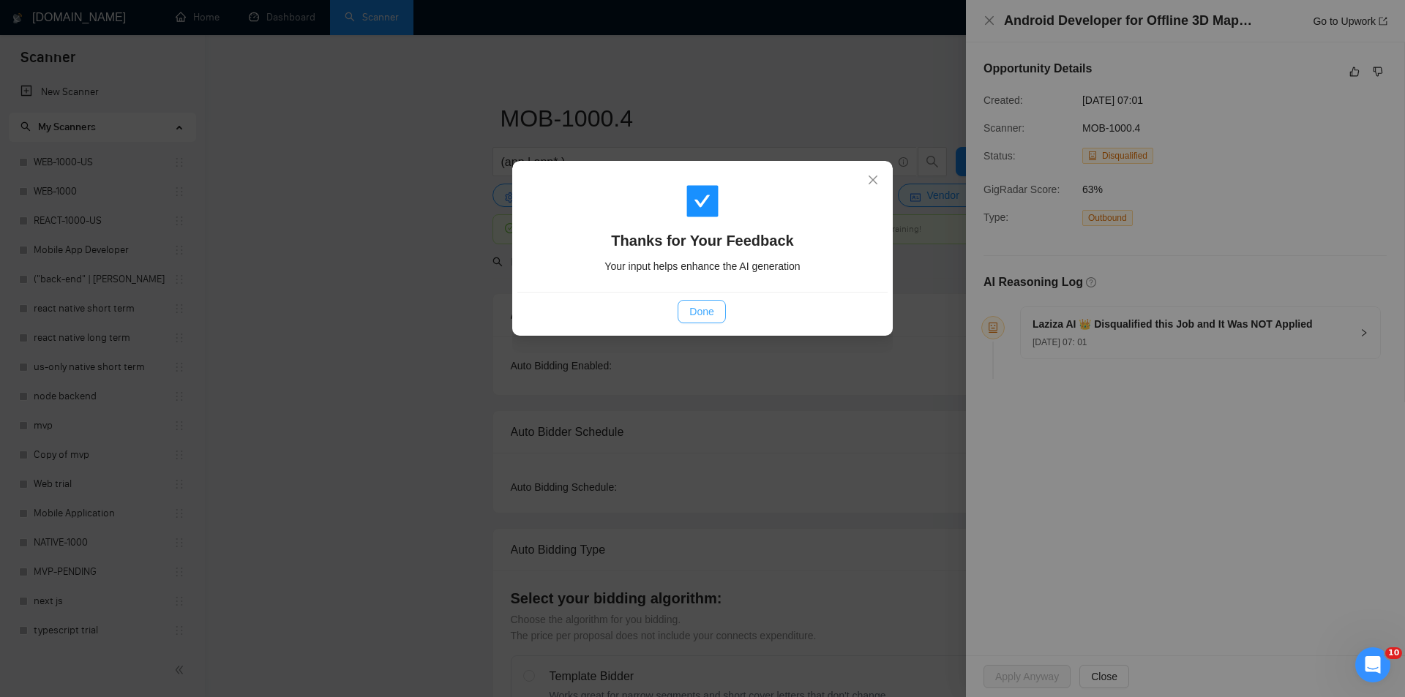
click at [708, 315] on span "Done" at bounding box center [701, 312] width 24 height 16
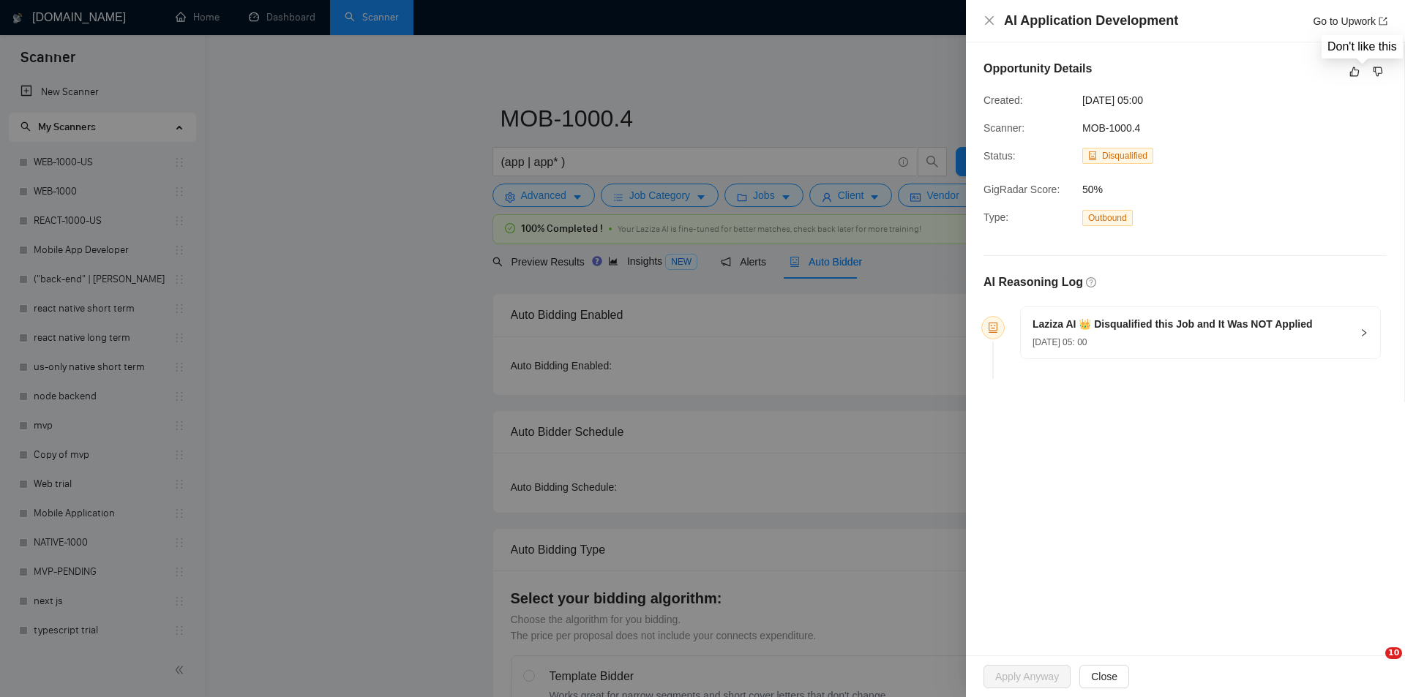
click at [1379, 69] on icon "dislike" at bounding box center [1377, 72] width 10 height 12
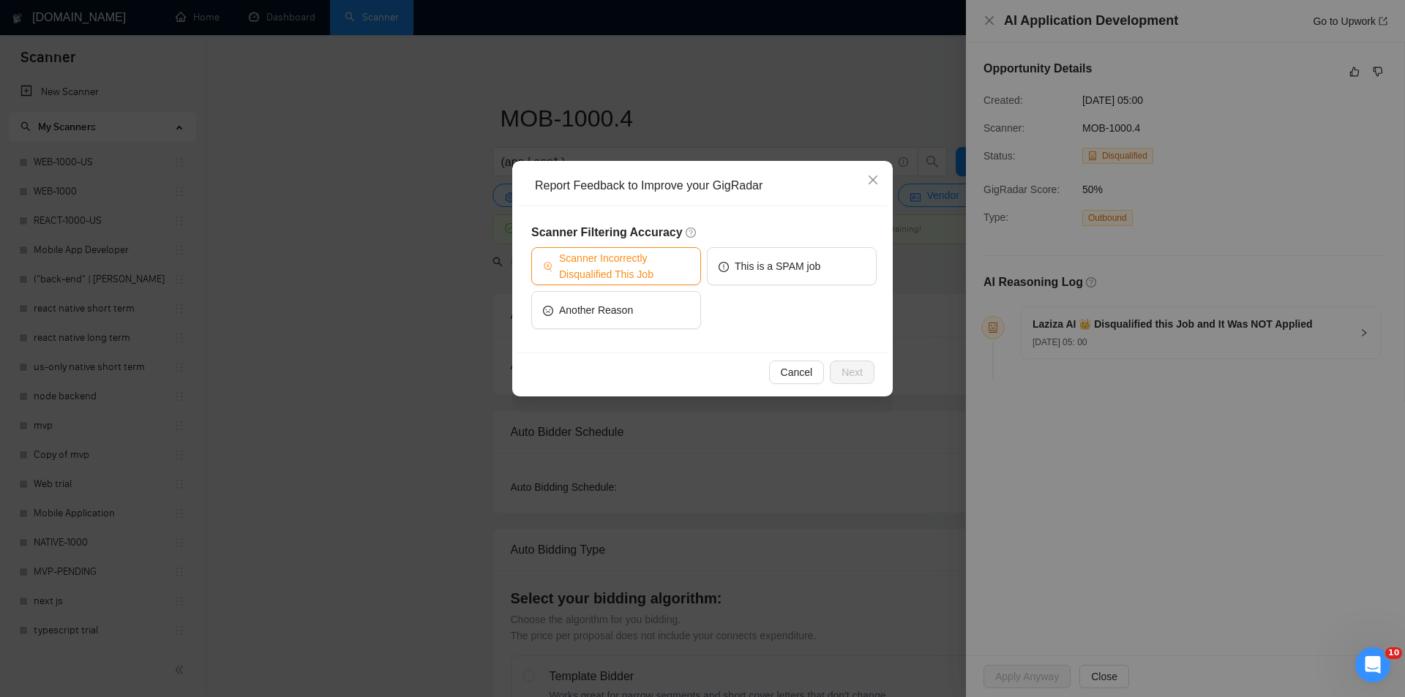
click at [628, 271] on span "Scanner Incorrectly Disqualified This Job" at bounding box center [624, 266] width 130 height 32
drag, startPoint x: 857, startPoint y: 369, endPoint x: 705, endPoint y: 303, distance: 166.1
click at [857, 370] on span "Next" at bounding box center [851, 372] width 21 height 16
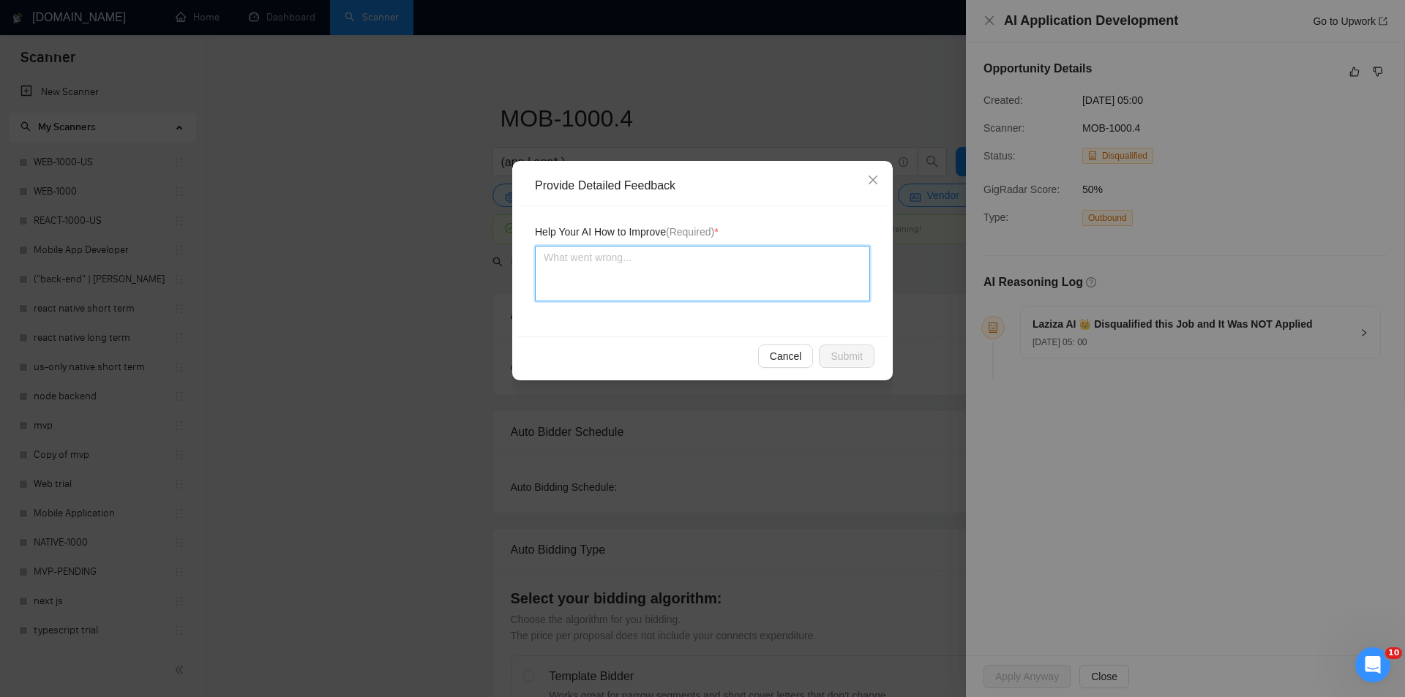
click at [663, 279] on textarea at bounding box center [702, 274] width 335 height 56
paste textarea "Good fit — the project is greenfield (no existing code), welcomes agencies, use…"
type textarea "Good fit — the project is greenfield (no existing code), welcomes agencies, use…"
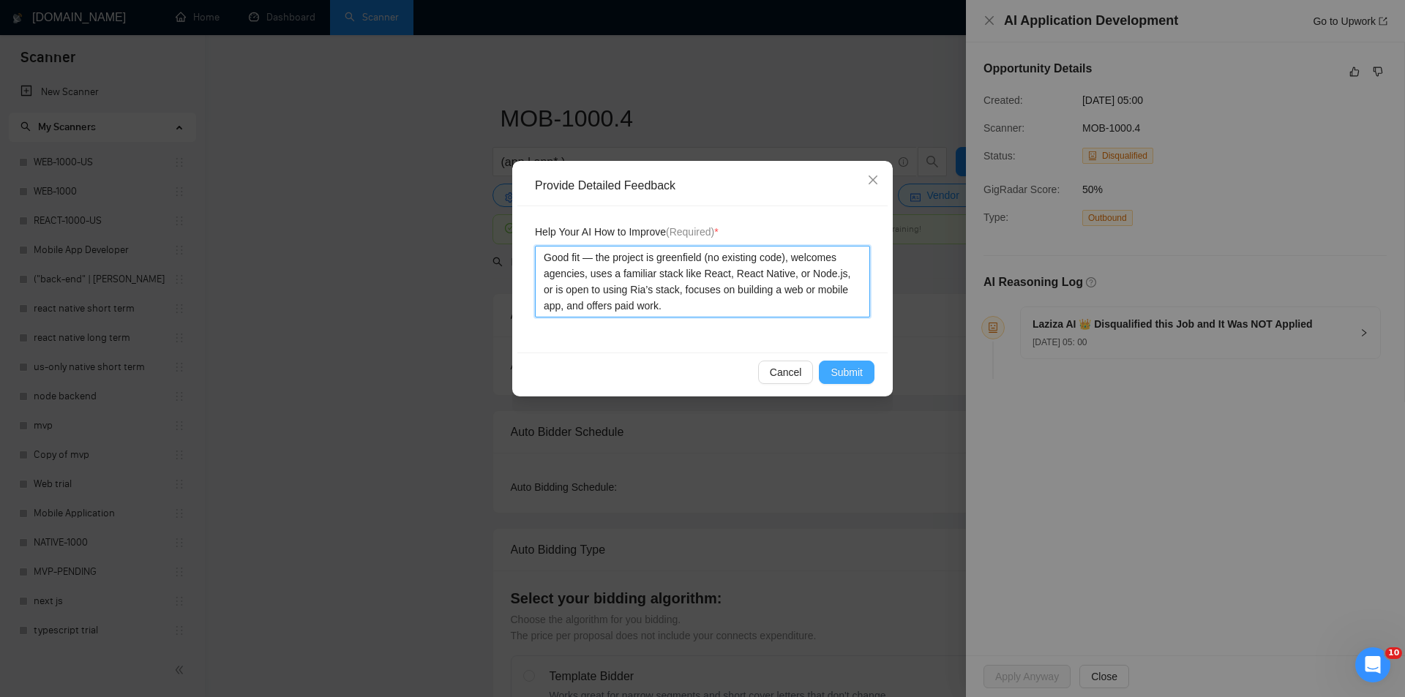
type textarea "Good fit — the project is greenfield (no existing code), welcomes agencies, use…"
click at [849, 375] on span "Submit" at bounding box center [846, 372] width 32 height 16
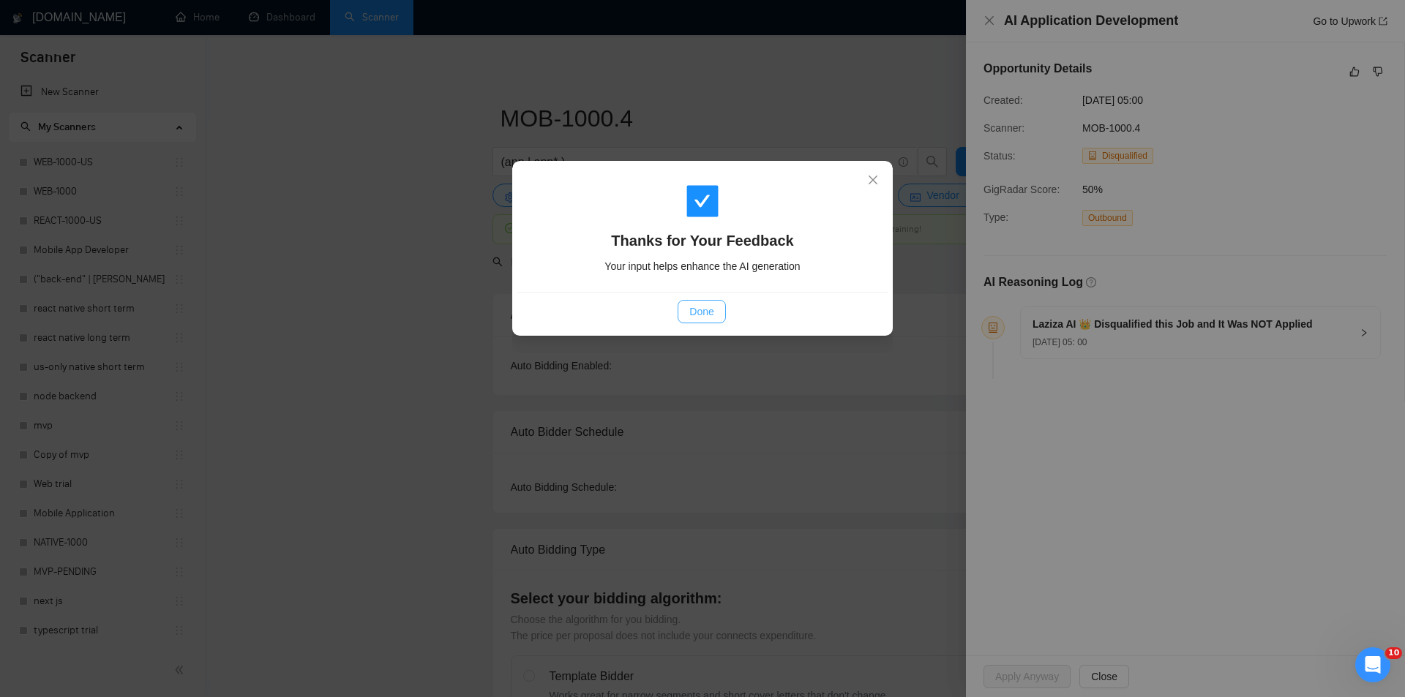
click at [707, 312] on span "Done" at bounding box center [701, 312] width 24 height 16
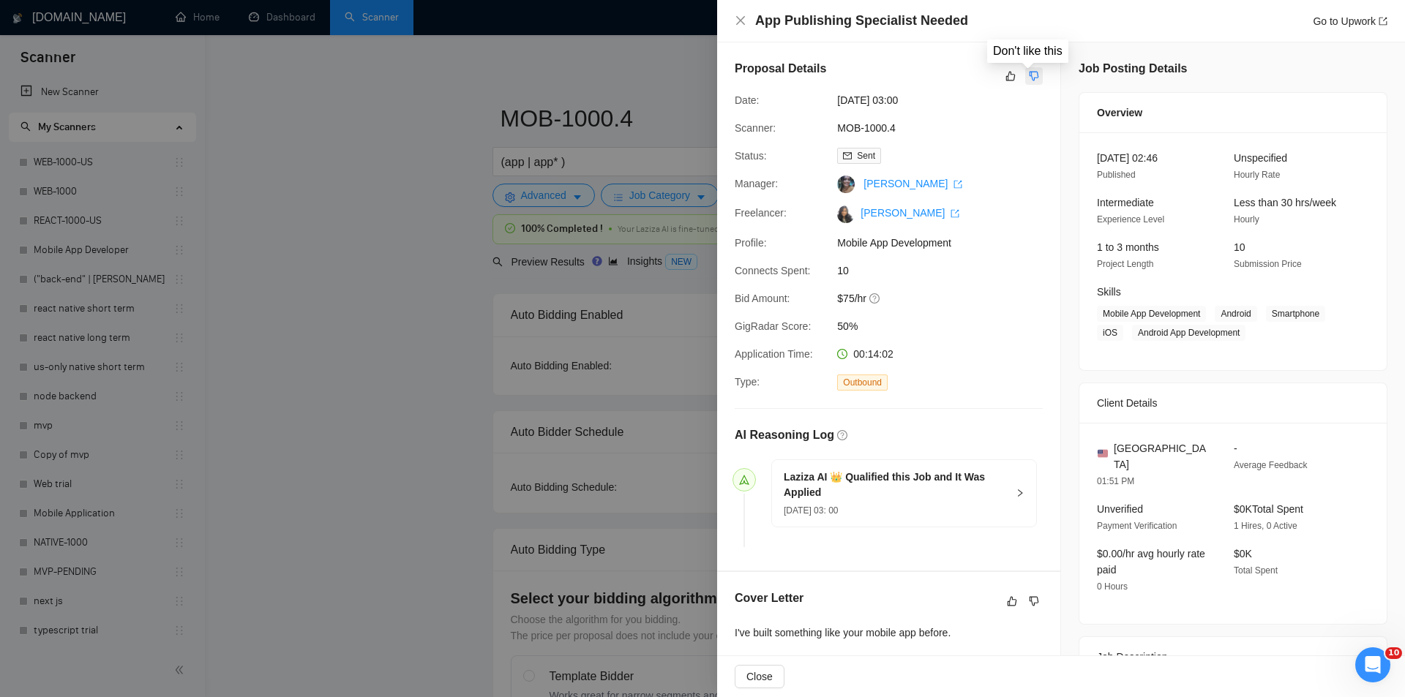
click at [1029, 72] on icon "dislike" at bounding box center [1034, 77] width 10 height 10
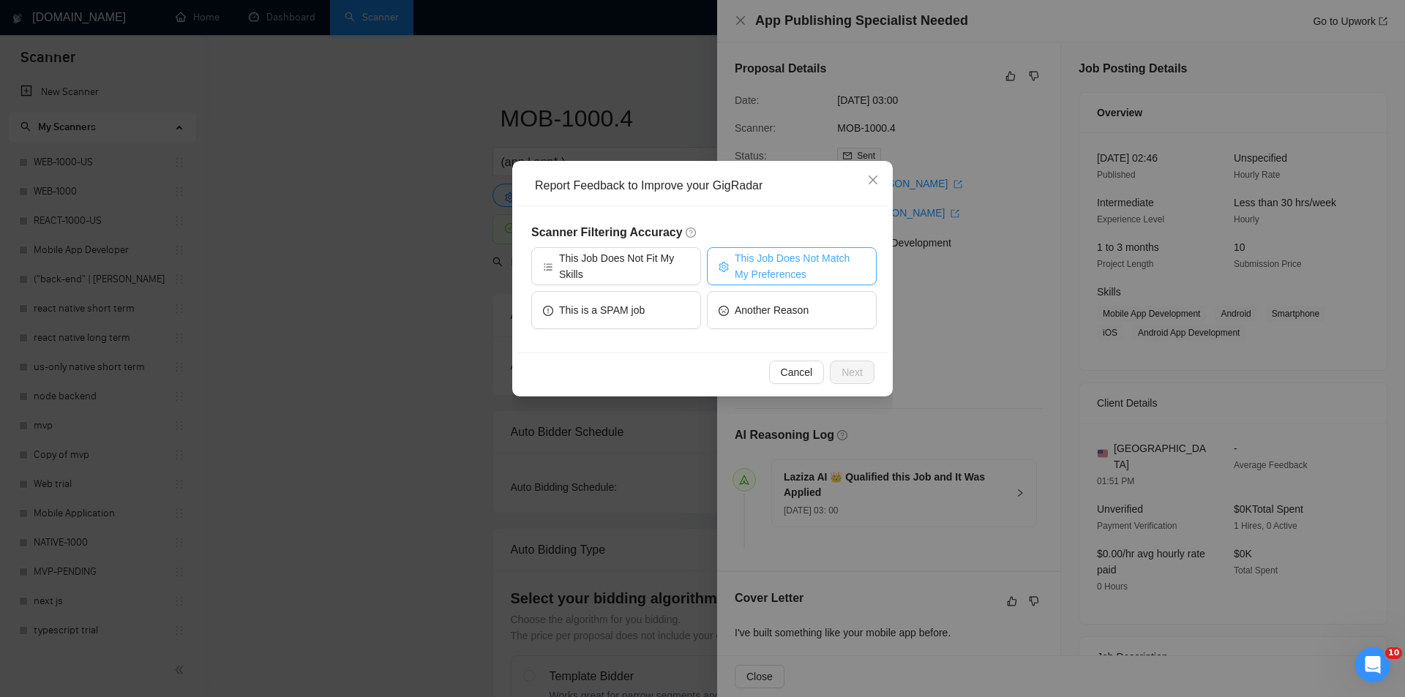
click at [775, 260] on span "This Job Does Not Match My Preferences" at bounding box center [799, 266] width 130 height 32
click at [856, 372] on span "Next" at bounding box center [851, 372] width 21 height 16
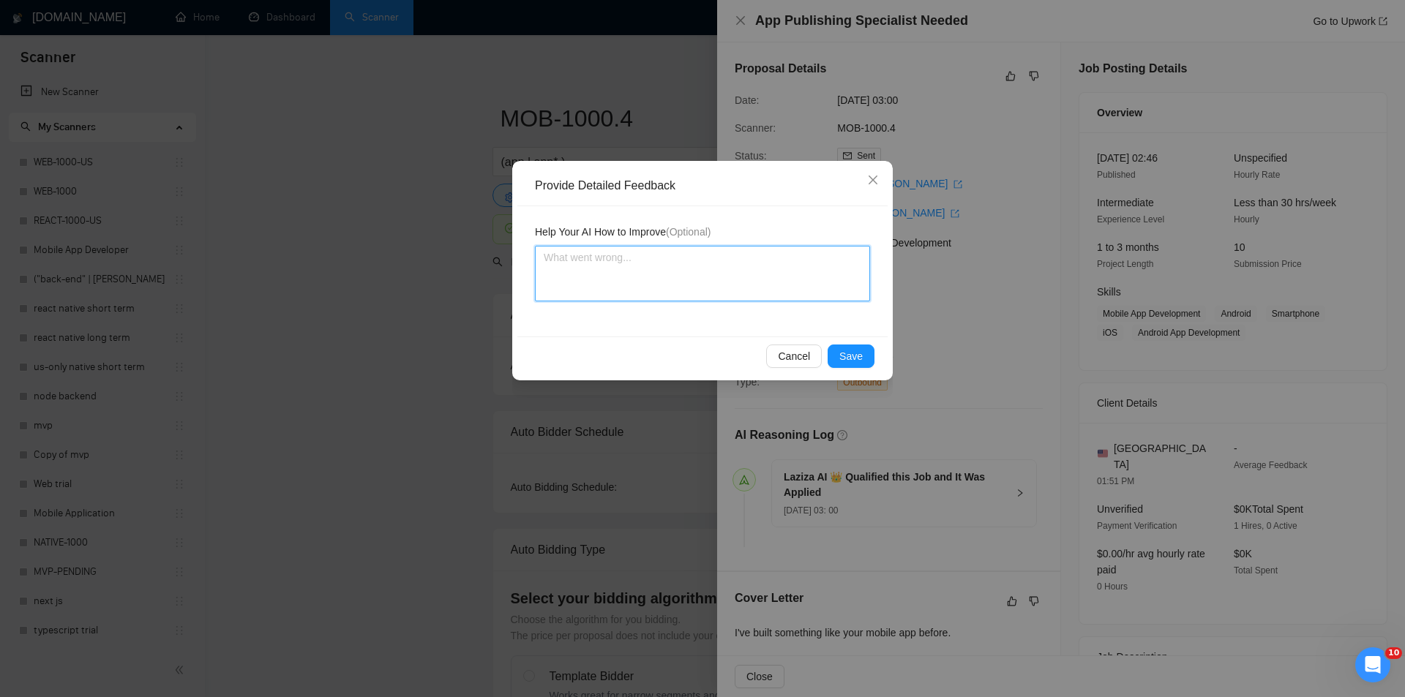
click at [718, 285] on textarea at bounding box center [702, 274] width 335 height 56
paste textarea "Not a fit — the description suggests an existing codebase, but Ria only works o…"
type textarea "Not a fit — the description suggests an existing codebase, but Ria only works o…"
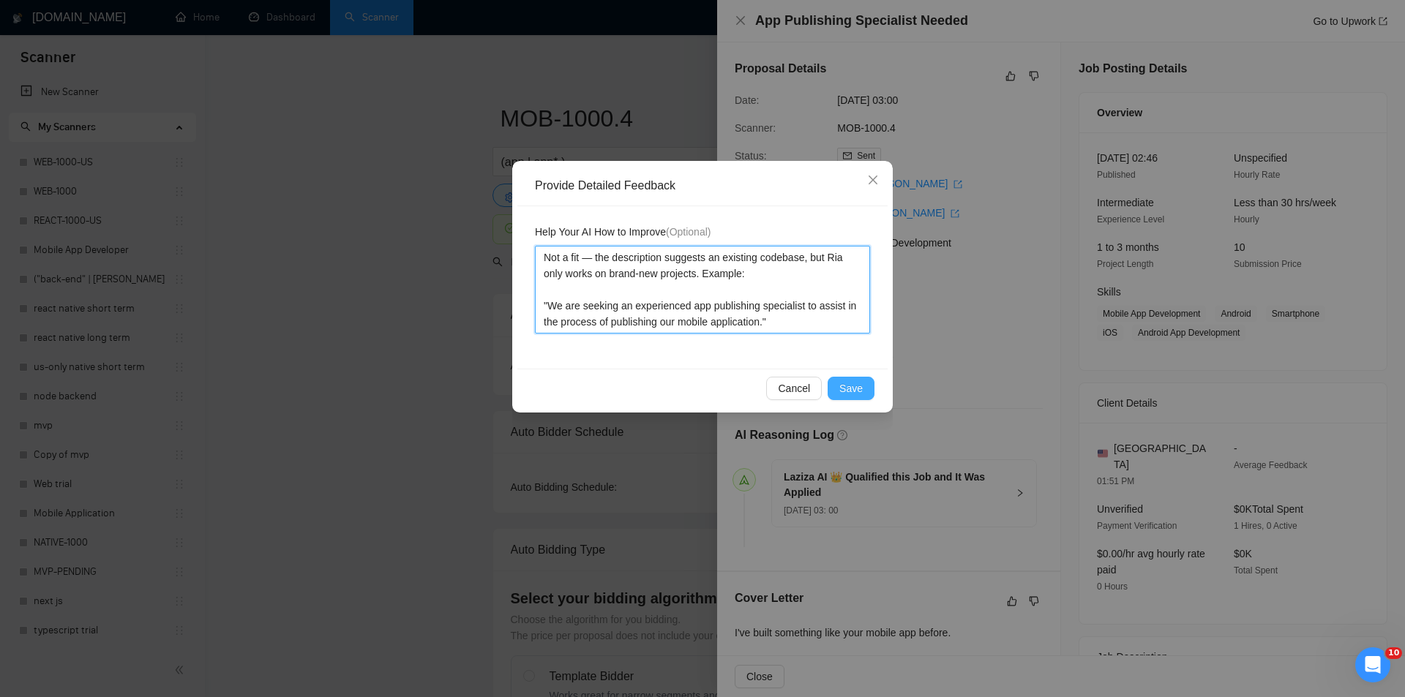
type textarea "Not a fit — the description suggests an existing codebase, but Ria only works o…"
click at [847, 383] on span "Save" at bounding box center [850, 388] width 23 height 16
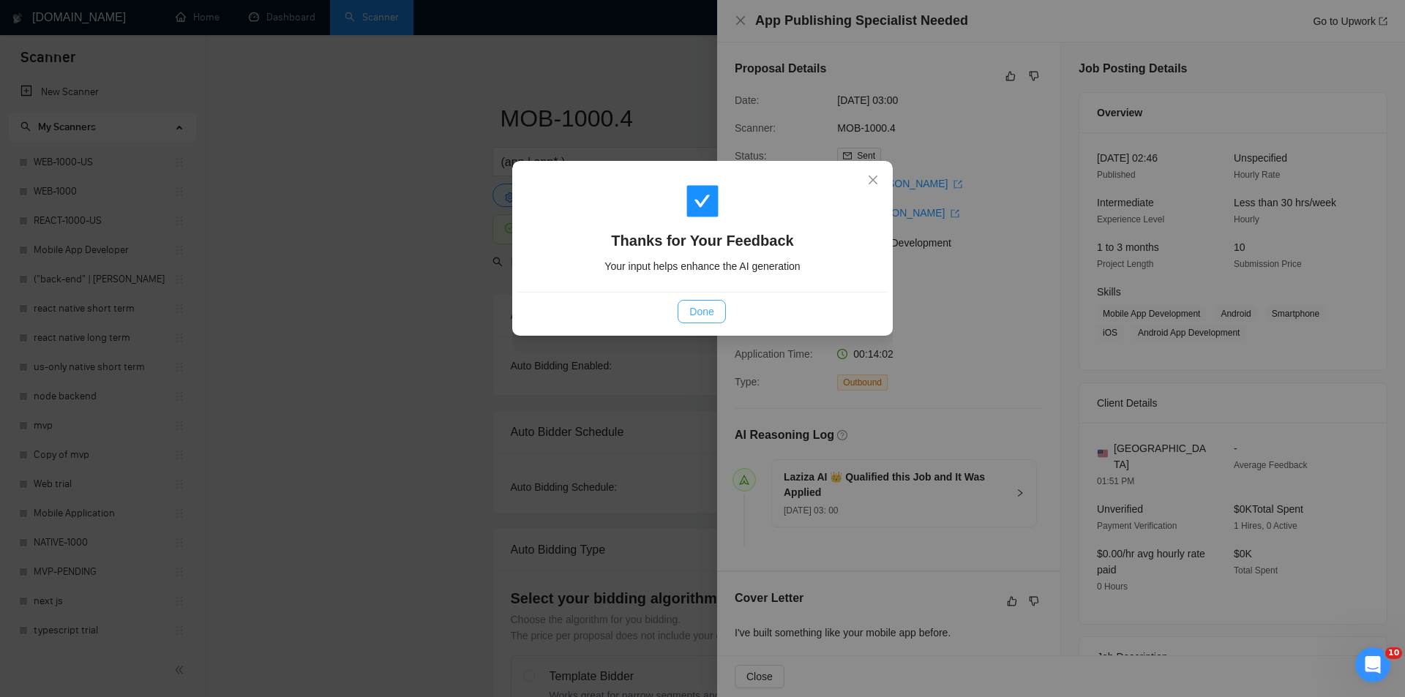
drag, startPoint x: 721, startPoint y: 312, endPoint x: 678, endPoint y: 278, distance: 54.2
click at [715, 312] on button "Done" at bounding box center [701, 311] width 48 height 23
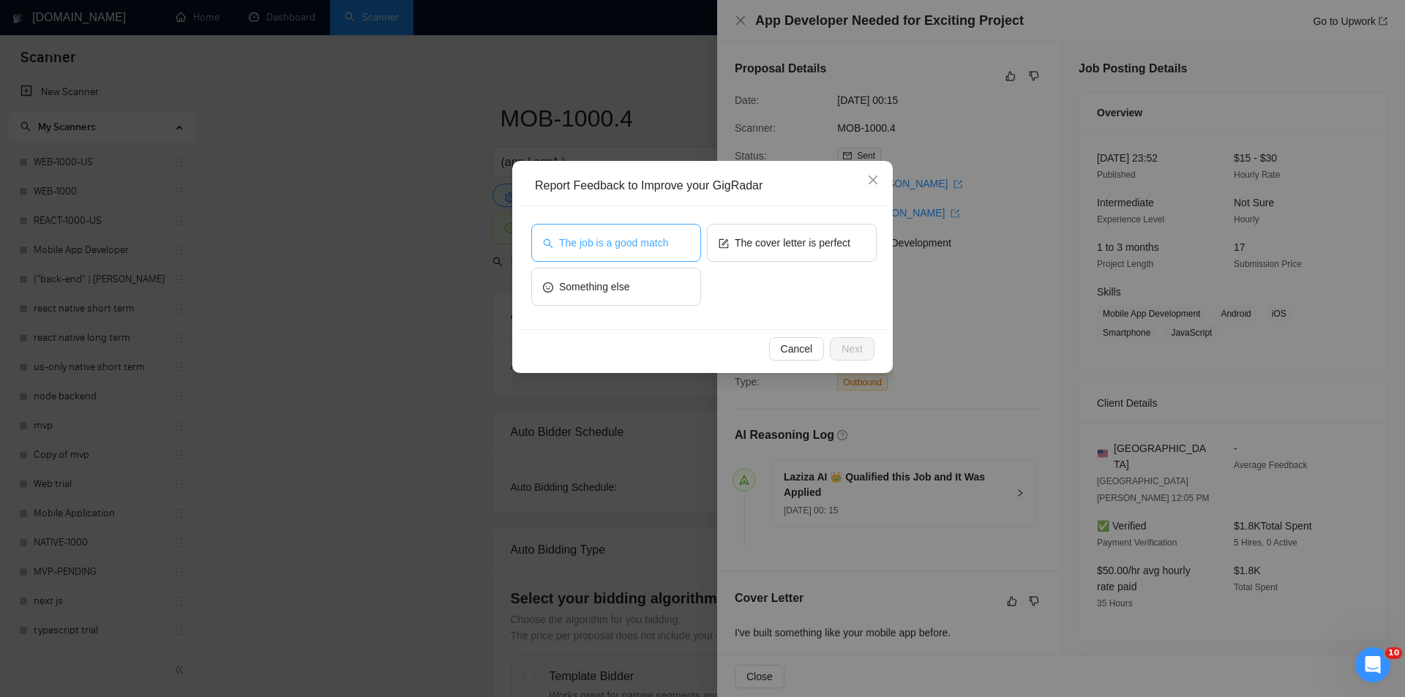
click at [634, 247] on span "The job is a good match" at bounding box center [613, 243] width 109 height 16
click at [871, 355] on button "Next" at bounding box center [852, 348] width 45 height 23
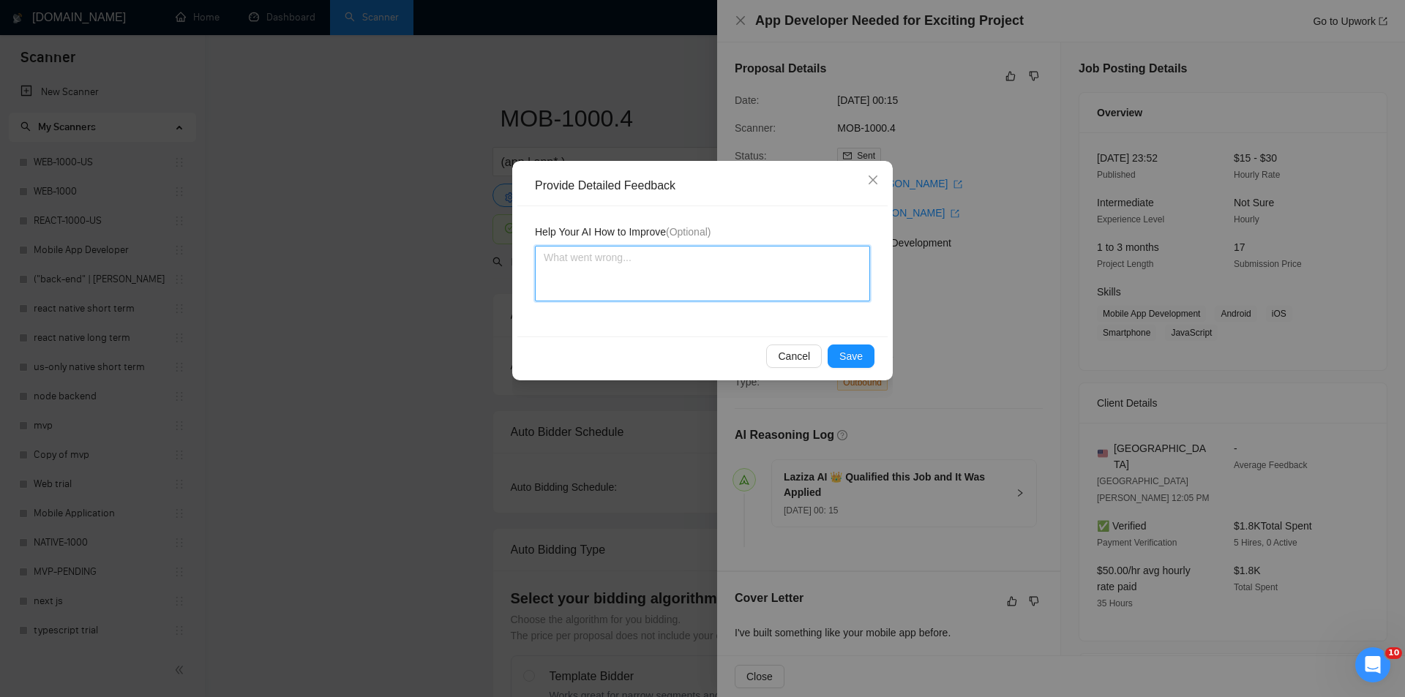
click at [722, 277] on textarea at bounding box center [702, 274] width 335 height 56
paste textarea "Good fit — the project is greenfield (no existing code), welcomes agencies, use…"
type textarea "Good fit — the project is greenfield (no existing code), welcomes agencies, use…"
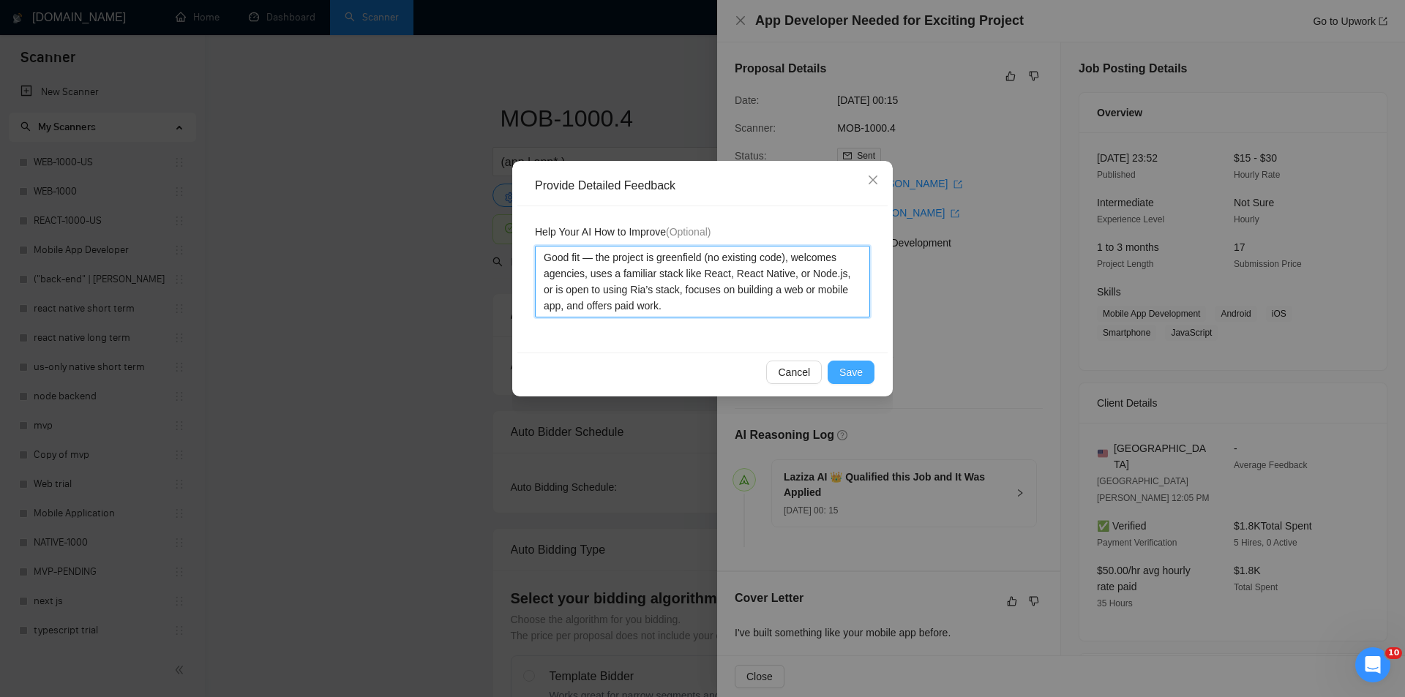
type textarea "Good fit — the project is greenfield (no existing code), welcomes agencies, use…"
drag, startPoint x: 857, startPoint y: 366, endPoint x: 821, endPoint y: 347, distance: 41.2
click at [858, 365] on span "Save" at bounding box center [850, 372] width 23 height 16
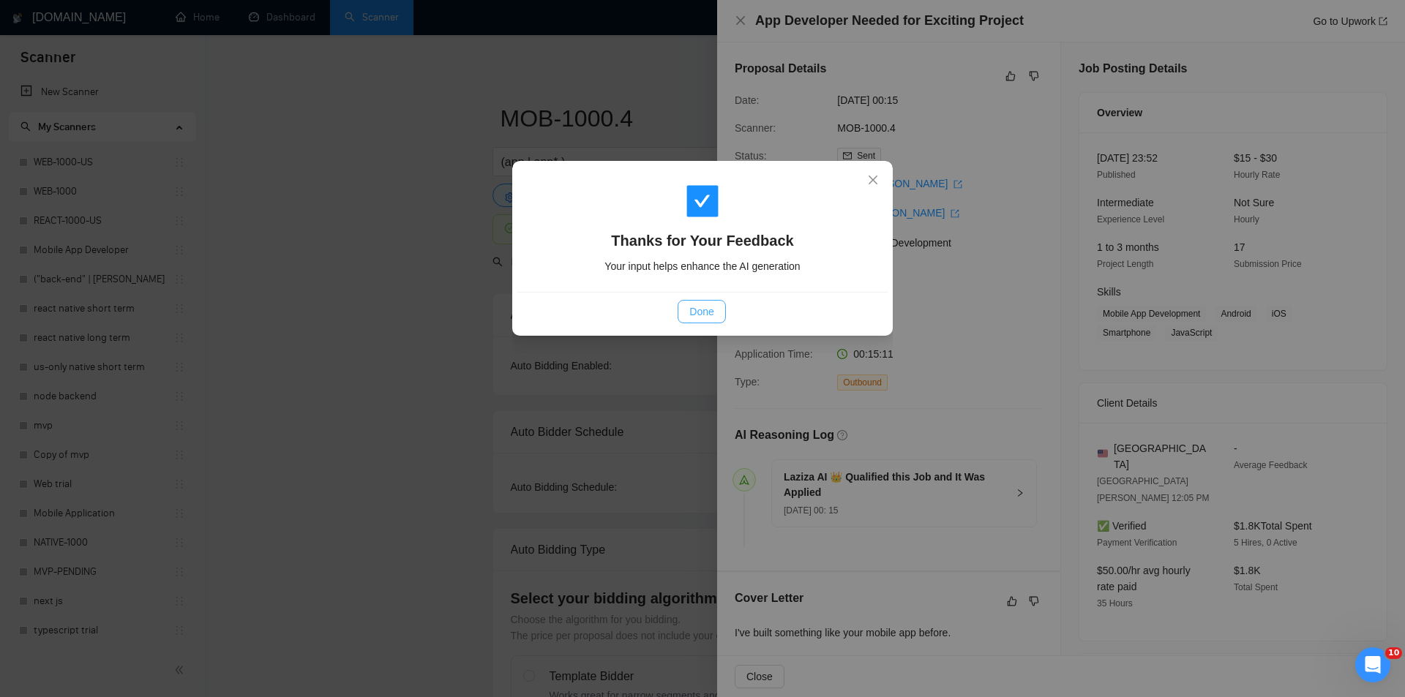
click at [699, 318] on span "Done" at bounding box center [701, 312] width 24 height 16
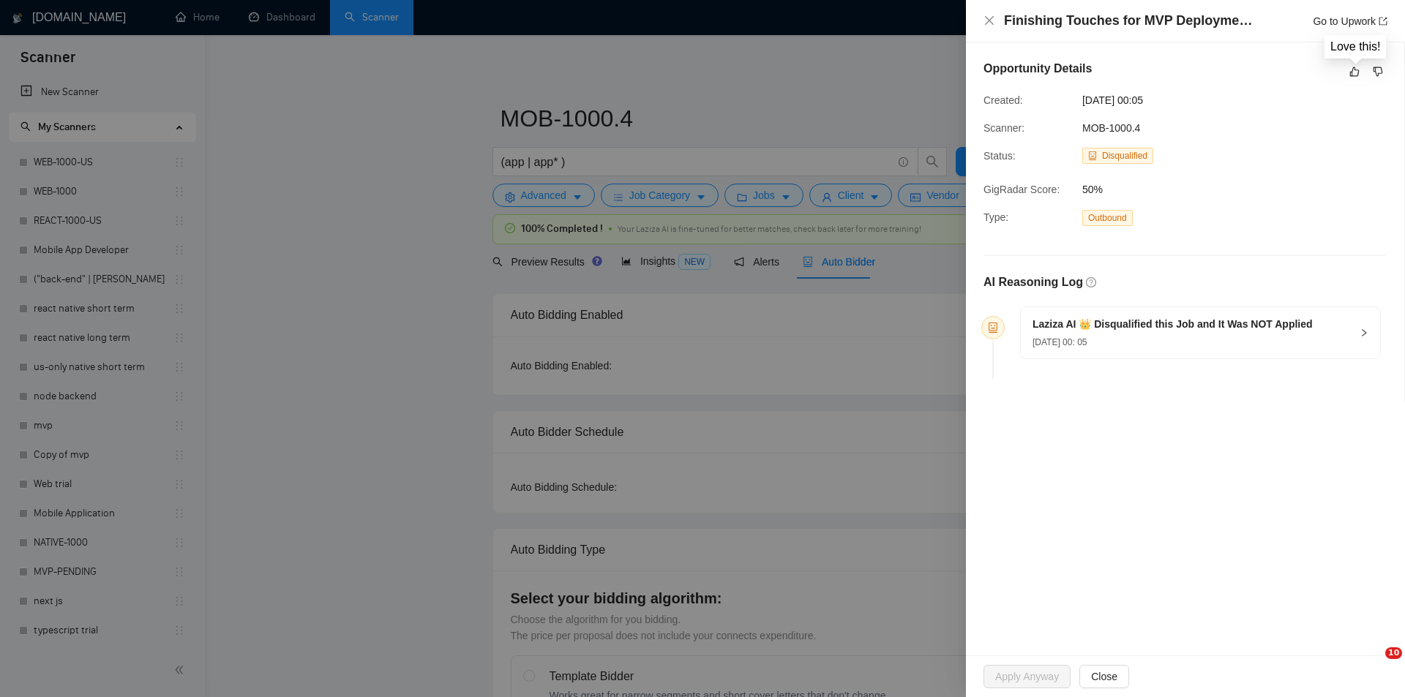
click at [1350, 72] on icon "like" at bounding box center [1355, 72] width 10 height 10
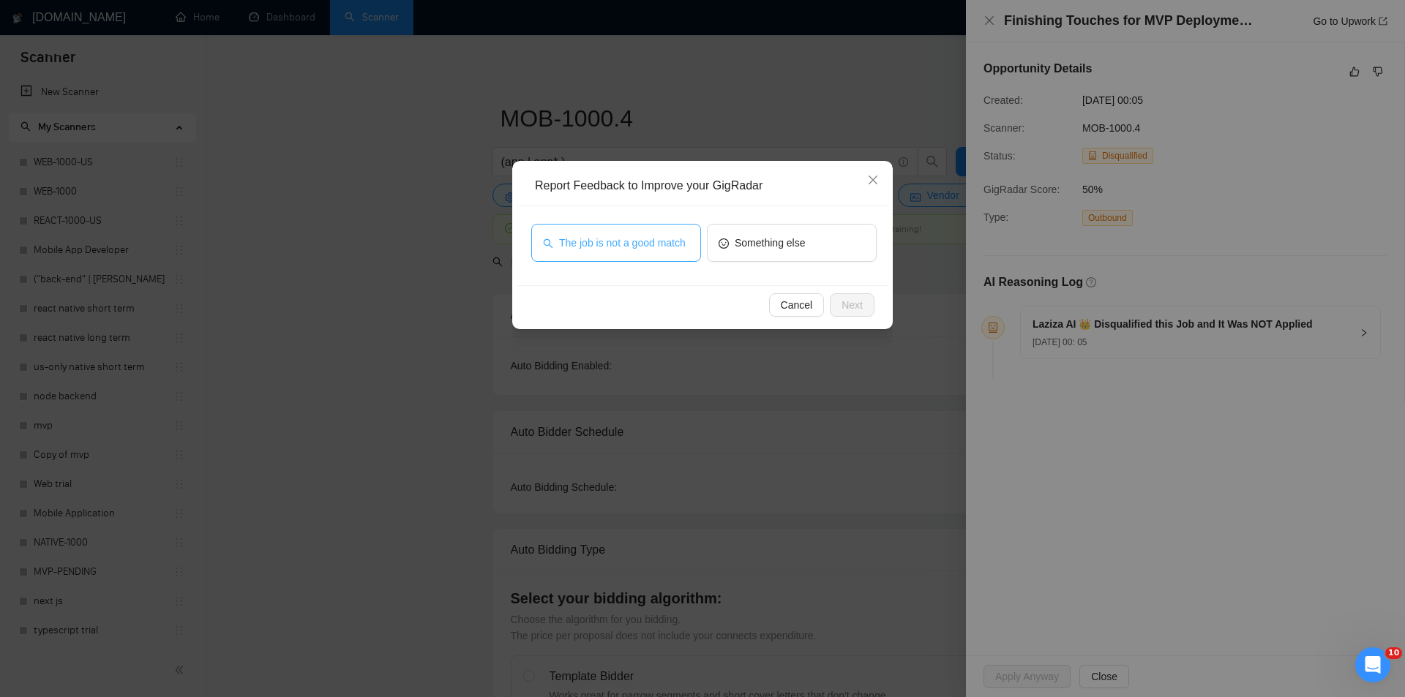
click at [663, 242] on span "The job is not a good match" at bounding box center [622, 243] width 127 height 16
drag, startPoint x: 854, startPoint y: 304, endPoint x: 836, endPoint y: 301, distance: 17.8
click at [852, 304] on span "Next" at bounding box center [851, 305] width 21 height 16
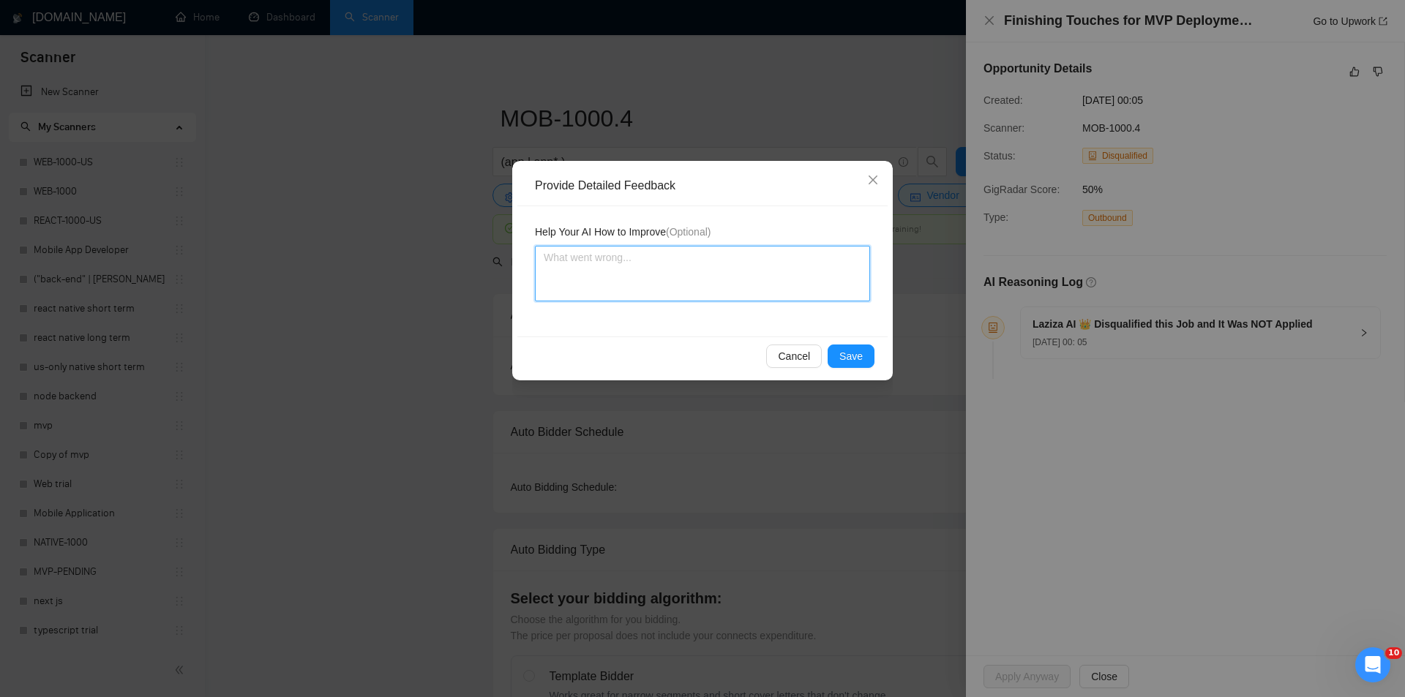
click at [726, 272] on textarea at bounding box center [702, 274] width 335 height 56
paste textarea "Not a fit — this project has been disqualified for other reasons. Example: "The…"
type textarea "Not a fit — this project has been disqualified for other reasons. Example: "The…"
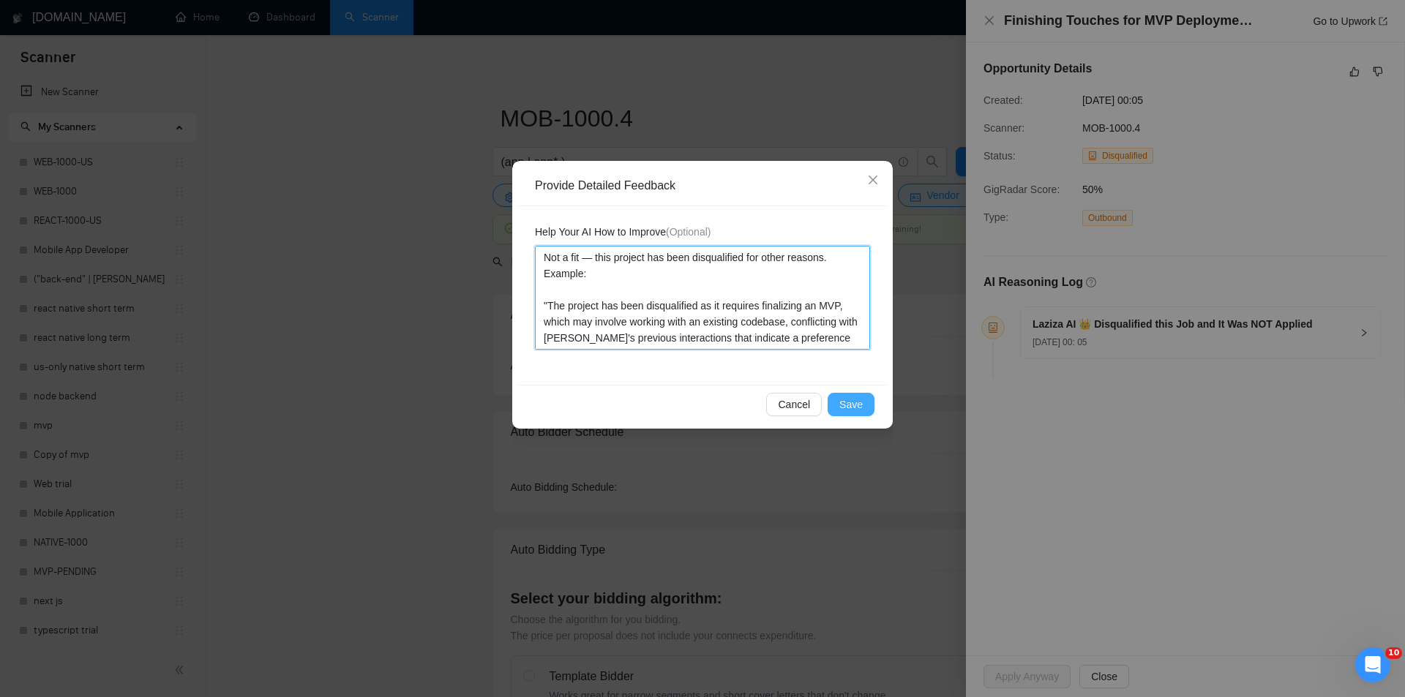
type textarea "Not a fit — this project has been disqualified for other reasons. Example: "The…"
drag, startPoint x: 841, startPoint y: 403, endPoint x: 830, endPoint y: 402, distance: 11.7
click at [840, 403] on button "Save" at bounding box center [850, 404] width 47 height 23
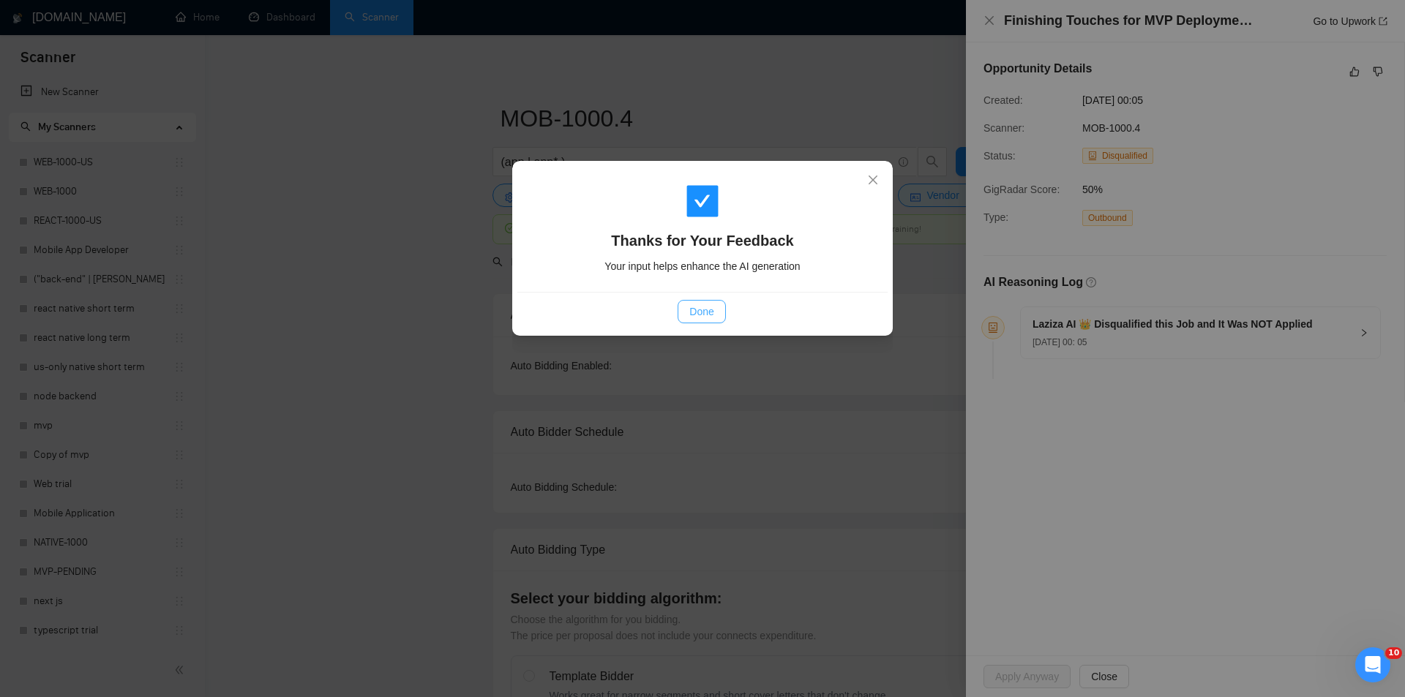
drag, startPoint x: 702, startPoint y: 316, endPoint x: 700, endPoint y: 204, distance: 111.9
click at [702, 316] on span "Done" at bounding box center [701, 312] width 24 height 16
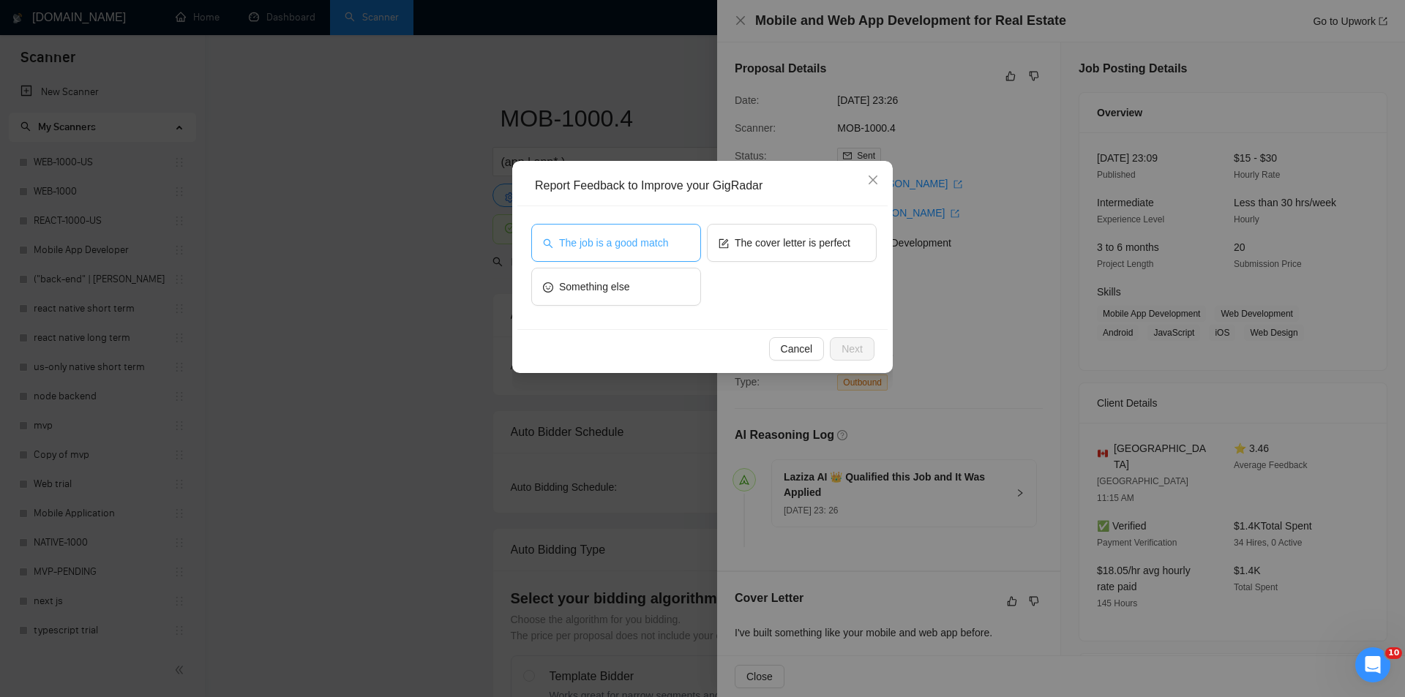
click at [648, 239] on span "The job is a good match" at bounding box center [613, 243] width 109 height 16
drag, startPoint x: 852, startPoint y: 339, endPoint x: 772, endPoint y: 309, distance: 85.2
click at [851, 339] on button "Next" at bounding box center [852, 348] width 45 height 23
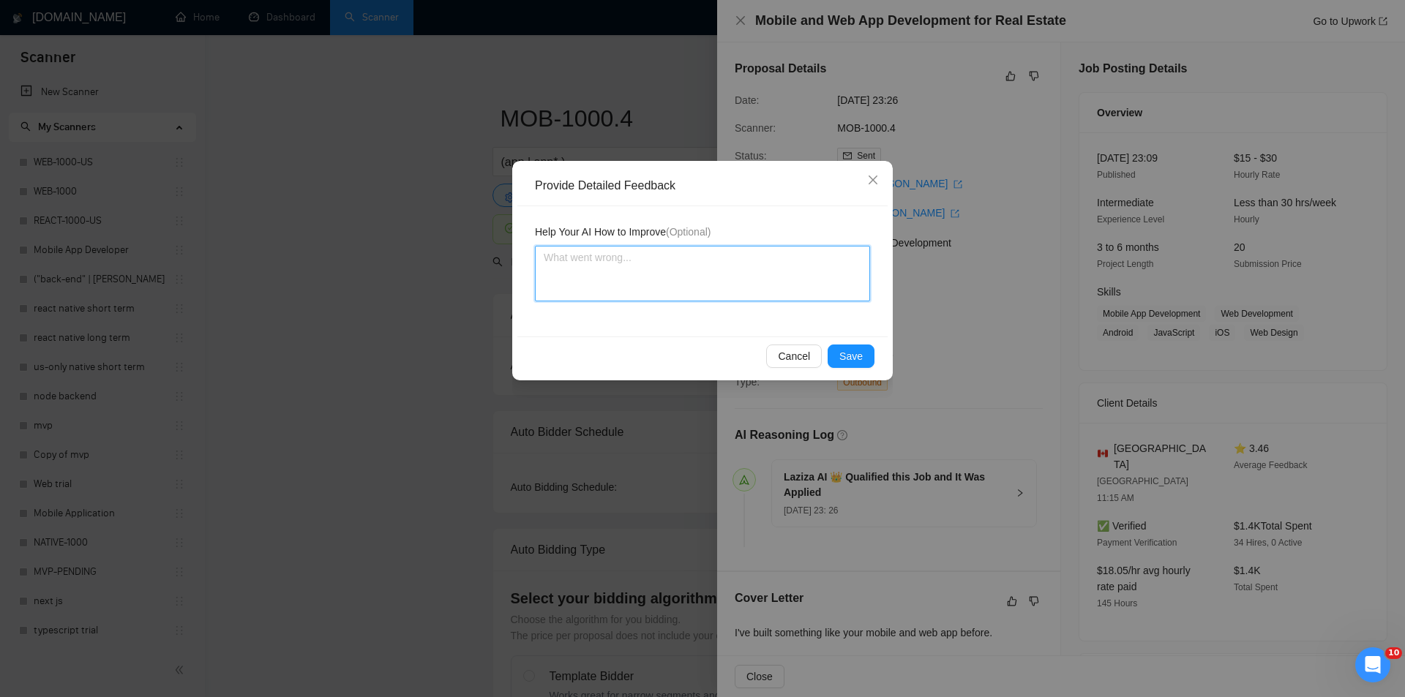
click at [715, 286] on textarea at bounding box center [702, 274] width 335 height 56
paste textarea "Good fit — the project is greenfield (no existing code), welcomes agencies, use…"
type textarea "Good fit — the project is greenfield (no existing code), welcomes agencies, use…"
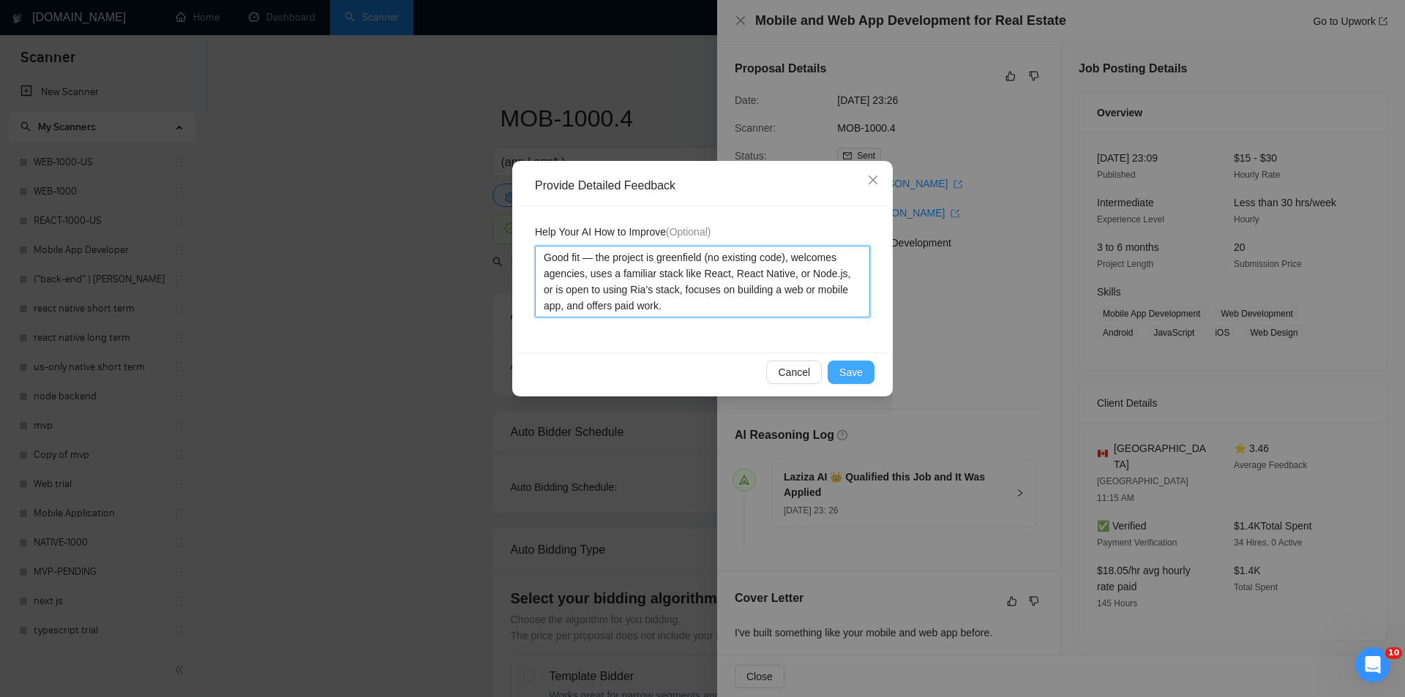
type textarea "Good fit — the project is greenfield (no existing code), welcomes agencies, use…"
click at [853, 372] on span "Save" at bounding box center [850, 372] width 23 height 16
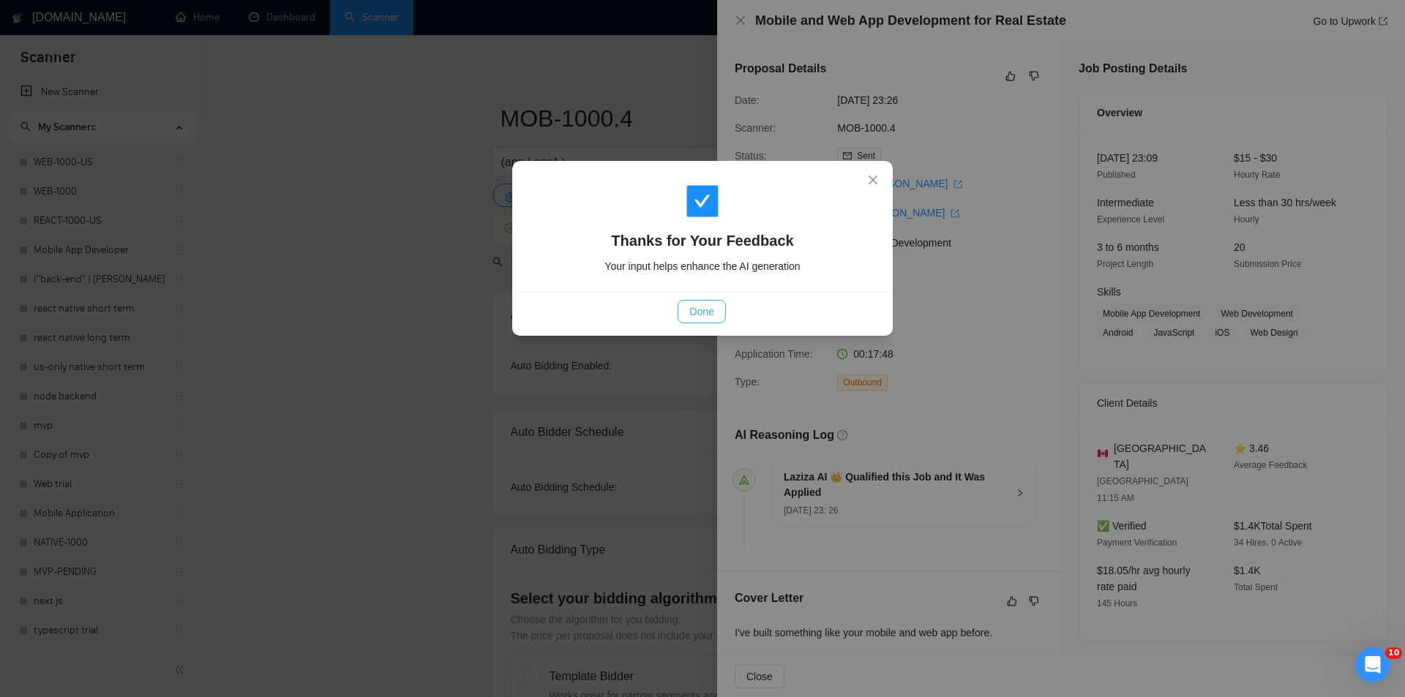
drag, startPoint x: 701, startPoint y: 315, endPoint x: 704, endPoint y: 288, distance: 26.6
click at [702, 315] on span "Done" at bounding box center [701, 312] width 24 height 16
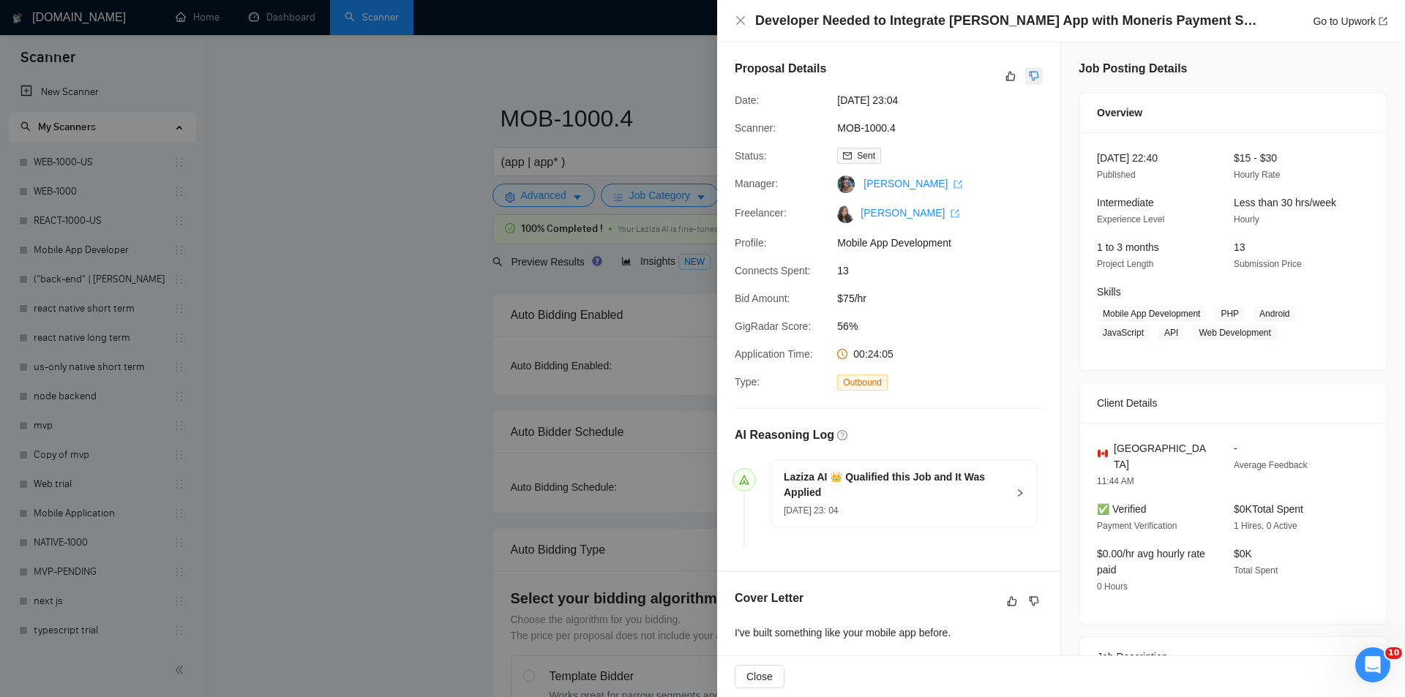
click at [1029, 71] on icon "dislike" at bounding box center [1034, 76] width 10 height 12
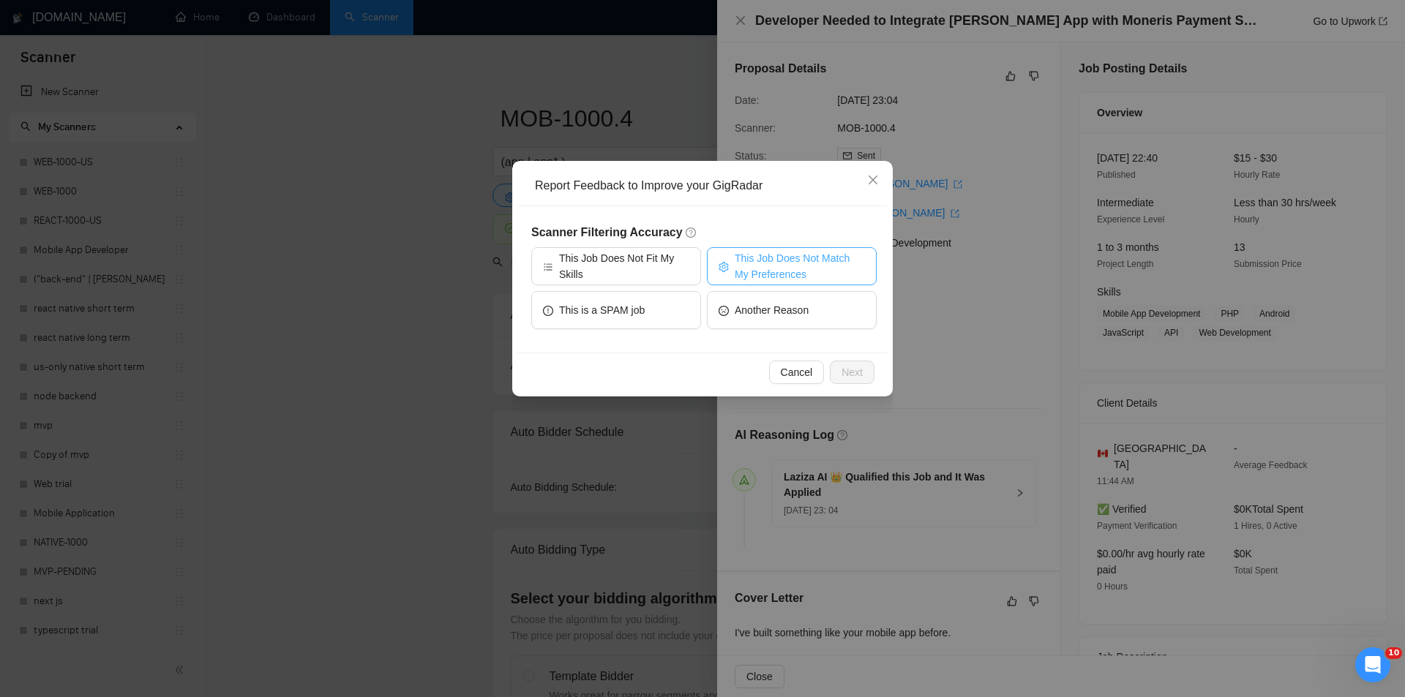
drag, startPoint x: 767, startPoint y: 255, endPoint x: 794, endPoint y: 279, distance: 36.8
click at [767, 255] on span "This Job Does Not Match My Preferences" at bounding box center [799, 266] width 130 height 32
click at [863, 369] on button "Next" at bounding box center [852, 372] width 45 height 23
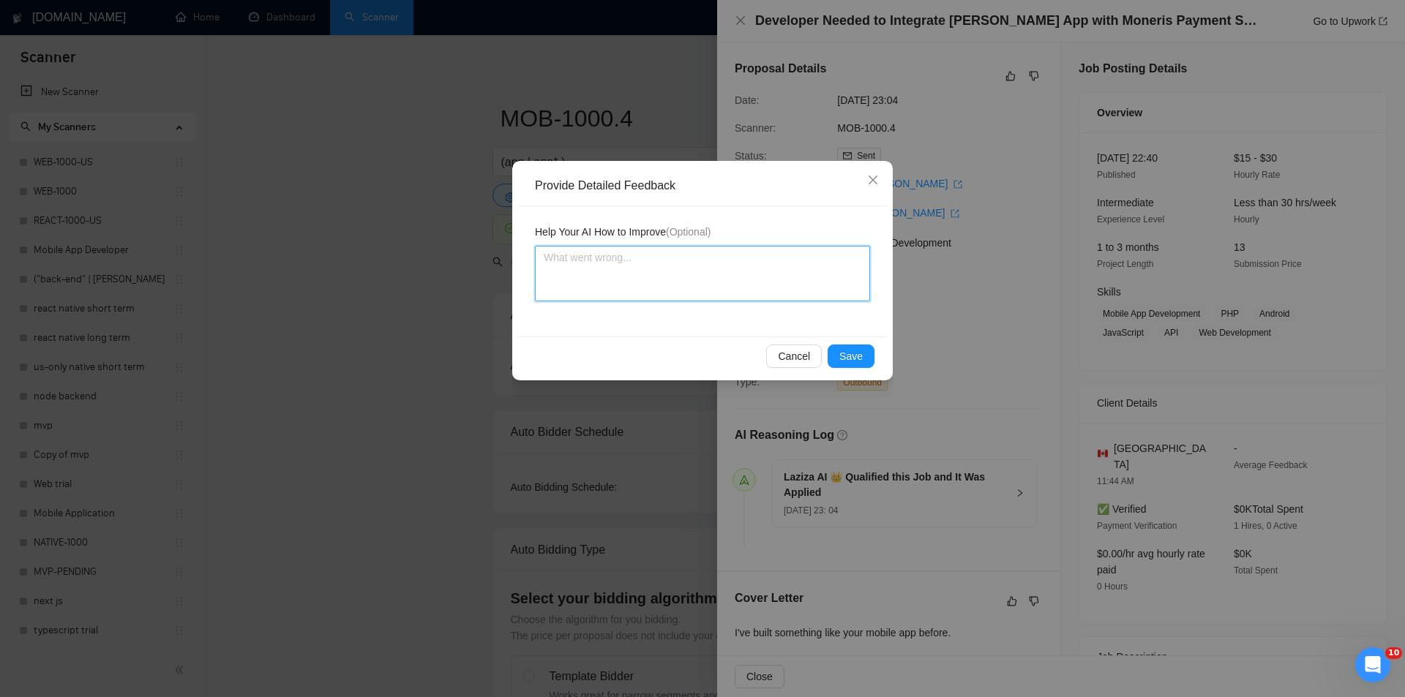
click at [781, 278] on textarea at bounding box center [702, 274] width 335 height 56
paste textarea "Not a fit — the description suggests an existing codebase, but Ria only works o…"
type textarea "Not a fit — the description suggests an existing codebase, but Ria only works o…"
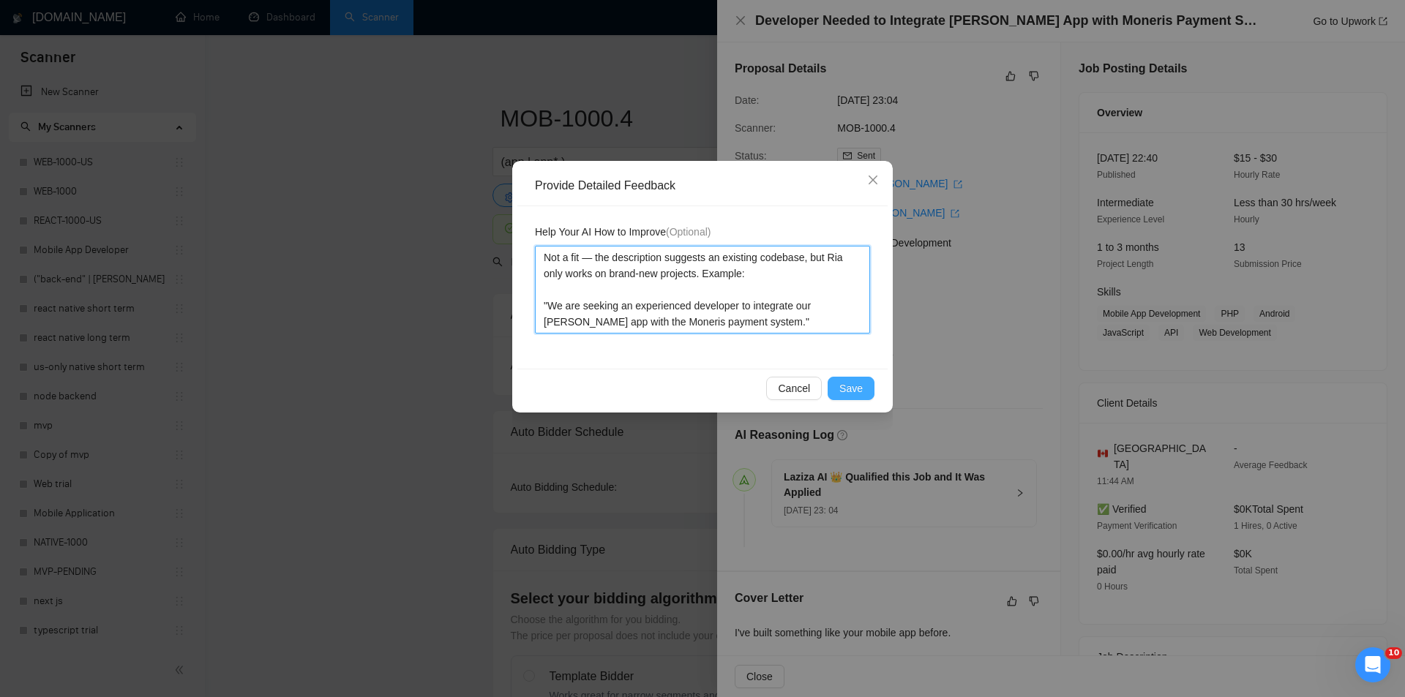
type textarea "Not a fit — the description suggests an existing codebase, but Ria only works o…"
drag, startPoint x: 857, startPoint y: 384, endPoint x: 761, endPoint y: 331, distance: 109.7
click at [856, 384] on span "Save" at bounding box center [850, 388] width 23 height 16
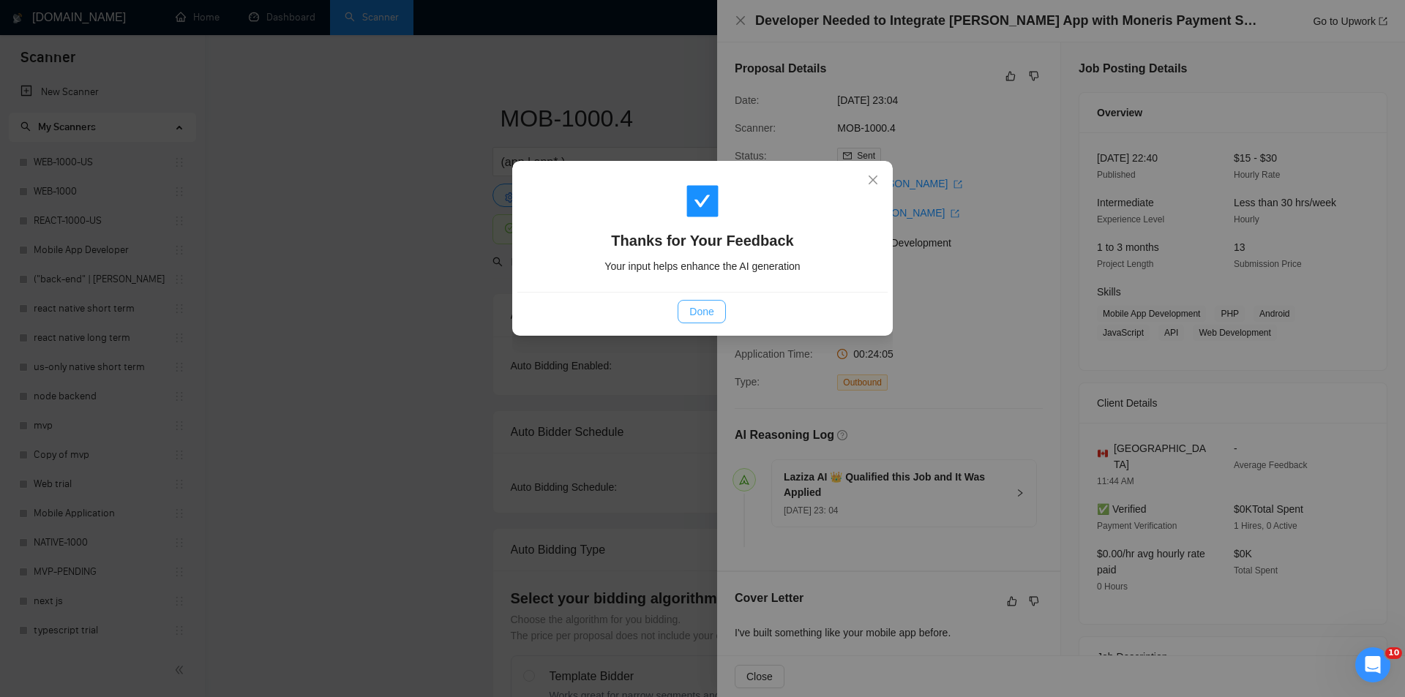
click at [713, 311] on span "Done" at bounding box center [701, 312] width 24 height 16
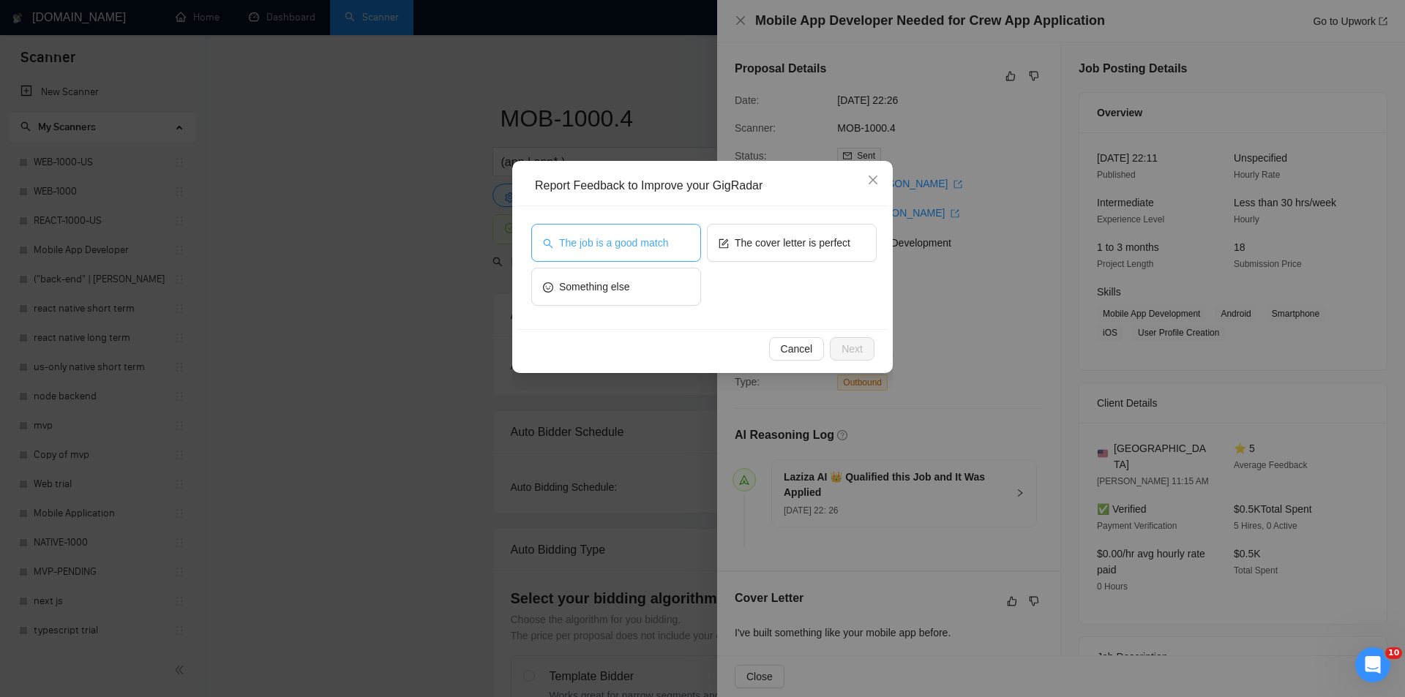
click at [650, 236] on span "The job is a good match" at bounding box center [613, 243] width 109 height 16
drag, startPoint x: 865, startPoint y: 349, endPoint x: 820, endPoint y: 330, distance: 48.5
click at [860, 349] on button "Next" at bounding box center [852, 348] width 45 height 23
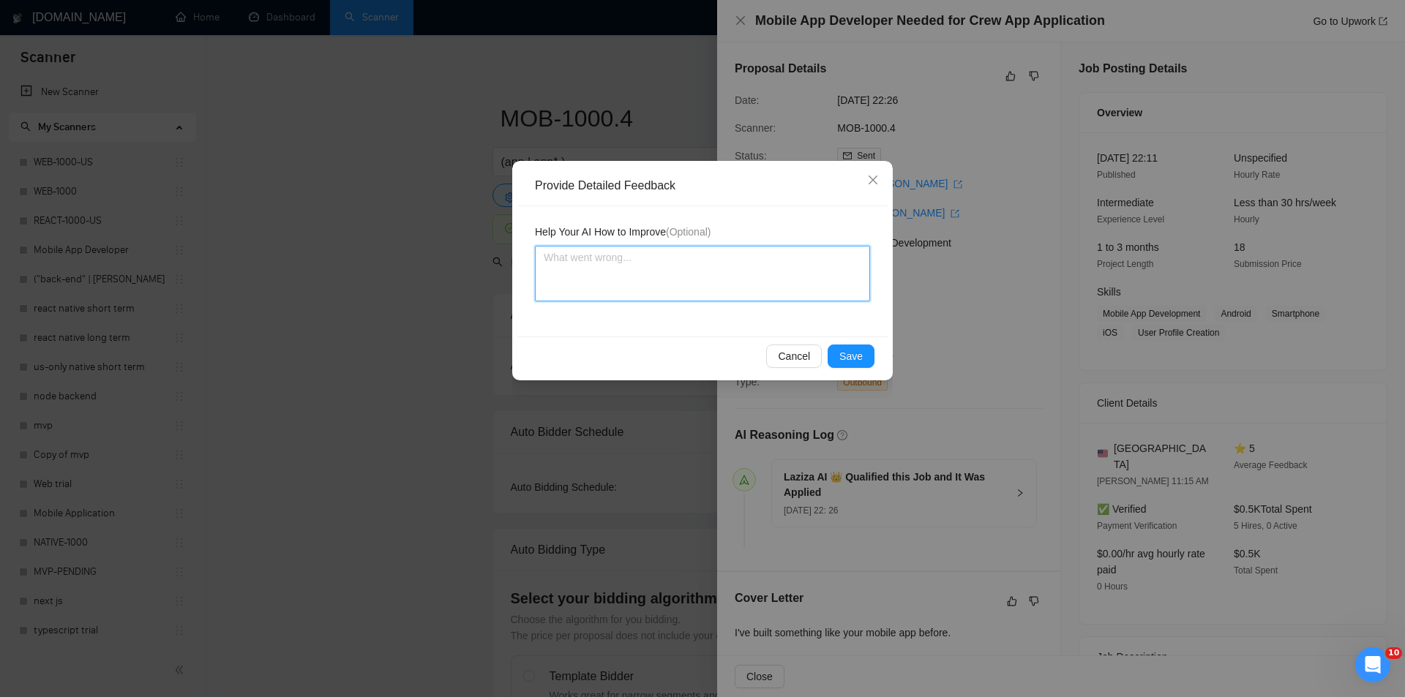
click at [740, 279] on textarea at bounding box center [702, 274] width 335 height 56
paste textarea "Good fit — the project is greenfield (no existing code), welcomes agencies, use…"
type textarea "Good fit — the project is greenfield (no existing code), welcomes agencies, use…"
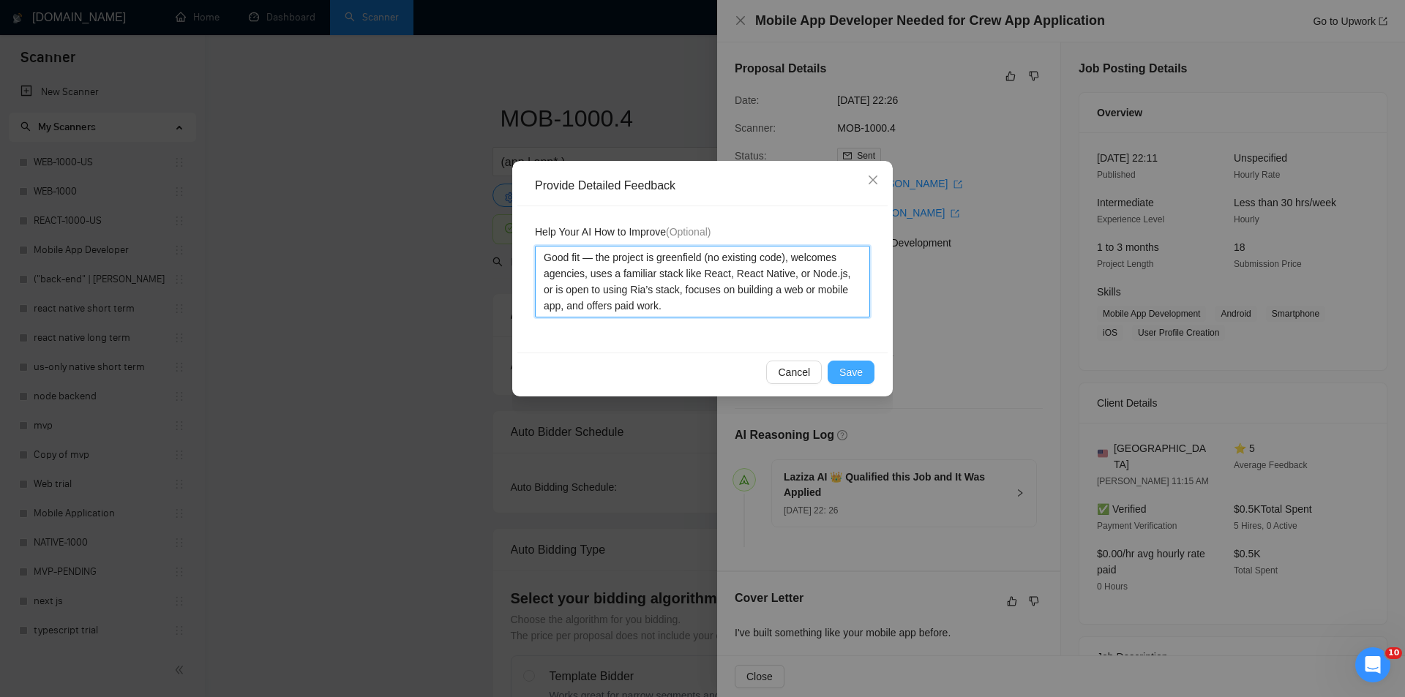
type textarea "Good fit — the project is greenfield (no existing code), welcomes agencies, use…"
click at [846, 369] on span "Save" at bounding box center [850, 372] width 23 height 16
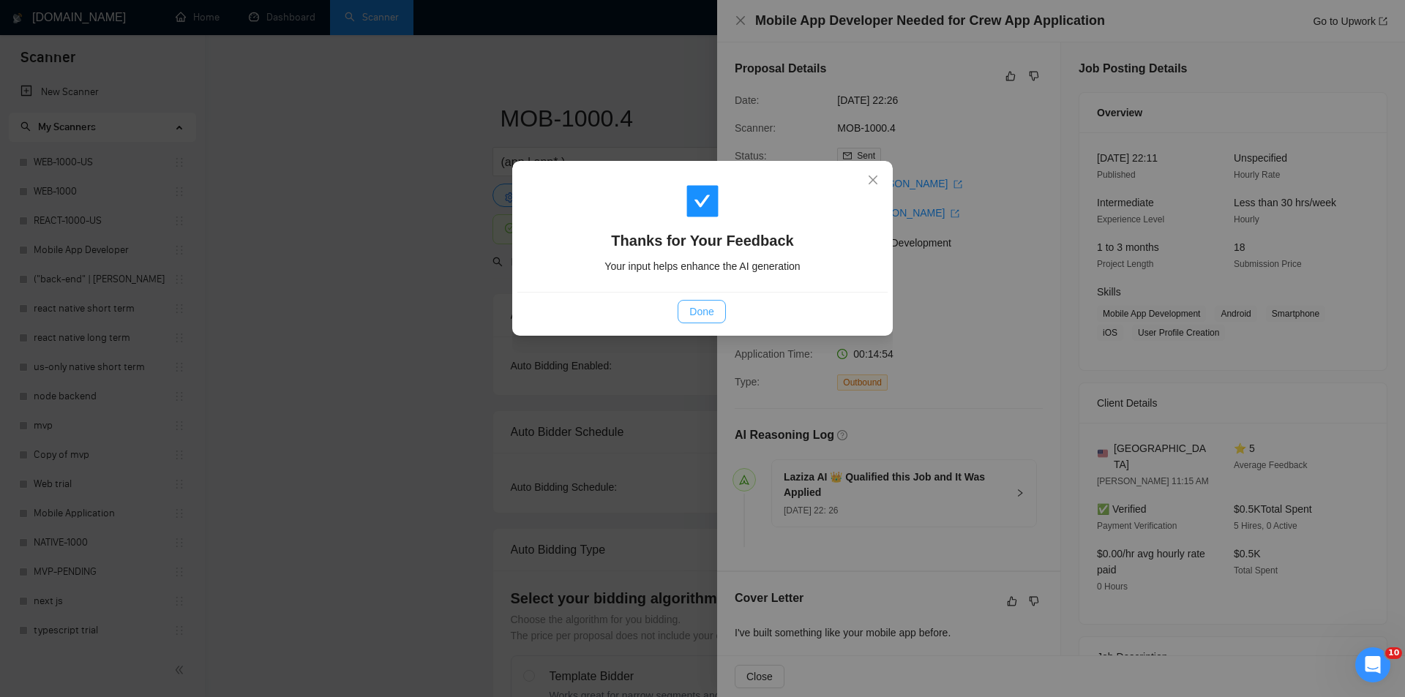
drag, startPoint x: 711, startPoint y: 310, endPoint x: 705, endPoint y: 77, distance: 233.4
click at [711, 308] on span "Done" at bounding box center [701, 312] width 24 height 16
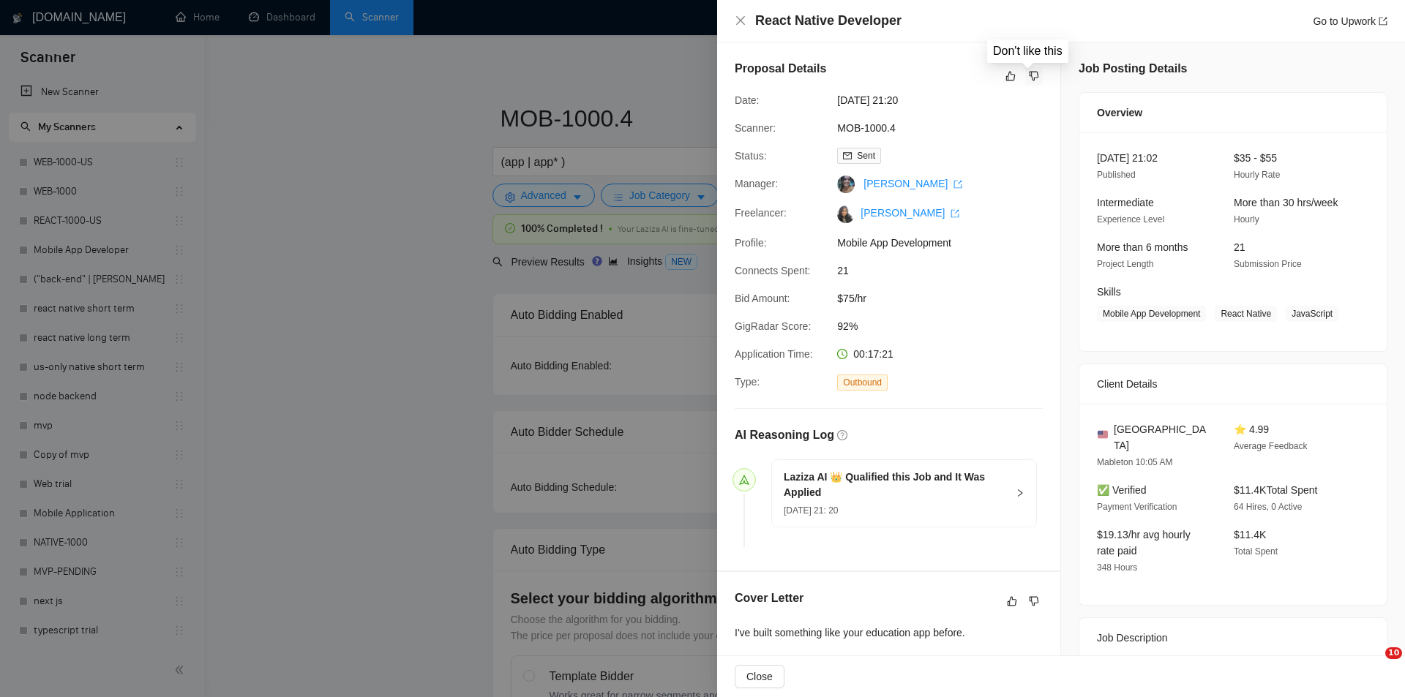
click at [1029, 76] on icon "dislike" at bounding box center [1034, 76] width 10 height 12
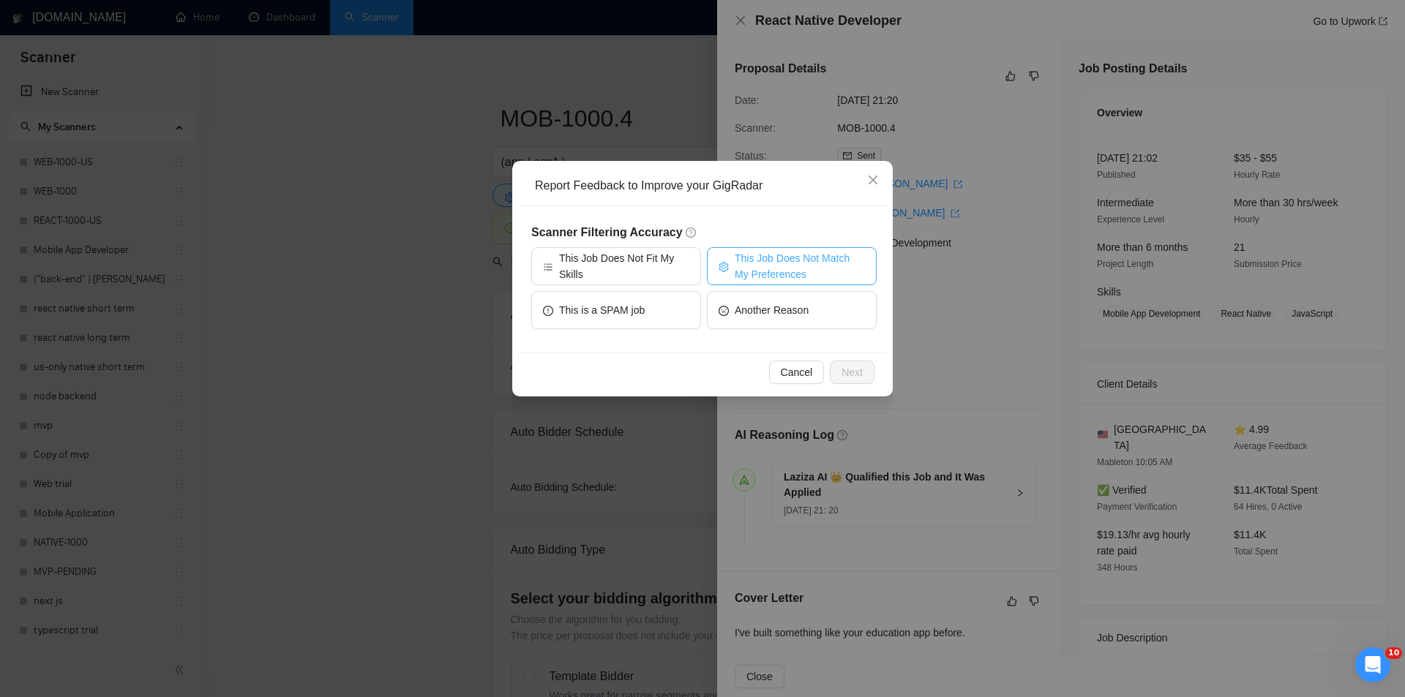
click at [783, 257] on span "This Job Does Not Match My Preferences" at bounding box center [799, 266] width 130 height 32
drag, startPoint x: 855, startPoint y: 374, endPoint x: 848, endPoint y: 369, distance: 8.9
click at [852, 372] on span "Next" at bounding box center [851, 372] width 21 height 16
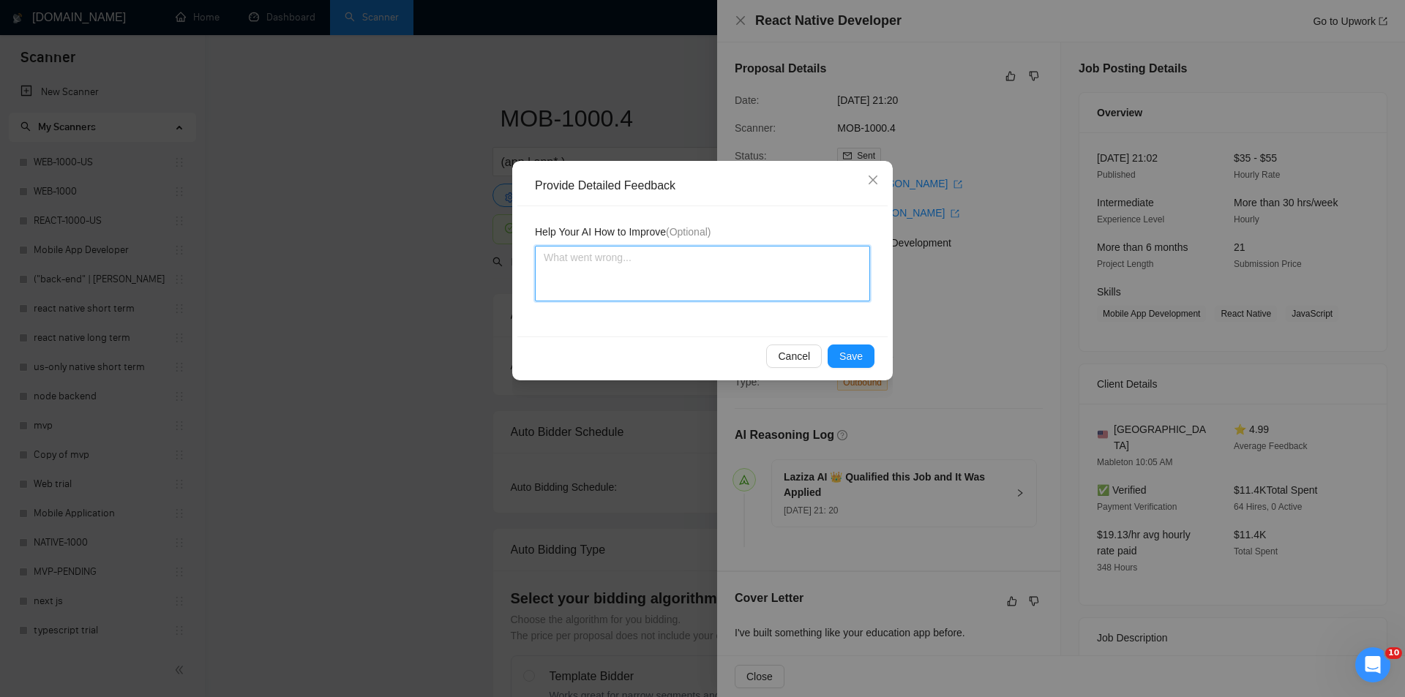
click at [754, 263] on textarea at bounding box center [702, 274] width 335 height 56
paste textarea "Not a fit — the client prefers to hire a solo developer, but Ria is an agency. …"
type textarea "Not a fit — the client prefers to hire a solo developer, but Ria is an agency. …"
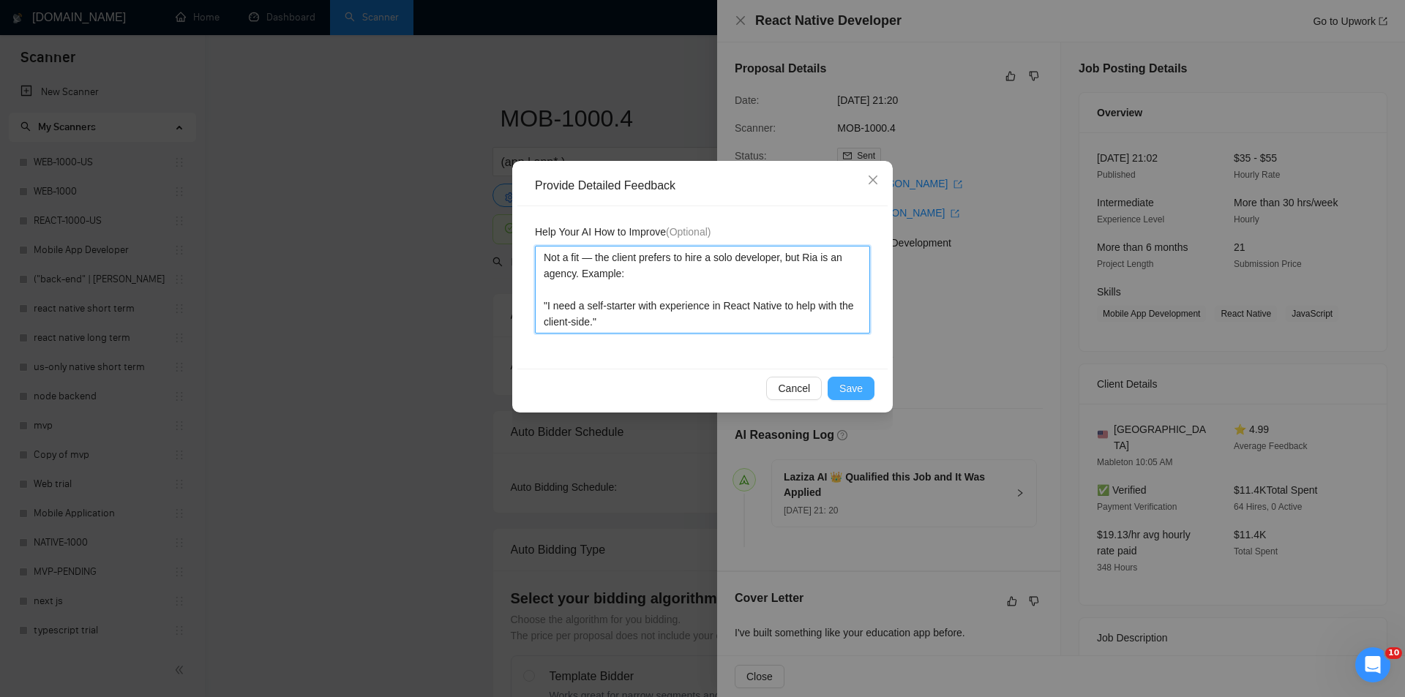
type textarea "Not a fit — the client prefers to hire a solo developer, but Ria is an agency. …"
click at [851, 385] on span "Save" at bounding box center [850, 388] width 23 height 16
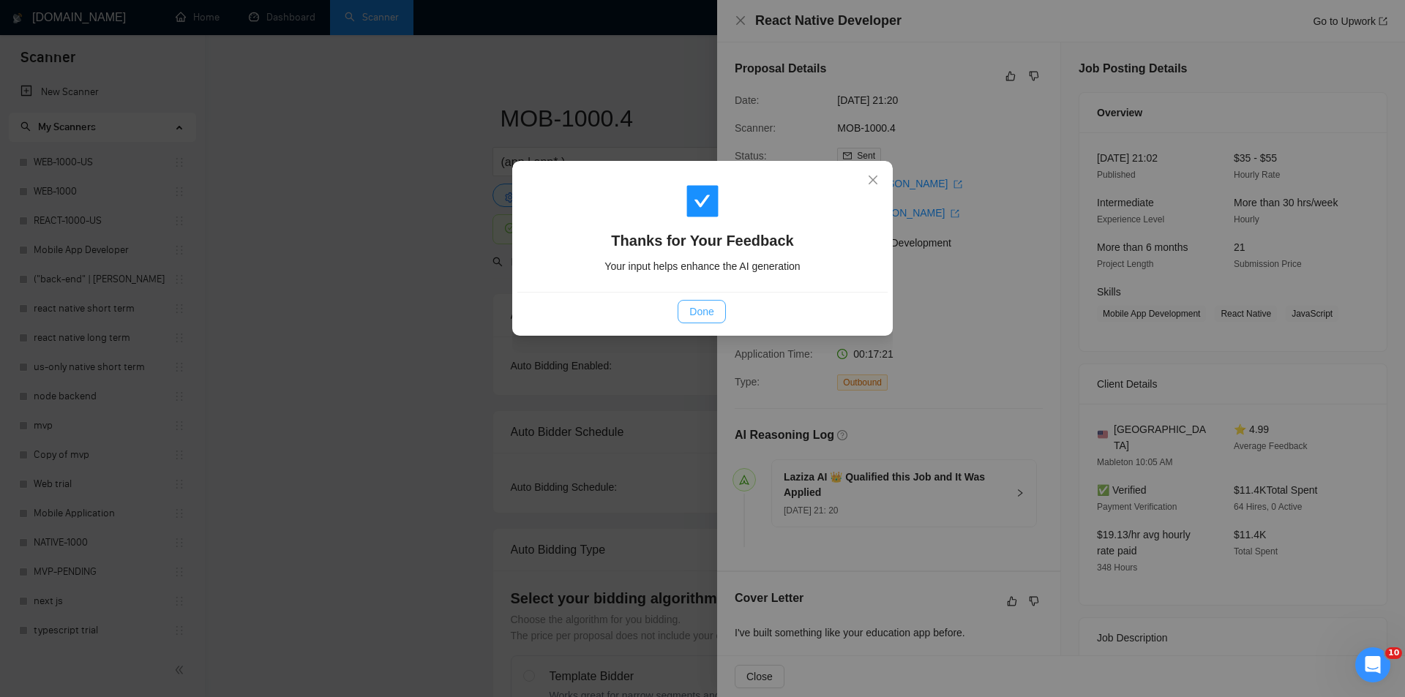
click at [704, 309] on span "Done" at bounding box center [701, 312] width 24 height 16
